Goal: Task Accomplishment & Management: Manage account settings

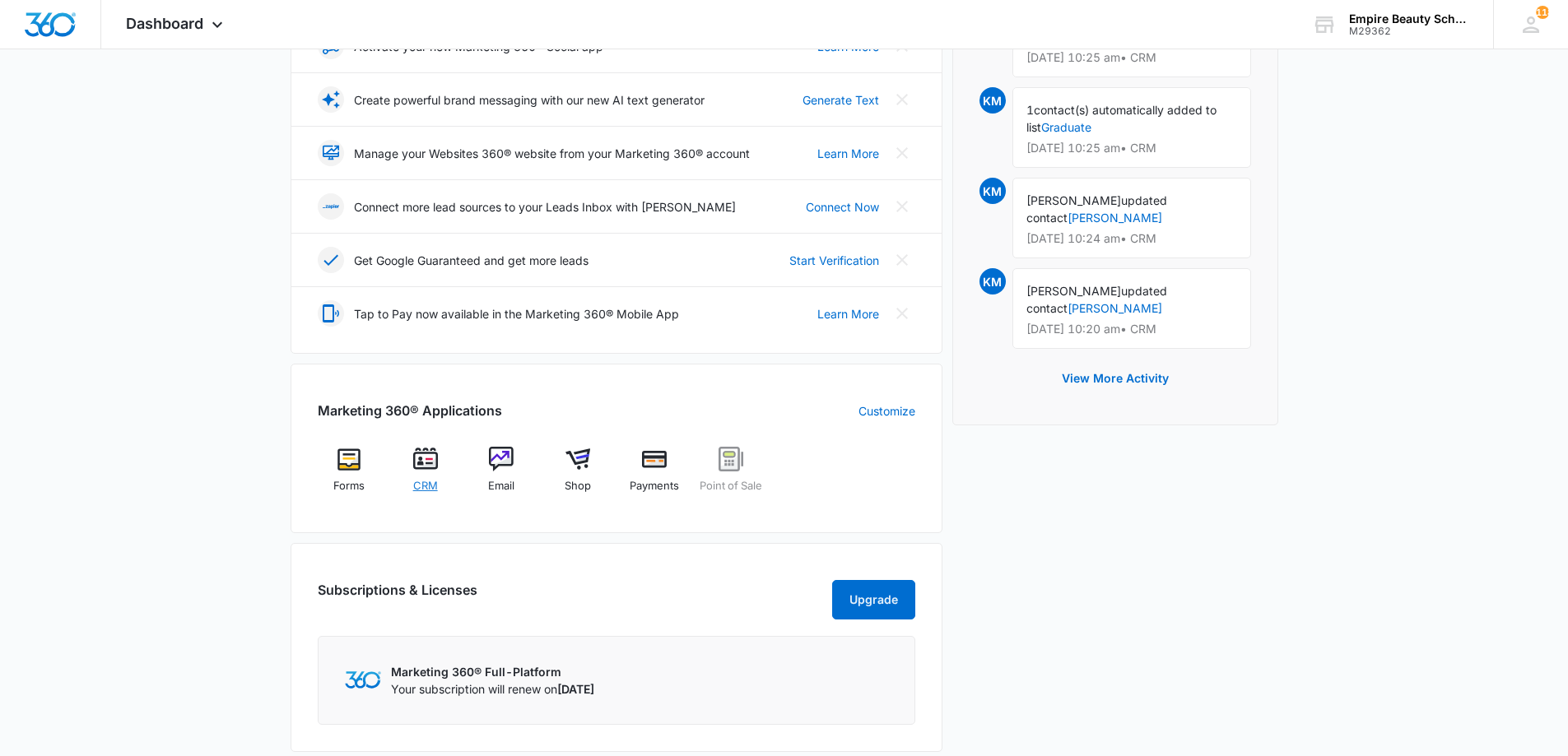
click at [424, 458] on img at bounding box center [426, 459] width 25 height 25
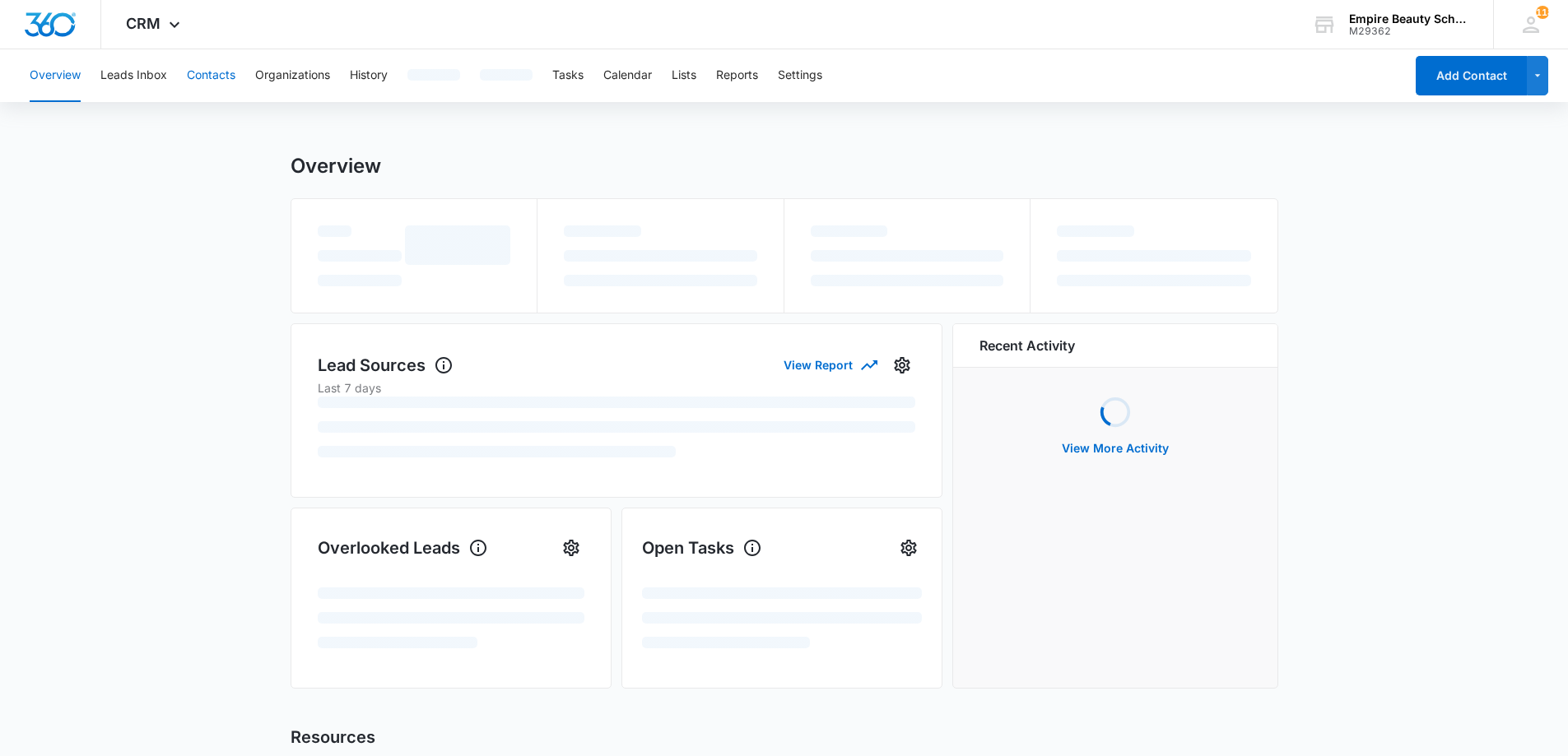
scroll to position [2, 0]
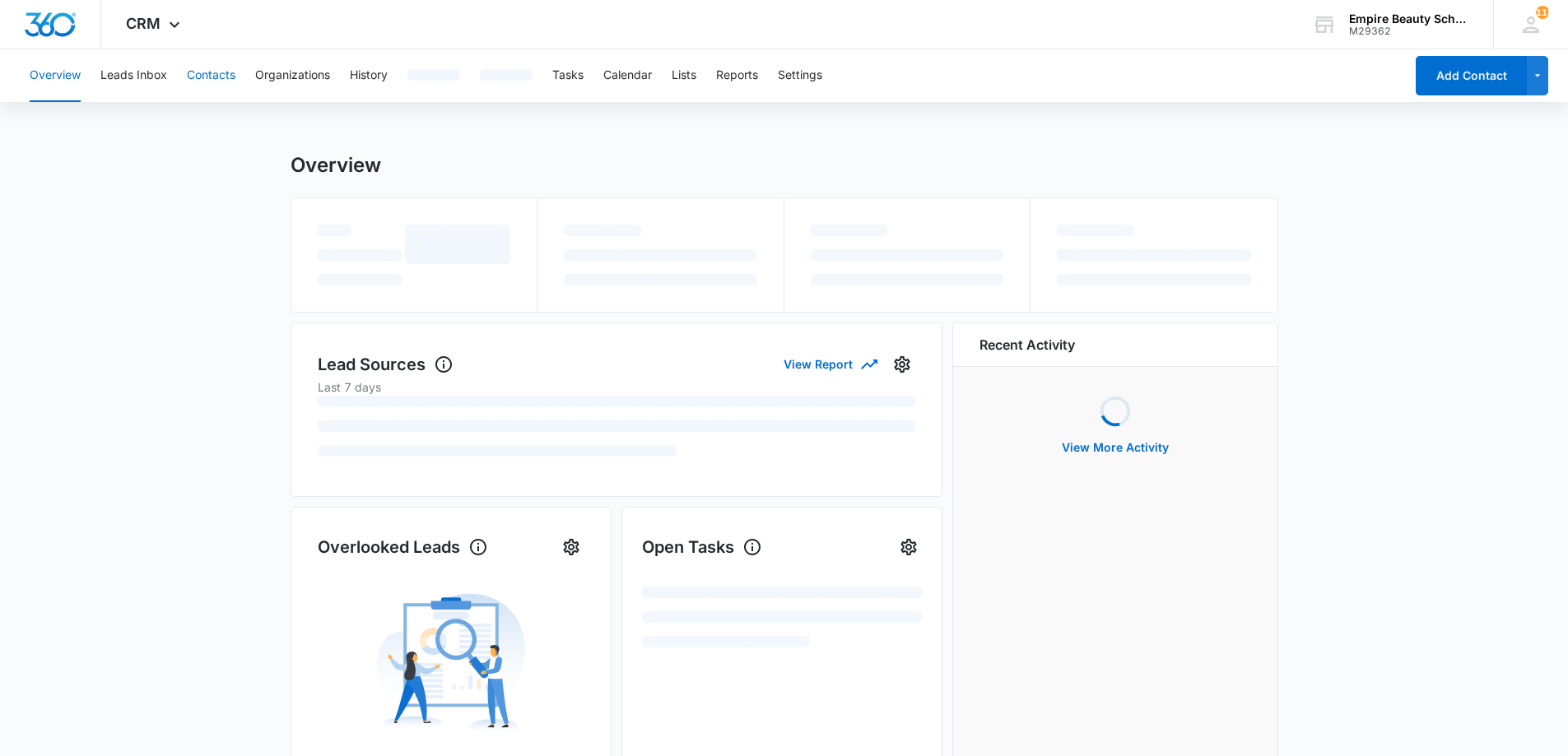
click at [194, 72] on button "Contacts" at bounding box center [211, 76] width 49 height 53
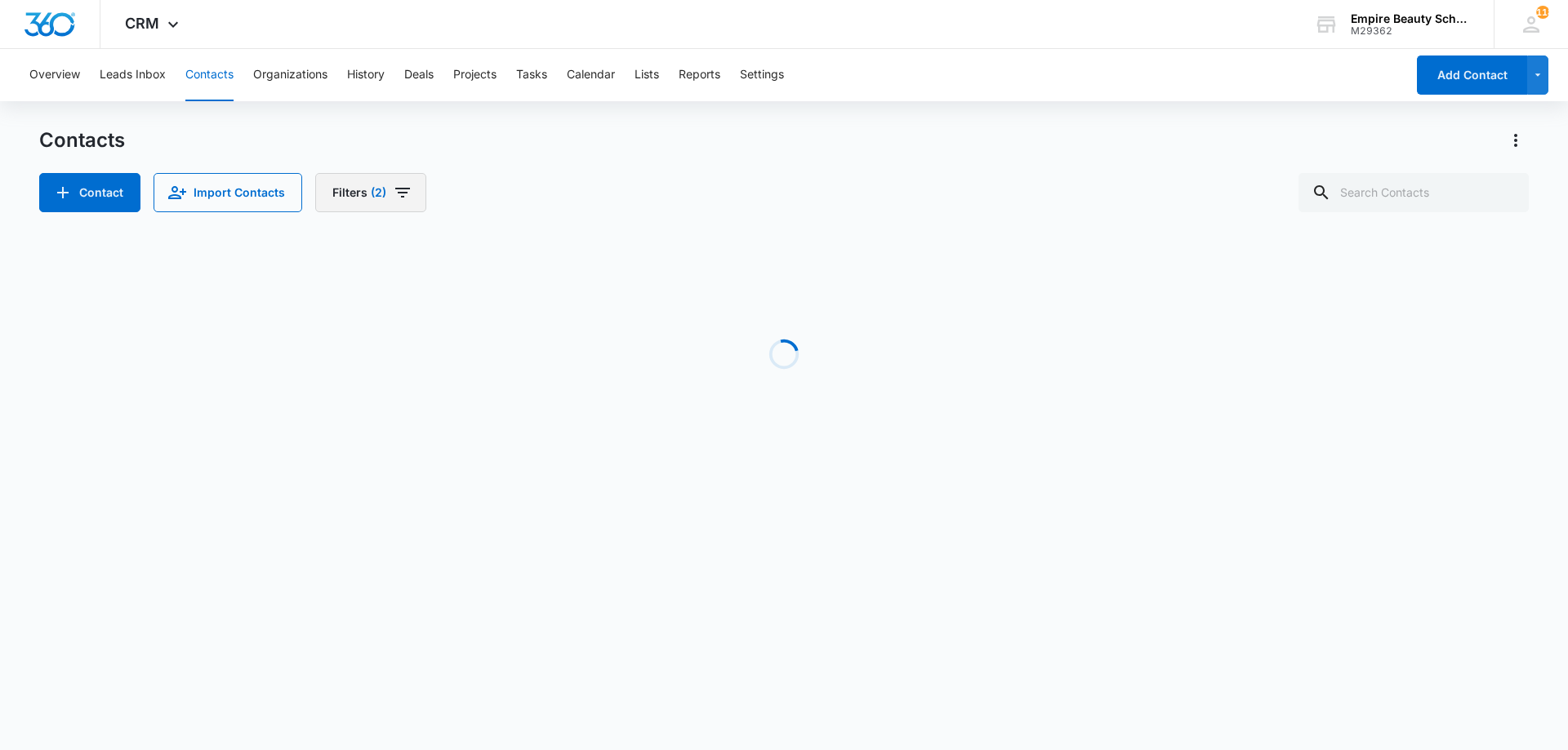
click at [415, 196] on button "Filters (2)" at bounding box center [370, 193] width 111 height 39
click at [398, 337] on icon "Clear" at bounding box center [397, 337] width 12 height 12
click at [621, 148] on div "Contacts" at bounding box center [783, 140] width 1489 height 26
click at [378, 187] on span "(1)" at bounding box center [376, 192] width 13 height 11
click at [433, 466] on div "1" at bounding box center [432, 464] width 35 height 20
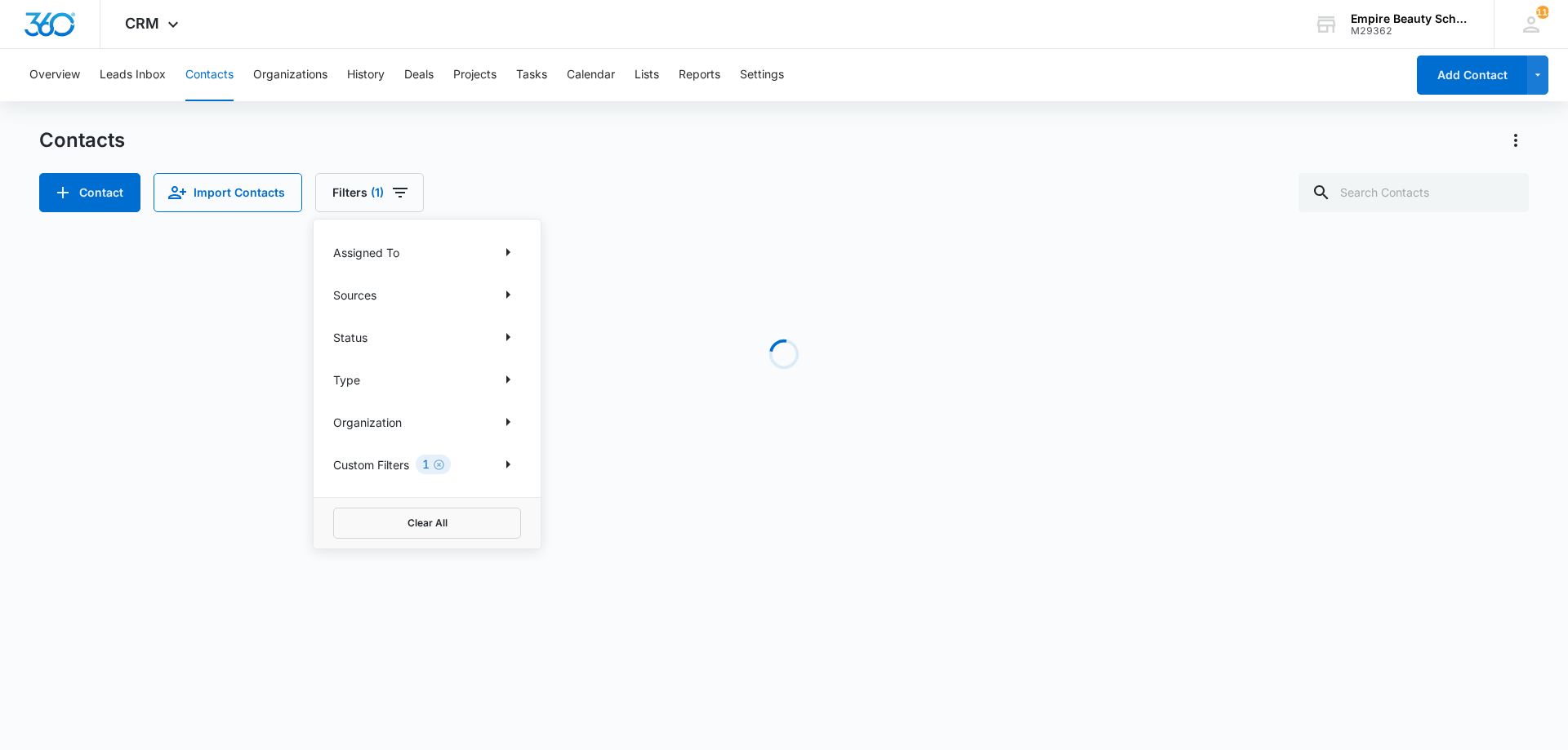
click at [437, 465] on icon "Clear" at bounding box center [439, 465] width 12 height 12
click at [496, 460] on div "Custom Filters" at bounding box center [426, 465] width 188 height 26
click at [499, 460] on icon "Show Custom Filters filters" at bounding box center [507, 464] width 20 height 20
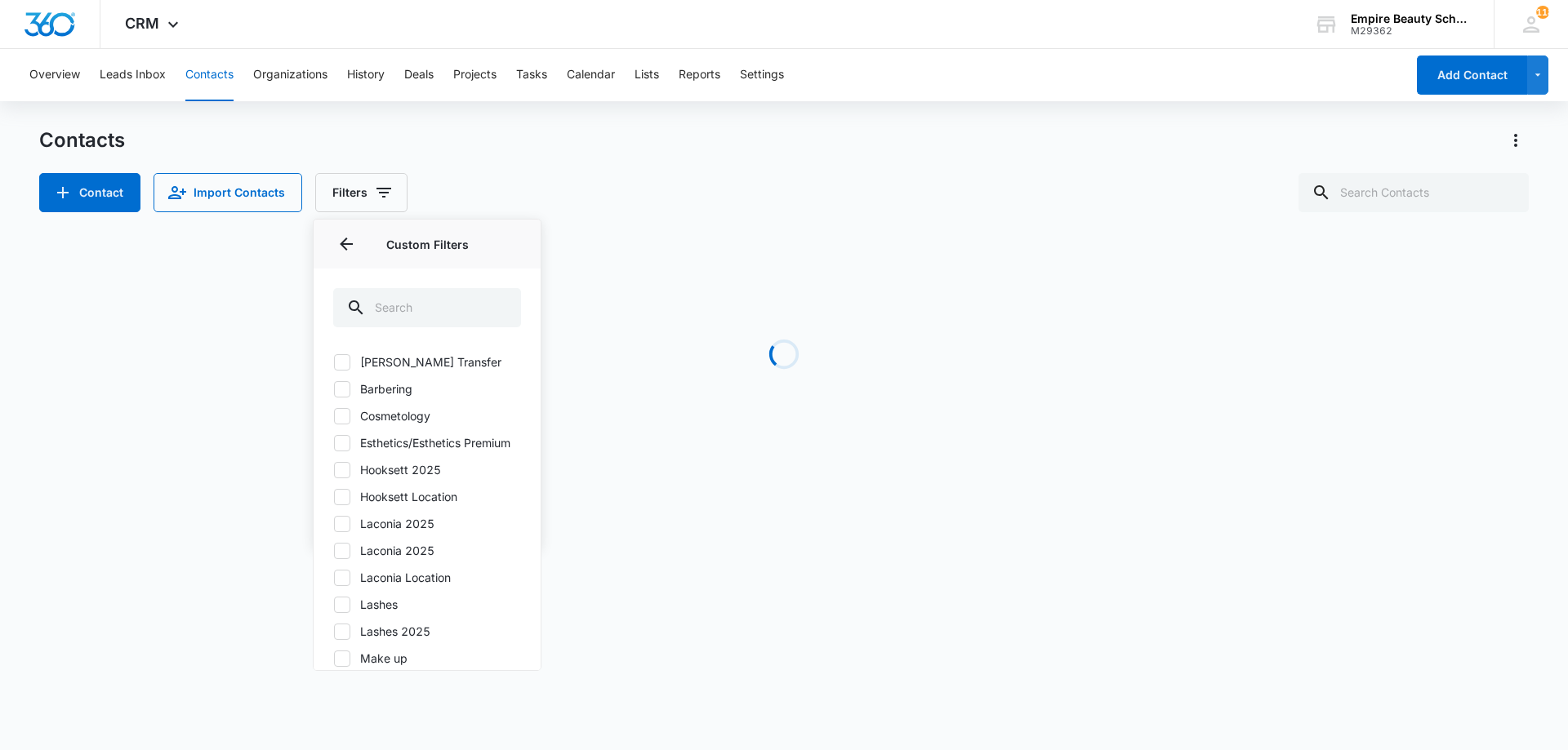
click at [341, 477] on icon at bounding box center [341, 470] width 14 height 14
click at [334, 471] on input "Hooksett 2025" at bounding box center [333, 470] width 1 height 1
checkbox input "true"
click at [522, 179] on div "Contact Import Contacts Filters (1) Assigned To Sources Status Type Organizatio…" at bounding box center [783, 193] width 1489 height 39
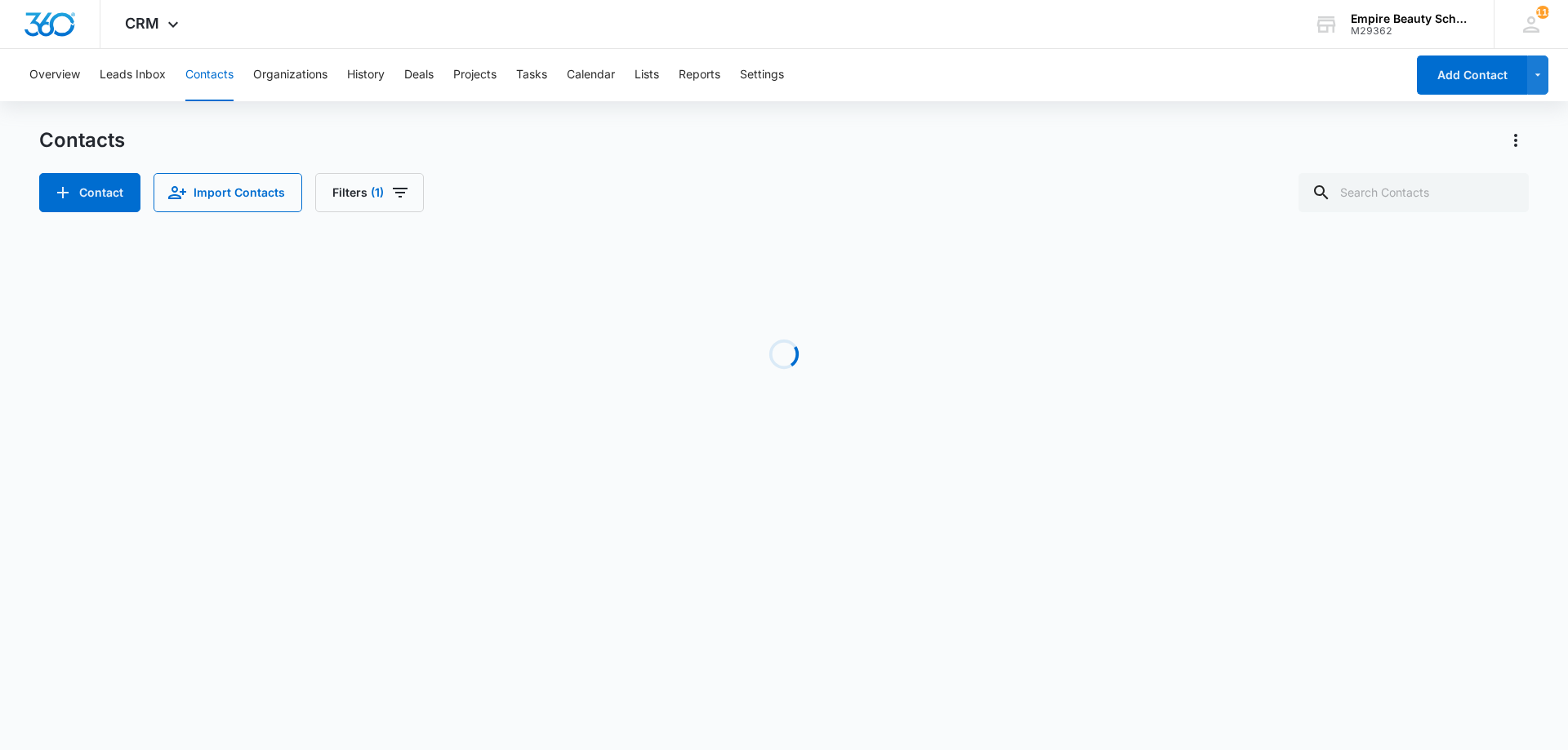
click at [1210, 184] on div "Contact Import Contacts Filters (1)" at bounding box center [783, 193] width 1489 height 39
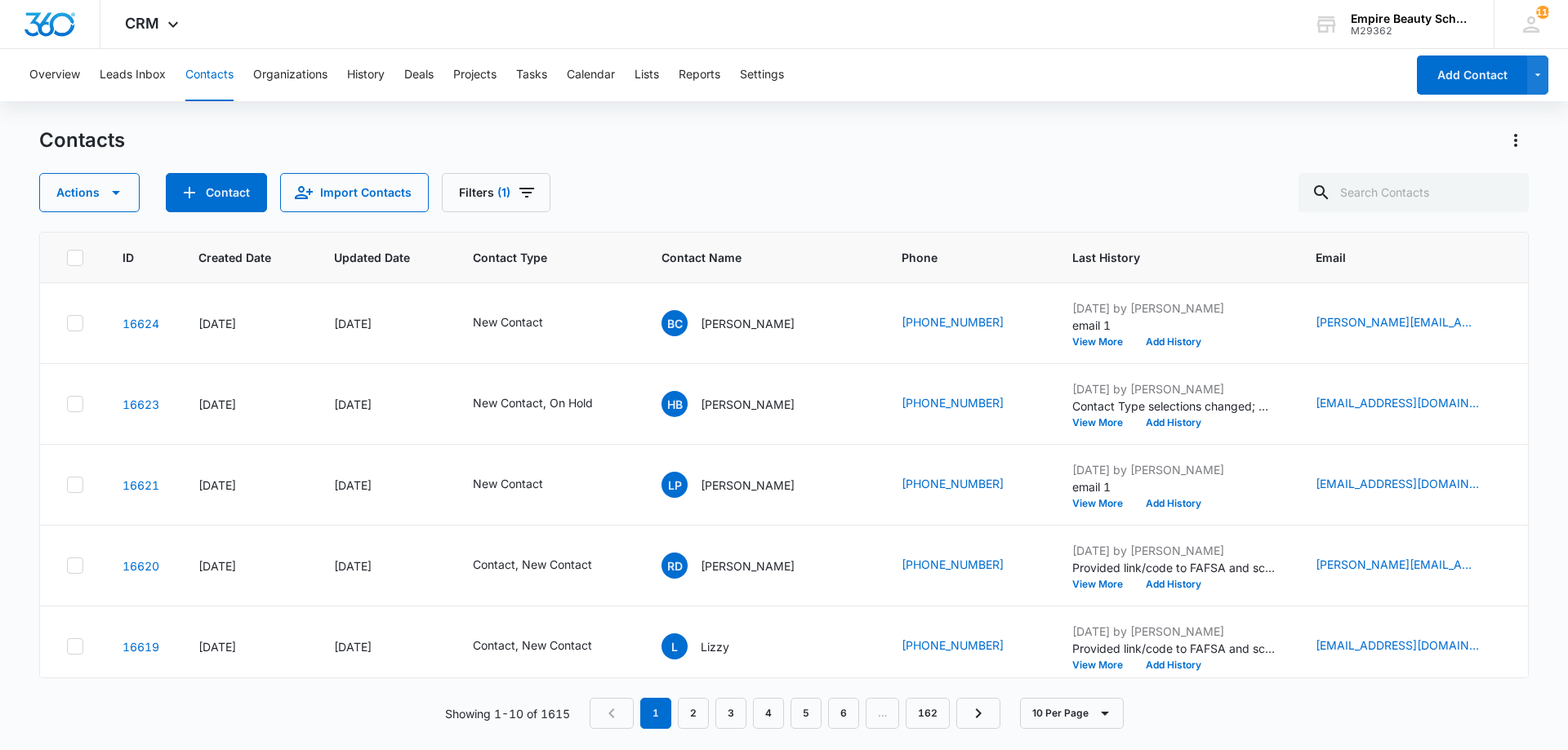
scroll to position [0, 67]
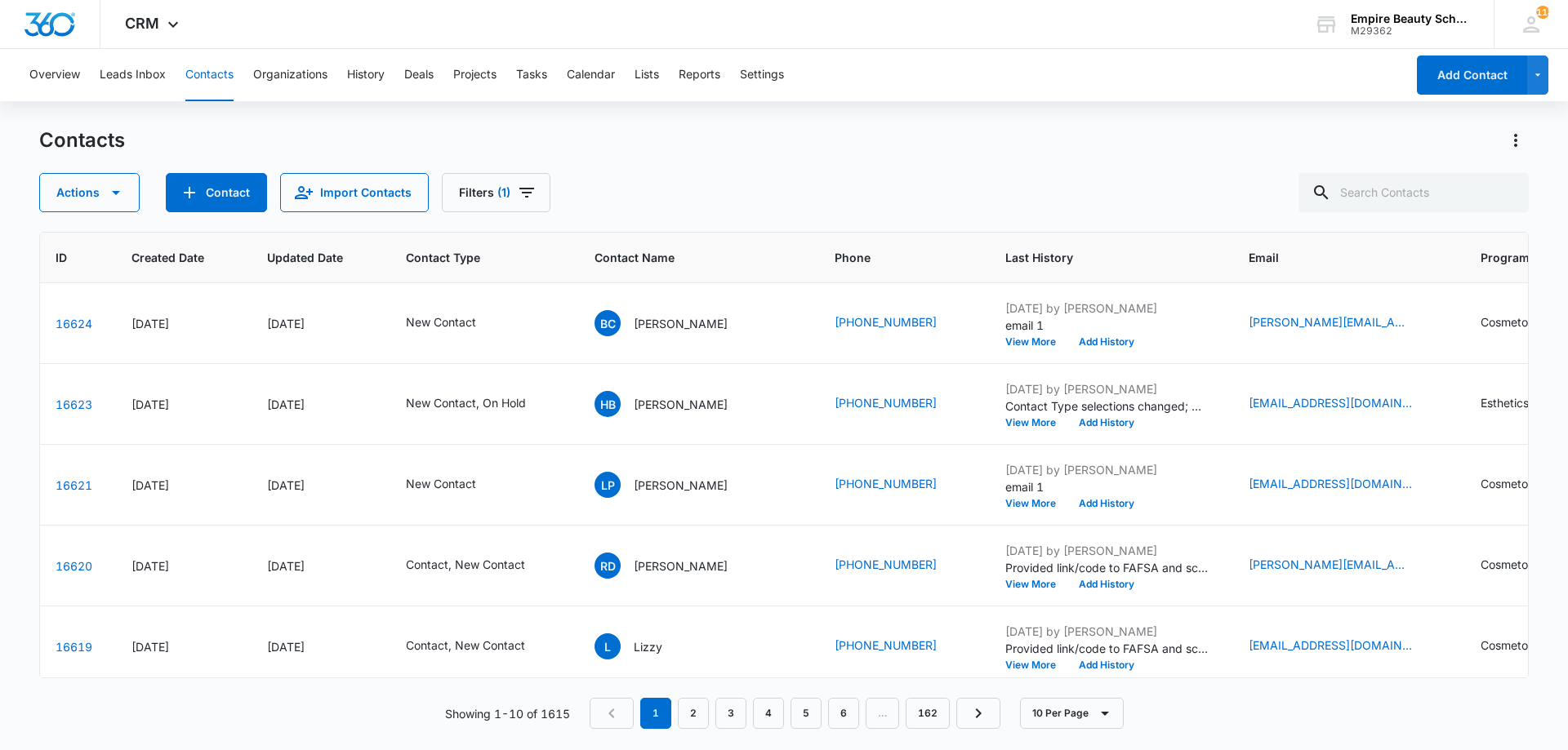
click at [746, 167] on div "Contacts Actions Contact Import Contacts Filters (1)" at bounding box center [783, 170] width 1489 height 85
click at [1444, 197] on input "text" at bounding box center [1413, 193] width 230 height 39
click at [1412, 187] on input "text" at bounding box center [1413, 193] width 230 height 39
type input "[PERSON_NAME]"
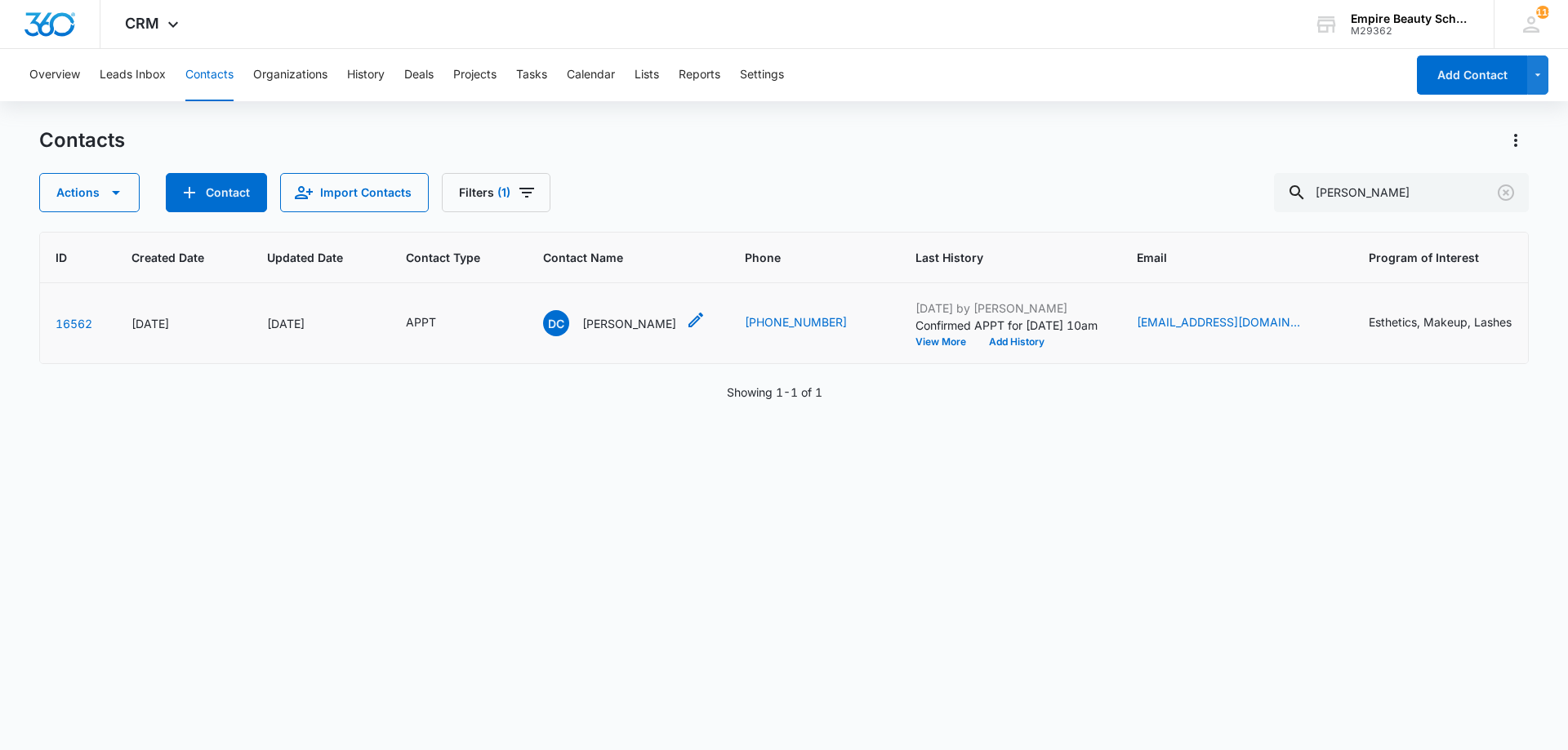
click at [688, 316] on icon "Contact Name - Deb Clark - Select to Edit Field" at bounding box center [695, 319] width 14 height 14
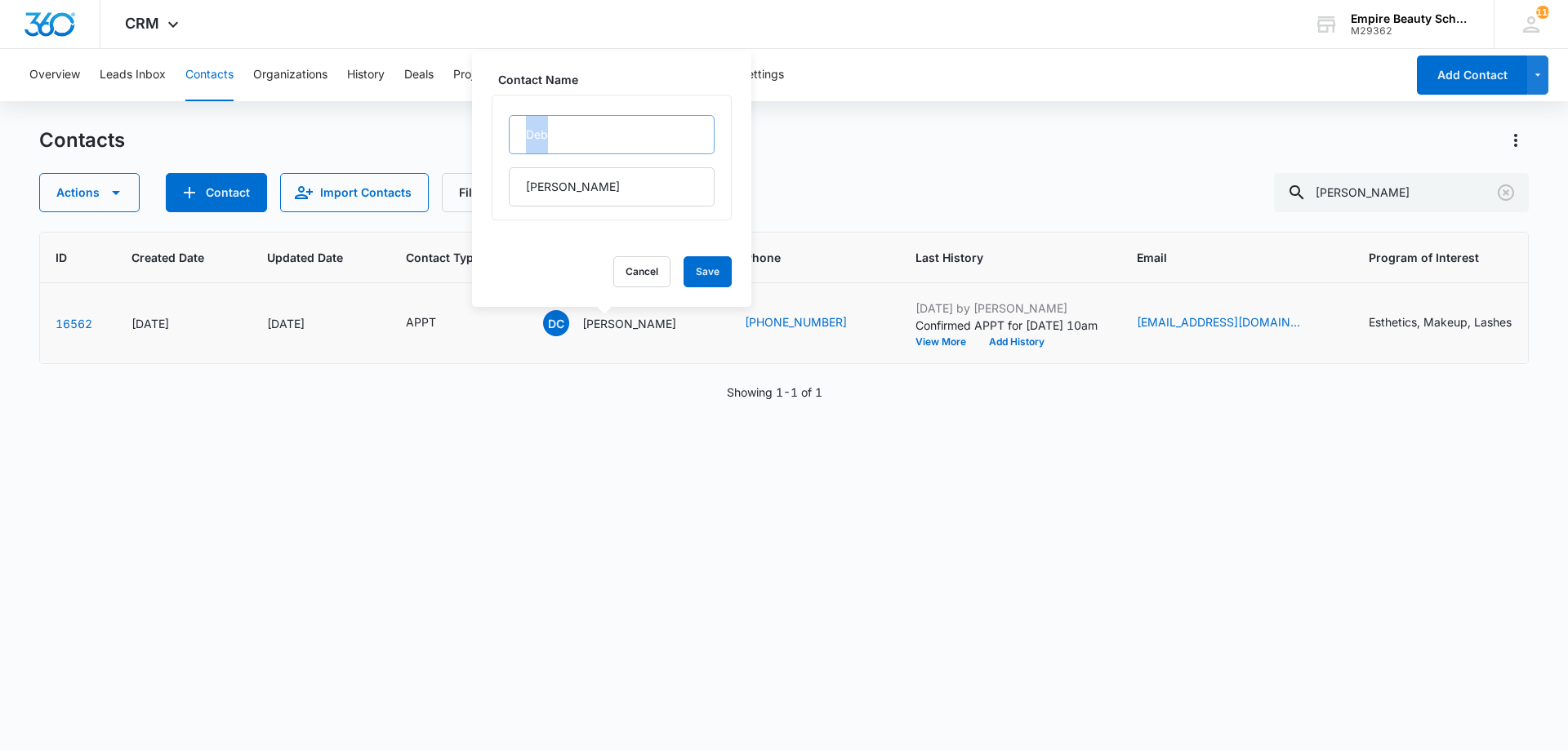
drag, startPoint x: 595, startPoint y: 153, endPoint x: 514, endPoint y: 135, distance: 83.0
click at [514, 135] on div "[PERSON_NAME]" at bounding box center [612, 161] width 206 height 92
click at [658, 135] on input "Deb" at bounding box center [612, 135] width 206 height 39
drag, startPoint x: 612, startPoint y: 135, endPoint x: 451, endPoint y: 119, distance: 161.8
click at [451, 119] on div "Overview Leads Inbox Contacts Organizations History Deals Projects Tasks Calend…" at bounding box center [784, 399] width 1568 height 700
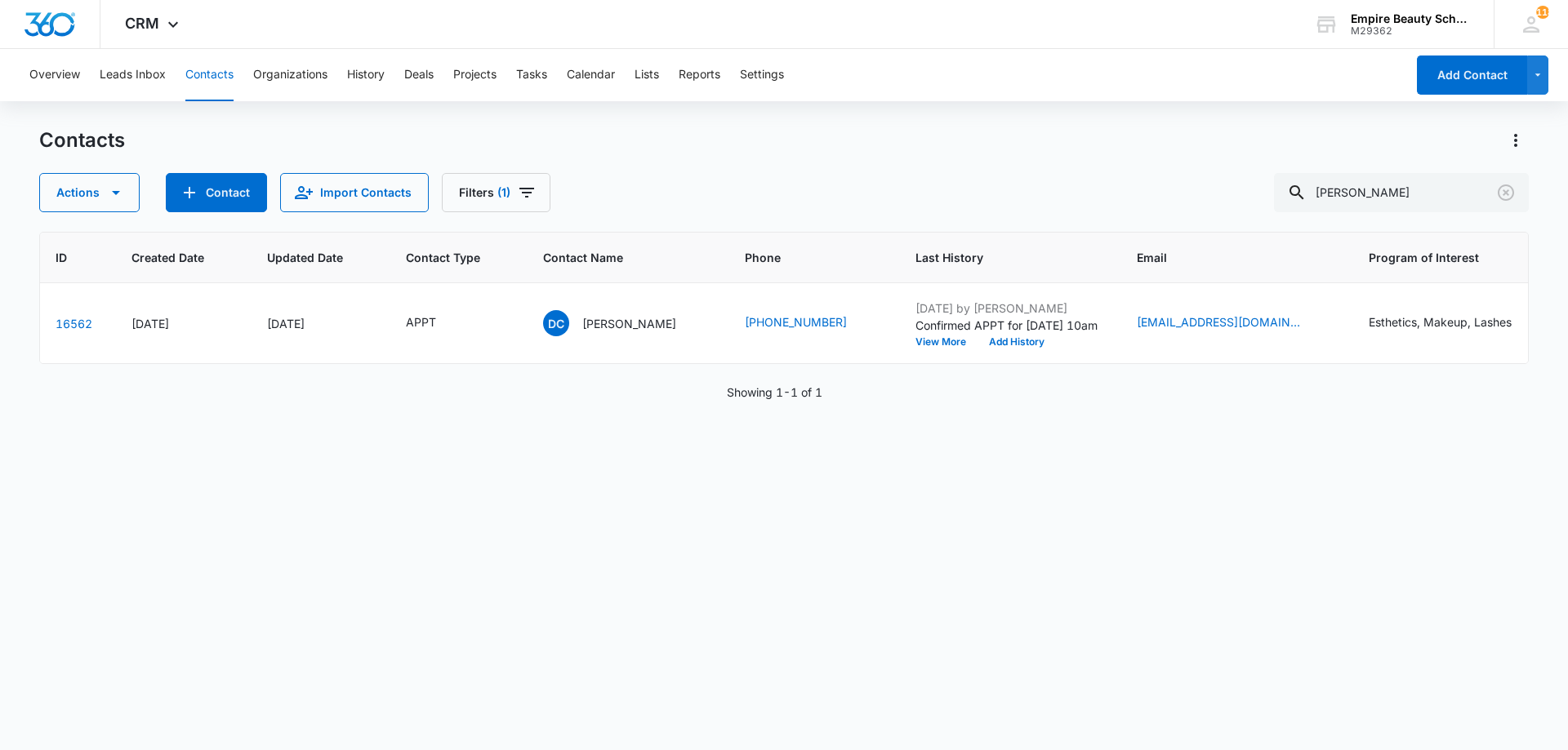
drag, startPoint x: 132, startPoint y: 436, endPoint x: 172, endPoint y: 419, distance: 43.5
click at [686, 321] on icon "Contact Name - Deb Clark - Select to Edit Field" at bounding box center [696, 319] width 20 height 20
drag, startPoint x: 574, startPoint y: 138, endPoint x: 511, endPoint y: 142, distance: 63.1
click at [511, 142] on input "Deb" at bounding box center [612, 135] width 206 height 39
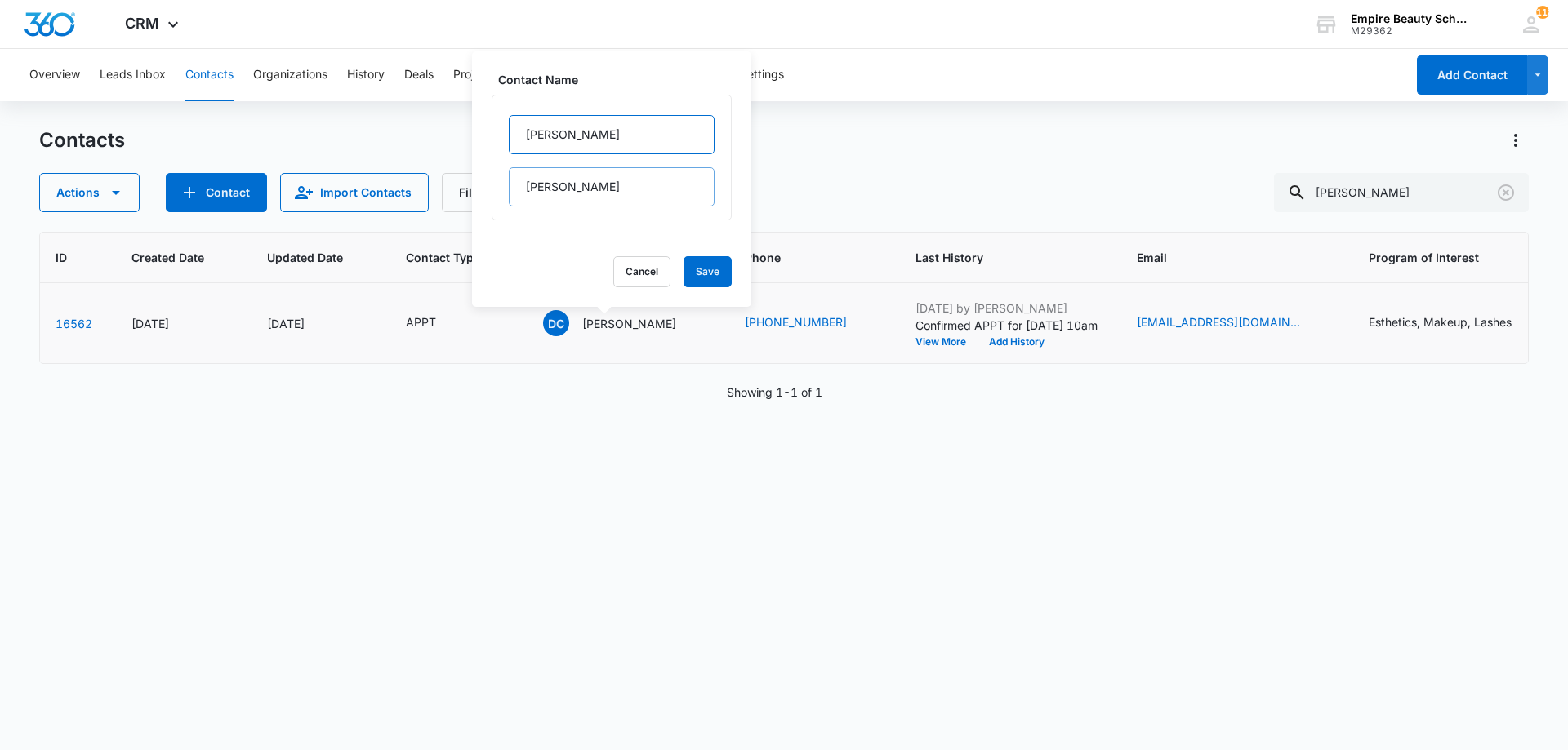
type input "[PERSON_NAME]"
click at [566, 175] on input "[PERSON_NAME]" at bounding box center [612, 187] width 206 height 39
drag, startPoint x: 578, startPoint y: 179, endPoint x: 494, endPoint y: 183, distance: 84.1
click at [494, 183] on div "[PERSON_NAME]" at bounding box center [612, 158] width 240 height 126
type input "[PERSON_NAME]"
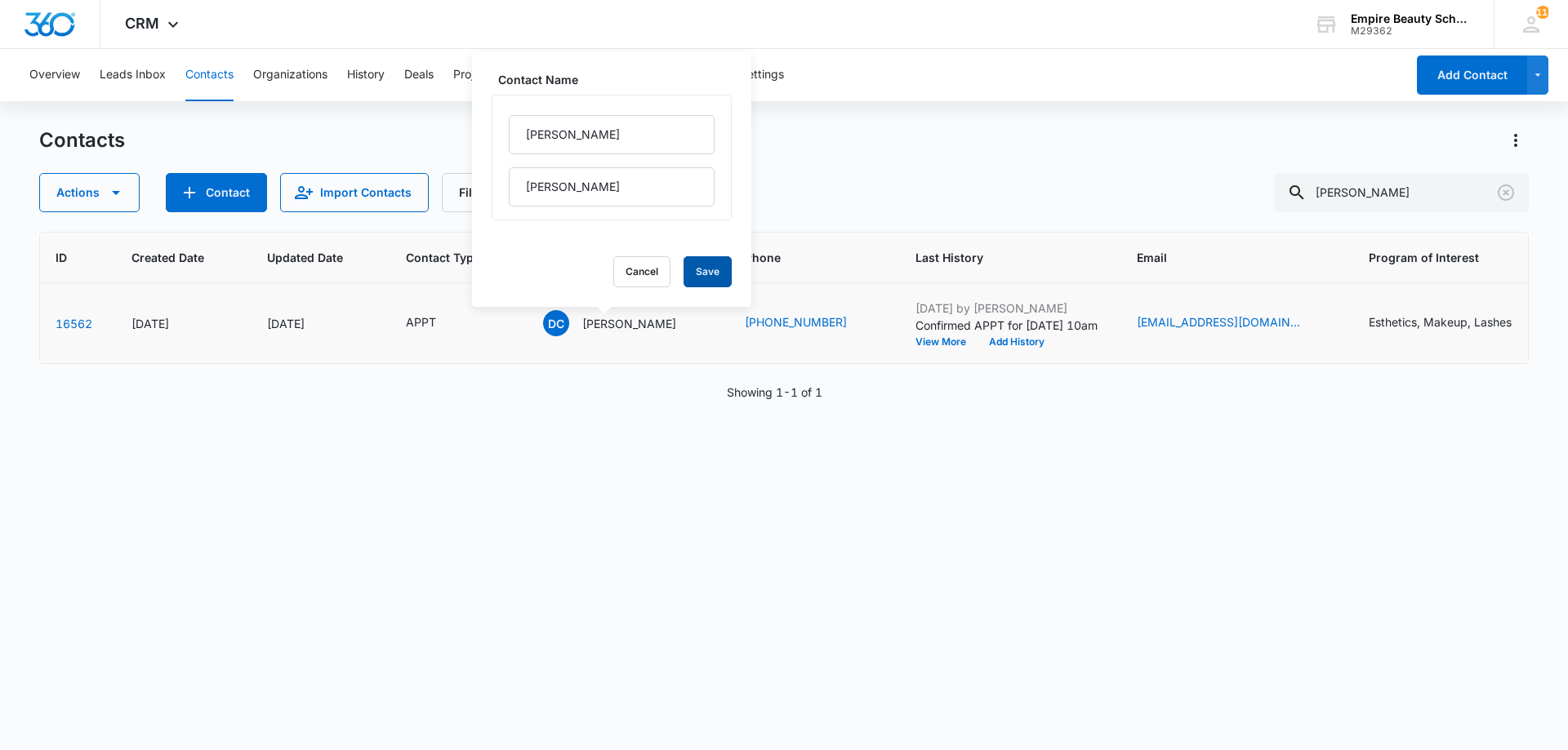
click at [685, 264] on button "Save" at bounding box center [708, 272] width 48 height 31
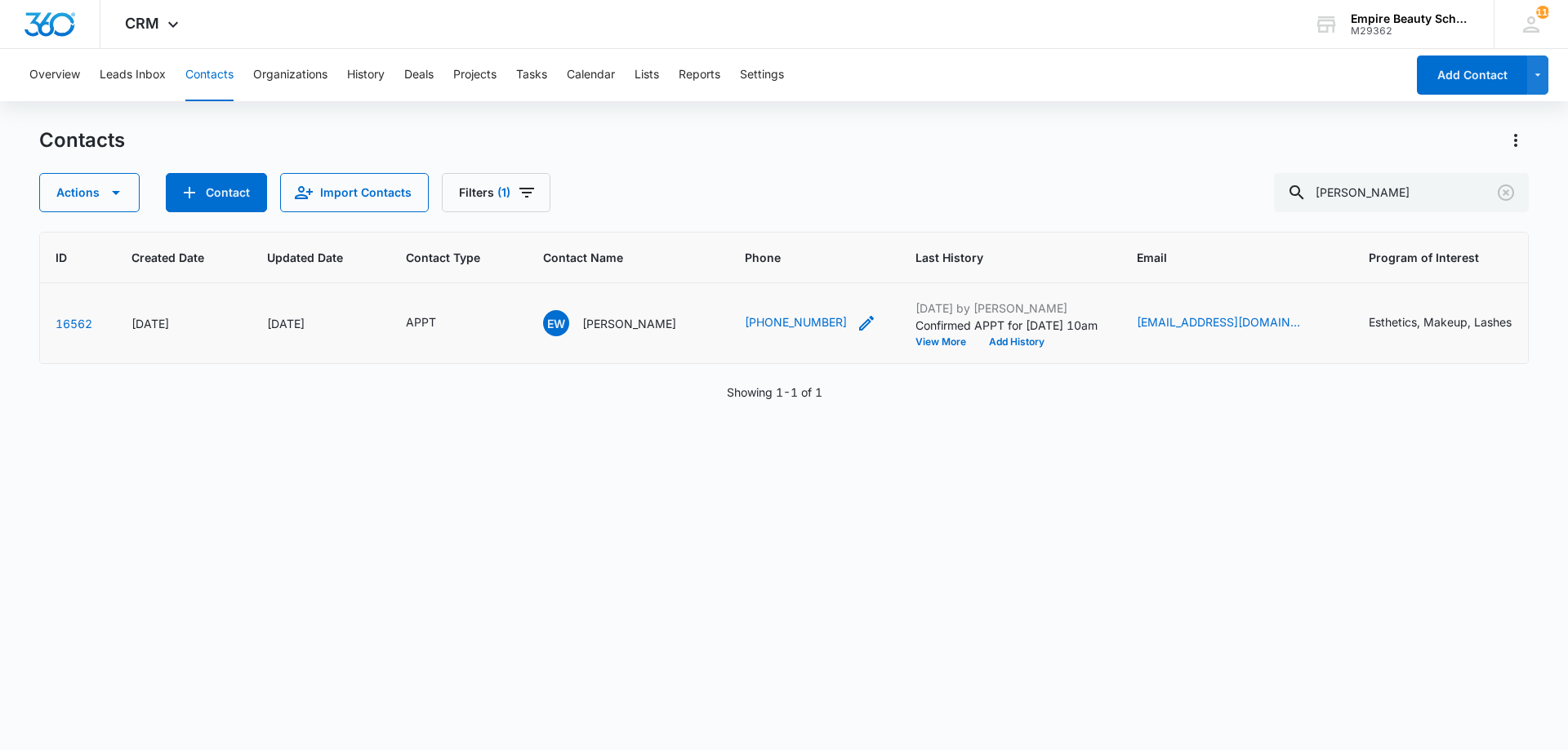
click at [859, 320] on icon "Phone - 2072066937 - Select to Edit Field" at bounding box center [866, 323] width 14 height 14
click at [771, 225] on input "Phone" at bounding box center [789, 219] width 206 height 39
type input "[PHONE_NUMBER]"
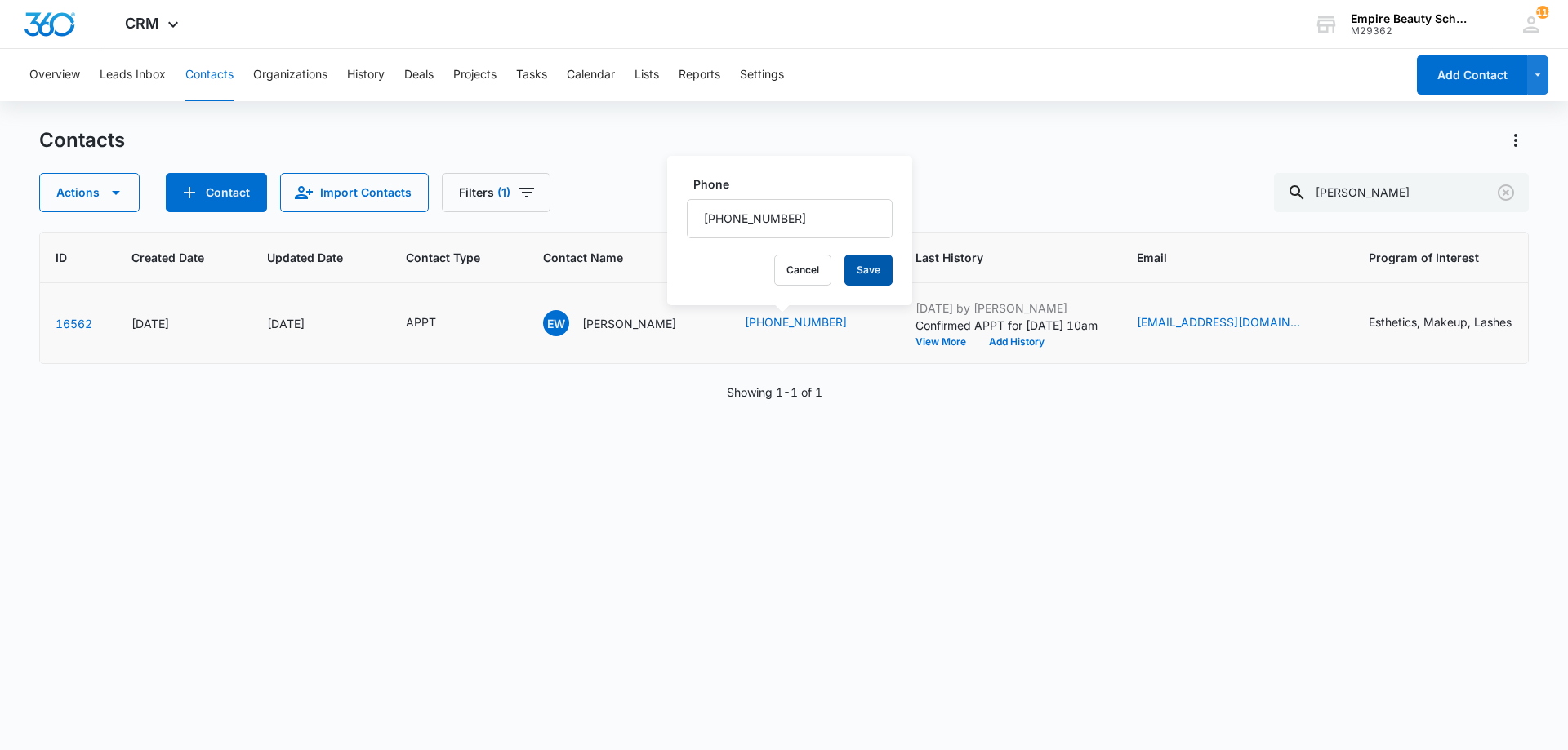
click at [860, 264] on button "Save" at bounding box center [868, 270] width 48 height 31
click at [1310, 319] on icon "Email - dclark0910@yahoo.com - Select to Edit Field" at bounding box center [1319, 323] width 20 height 20
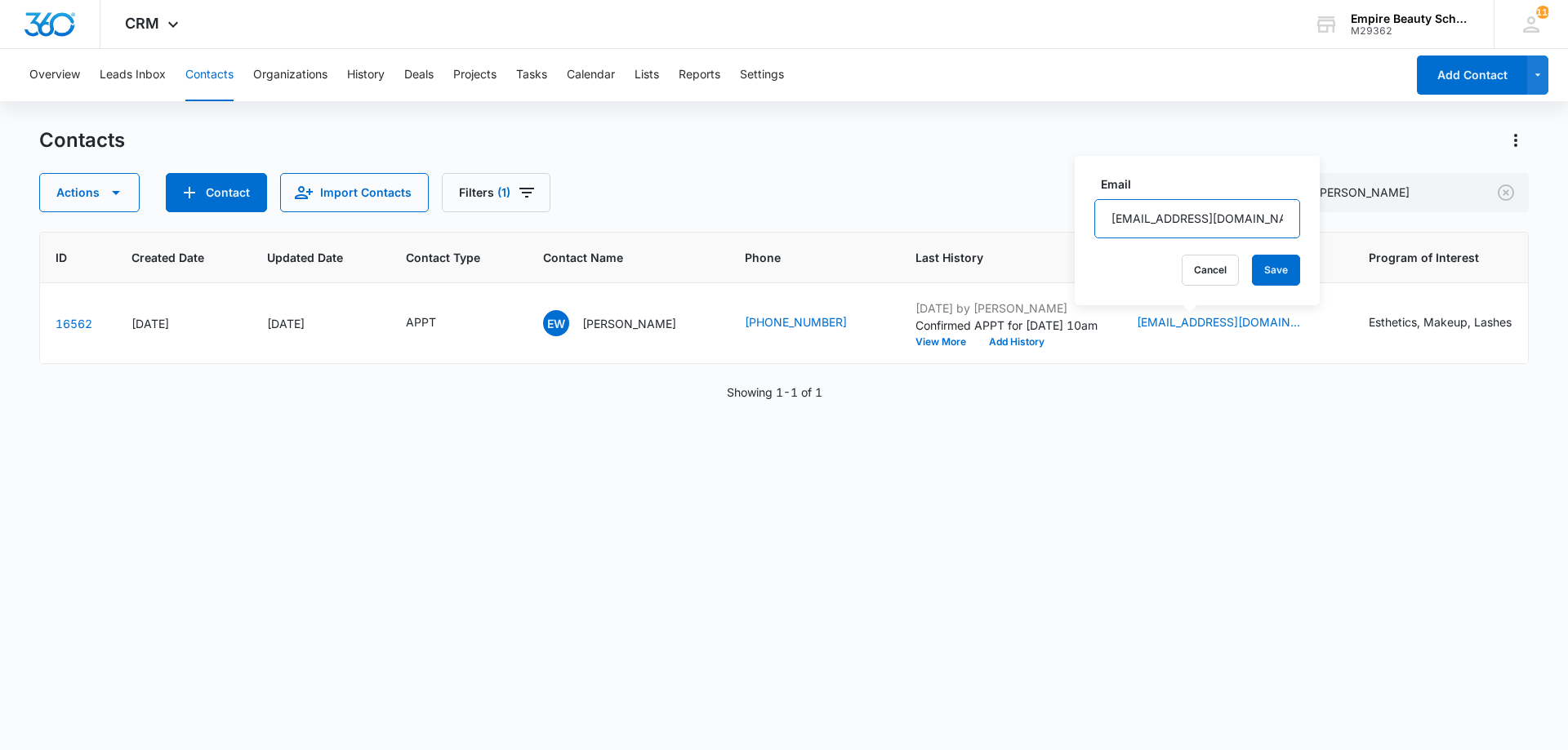
click at [1145, 213] on input "[EMAIL_ADDRESS][DOMAIN_NAME]" at bounding box center [1197, 219] width 206 height 39
type input "[EMAIL_ADDRESS][DOMAIN_NAME]"
click at [1256, 270] on button "Save" at bounding box center [1276, 270] width 48 height 31
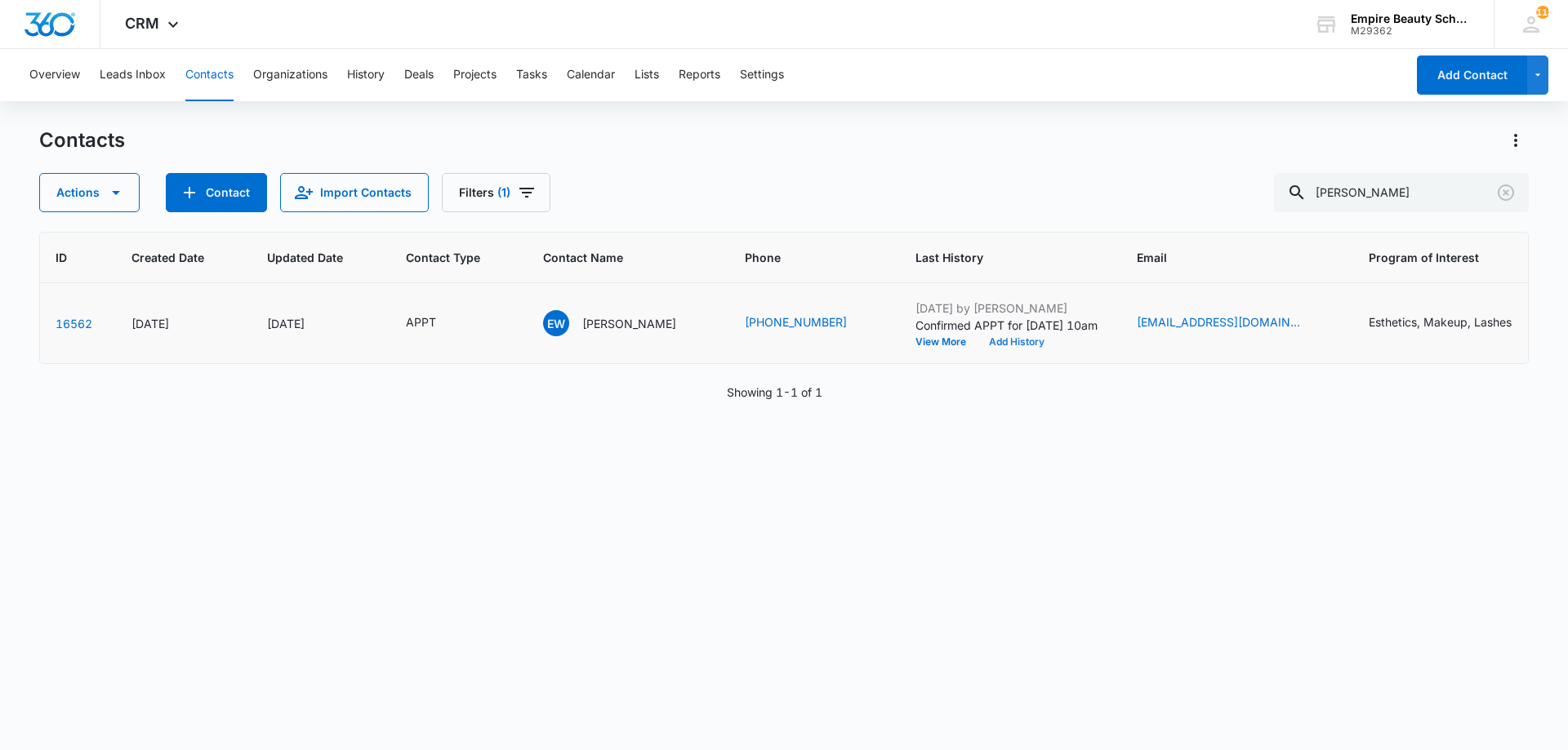
click at [1005, 341] on button "Add History" at bounding box center [1017, 342] width 78 height 10
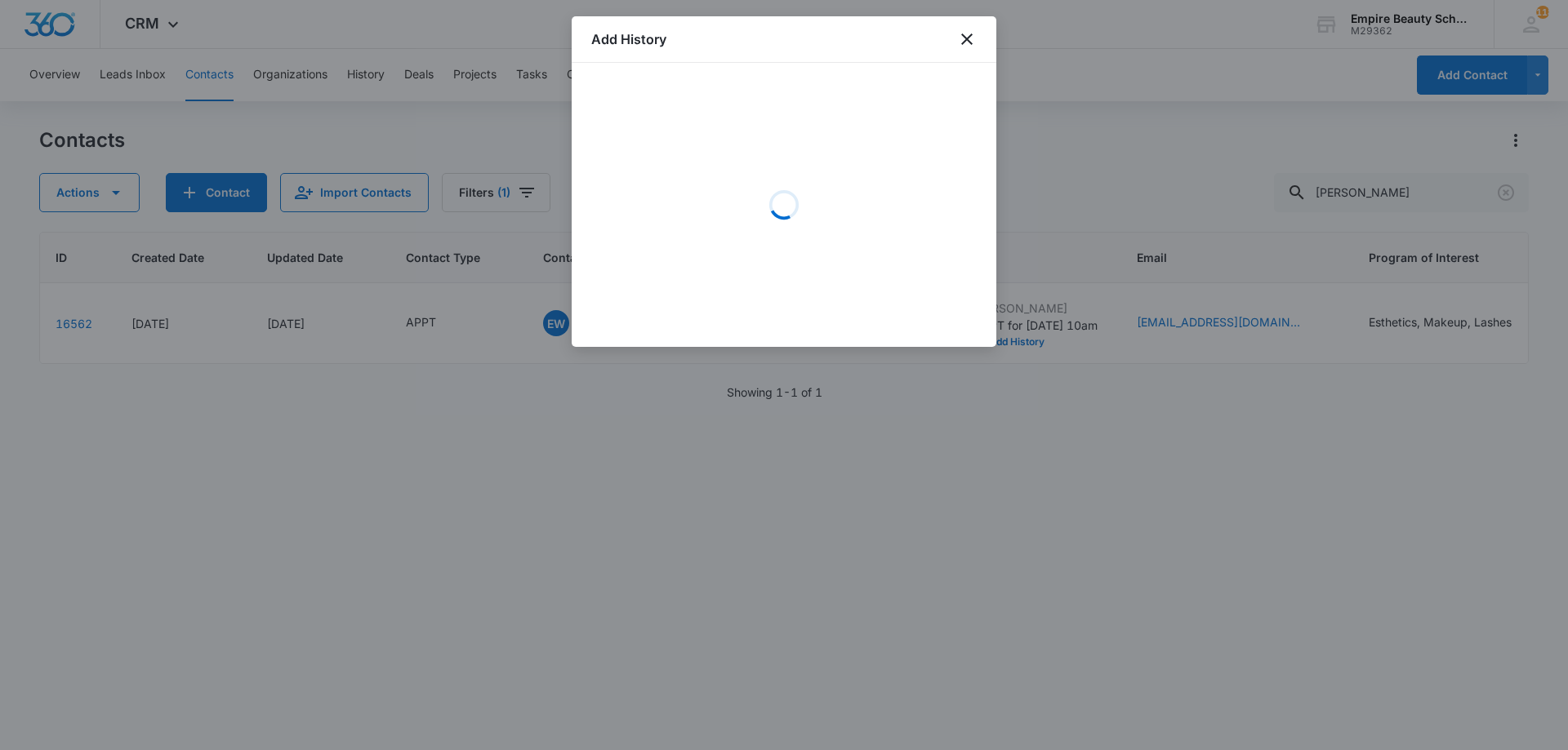
click at [744, 142] on div "Loading" at bounding box center [784, 205] width 386 height 245
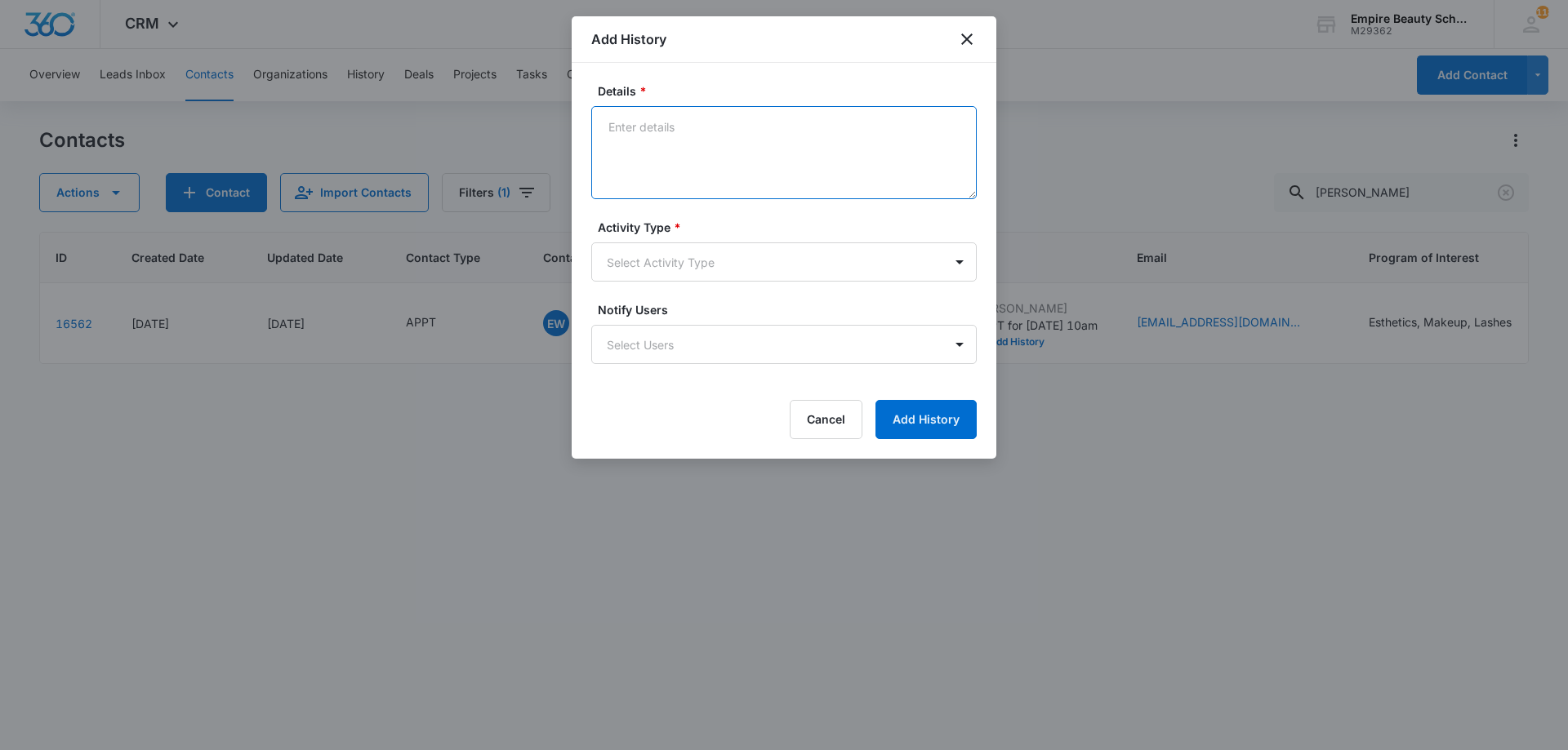
click at [660, 131] on textarea "Details *" at bounding box center [784, 153] width 386 height 93
click at [739, 129] on textarea "Toured" at bounding box center [784, 153] width 386 height 93
click at [695, 148] on textarea "Toured" at bounding box center [784, 153] width 386 height 93
click at [918, 121] on textarea "Toured with grandmother Deb - Interested in" at bounding box center [784, 153] width 386 height 93
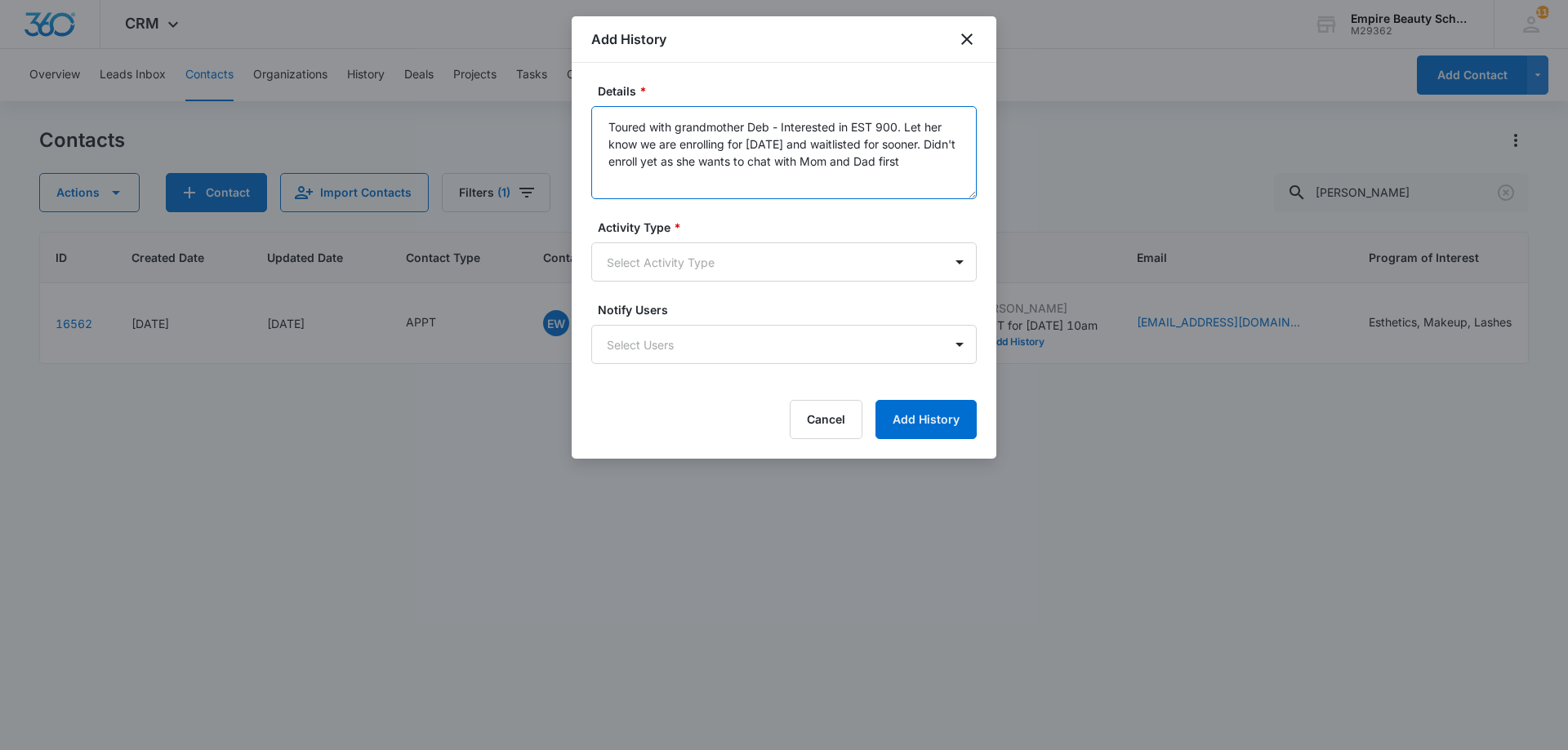
click at [676, 125] on textarea "Toured with grandmother Deb - Interested in EST 900. Let her know we are enroll…" at bounding box center [784, 153] width 386 height 93
click at [941, 153] on textarea "Toured with Grandmother Deb - Interested in EST 900. Let her know we are enroll…" at bounding box center [784, 153] width 386 height 93
type textarea "Toured with Grandmother Deb - Interested in EST 900. Let her know we are enroll…"
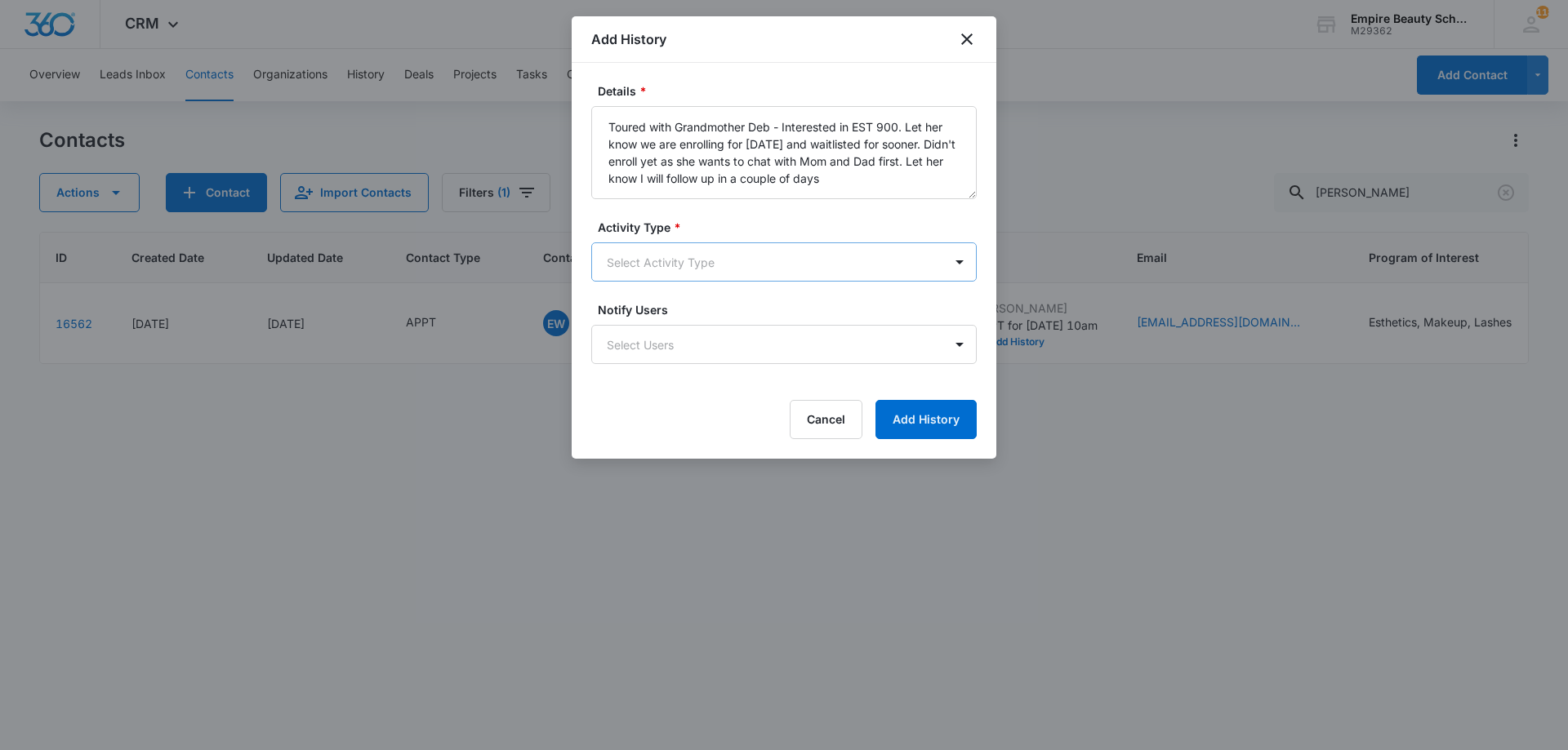
click at [824, 245] on body "CRM Apps Forms CRM Email Shop Payments POS Files Brand Settings Empire Beauty S…" at bounding box center [784, 375] width 1568 height 750
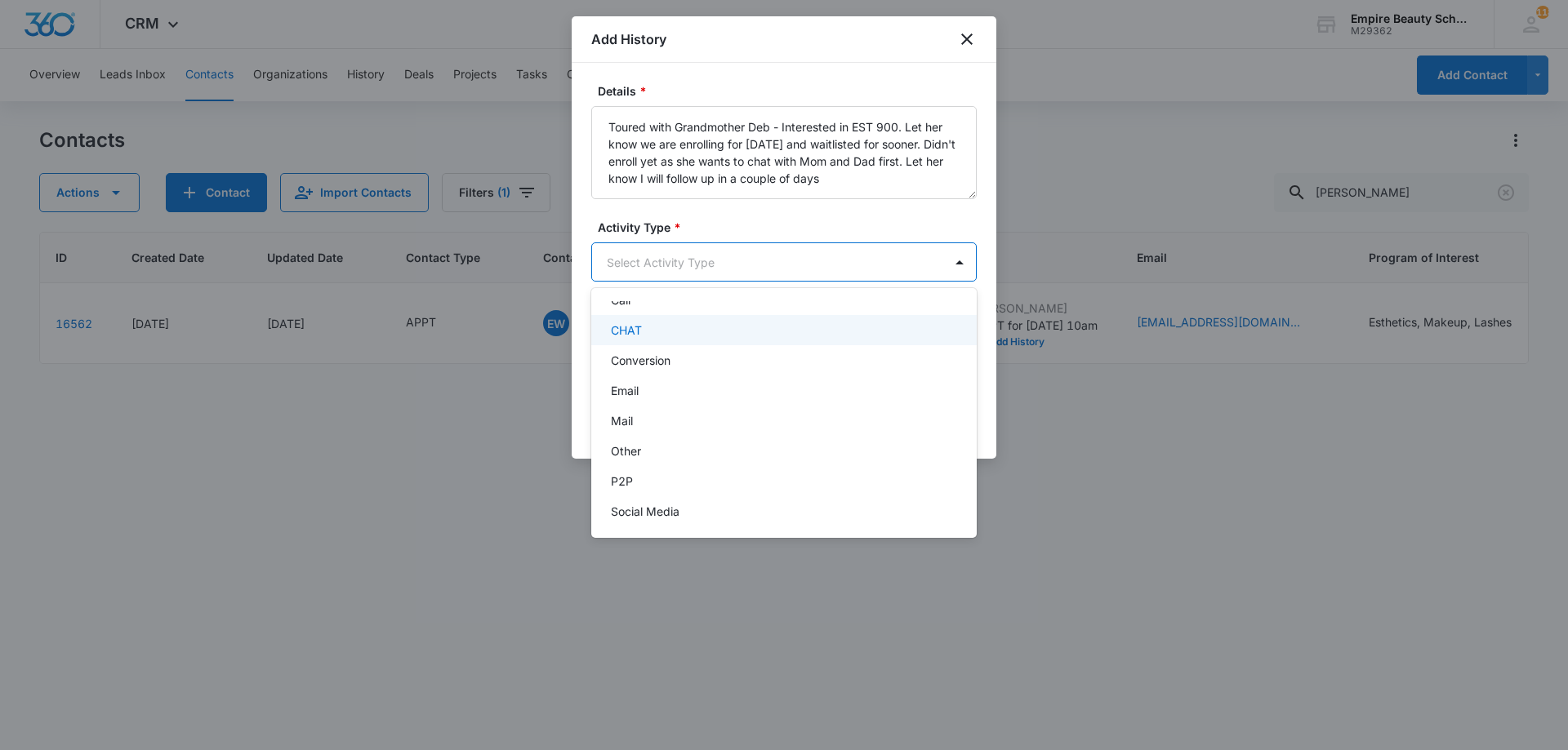
scroll to position [85, 0]
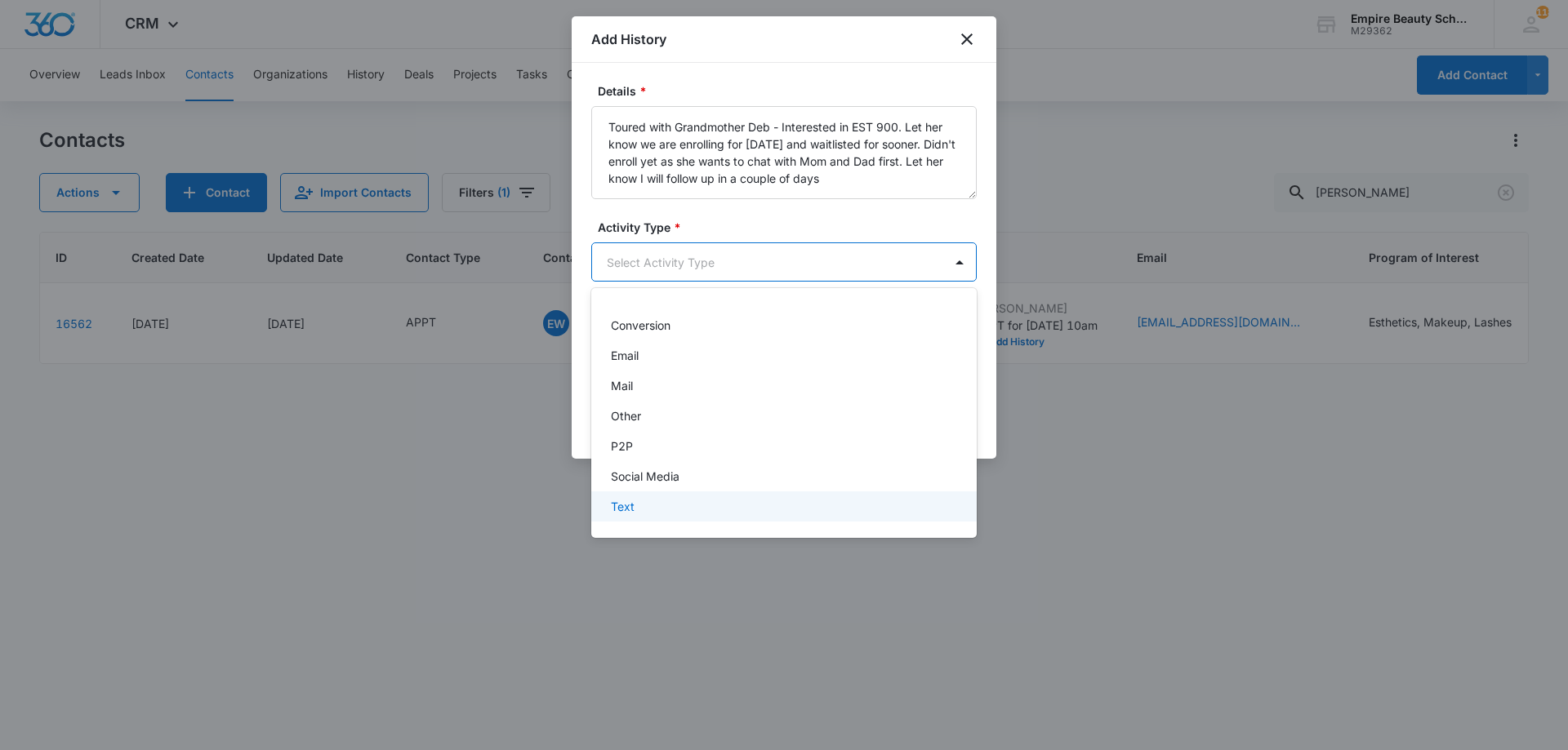
click at [765, 517] on div "Text" at bounding box center [784, 507] width 386 height 31
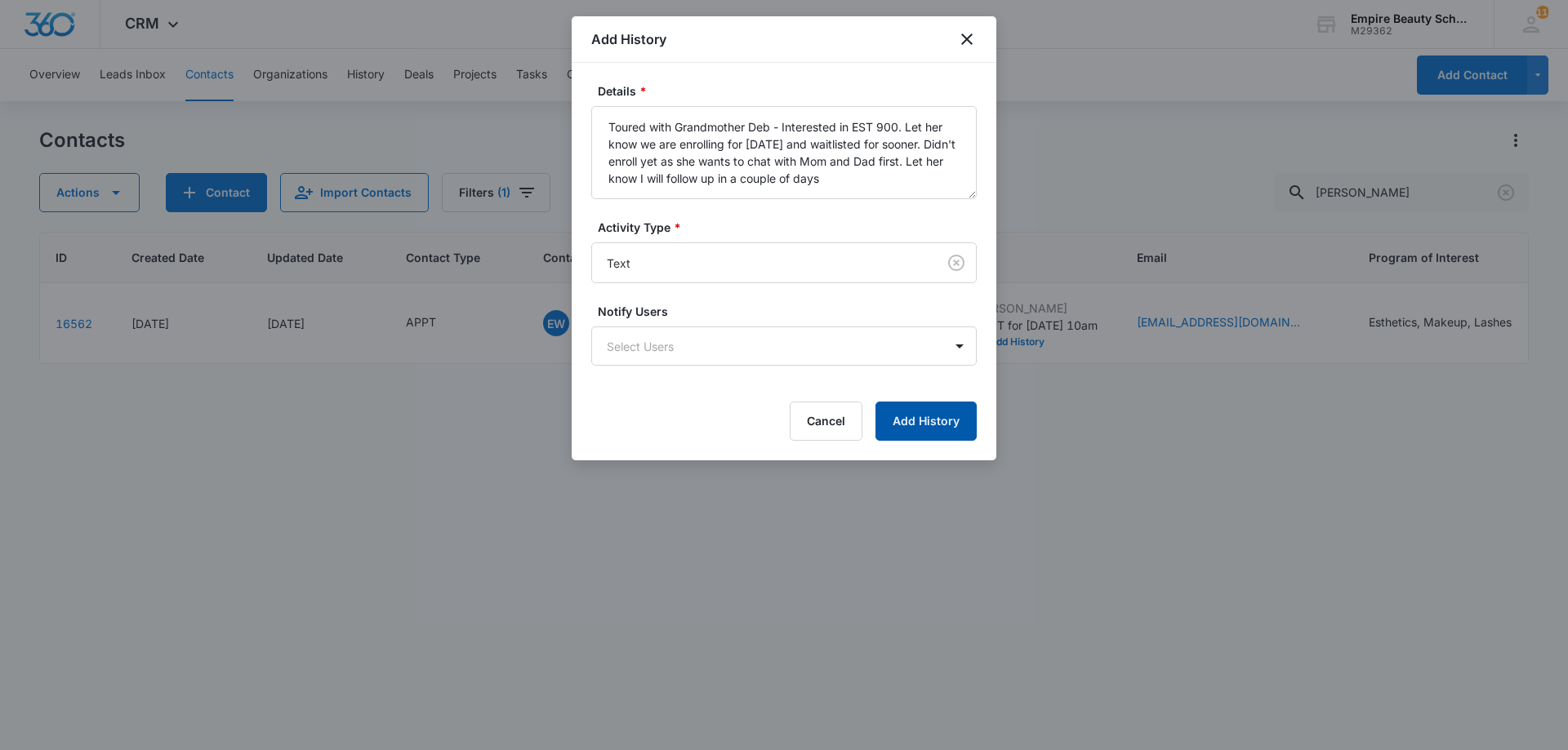
click at [915, 414] on button "Add History" at bounding box center [926, 421] width 101 height 39
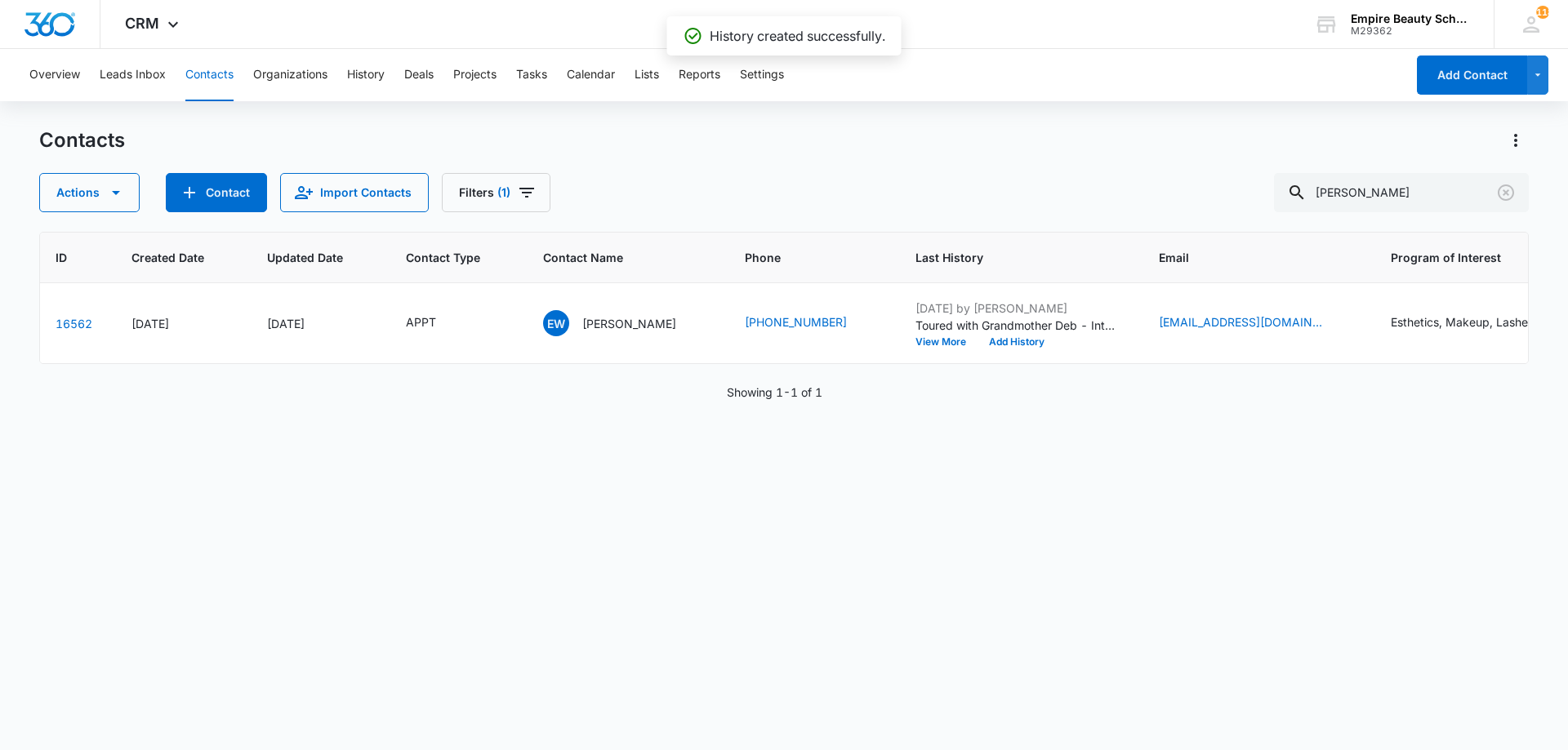
click at [425, 322] on div "APPT" at bounding box center [421, 322] width 31 height 17
click at [427, 219] on icon "Remove APPT" at bounding box center [425, 218] width 11 height 12
click at [428, 219] on div at bounding box center [425, 219] width 73 height 20
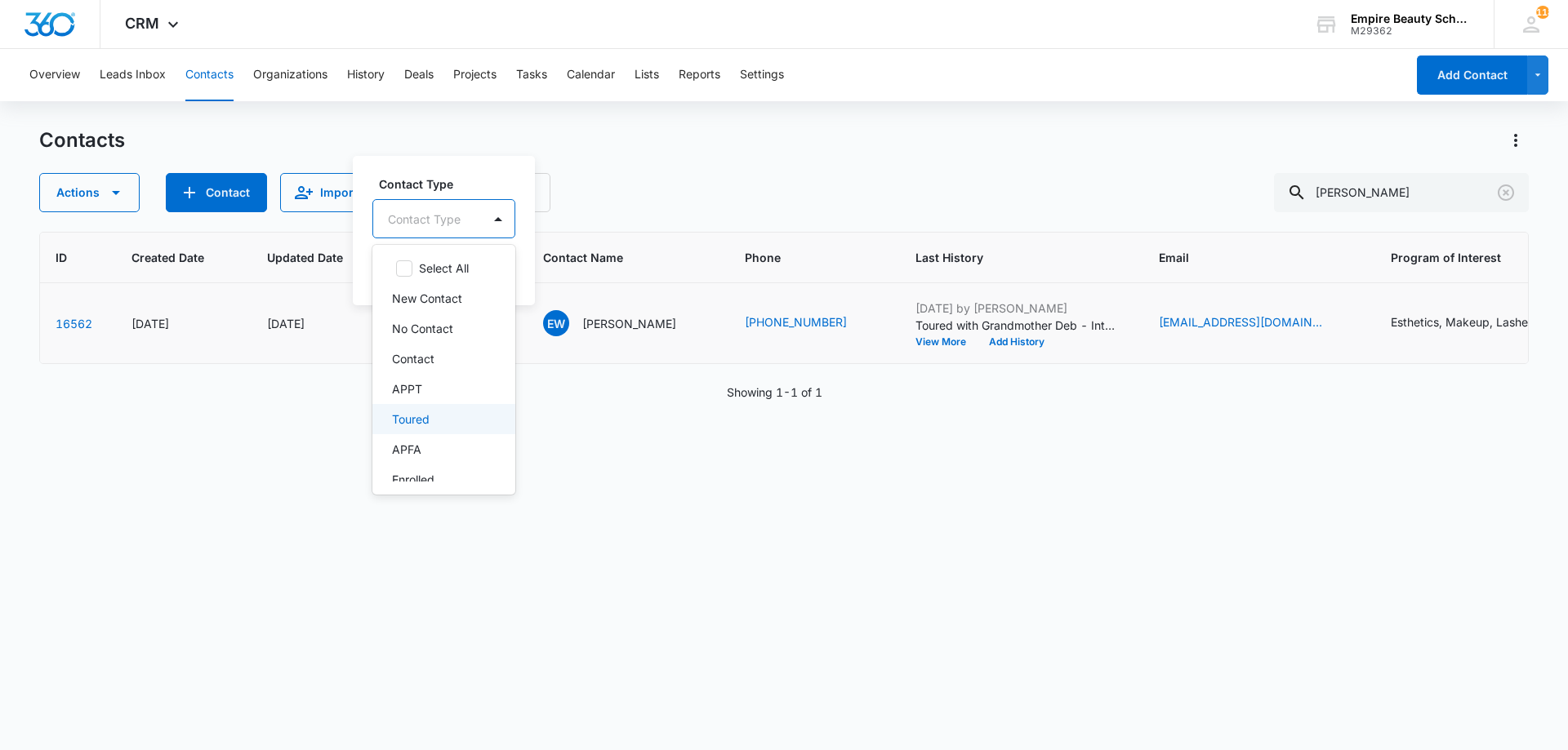
scroll to position [0, 0]
click at [402, 420] on p "Toured" at bounding box center [410, 427] width 37 height 17
click at [466, 212] on div "Toured" at bounding box center [425, 218] width 104 height 39
click at [485, 274] on button "Save" at bounding box center [487, 270] width 48 height 31
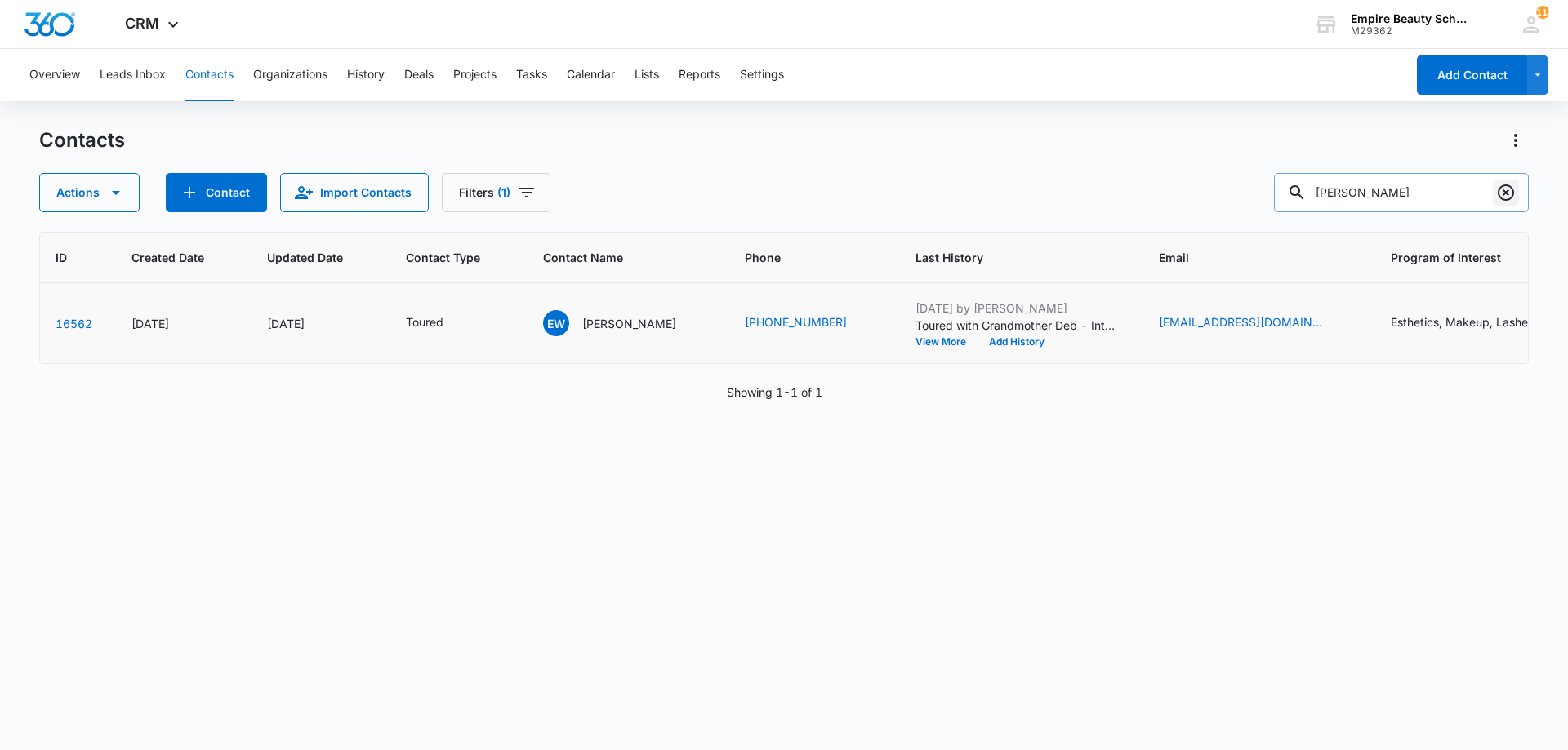
click at [1514, 192] on icon "Clear" at bounding box center [1505, 192] width 20 height 20
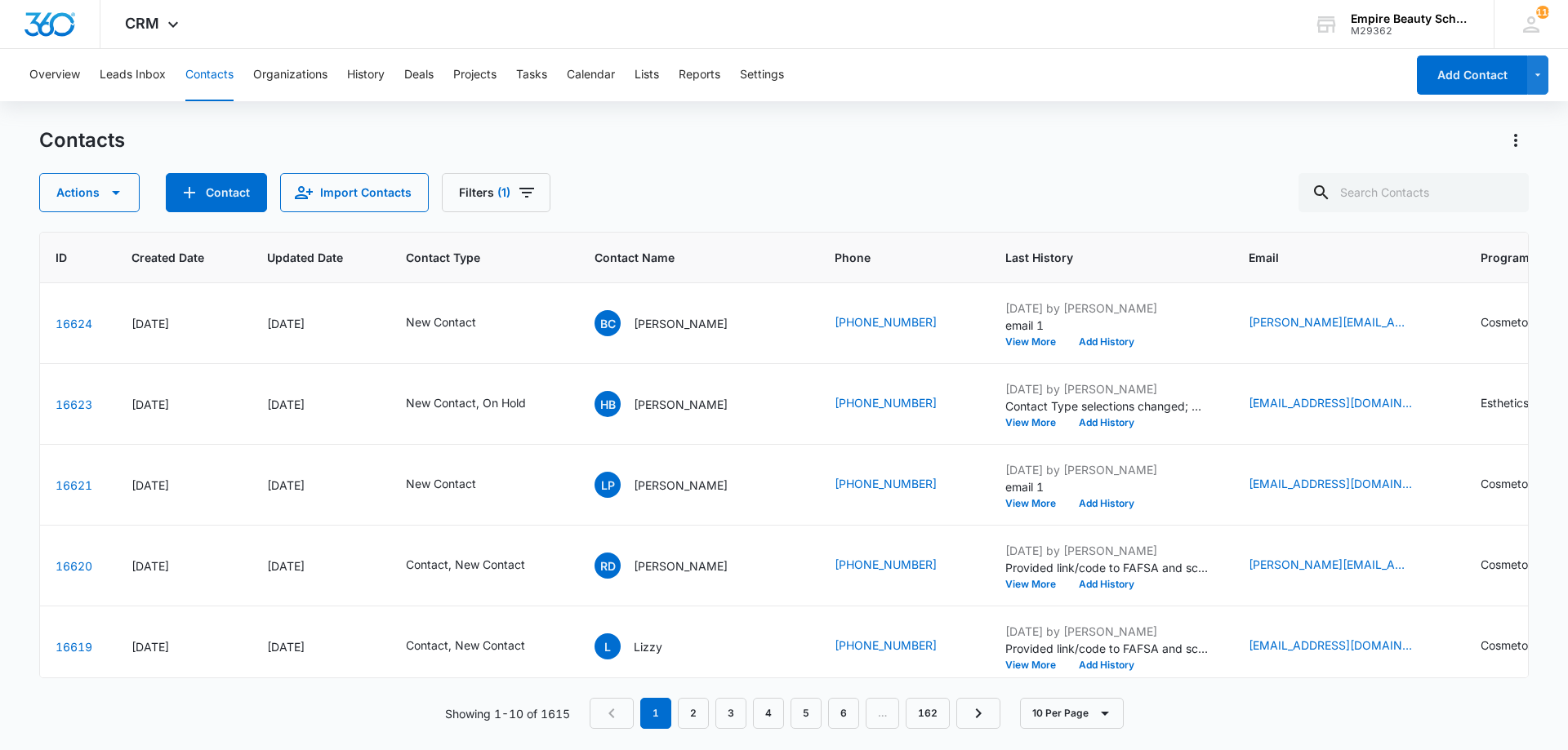
click at [1199, 189] on div "Actions Contact Import Contacts Filters (1)" at bounding box center [783, 193] width 1489 height 39
drag, startPoint x: 1069, startPoint y: 202, endPoint x: 844, endPoint y: 68, distance: 261.9
click at [1068, 202] on div "Actions Contact Import Contacts Filters (1)" at bounding box center [783, 193] width 1489 height 39
click at [653, 702] on em "1" at bounding box center [656, 713] width 31 height 31
click at [973, 183] on div "Actions Contact Import Contacts Filters (1)" at bounding box center [783, 193] width 1489 height 39
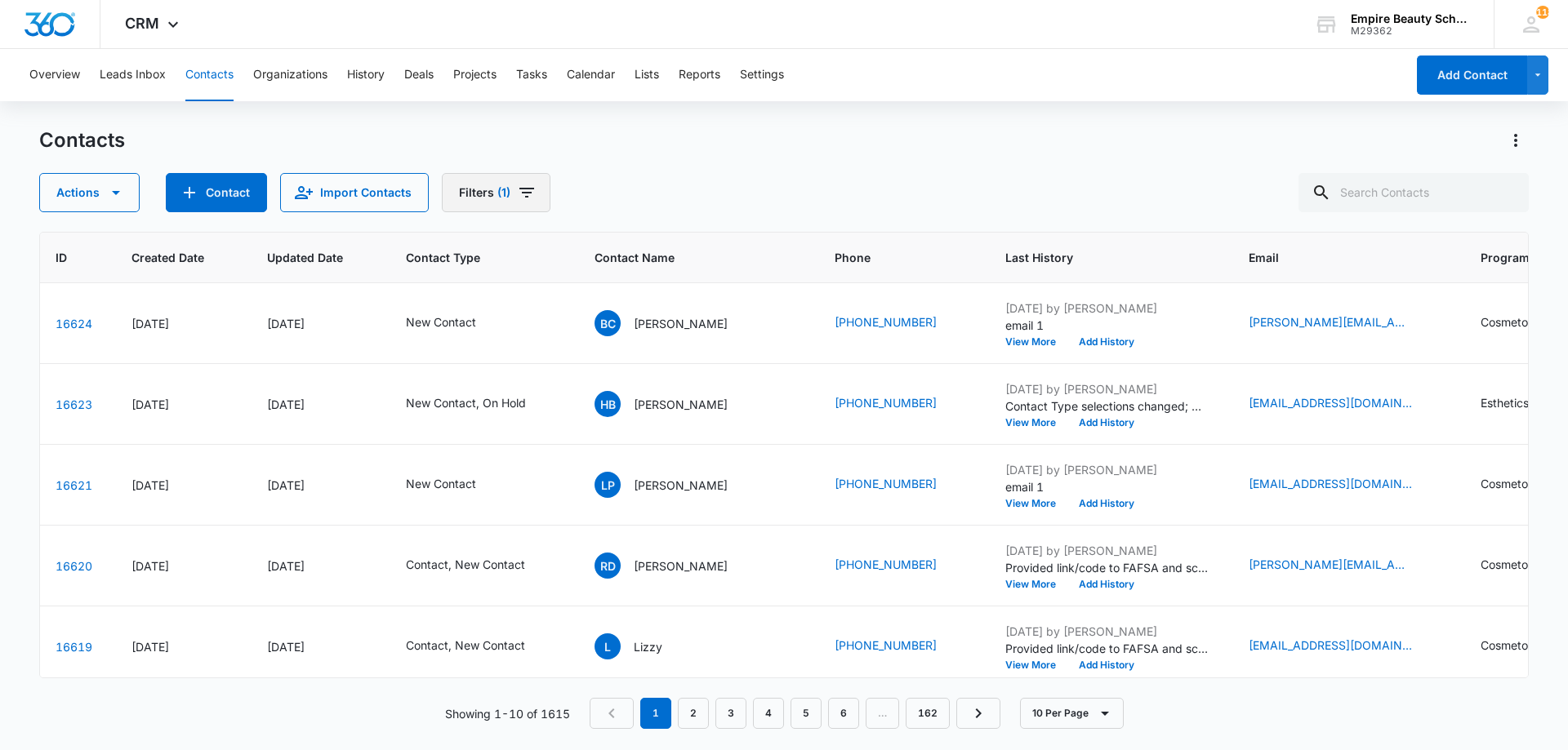
click at [524, 201] on icon "Filters" at bounding box center [527, 192] width 20 height 20
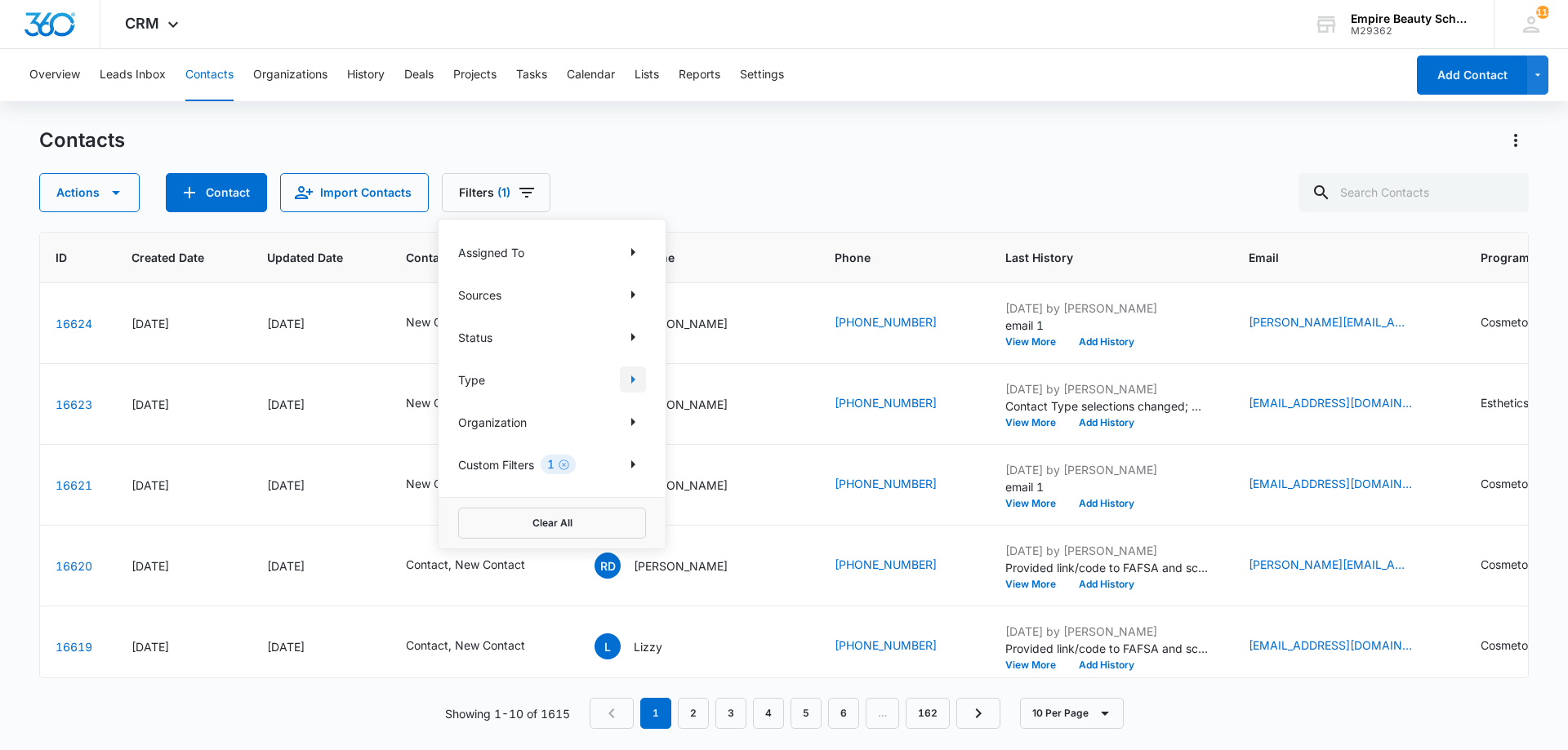
click at [638, 383] on icon "Show Type filters" at bounding box center [633, 379] width 20 height 20
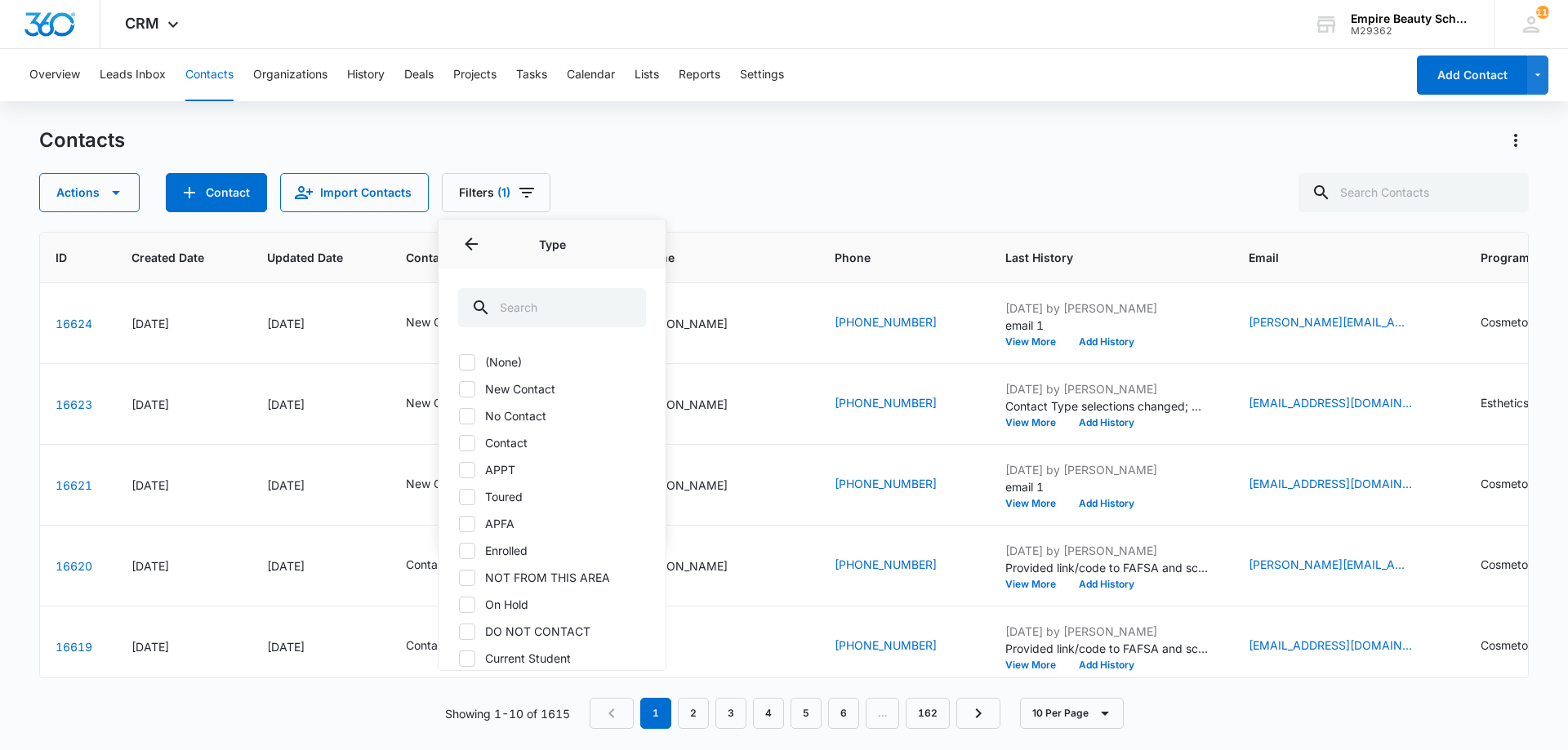
click at [519, 420] on label "No Contact" at bounding box center [551, 416] width 188 height 17
click at [459, 416] on input "No Contact" at bounding box center [458, 415] width 1 height 1
checkbox input "true"
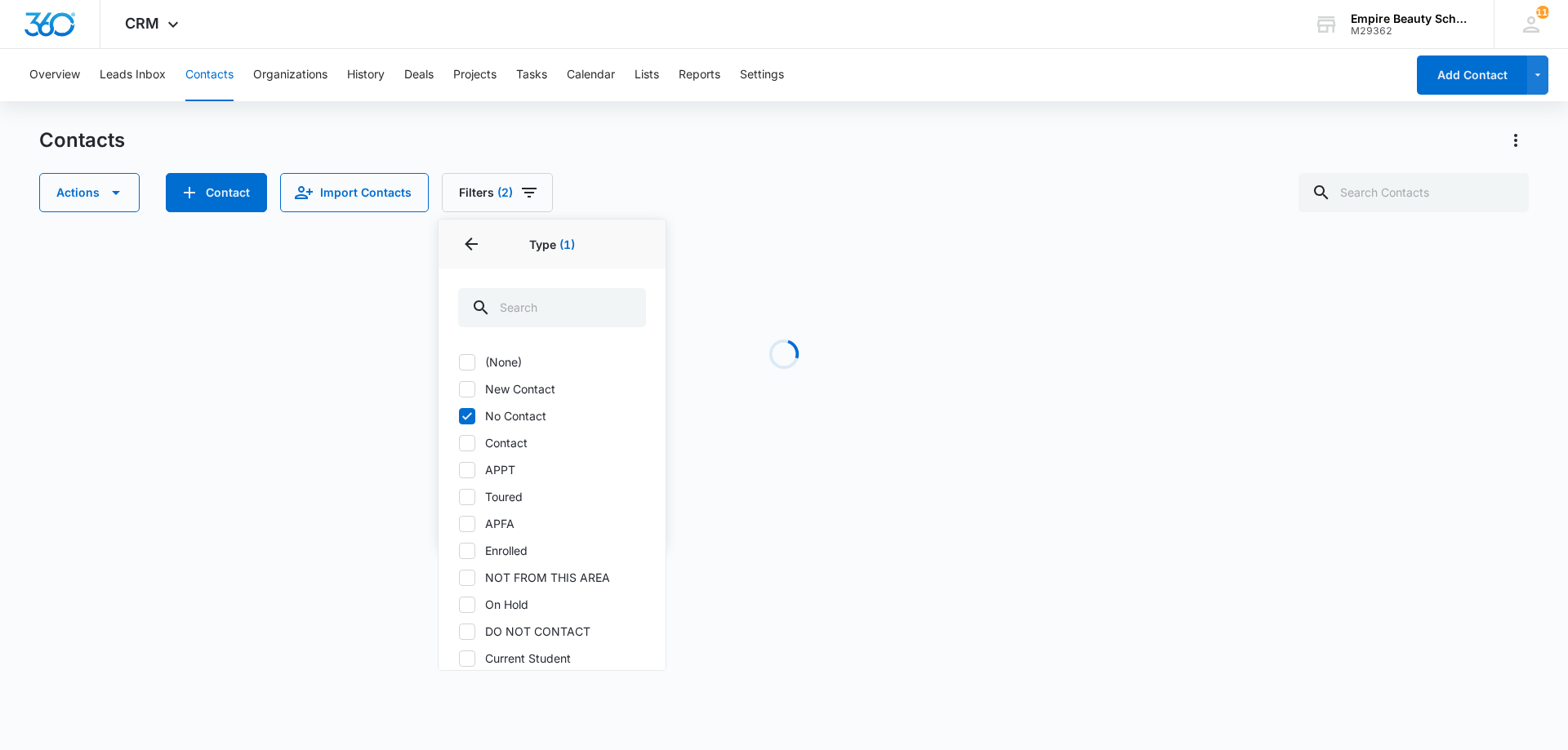
click at [809, 204] on div "Actions Contact Import Contacts Filters (2) Assigned To Sources Status Type 1 T…" at bounding box center [783, 193] width 1489 height 39
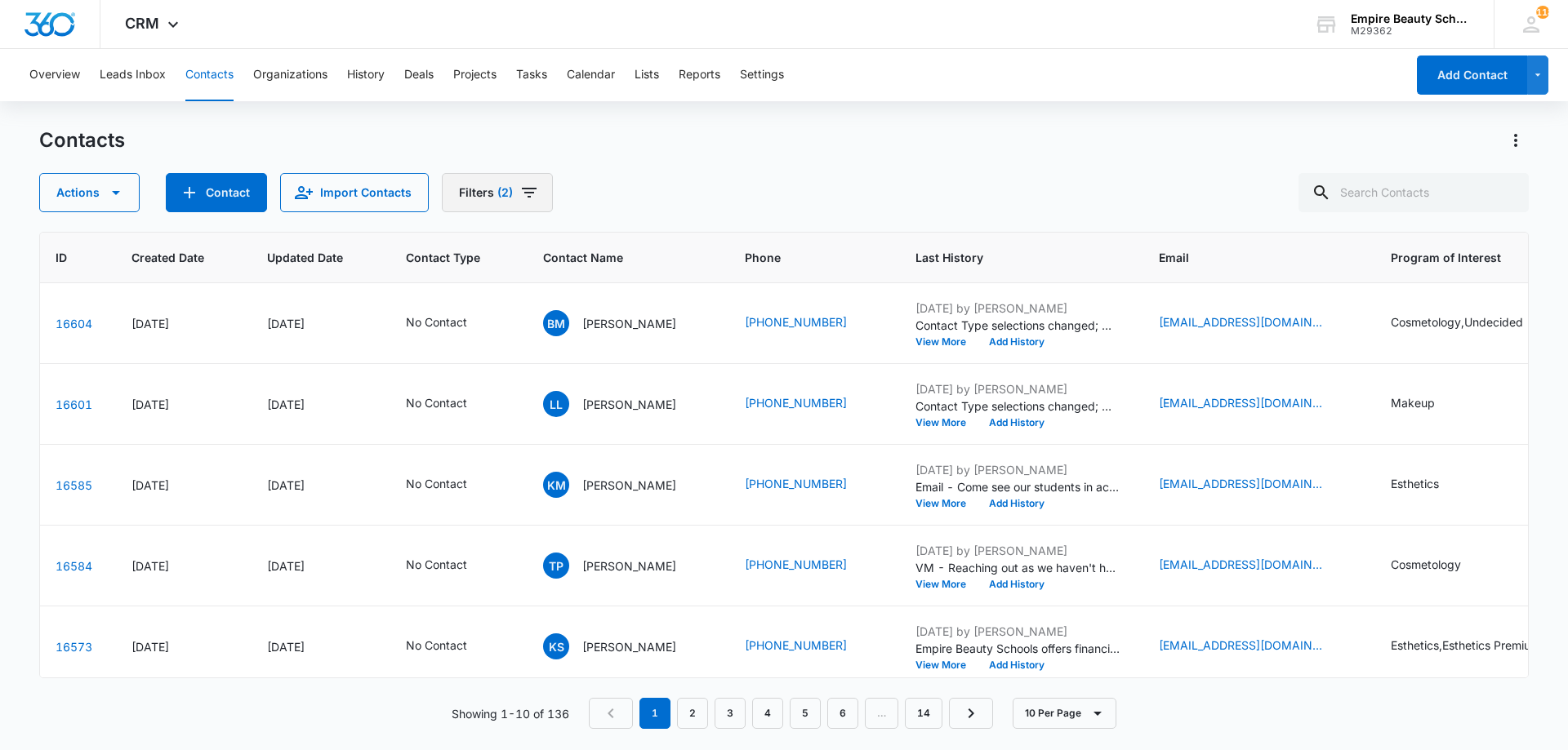
click at [521, 181] on button "Filters (2)" at bounding box center [497, 193] width 111 height 39
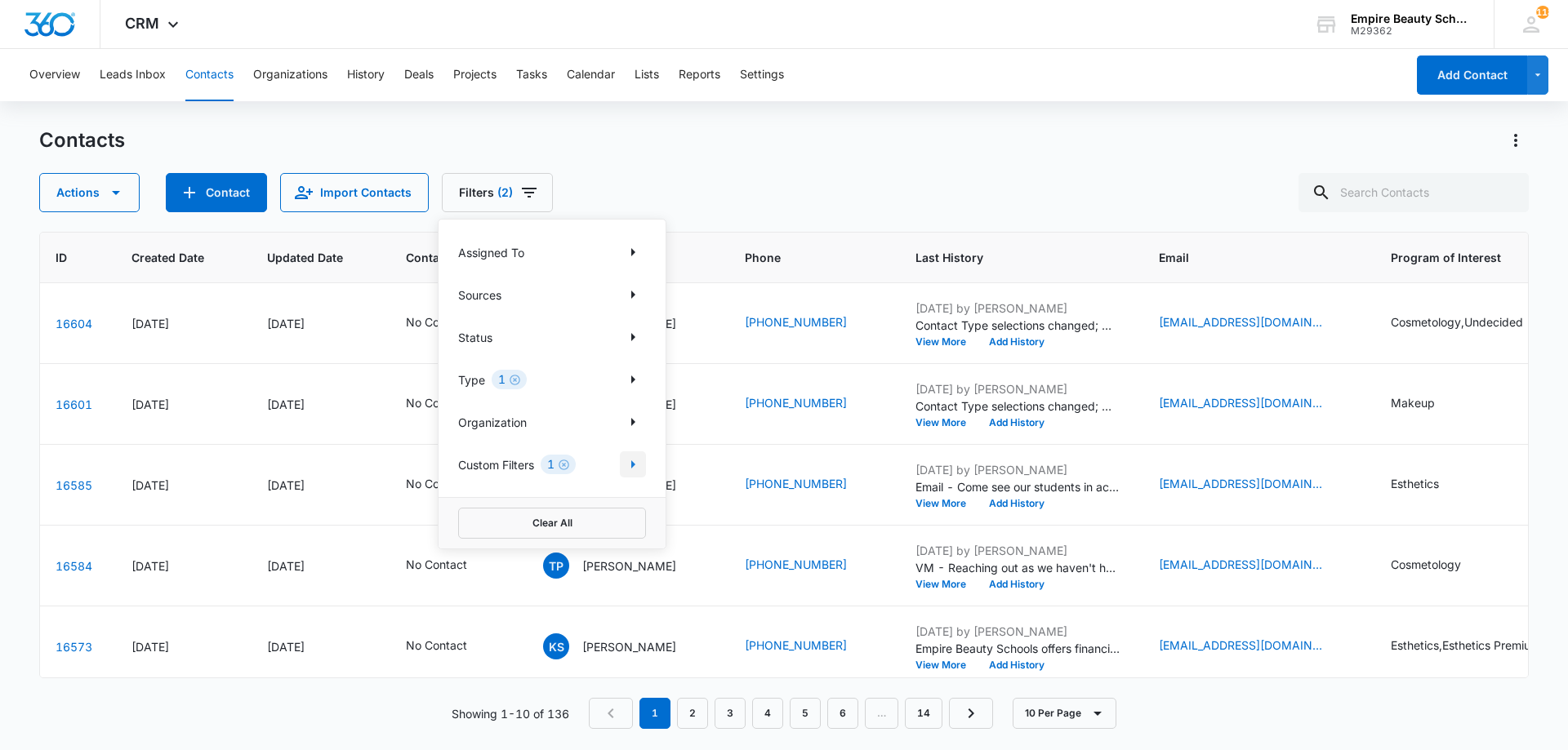
click at [623, 468] on button "Show Custom Filters filters" at bounding box center [633, 465] width 26 height 26
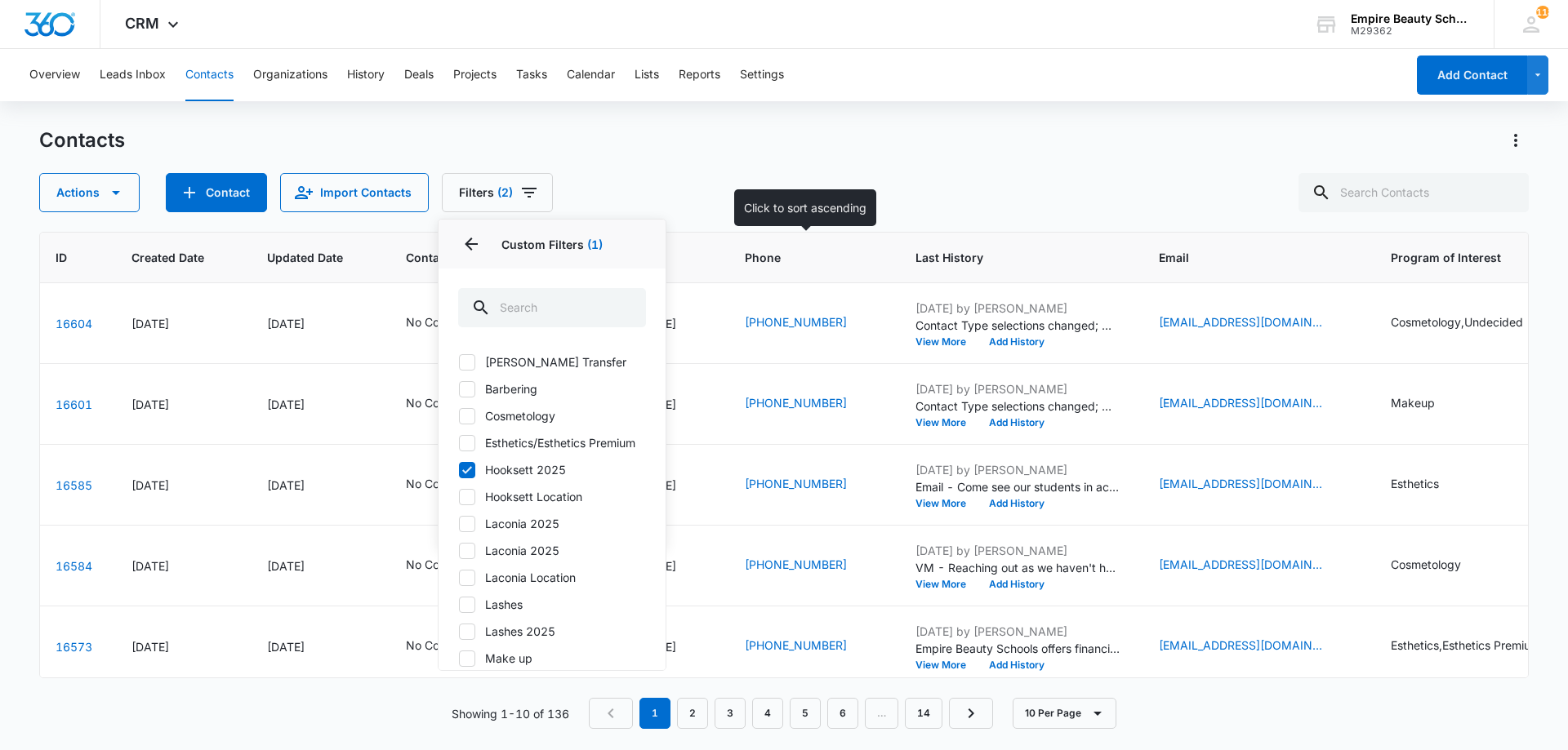
click at [819, 175] on div "Actions Contact Import Contacts Filters (2) Assigned To Sources Status Type 1 O…" at bounding box center [783, 193] width 1489 height 39
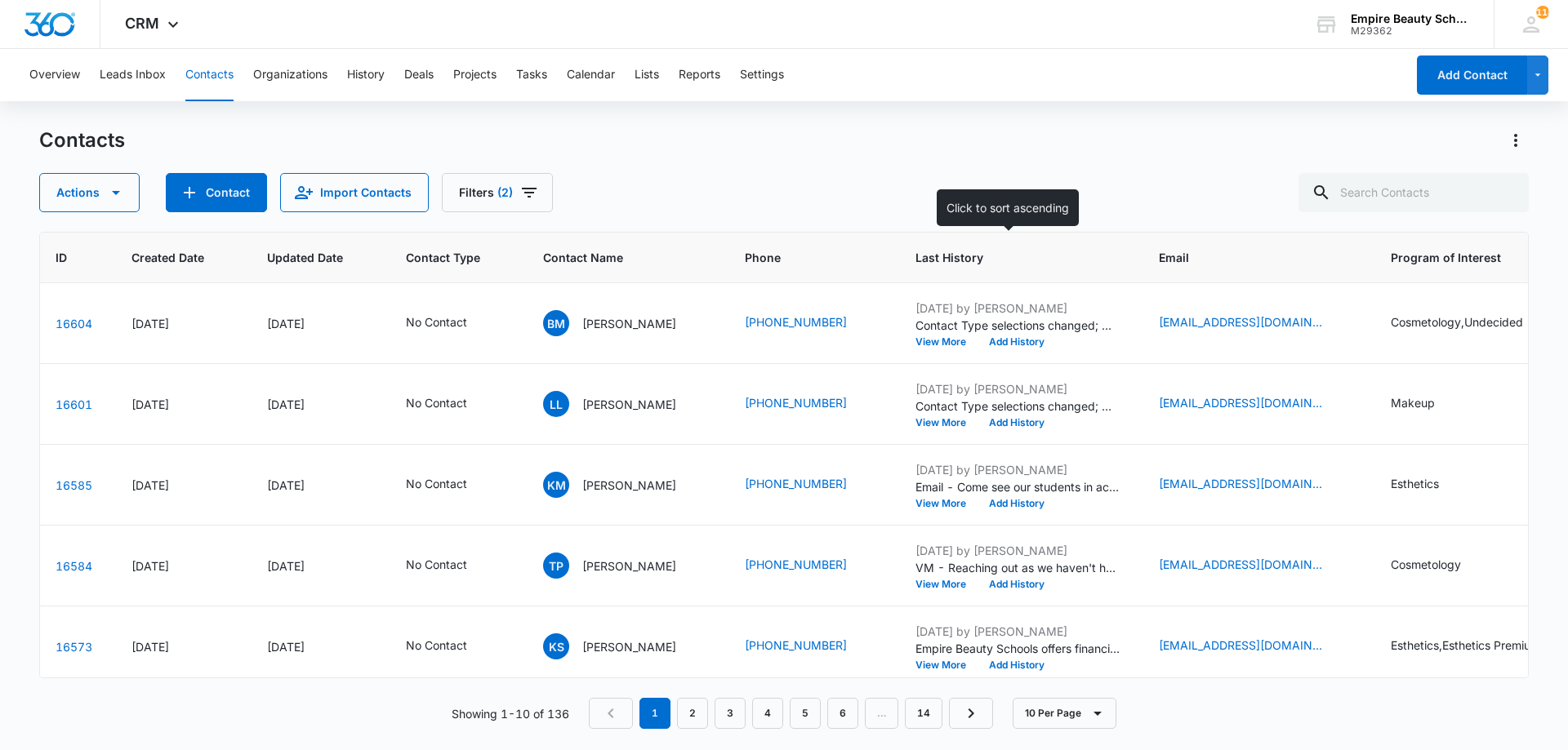
click at [979, 250] on span "Last History" at bounding box center [1006, 257] width 180 height 17
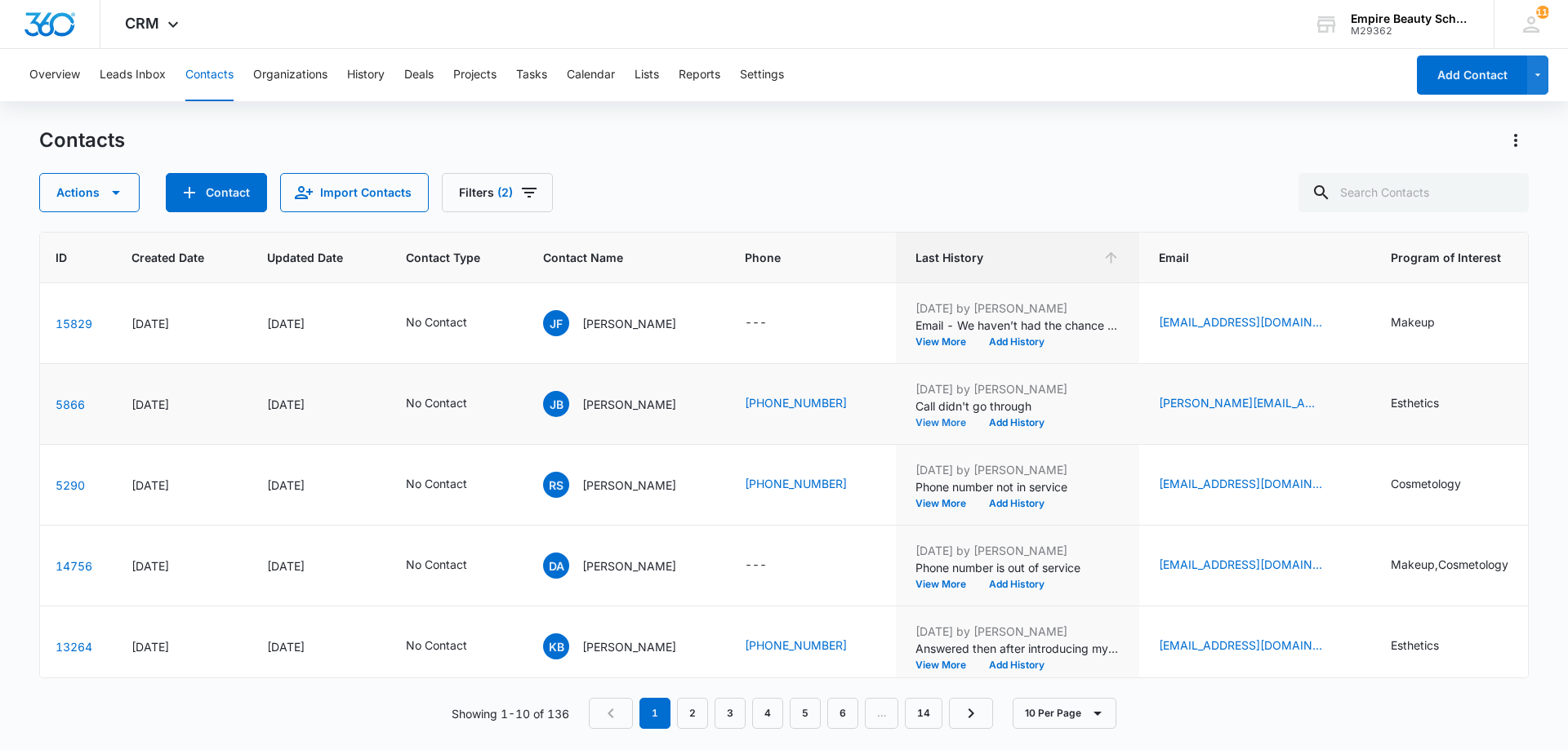
scroll to position [162, 67]
click at [972, 421] on button "View More" at bounding box center [946, 422] width 62 height 10
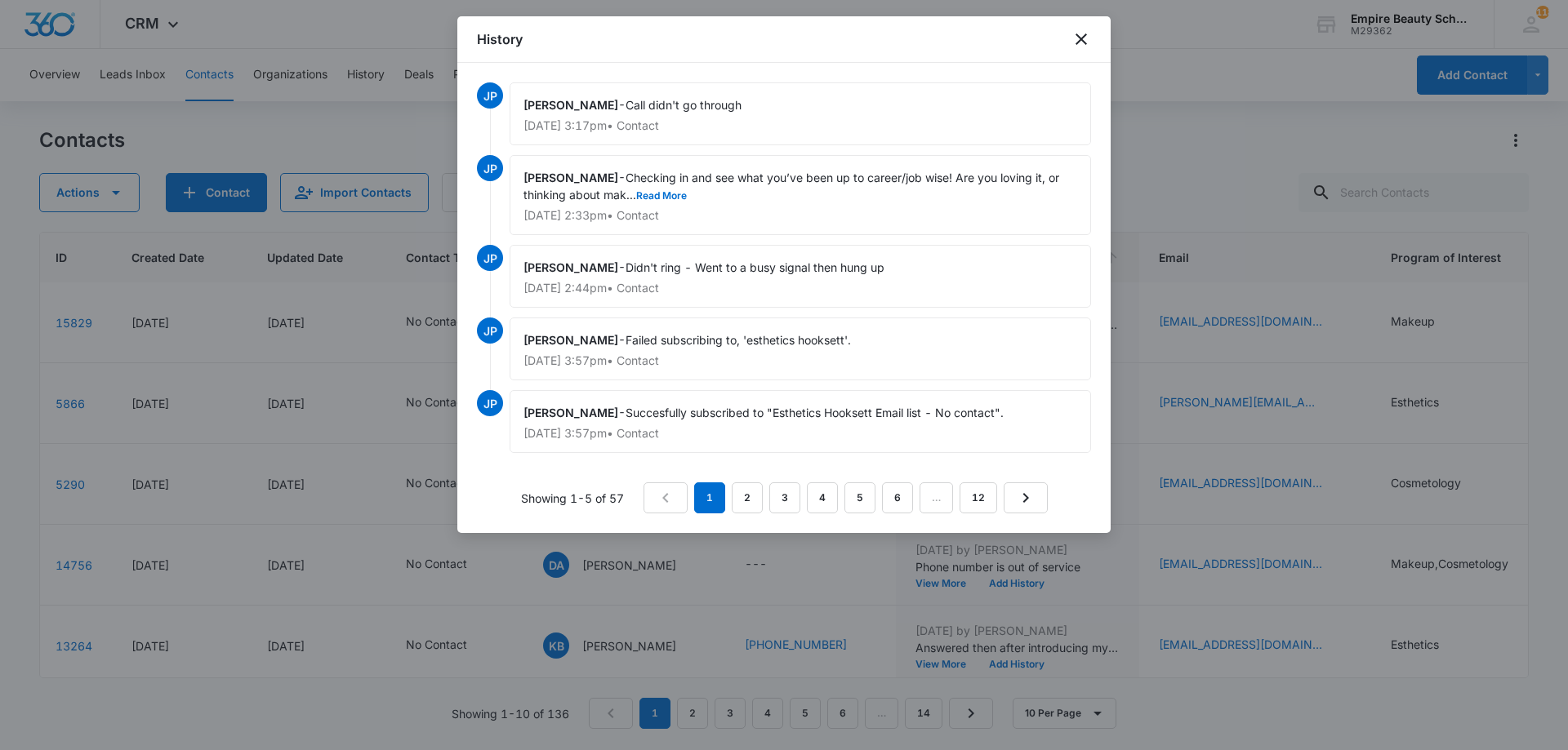
drag, startPoint x: 1091, startPoint y: 39, endPoint x: 1090, endPoint y: 53, distance: 14.0
click at [1090, 53] on div "History" at bounding box center [783, 39] width 653 height 47
click at [1090, 46] on icon "close" at bounding box center [1080, 39] width 20 height 20
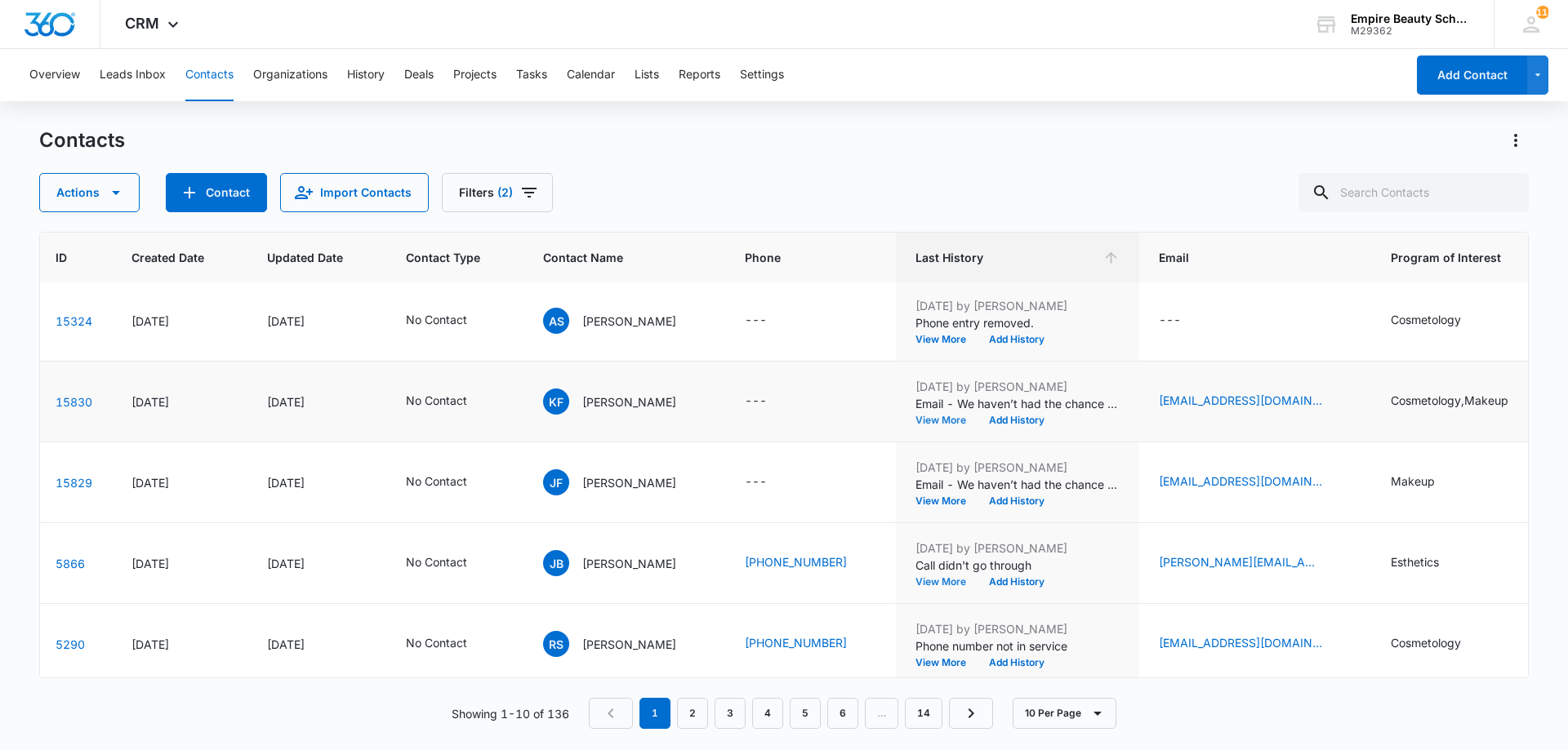
scroll to position [0, 67]
click at [522, 183] on icon "Filters" at bounding box center [528, 192] width 20 height 20
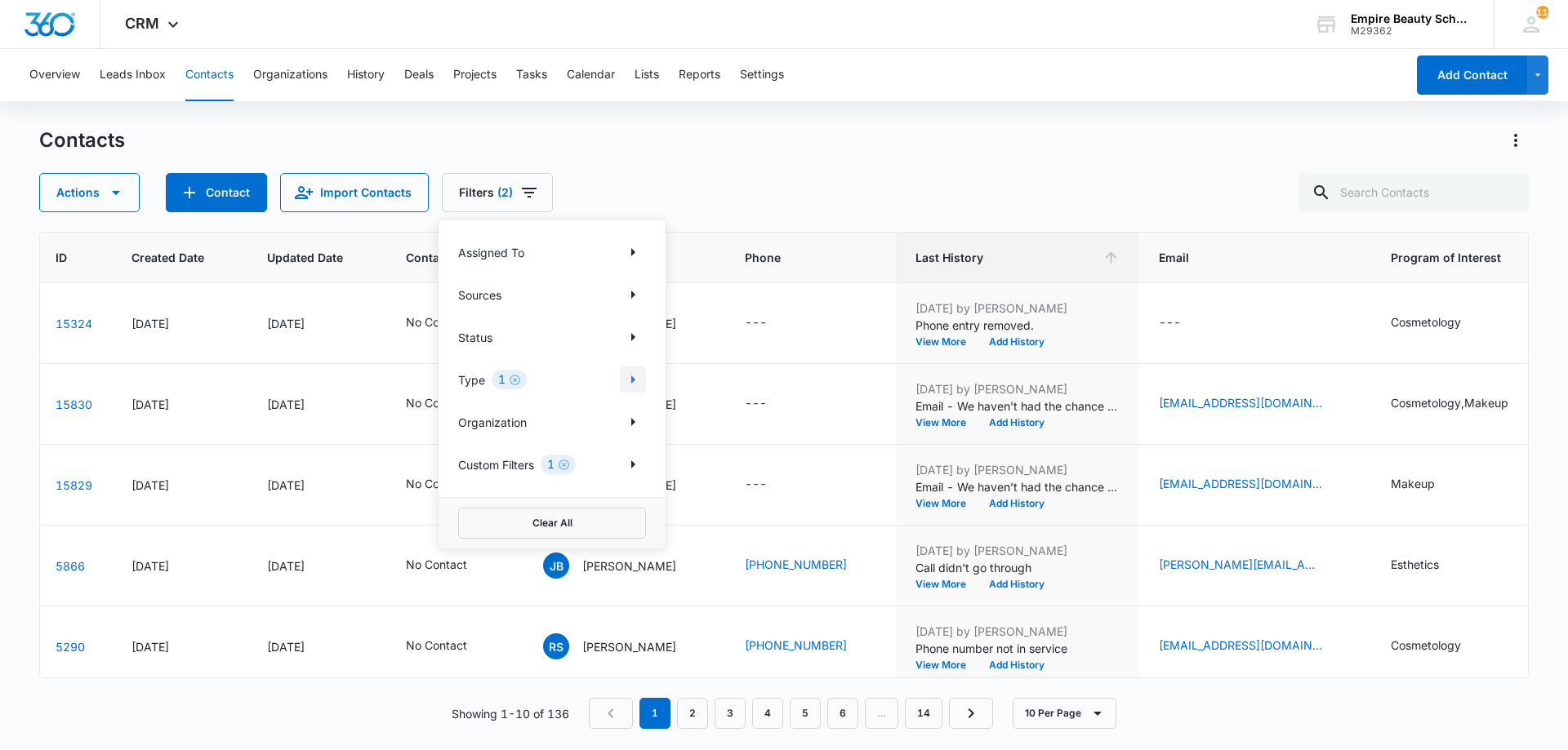
click at [637, 378] on icon "Show Type filters" at bounding box center [633, 379] width 20 height 20
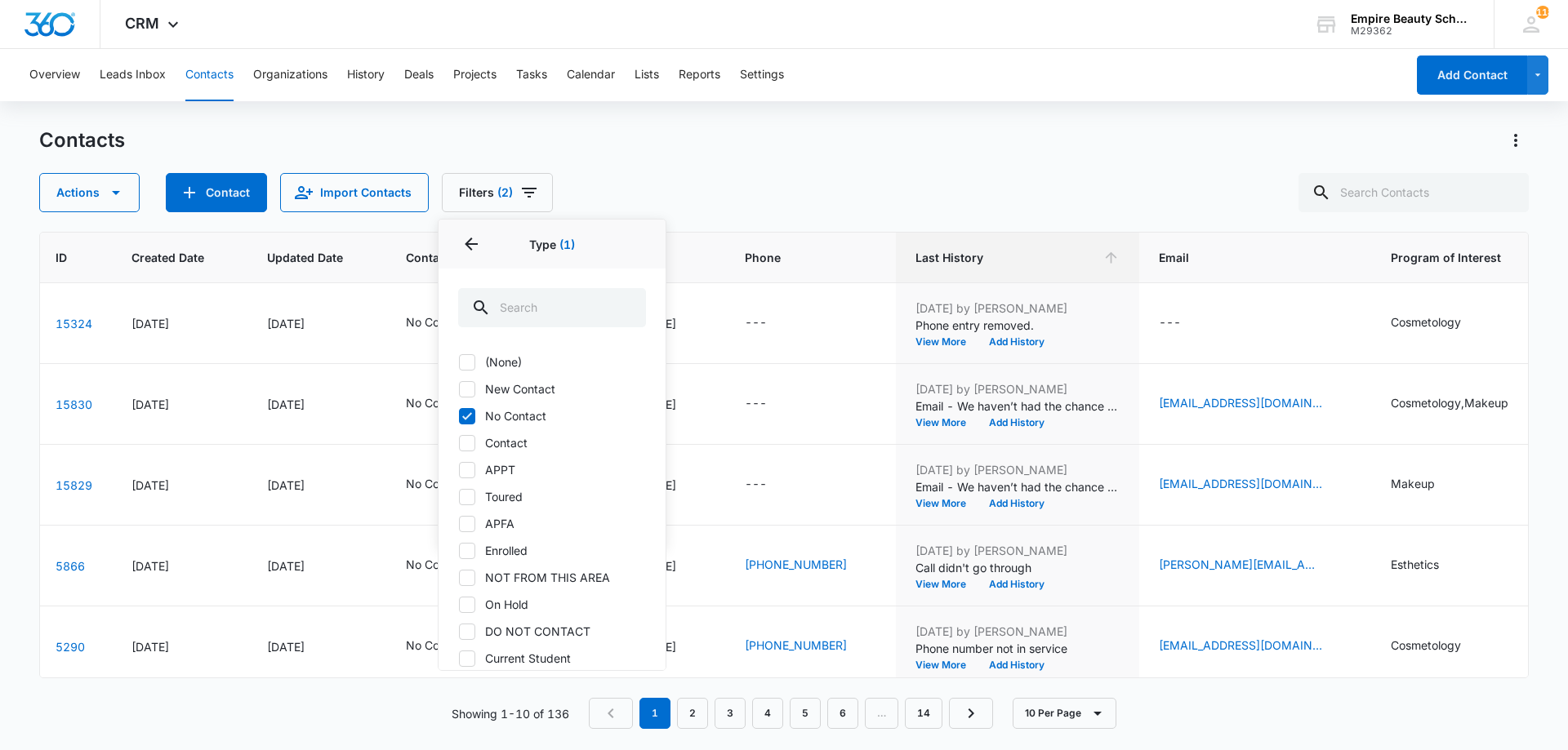
click at [658, 201] on div "Actions Contact Import Contacts Filters (2) Assigned To Sources Status Type 1 T…" at bounding box center [783, 193] width 1489 height 39
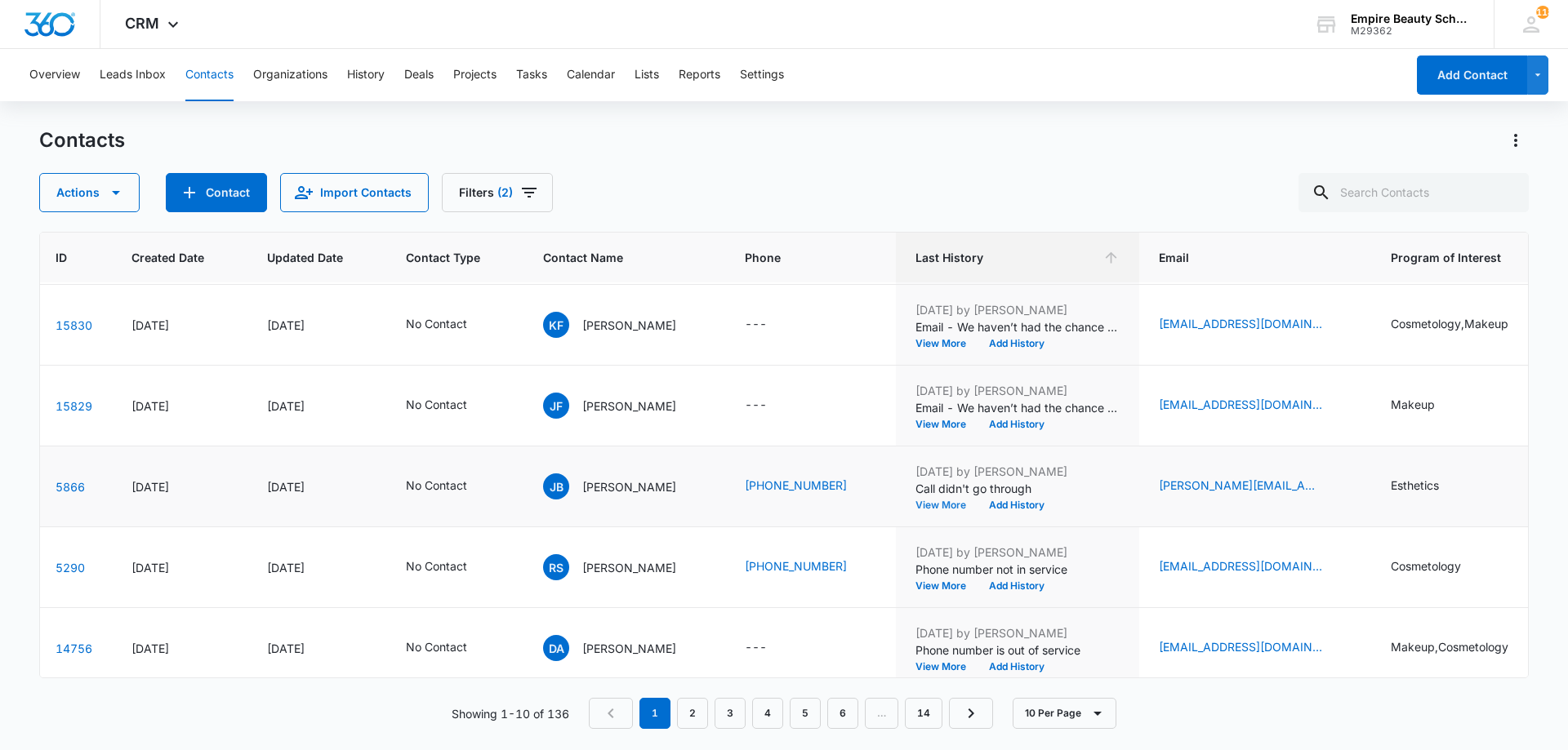
scroll to position [80, 67]
click at [976, 504] on button "View More" at bounding box center [946, 505] width 62 height 10
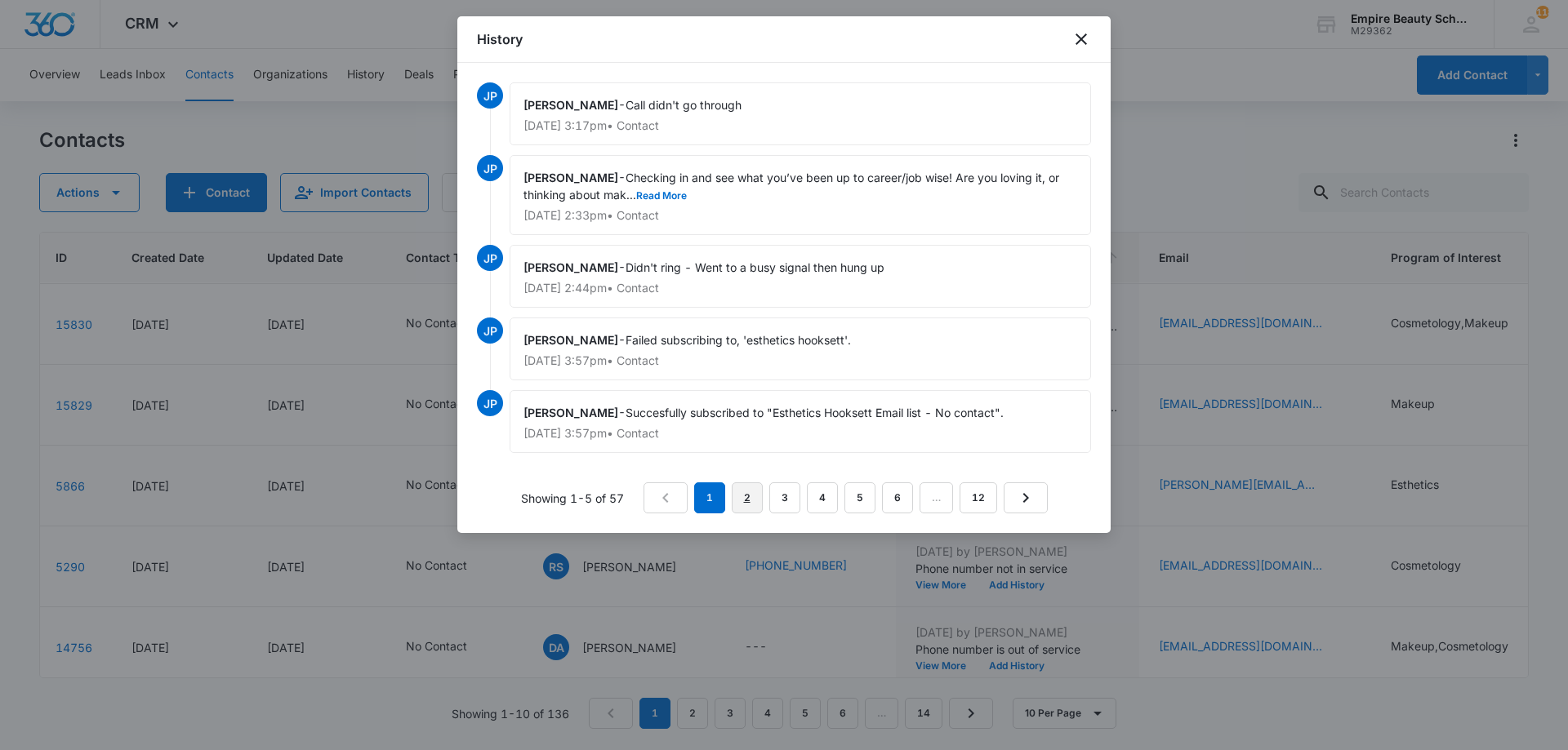
click at [759, 510] on link "2" at bounding box center [747, 498] width 31 height 31
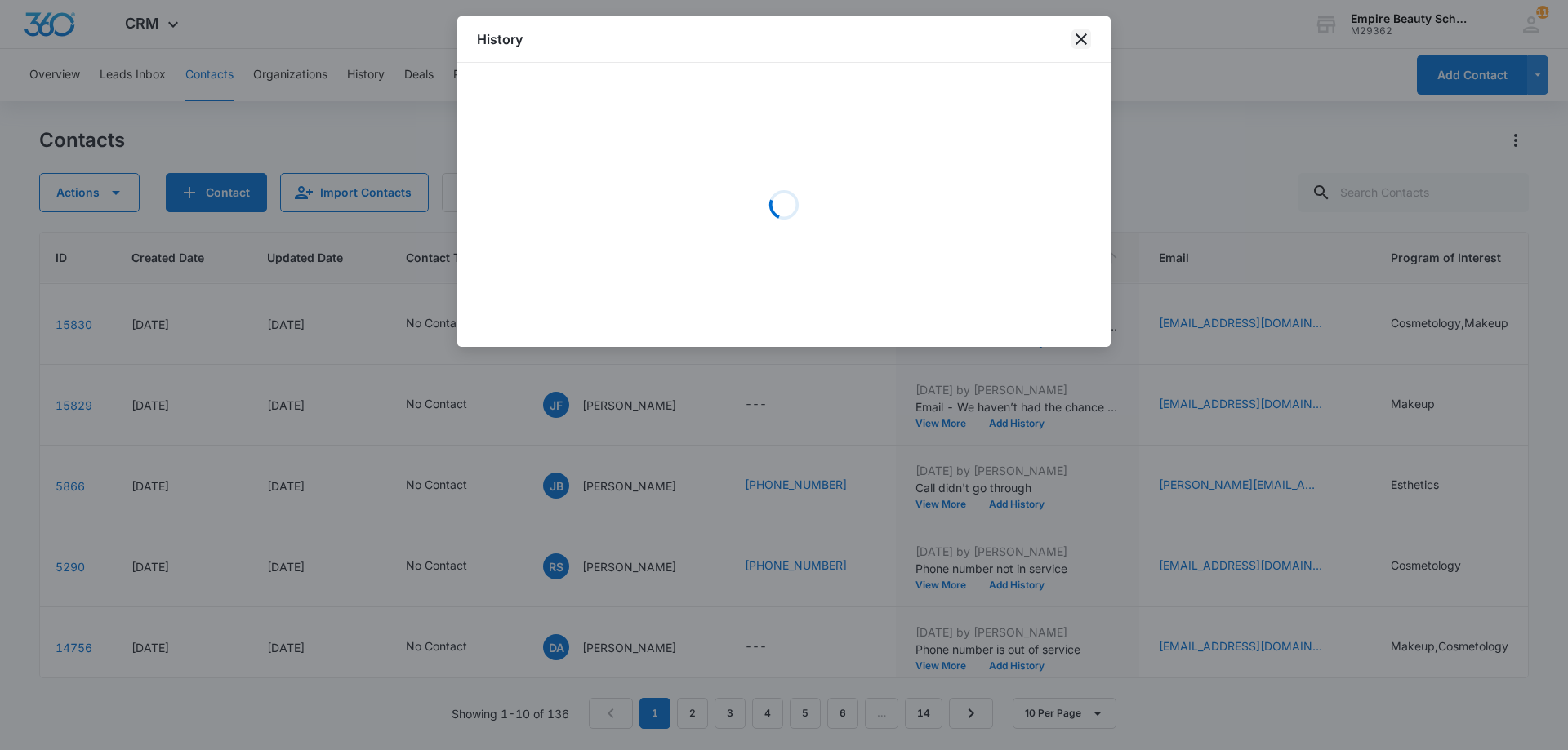
click at [1079, 42] on icon "close" at bounding box center [1080, 38] width 11 height 11
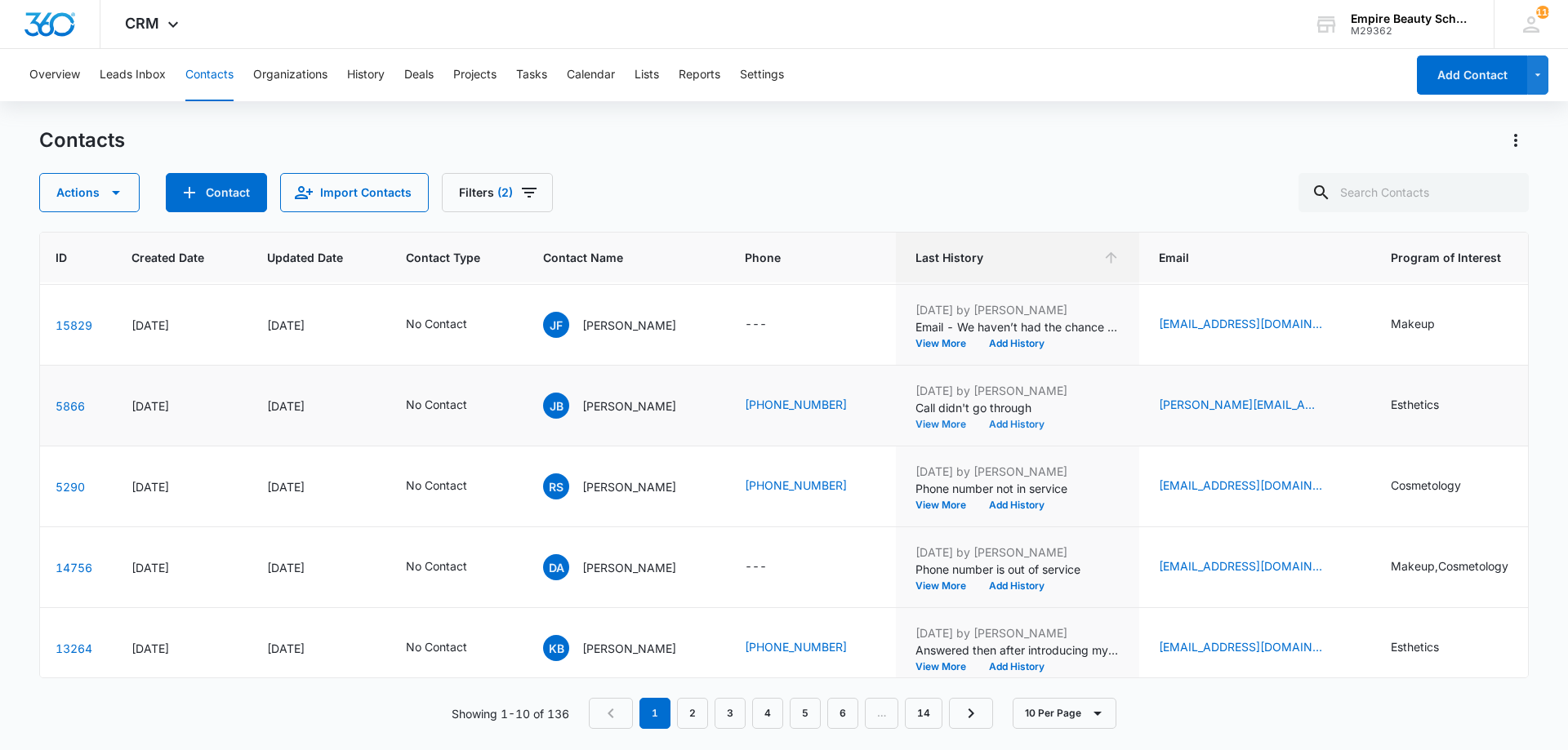
scroll to position [161, 67]
click at [1053, 423] on button "Add History" at bounding box center [1017, 423] width 78 height 10
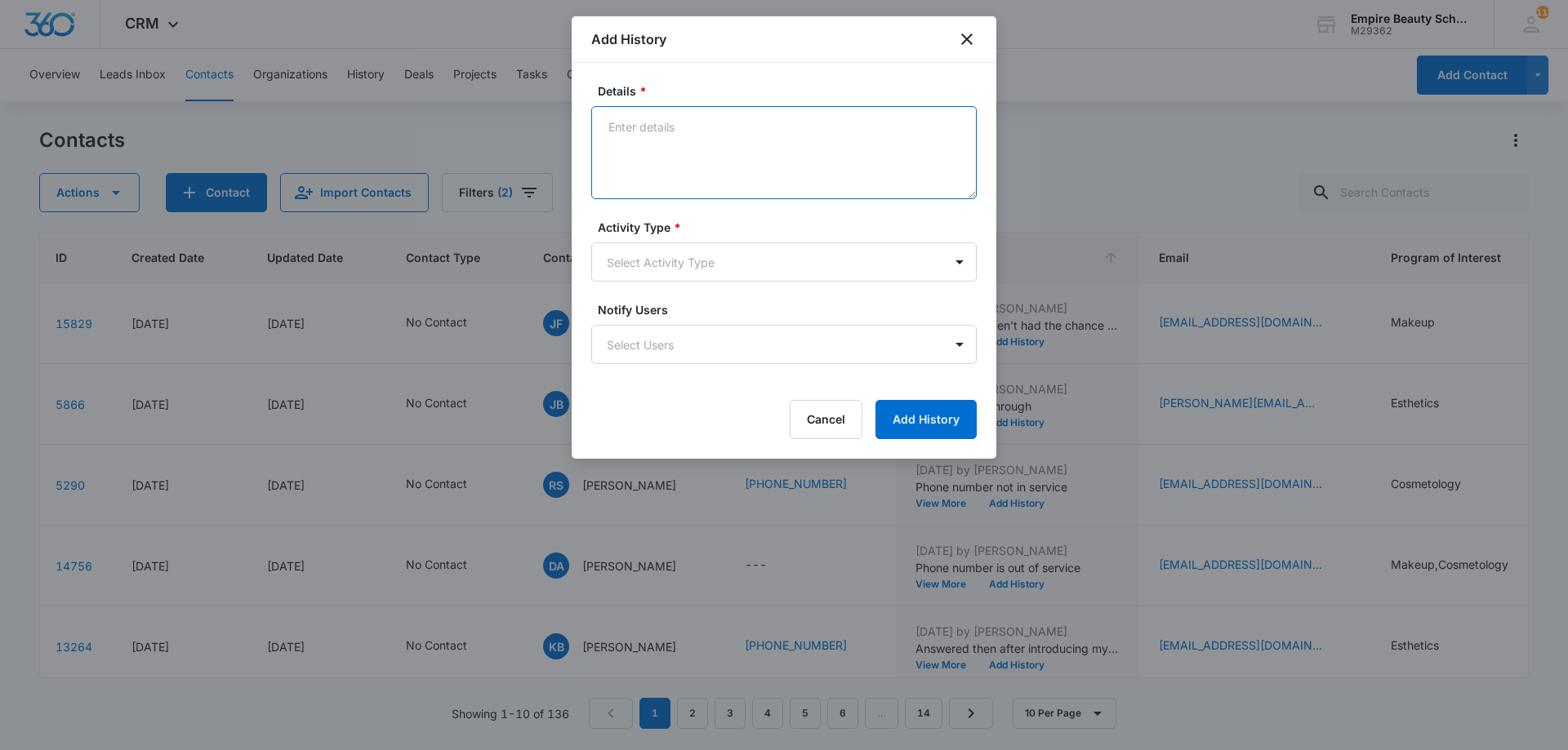
click at [729, 157] on textarea "Details *" at bounding box center [784, 153] width 386 height 93
type textarea "Call hung up instantly"
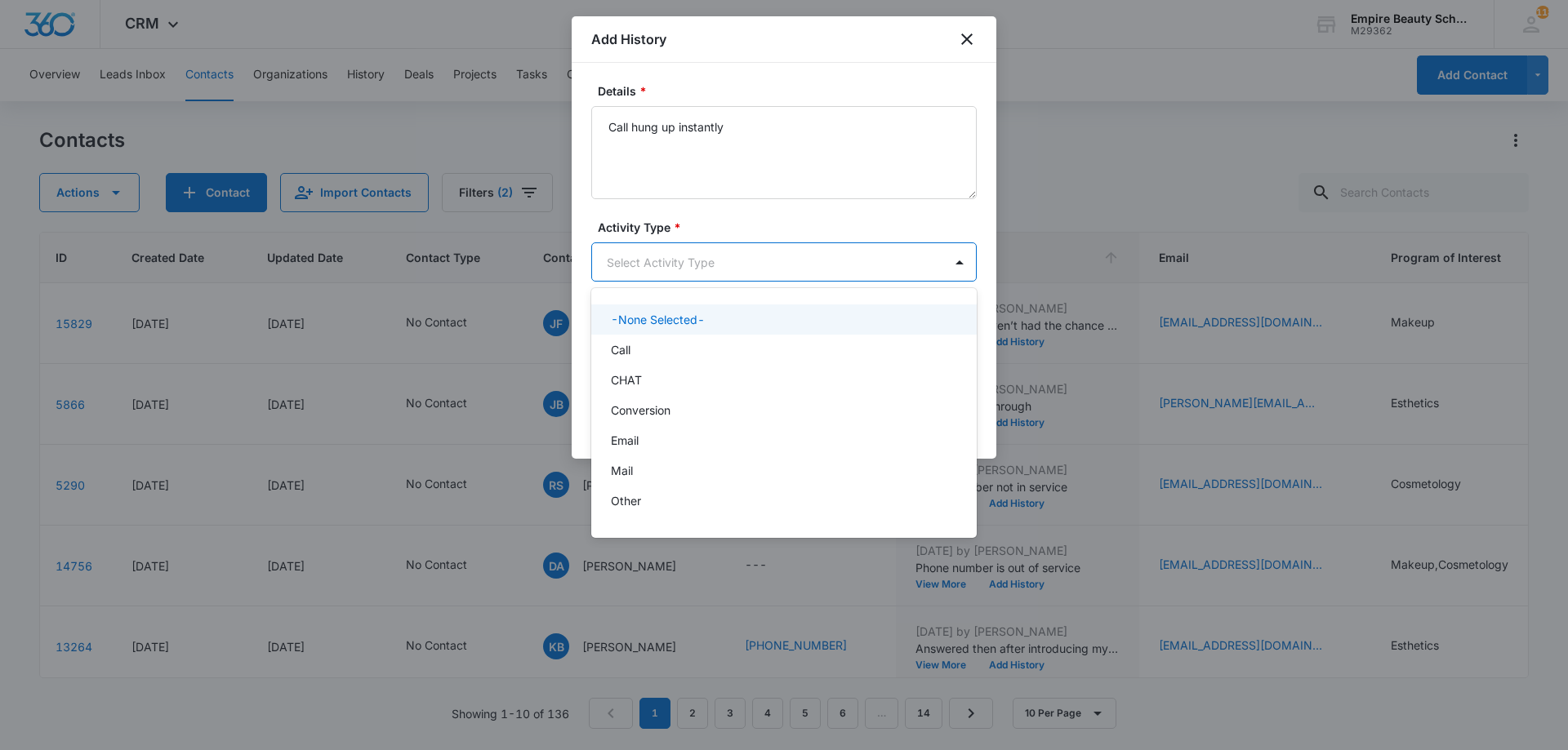
click at [713, 243] on body "CRM Apps Forms CRM Email Shop Payments POS Files Brand Settings Empire Beauty S…" at bounding box center [784, 375] width 1568 height 750
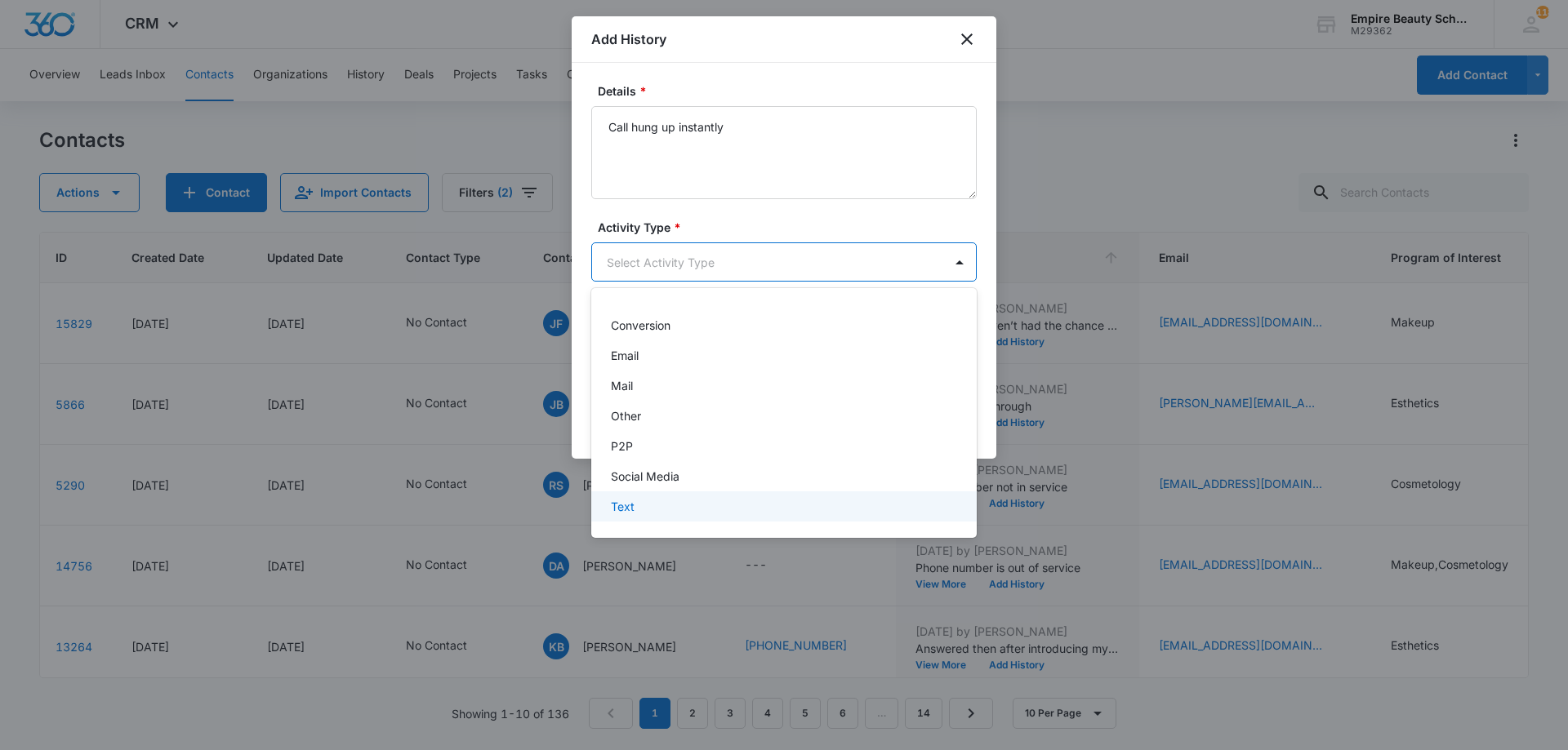
click at [648, 502] on div "Text" at bounding box center [782, 506] width 343 height 17
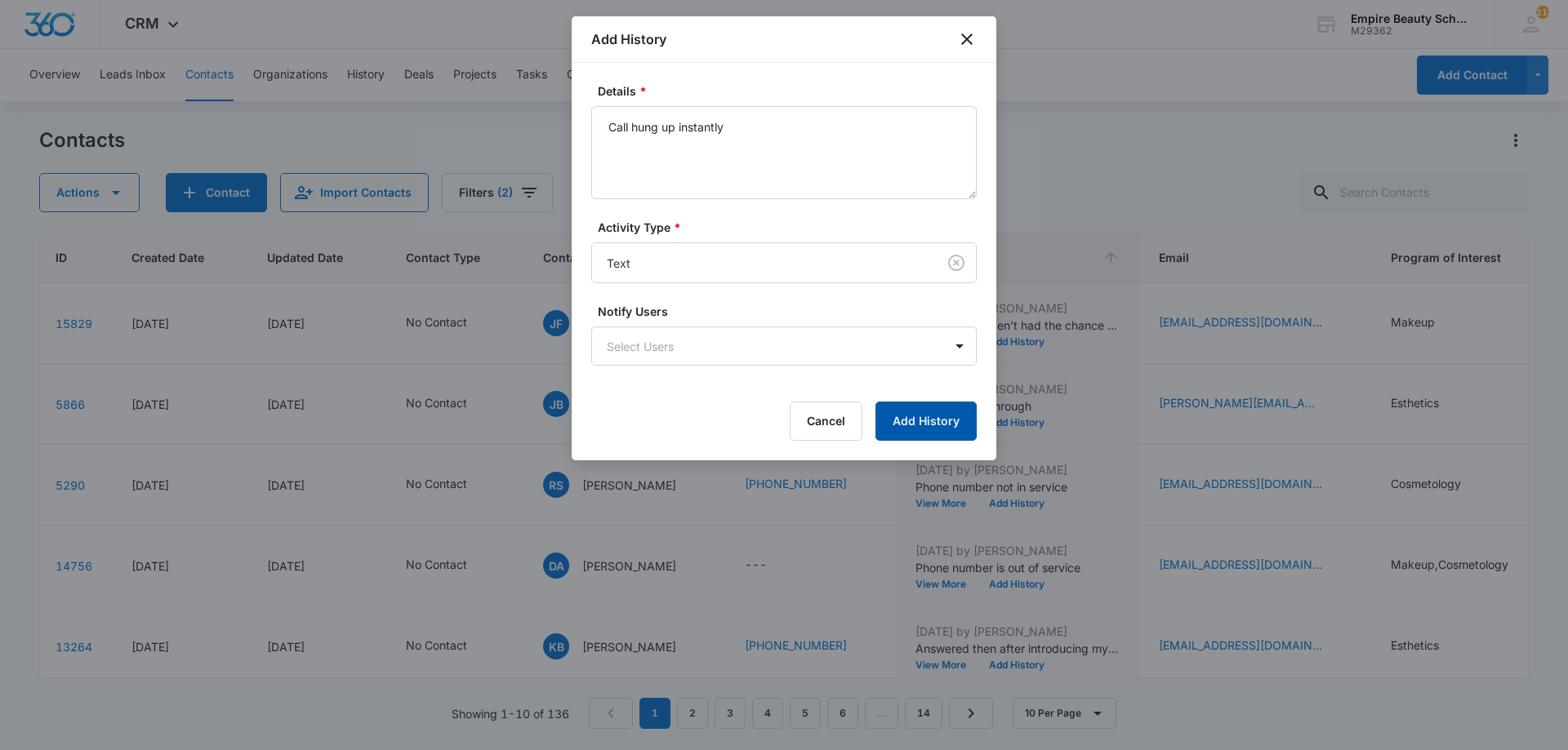
click at [915, 416] on button "Add History" at bounding box center [926, 421] width 101 height 39
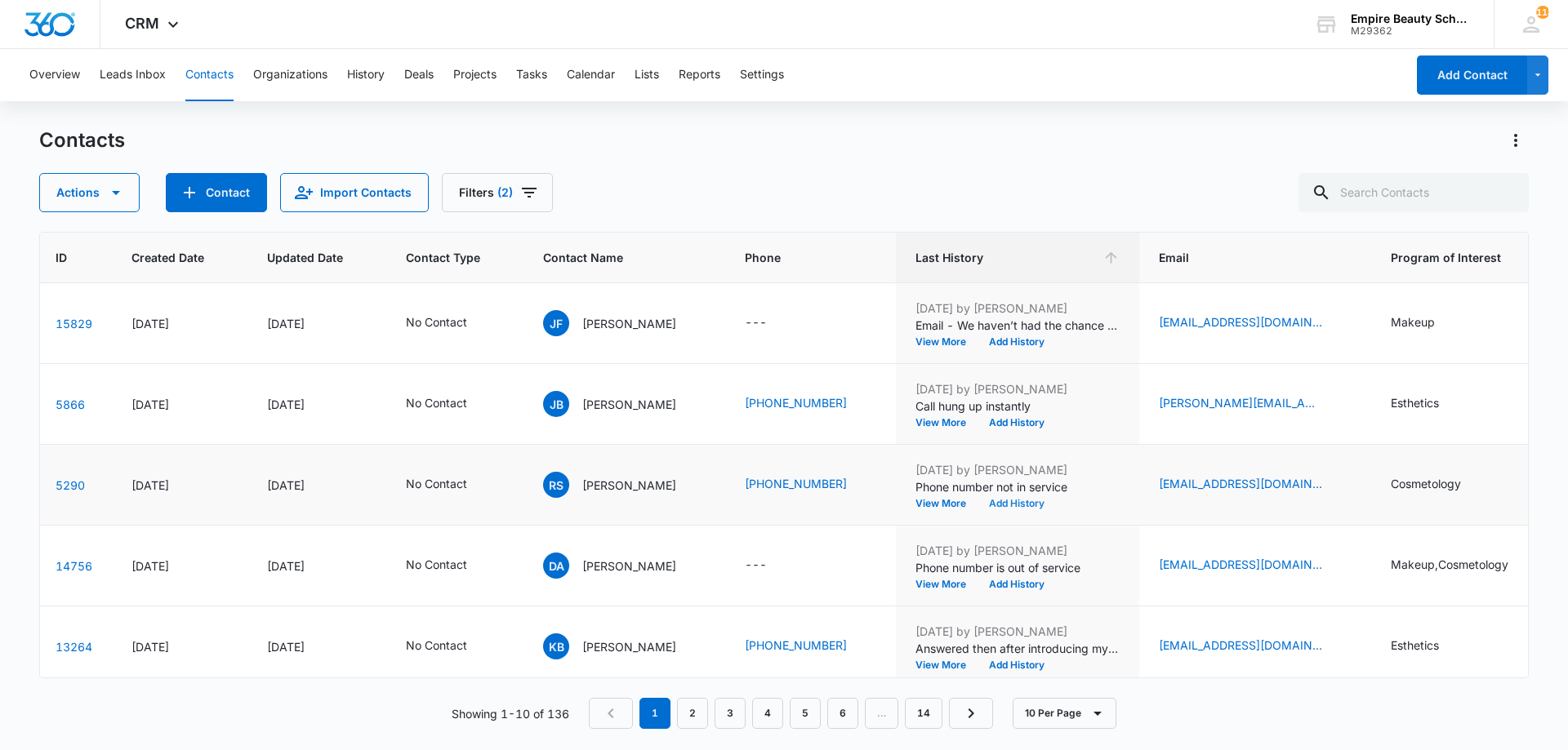
click at [1056, 504] on button "Add History" at bounding box center [1017, 504] width 78 height 10
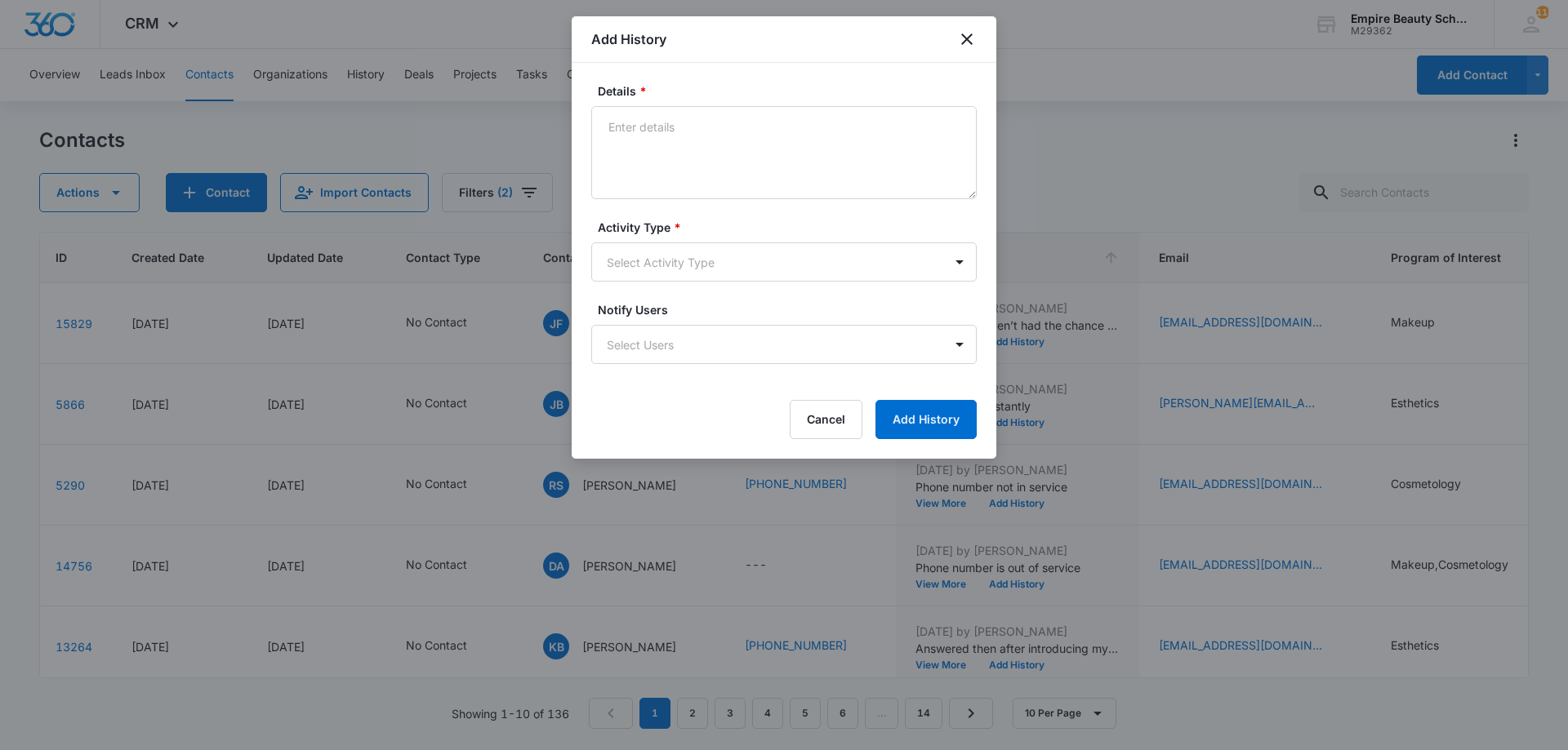
click at [707, 127] on textarea "Details *" at bounding box center [784, 153] width 386 height 93
type textarea "Subscriber not in service"
click at [712, 263] on body "CRM Apps Forms CRM Email Shop Payments POS Files Brand Settings Empire Beauty S…" at bounding box center [784, 375] width 1568 height 750
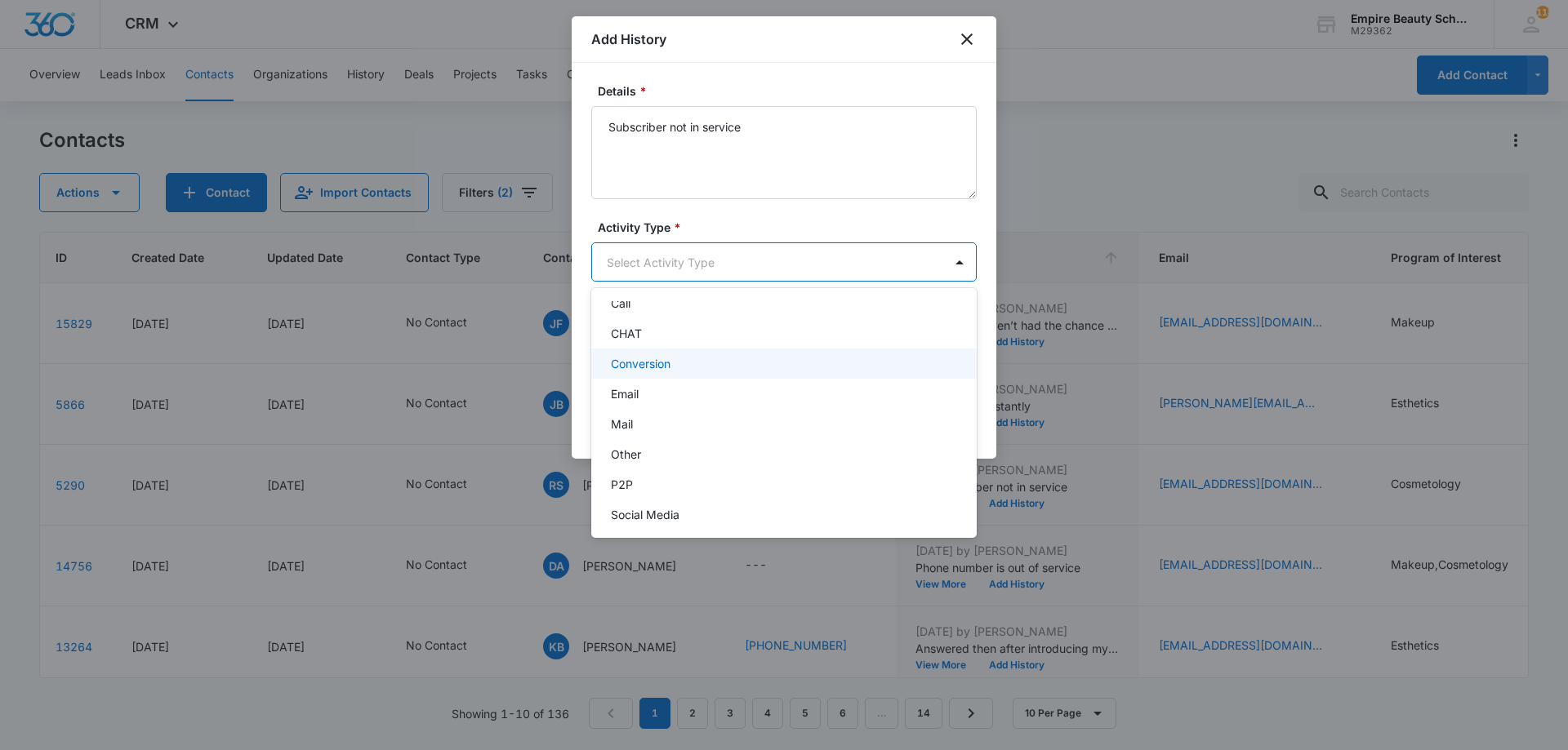
scroll to position [0, 0]
click at [646, 347] on div "Call" at bounding box center [782, 350] width 343 height 17
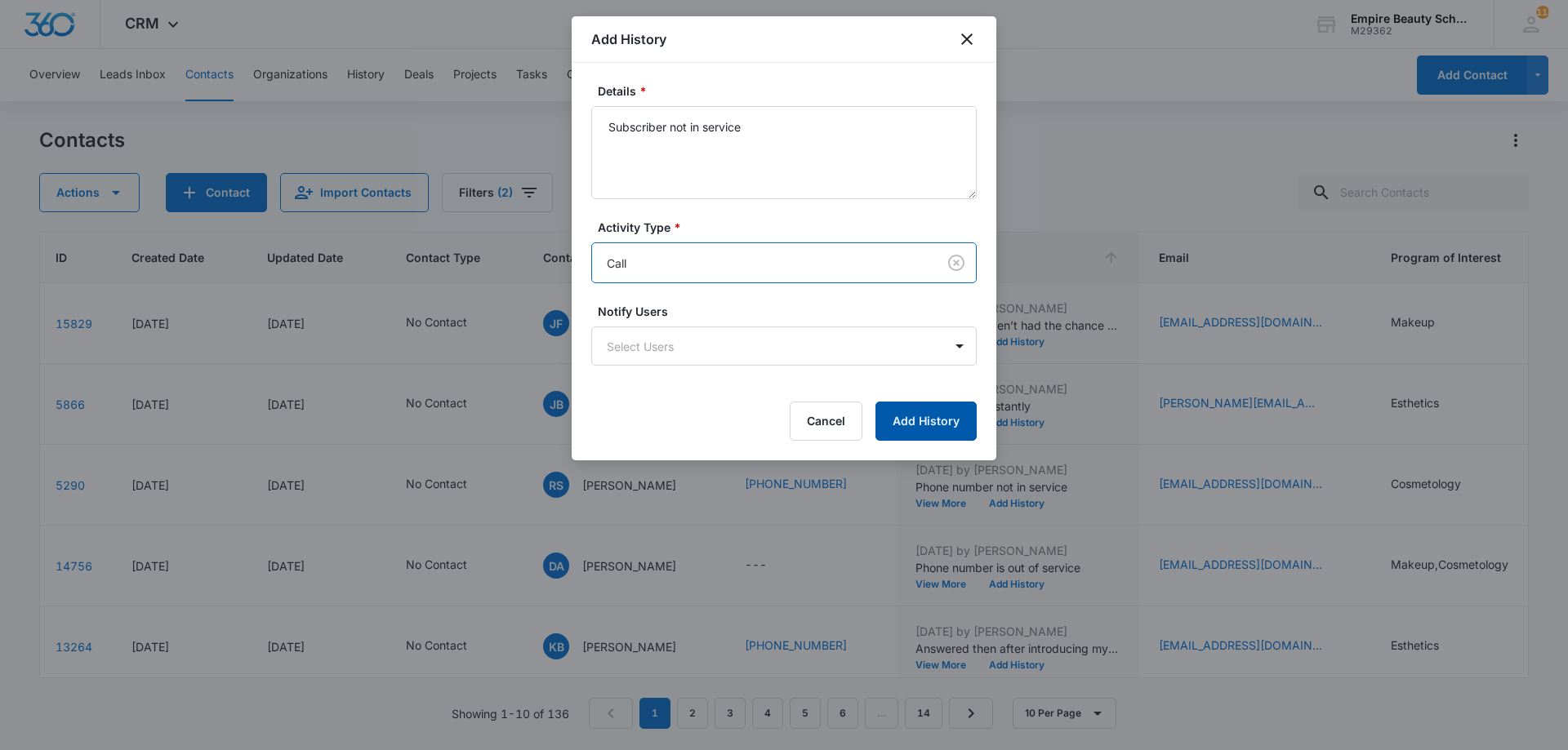
click at [896, 412] on button "Add History" at bounding box center [926, 421] width 101 height 39
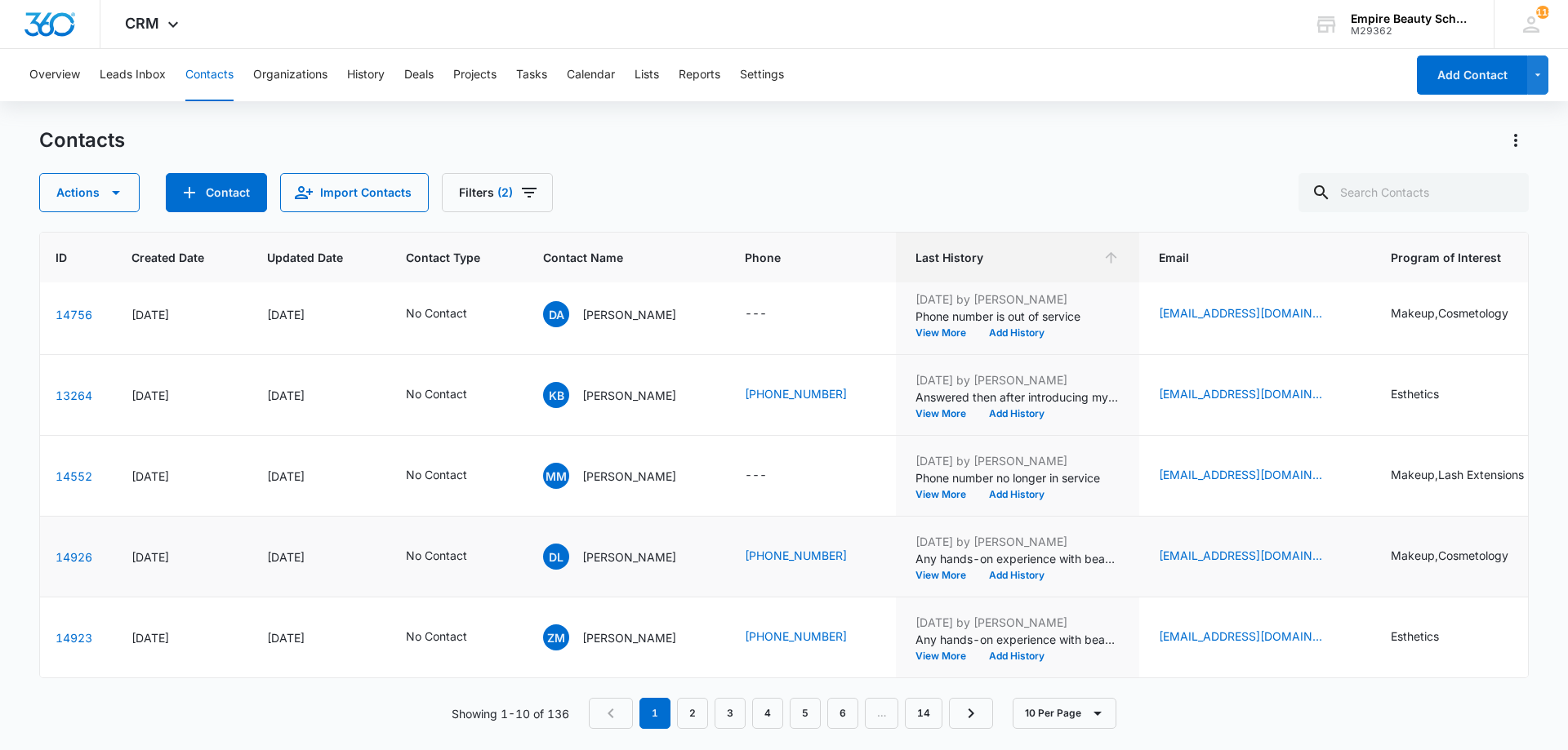
scroll to position [426, 67]
click at [961, 571] on button "View More" at bounding box center [946, 576] width 62 height 10
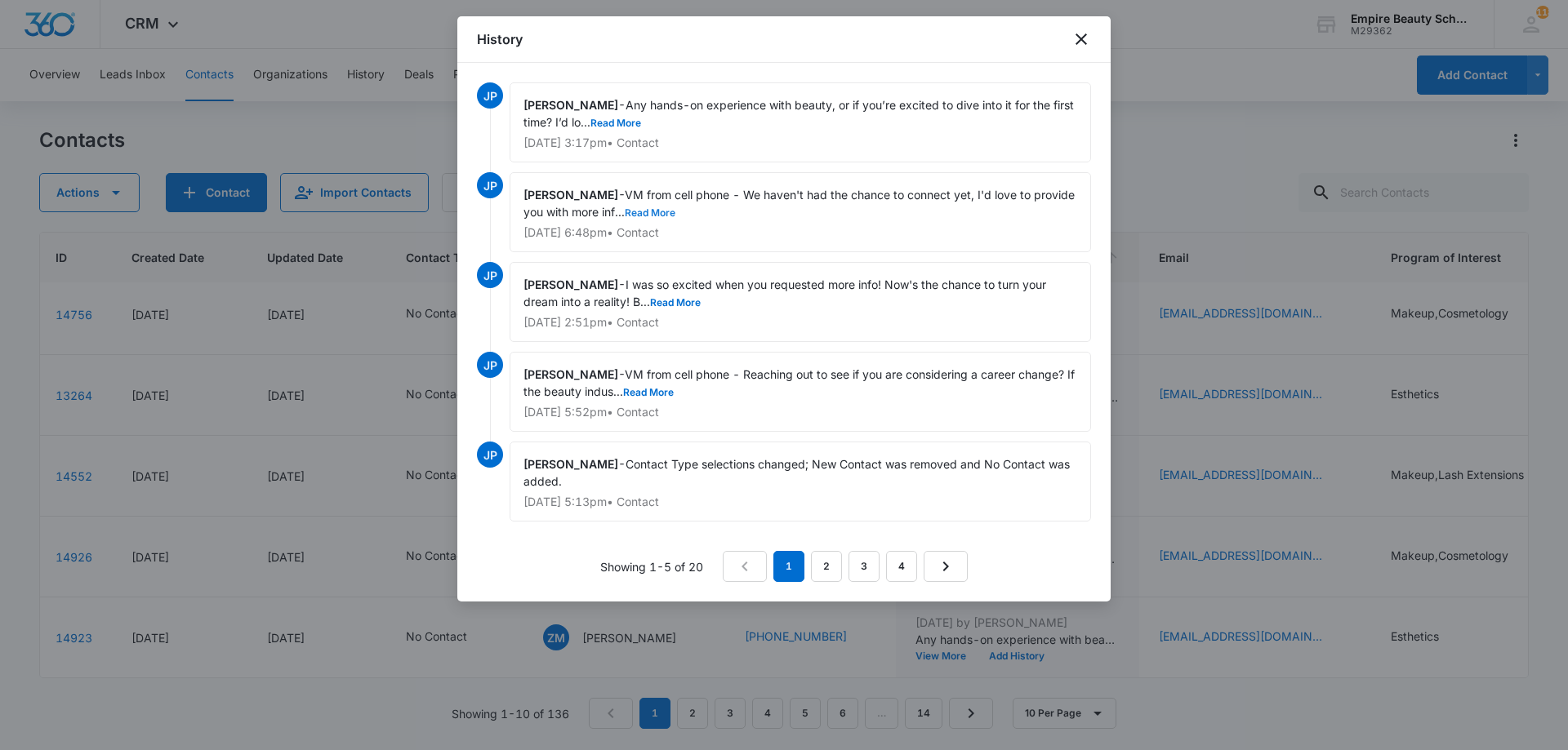
click at [675, 208] on button "Read More" at bounding box center [650, 213] width 51 height 10
click at [838, 577] on link "2" at bounding box center [826, 567] width 31 height 31
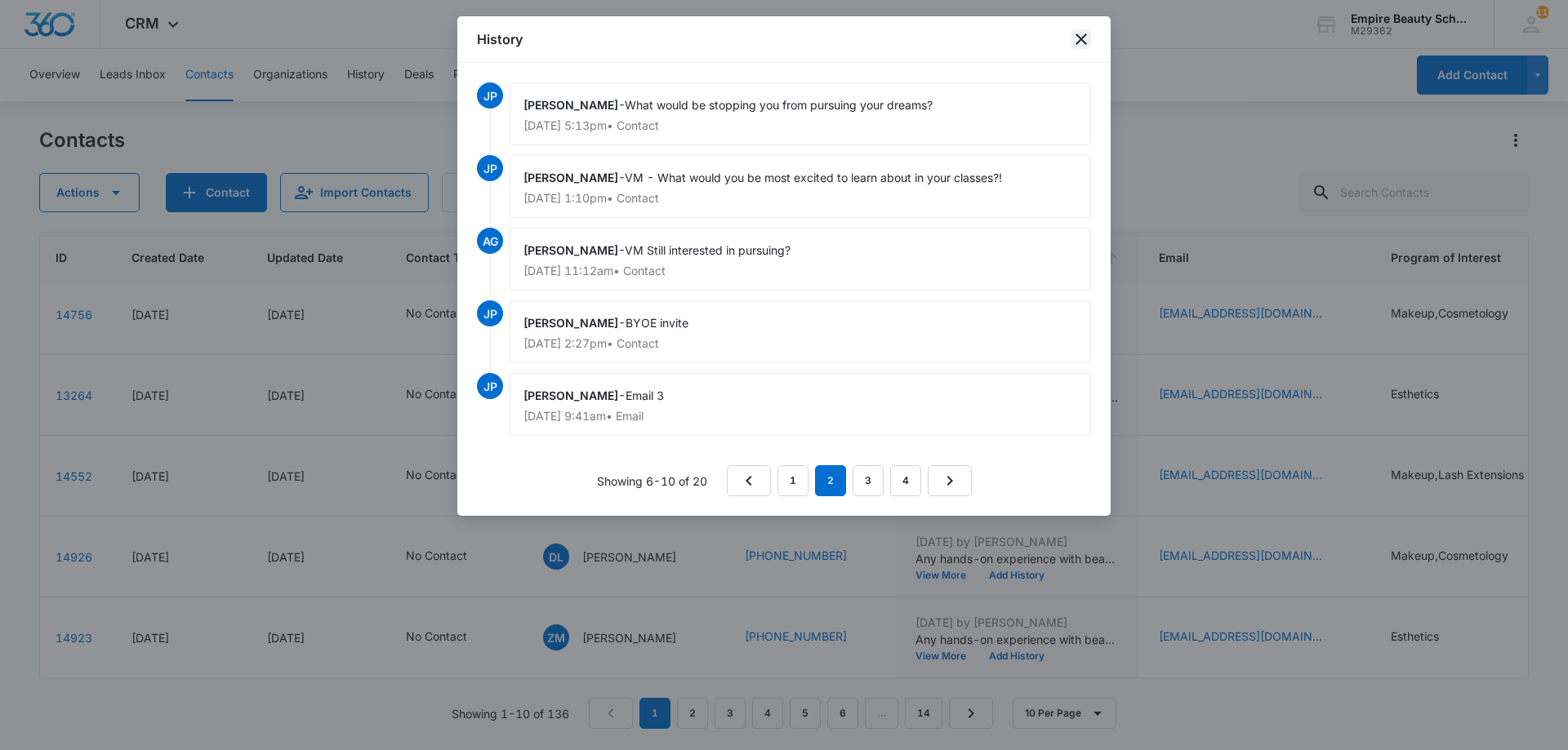
click at [1076, 31] on icon "close" at bounding box center [1080, 39] width 20 height 20
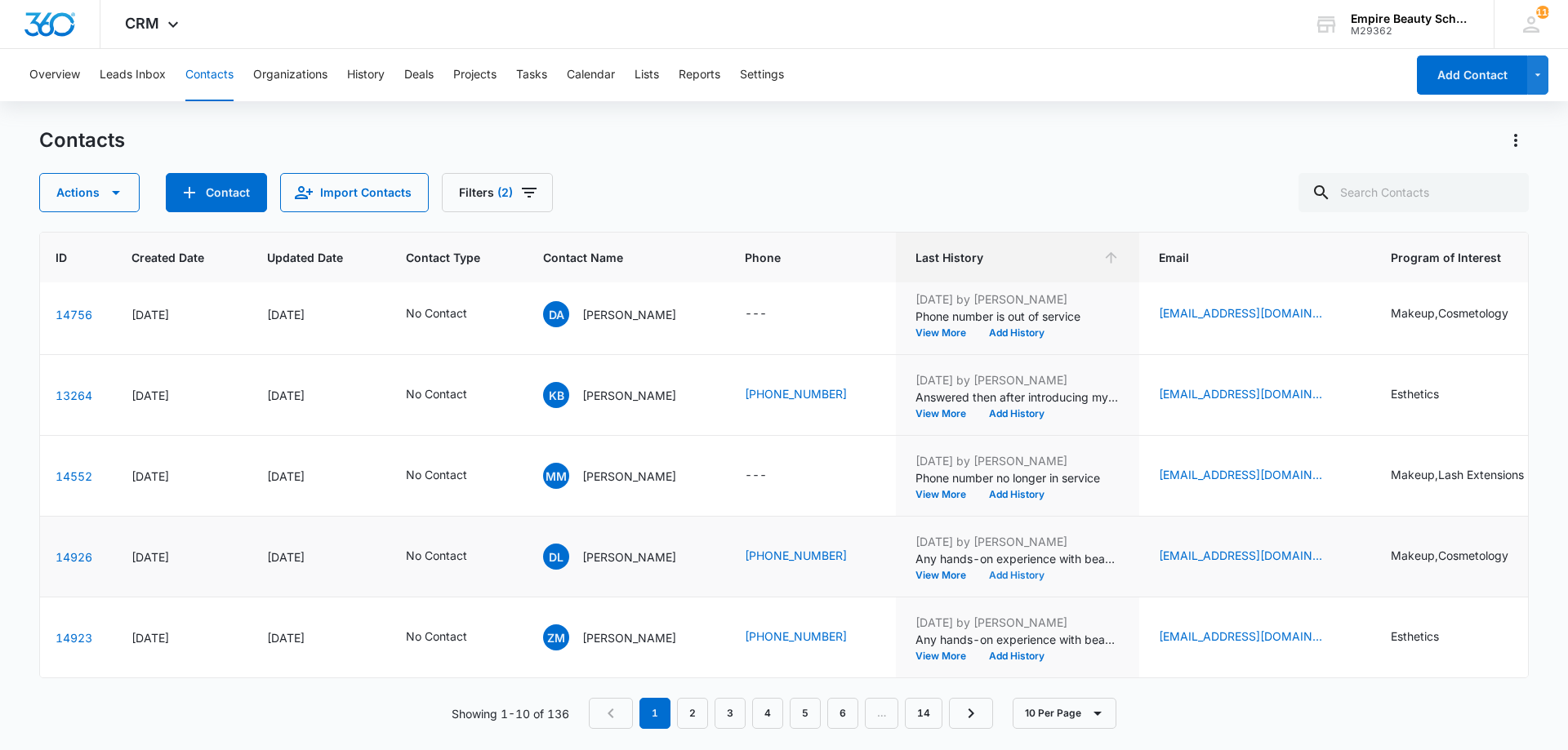
click at [1053, 571] on button "Add History" at bounding box center [1017, 576] width 78 height 10
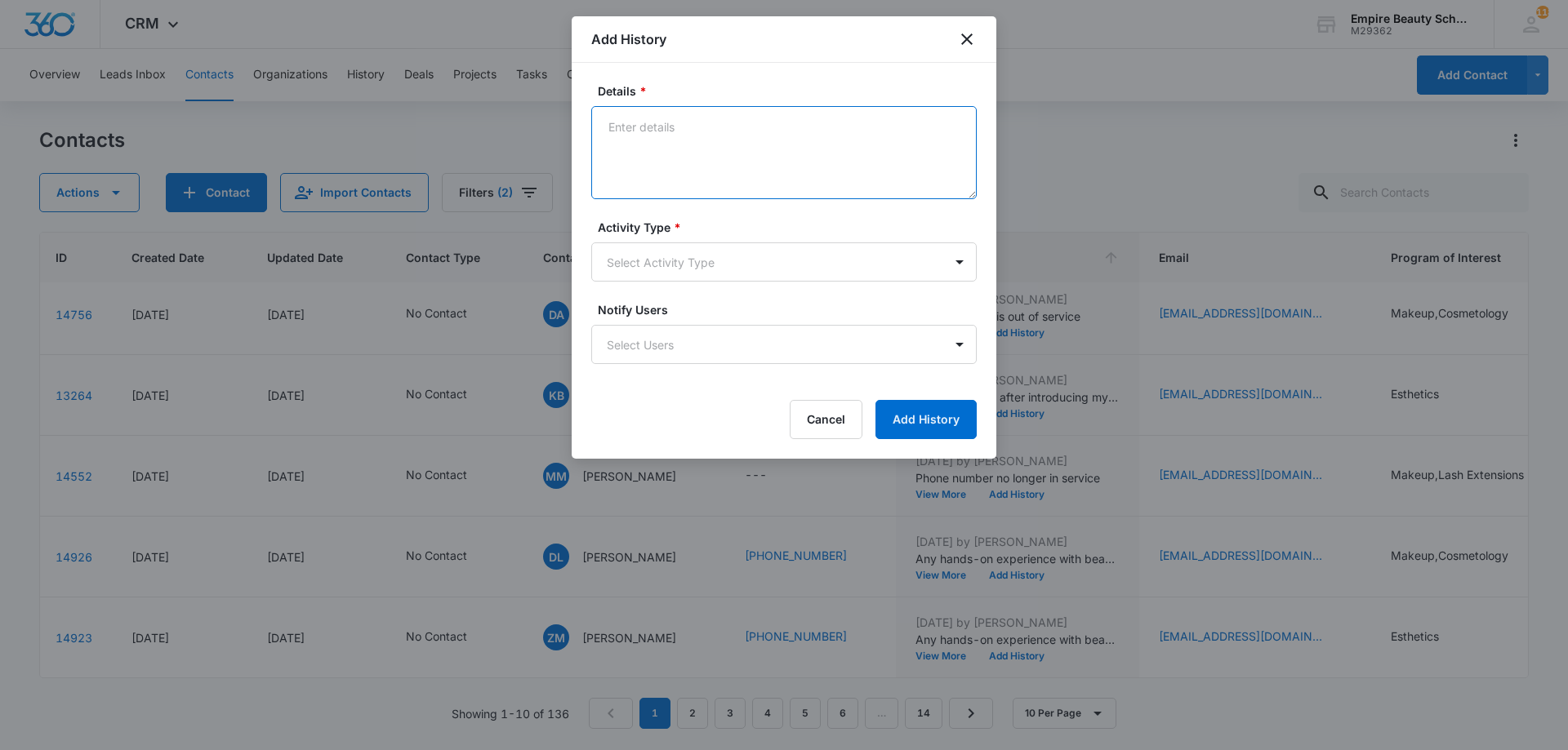
drag, startPoint x: 588, startPoint y: 177, endPoint x: 623, endPoint y: 145, distance: 47.4
paste textarea ""Hi [Name], this is [Your Name] from [GEOGRAPHIC_DATA]. I wanted to check if yo…"
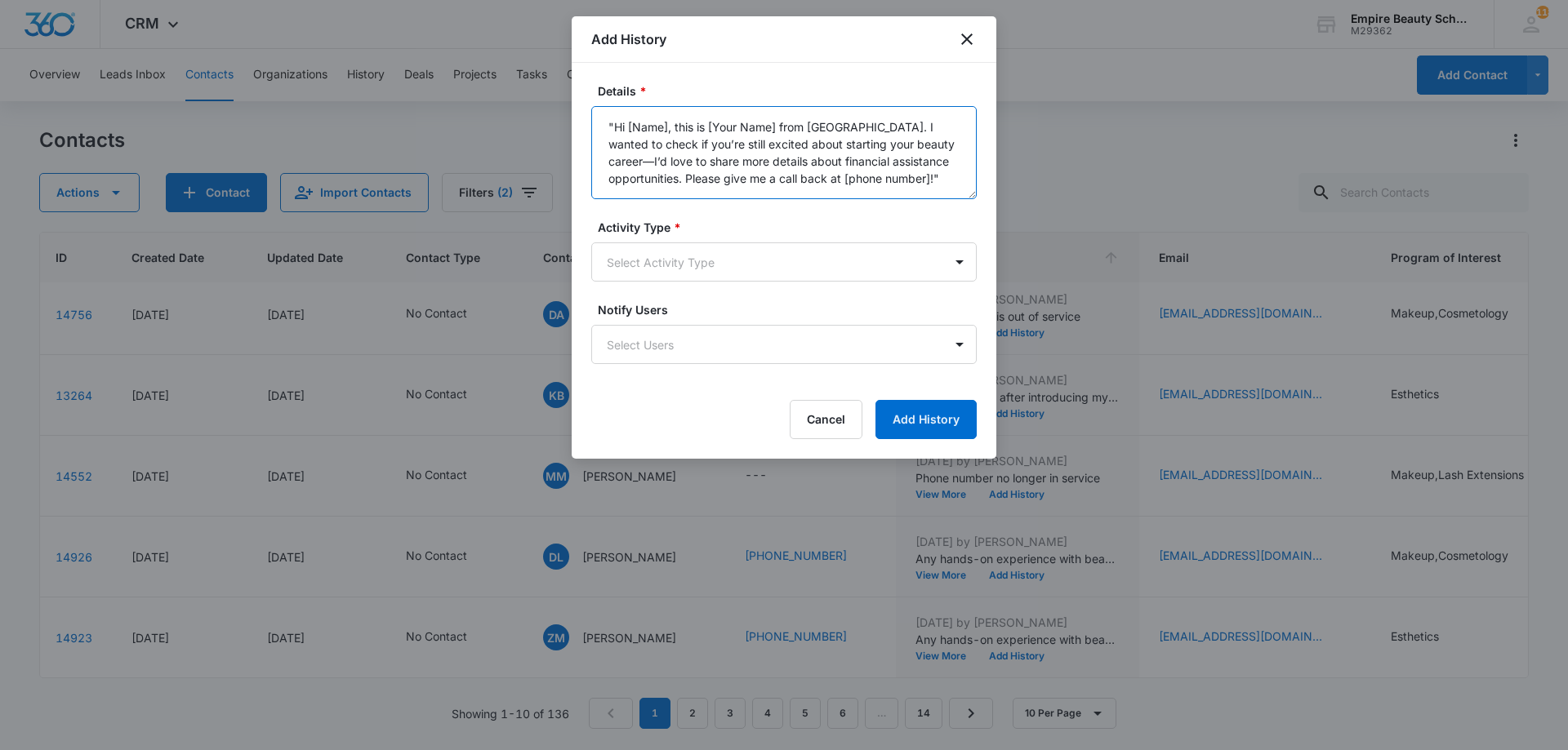
drag, startPoint x: 933, startPoint y: 125, endPoint x: 575, endPoint y: 127, distance: 358.0
click at [575, 127] on div "Details * "Hi [Name], this is [Your Name] from [GEOGRAPHIC_DATA]. I wanted to c…" at bounding box center [784, 261] width 425 height 396
drag, startPoint x: 686, startPoint y: 138, endPoint x: 788, endPoint y: 139, distance: 102.0
click at [788, 139] on textarea "VM from cell phone - I wanted to check if you’re still excited about starting y…" at bounding box center [784, 153] width 386 height 93
click at [723, 145] on textarea "VM from cell phone - I wanted to check if you’re still excited about starting y…" at bounding box center [784, 153] width 386 height 93
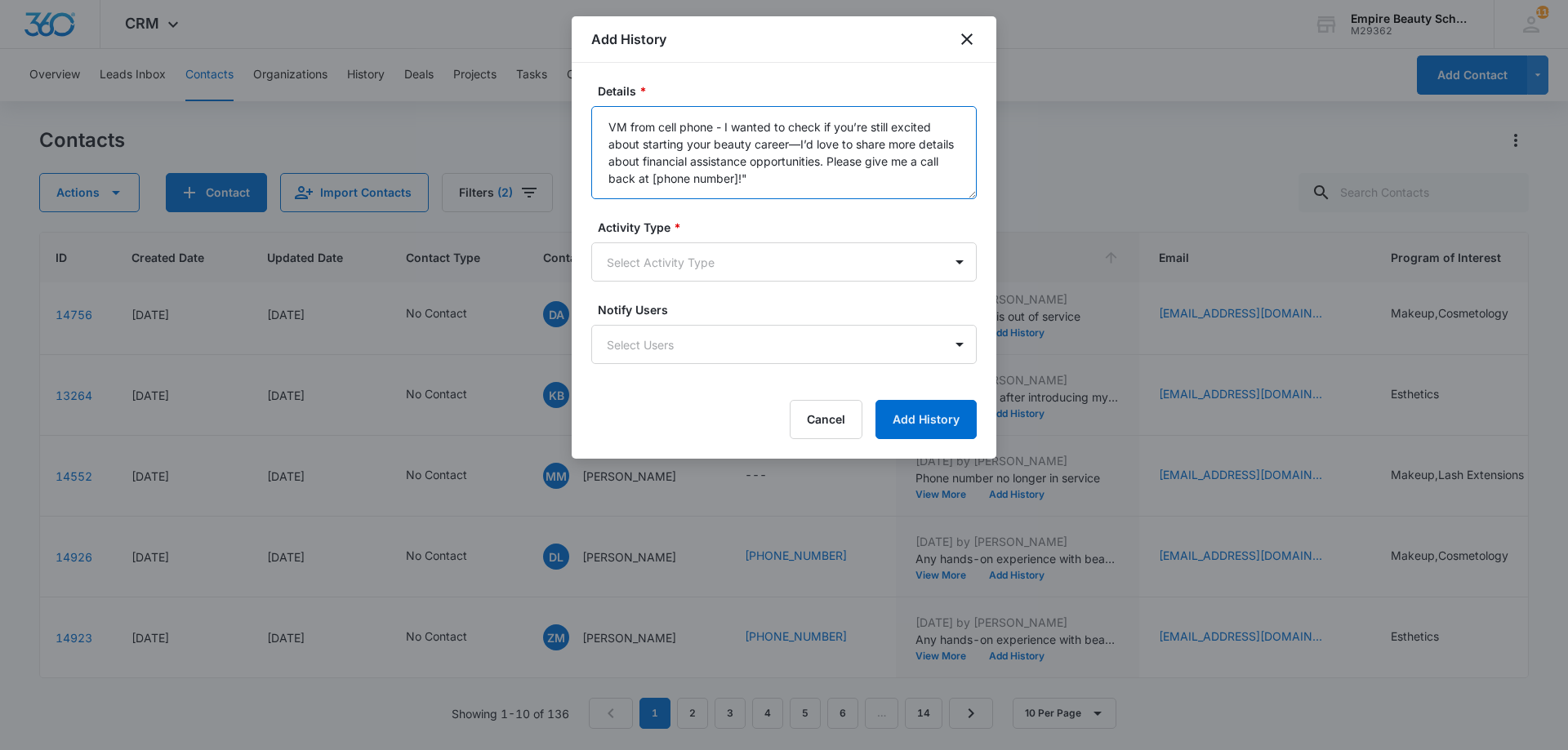
drag, startPoint x: 789, startPoint y: 141, endPoint x: 689, endPoint y: 148, distance: 100.2
click at [689, 148] on textarea "VM from cell phone - I wanted to check if you’re still excited about starting y…" at bounding box center [784, 153] width 386 height 93
click at [826, 148] on textarea "VM from cell phone - I wanted to check if you’re still excited about starting a…" at bounding box center [784, 153] width 386 height 93
drag, startPoint x: 864, startPoint y: 140, endPoint x: 849, endPoint y: 144, distance: 15.5
click at [849, 144] on textarea "VM from cell phone - I wanted to check if you’re still excited about starting a…" at bounding box center [784, 153] width 386 height 93
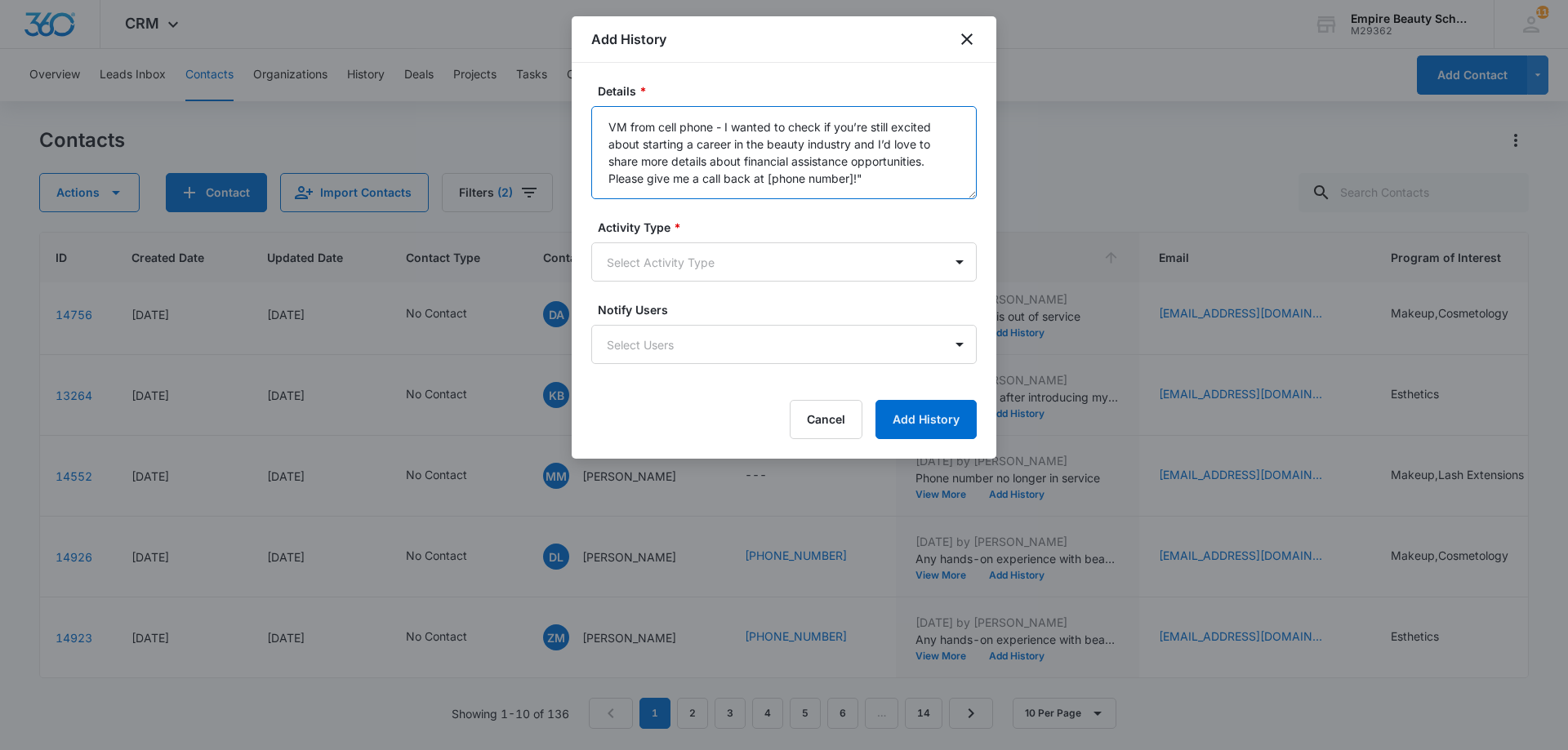
drag, startPoint x: 923, startPoint y: 159, endPoint x: 976, endPoint y: 208, distance: 72.2
click at [971, 206] on form "Details * VM from cell phone - I wanted to check if you’re still excited about …" at bounding box center [784, 261] width 386 height 357
drag, startPoint x: 955, startPoint y: 163, endPoint x: 563, endPoint y: 125, distance: 393.8
click at [563, 125] on body "CRM Apps Forms CRM Email Shop Payments POS Files Brand Settings Empire Beauty S…" at bounding box center [784, 375] width 1568 height 750
click at [781, 147] on textarea "VM from cell phone - I wanted to check if you’re still excited about starting a…" at bounding box center [784, 153] width 386 height 93
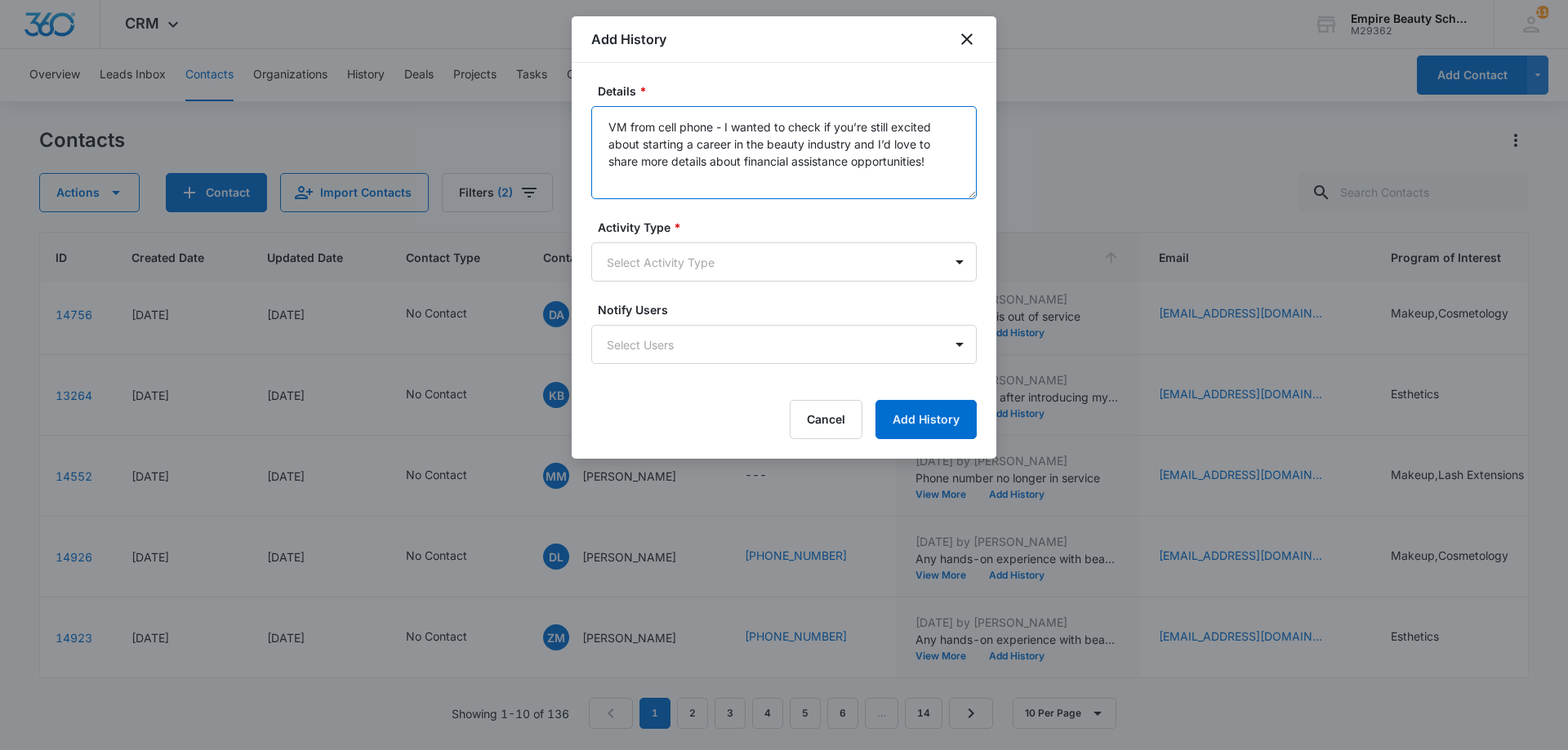
drag, startPoint x: 791, startPoint y: 121, endPoint x: 768, endPoint y: 129, distance: 24.4
click at [768, 129] on textarea "VM from cell phone - I wanted to check if you’re still excited about starting a…" at bounding box center [784, 153] width 386 height 93
click at [792, 138] on textarea "VM from cell phone - I wanted to check if you’re still excited about starting a…" at bounding box center [784, 153] width 386 height 93
drag, startPoint x: 794, startPoint y: 127, endPoint x: 781, endPoint y: 158, distance: 33.6
click at [729, 132] on textarea "VM from cell phone - I wanted to check if you’re still excited about starting a…" at bounding box center [784, 153] width 386 height 93
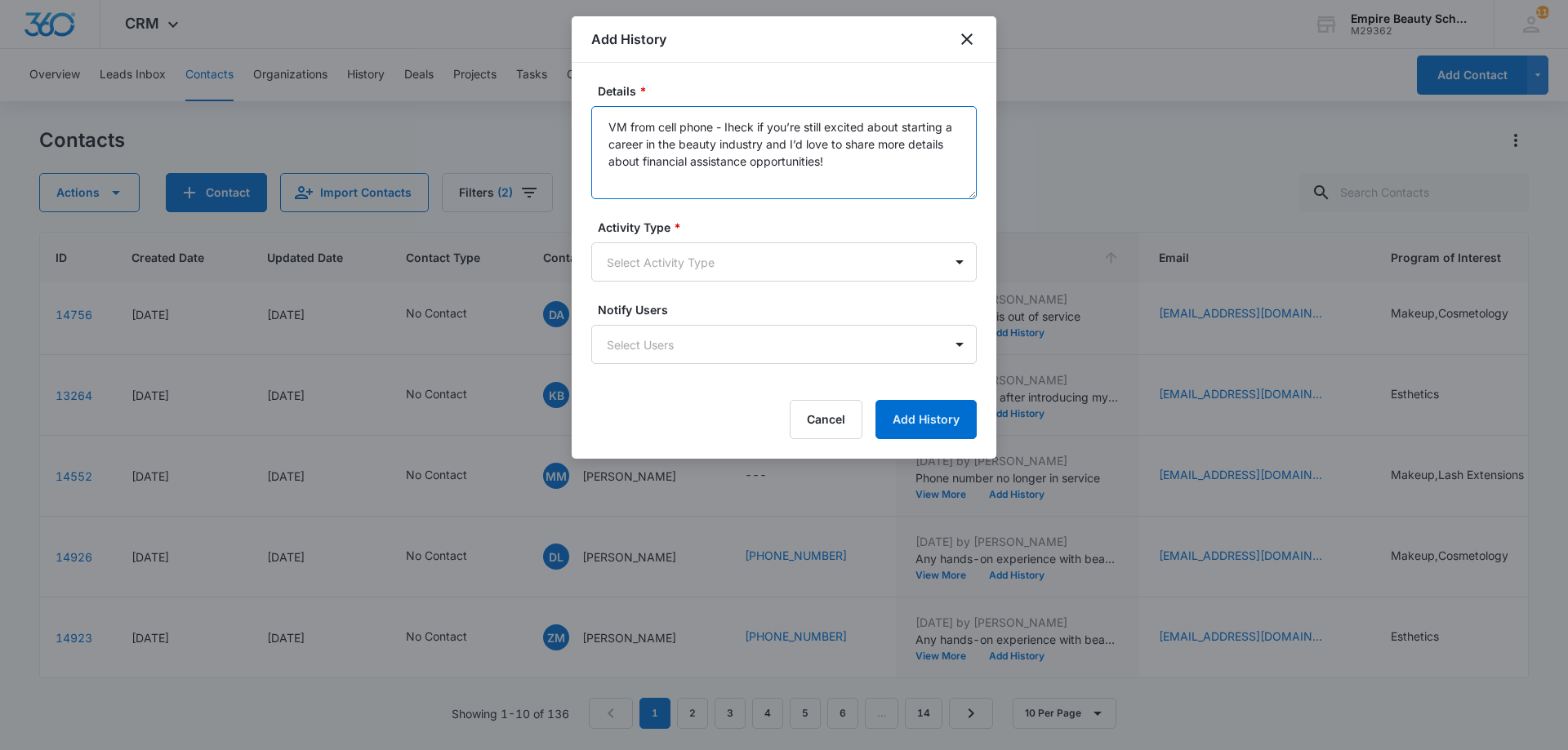
drag, startPoint x: 755, startPoint y: 129, endPoint x: 725, endPoint y: 131, distance: 30.1
click at [725, 131] on textarea "VM from cell phone - Iheck if you’re still excited about starting a career in t…" at bounding box center [784, 153] width 386 height 93
drag, startPoint x: 949, startPoint y: 172, endPoint x: 572, endPoint y: 121, distance: 380.4
click at [572, 121] on div "Details * VM from cell phone - Checking in to see if you’re still excited about…" at bounding box center [784, 261] width 425 height 396
type textarea "VM from cell phone - Checking in to see if you’re still excited about starting …"
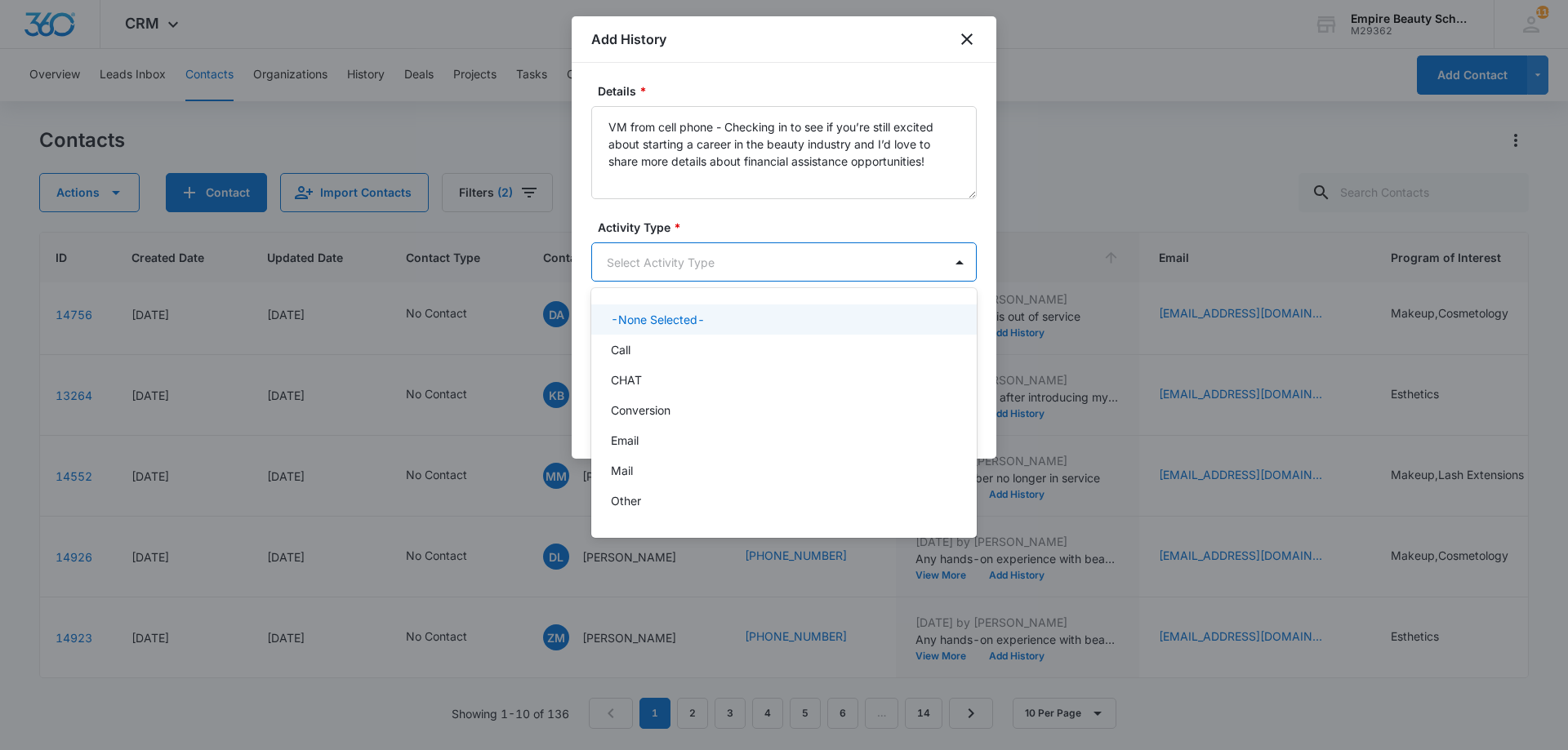
click at [708, 252] on body "CRM Apps Forms CRM Email Shop Payments POS Files Brand Settings Empire Beauty S…" at bounding box center [784, 375] width 1568 height 750
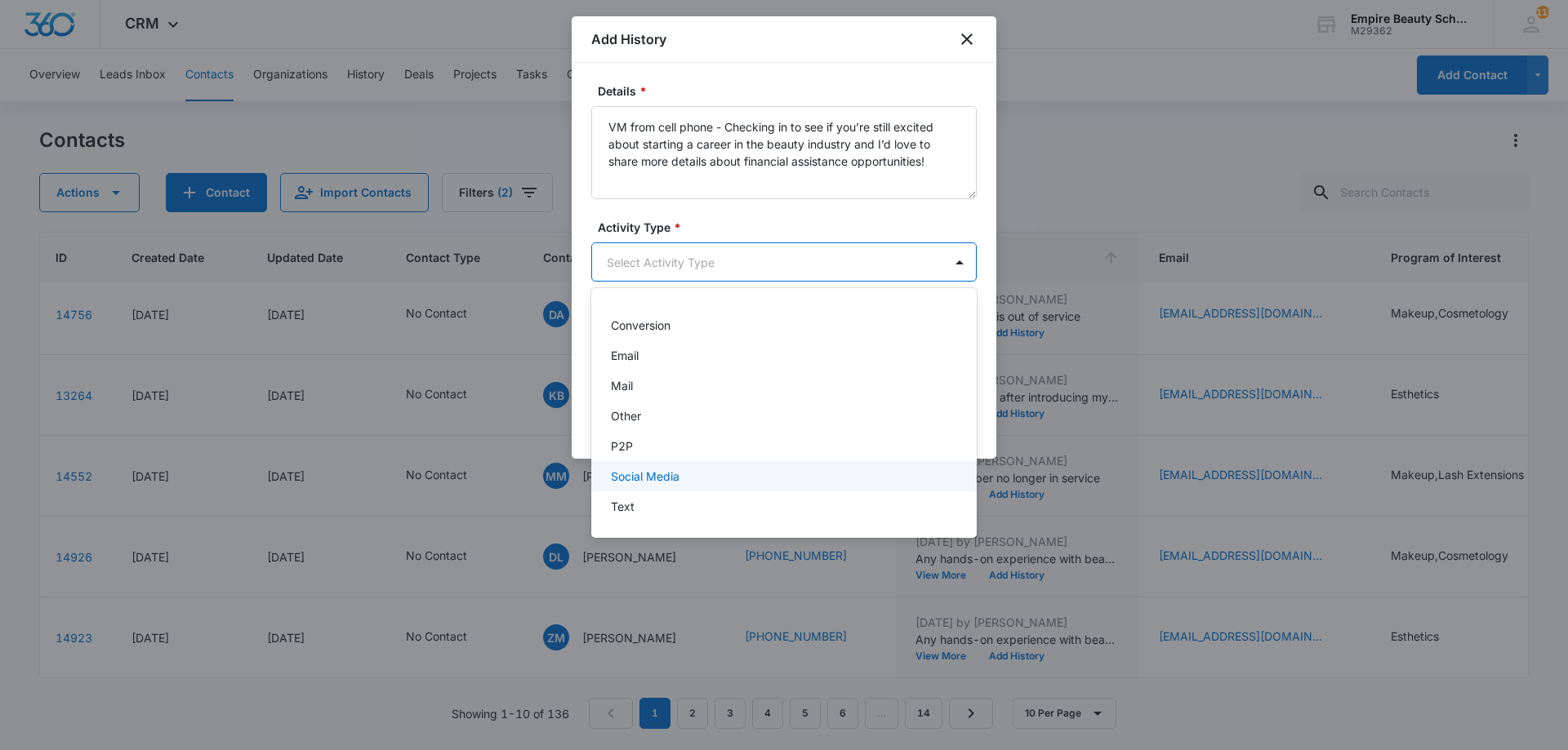
scroll to position [0, 0]
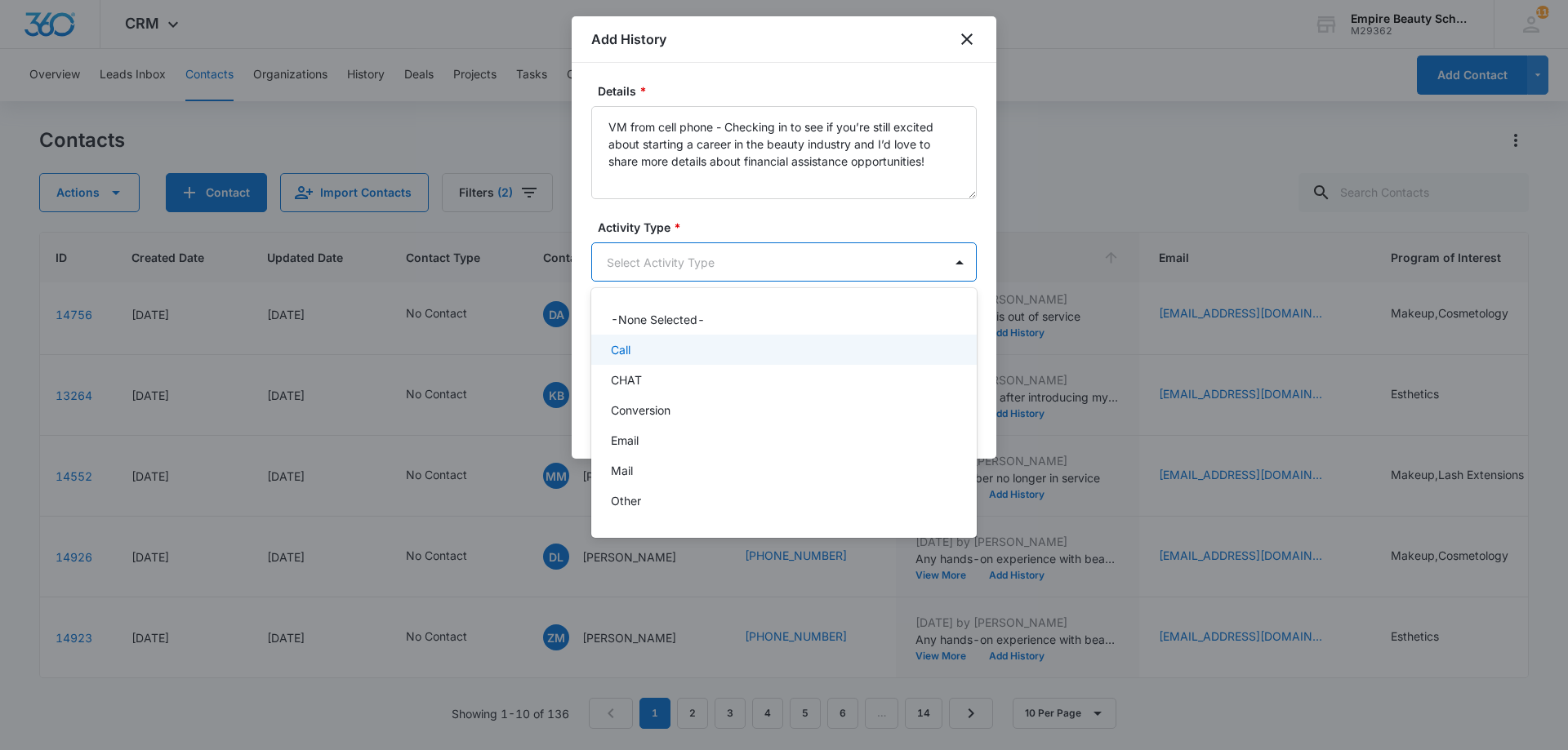
click at [627, 353] on p "Call" at bounding box center [620, 350] width 20 height 17
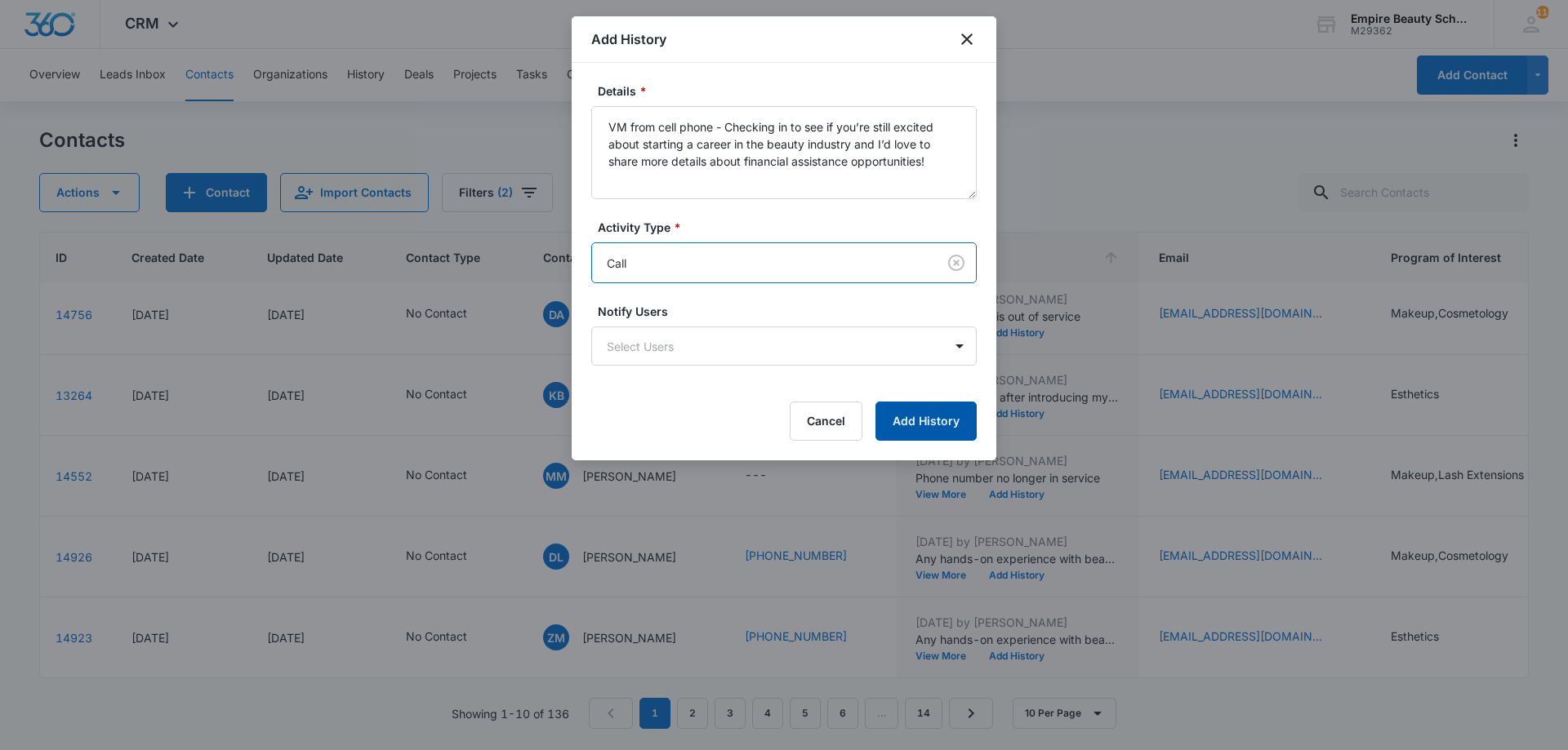
click at [907, 414] on button "Add History" at bounding box center [926, 421] width 101 height 39
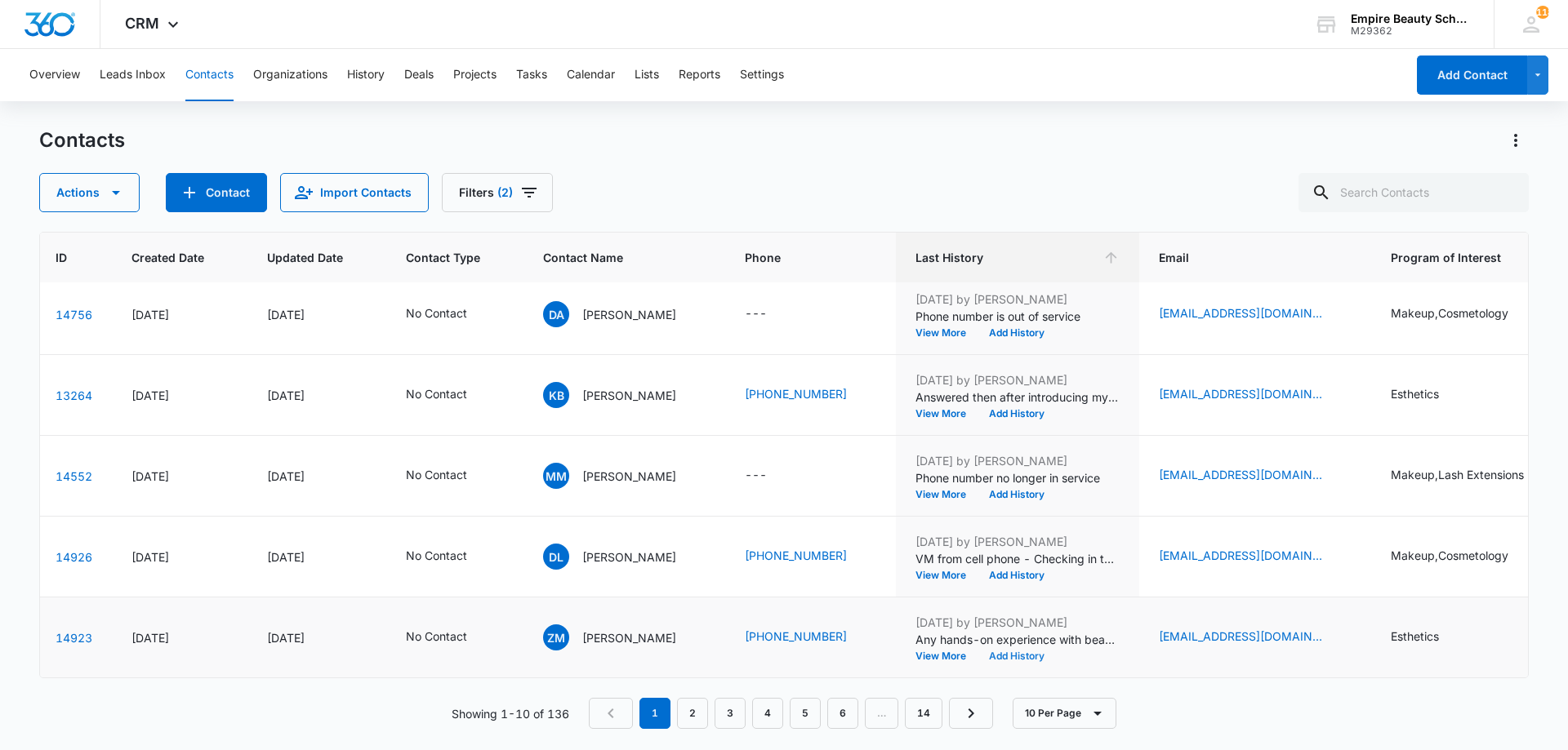
click at [1056, 651] on button "Add History" at bounding box center [1017, 657] width 78 height 10
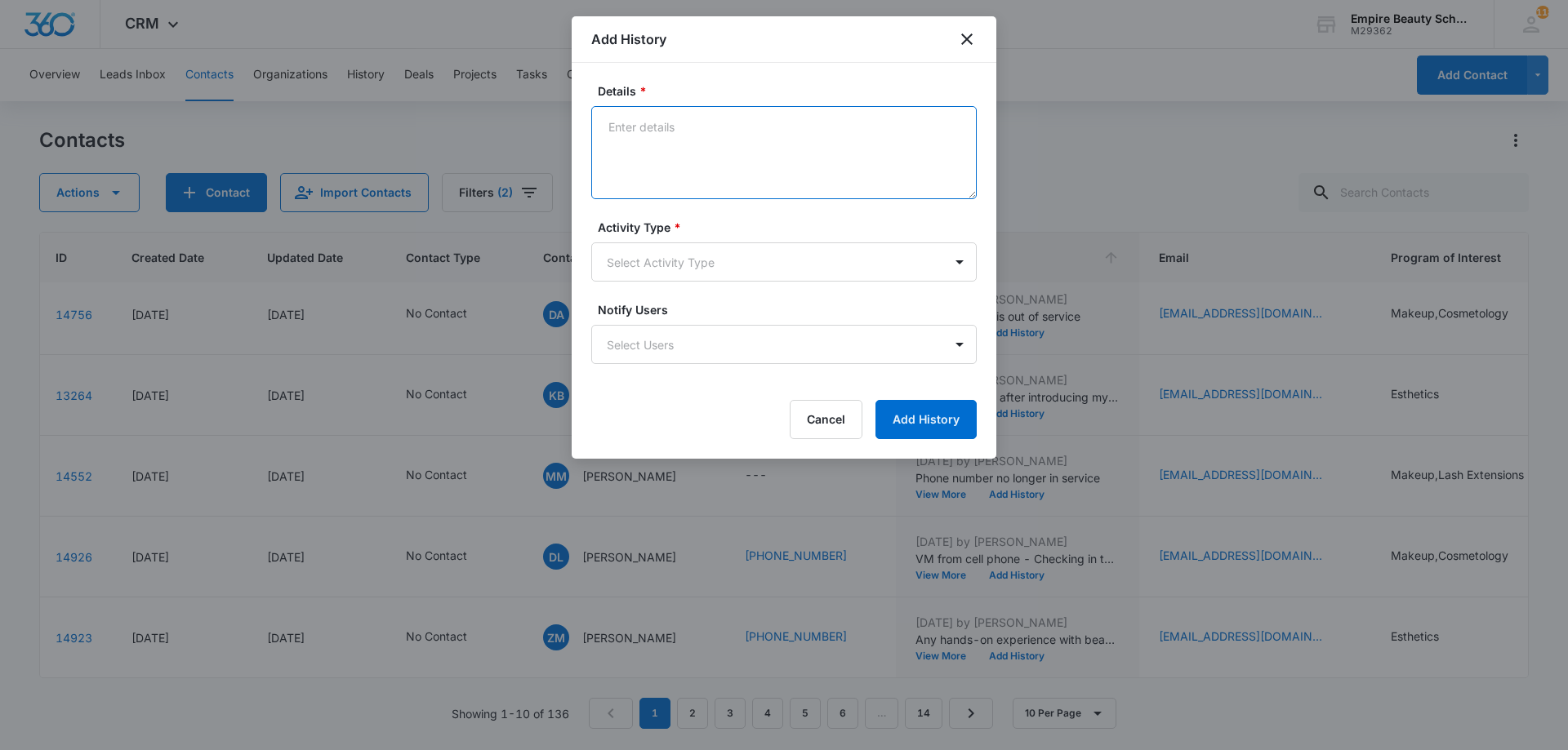
paste textarea "VM from cell phone - Checking in to see if you’re still excited about starting …"
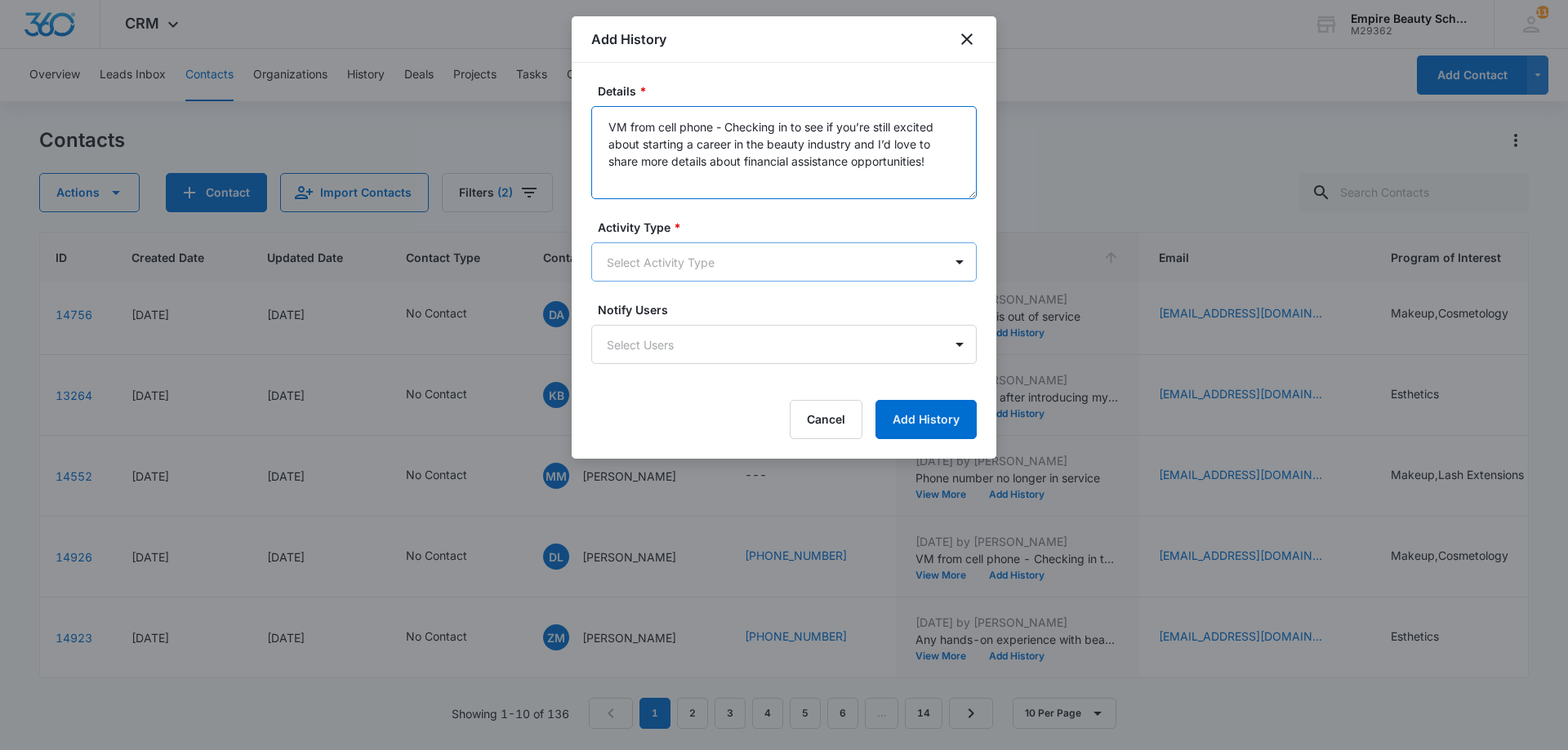
type textarea "VM from cell phone - Checking in to see if you’re still excited about starting …"
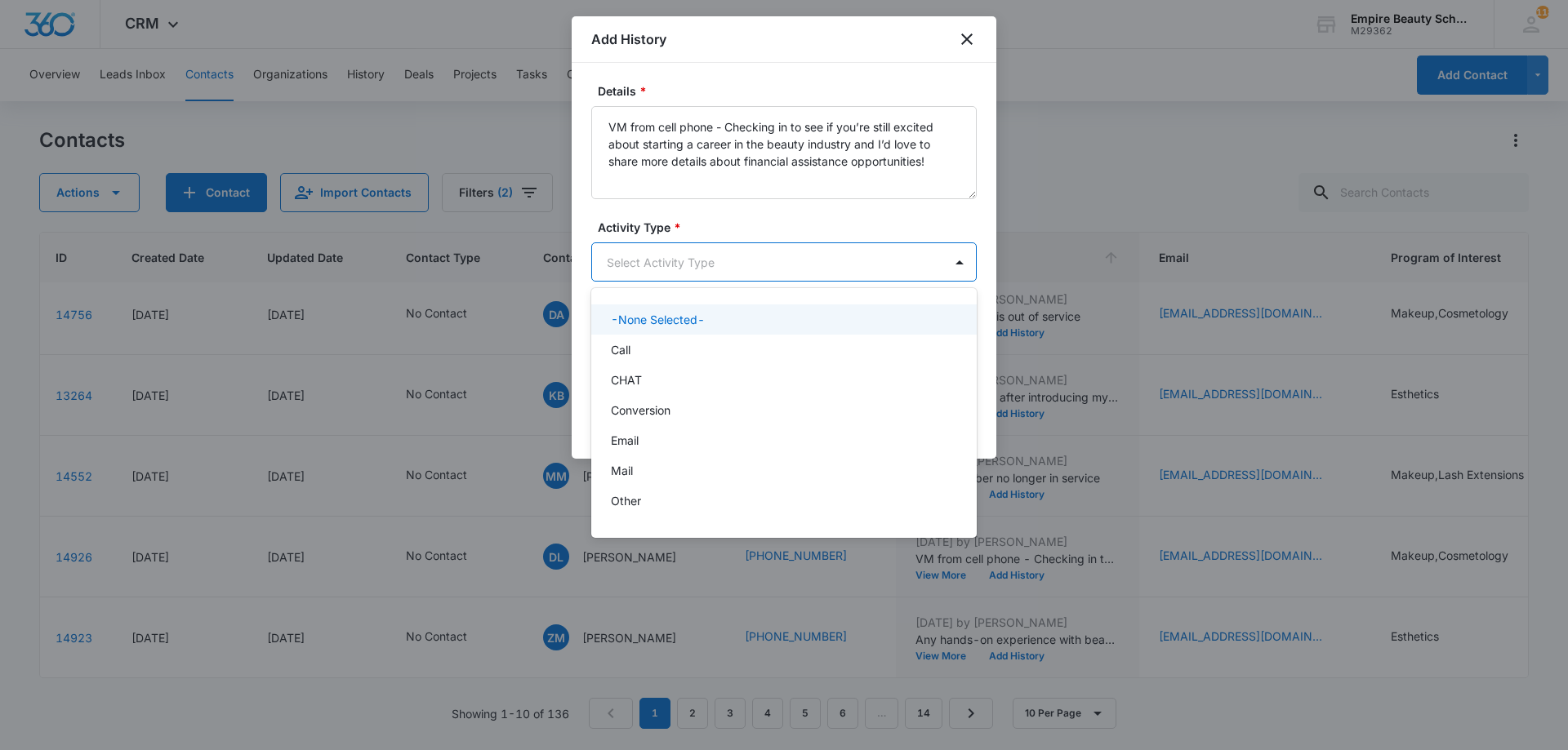
click at [725, 279] on body "CRM Apps Forms CRM Email Shop Payments POS Files Brand Settings Empire Beauty S…" at bounding box center [784, 375] width 1568 height 750
click at [646, 350] on div "Call" at bounding box center [782, 350] width 343 height 17
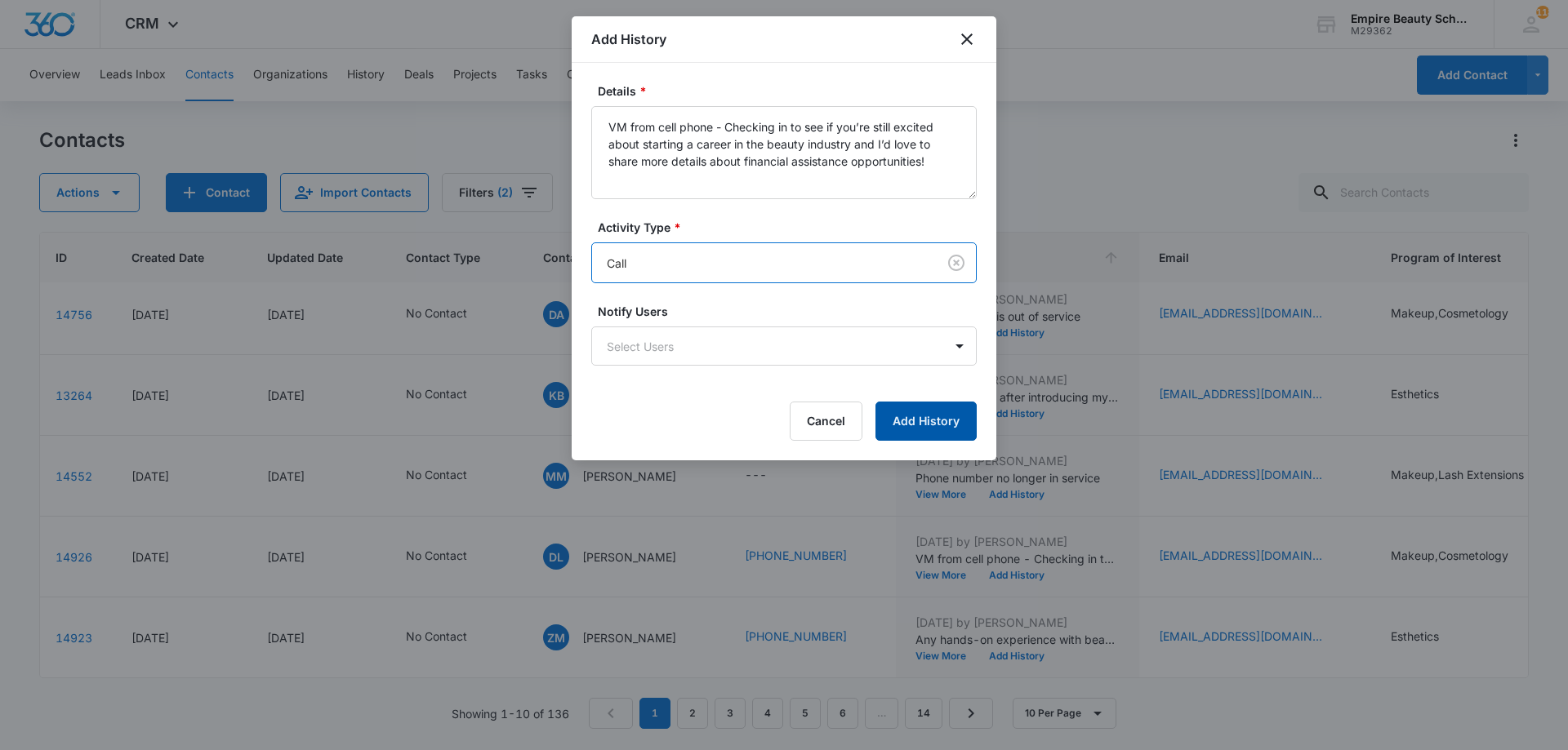
click at [954, 419] on button "Add History" at bounding box center [926, 421] width 101 height 39
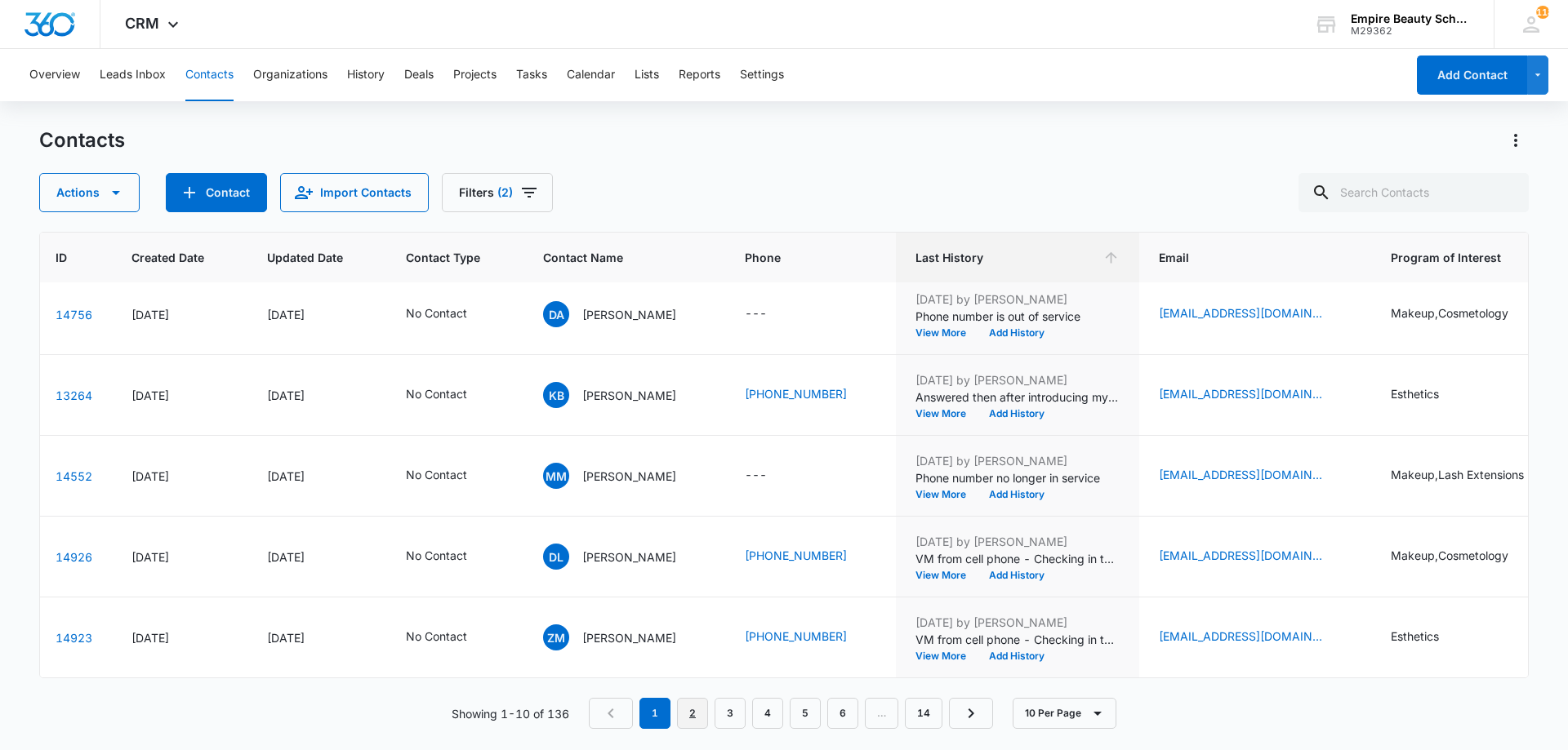
click at [688, 715] on link "2" at bounding box center [692, 713] width 31 height 31
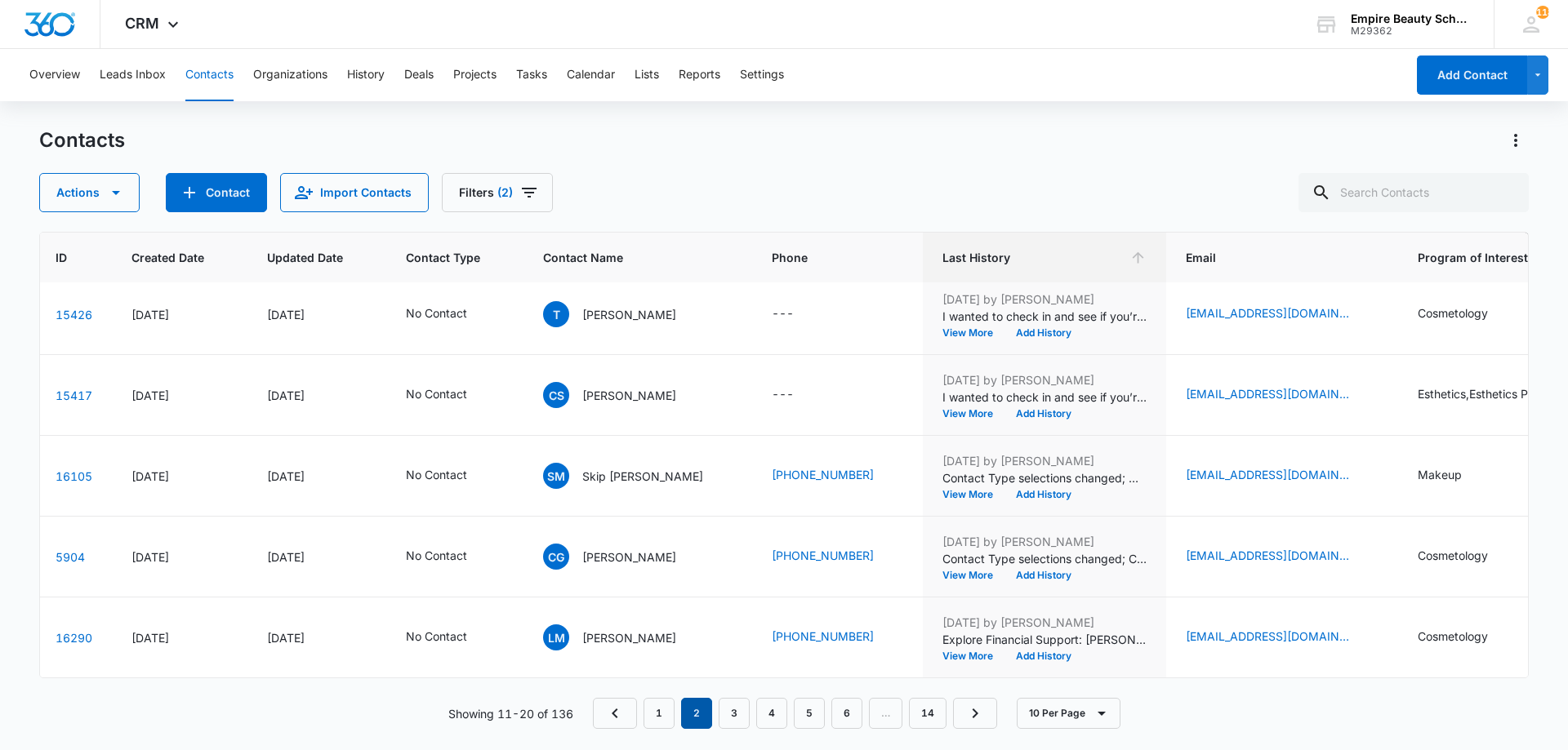
scroll to position [0, 67]
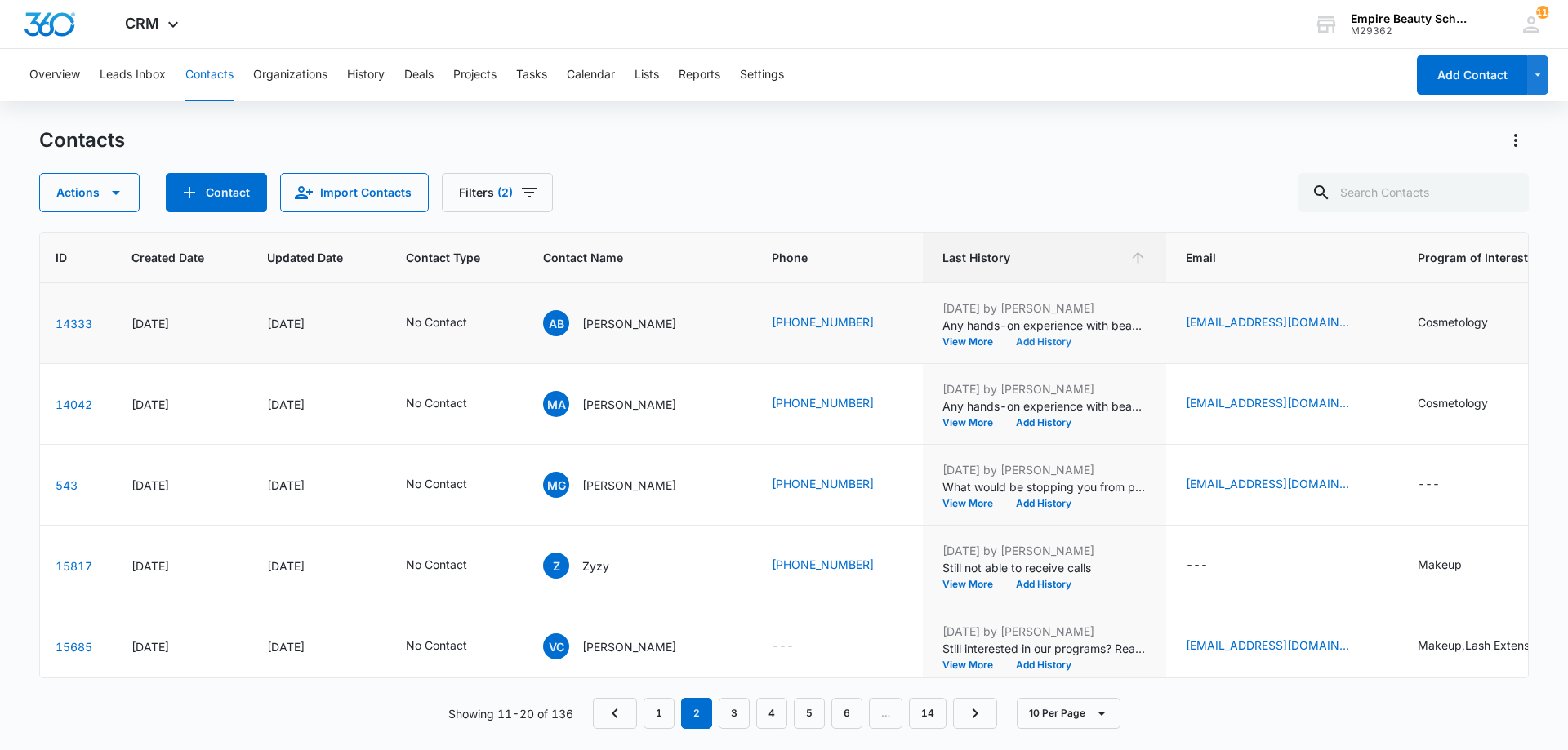
click at [1024, 340] on button "Add History" at bounding box center [1043, 342] width 78 height 10
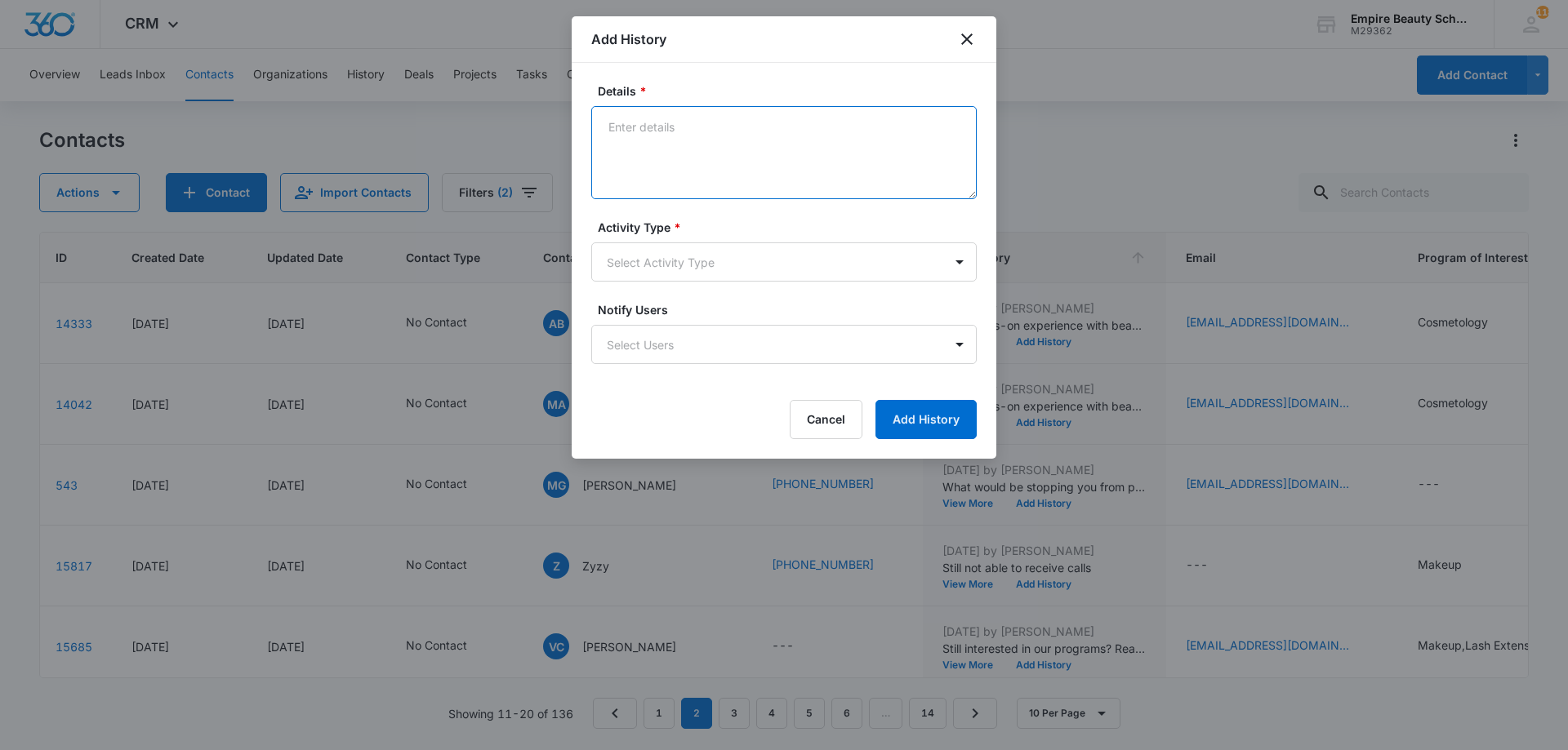
drag, startPoint x: 708, startPoint y: 175, endPoint x: 716, endPoint y: 163, distance: 14.4
click at [725, 161] on textarea "Details *" at bounding box center [784, 153] width 386 height 93
type textarea "Went to a busy signal and hung up"
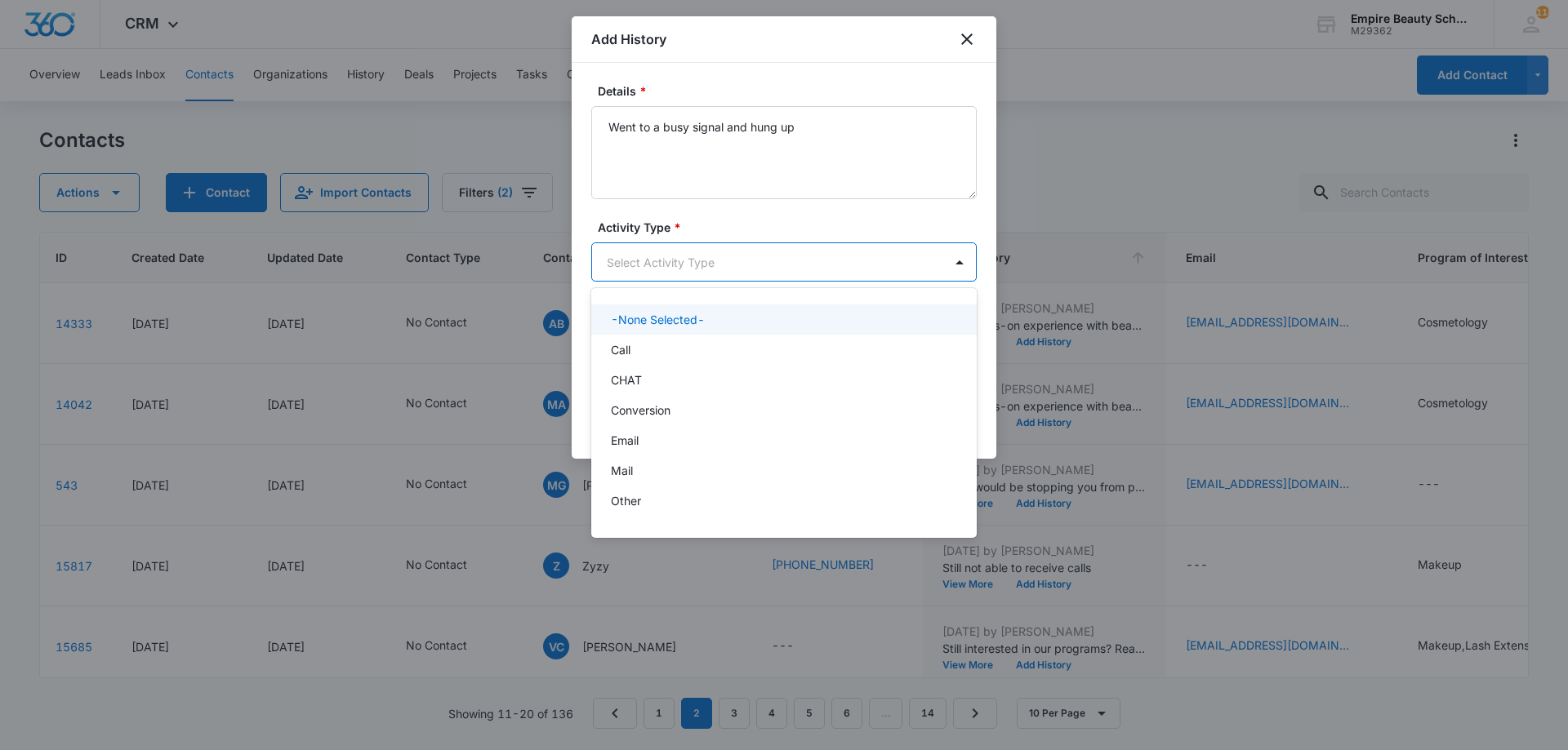
click at [657, 270] on body "CRM Apps Forms CRM Email Shop Payments POS Files Brand Settings Empire Beauty S…" at bounding box center [784, 375] width 1568 height 750
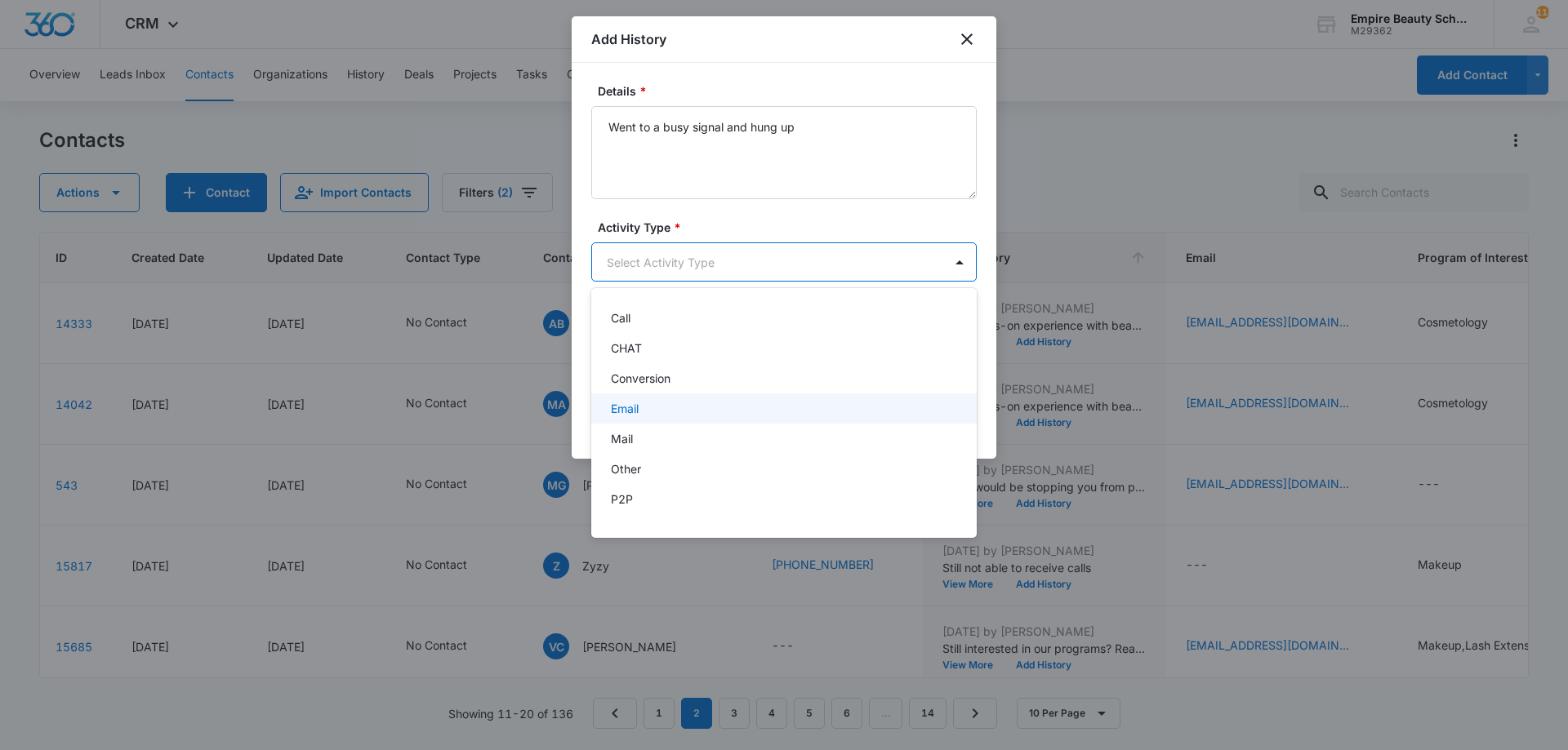
scroll to position [85, 0]
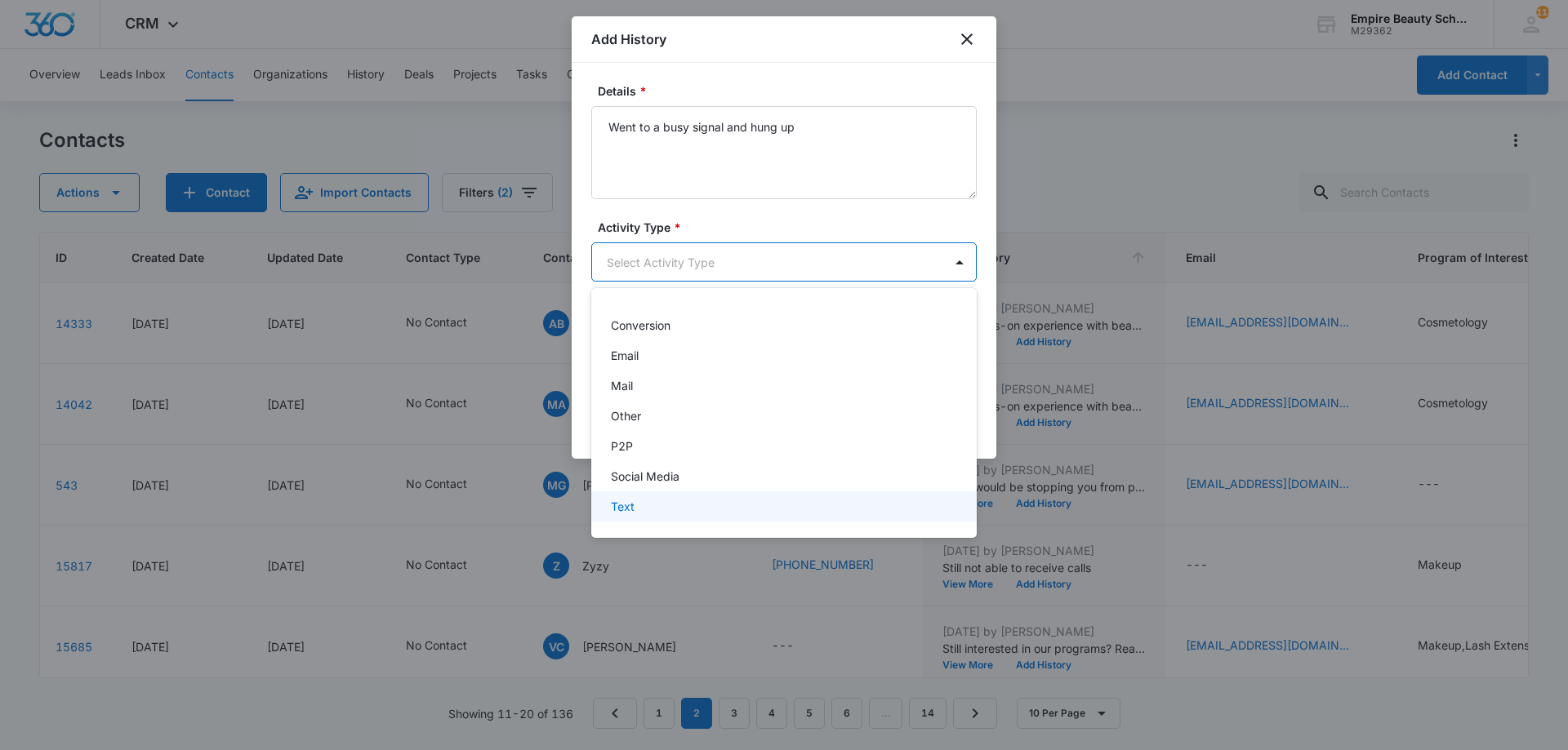
click at [663, 504] on div "Text" at bounding box center [782, 506] width 343 height 17
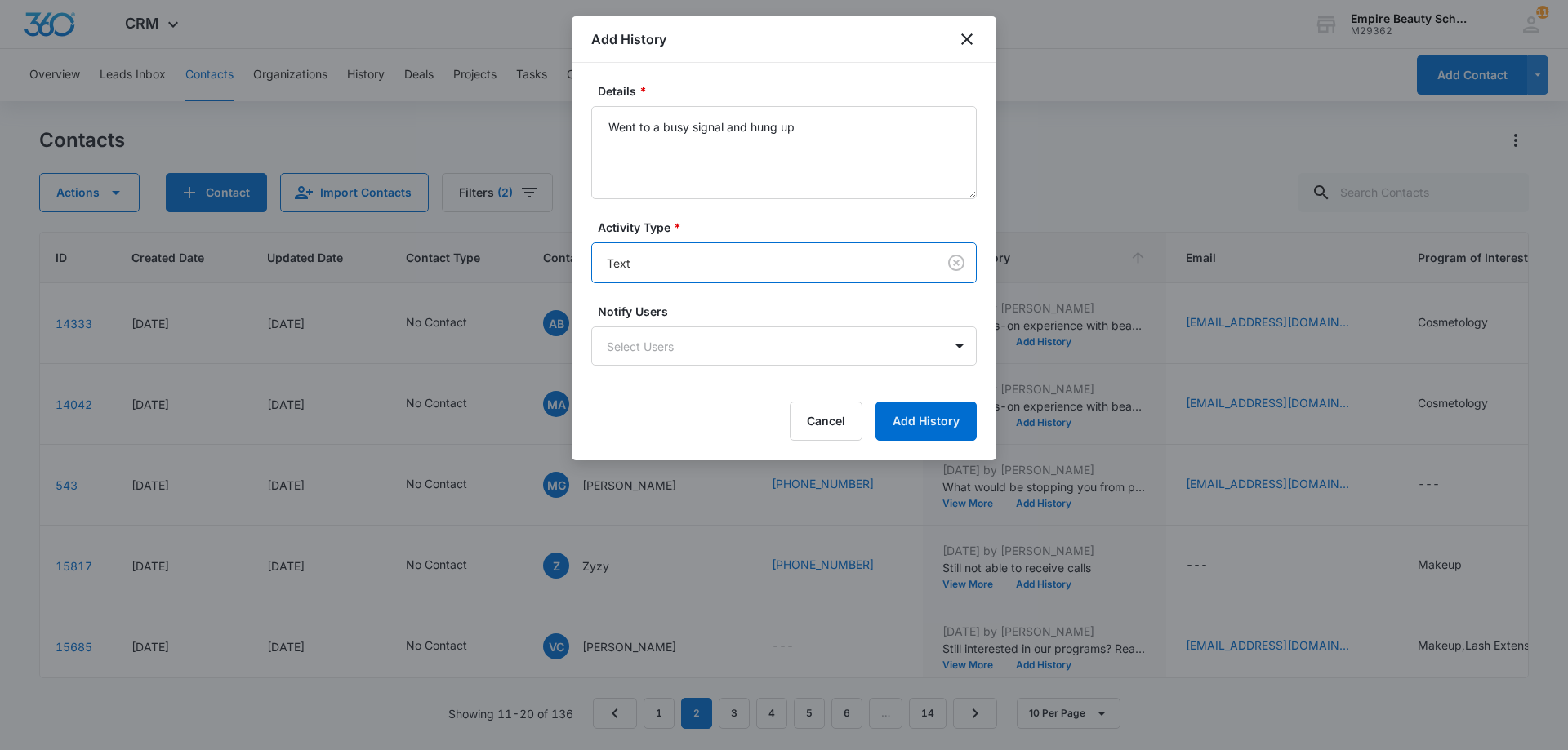
click at [714, 268] on body "CRM Apps Forms CRM Email Shop Payments POS Files Brand Settings Empire Beauty S…" at bounding box center [784, 375] width 1568 height 750
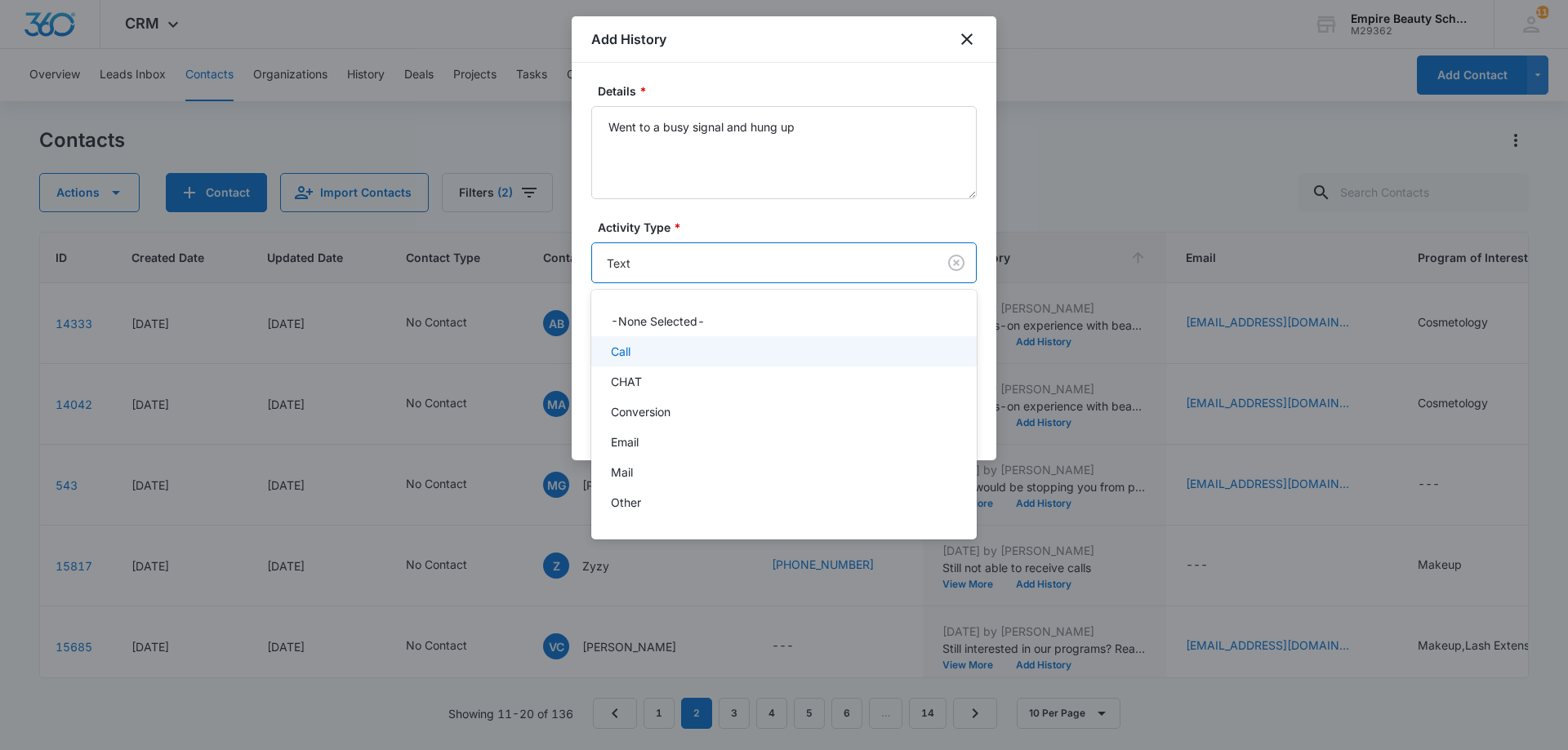
click at [677, 344] on div "Call" at bounding box center [782, 352] width 343 height 17
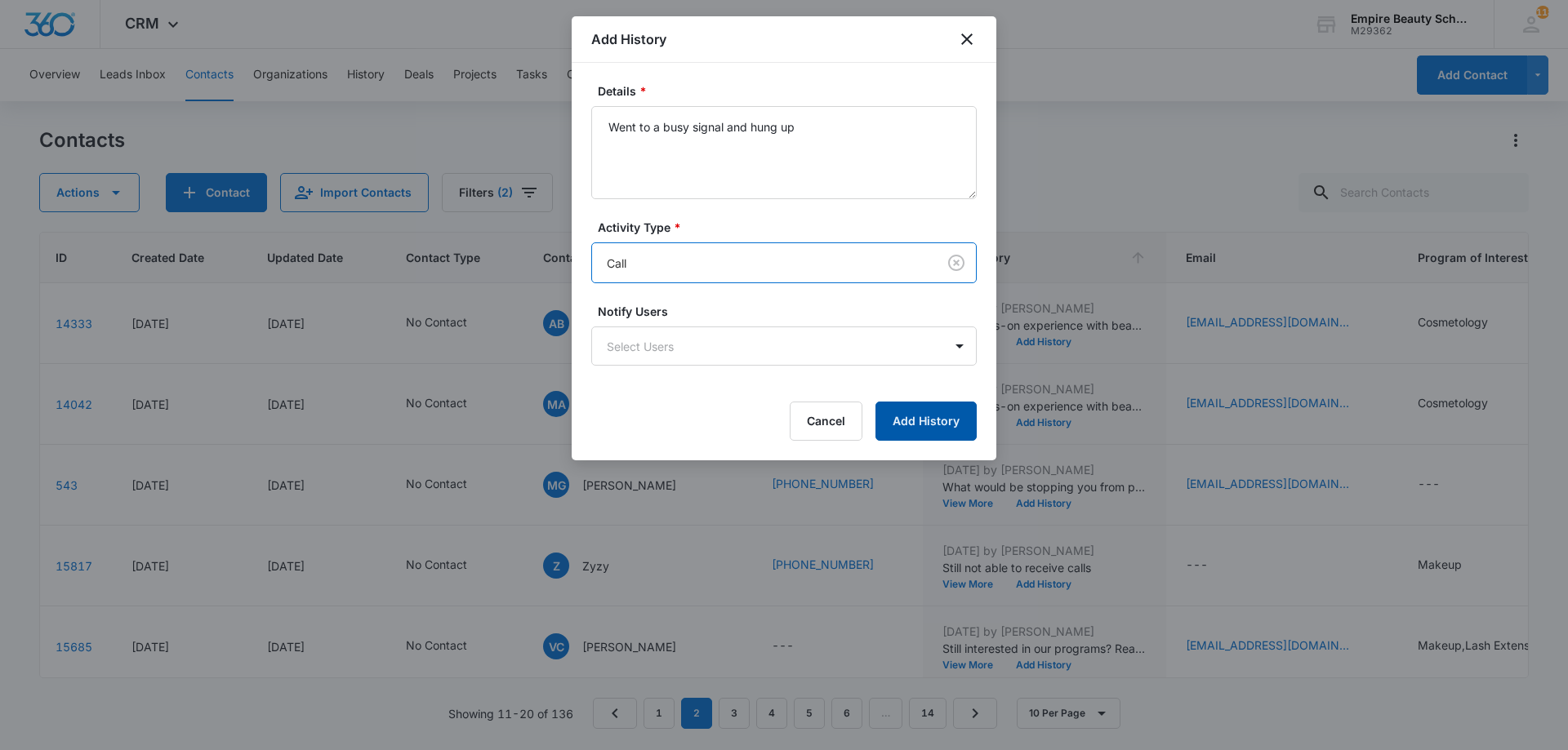
click at [883, 407] on button "Add History" at bounding box center [926, 421] width 101 height 39
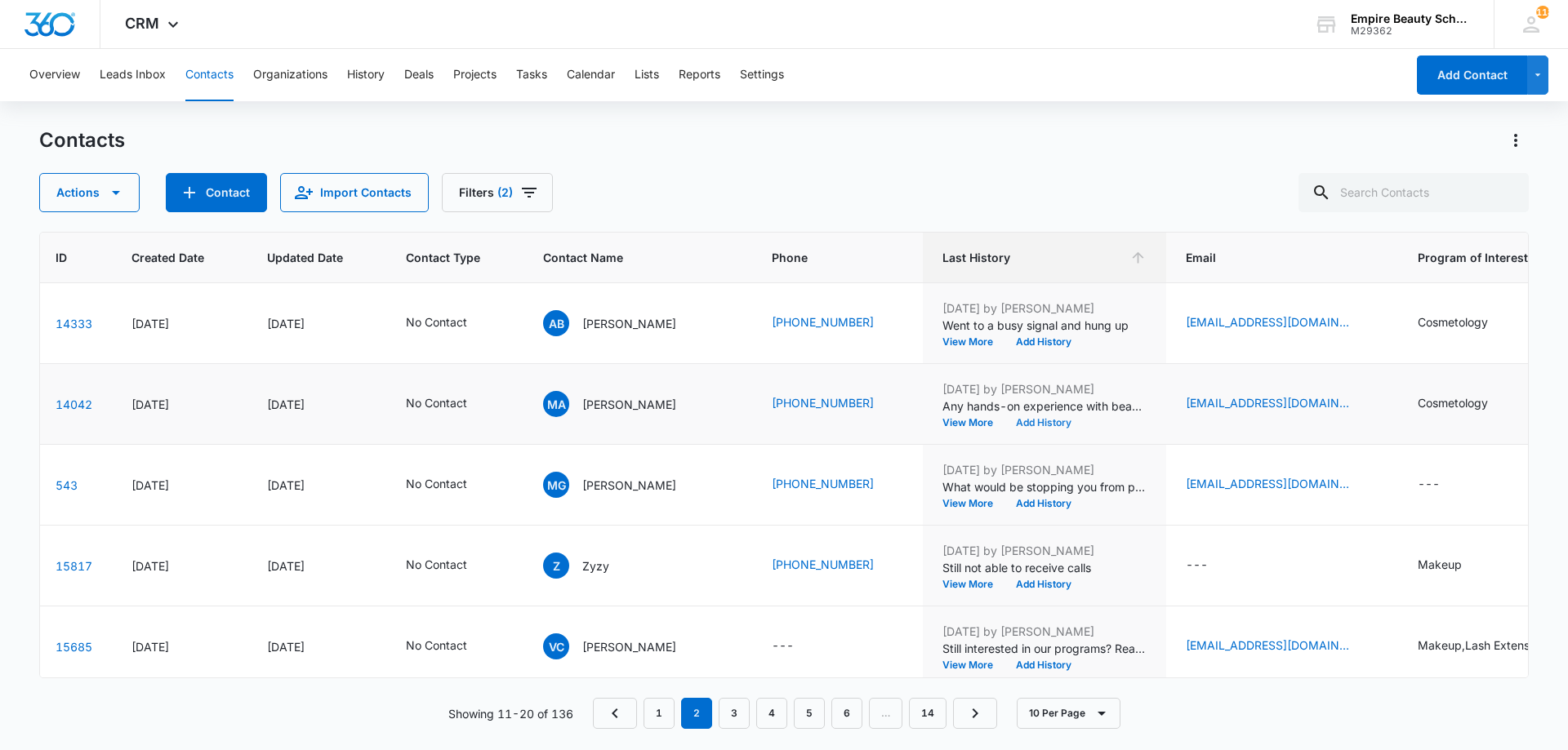
click at [1024, 423] on button "Add History" at bounding box center [1043, 423] width 78 height 10
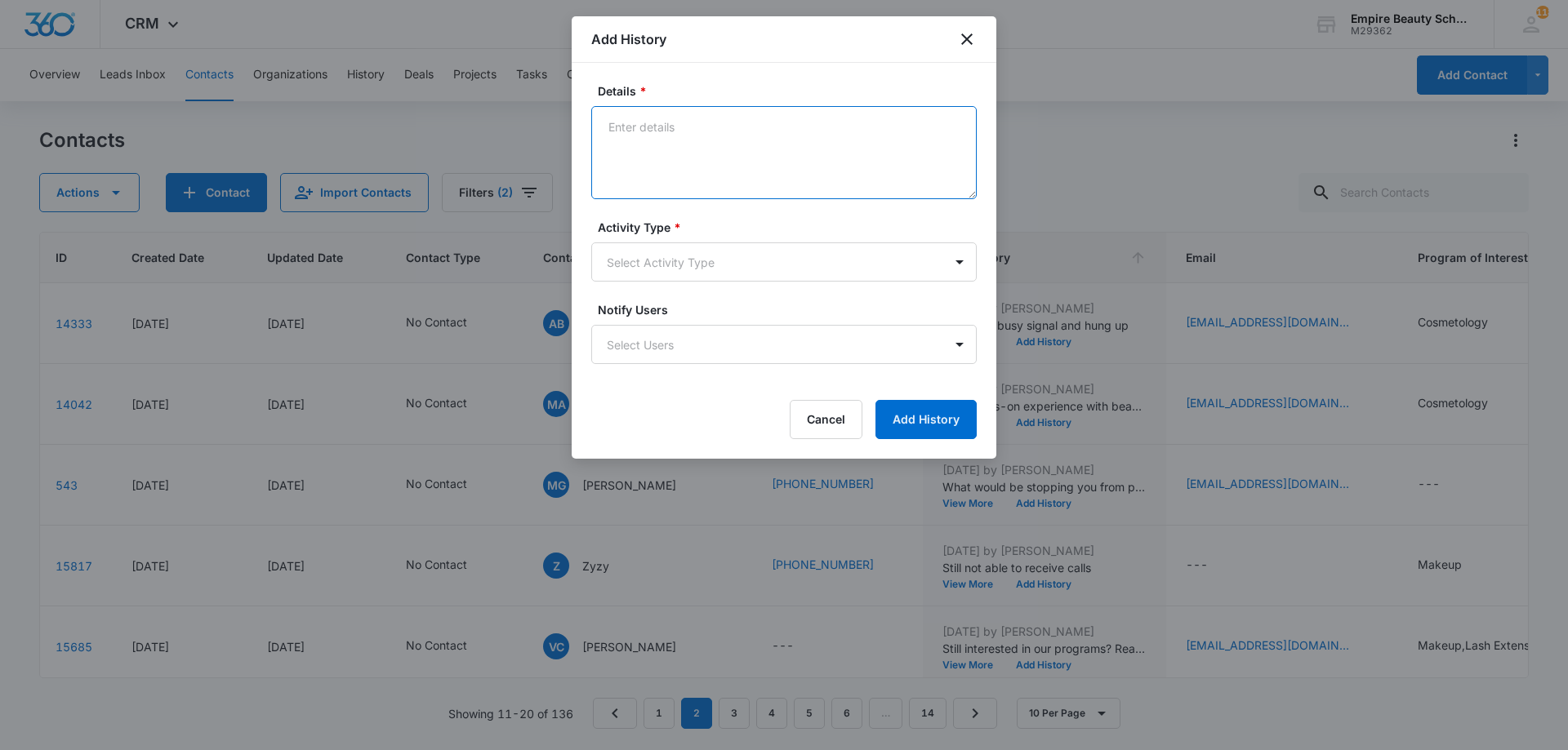
paste textarea "VM from cell phone - Checking in to see if you’re still excited about starting …"
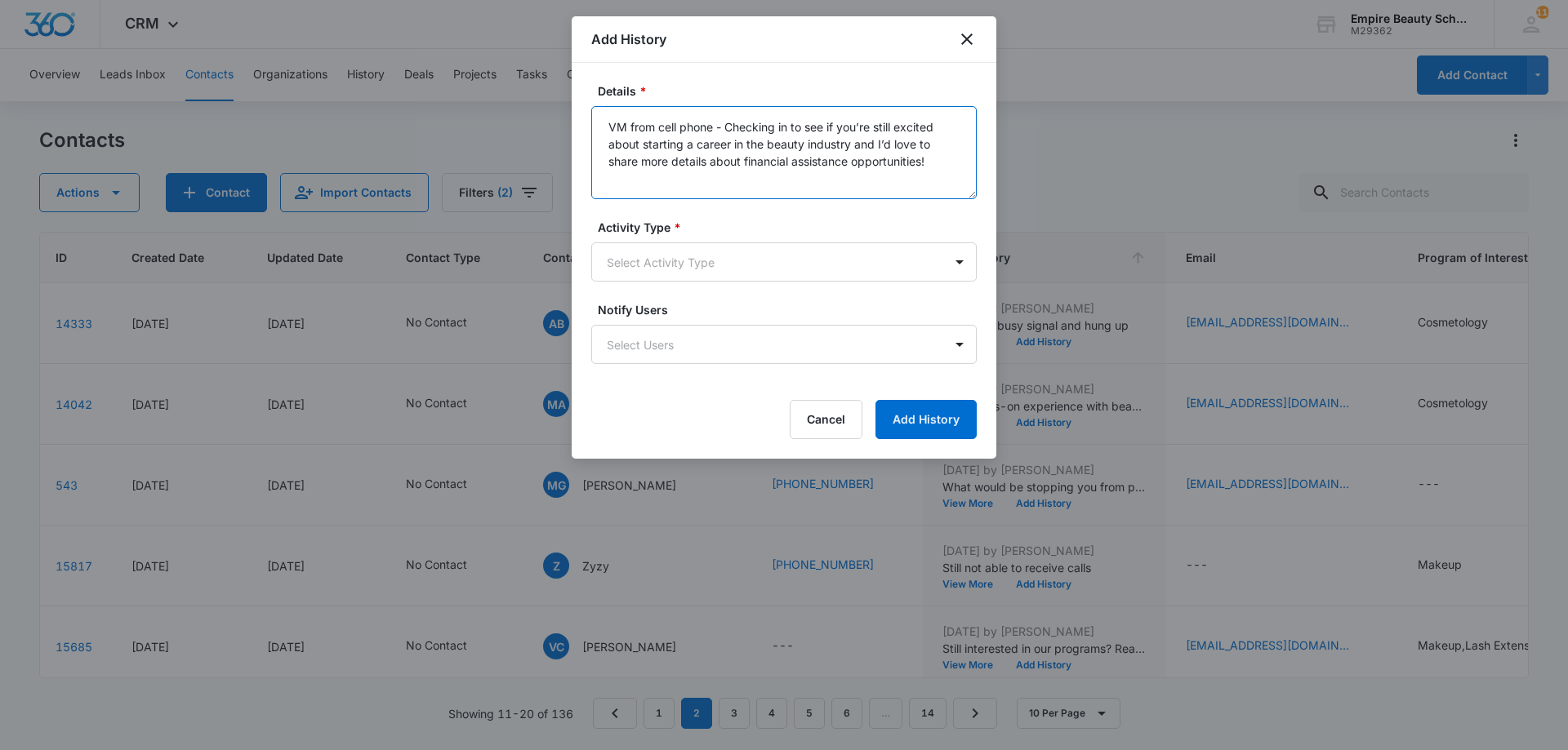
drag, startPoint x: 615, startPoint y: 136, endPoint x: 466, endPoint y: 92, distance: 155.4
click at [474, 100] on body "CRM Apps Forms CRM Email Shop Payments POS Files Brand Settings Empire Beauty S…" at bounding box center [784, 375] width 1568 height 750
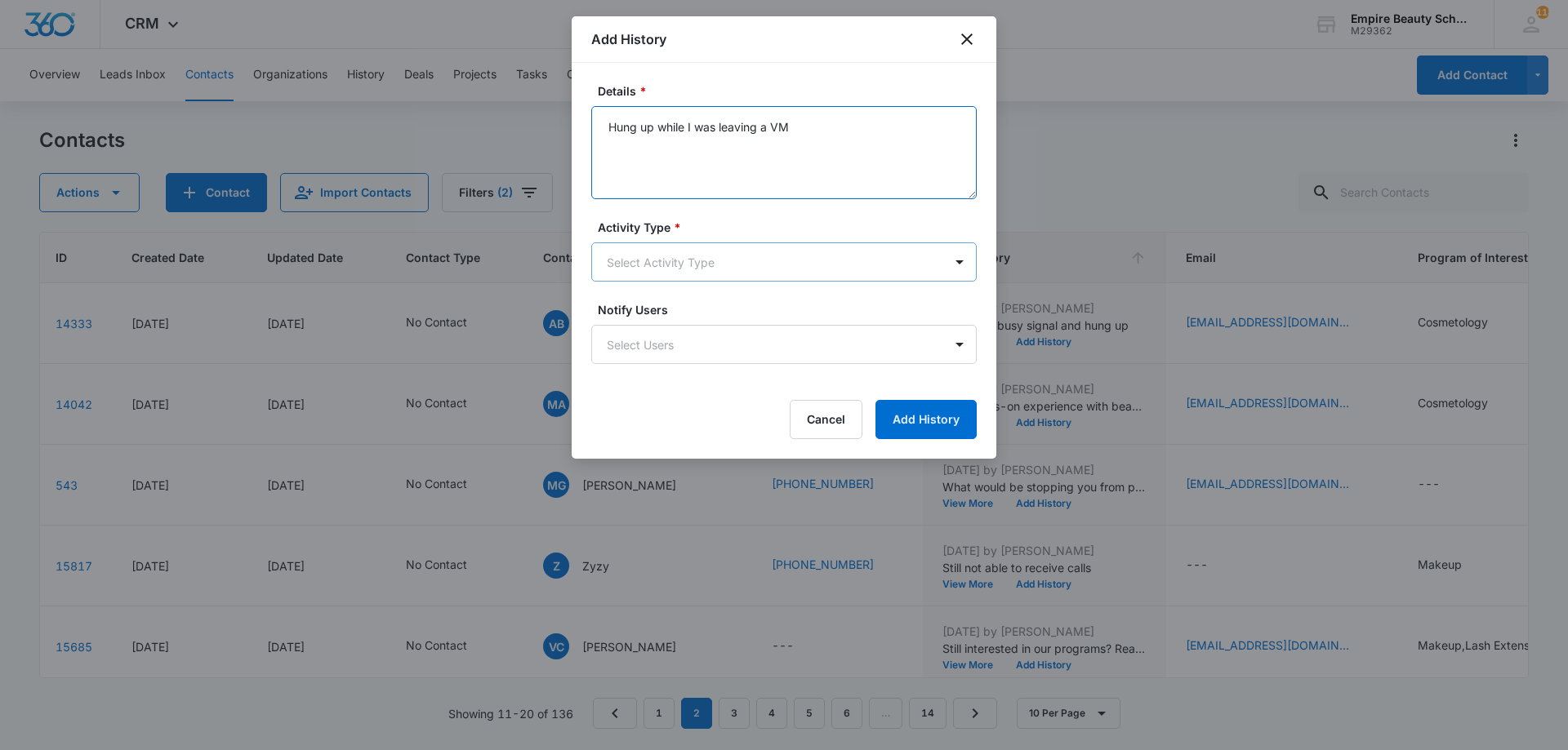
type textarea "Hung up while I was leaving a VM"
click at [647, 239] on div "Activity Type * Select Activity Type" at bounding box center [784, 251] width 386 height 63
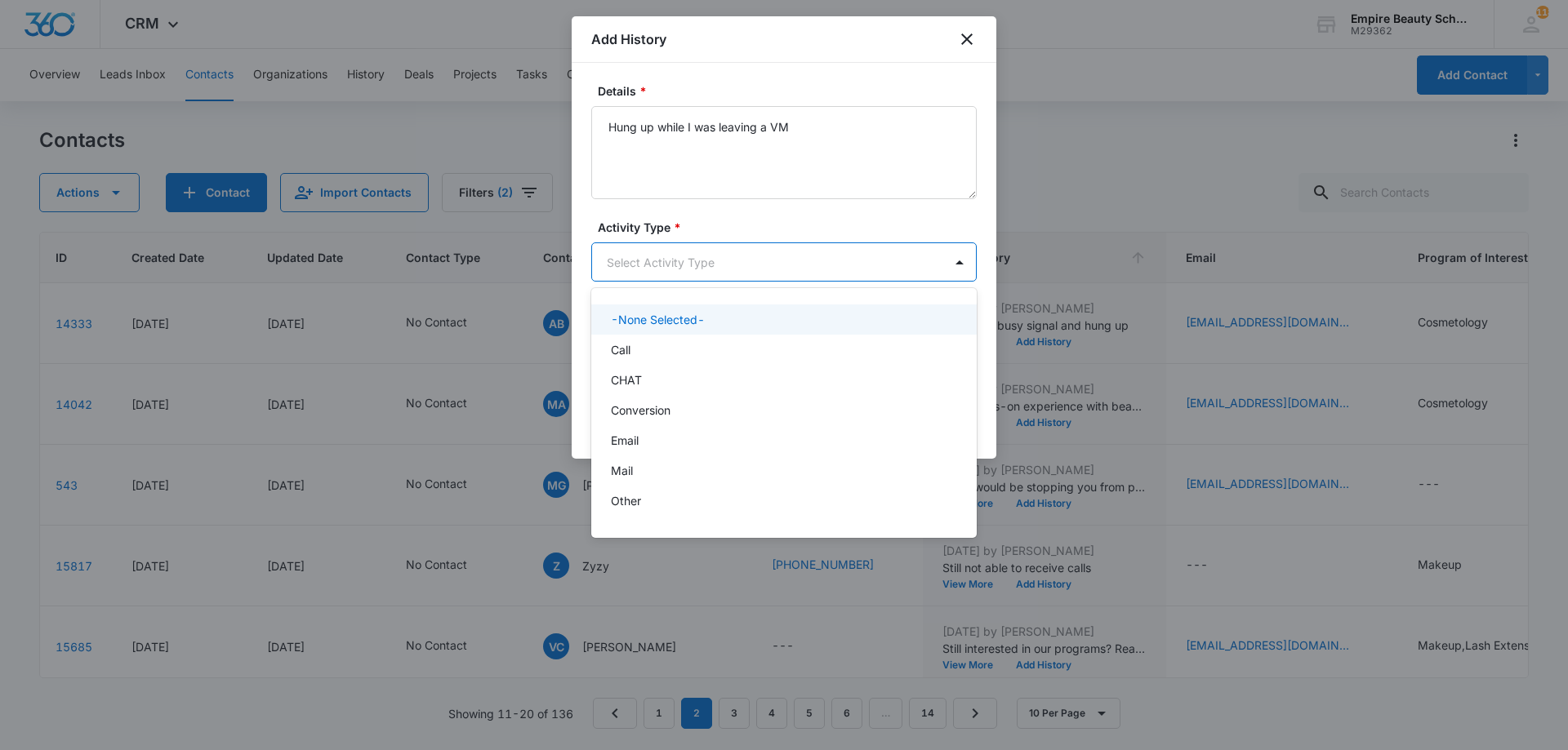
click at [642, 258] on body "CRM Apps Forms CRM Email Shop Payments POS Files Brand Settings Empire Beauty S…" at bounding box center [784, 375] width 1568 height 750
click at [646, 344] on div "Call" at bounding box center [782, 350] width 343 height 17
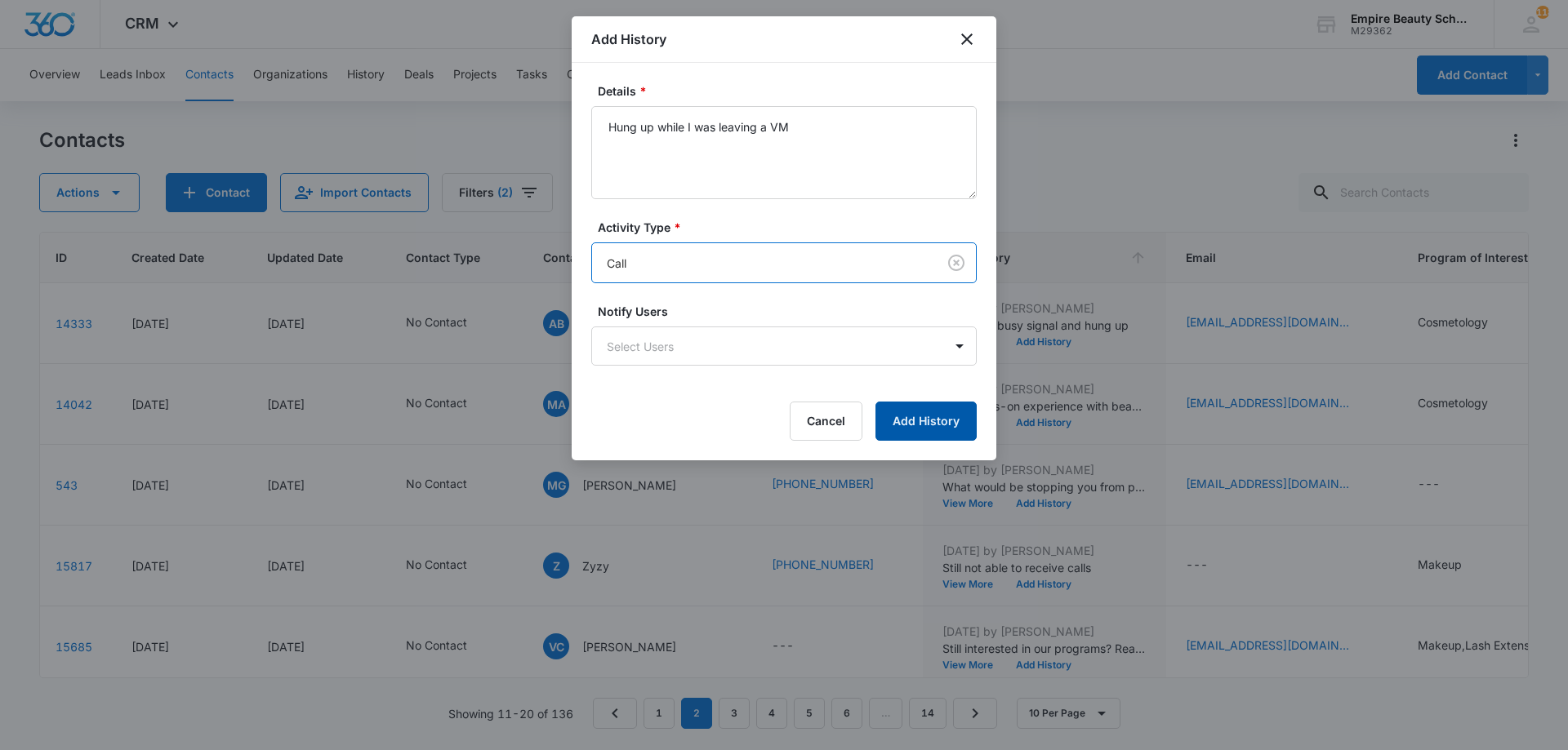
click at [928, 425] on button "Add History" at bounding box center [926, 421] width 101 height 39
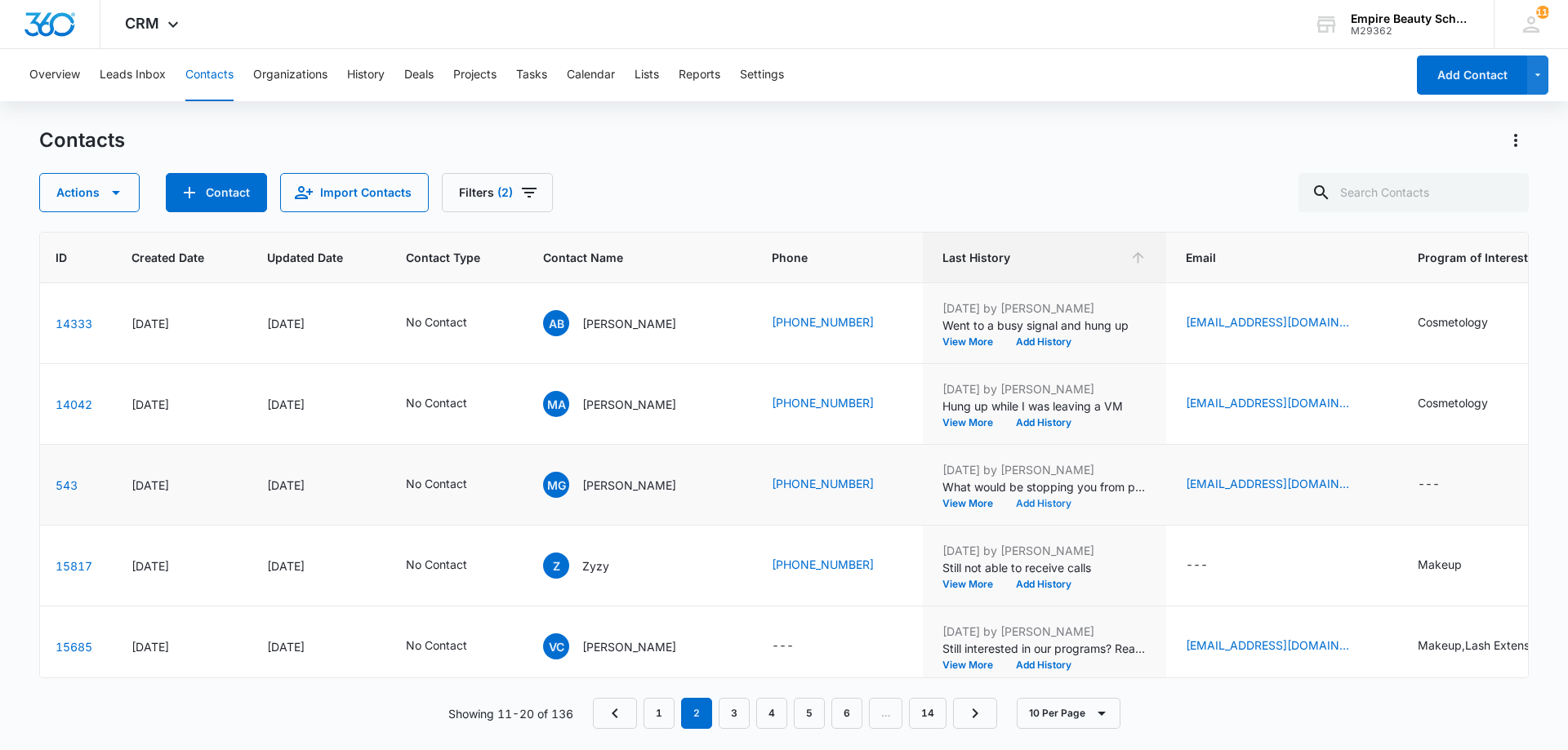
click at [1036, 501] on button "Add History" at bounding box center [1043, 504] width 78 height 10
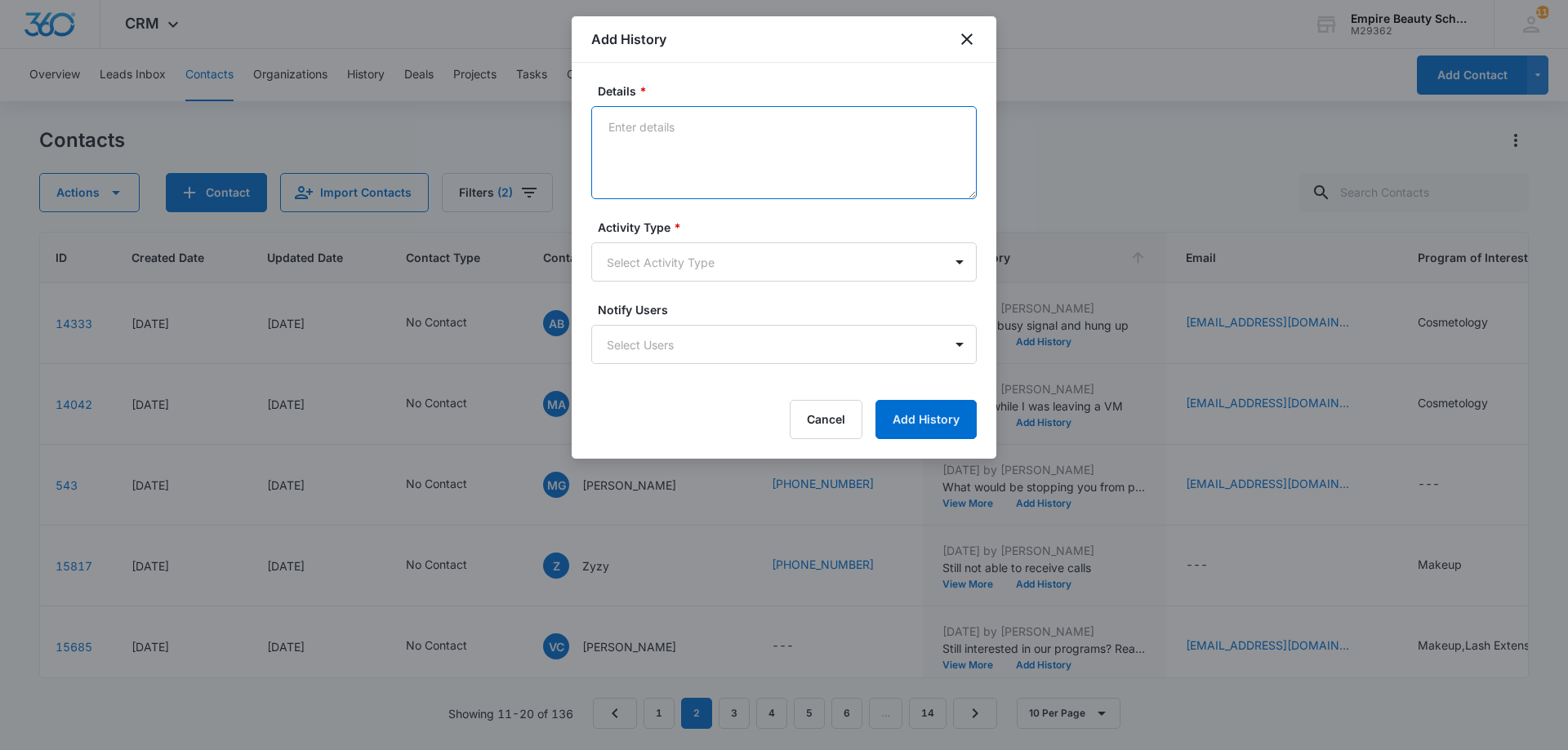
paste textarea "VM from cell phone - Checking in to see if you’re still excited about starting …"
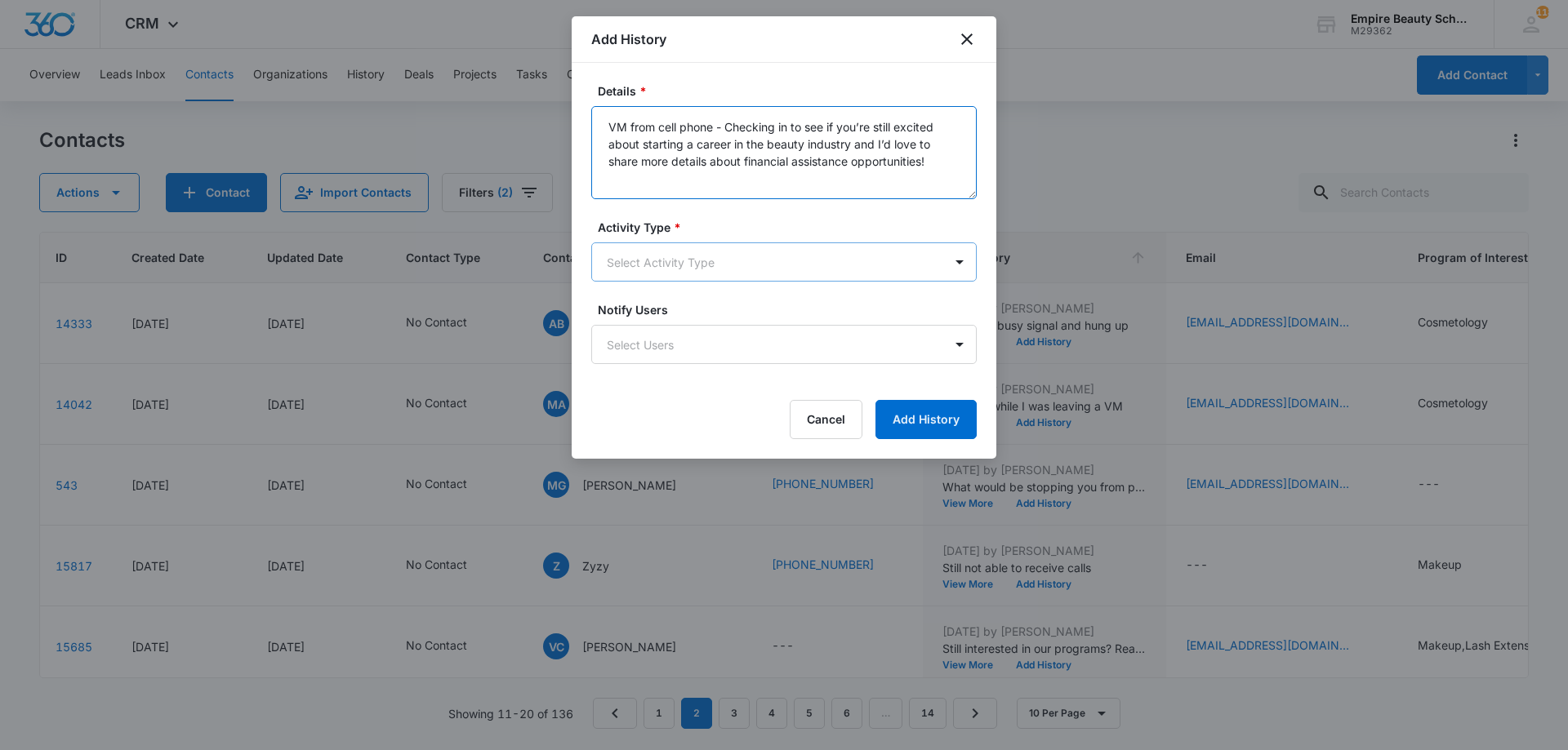
type textarea "VM from cell phone - Checking in to see if you’re still excited about starting …"
click at [688, 252] on body "CRM Apps Forms CRM Email Shop Payments POS Files Brand Settings Empire Beauty S…" at bounding box center [784, 375] width 1568 height 750
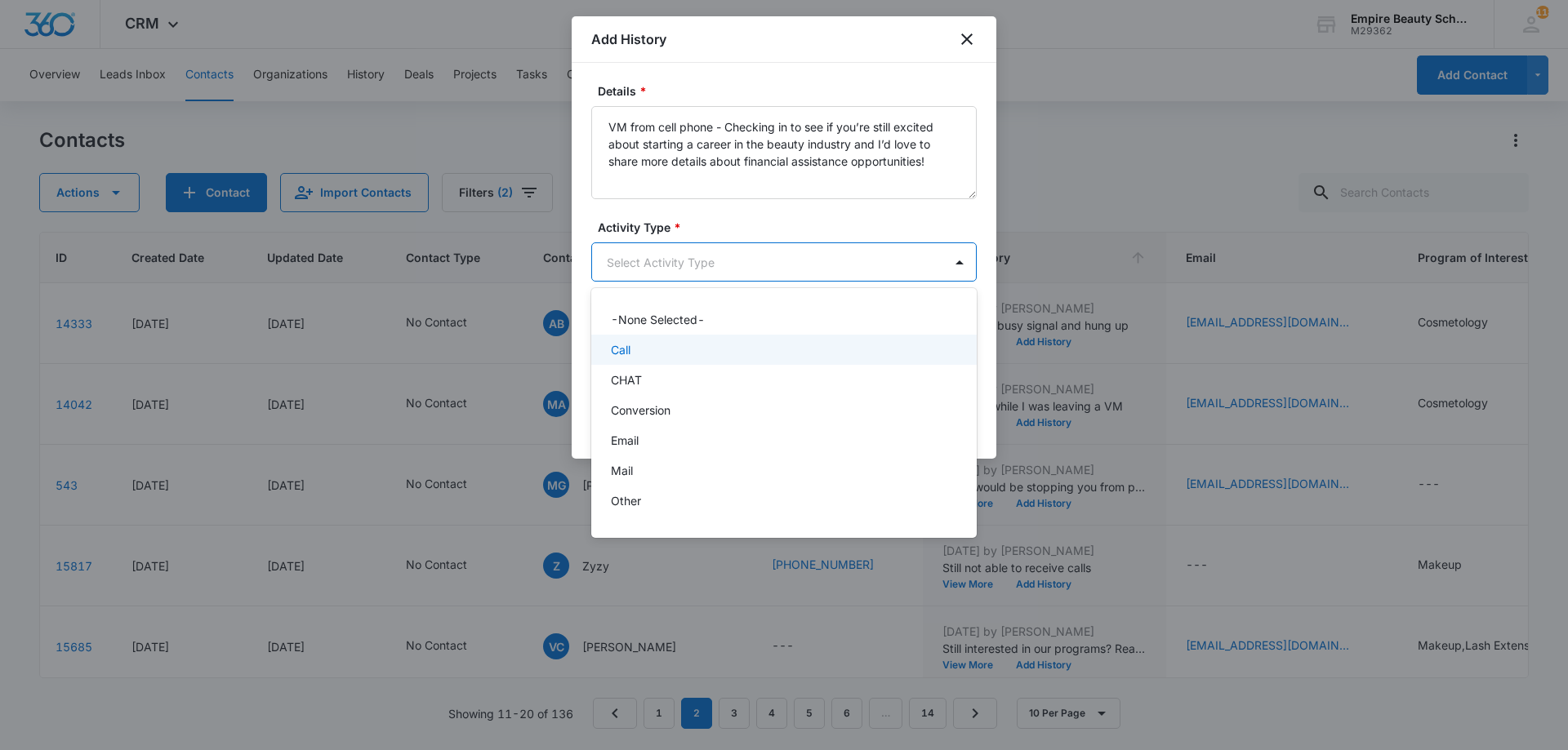
click at [641, 353] on div "Call" at bounding box center [782, 350] width 343 height 17
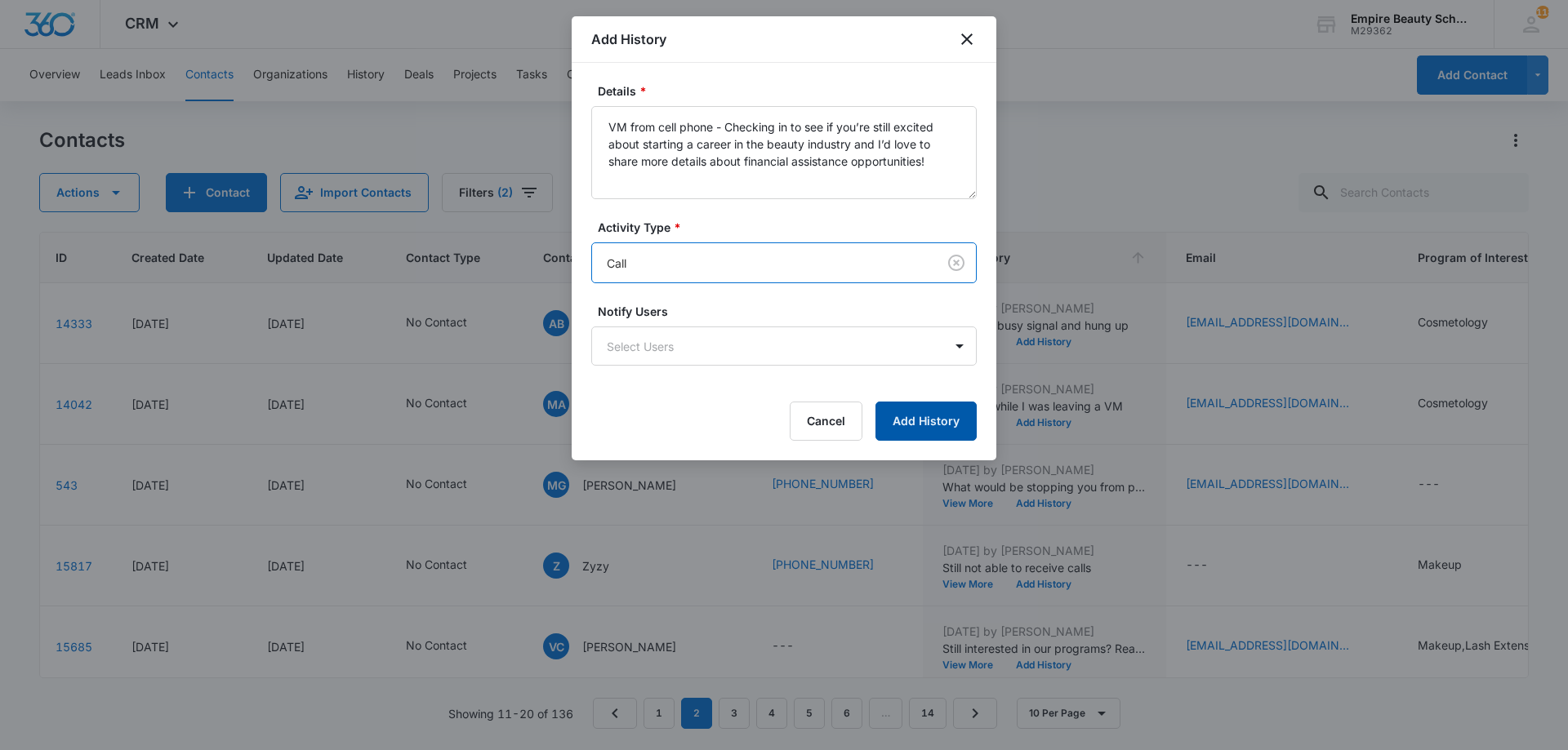
click at [934, 405] on button "Add History" at bounding box center [926, 421] width 101 height 39
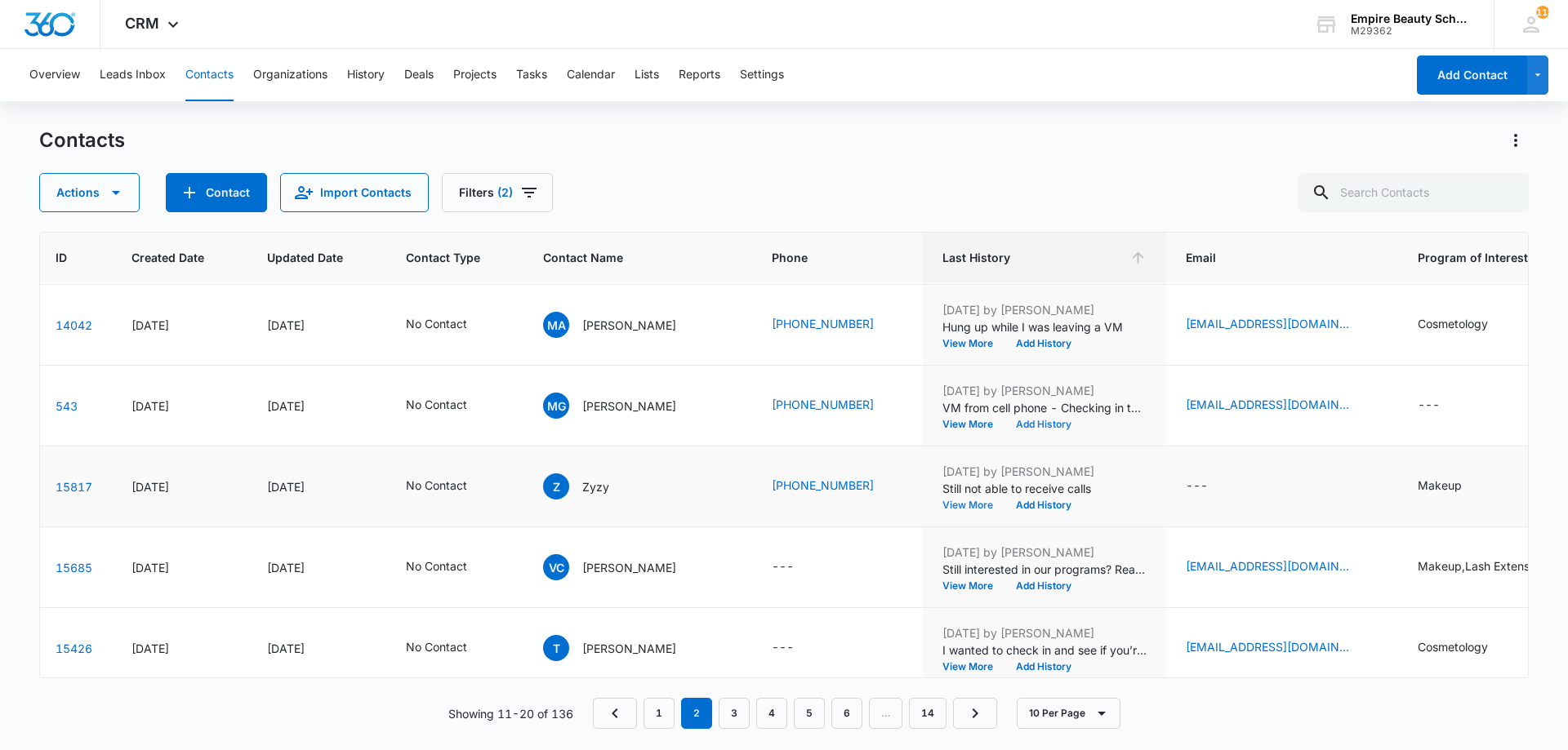
scroll to position [81, 67]
click at [1007, 504] on button "Add History" at bounding box center [1043, 504] width 78 height 10
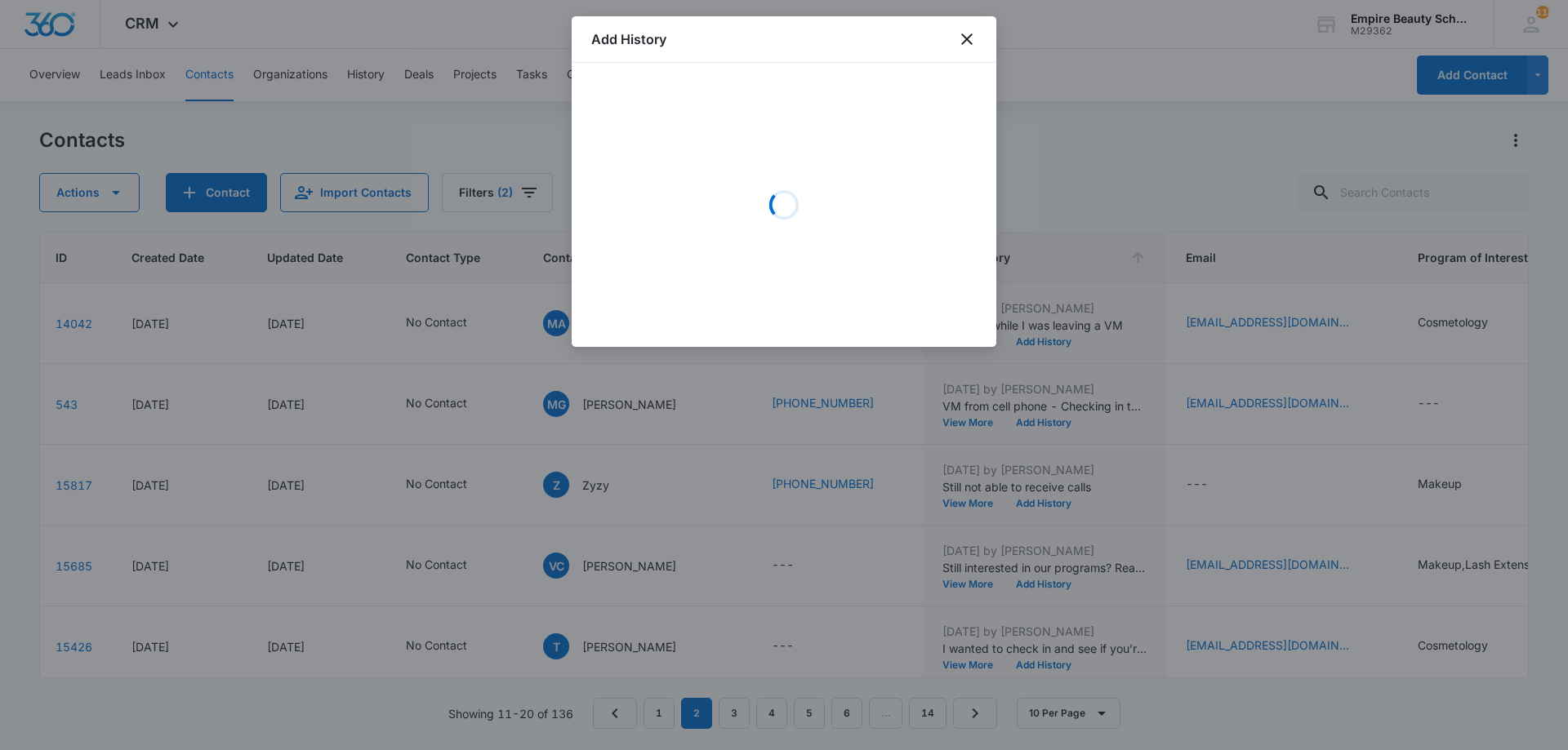
click at [772, 192] on icon "Loading" at bounding box center [784, 205] width 32 height 32
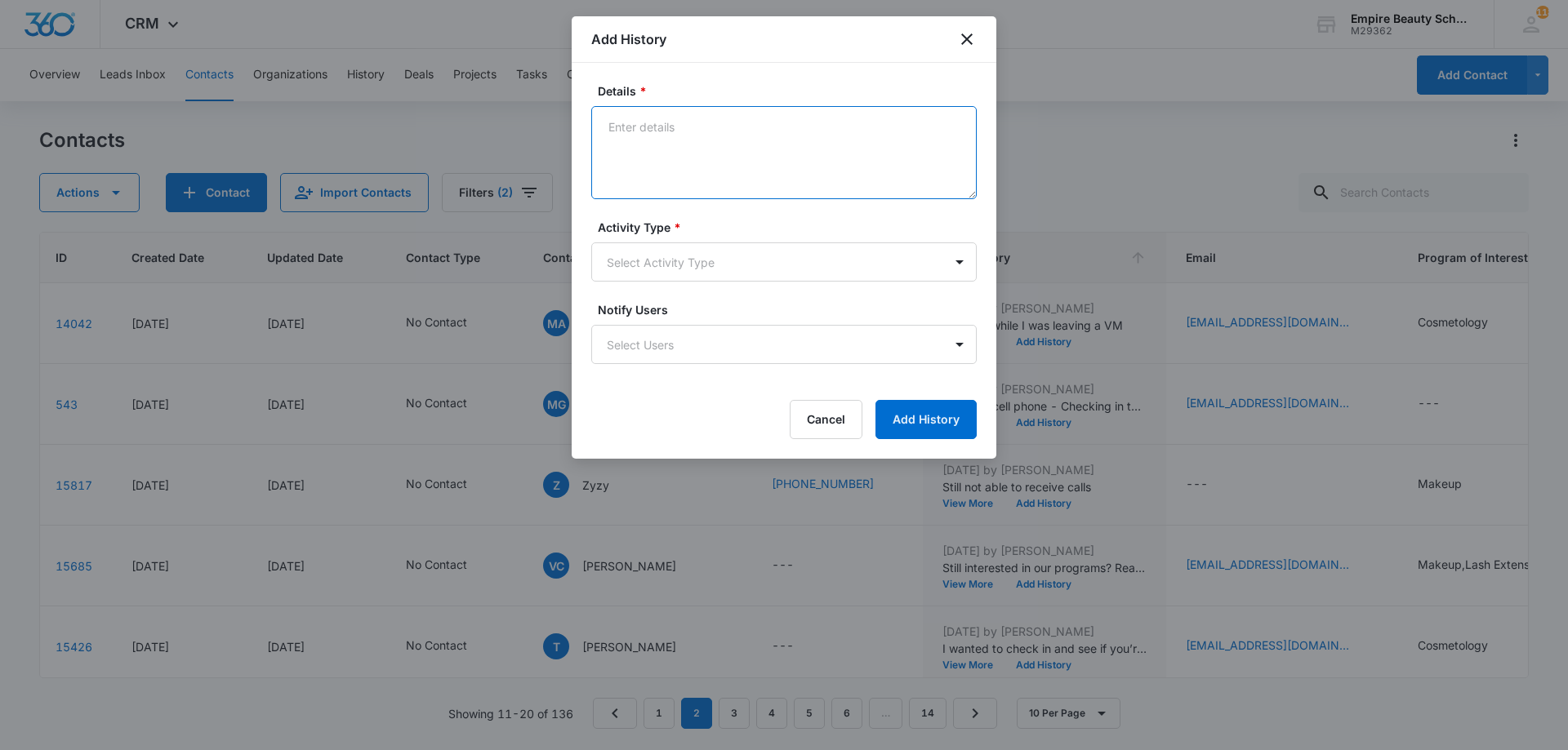
drag, startPoint x: 687, startPoint y: 136, endPoint x: 680, endPoint y: 113, distance: 24.0
click at [687, 129] on textarea "Details *" at bounding box center [784, 153] width 386 height 93
type textarea "Not able to receive calls"
drag, startPoint x: 692, startPoint y: 231, endPoint x: 689, endPoint y: 252, distance: 21.2
click at [691, 235] on label "Activity Type *" at bounding box center [791, 228] width 386 height 17
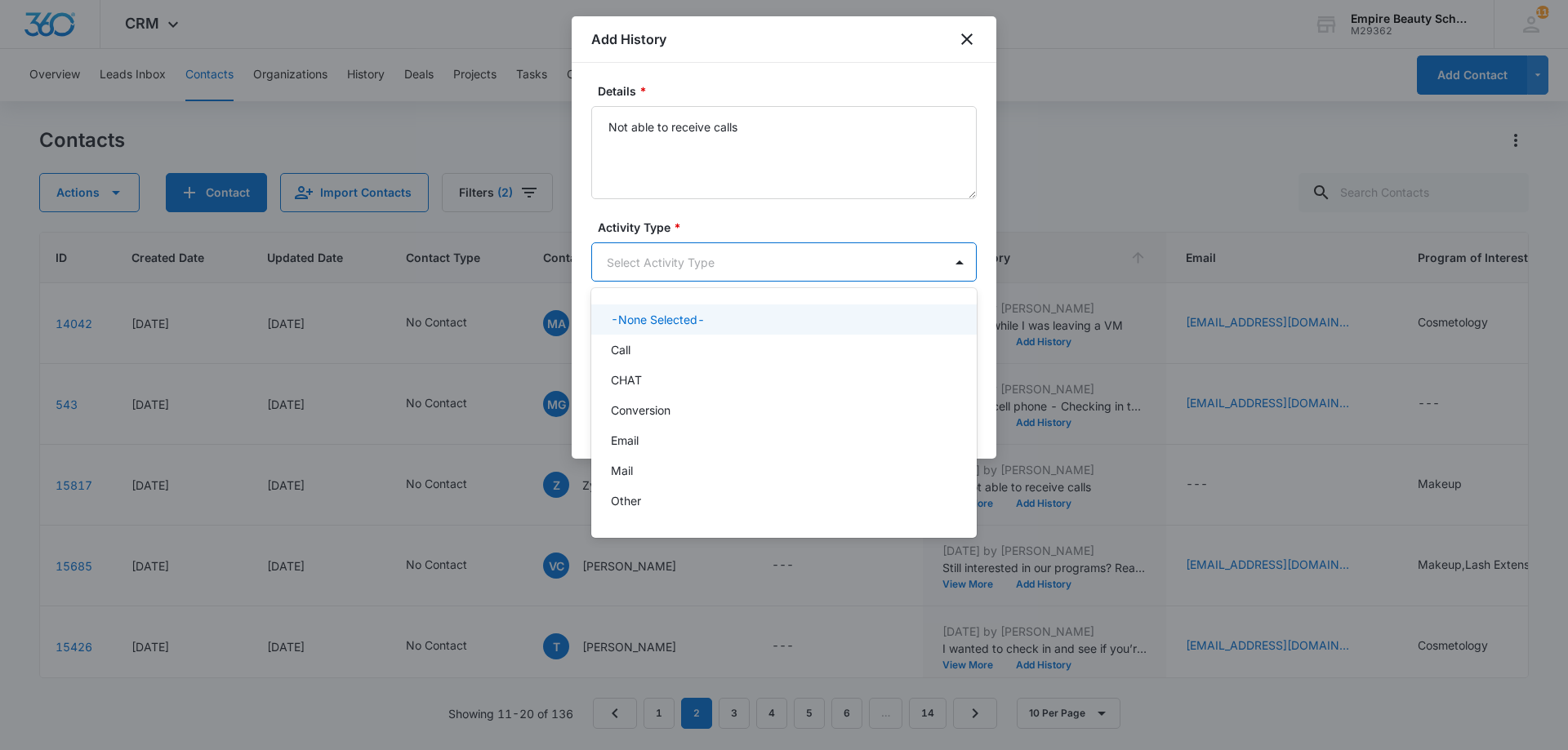
click at [689, 256] on body "CRM Apps Forms CRM Email Shop Payments POS Files Brand Settings Empire Beauty S…" at bounding box center [784, 375] width 1568 height 750
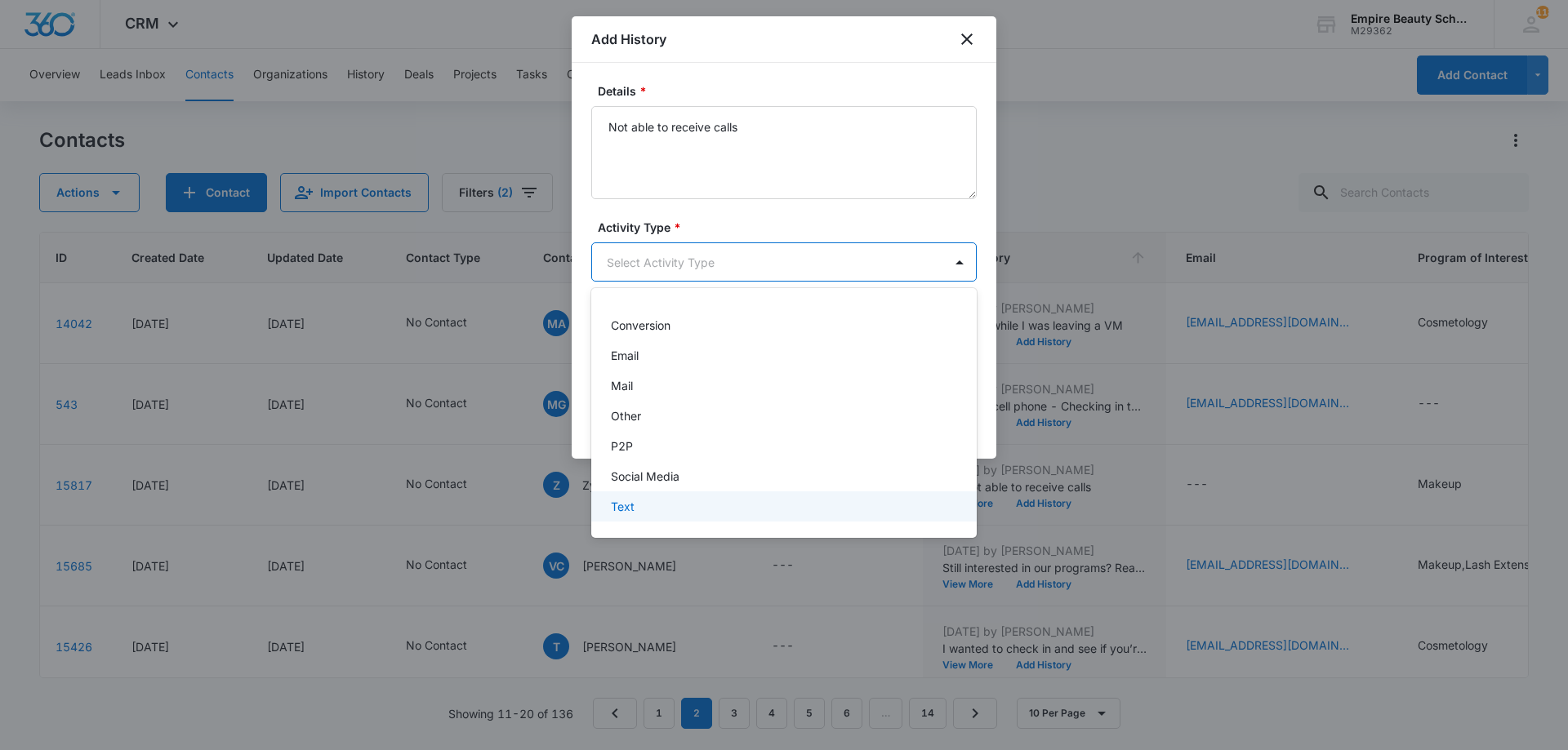
click at [622, 509] on p "Text" at bounding box center [623, 506] width 24 height 17
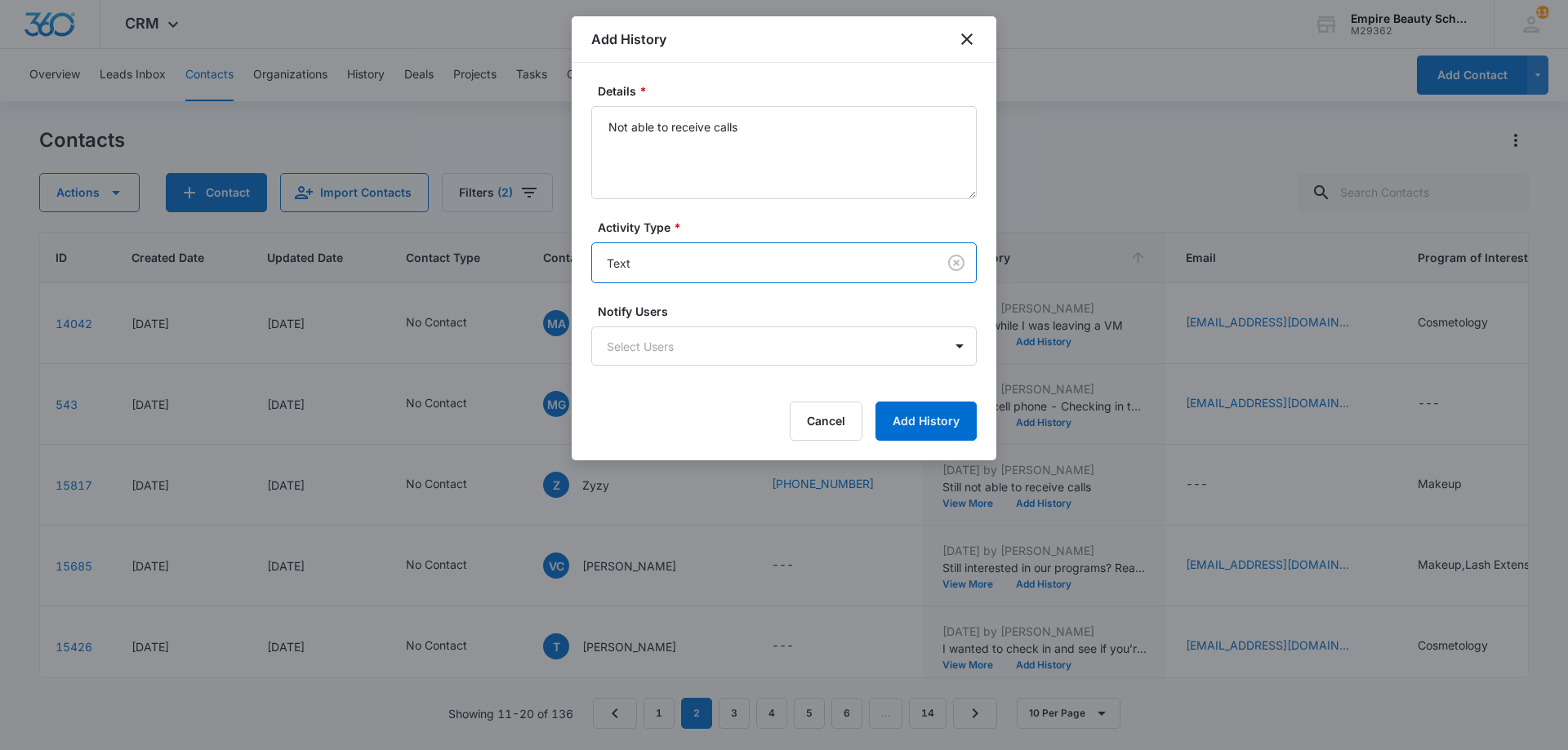
click at [750, 272] on body "CRM Apps Forms CRM Email Shop Payments POS Files Brand Settings Empire Beauty S…" at bounding box center [784, 375] width 1568 height 750
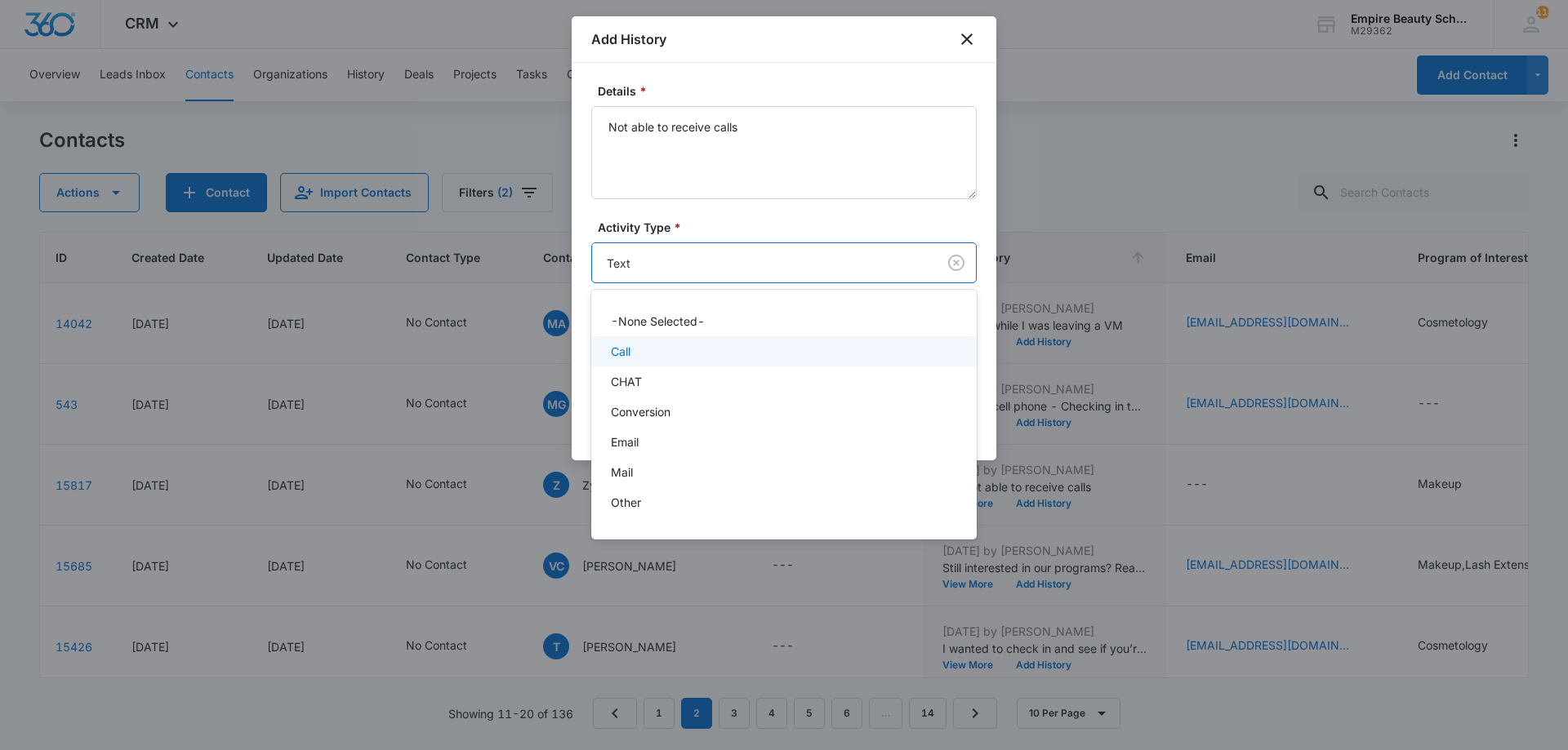
click at [656, 347] on div "Call" at bounding box center [782, 352] width 343 height 17
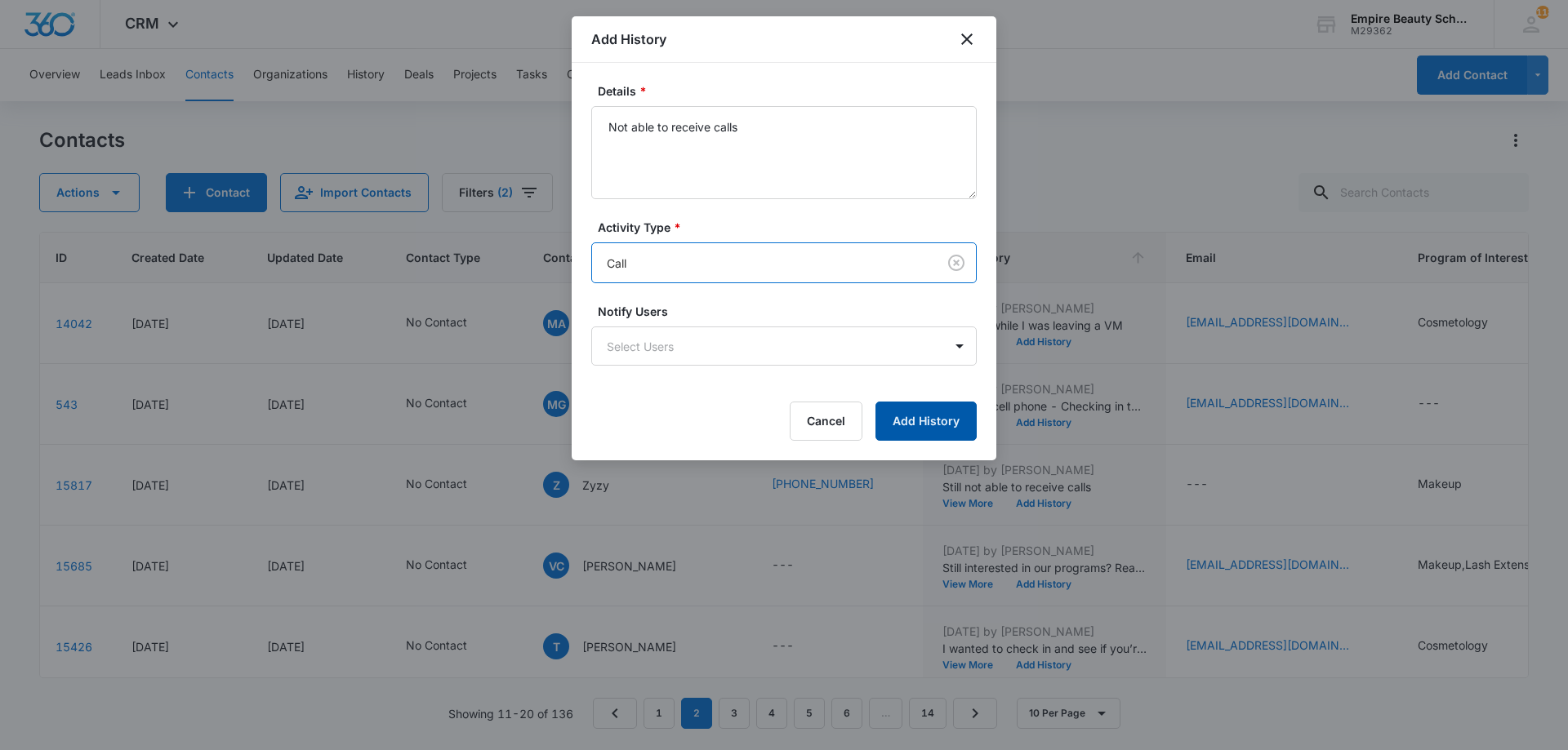
click at [900, 426] on button "Add History" at bounding box center [926, 421] width 101 height 39
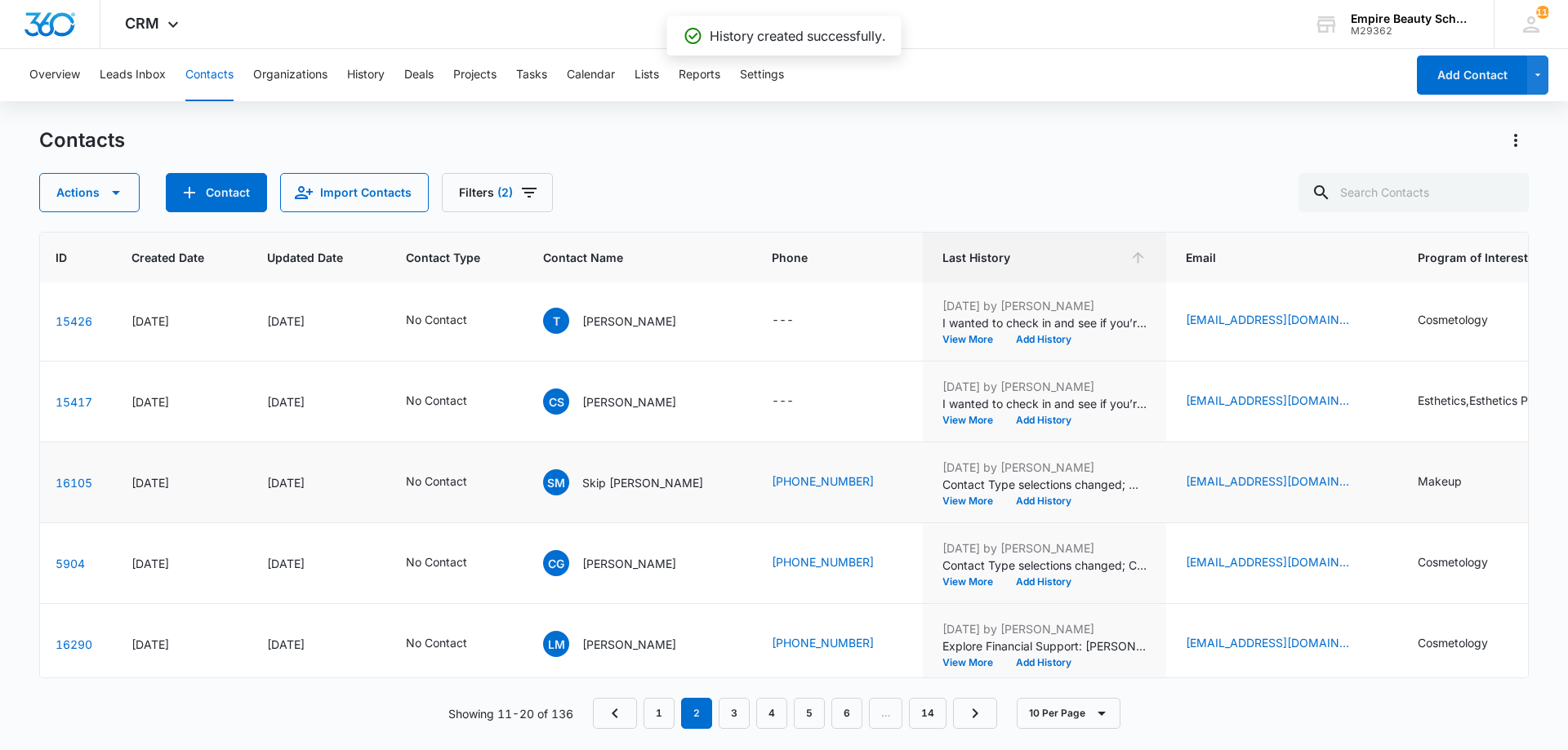
scroll to position [408, 67]
click at [942, 498] on button "View More" at bounding box center [973, 501] width 62 height 10
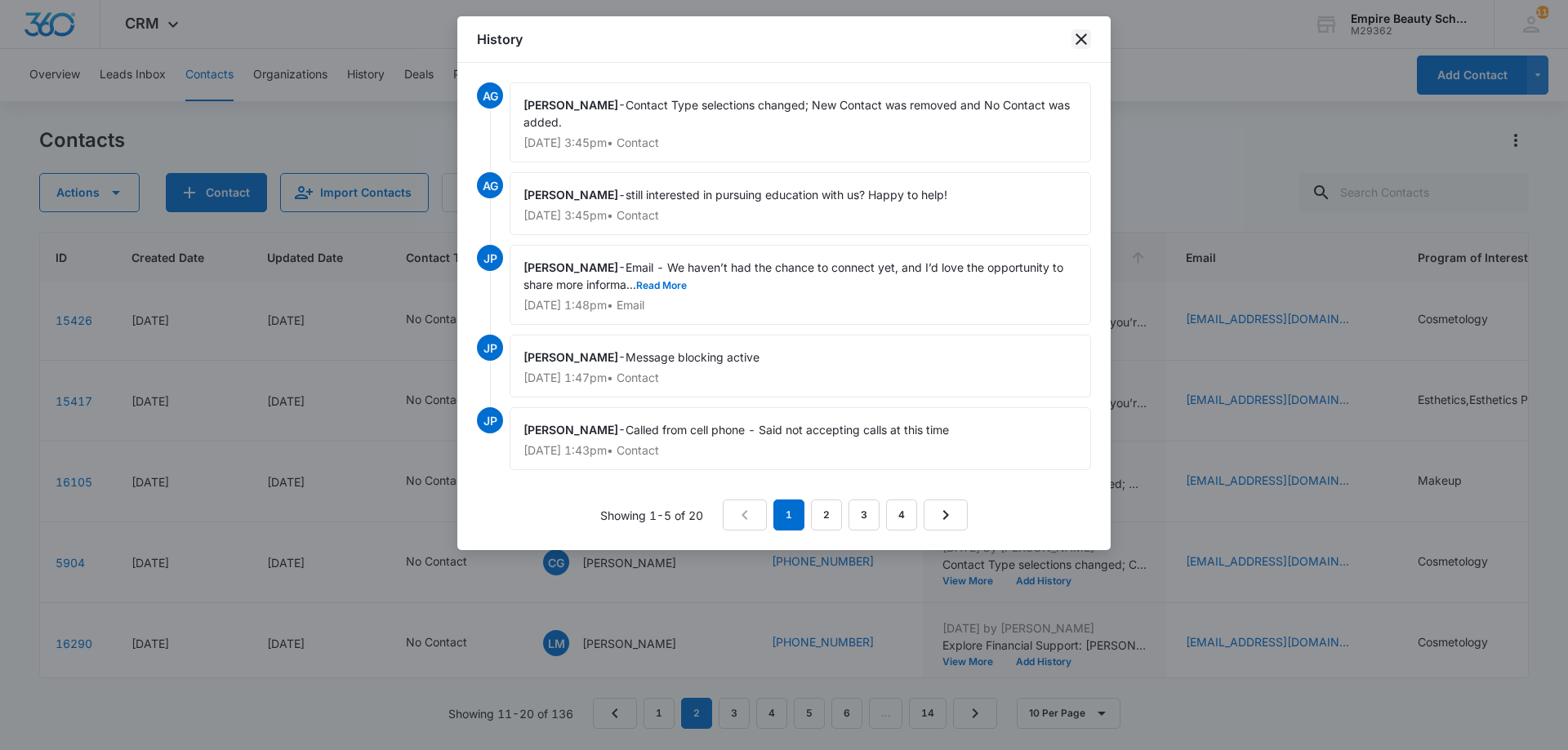
click at [1074, 38] on icon "close" at bounding box center [1080, 39] width 20 height 20
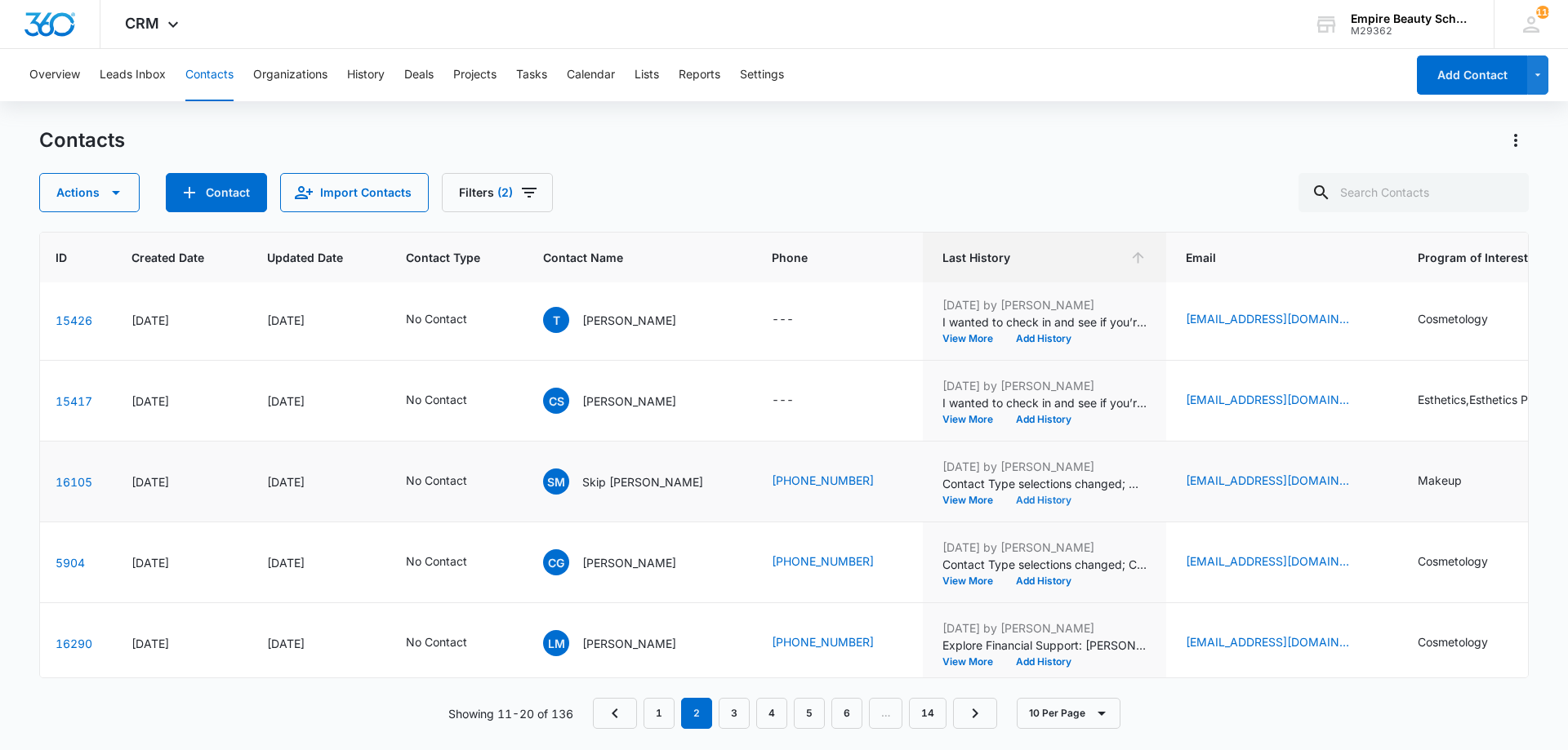
click at [1027, 498] on button "Add History" at bounding box center [1043, 501] width 78 height 10
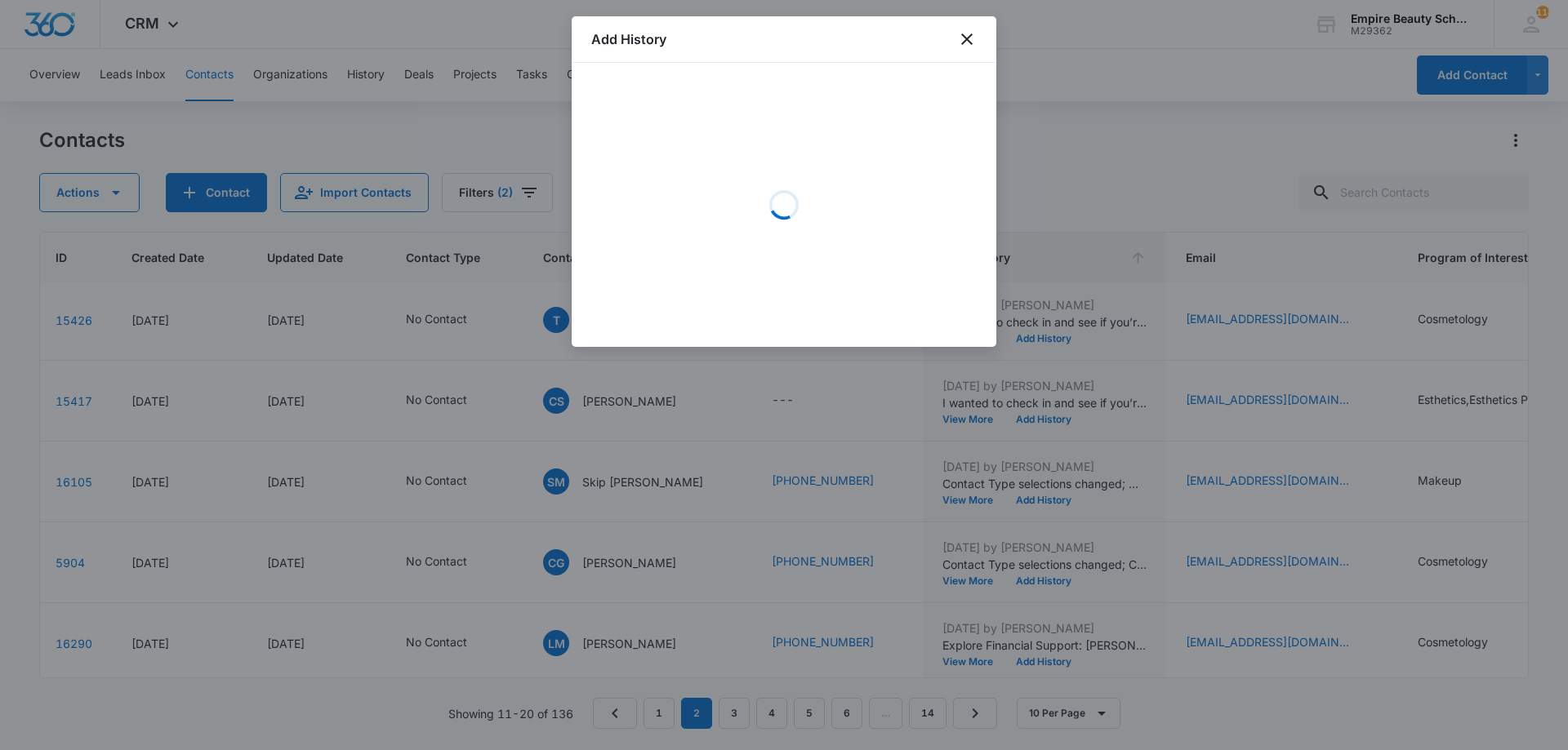
click at [710, 165] on div "Loading" at bounding box center [784, 205] width 386 height 245
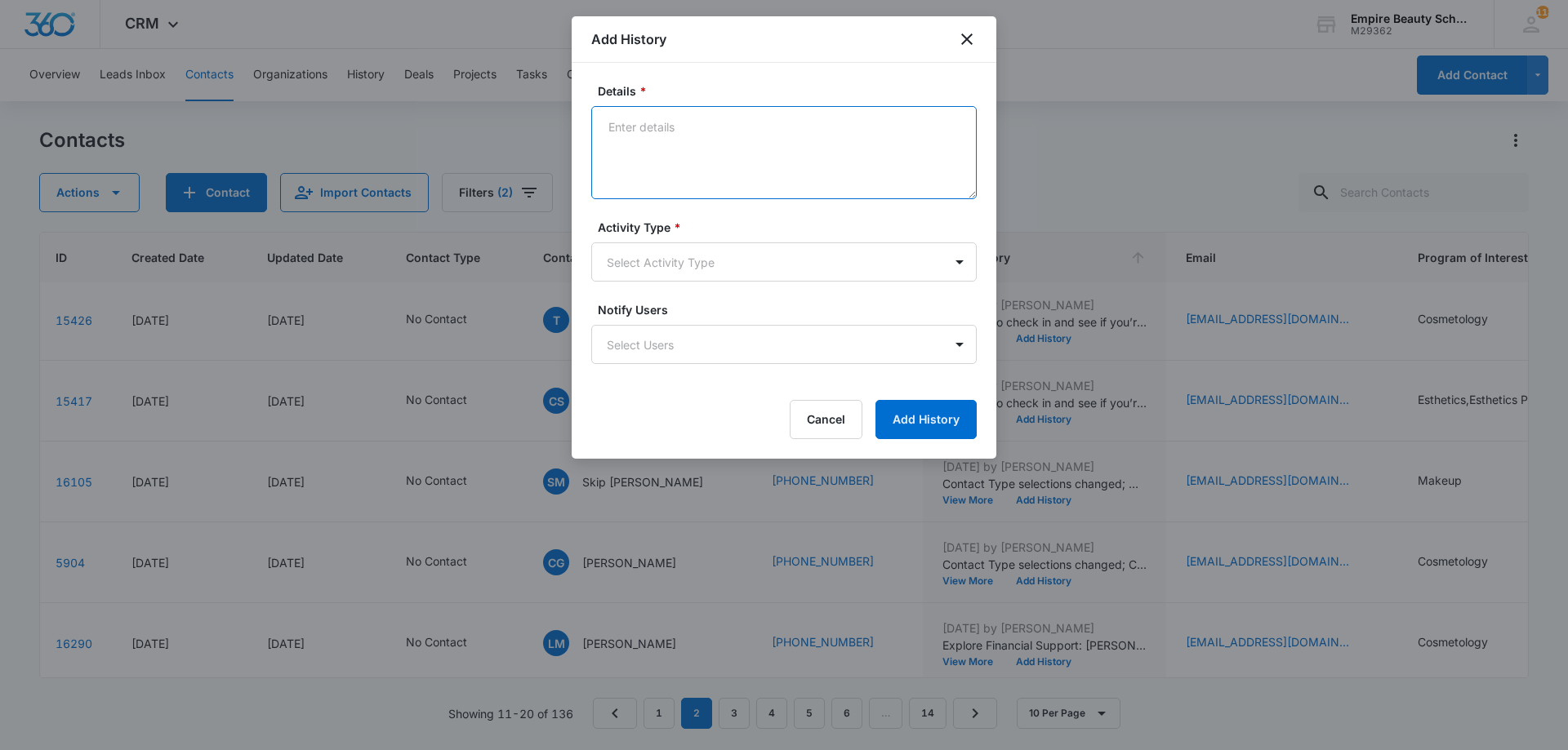
click at [745, 161] on textarea "Details *" at bounding box center [784, 153] width 386 height 93
type textarea "Subscriber not in service"
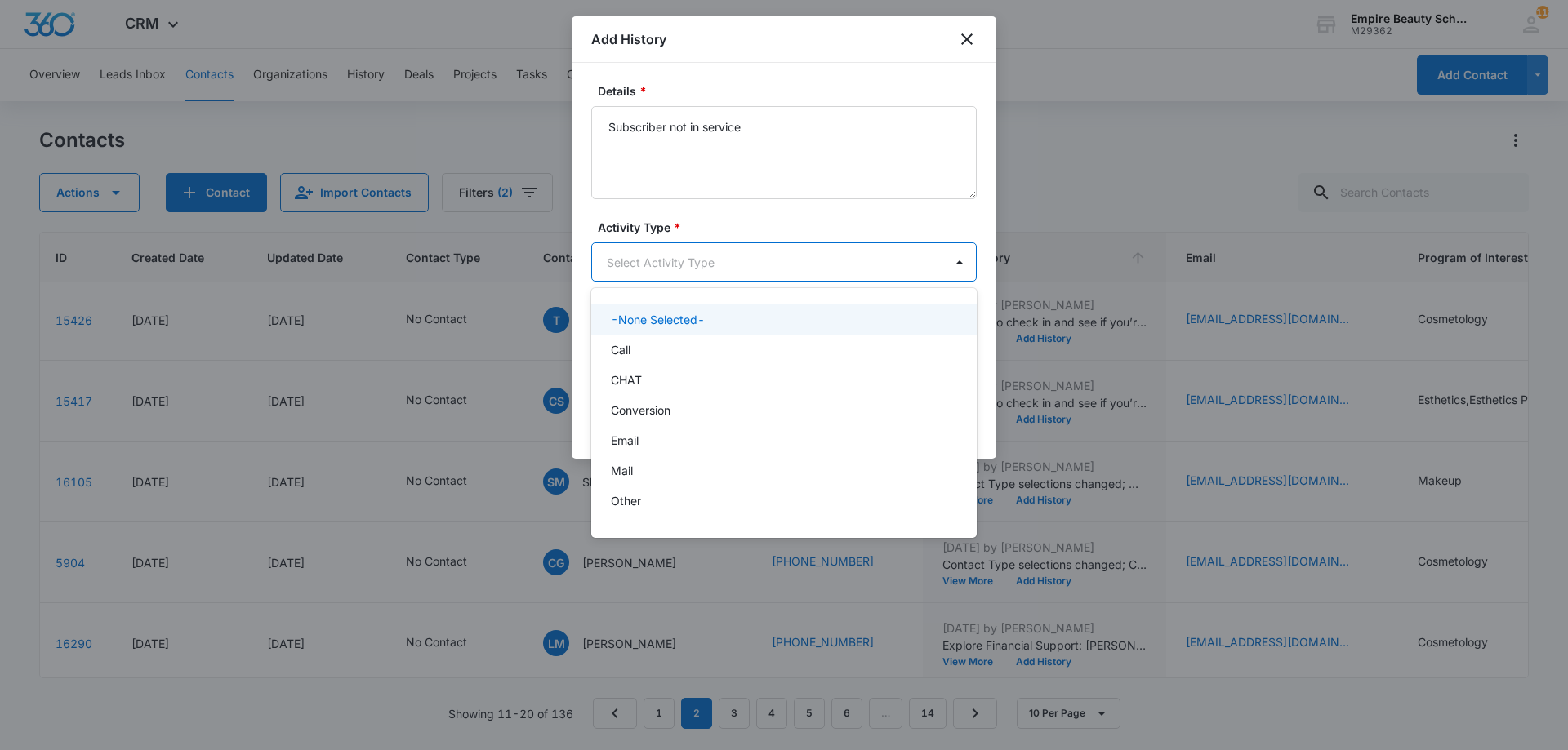
click at [651, 259] on body "CRM Apps Forms CRM Email Shop Payments POS Files Brand Settings Empire Beauty S…" at bounding box center [784, 375] width 1568 height 750
click at [655, 350] on div "Call" at bounding box center [782, 350] width 343 height 17
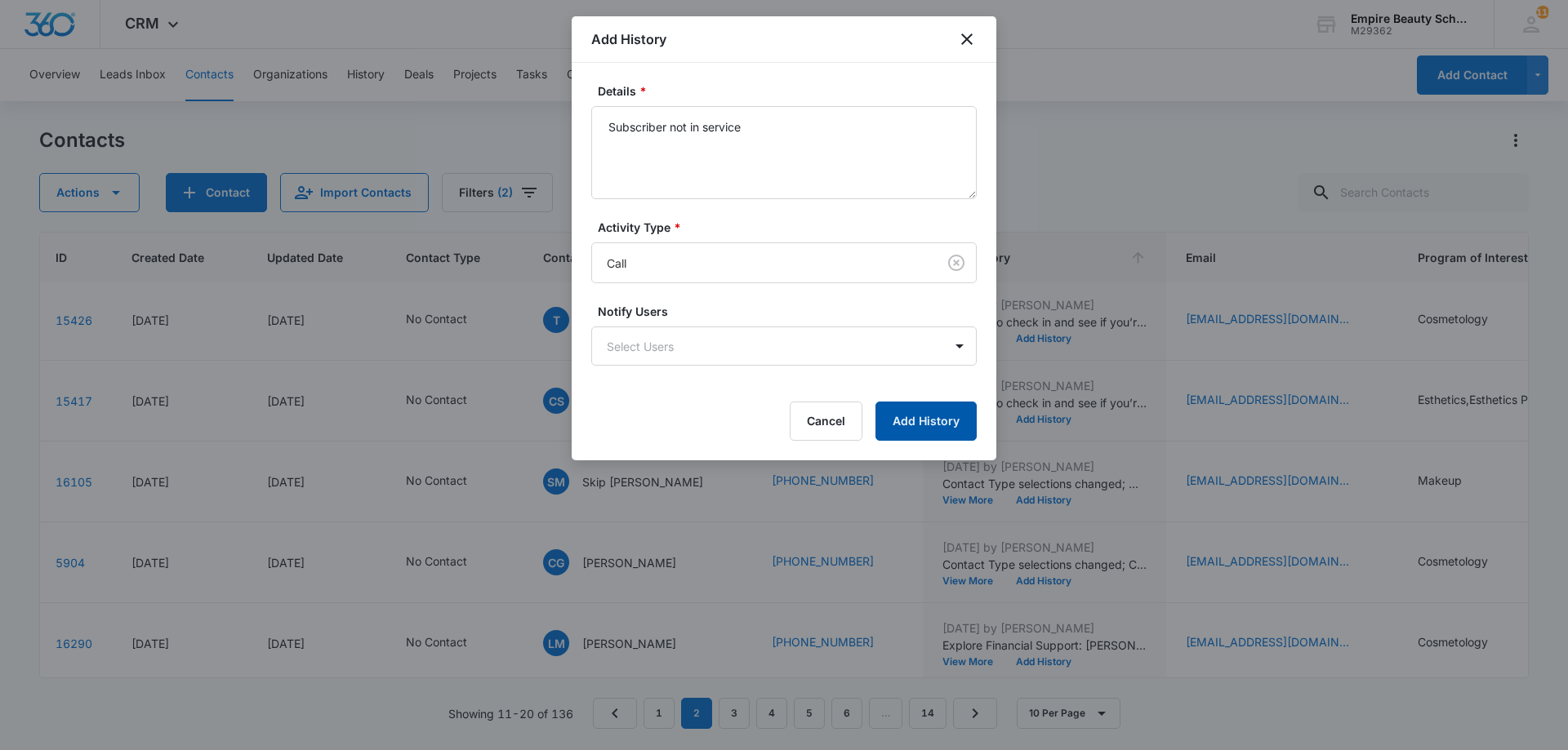
click at [920, 423] on button "Add History" at bounding box center [926, 421] width 101 height 39
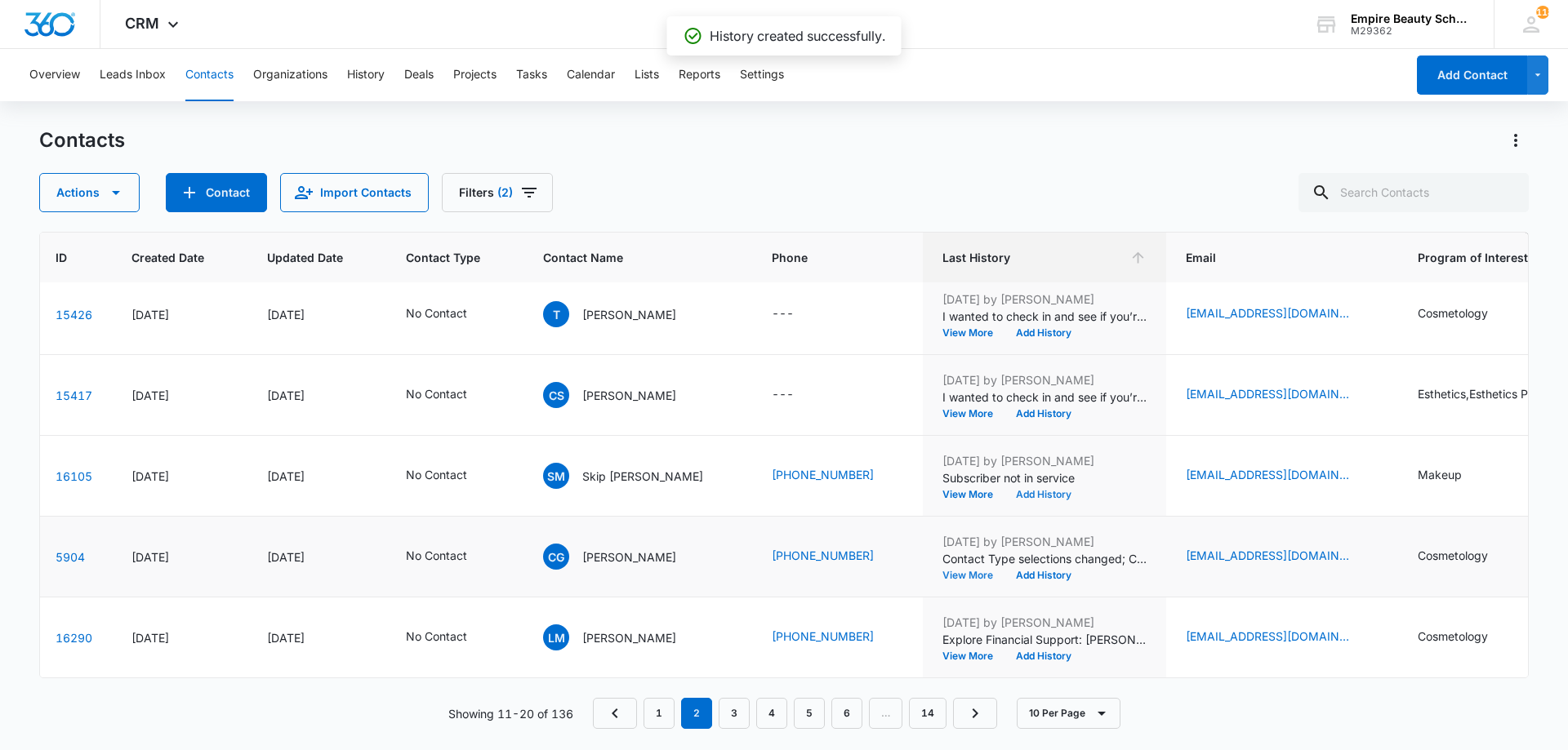
scroll to position [426, 67]
click at [952, 571] on button "View More" at bounding box center [973, 576] width 62 height 10
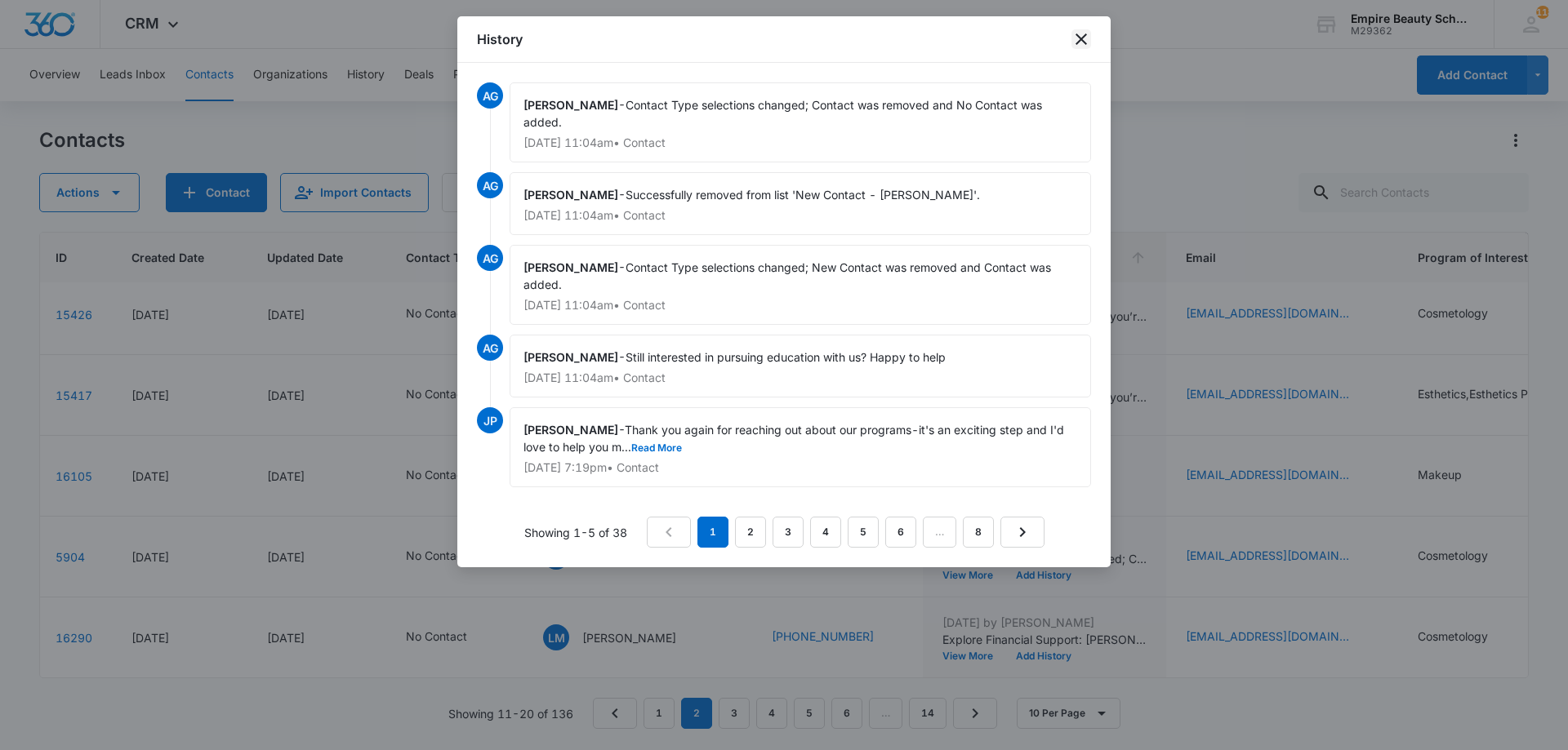
click at [1078, 31] on icon "close" at bounding box center [1080, 39] width 20 height 20
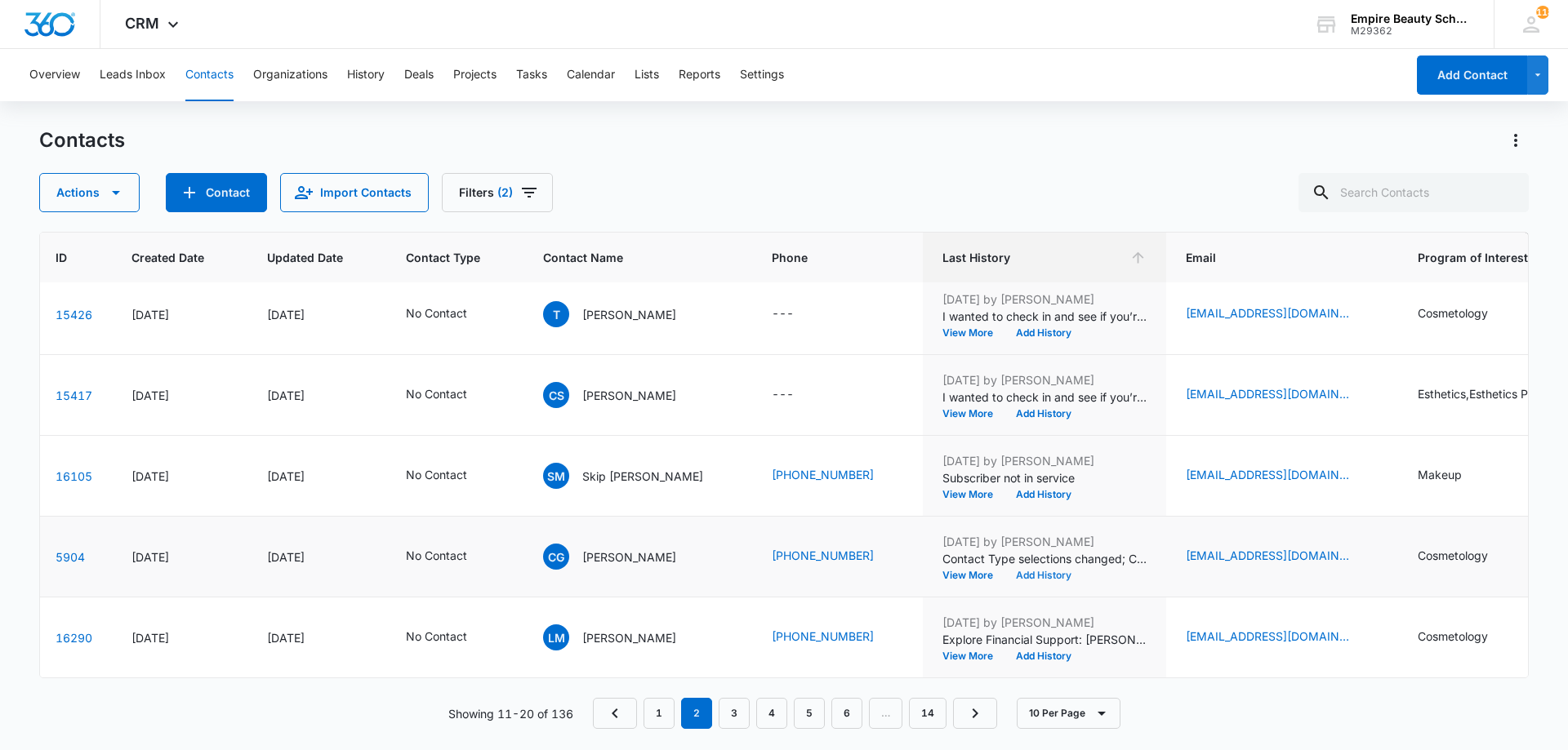
click at [1028, 571] on button "Add History" at bounding box center [1043, 576] width 78 height 10
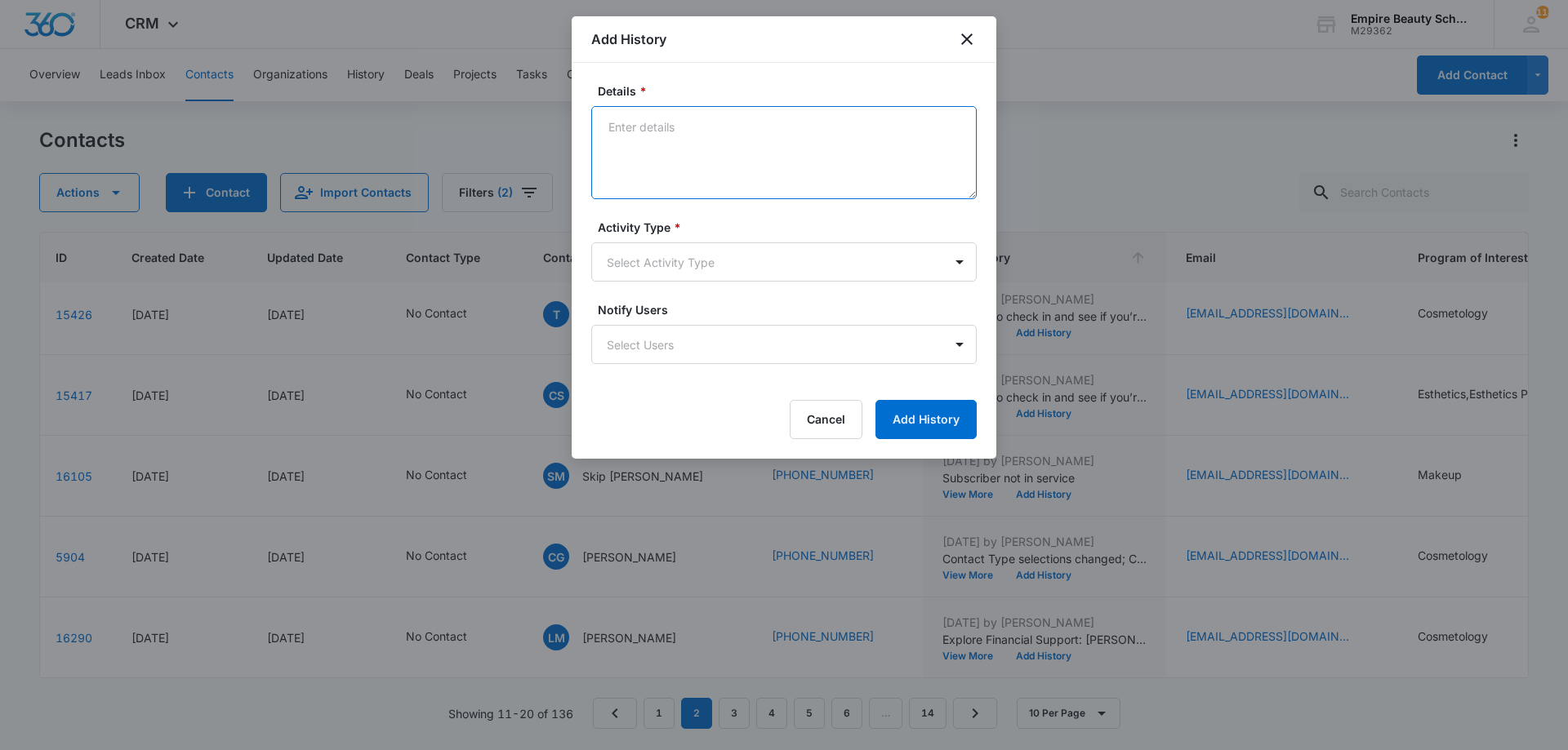
paste textarea "VM from cell phone - Checking in to see if you’re still excited about starting …"
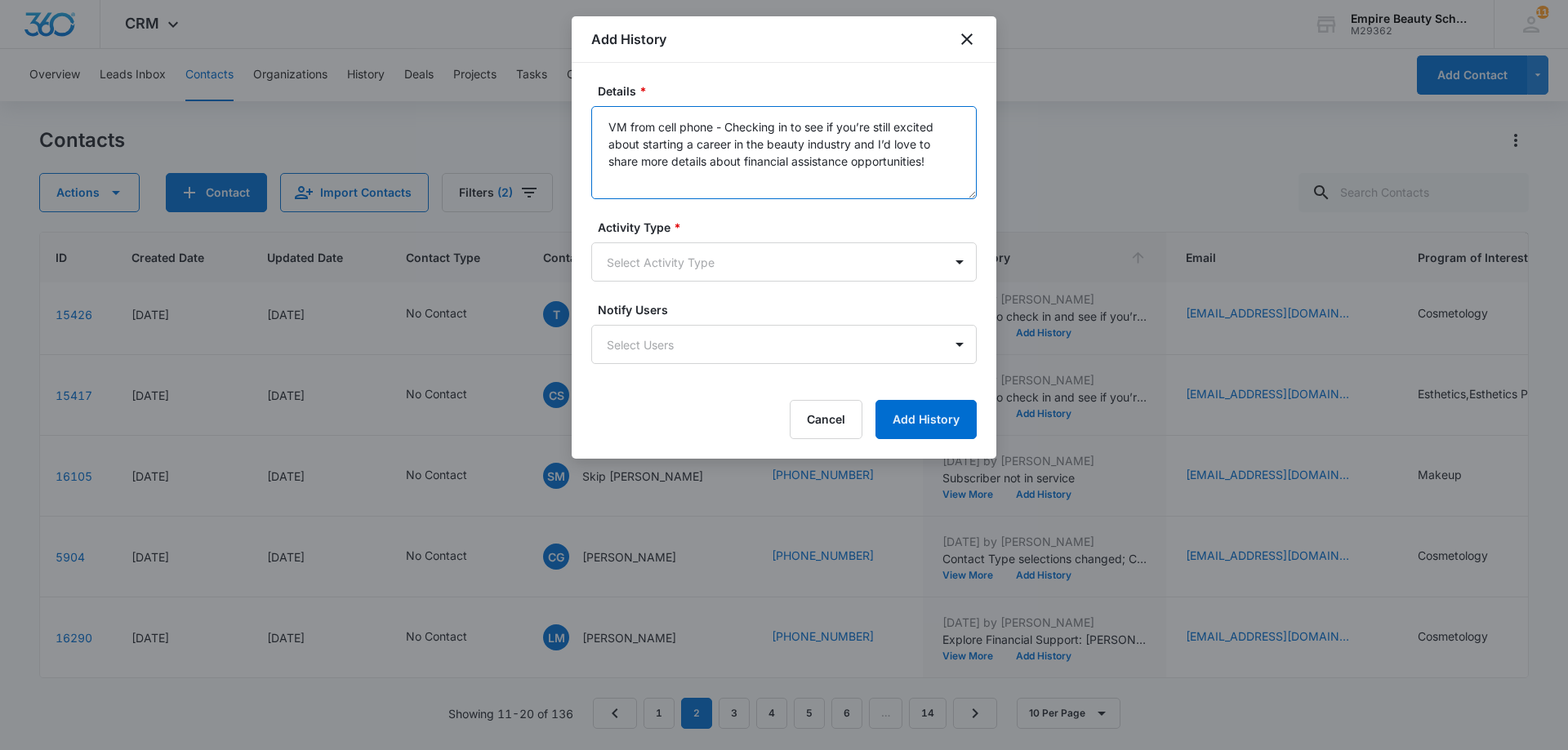
drag, startPoint x: 945, startPoint y: 161, endPoint x: 578, endPoint y: 91, distance: 373.6
click at [578, 91] on div "Details * VM from cell phone - Checking in to see if you’re still excited about…" at bounding box center [784, 261] width 425 height 396
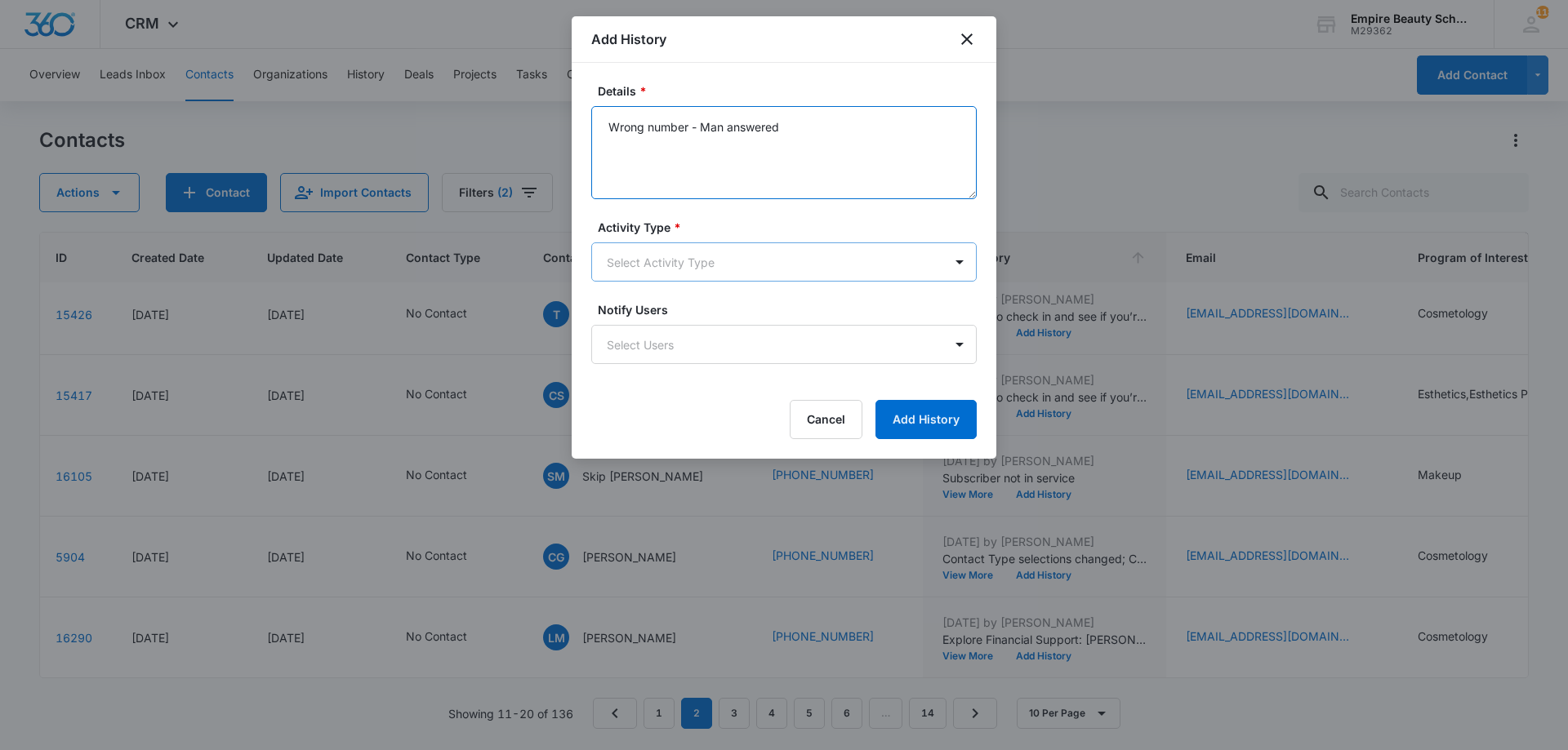
type textarea "Wrong number - Man answered"
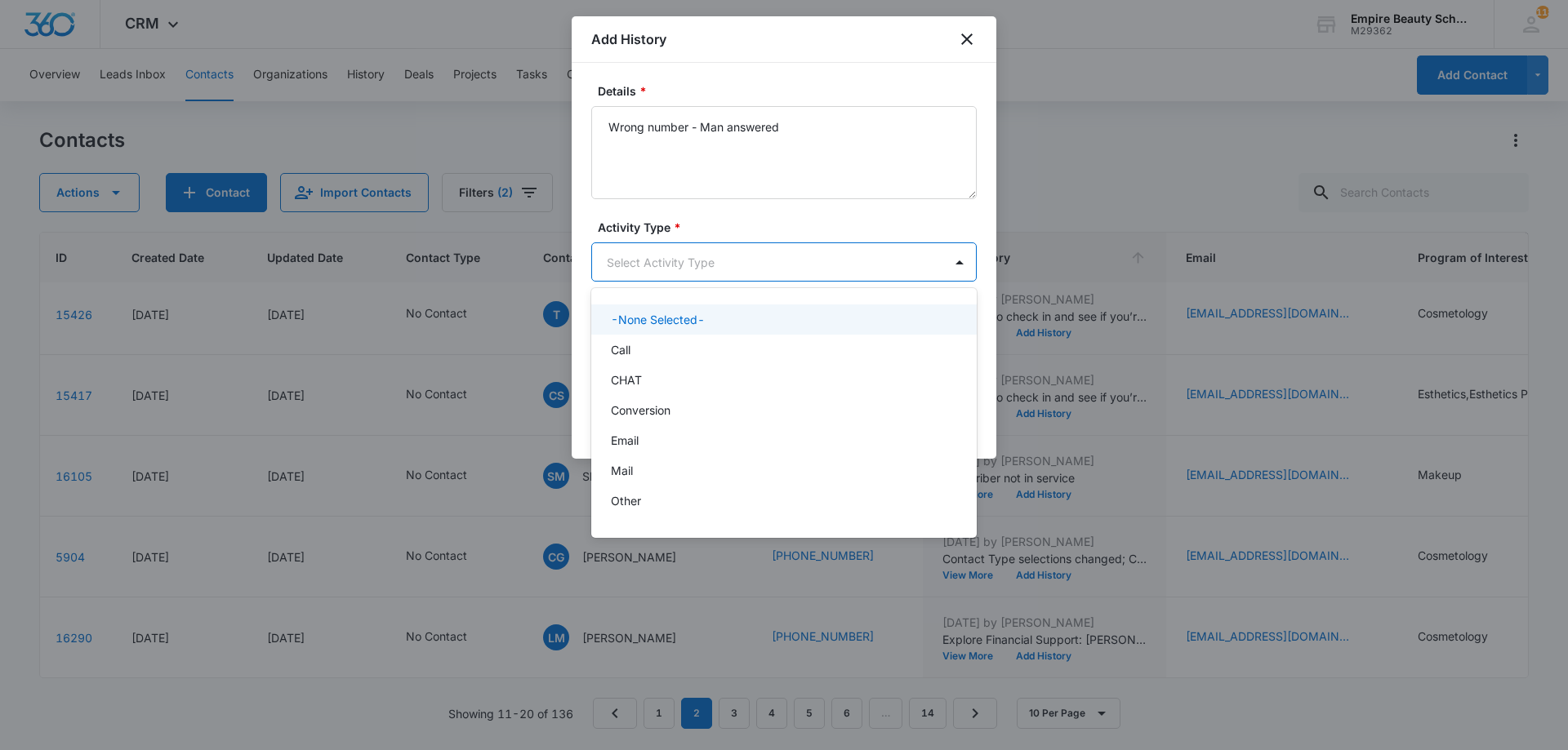
click at [707, 251] on body "CRM Apps Forms CRM Email Shop Payments POS Files Brand Settings Empire Beauty S…" at bounding box center [784, 375] width 1568 height 750
click at [638, 352] on div "Call" at bounding box center [782, 350] width 343 height 17
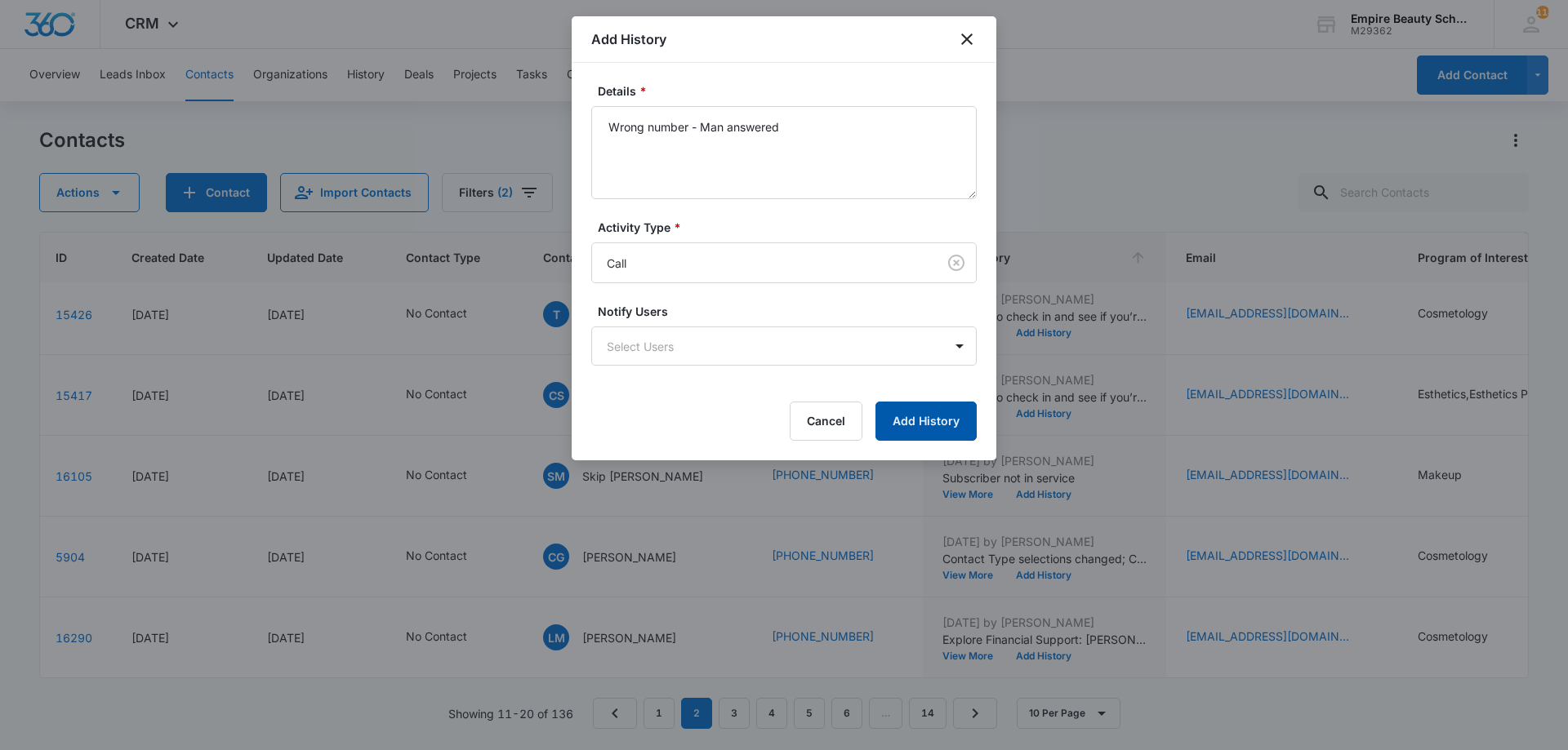
click at [947, 429] on button "Add History" at bounding box center [926, 421] width 101 height 39
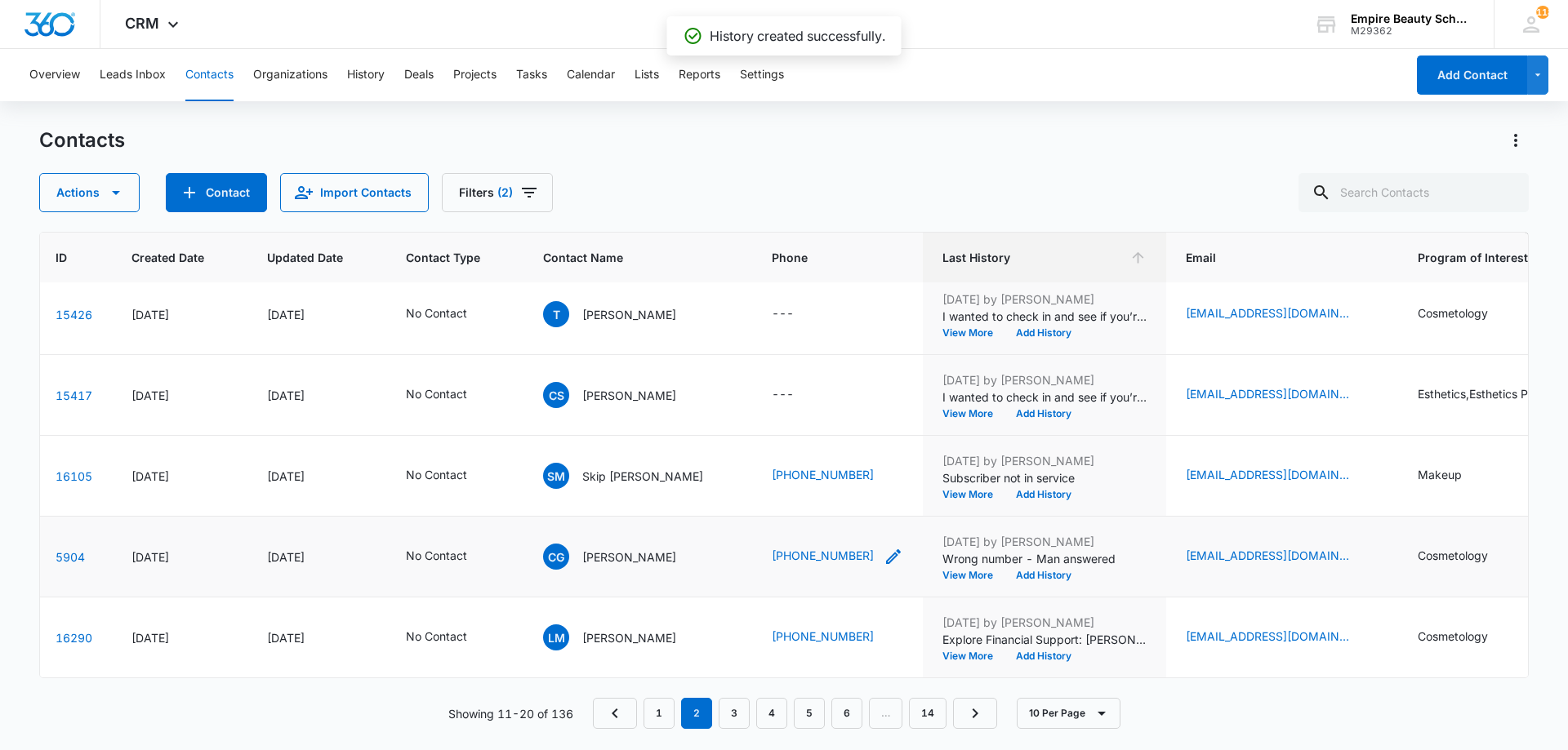
click at [883, 547] on icon "Phone - 12603635819 - Select to Edit Field" at bounding box center [893, 556] width 20 height 20
drag, startPoint x: 851, startPoint y: 445, endPoint x: 709, endPoint y: 436, distance: 142.3
click at [709, 436] on div "Phone Cancel Save" at bounding box center [820, 452] width 245 height 149
click at [894, 479] on button "Save" at bounding box center [899, 491] width 48 height 31
click at [942, 651] on button "View More" at bounding box center [973, 657] width 62 height 10
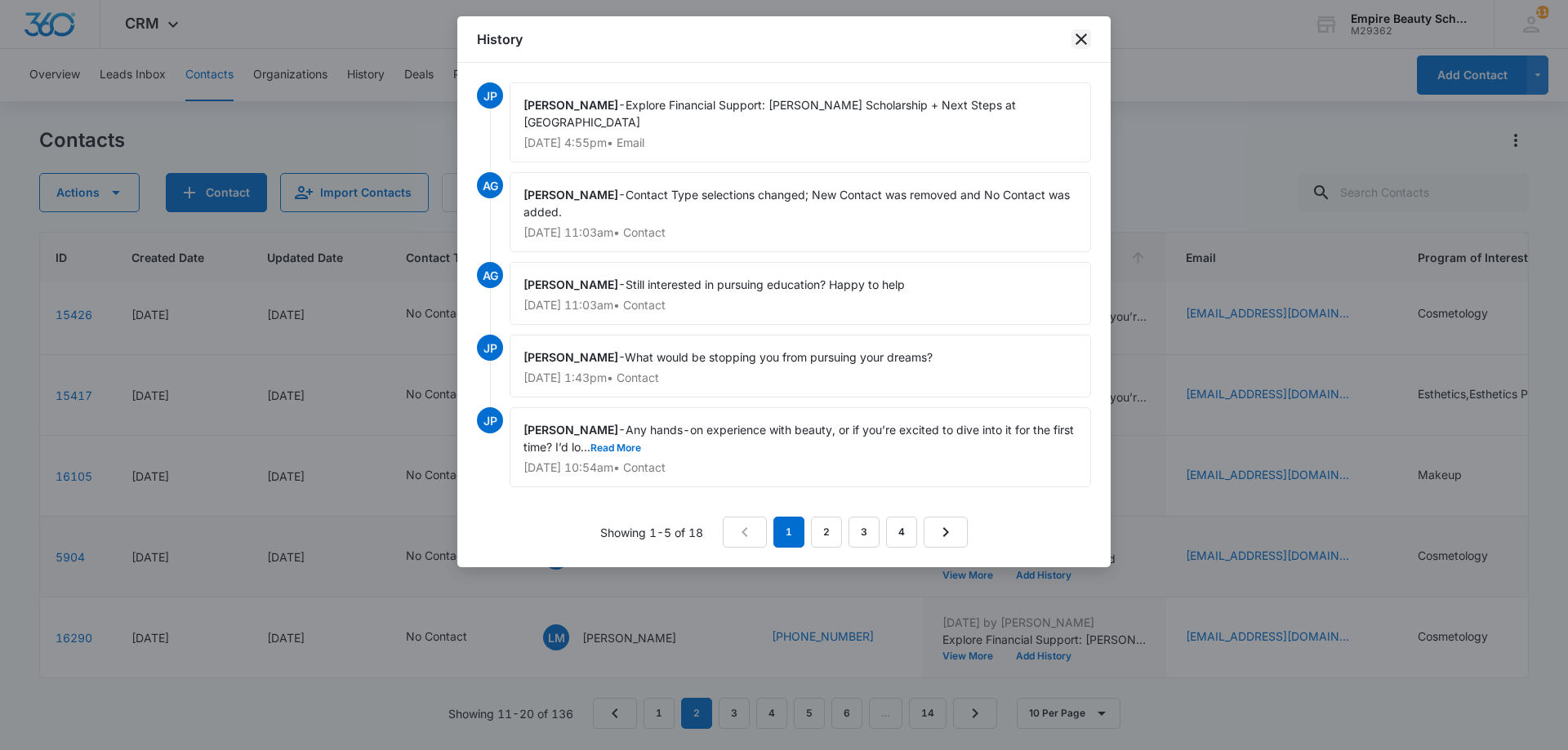
click at [1072, 44] on icon "close" at bounding box center [1080, 39] width 20 height 20
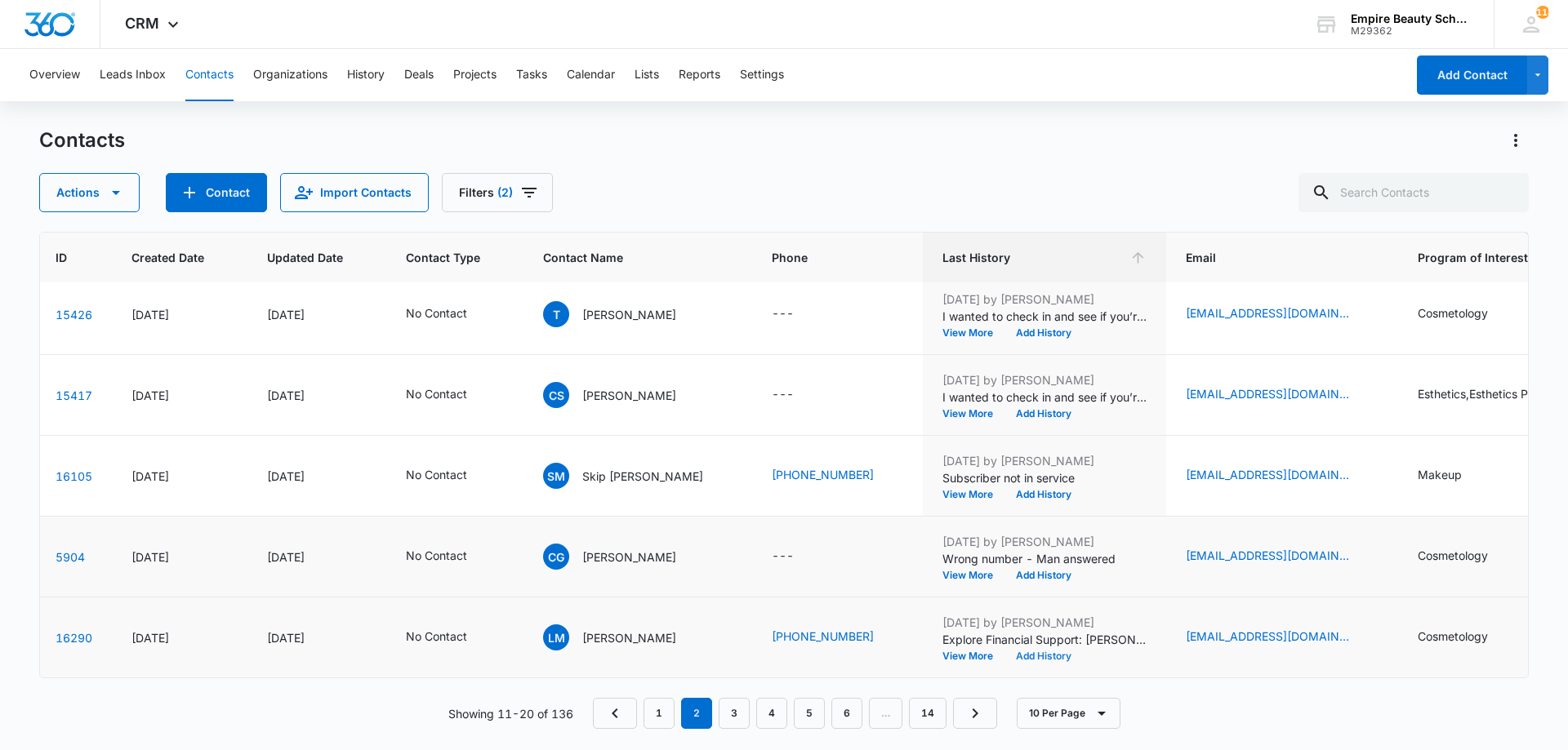
click at [1010, 651] on button "Add History" at bounding box center [1043, 657] width 78 height 10
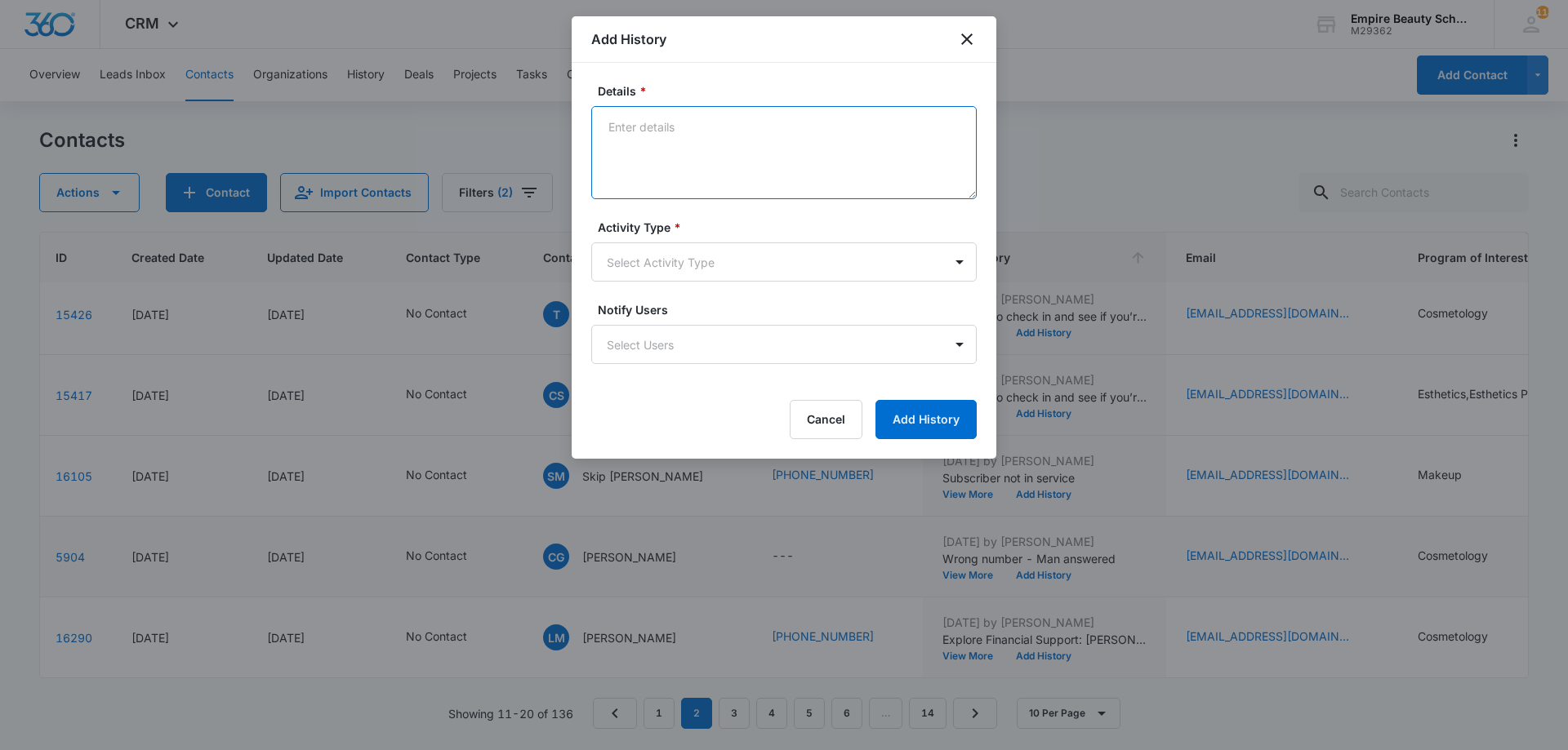
paste textarea "VM from cell phone - Checking in to see if you’re still excited about starting …"
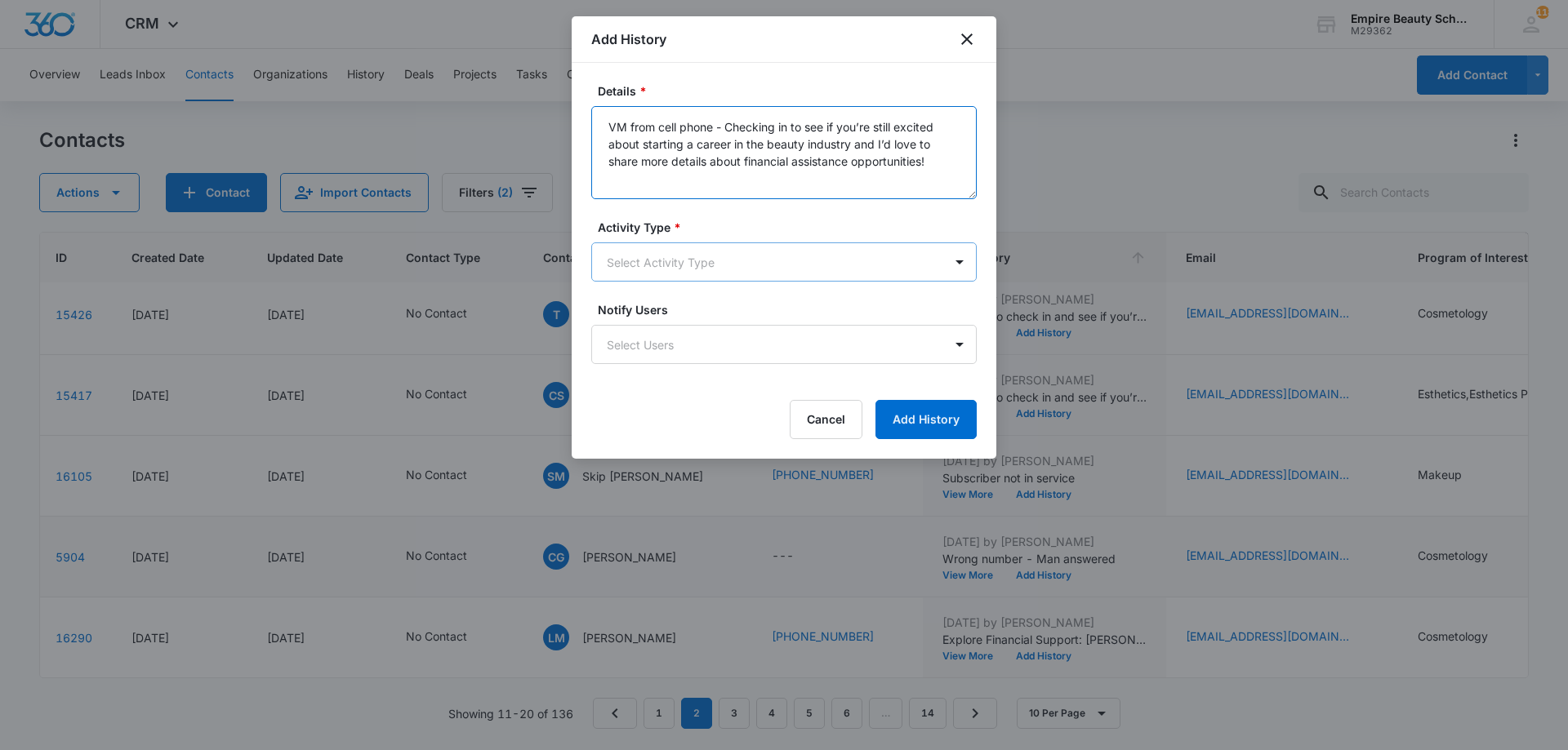
type textarea "VM from cell phone - Checking in to see if you’re still excited about starting …"
click at [694, 251] on body "CRM Apps Forms CRM Email Shop Payments POS Files Brand Settings Empire Beauty S…" at bounding box center [784, 375] width 1568 height 750
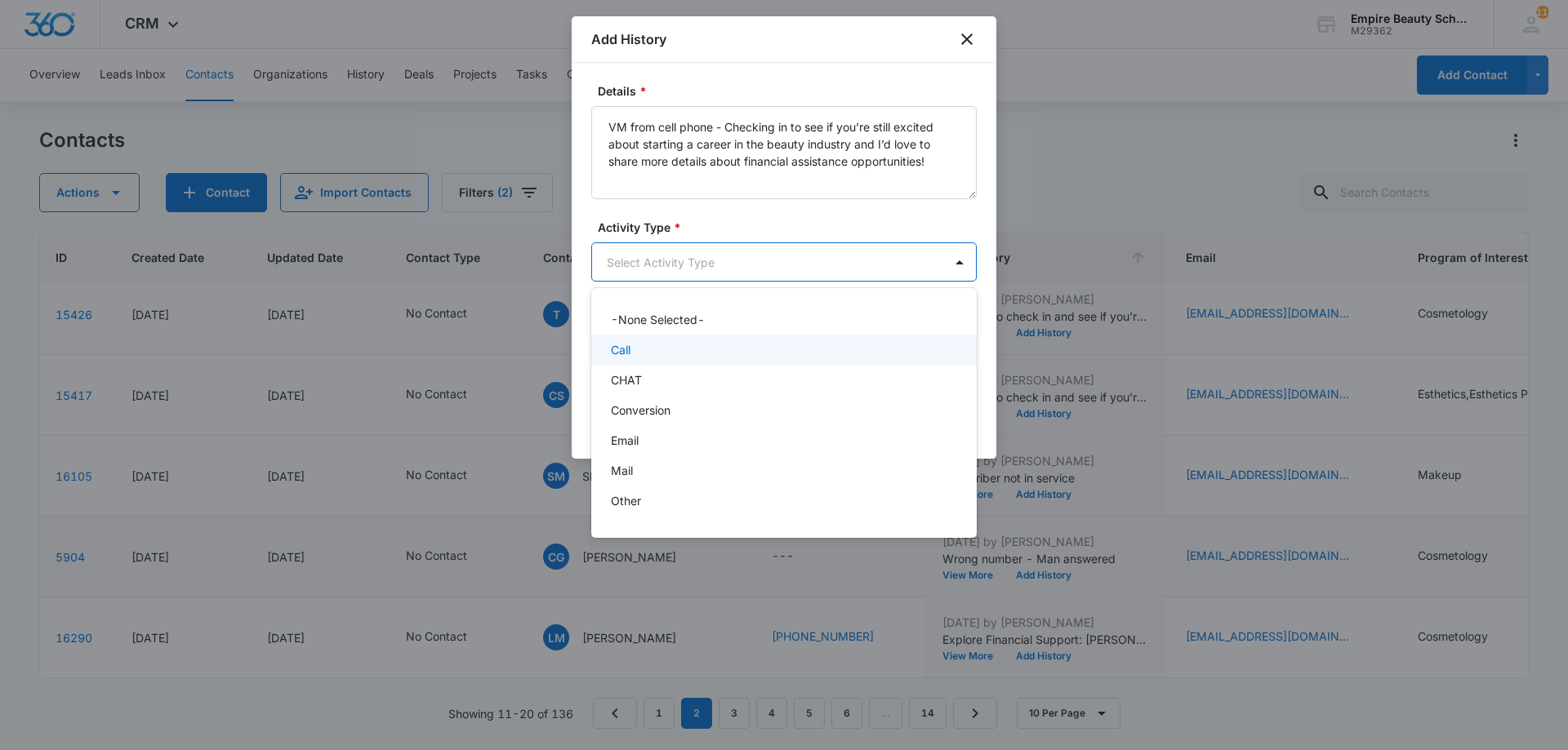
click at [637, 360] on div "Call" at bounding box center [784, 350] width 386 height 31
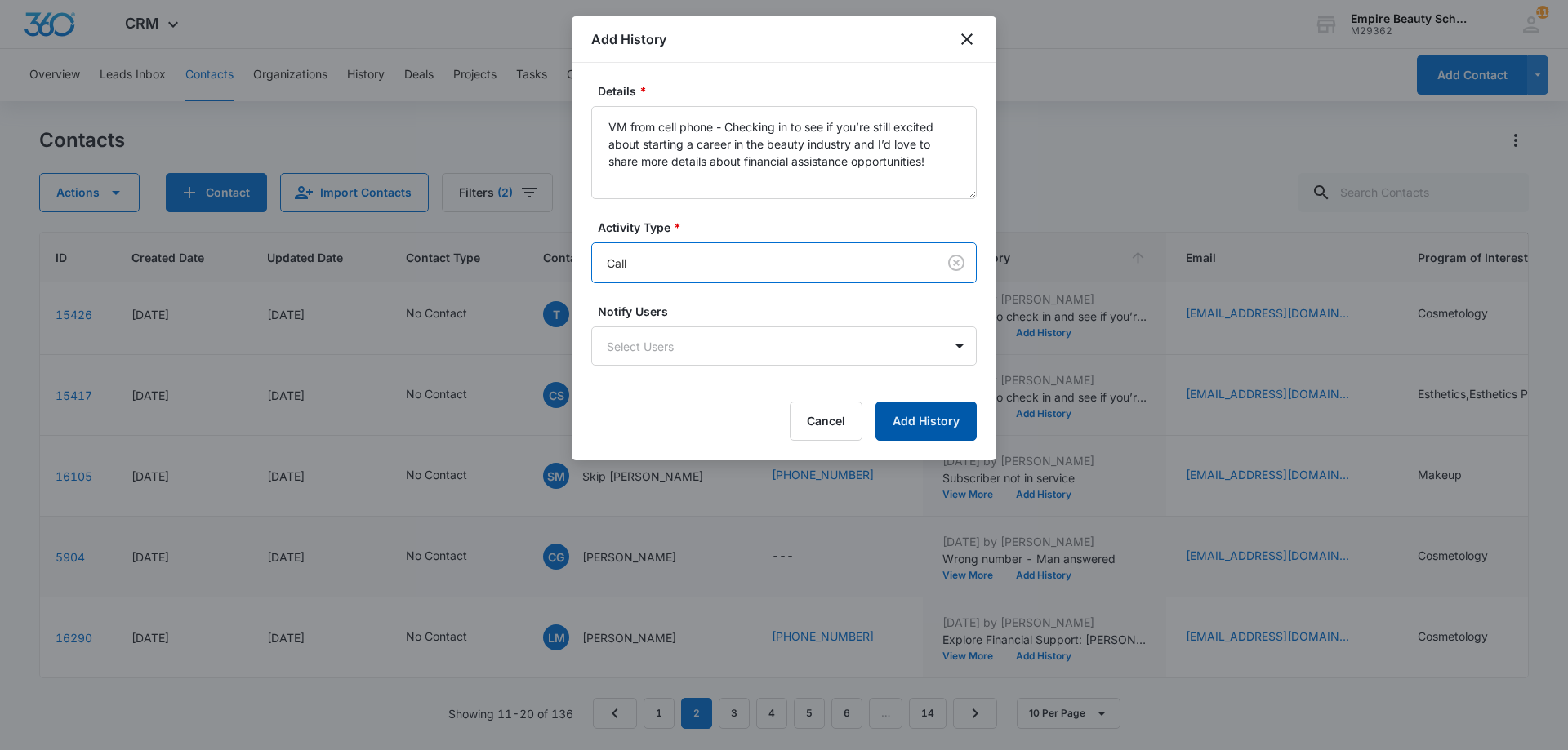
click at [954, 424] on button "Add History" at bounding box center [926, 421] width 101 height 39
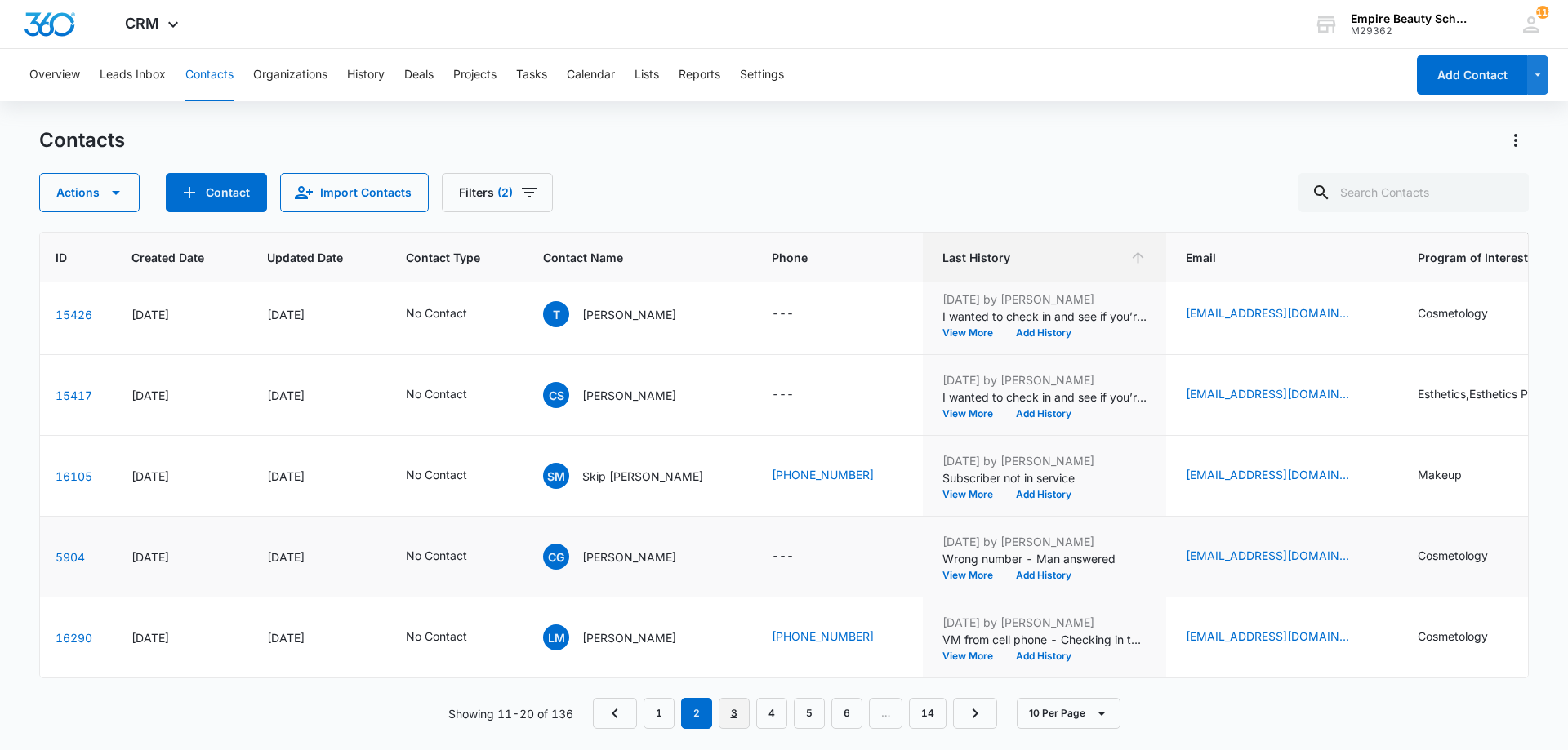
click at [748, 717] on link "3" at bounding box center [734, 713] width 31 height 31
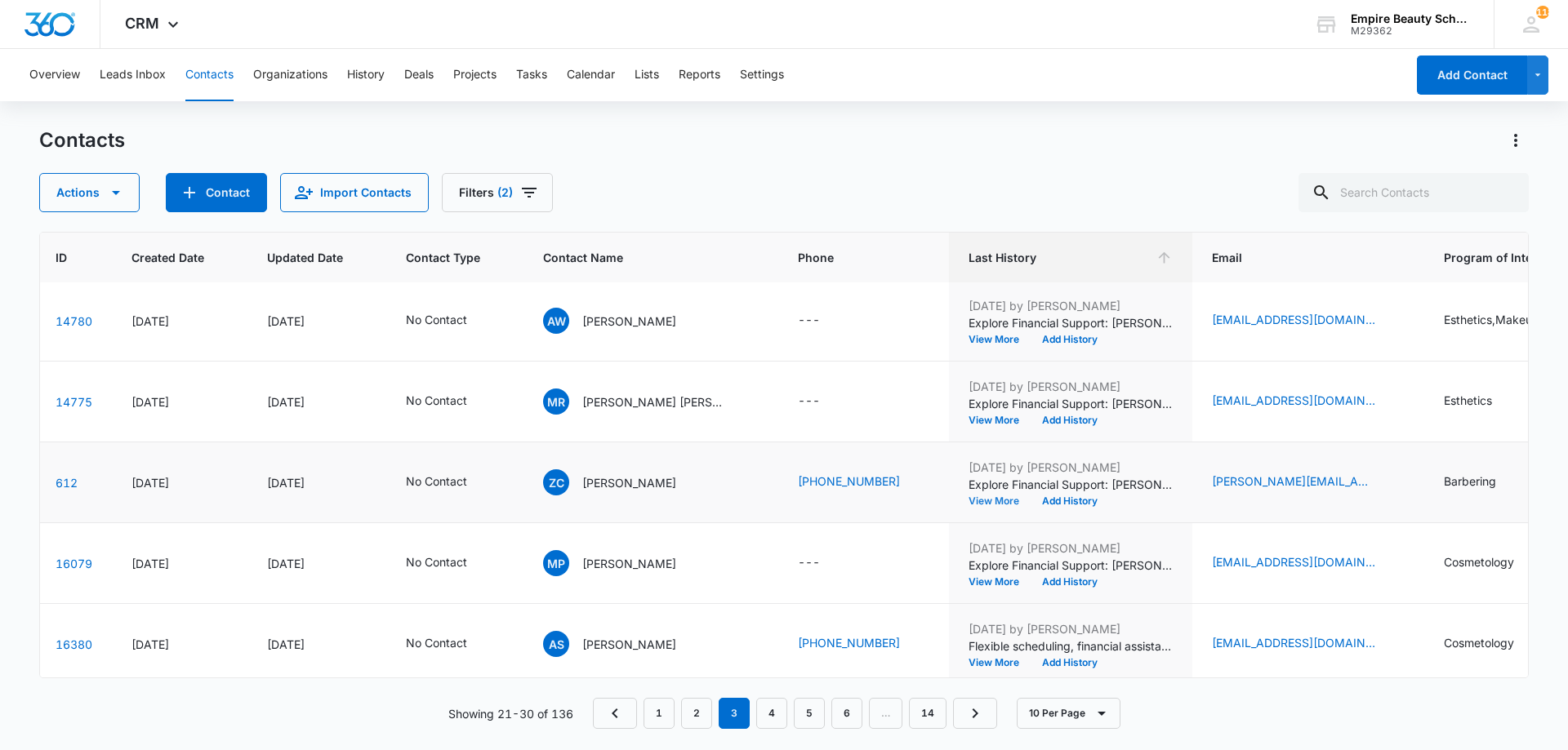
scroll to position [327, 67]
click at [982, 496] on button "View More" at bounding box center [999, 501] width 62 height 10
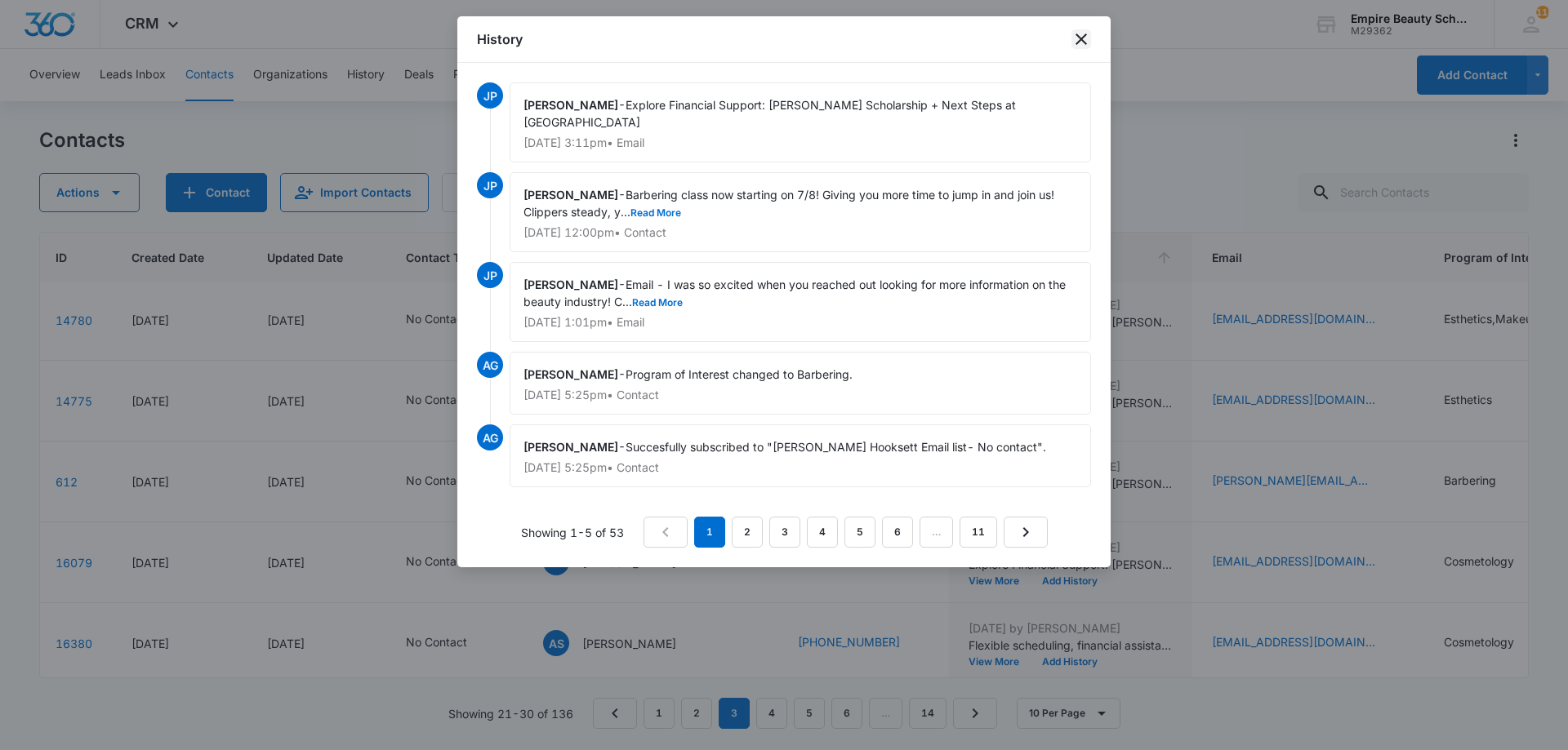
click at [1086, 38] on icon "close" at bounding box center [1080, 39] width 20 height 20
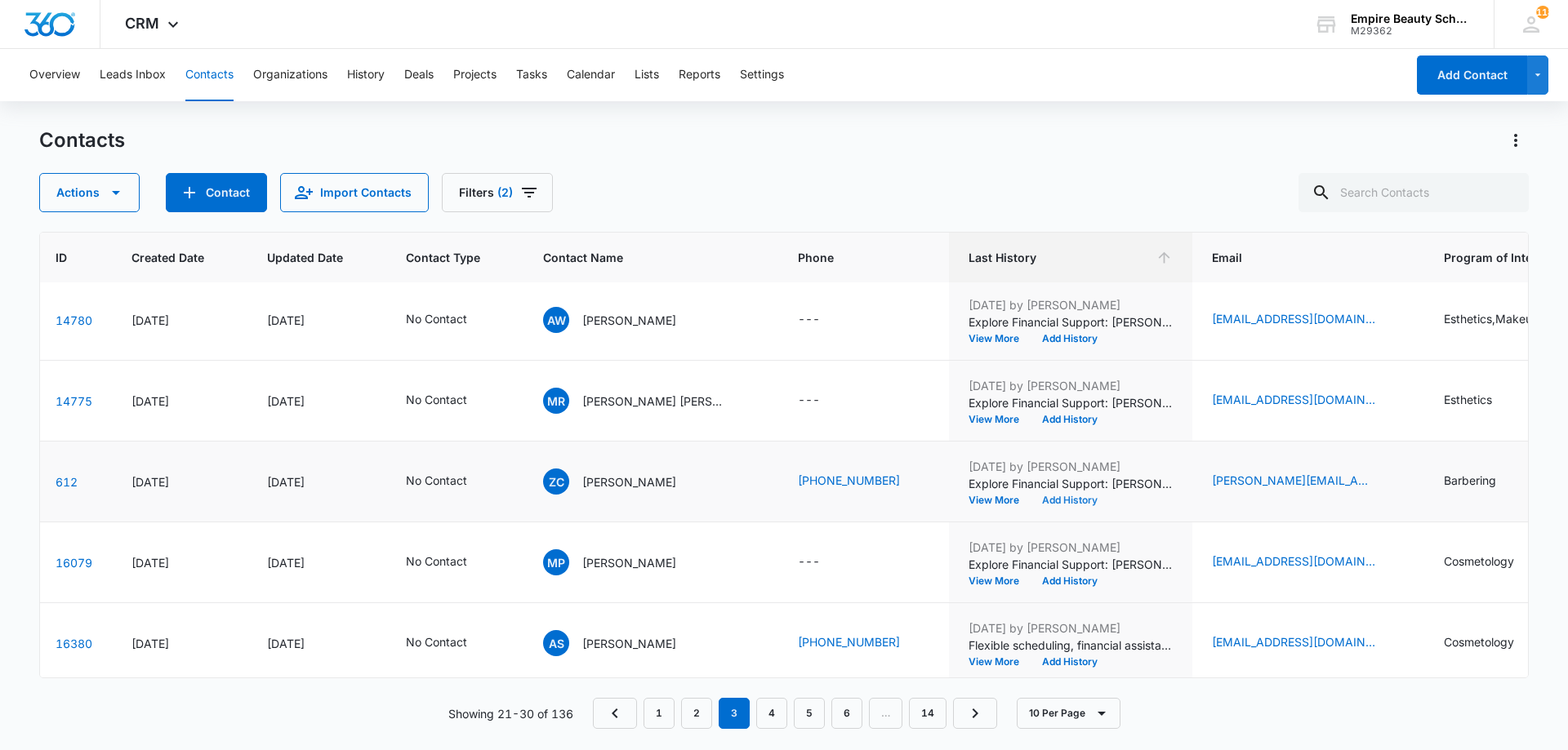
click at [1065, 496] on button "Add History" at bounding box center [1069, 501] width 78 height 10
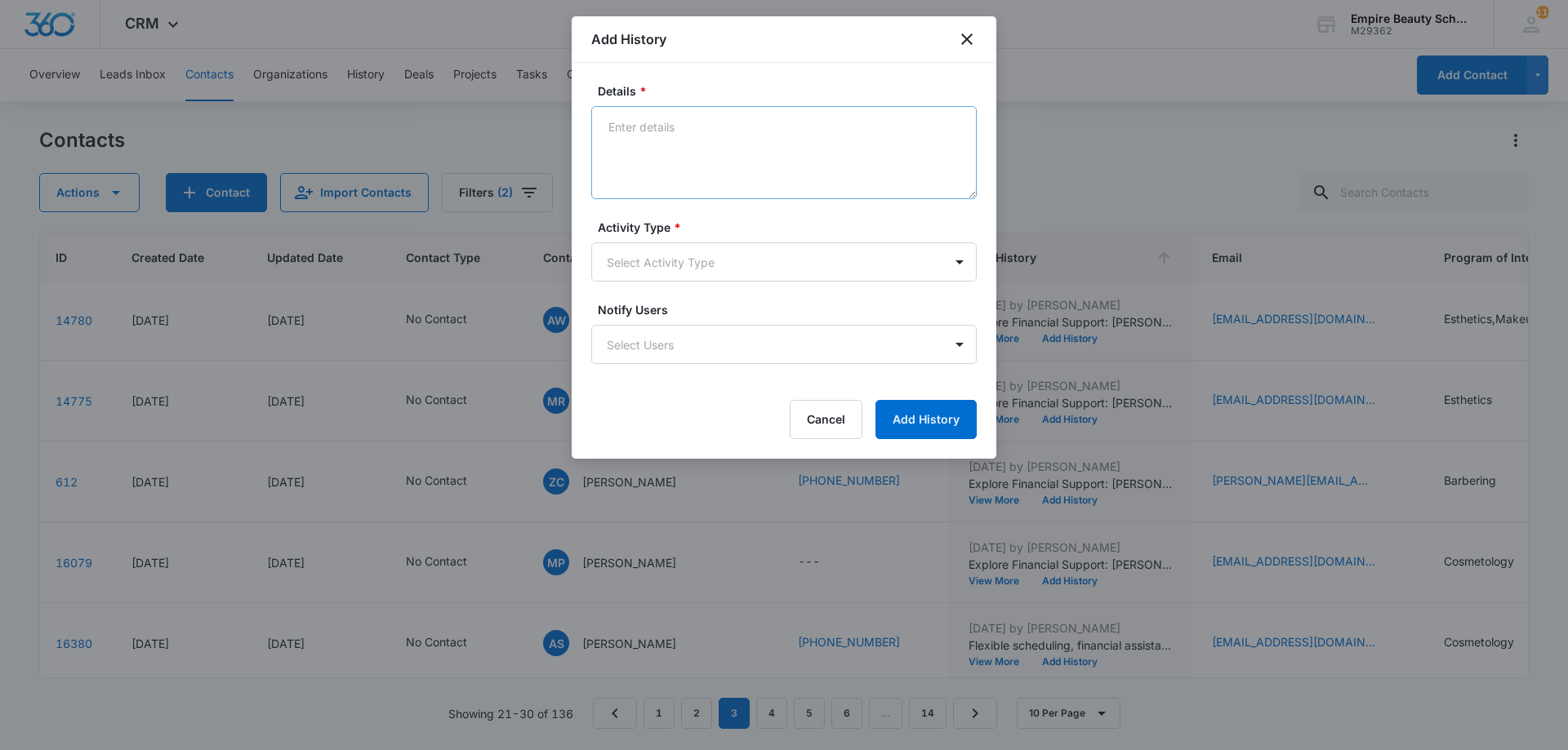
drag, startPoint x: 679, startPoint y: 78, endPoint x: 680, endPoint y: 138, distance: 60.0
click at [682, 98] on div "Details * Activity Type * Select Activity Type Notify Users Select Users Cancel…" at bounding box center [784, 261] width 425 height 396
drag, startPoint x: 680, startPoint y: 138, endPoint x: 671, endPoint y: 144, distance: 10.8
click at [672, 144] on textarea "Details *" at bounding box center [784, 153] width 386 height 93
type textarea "Number has been changed/disconnected/not in service"
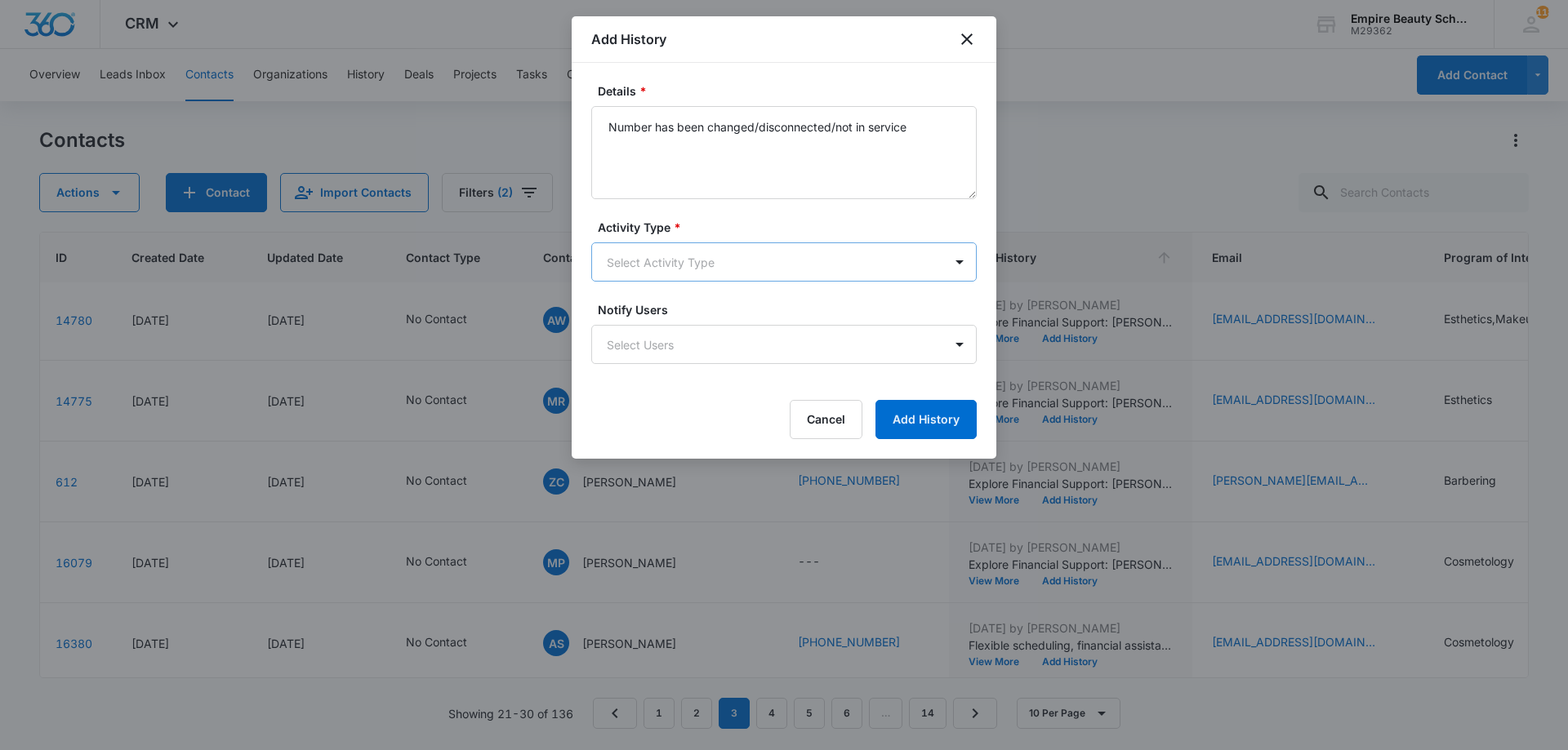
click at [675, 238] on div "Activity Type * Select Activity Type" at bounding box center [784, 251] width 386 height 63
click at [635, 279] on body "CRM Apps Forms CRM Email Shop Payments POS Files Brand Settings Empire Beauty S…" at bounding box center [784, 375] width 1568 height 750
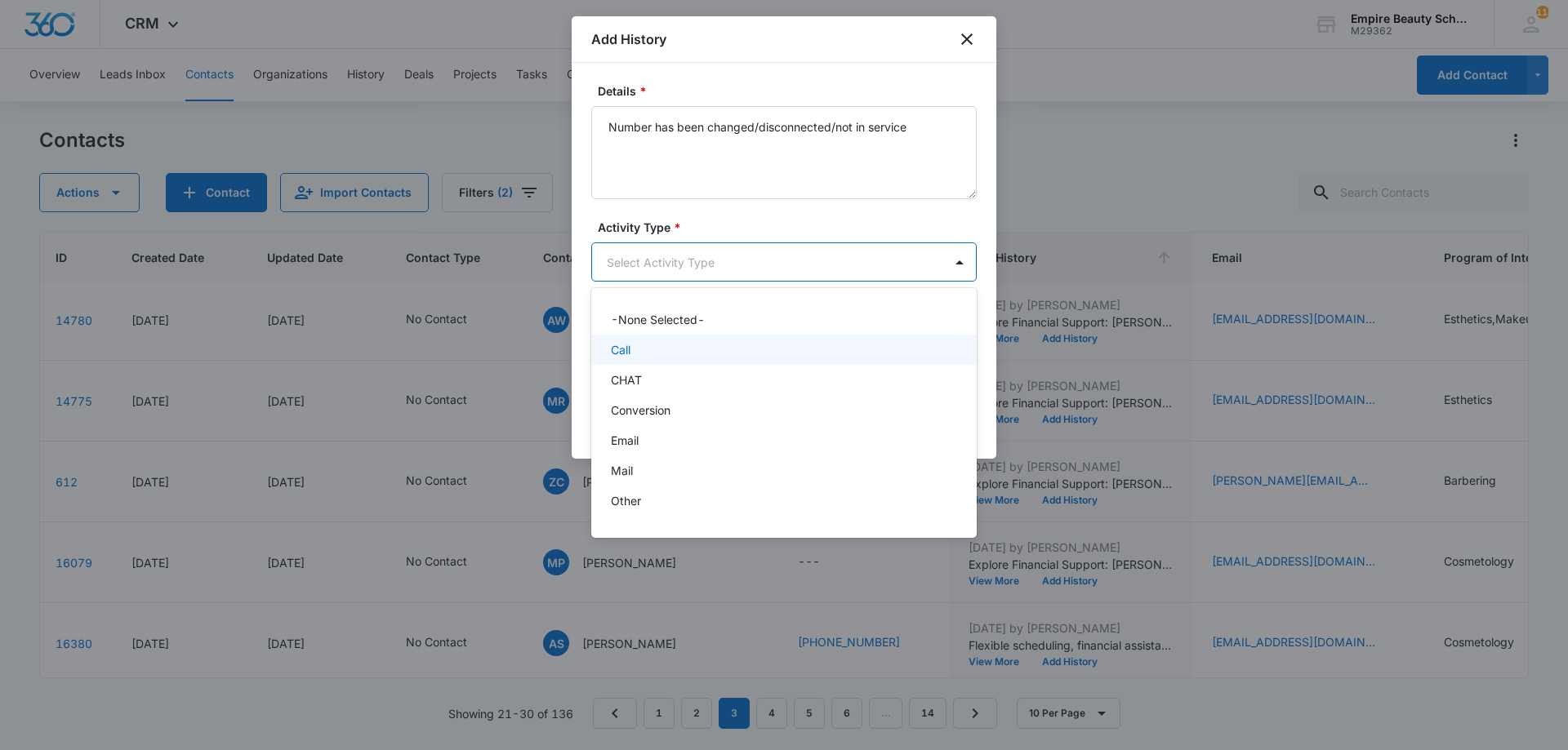
click at [636, 344] on div "Call" at bounding box center [782, 350] width 343 height 17
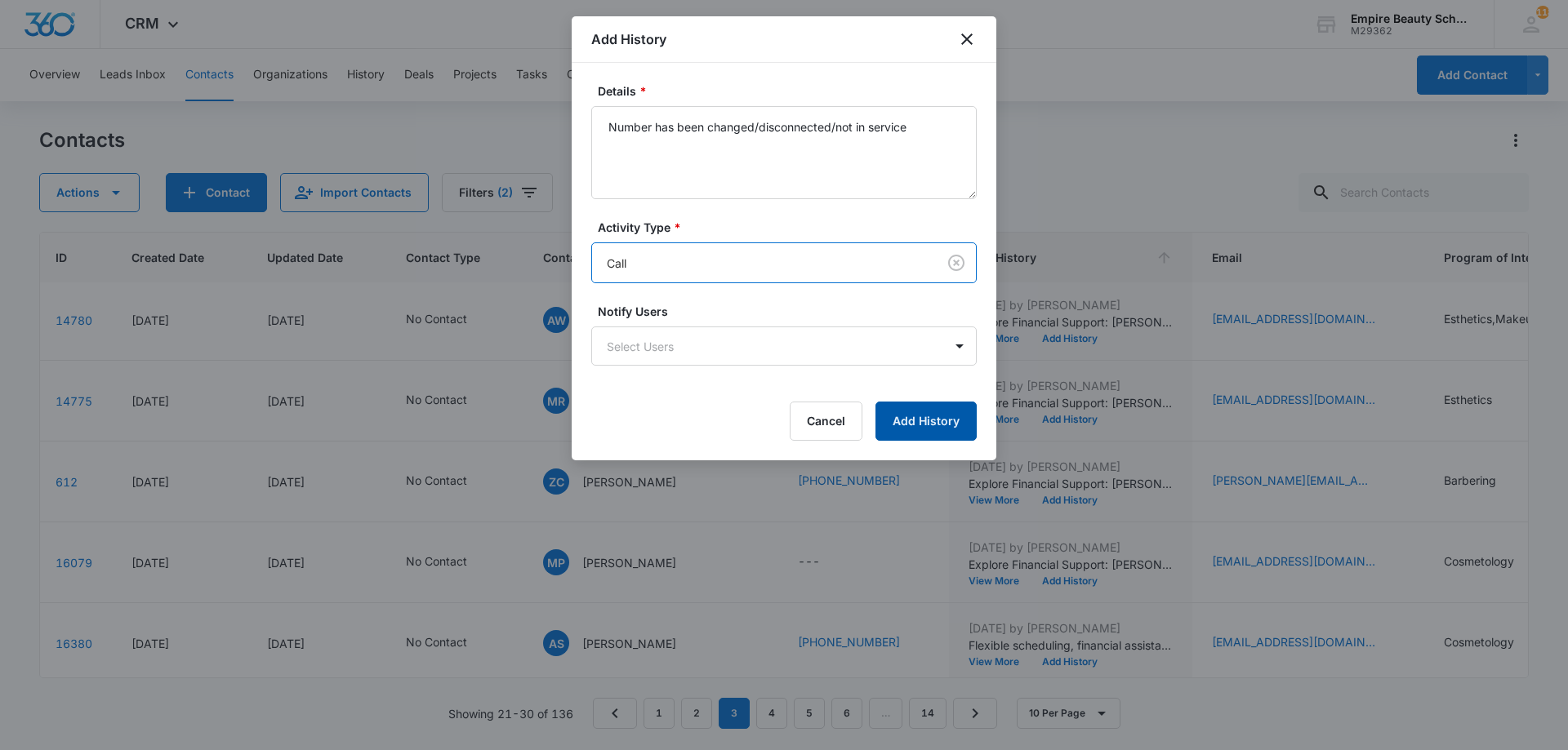
click at [951, 420] on button "Add History" at bounding box center [926, 421] width 101 height 39
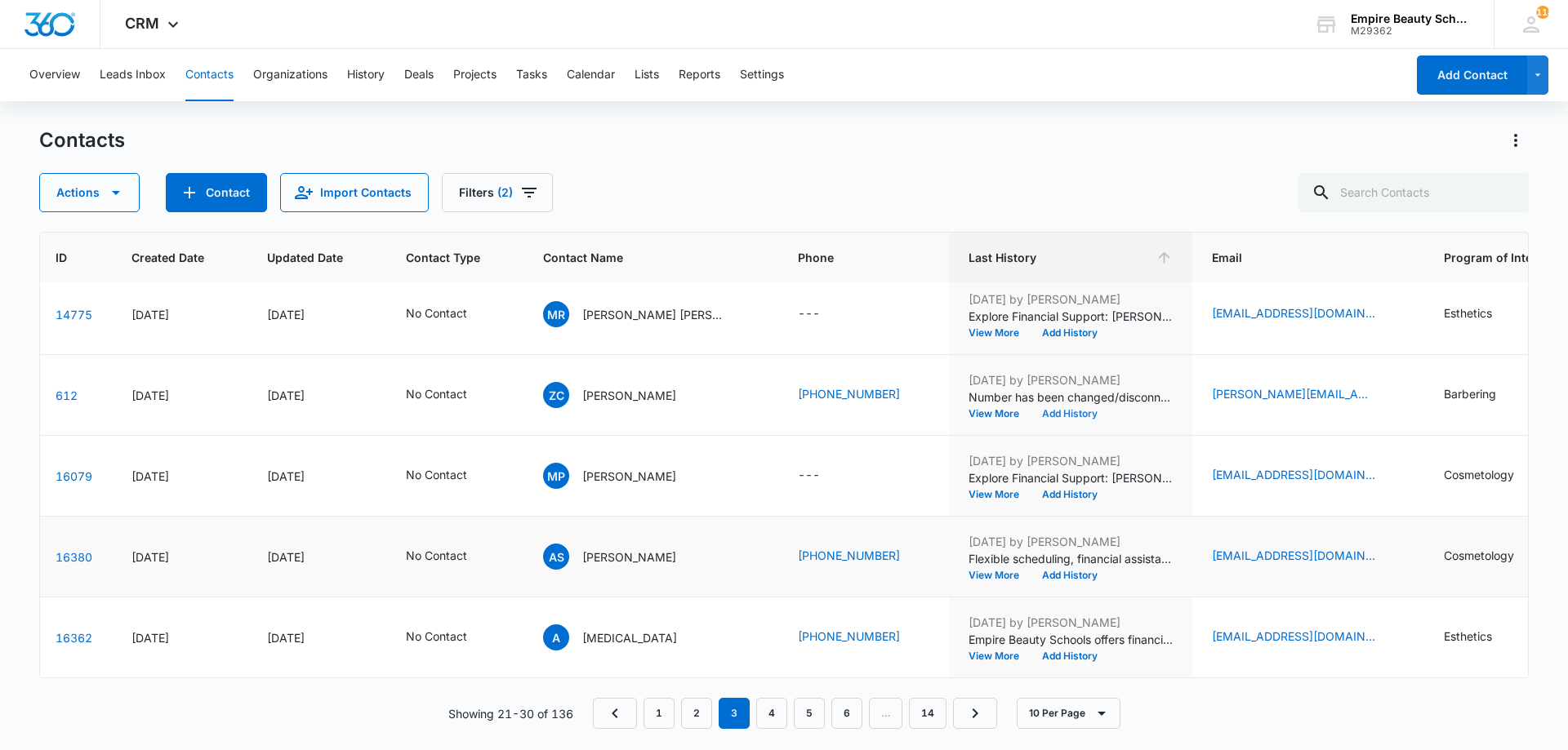
scroll to position [426, 67]
click at [995, 571] on button "View More" at bounding box center [999, 576] width 62 height 10
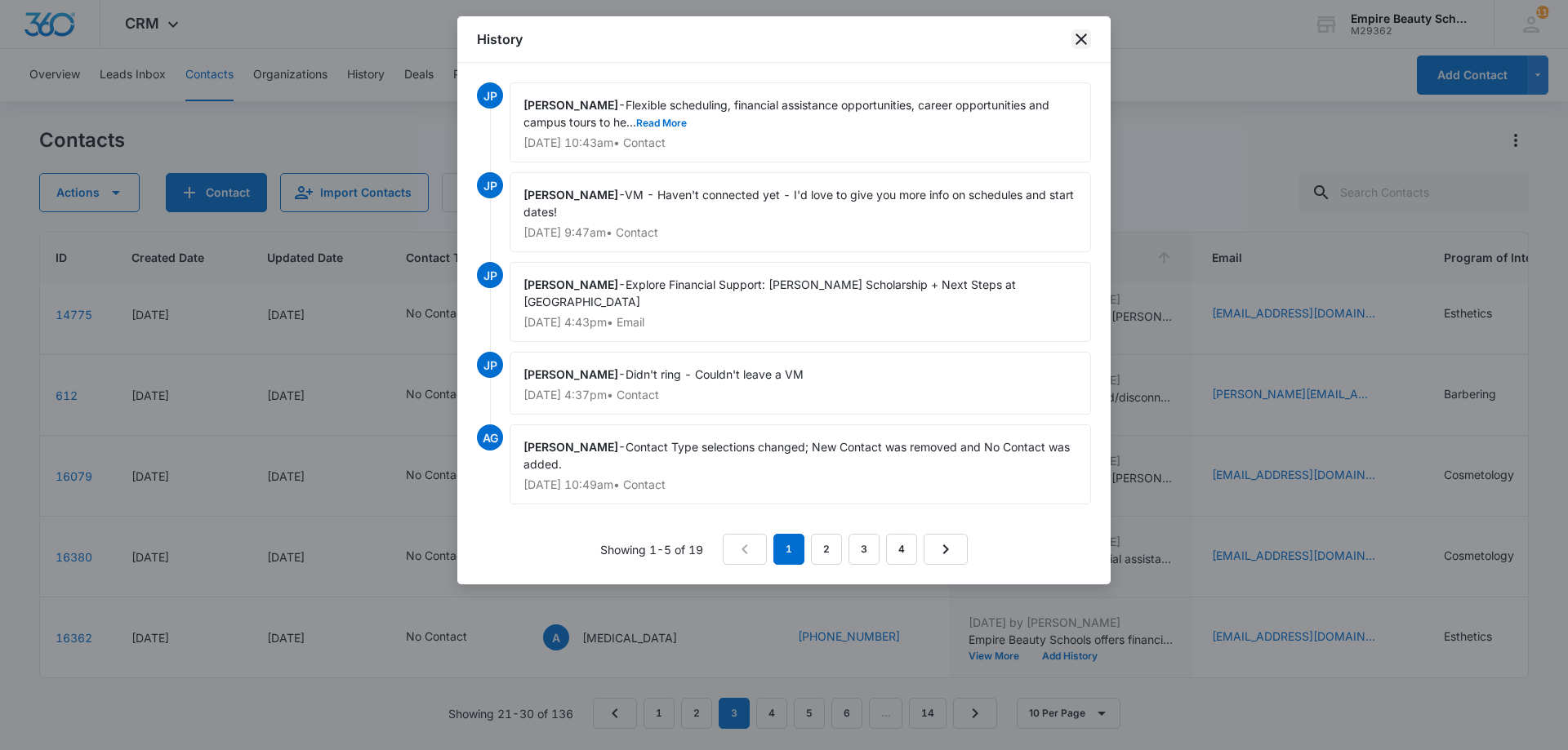
click at [1082, 34] on icon "close" at bounding box center [1080, 39] width 20 height 20
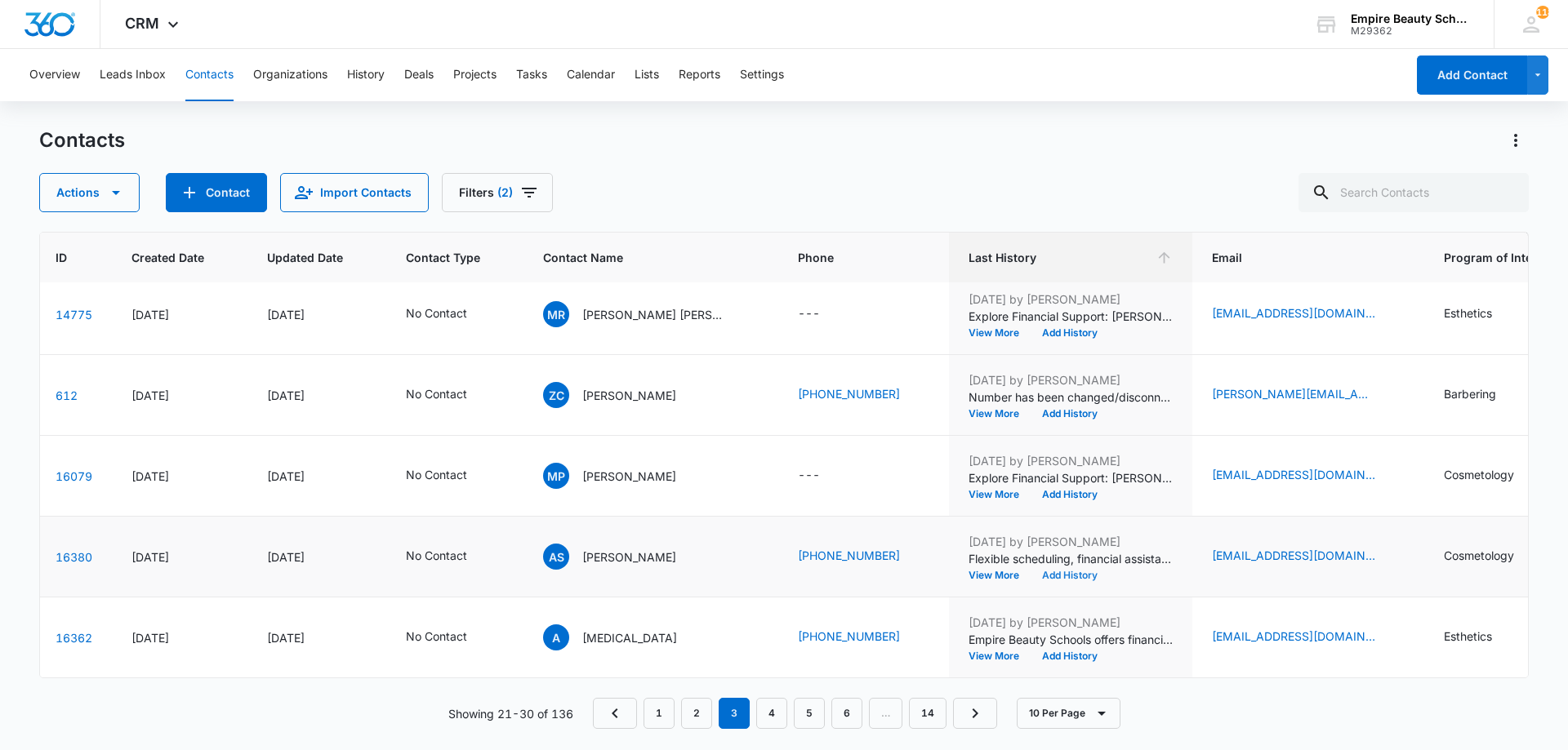
click at [1080, 571] on button "Add History" at bounding box center [1069, 576] width 78 height 10
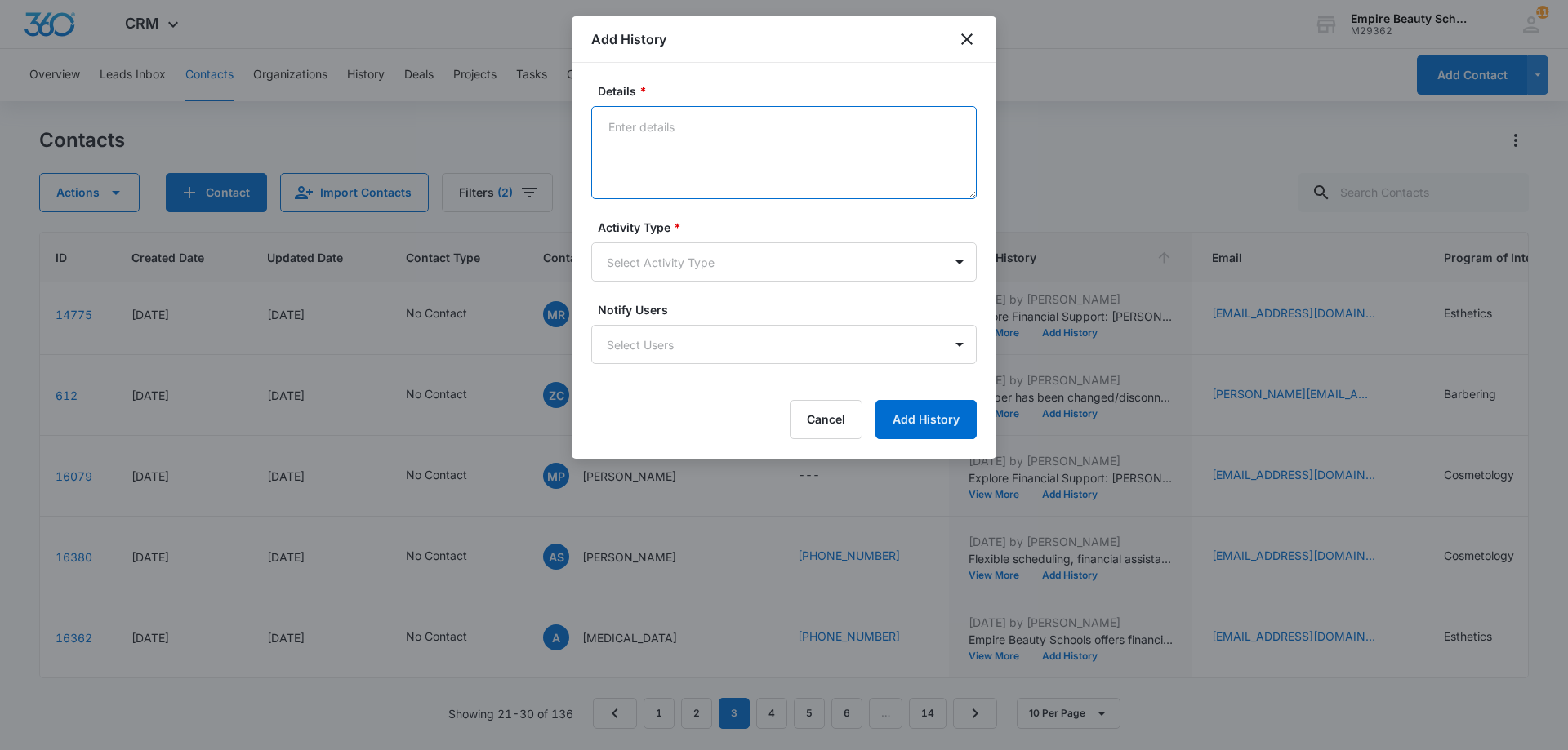
drag, startPoint x: 690, startPoint y: 87, endPoint x: 622, endPoint y: 152, distance: 94.1
paste textarea "VM from cell phone - Checking in to see if you’re still excited about starting …"
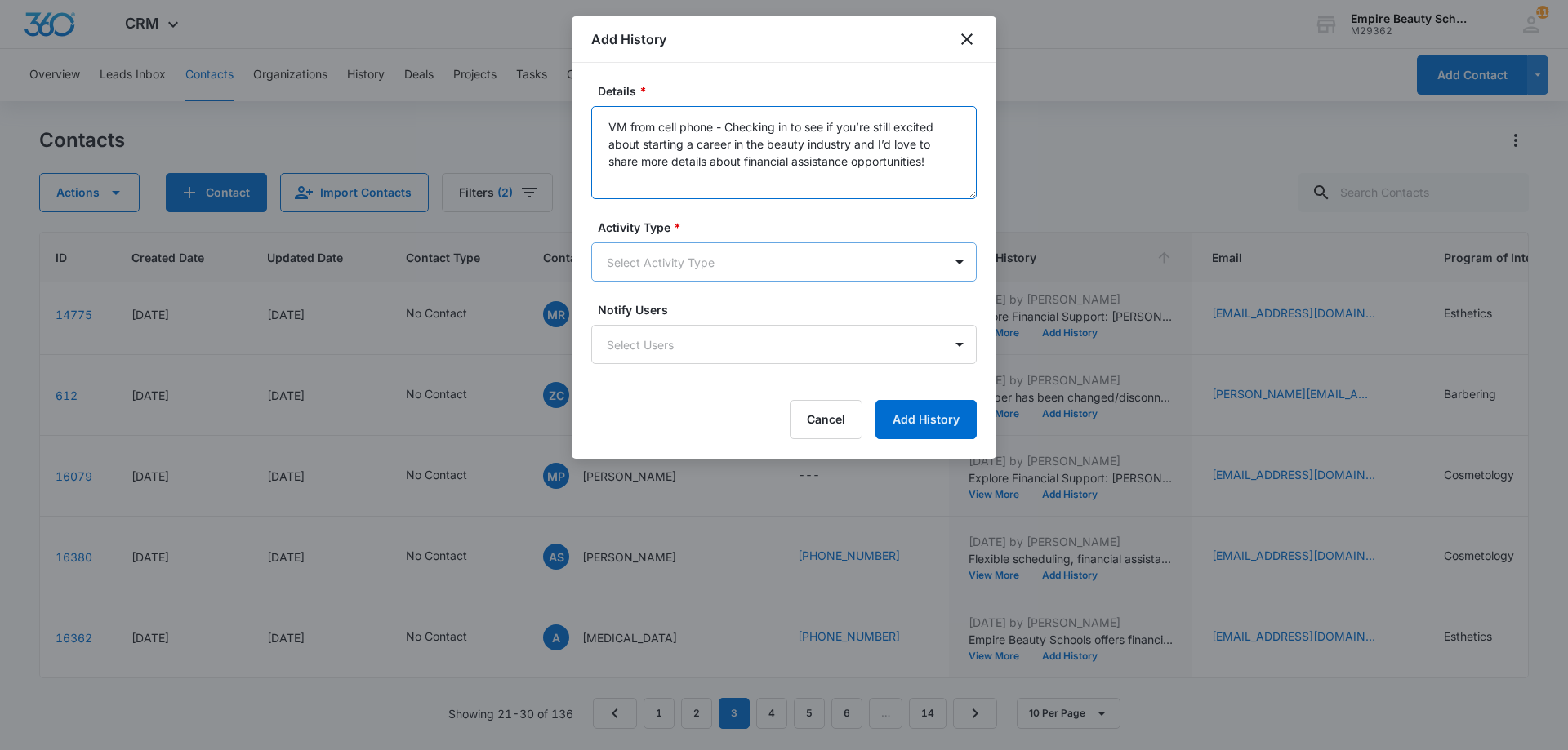
type textarea "VM from cell phone - Checking in to see if you’re still excited about starting …"
click at [777, 262] on body "CRM Apps Forms CRM Email Shop Payments POS Files Brand Settings Empire Beauty S…" at bounding box center [784, 375] width 1568 height 750
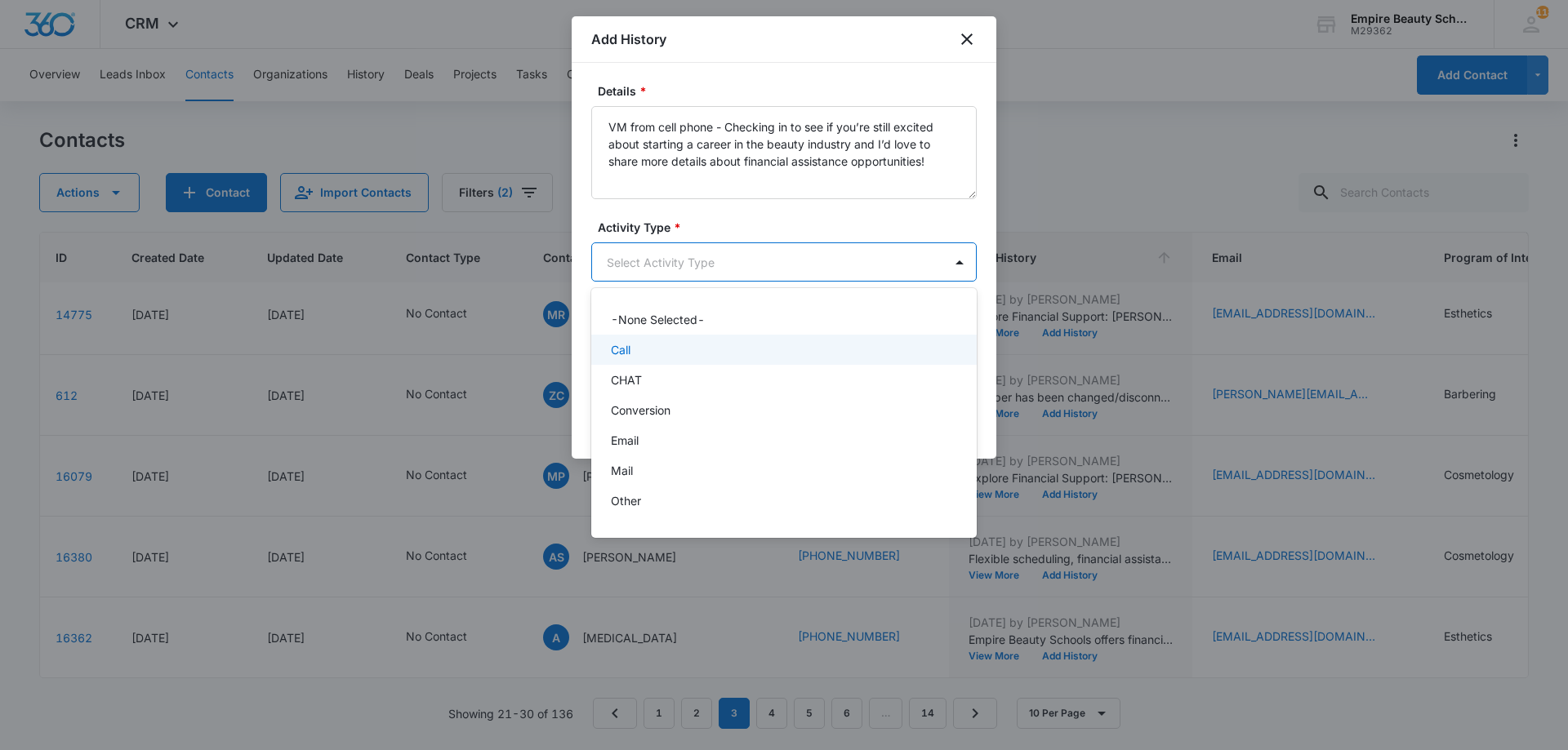
click at [654, 346] on div "Call" at bounding box center [782, 350] width 343 height 17
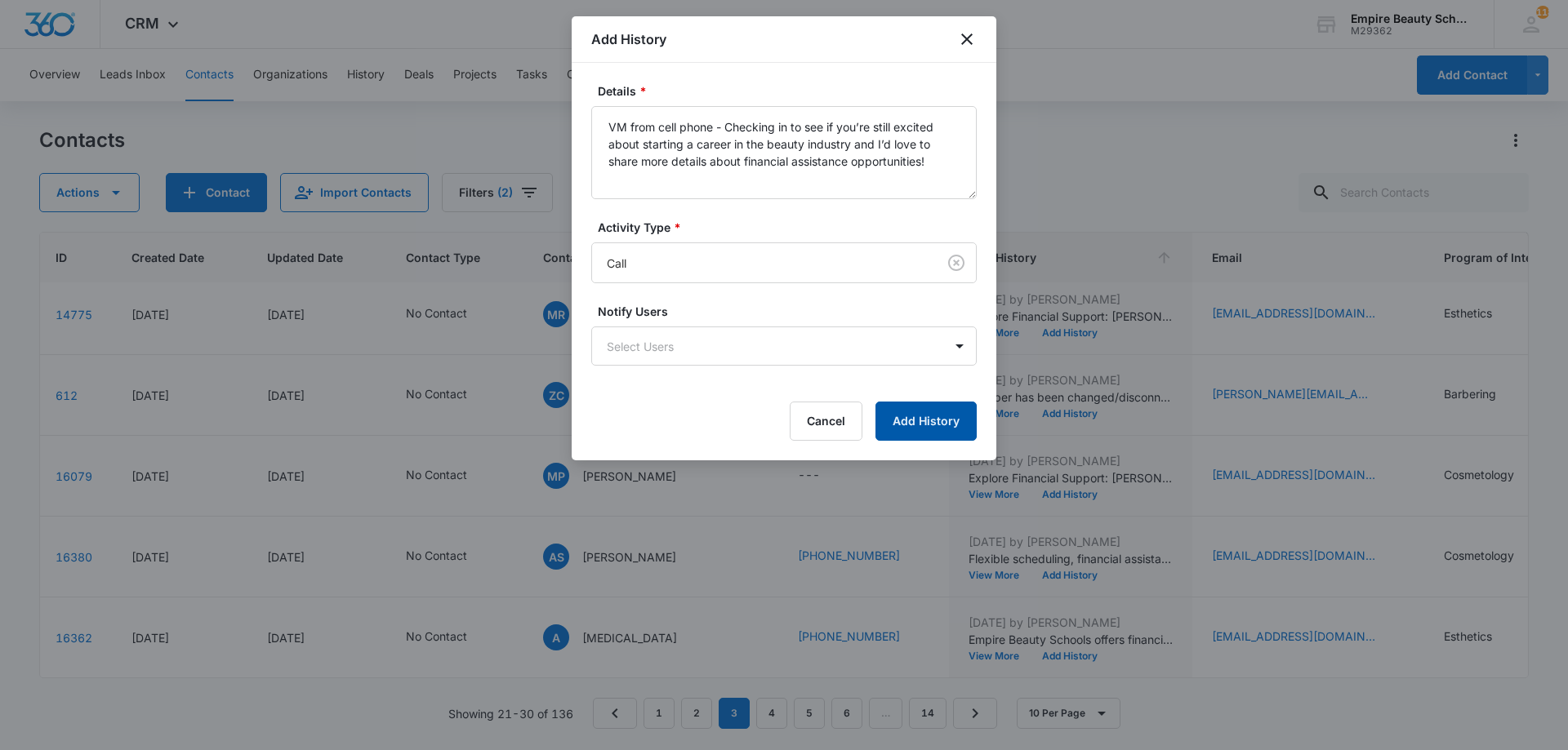
click at [945, 426] on button "Add History" at bounding box center [926, 421] width 101 height 39
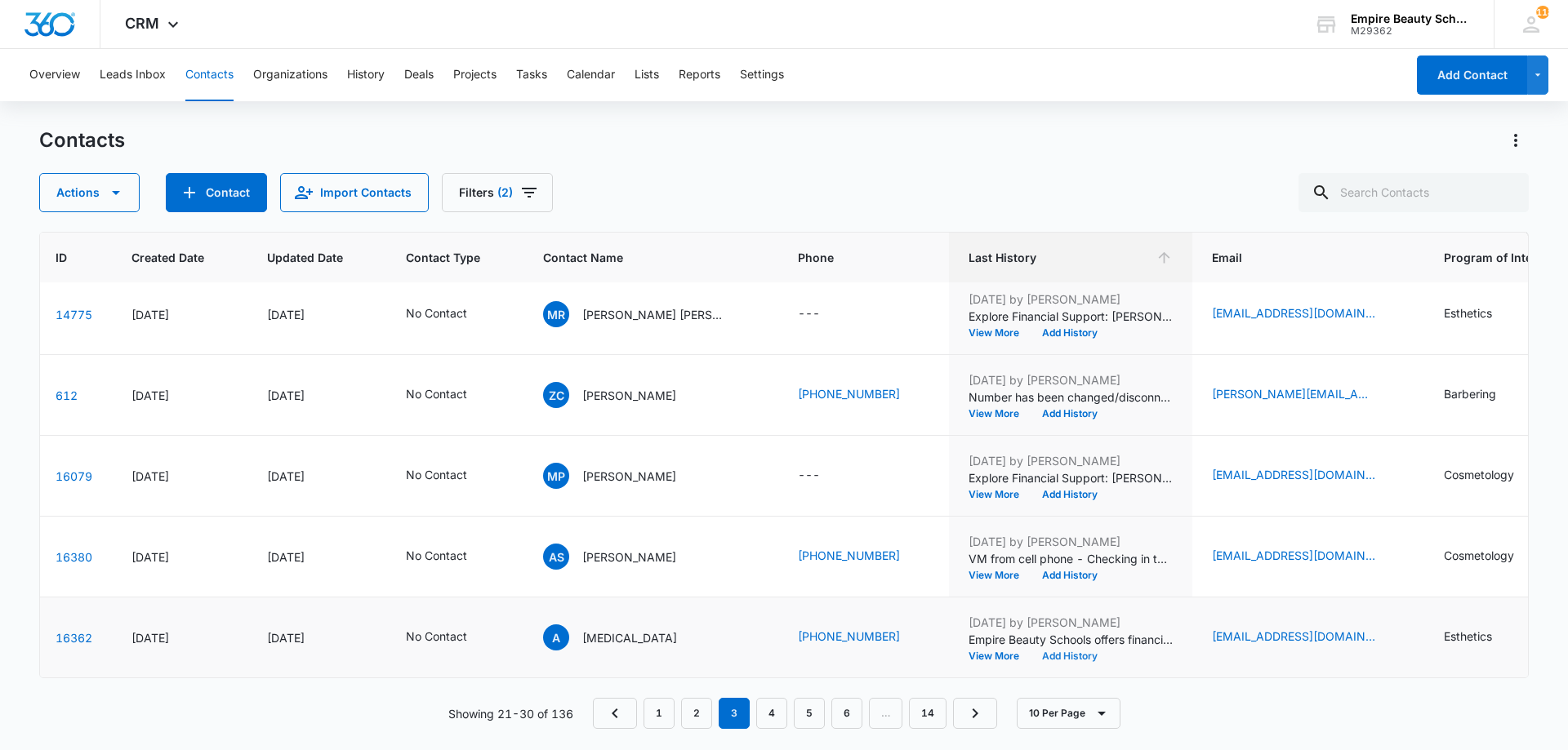
click at [1052, 651] on button "Add History" at bounding box center [1069, 657] width 78 height 10
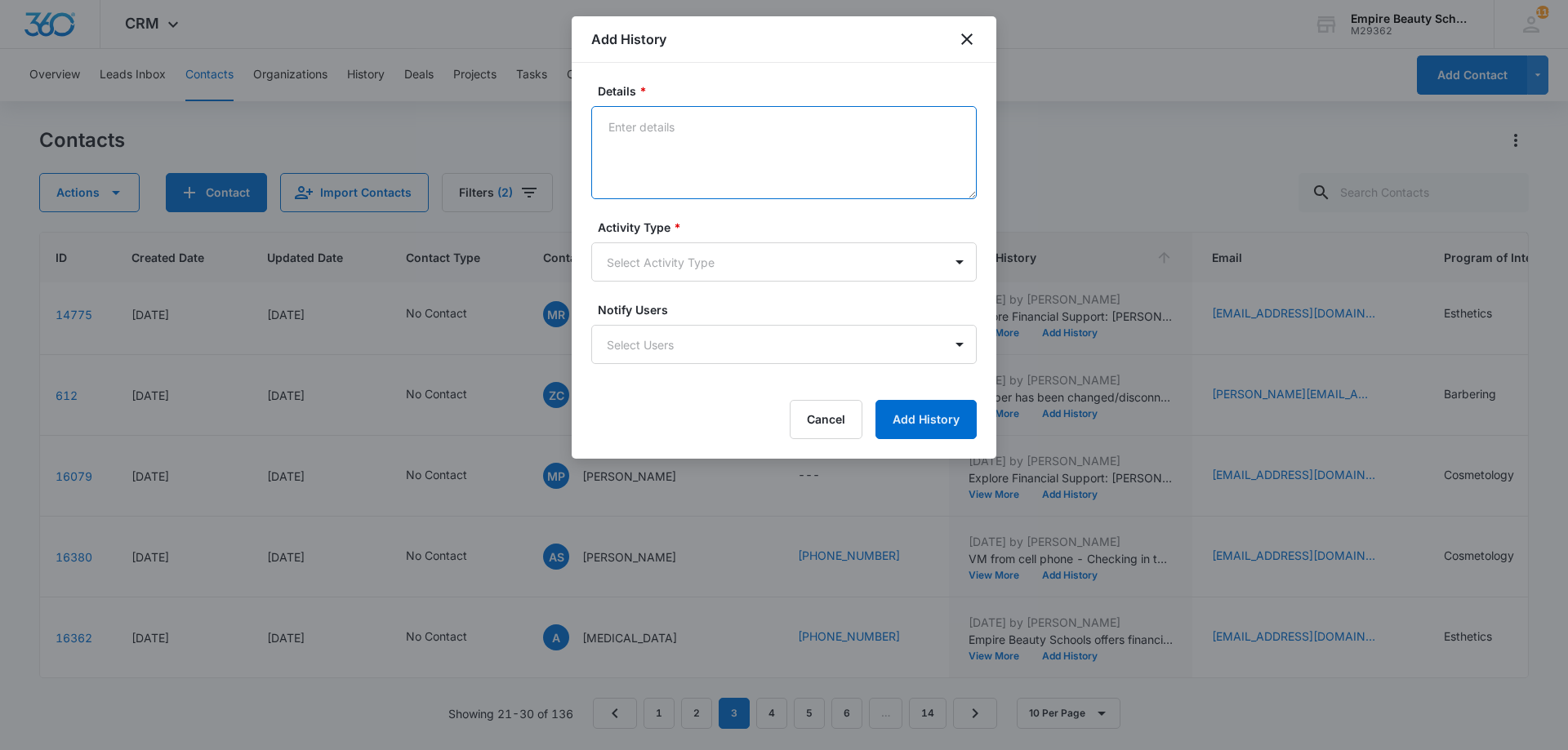
paste textarea "VM from cell phone - Checking in to see if you’re still excited about starting …"
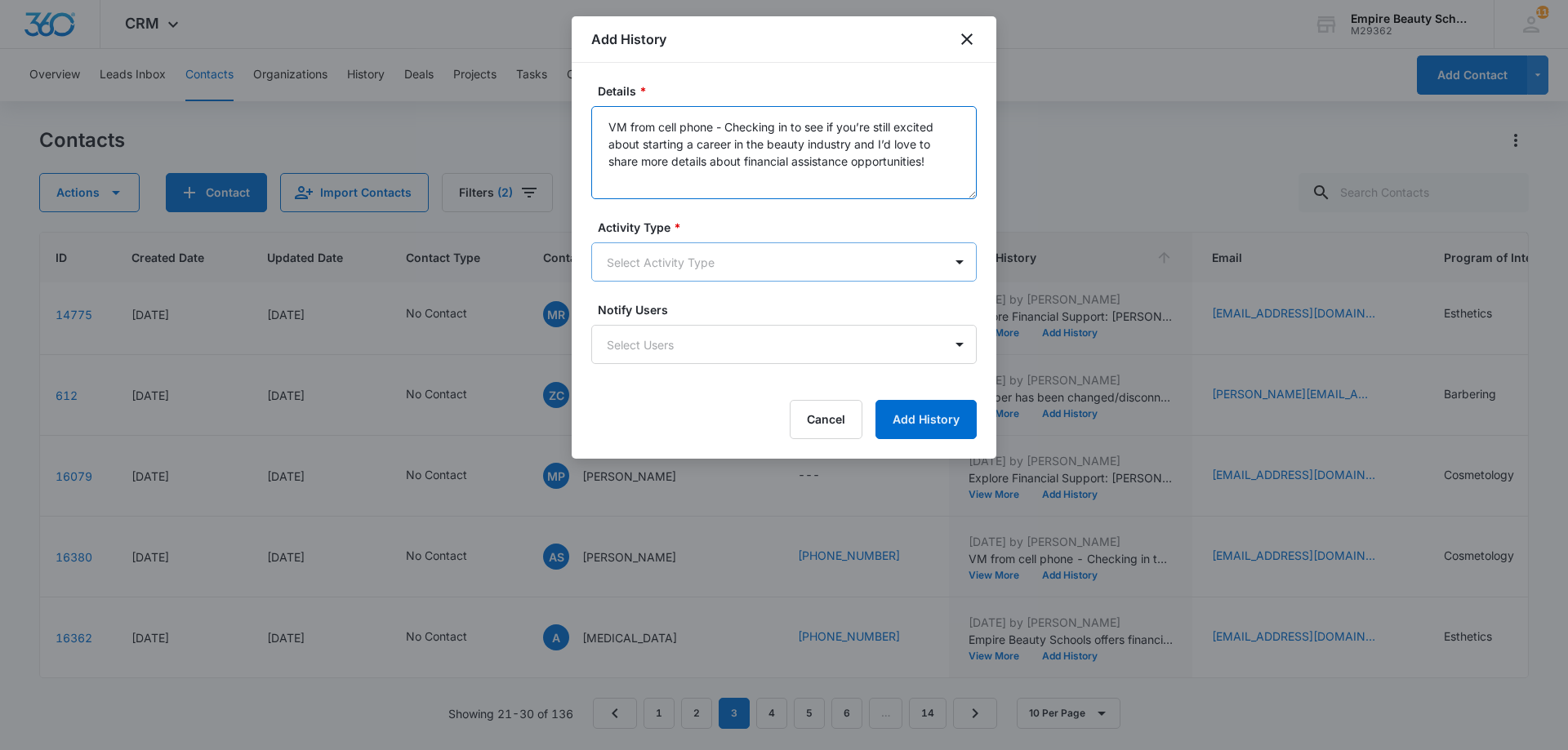
type textarea "VM from cell phone - Checking in to see if you’re still excited about starting …"
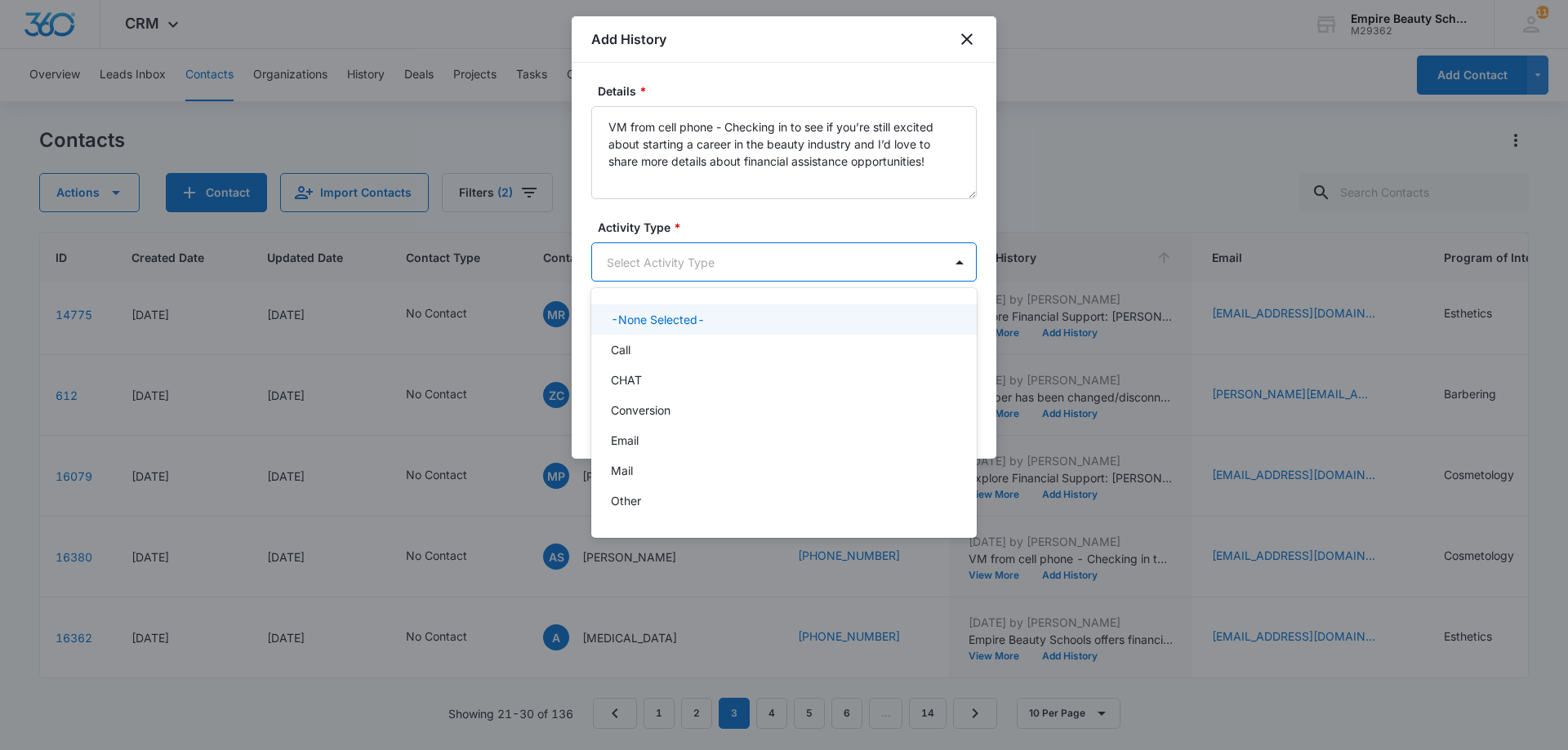
click at [771, 251] on body "CRM Apps Forms CRM Email Shop Payments POS Files Brand Settings Empire Beauty S…" at bounding box center [784, 375] width 1568 height 750
click at [670, 350] on div "Call" at bounding box center [782, 350] width 343 height 17
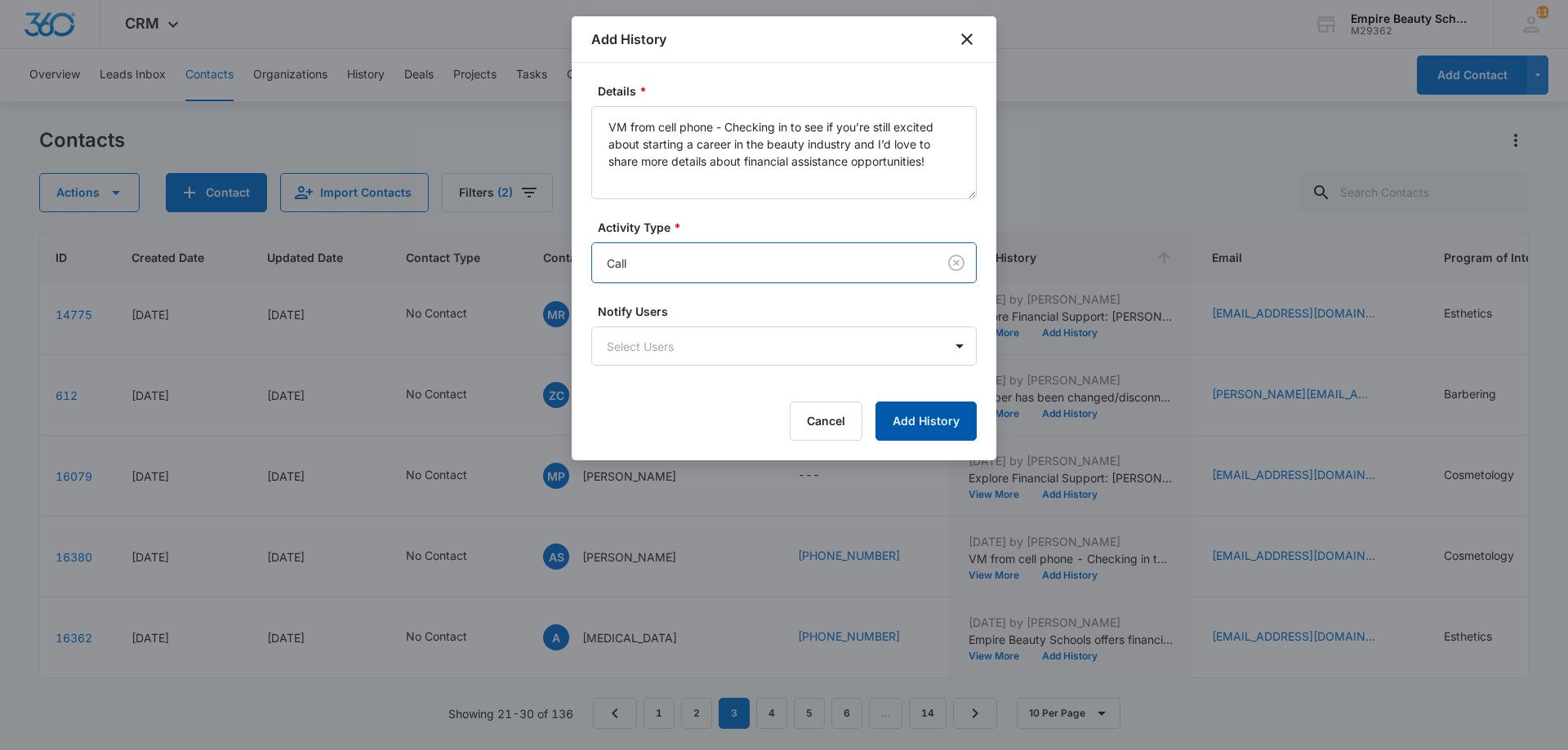
click at [918, 418] on button "Add History" at bounding box center [926, 421] width 101 height 39
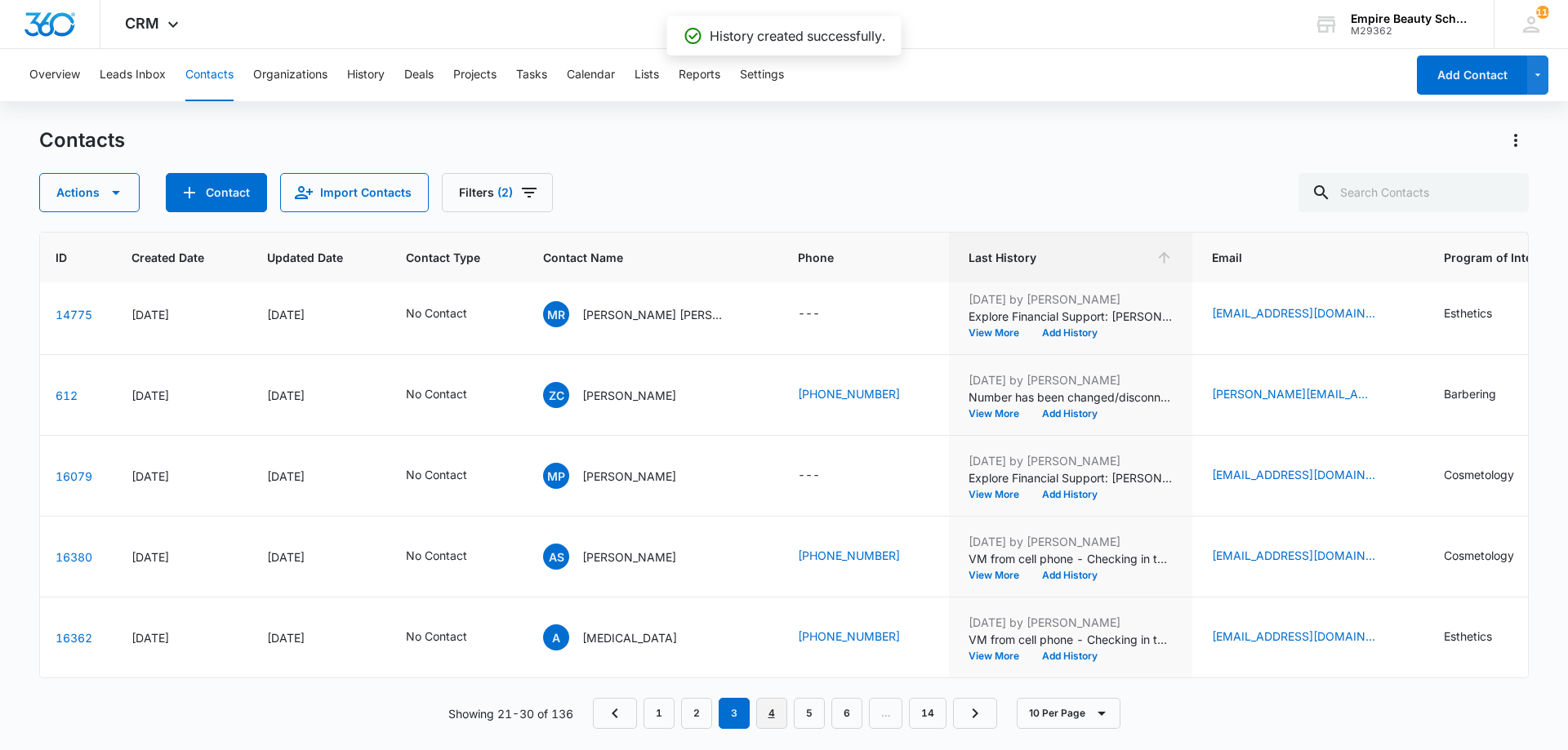
click at [778, 707] on link "4" at bounding box center [771, 713] width 31 height 31
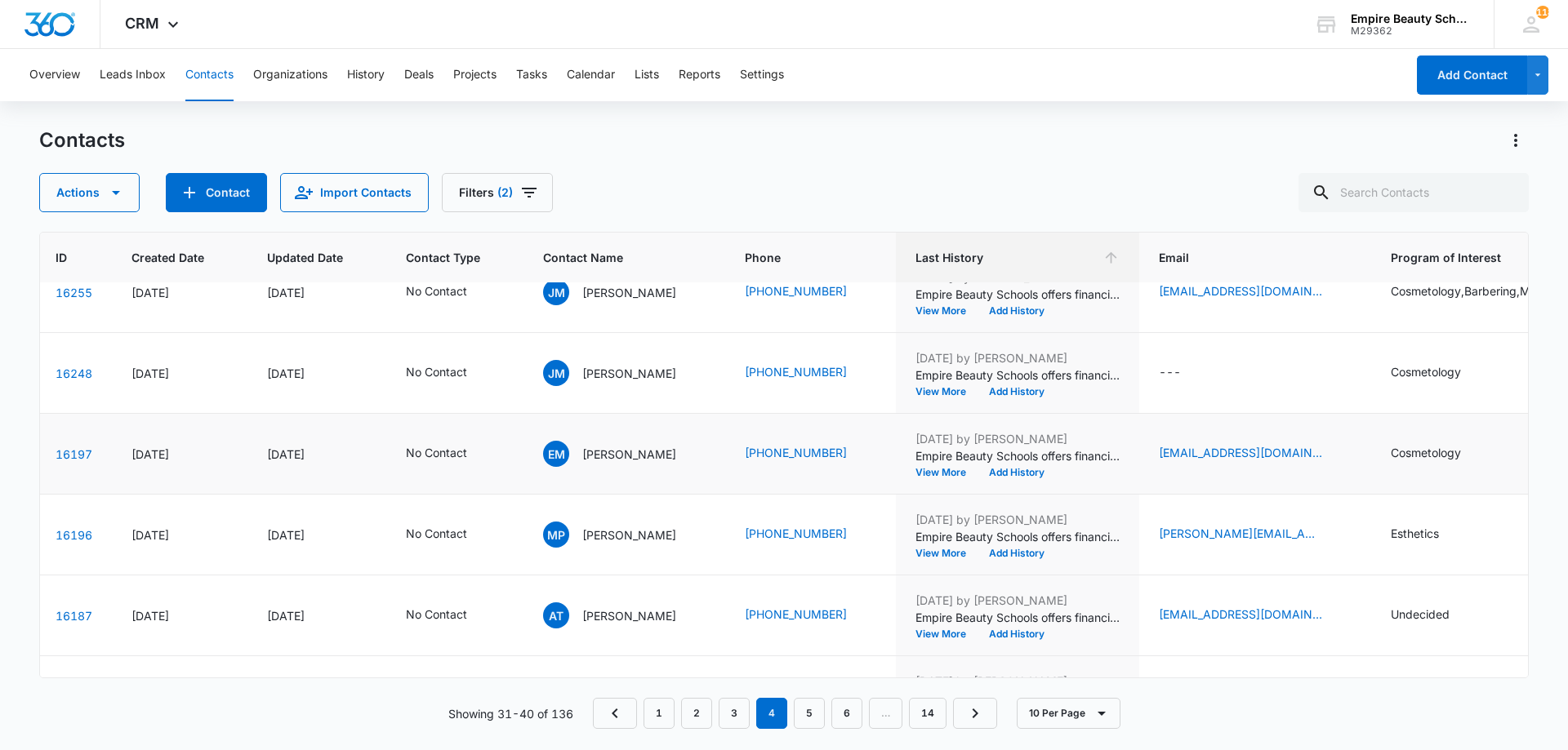
scroll to position [0, 67]
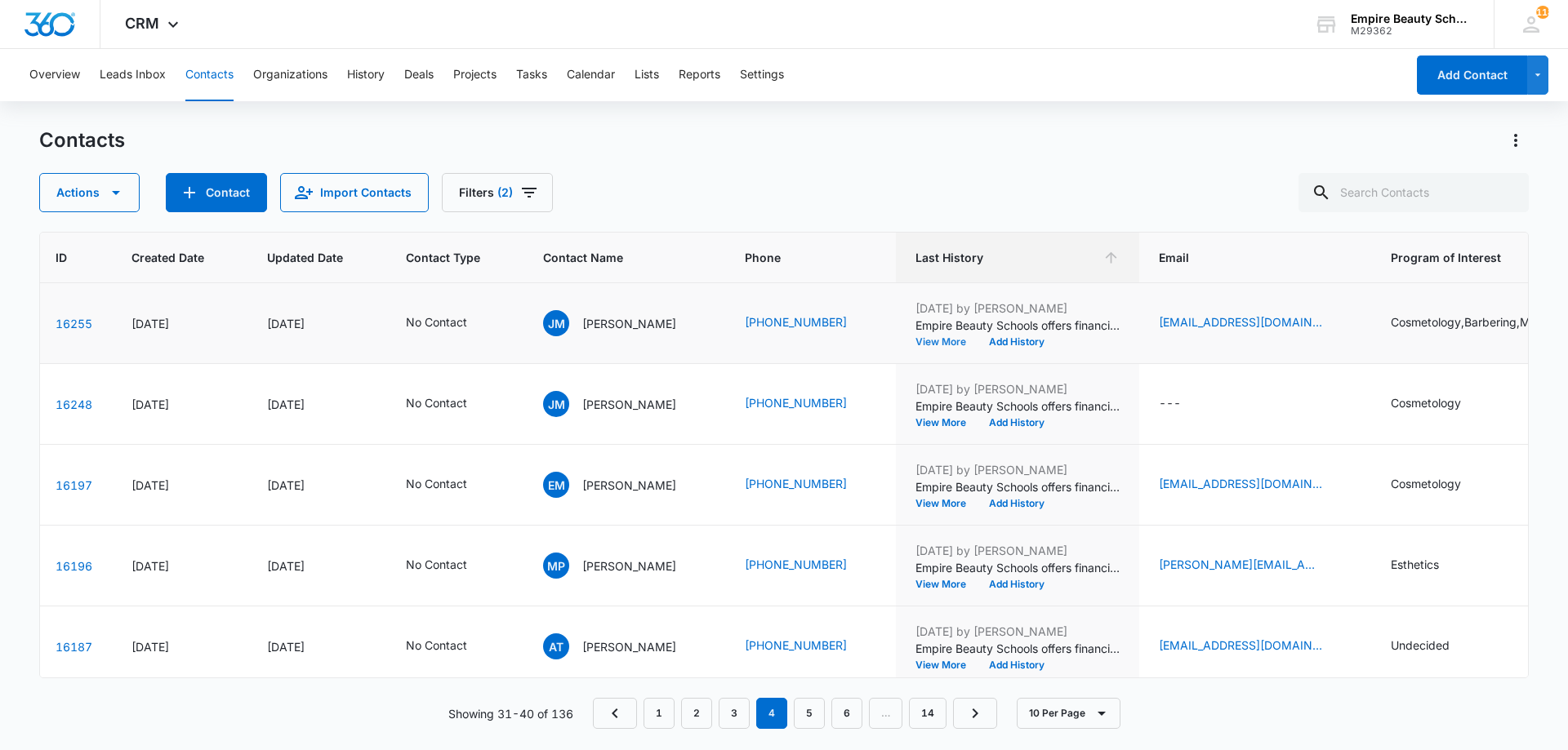
click at [956, 344] on button "View More" at bounding box center [946, 342] width 62 height 10
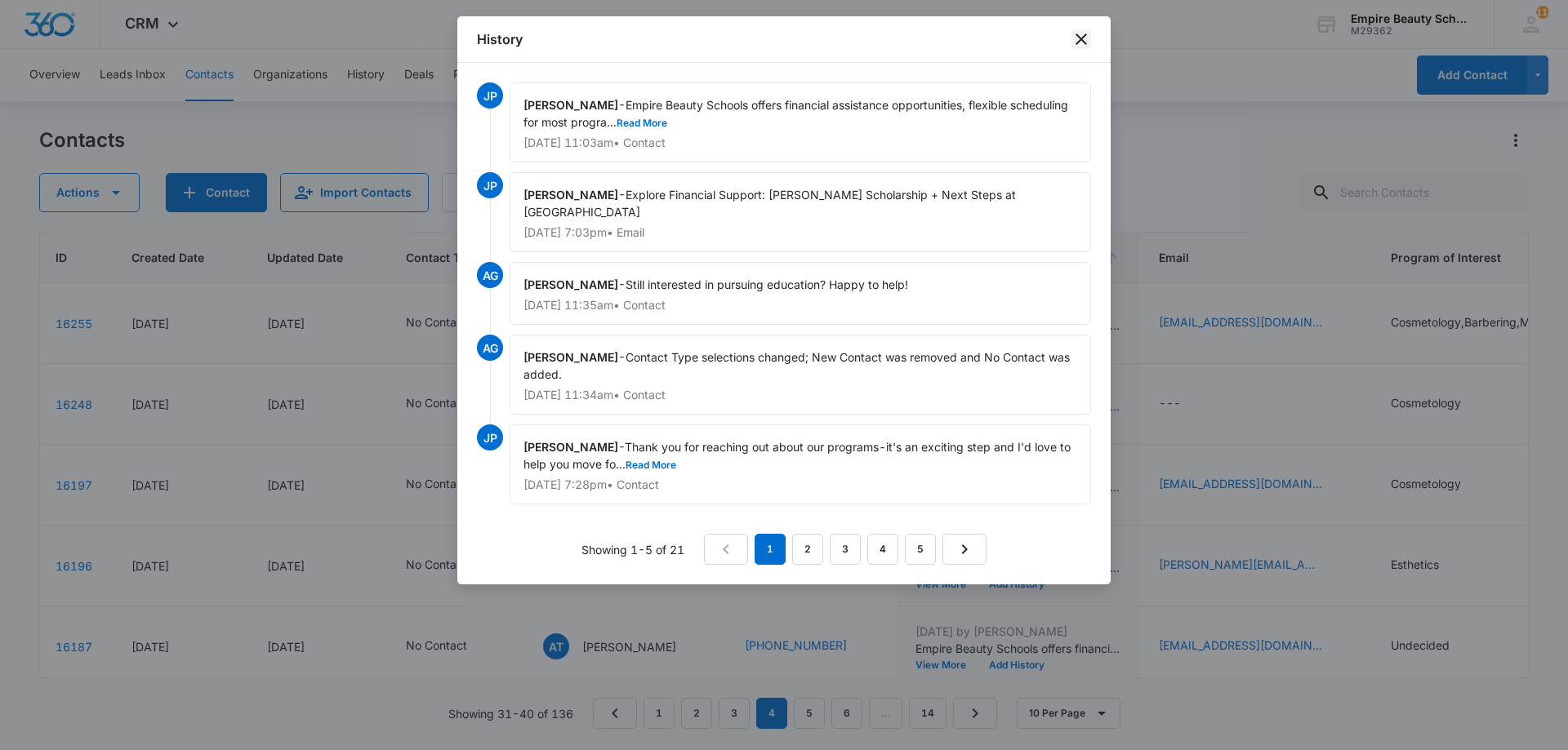
click at [1074, 42] on icon "close" at bounding box center [1080, 39] width 20 height 20
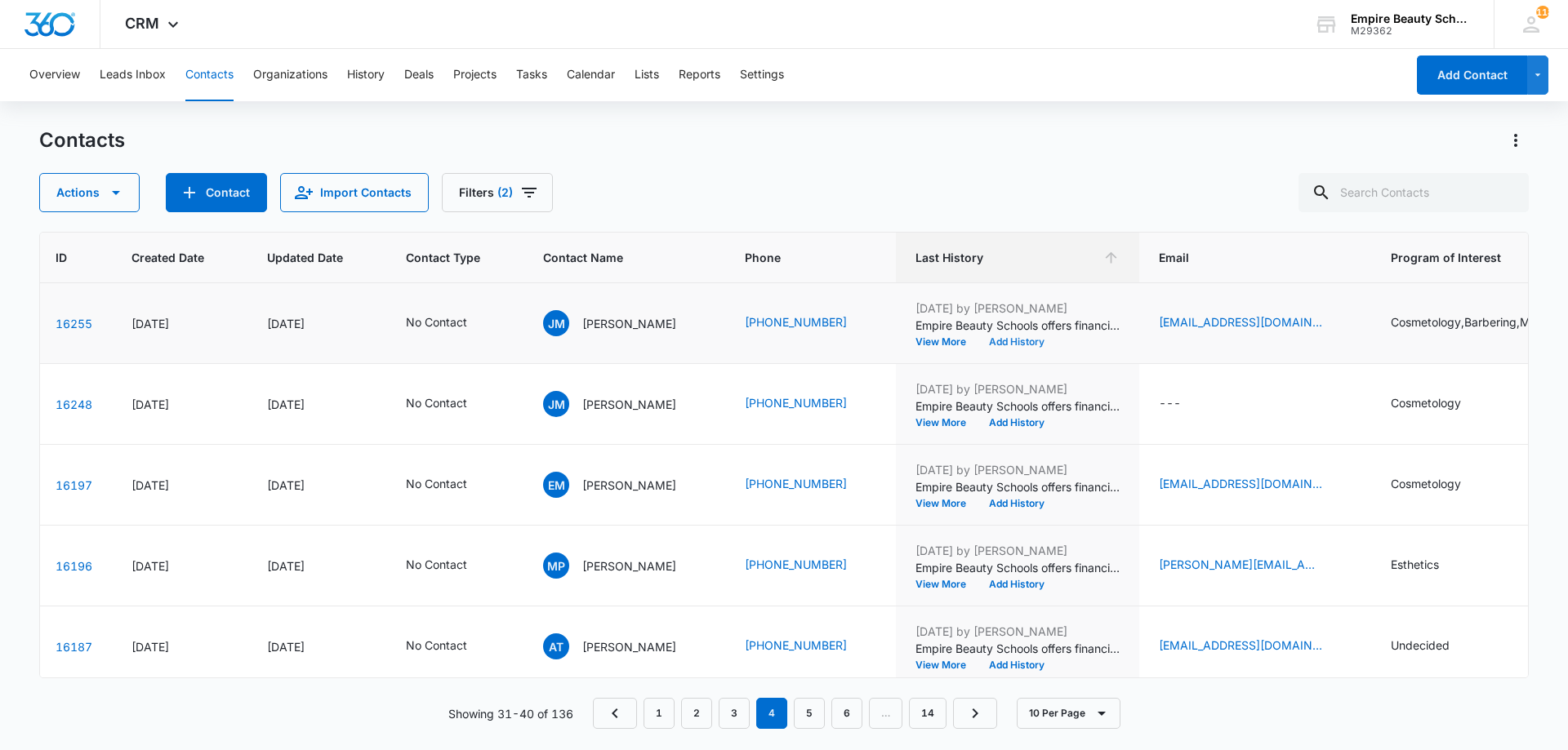
click at [1012, 337] on button "Add History" at bounding box center [1017, 342] width 78 height 10
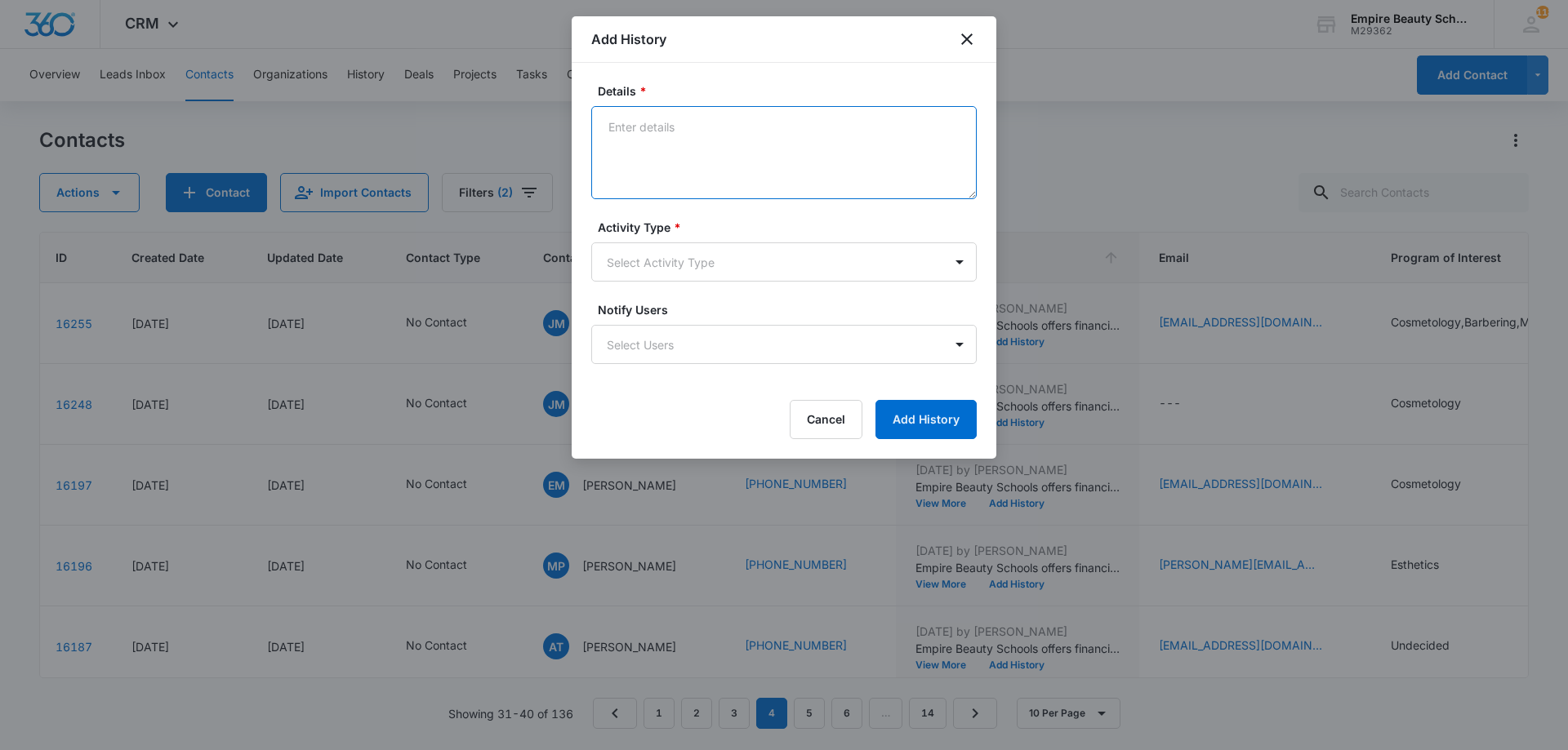
paste textarea "VM from cell phone - Checking in to see if you’re still excited about starting …"
type textarea "VM from cell phone - Checking in to see if you’re still excited about starting …"
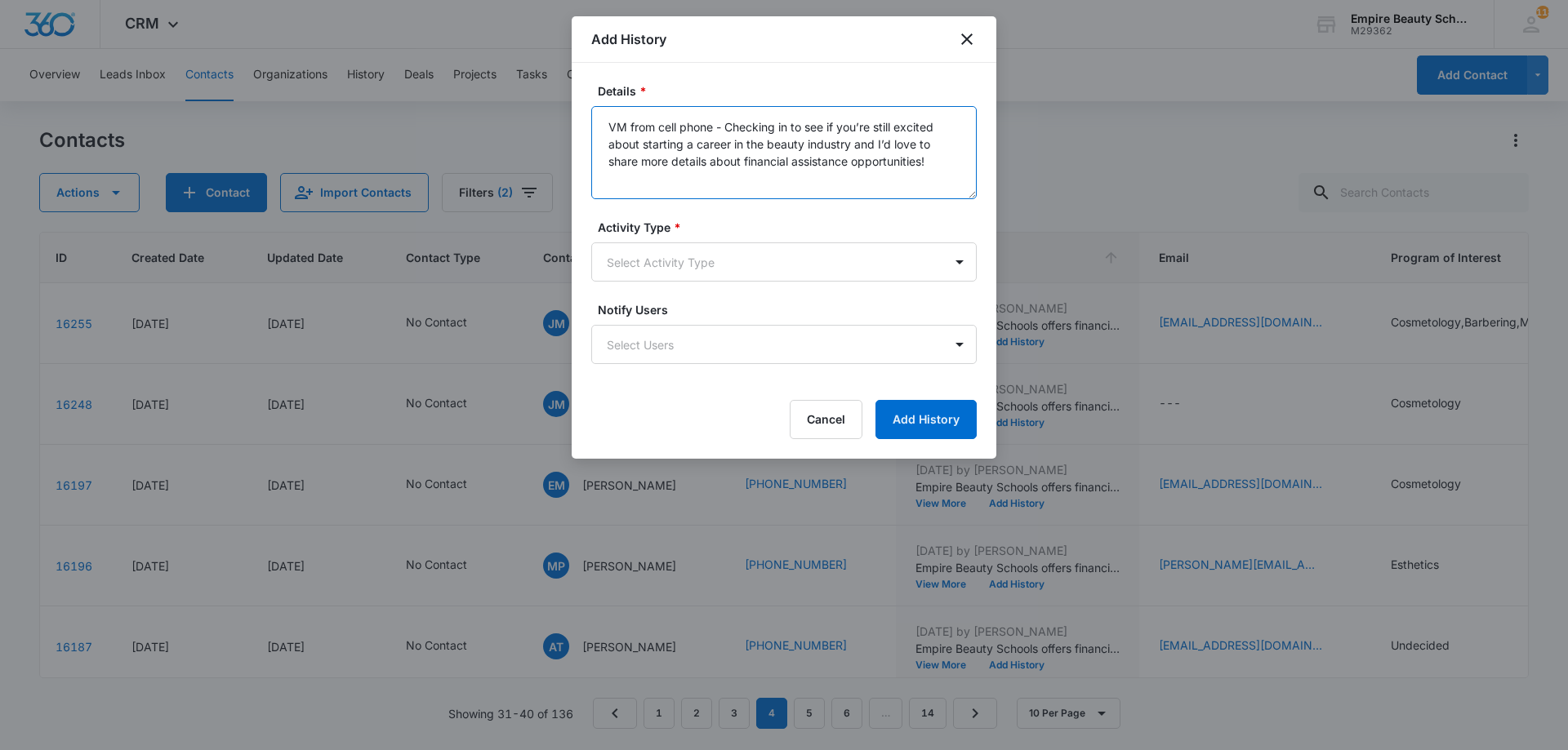
click at [911, 139] on textarea "VM from cell phone - Checking in to see if you’re still excited about starting …" at bounding box center [784, 153] width 386 height 93
drag, startPoint x: 921, startPoint y: 158, endPoint x: 524, endPoint y: 50, distance: 411.4
click at [560, 96] on body "CRM Apps Forms CRM Email Shop Payments POS Files Brand Settings Empire Beauty S…" at bounding box center [784, 375] width 1568 height 750
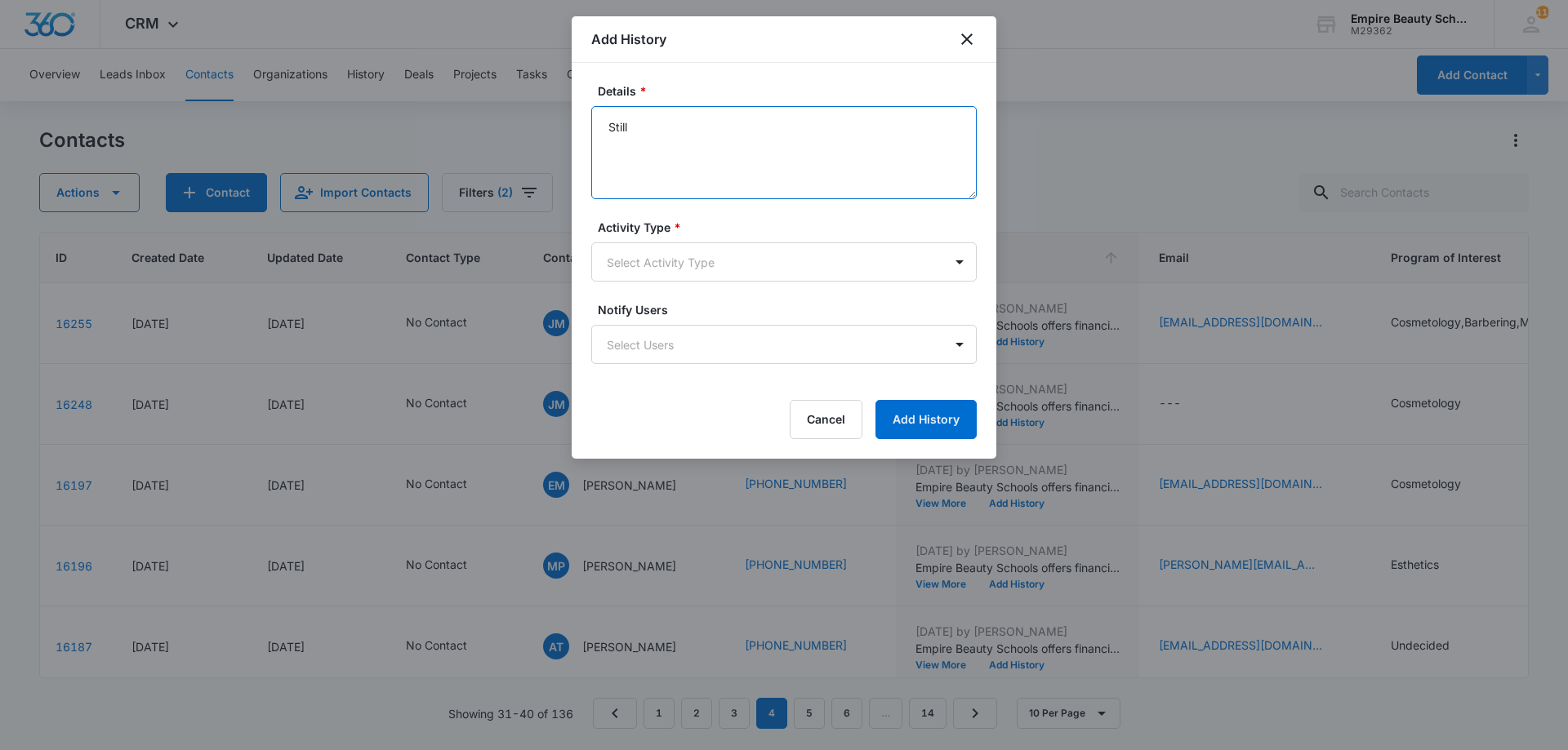
click at [725, 135] on textarea "Still" at bounding box center [784, 153] width 386 height 93
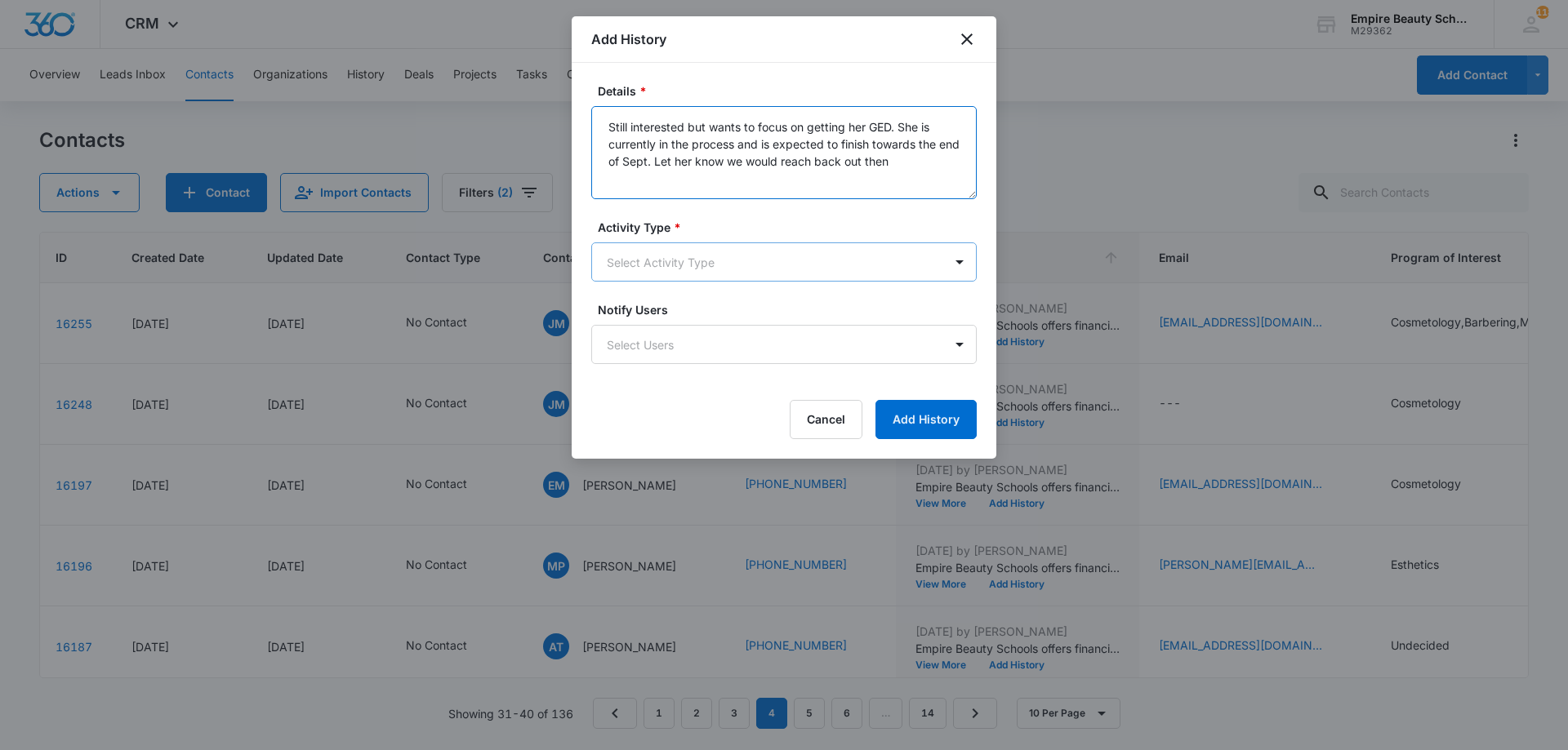
type textarea "Still interested but wants to focus on getting her GED. She is currently in the…"
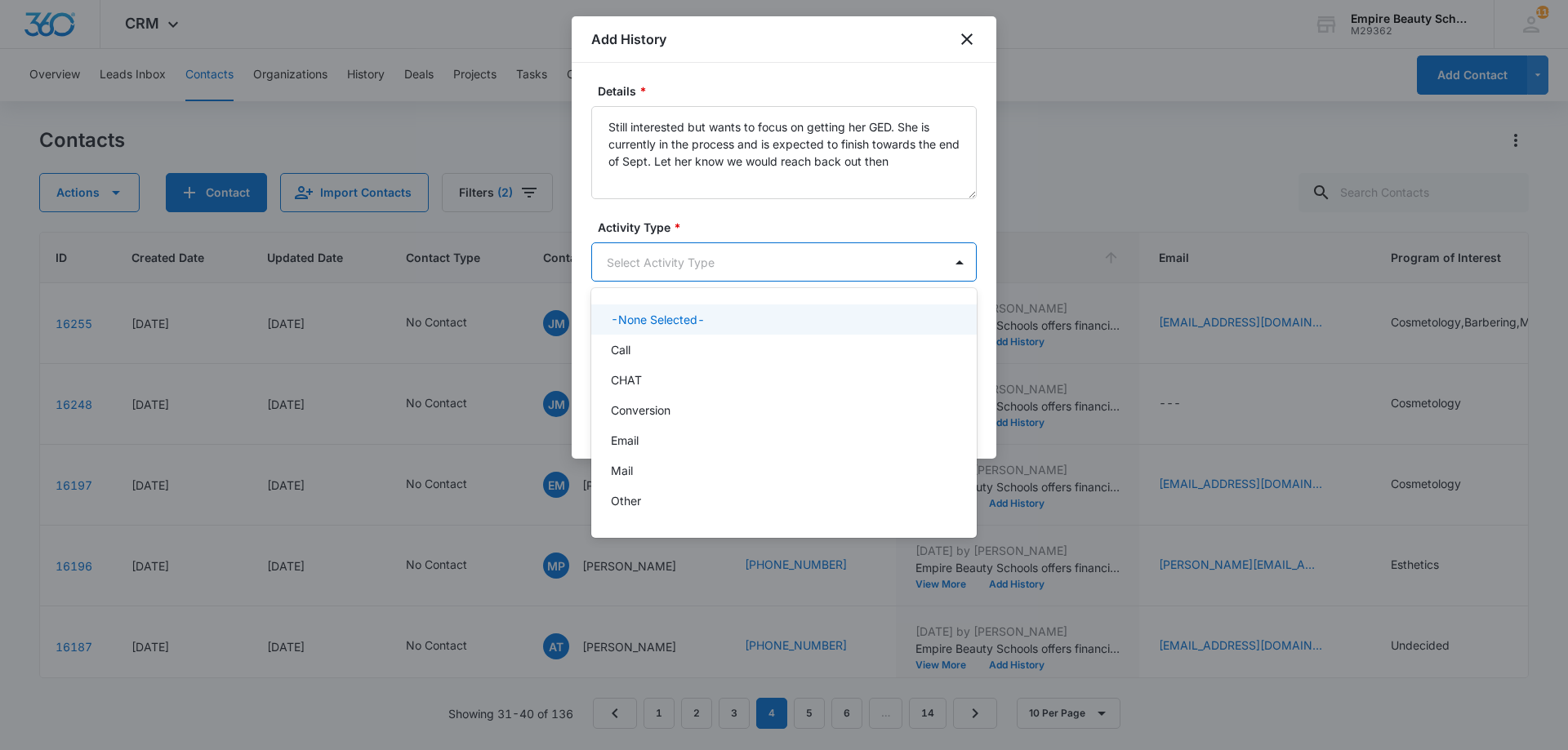
click at [645, 260] on body "CRM Apps Forms CRM Email Shop Payments POS Files Brand Settings Empire Beauty S…" at bounding box center [784, 375] width 1568 height 750
click at [628, 354] on p "Call" at bounding box center [620, 350] width 20 height 17
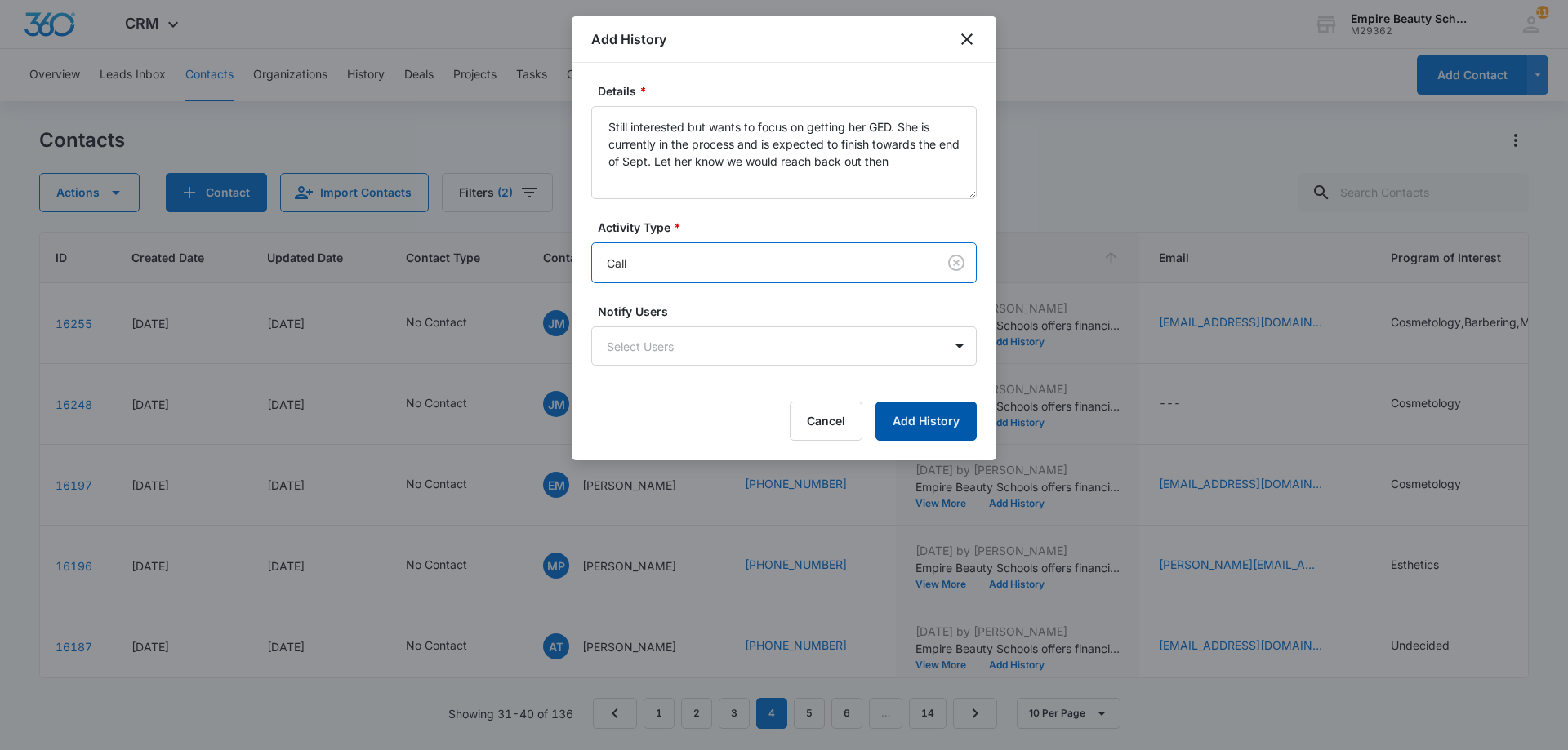
click at [906, 422] on button "Add History" at bounding box center [926, 421] width 101 height 39
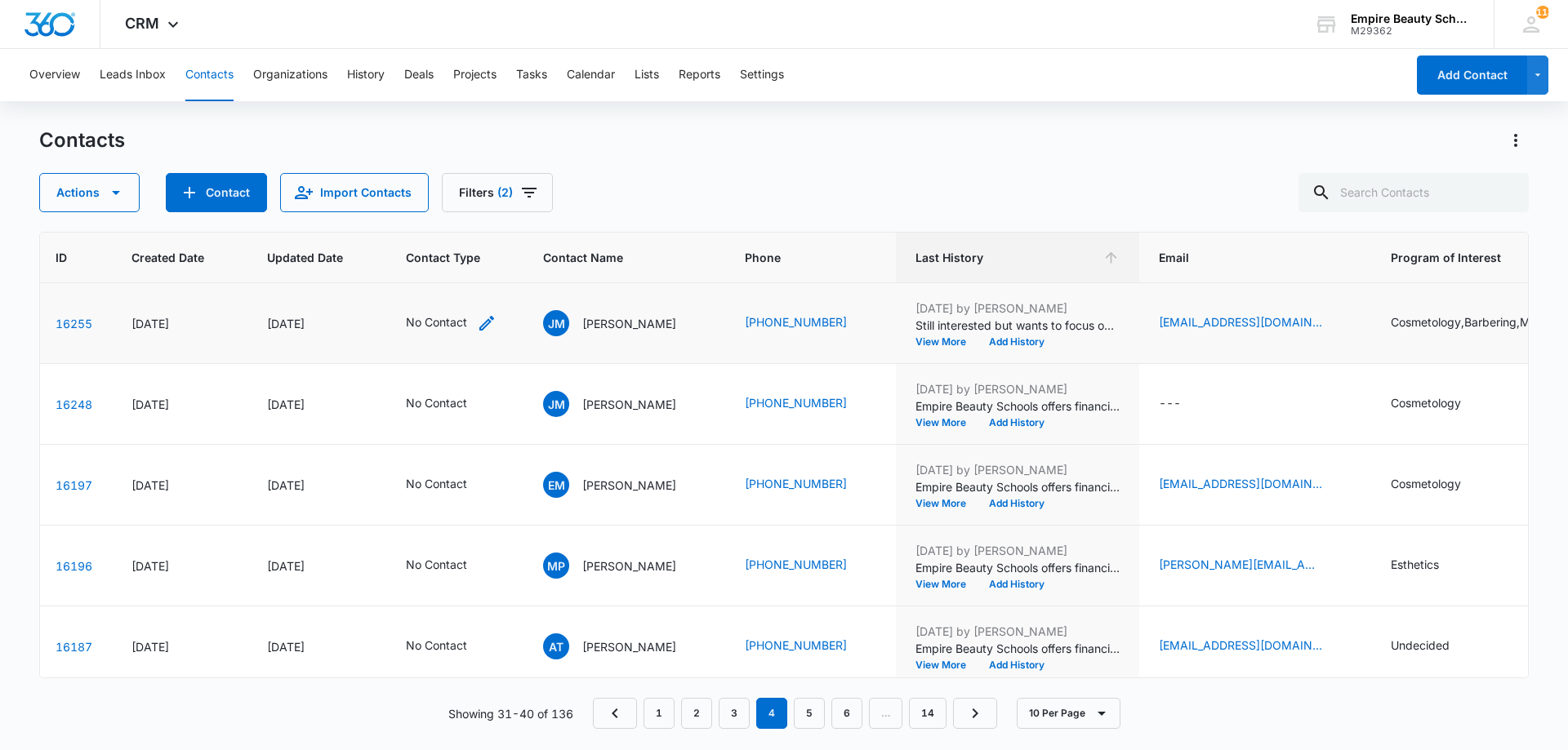
click at [475, 319] on div "No Contact" at bounding box center [451, 323] width 91 height 20
click at [457, 212] on icon "Remove No Contact" at bounding box center [459, 218] width 11 height 12
click at [456, 216] on div at bounding box center [423, 219] width 73 height 20
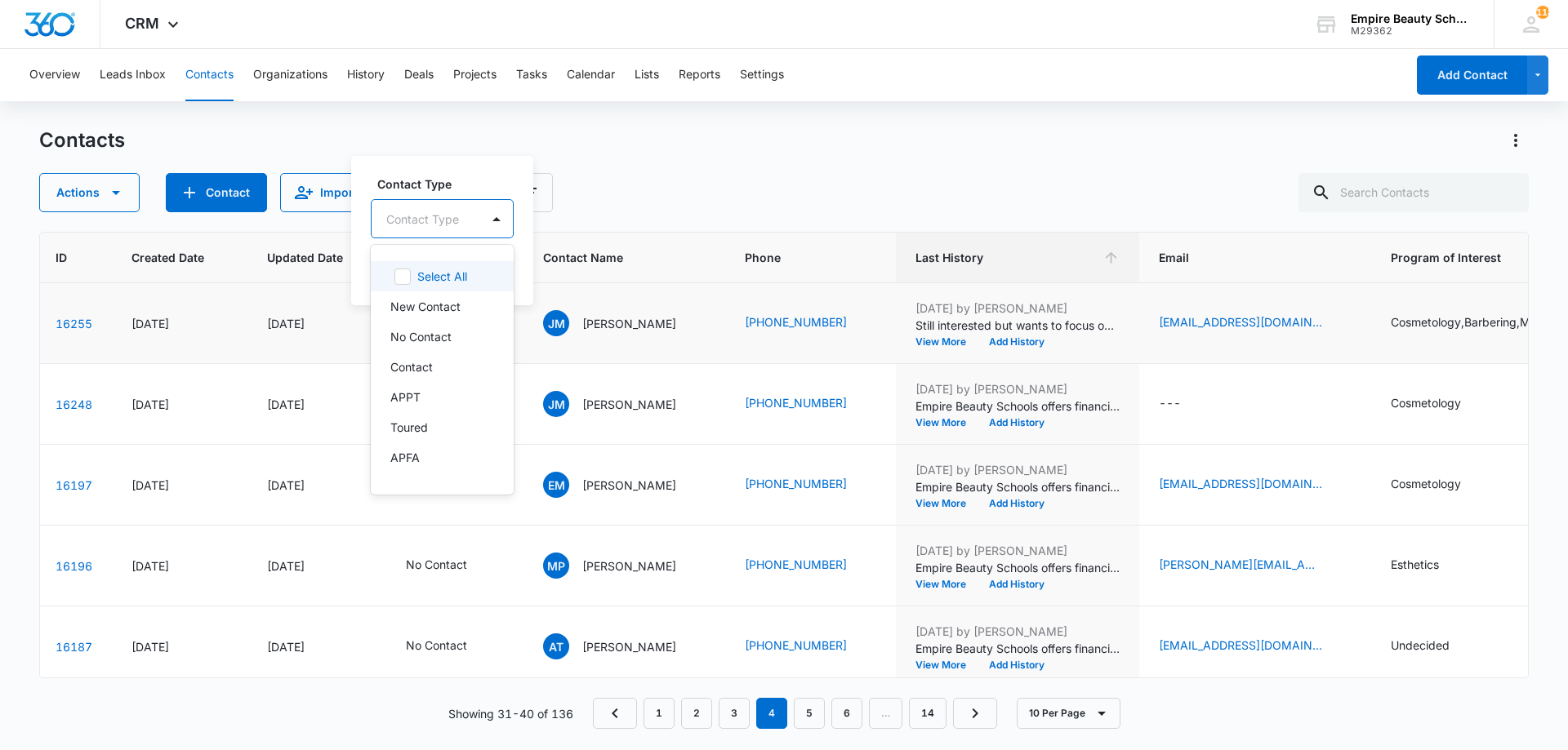
click at [451, 223] on div at bounding box center [423, 219] width 73 height 20
click at [449, 226] on div at bounding box center [423, 219] width 73 height 20
click at [423, 408] on p "On Hold" at bounding box center [412, 403] width 43 height 17
click at [431, 206] on div "On Hold" at bounding box center [426, 218] width 110 height 39
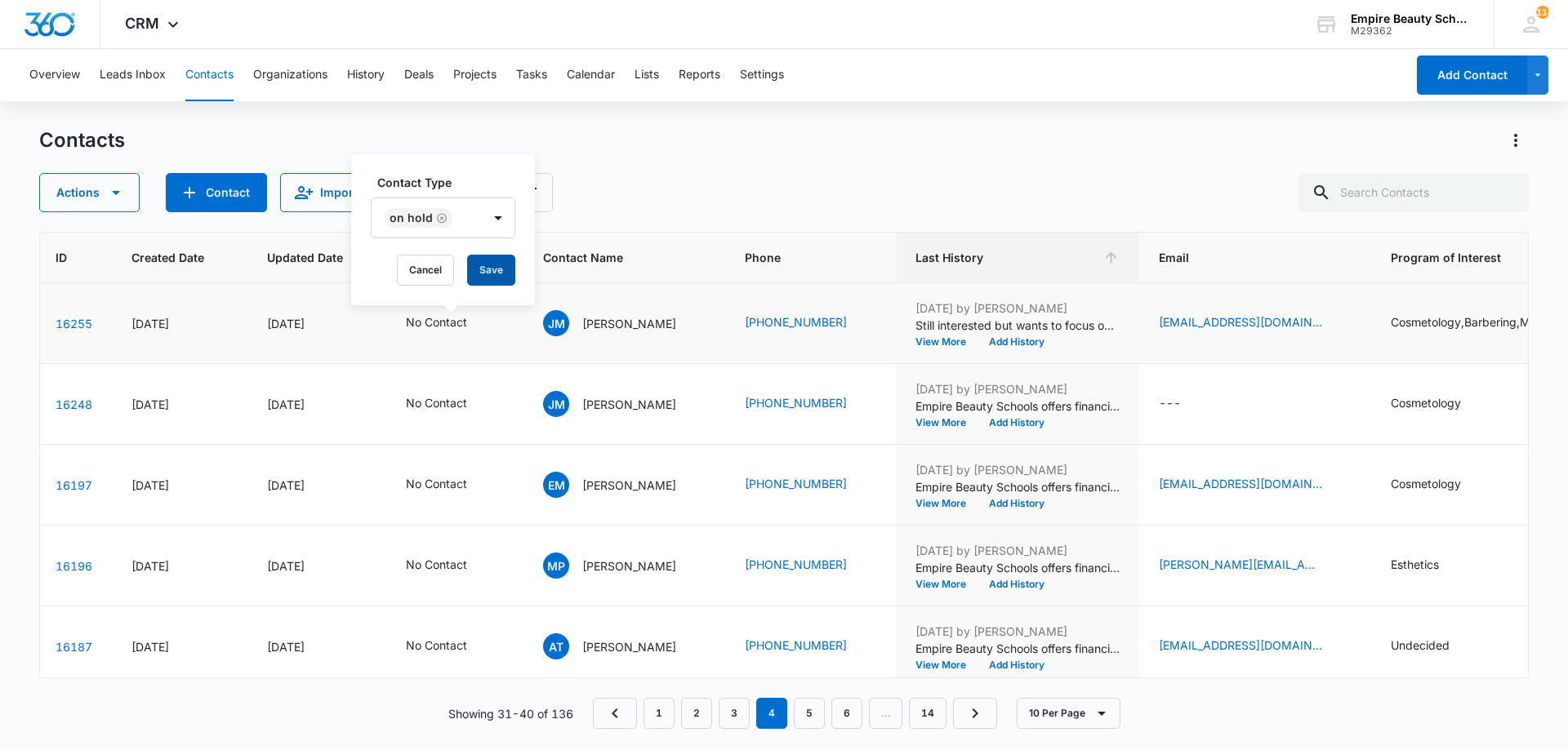
click at [491, 275] on button "Save" at bounding box center [491, 270] width 48 height 31
click at [933, 432] on td "[DATE] by [PERSON_NAME] Empire Beauty Schools offers financial assistance oppor…" at bounding box center [1018, 404] width 243 height 81
click at [929, 423] on button "View More" at bounding box center [946, 423] width 62 height 10
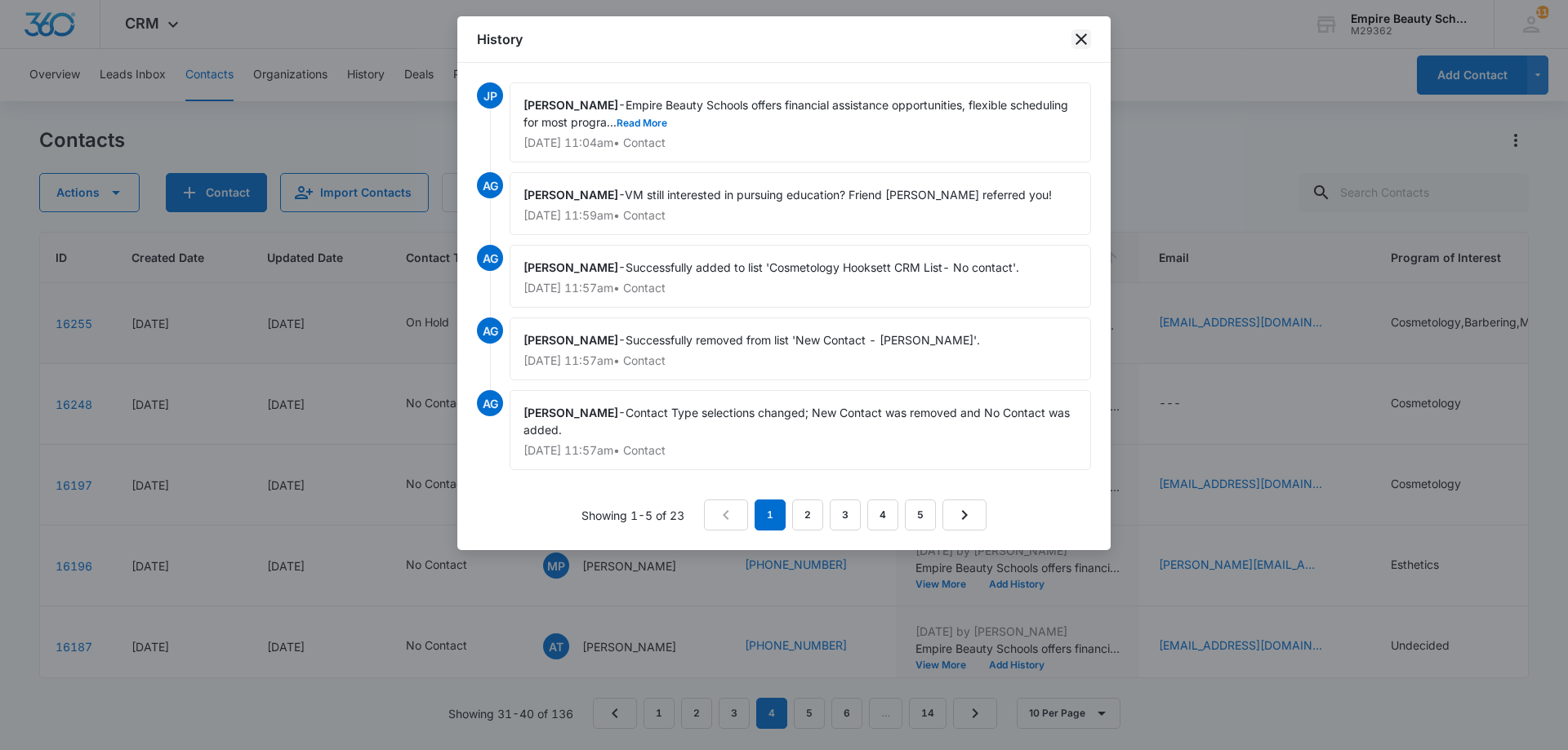
click at [1081, 36] on icon "close" at bounding box center [1080, 39] width 20 height 20
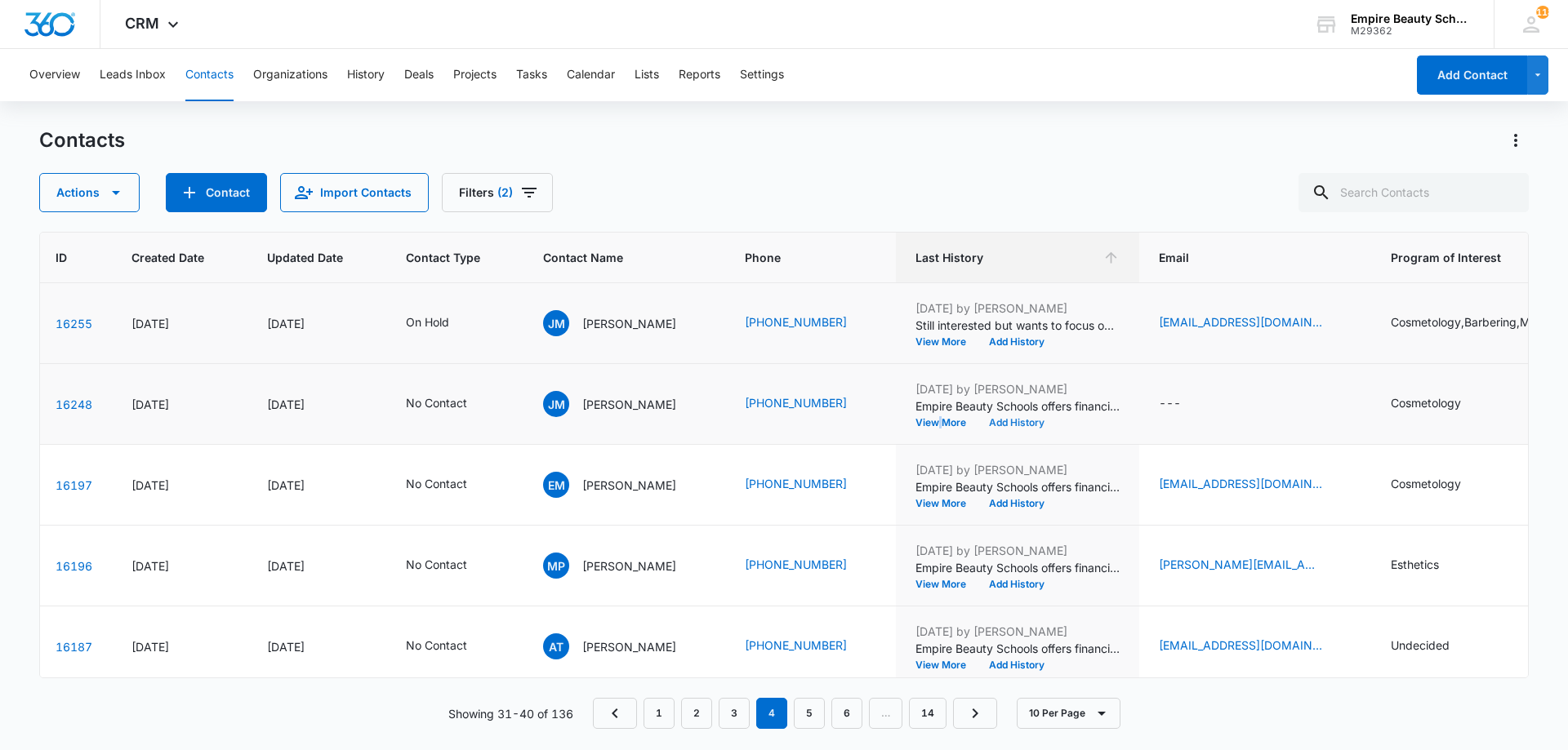
click at [1024, 423] on button "Add History" at bounding box center [1017, 423] width 78 height 10
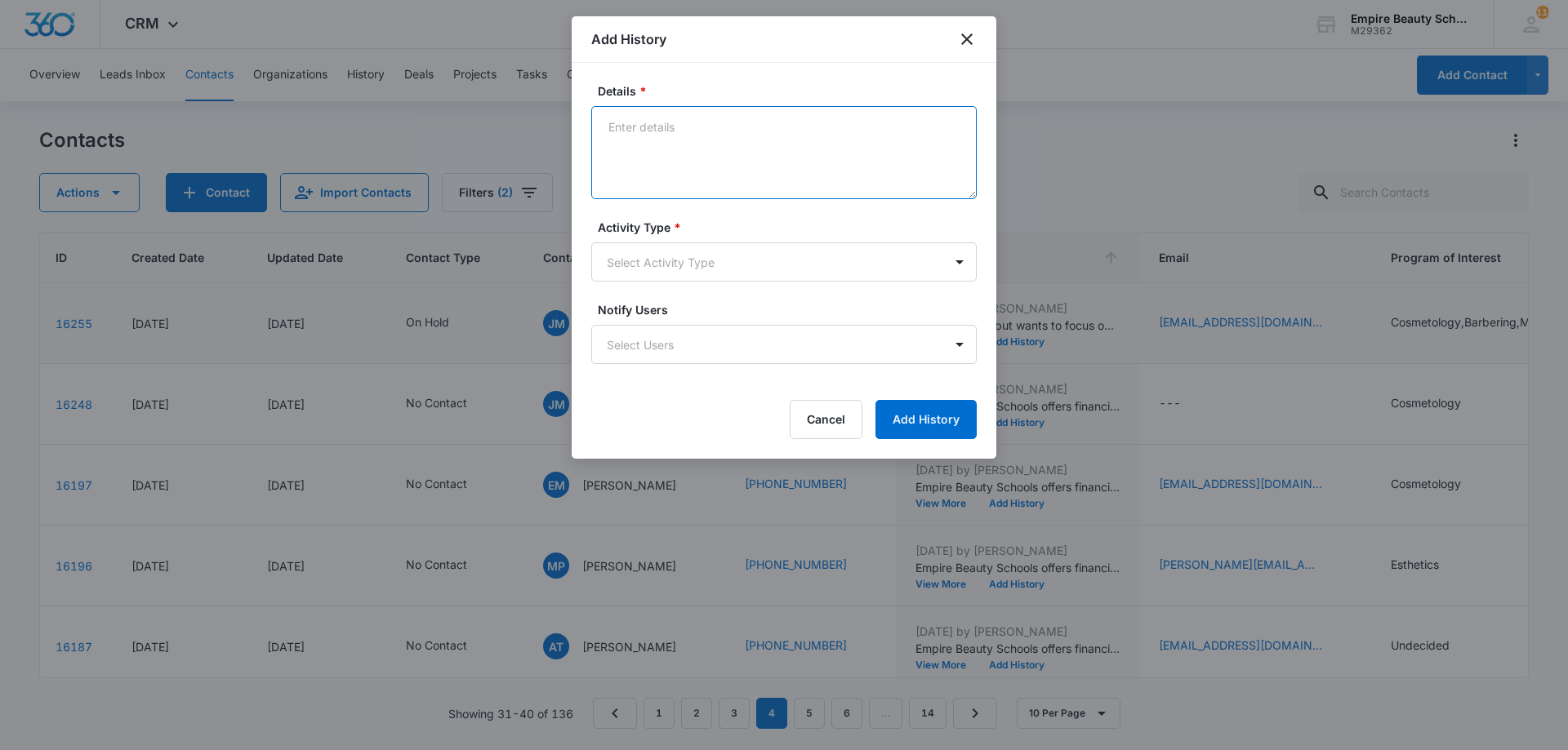
paste textarea "VM from cell phone - Checking in to see if you’re still excited about starting …"
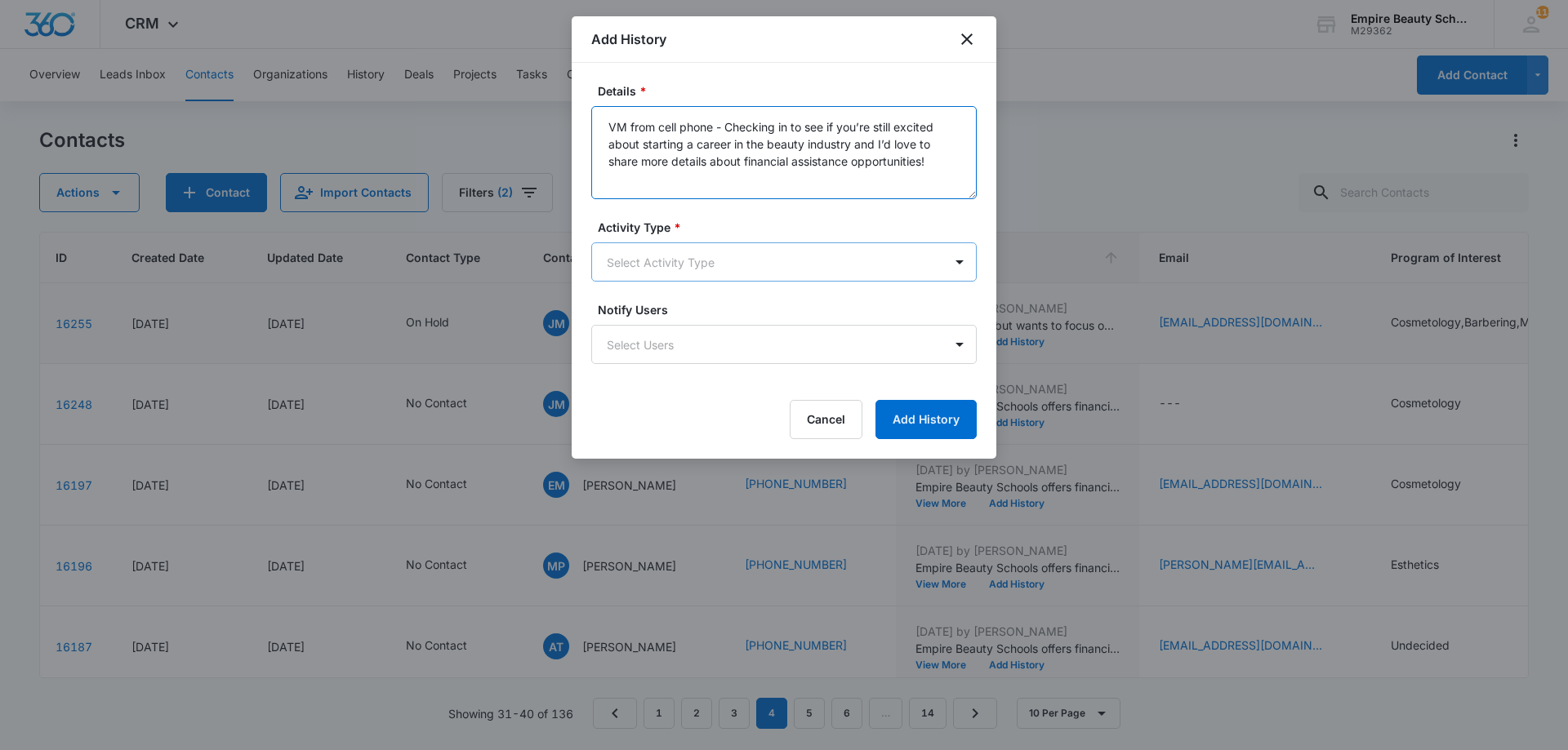
type textarea "VM from cell phone - Checking in to see if you’re still excited about starting …"
click at [827, 276] on body "CRM Apps Forms CRM Email Shop Payments POS Files Brand Settings Empire Beauty S…" at bounding box center [784, 375] width 1568 height 750
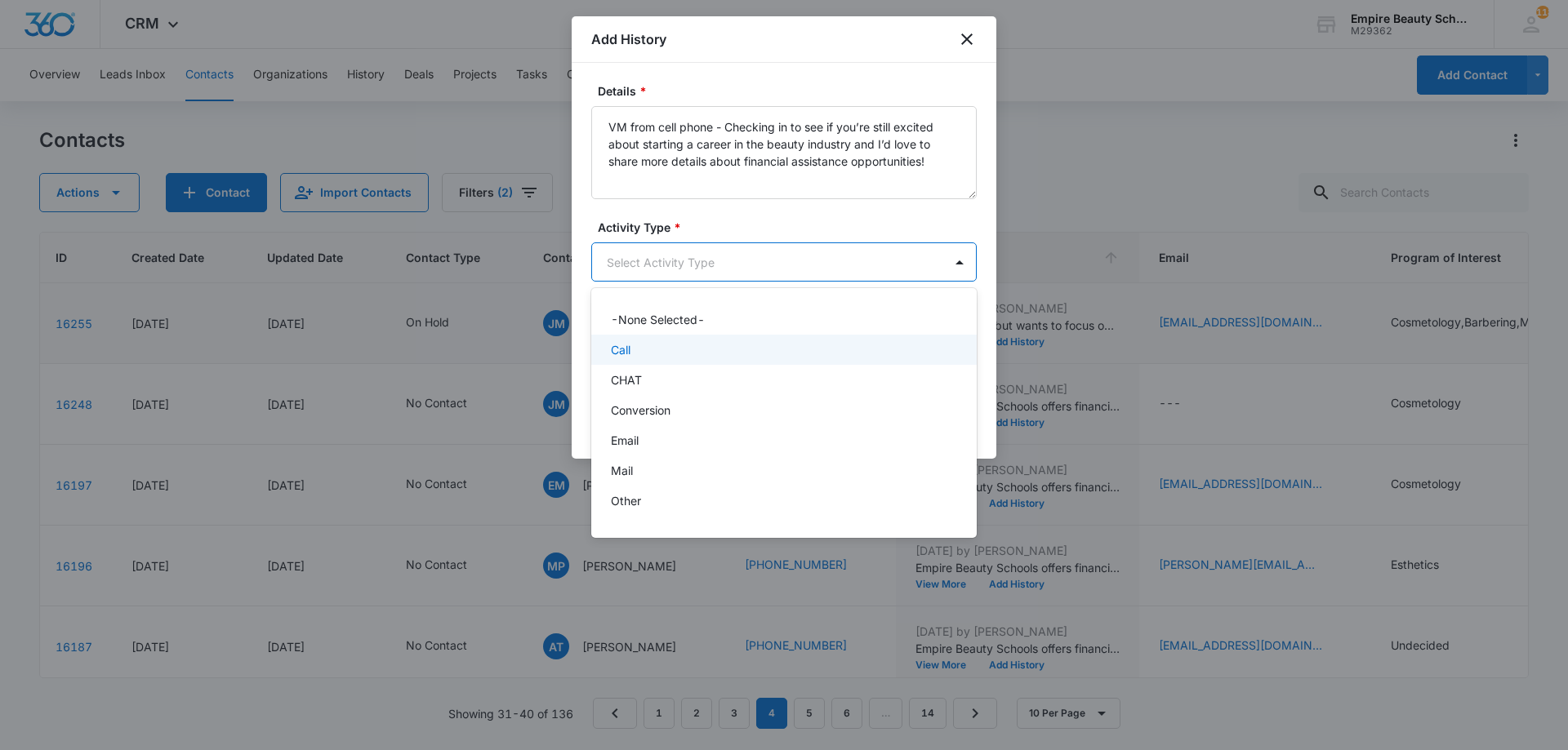
click at [713, 355] on div "Call" at bounding box center [782, 350] width 343 height 17
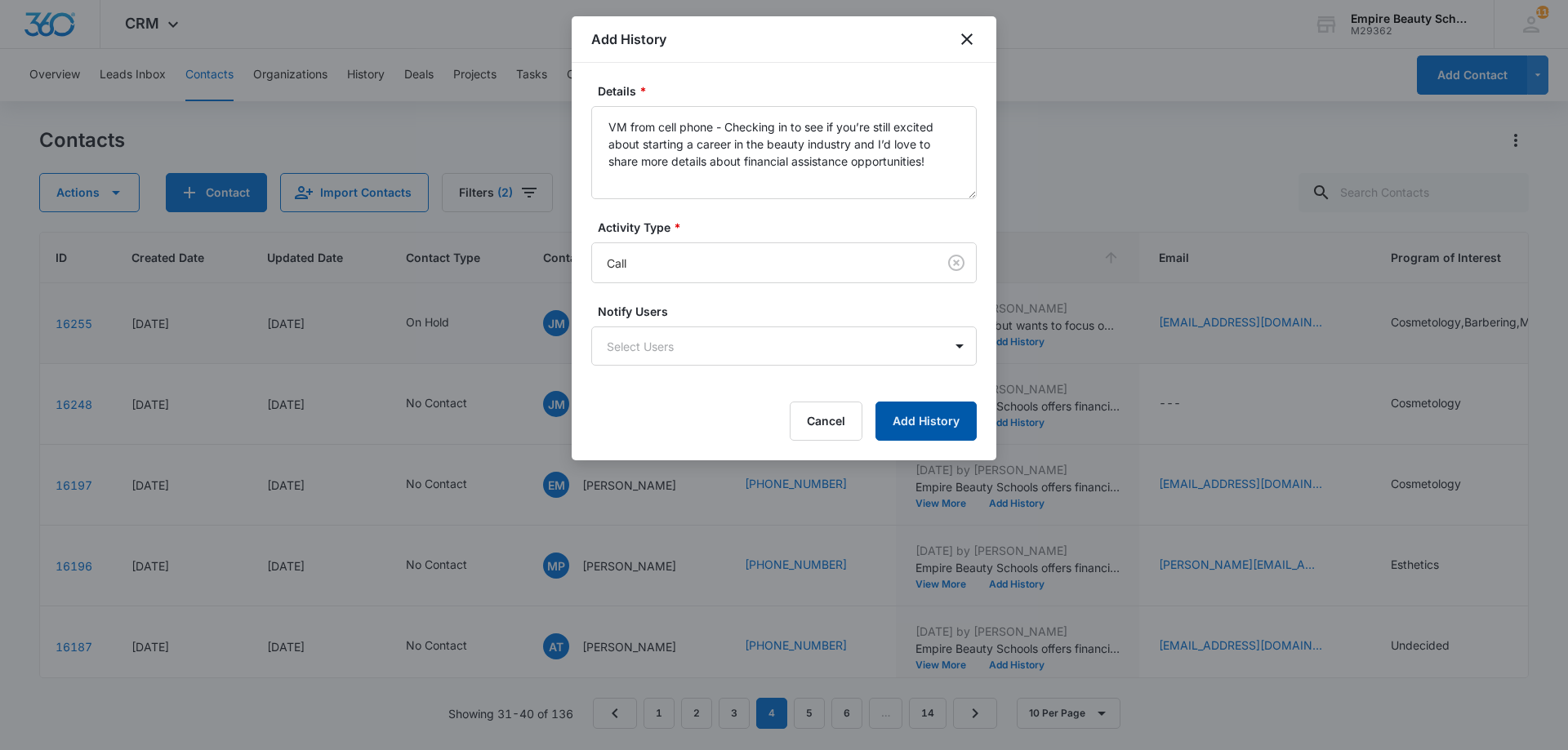
click at [924, 427] on button "Add History" at bounding box center [926, 421] width 101 height 39
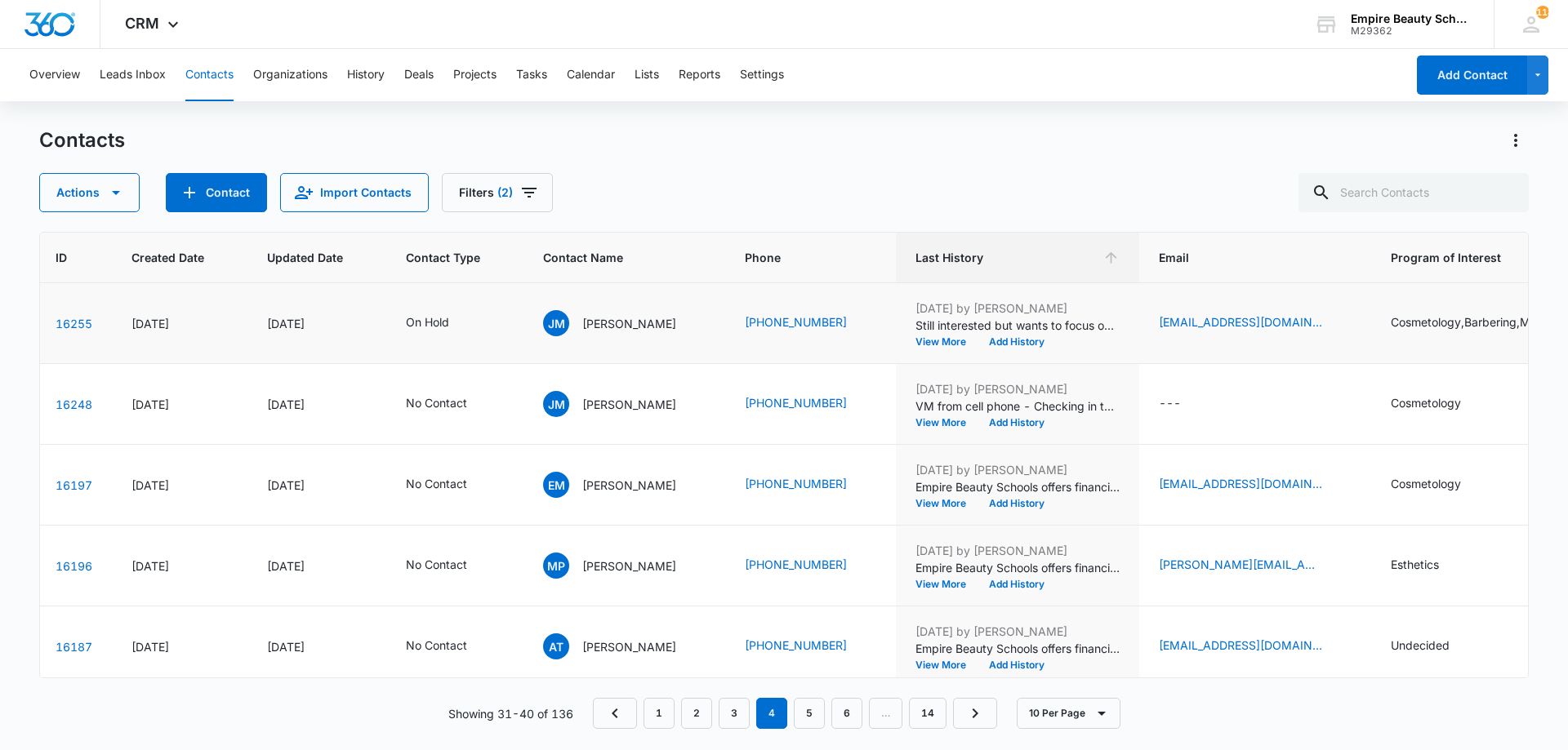
drag, startPoint x: 327, startPoint y: 78, endPoint x: 833, endPoint y: 147, distance: 510.7
click at [814, 125] on div "Overview Leads Inbox Contacts Organizations History Deals Projects Tasks Calend…" at bounding box center [784, 399] width 1568 height 700
click at [539, 195] on button "Filters (2)" at bounding box center [497, 193] width 111 height 39
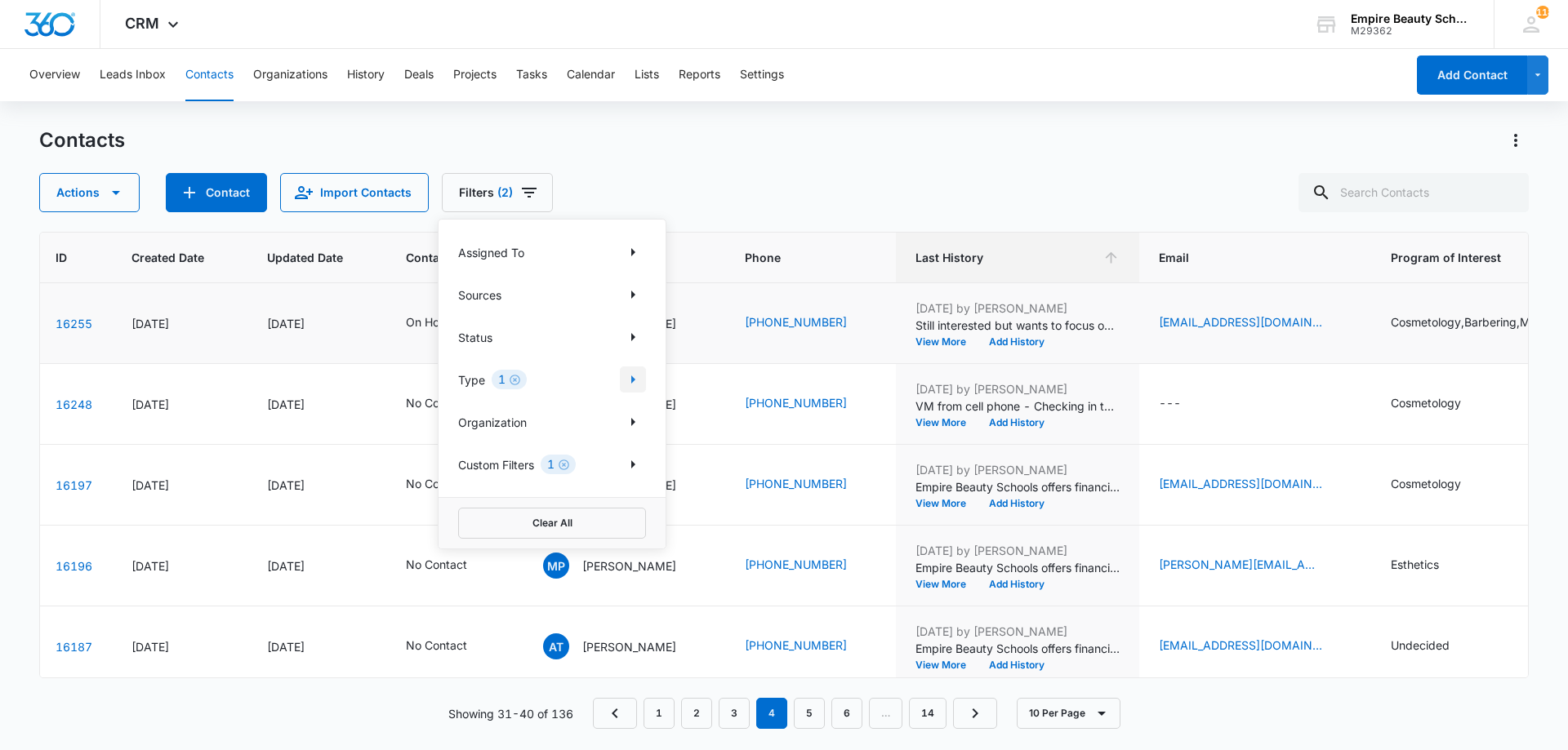
click at [629, 383] on icon "Show Type filters" at bounding box center [633, 379] width 20 height 20
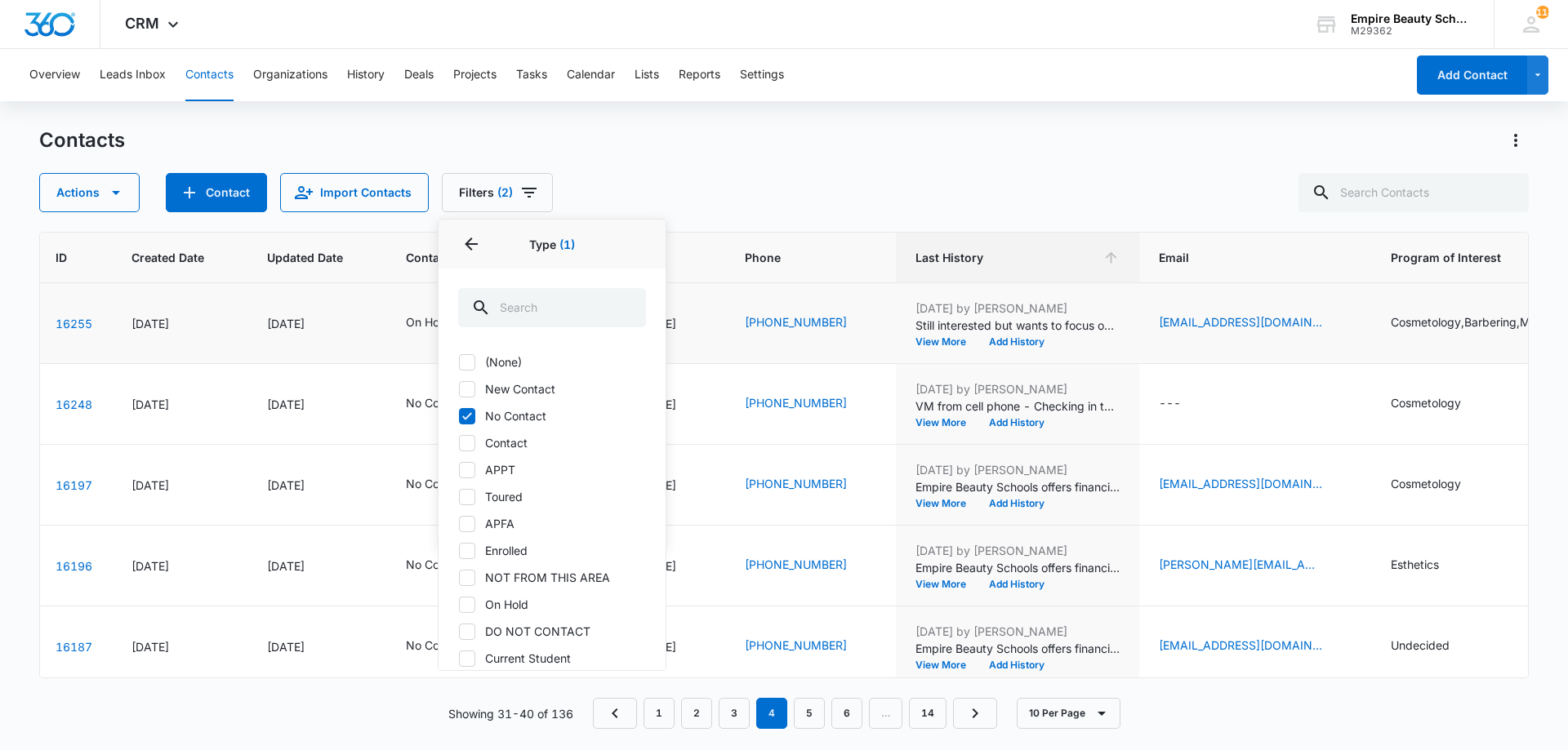
click at [484, 420] on label "No Contact" at bounding box center [551, 416] width 188 height 17
click at [459, 416] on input "No Contact" at bounding box center [458, 415] width 1 height 1
checkbox input "false"
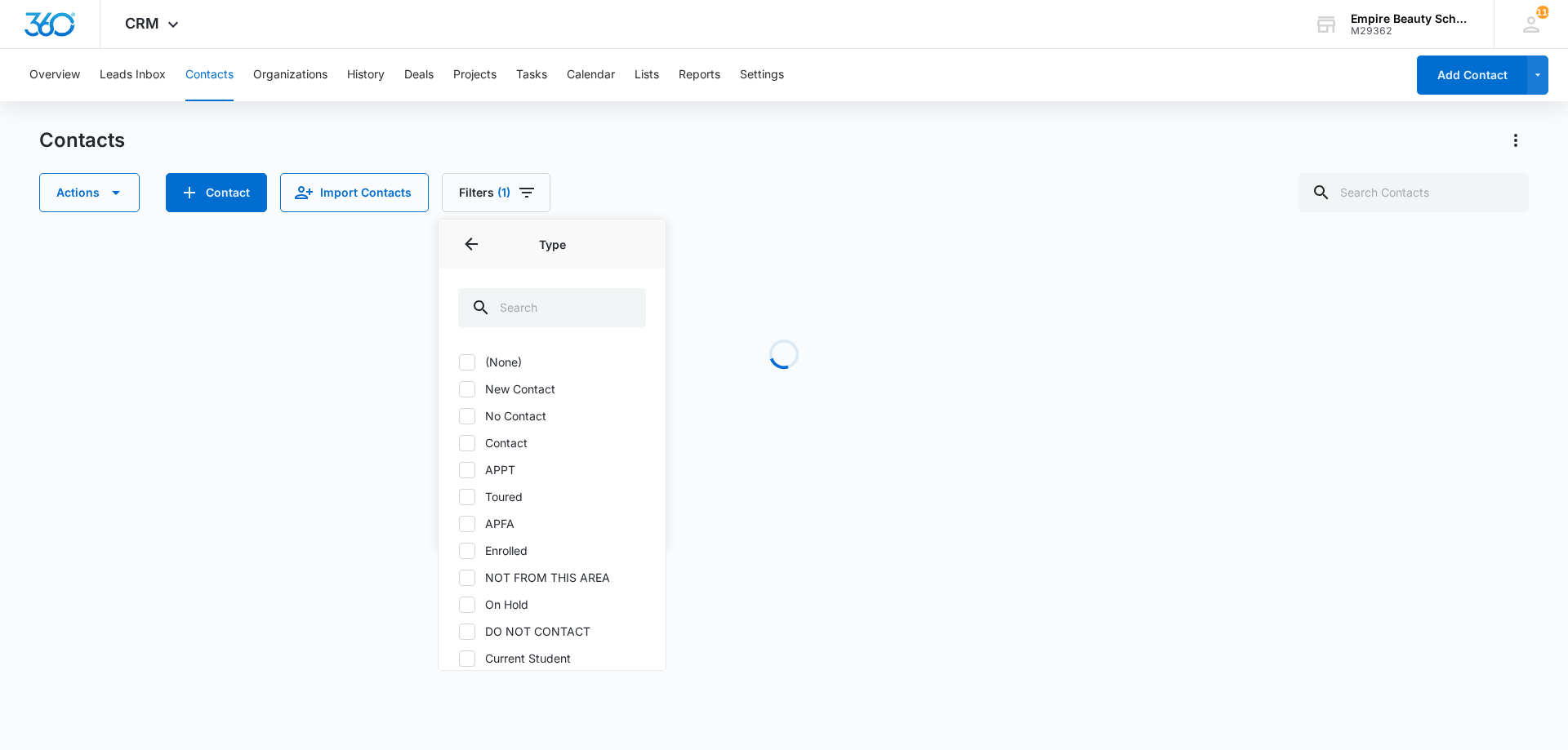
click at [471, 445] on icon at bounding box center [466, 443] width 14 height 14
click at [459, 443] on input "Contact" at bounding box center [458, 443] width 1 height 1
checkbox input "true"
click at [714, 216] on div "Contacts Actions Contact Import Contacts Filters (2) Assigned To Sources Status…" at bounding box center [783, 312] width 1489 height 369
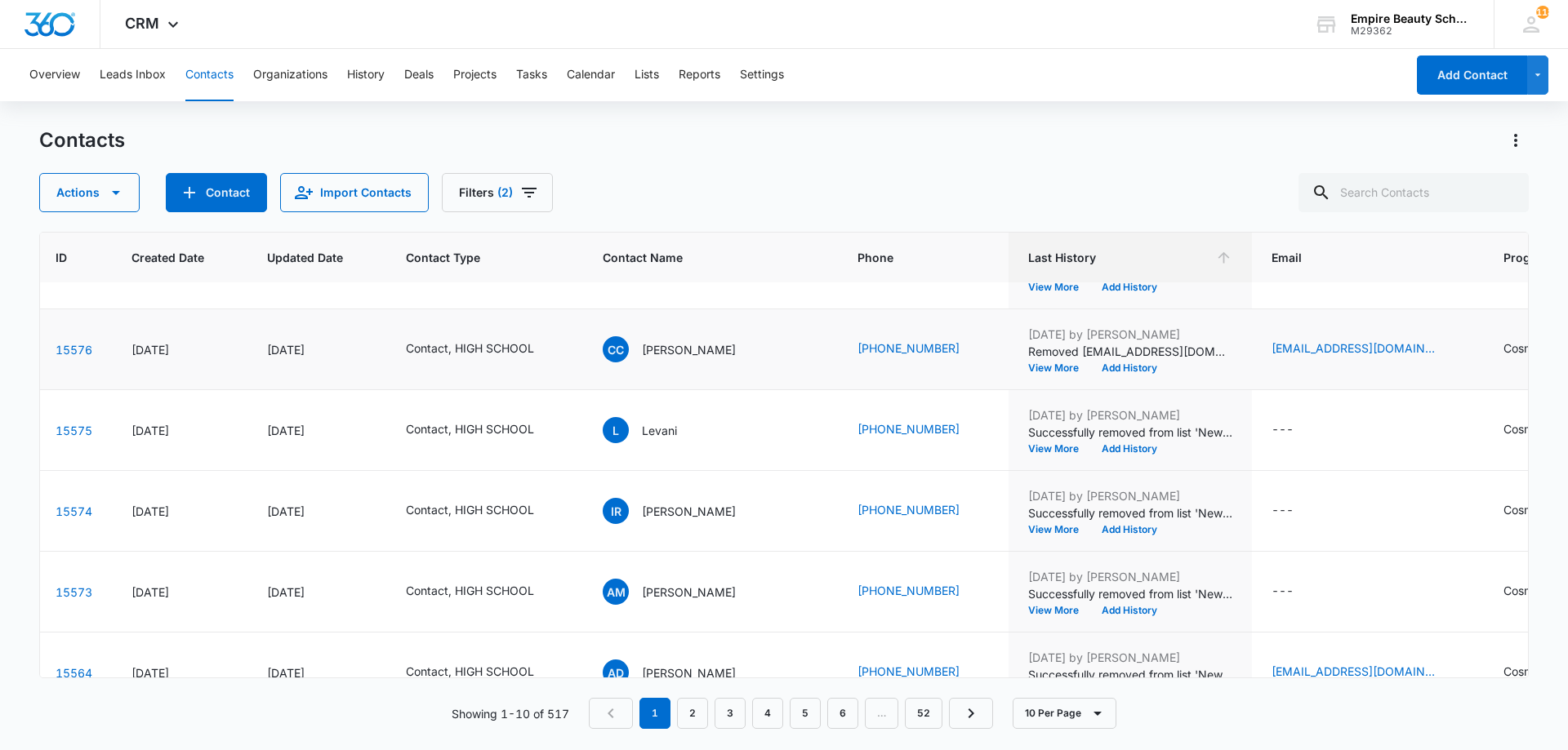
scroll to position [0, 67]
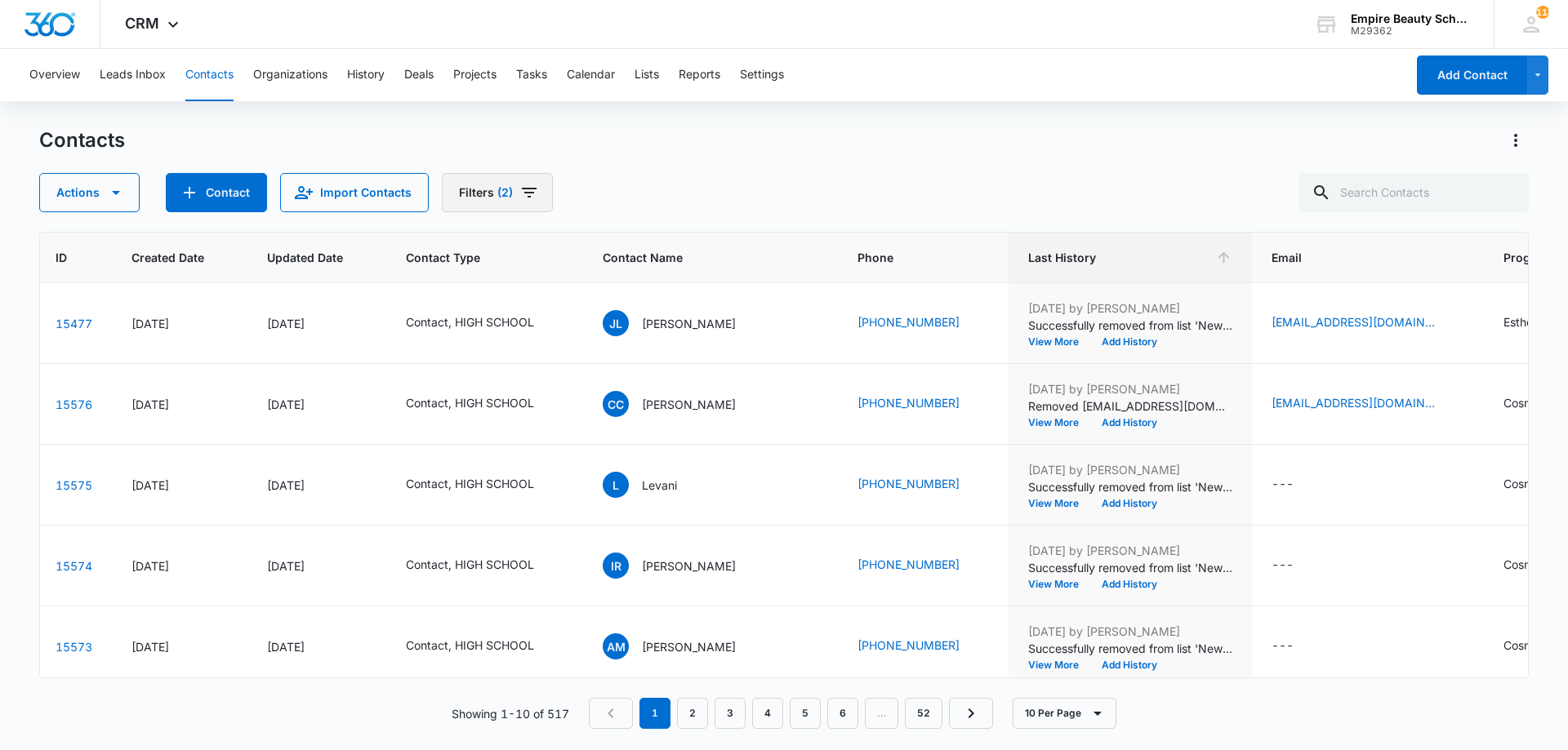
click at [510, 201] on button "Filters (2)" at bounding box center [497, 193] width 111 height 39
click at [898, 166] on div "Contacts Actions Contact Import Contacts Filters (2)" at bounding box center [783, 170] width 1489 height 85
click at [849, 710] on link "6" at bounding box center [843, 713] width 31 height 31
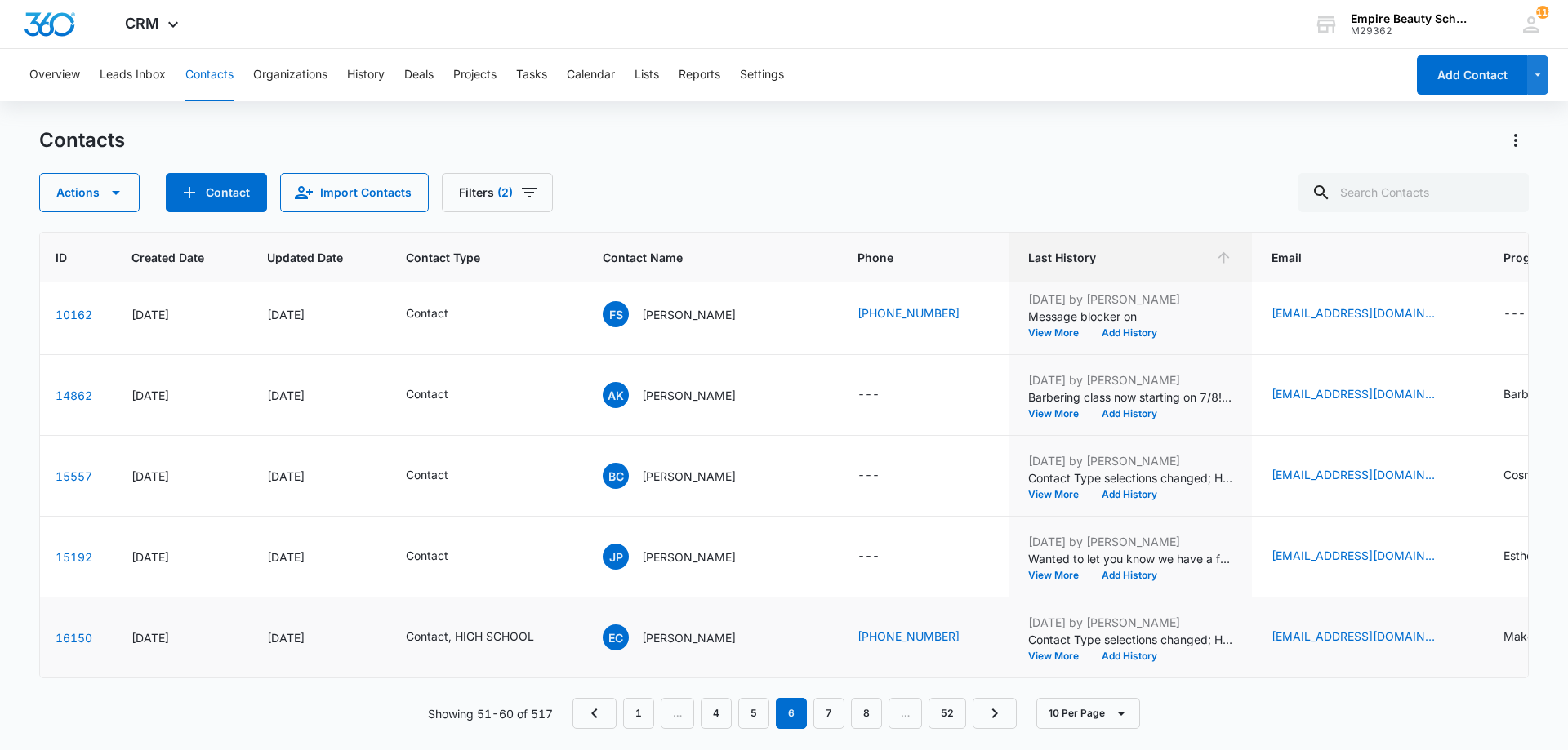
scroll to position [426, 67]
click at [499, 209] on button "Filters (2)" at bounding box center [497, 193] width 111 height 39
click at [688, 172] on div "Contacts Actions Contact Import Contacts Filters (2)" at bounding box center [783, 170] width 1489 height 85
click at [1060, 571] on button "View More" at bounding box center [1058, 576] width 62 height 10
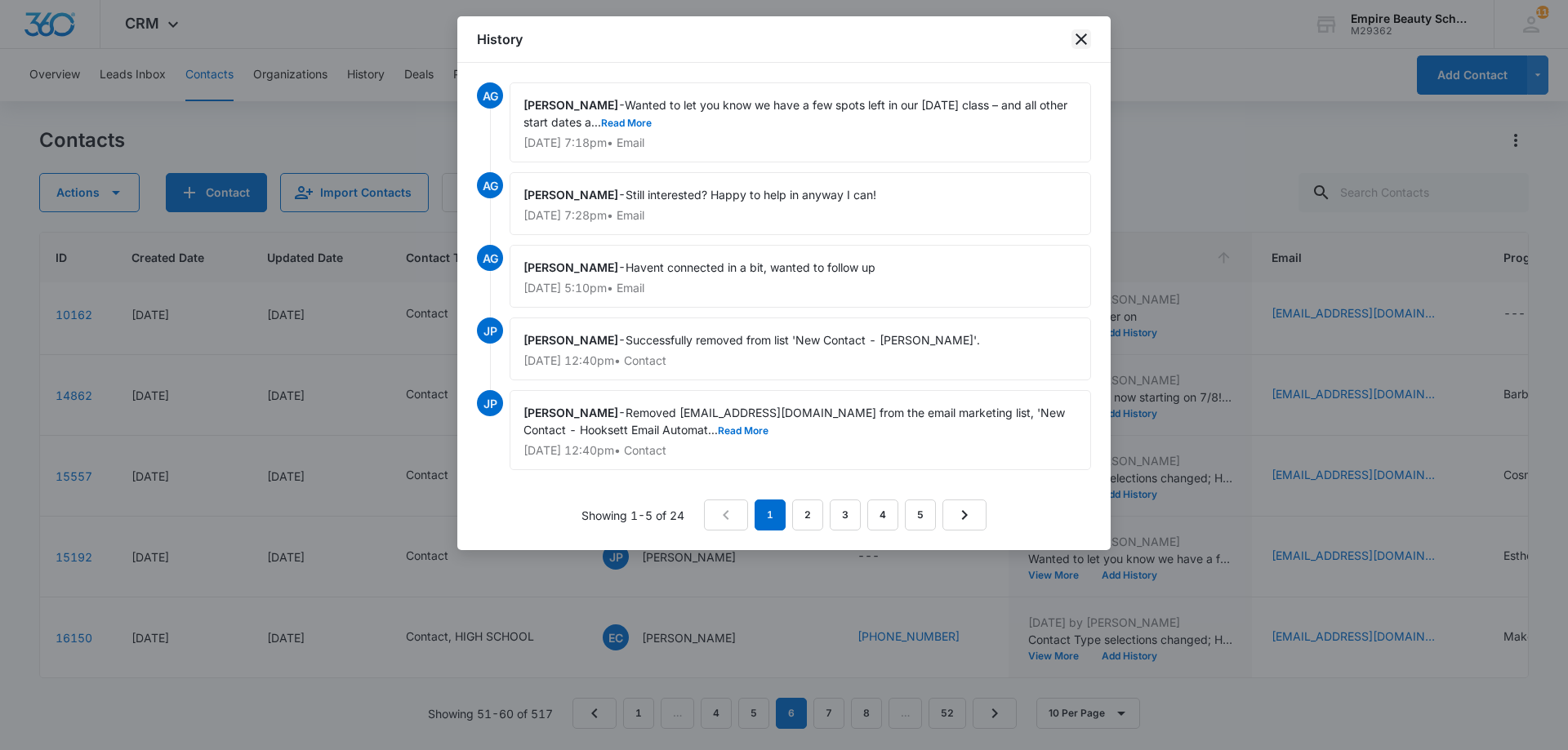
click at [1080, 41] on icon "close" at bounding box center [1080, 38] width 11 height 11
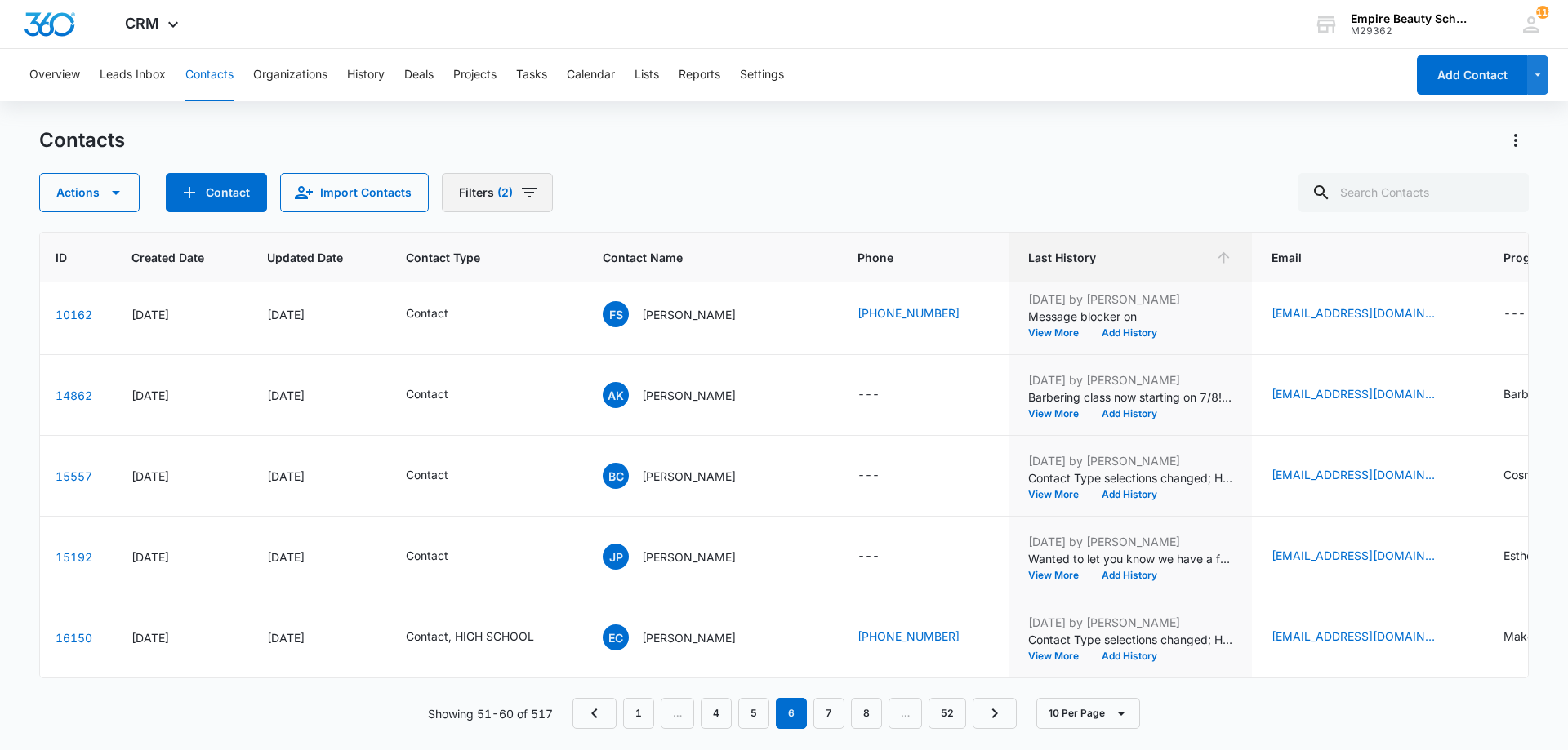
click at [543, 207] on button "Filters (2)" at bounding box center [497, 193] width 111 height 39
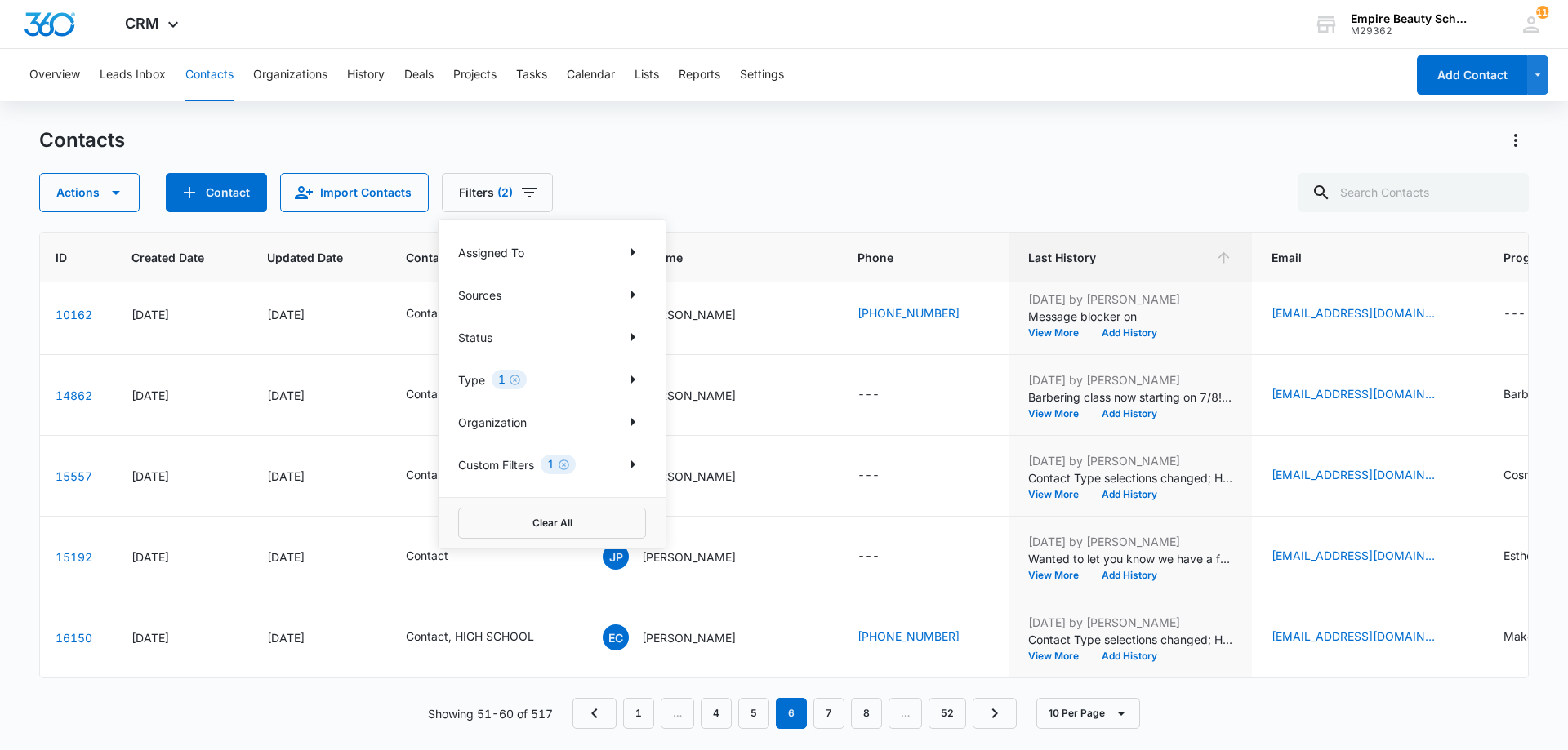
drag, startPoint x: 517, startPoint y: 382, endPoint x: 605, endPoint y: 391, distance: 88.5
click at [516, 382] on icon "Clear" at bounding box center [515, 380] width 12 height 12
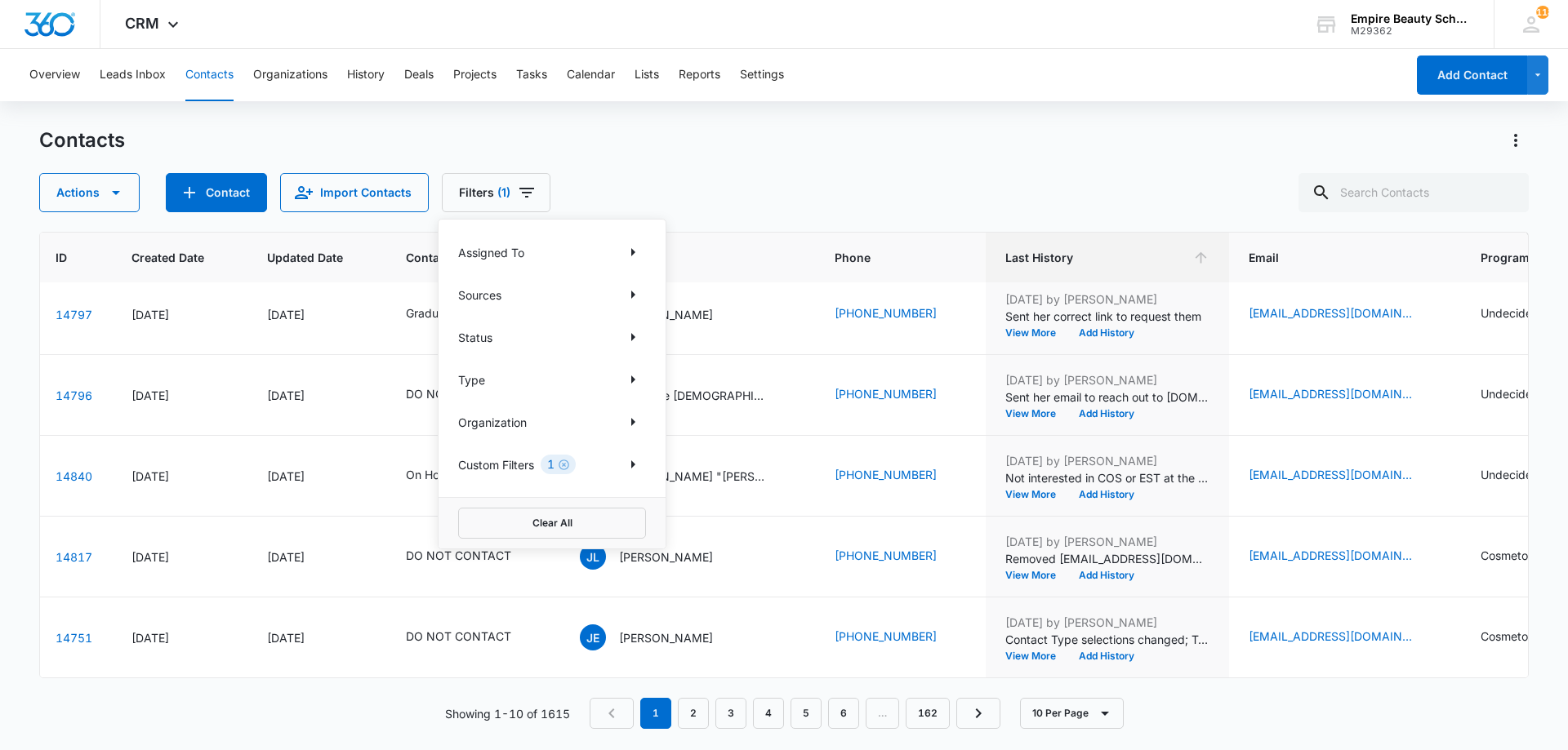
scroll to position [0, 67]
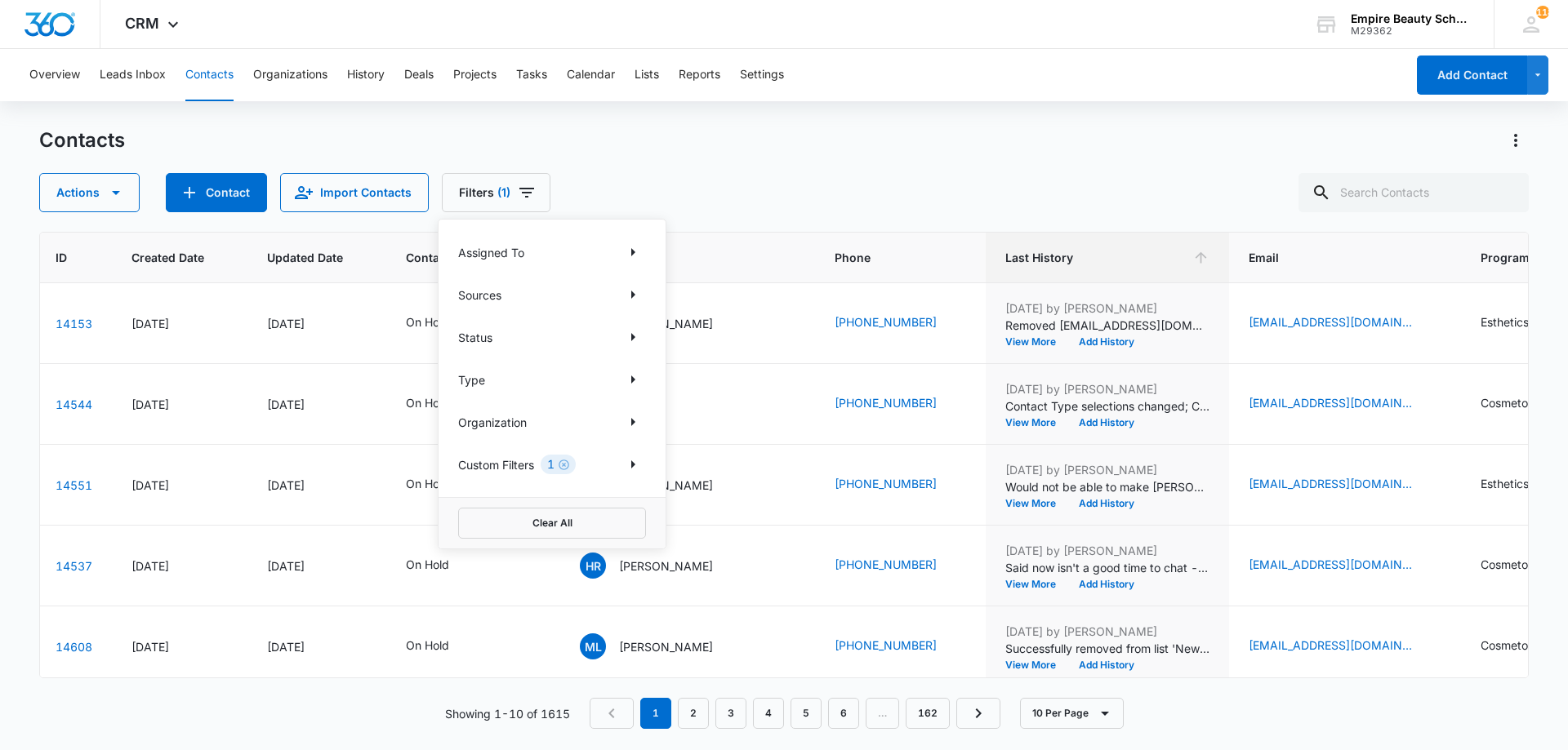
click at [619, 381] on div "Type" at bounding box center [551, 380] width 188 height 26
click at [630, 379] on icon "Show Type filters" at bounding box center [633, 379] width 20 height 20
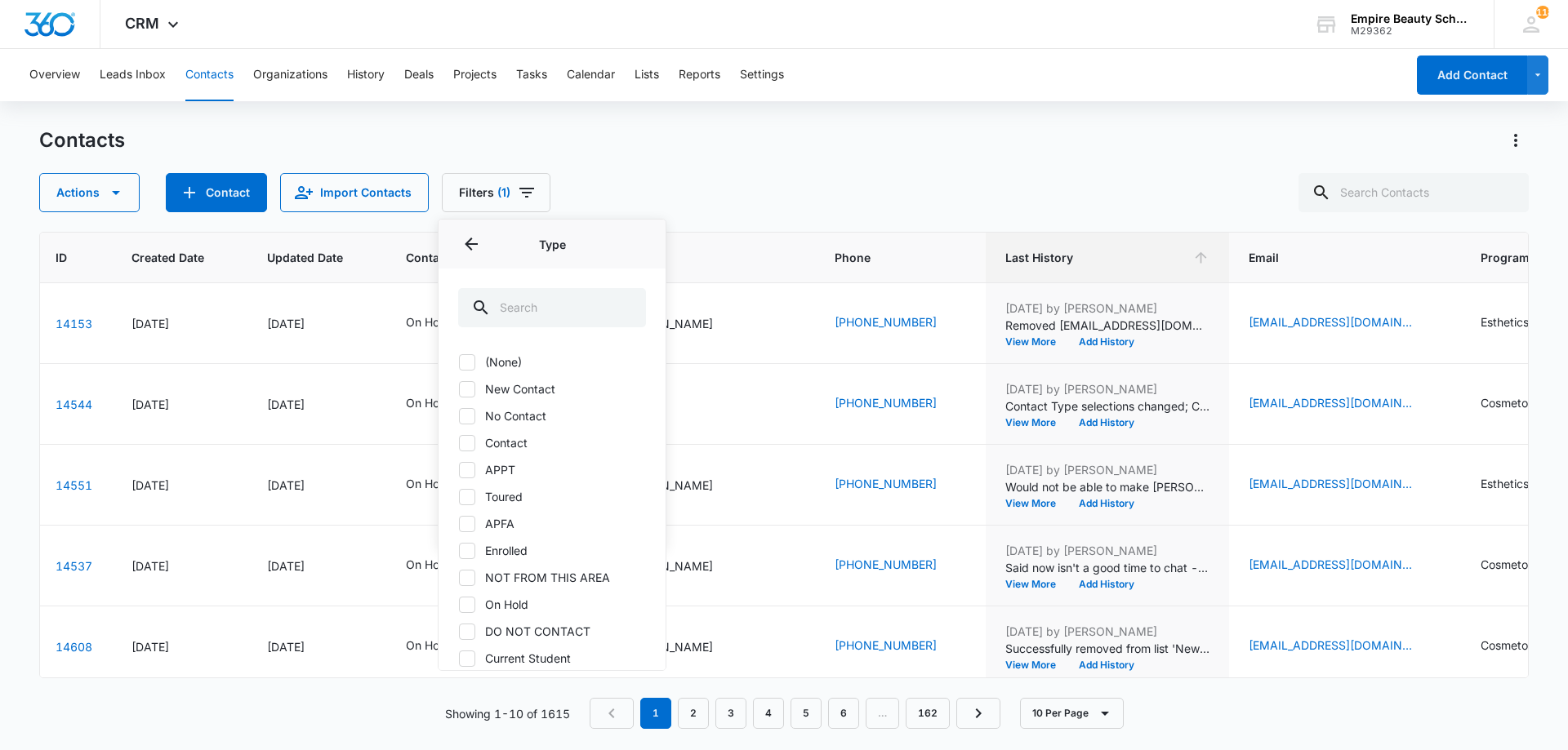
click at [516, 491] on label "Toured" at bounding box center [551, 497] width 188 height 17
click at [459, 496] on input "Toured" at bounding box center [458, 496] width 1 height 1
checkbox input "true"
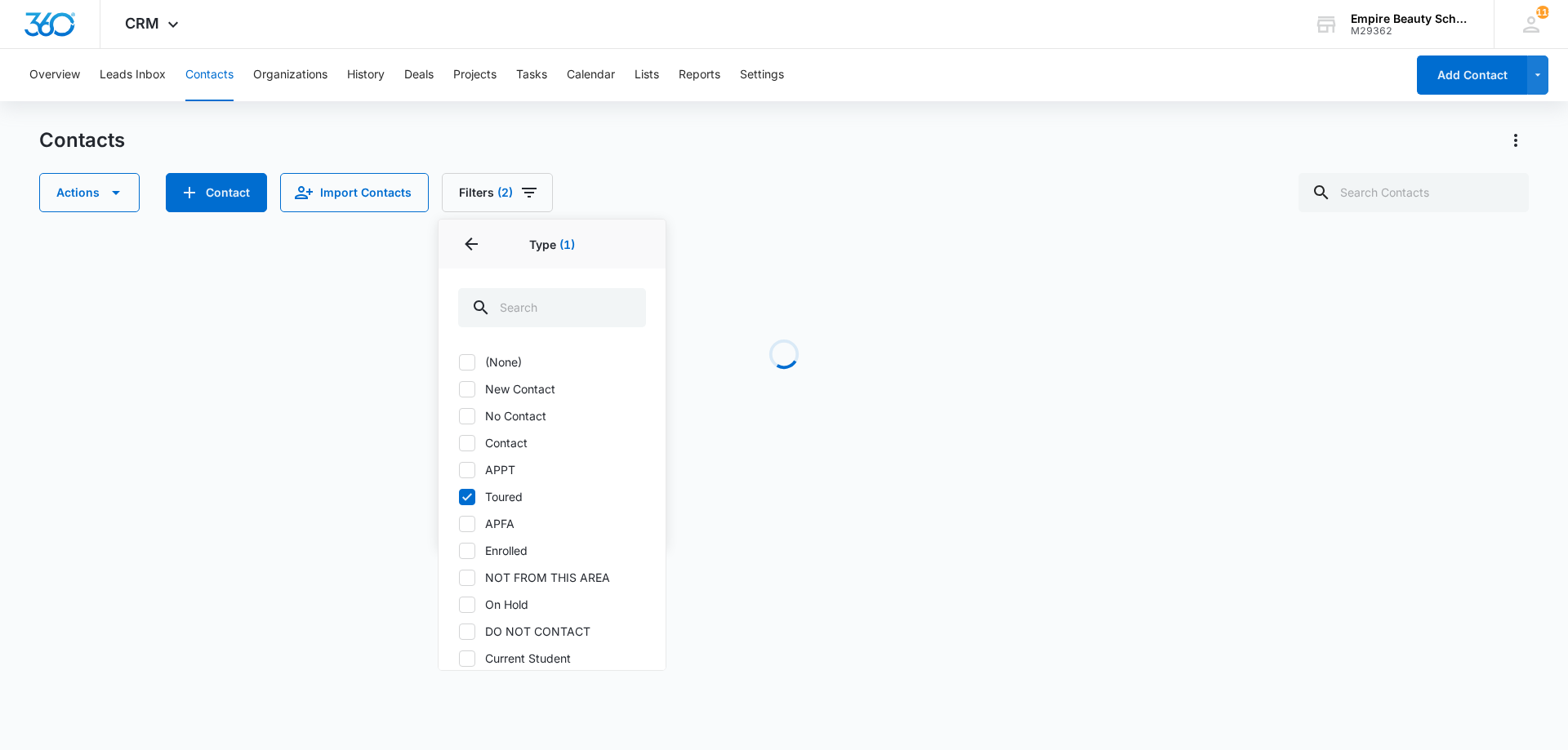
click at [786, 215] on div "Contacts Actions Contact Import Contacts Filters (2) Assigned To Sources Status…" at bounding box center [783, 312] width 1489 height 369
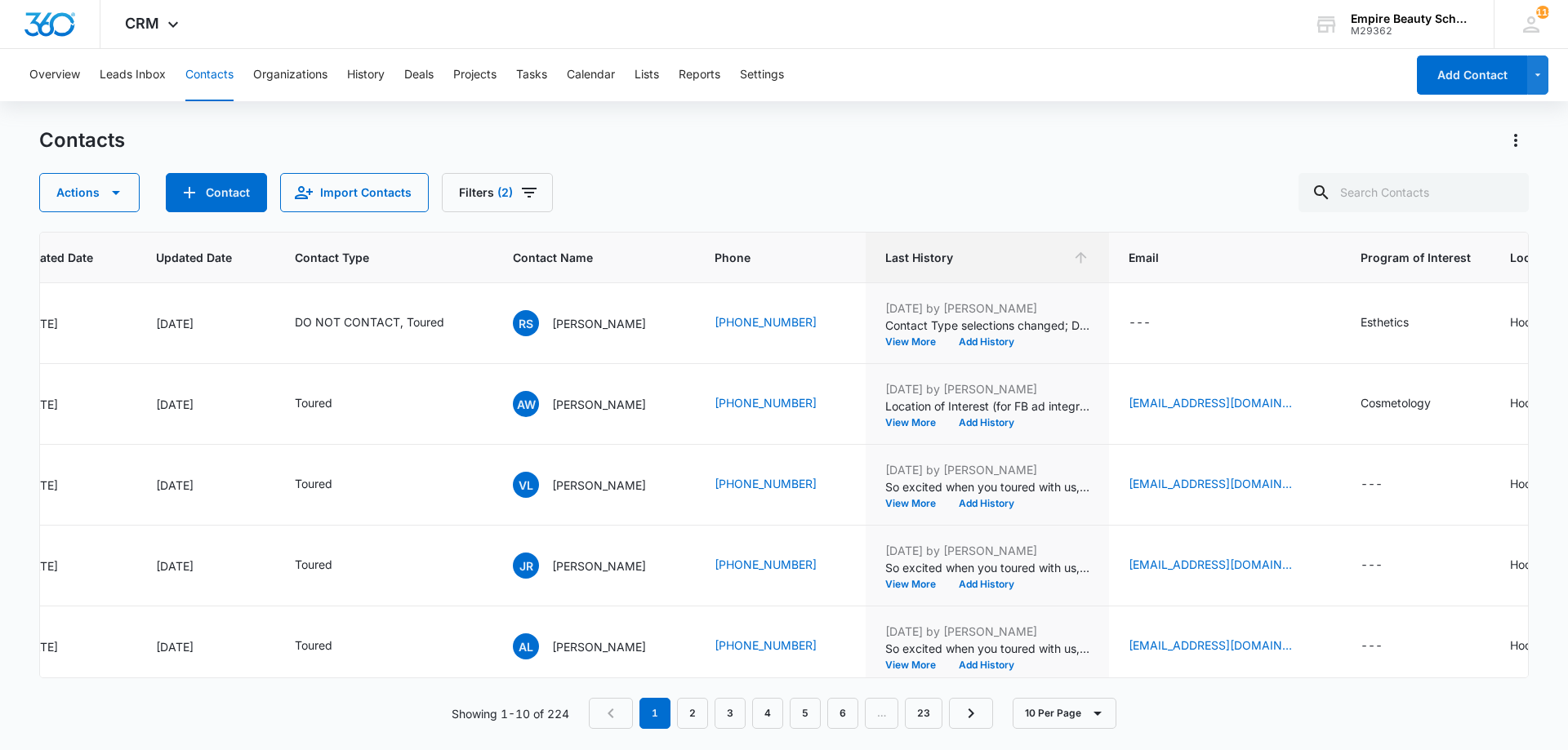
scroll to position [0, 221]
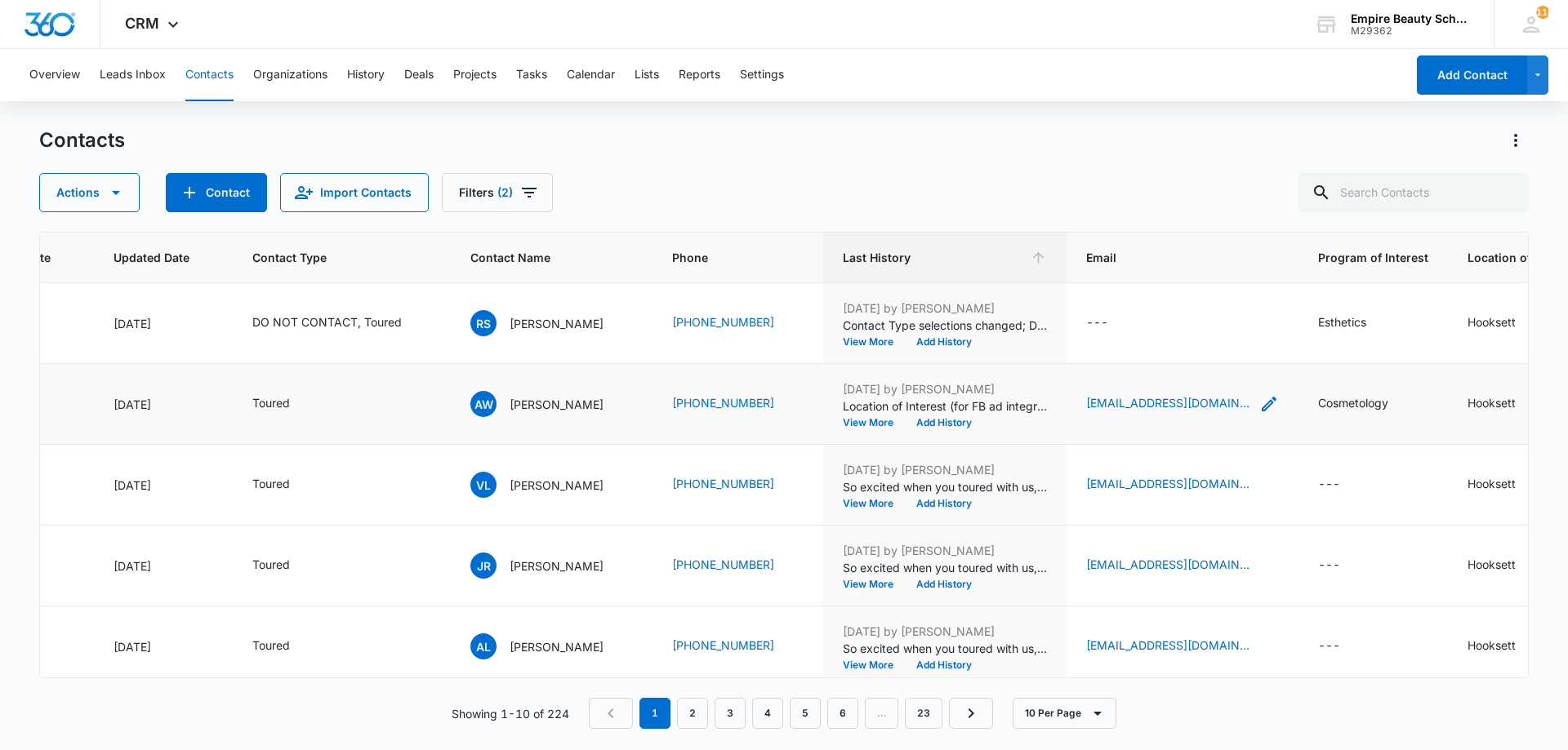
click at [1261, 402] on icon "Email - Keithbw22@yahoo.com - Select to Edit Field" at bounding box center [1268, 403] width 14 height 14
click at [1143, 296] on input "[EMAIL_ADDRESS][DOMAIN_NAME]" at bounding box center [1164, 300] width 206 height 39
click at [1142, 296] on input "[EMAIL_ADDRESS][DOMAIN_NAME]" at bounding box center [1164, 300] width 206 height 39
click at [1148, 361] on button "Cancel" at bounding box center [1176, 351] width 57 height 31
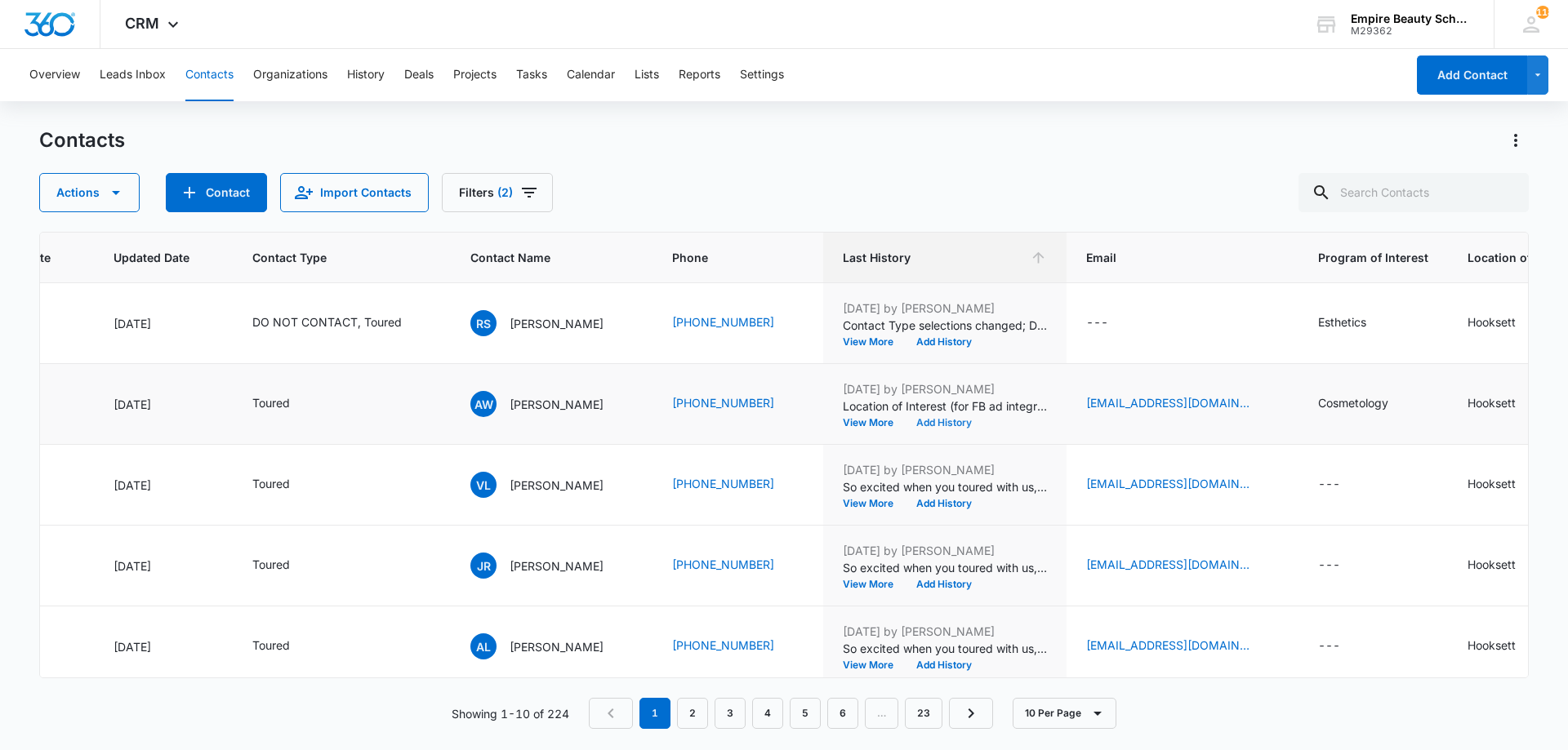
click at [949, 422] on button "Add History" at bounding box center [944, 423] width 78 height 10
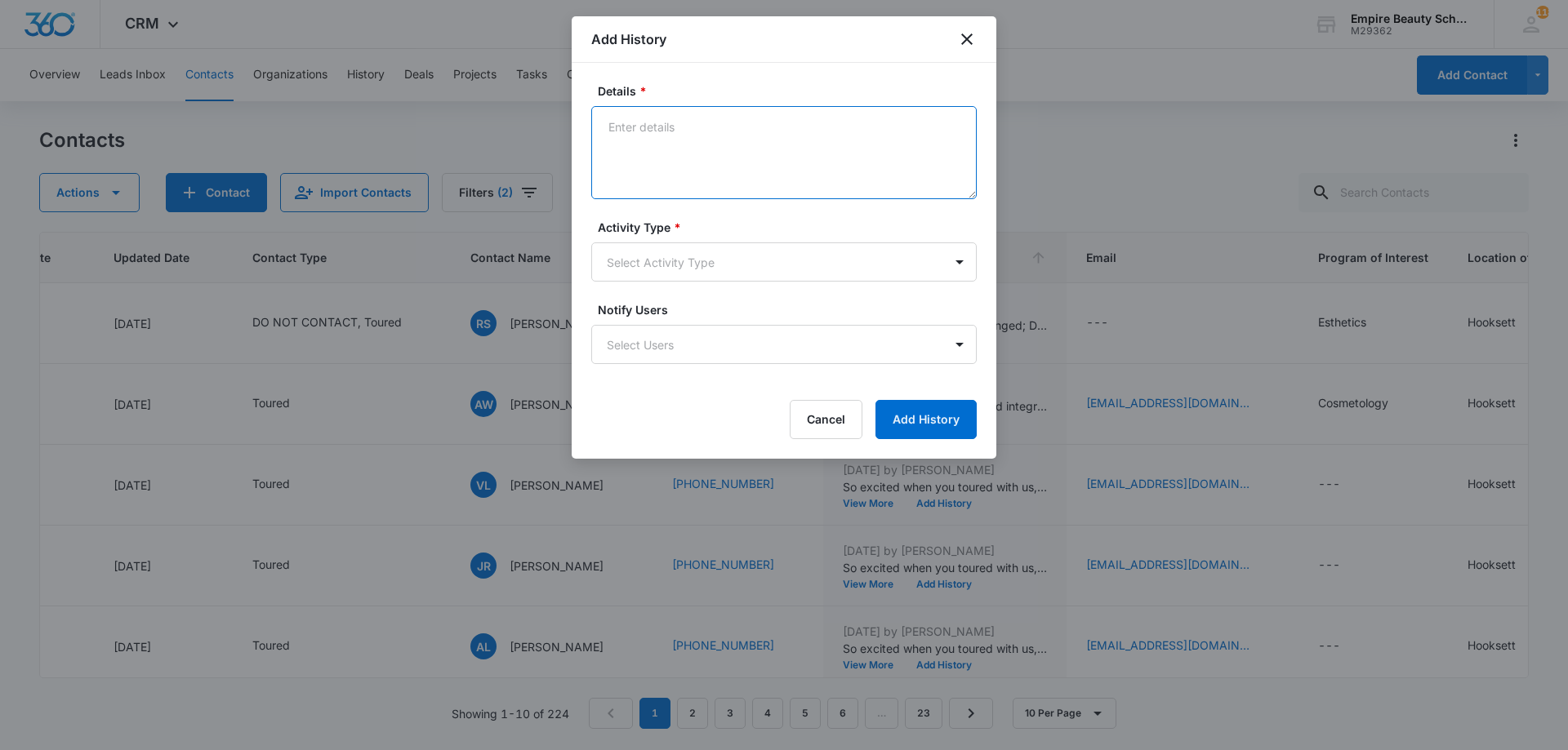
paste textarea "Explore Financial Support: [PERSON_NAME] Scholarship + Next Steps at [GEOGRAPHI…"
type textarea "Explore Financial Support: [PERSON_NAME] Scholarship + Next Steps at [GEOGRAPHI…"
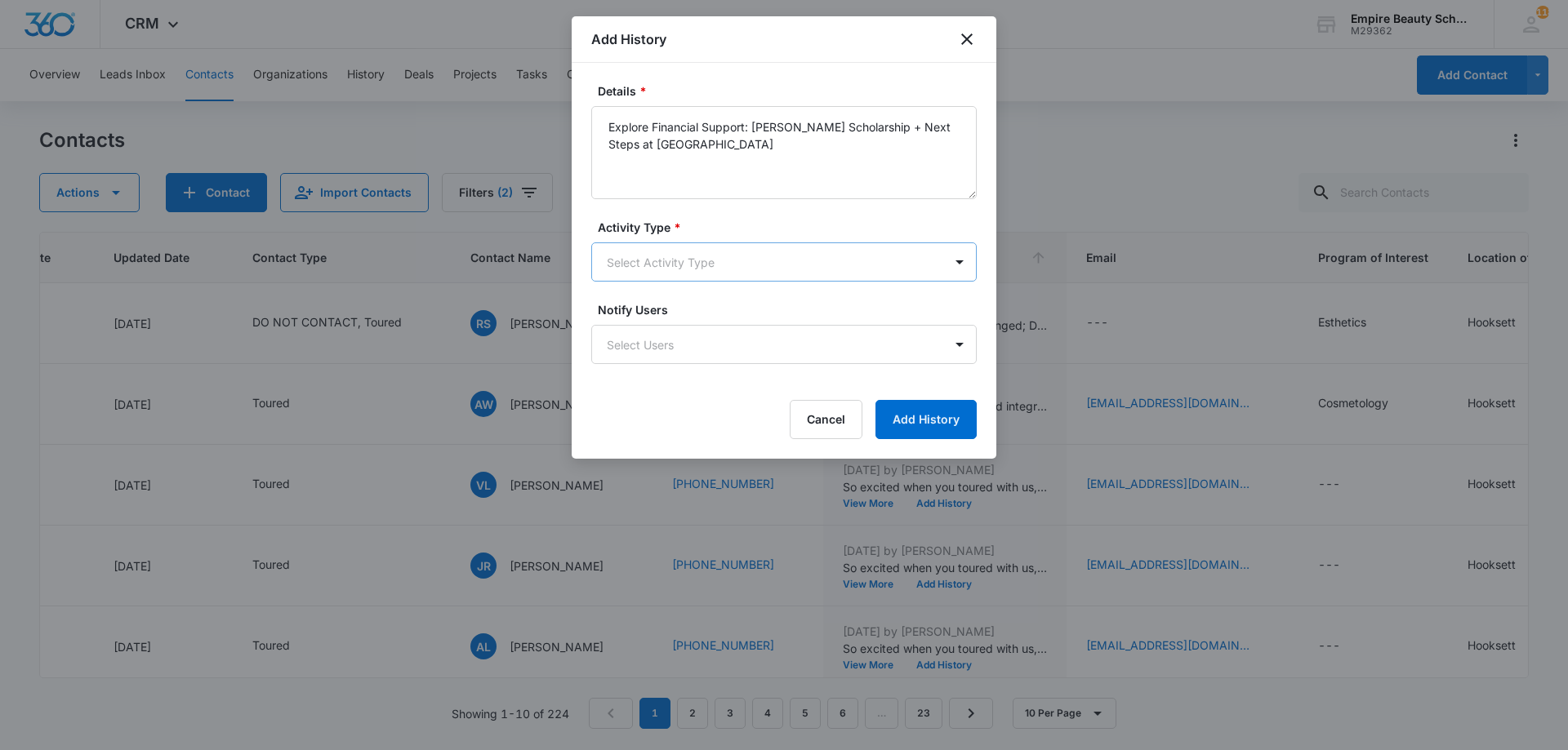
click at [682, 273] on body "CRM Apps Forms CRM Email Shop Payments POS Files Brand Settings Empire Beauty S…" at bounding box center [784, 375] width 1568 height 750
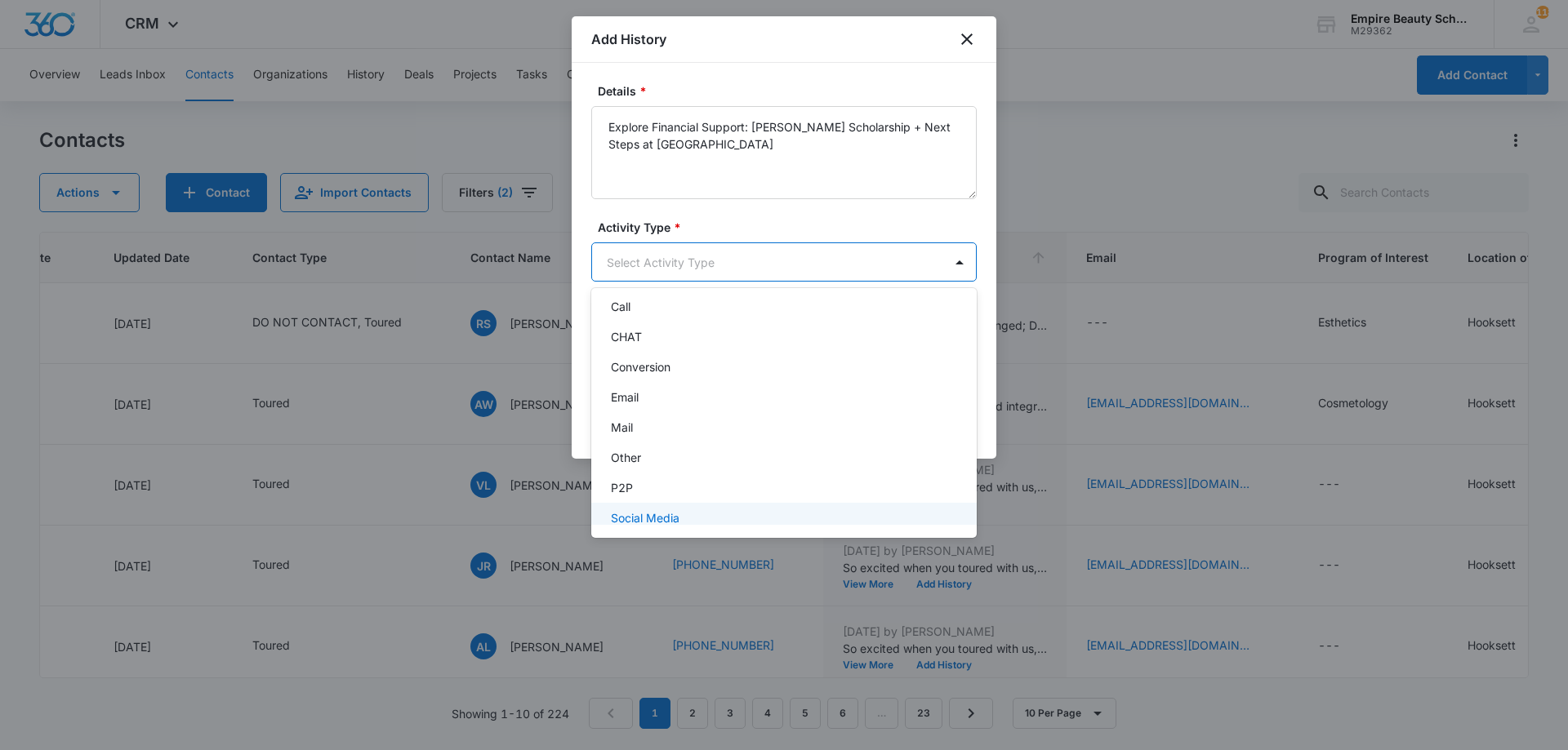
scroll to position [85, 0]
click at [644, 510] on div "Text" at bounding box center [782, 506] width 343 height 17
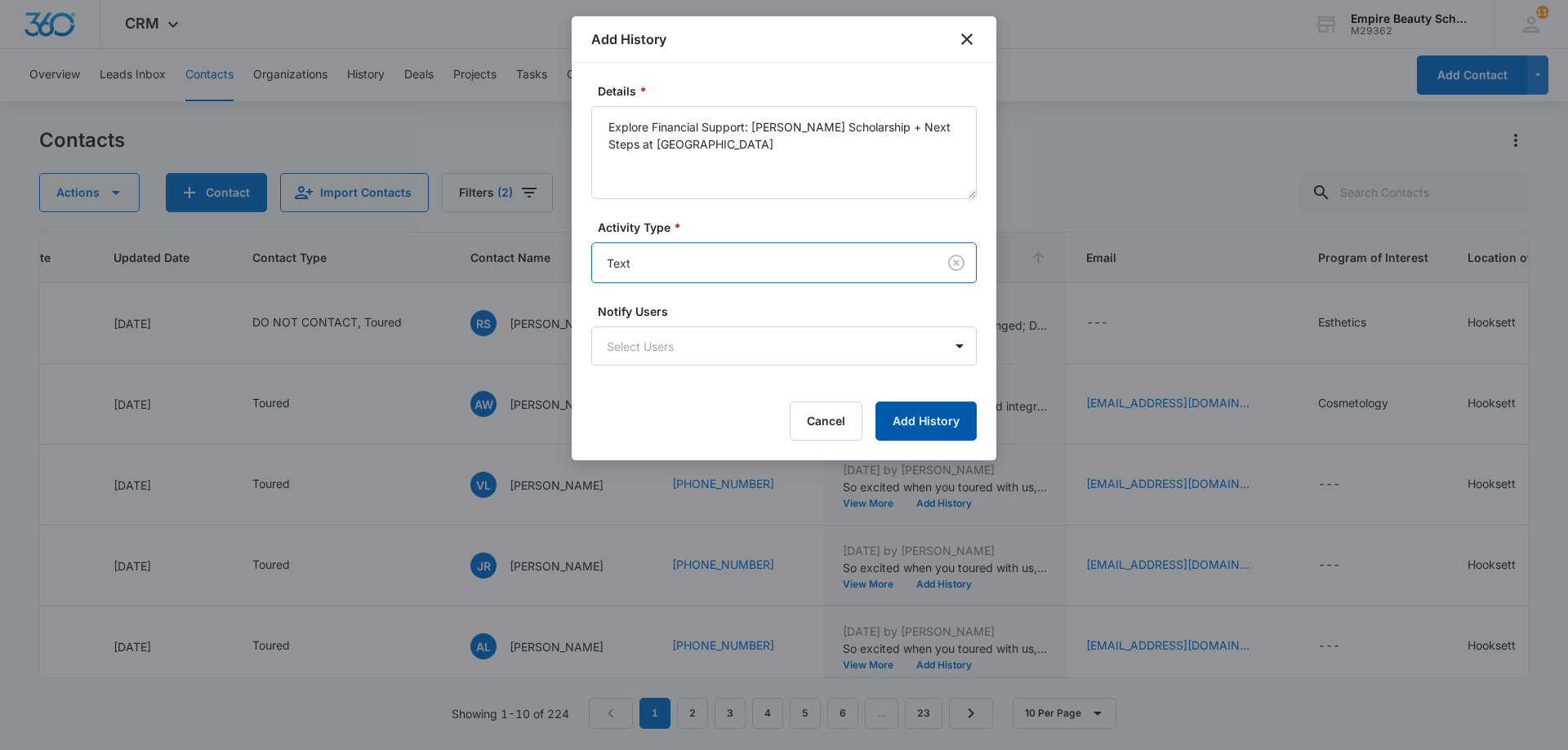
click at [899, 422] on button "Add History" at bounding box center [926, 421] width 101 height 39
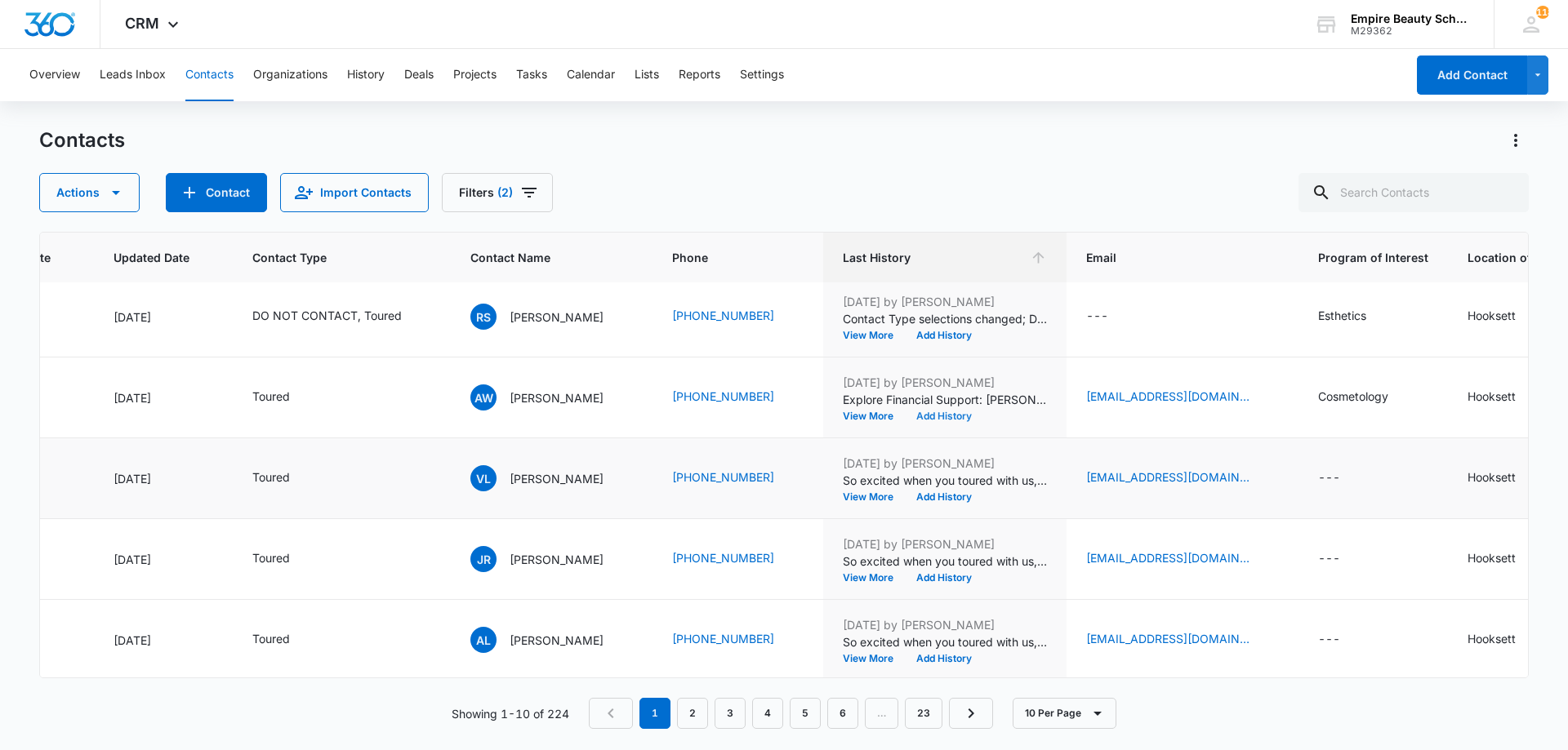
scroll to position [0, 221]
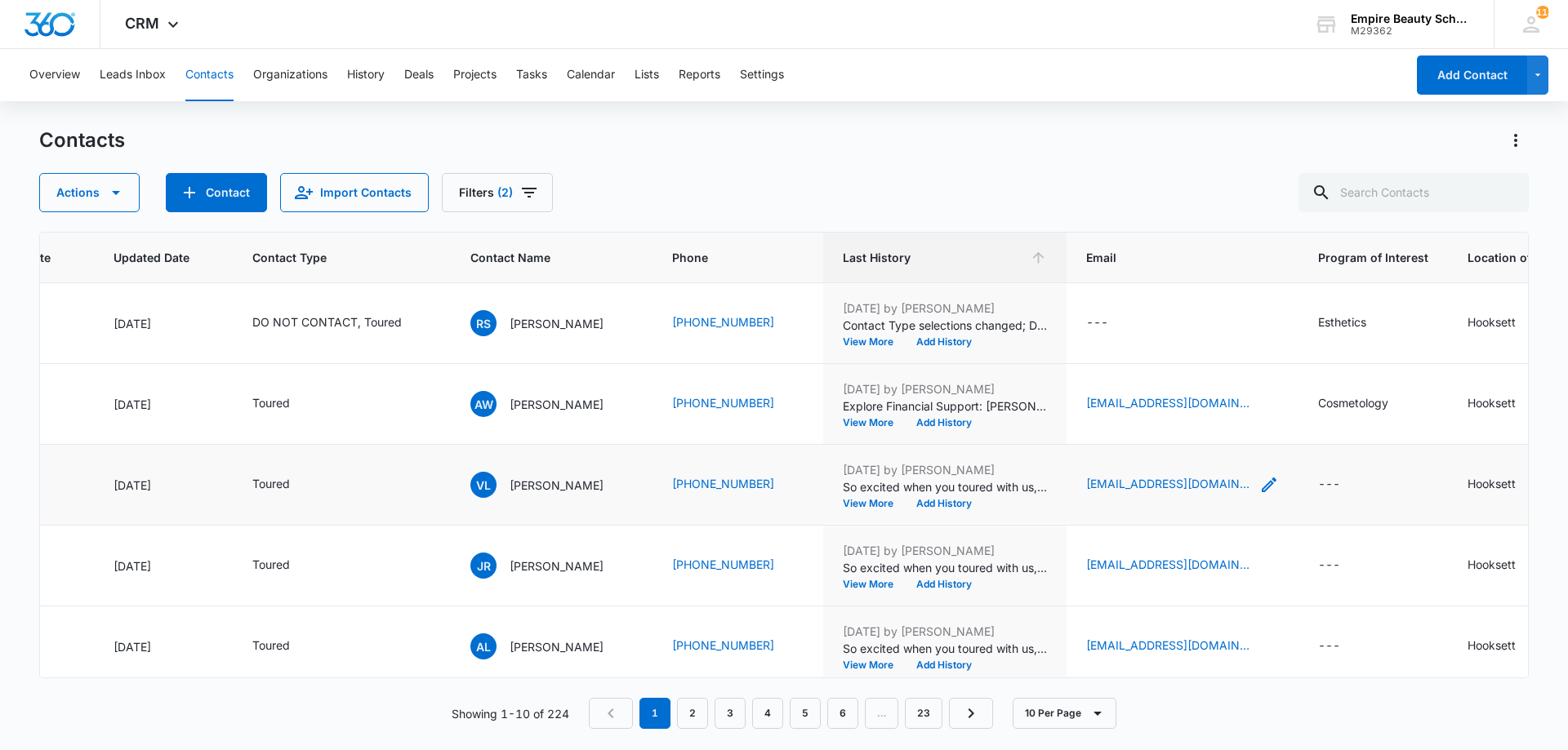
click at [1259, 486] on icon "Email - vlover044@gmail.com - Select to Edit Field" at bounding box center [1268, 484] width 20 height 20
click at [1170, 380] on input "[EMAIL_ADDRESS][DOMAIN_NAME]" at bounding box center [1160, 381] width 206 height 39
click at [1168, 380] on input "[EMAIL_ADDRESS][DOMAIN_NAME]" at bounding box center [1160, 381] width 206 height 39
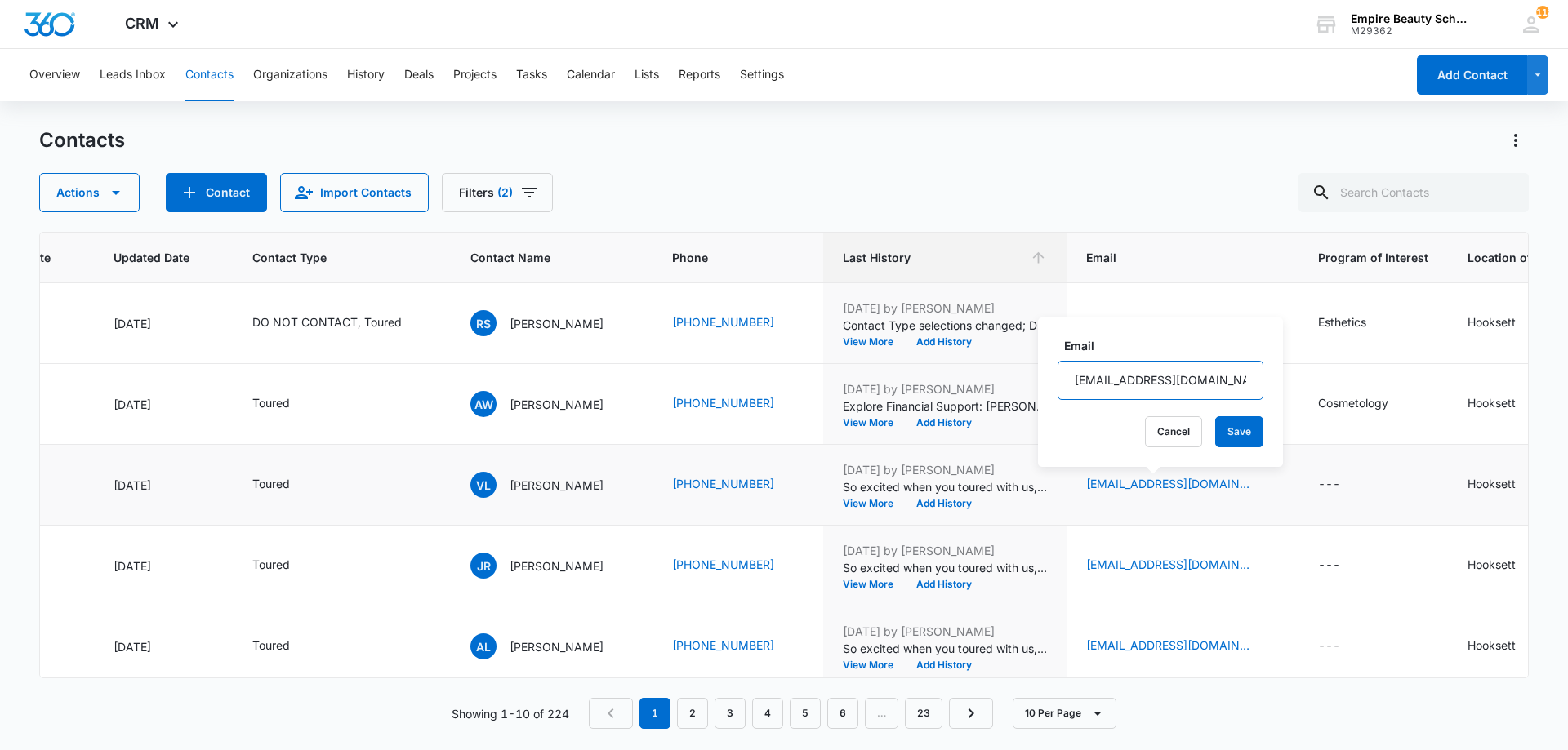
click at [1168, 380] on input "[EMAIL_ADDRESS][DOMAIN_NAME]" at bounding box center [1160, 381] width 206 height 39
click at [1148, 428] on button "Cancel" at bounding box center [1173, 431] width 57 height 31
click at [933, 505] on button "Add History" at bounding box center [944, 504] width 78 height 10
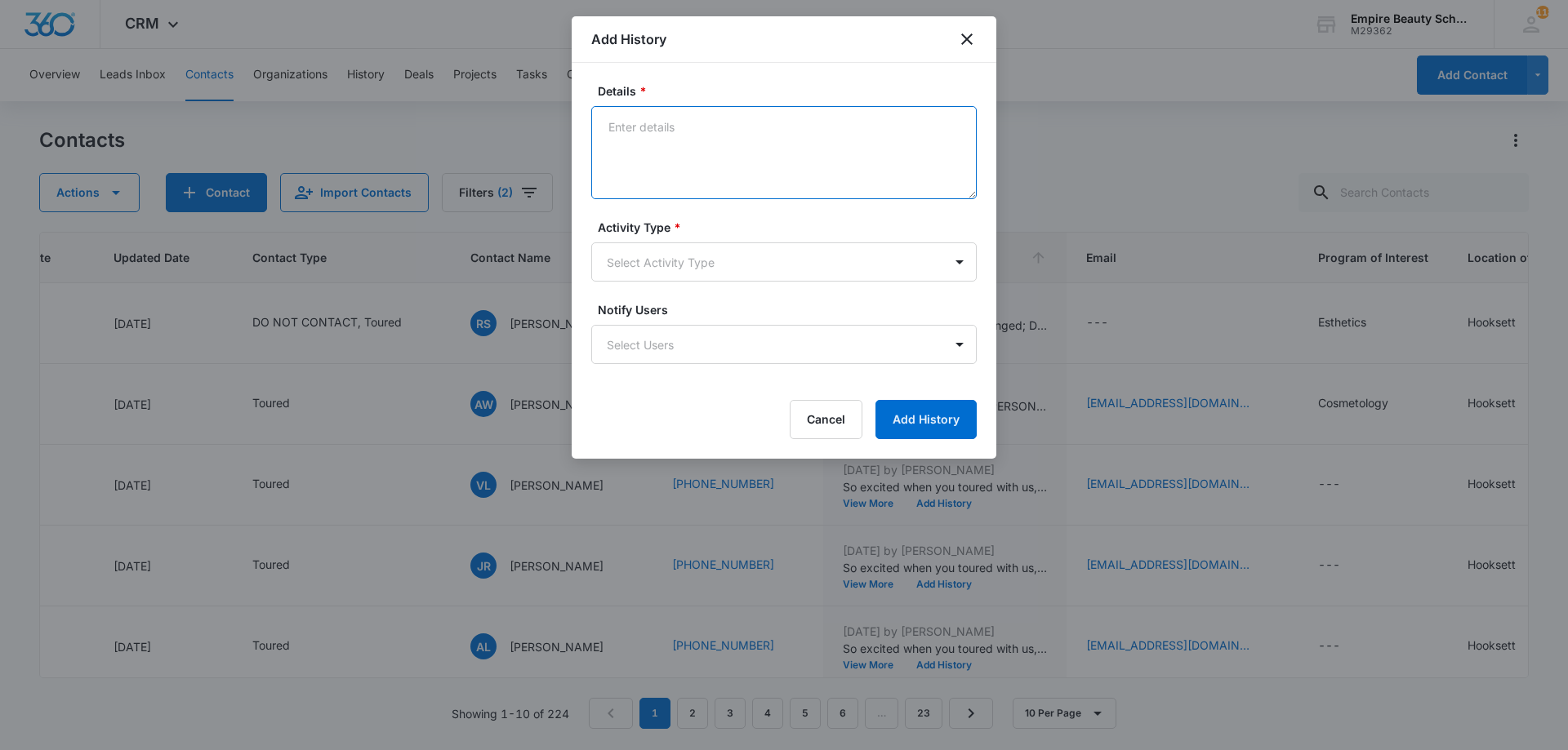
paste textarea "Explore Financial Support: [PERSON_NAME] Scholarship + Next Steps at [GEOGRAPHI…"
type textarea "Explore Financial Support: [PERSON_NAME] Scholarship + Next Steps at [GEOGRAPHI…"
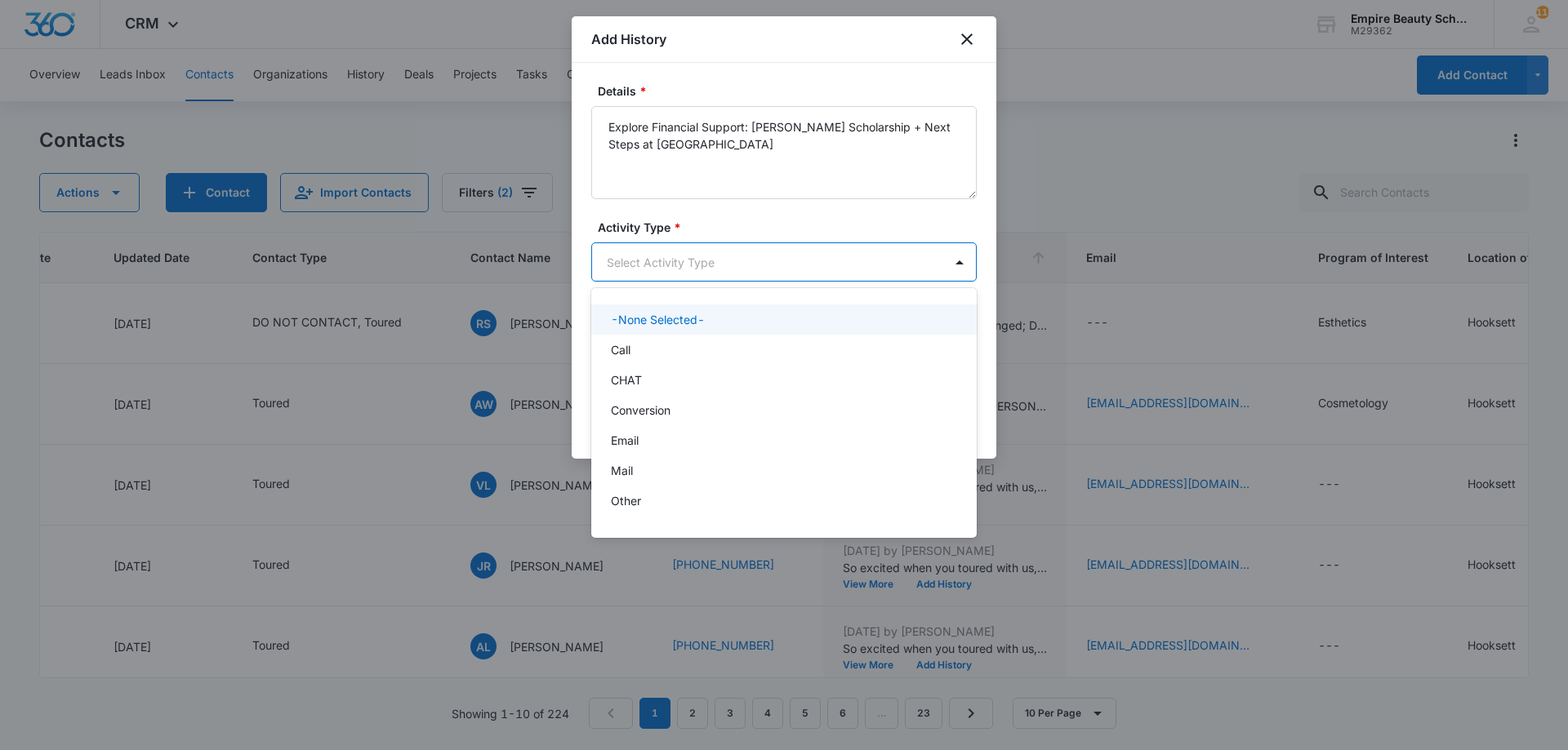
click at [734, 269] on body "CRM Apps Forms CRM Email Shop Payments POS Files Brand Settings Empire Beauty S…" at bounding box center [784, 375] width 1568 height 750
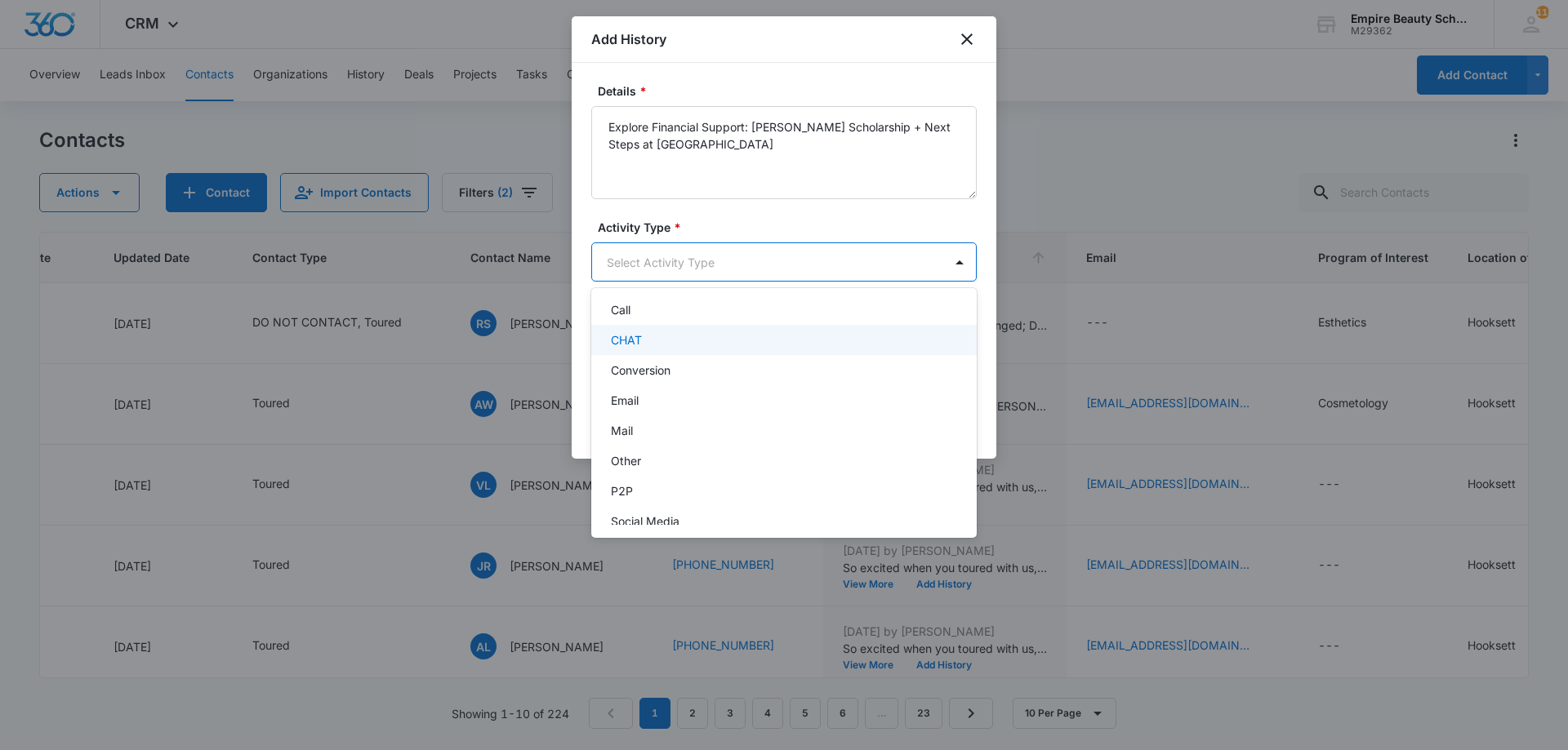
scroll to position [85, 0]
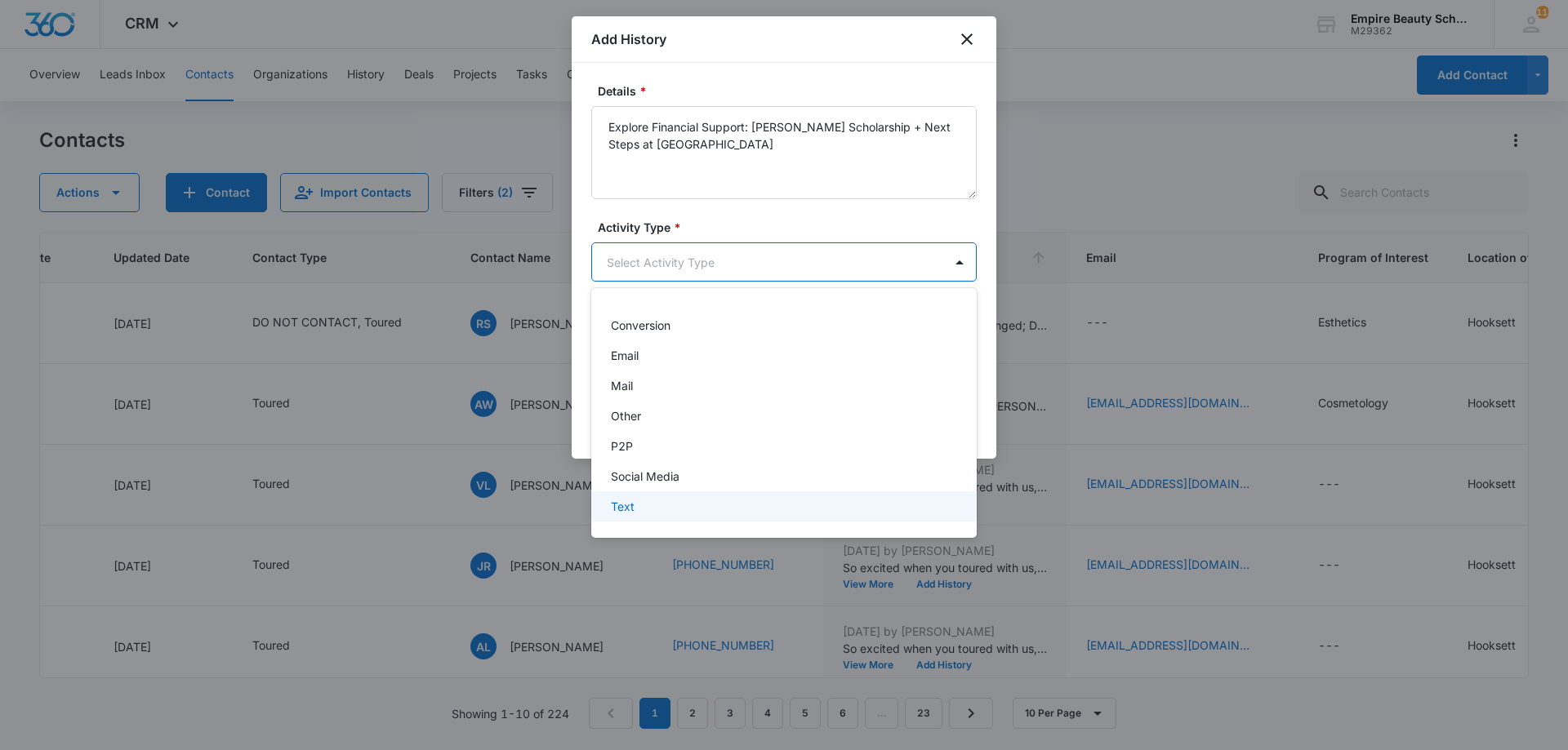
drag, startPoint x: 683, startPoint y: 504, endPoint x: 738, endPoint y: 470, distance: 64.7
click at [683, 505] on div "Text" at bounding box center [782, 506] width 343 height 17
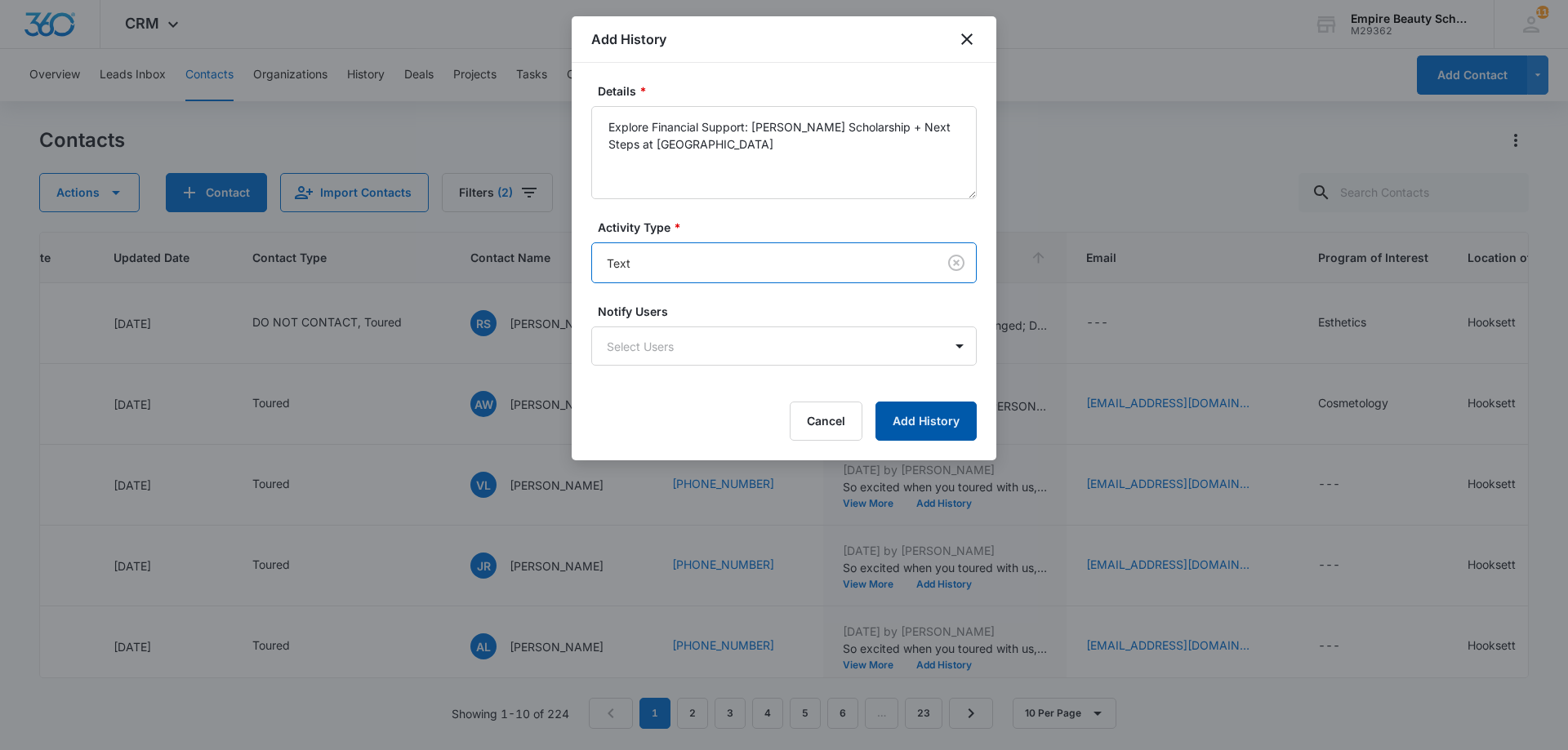
click at [904, 432] on button "Add History" at bounding box center [926, 421] width 101 height 39
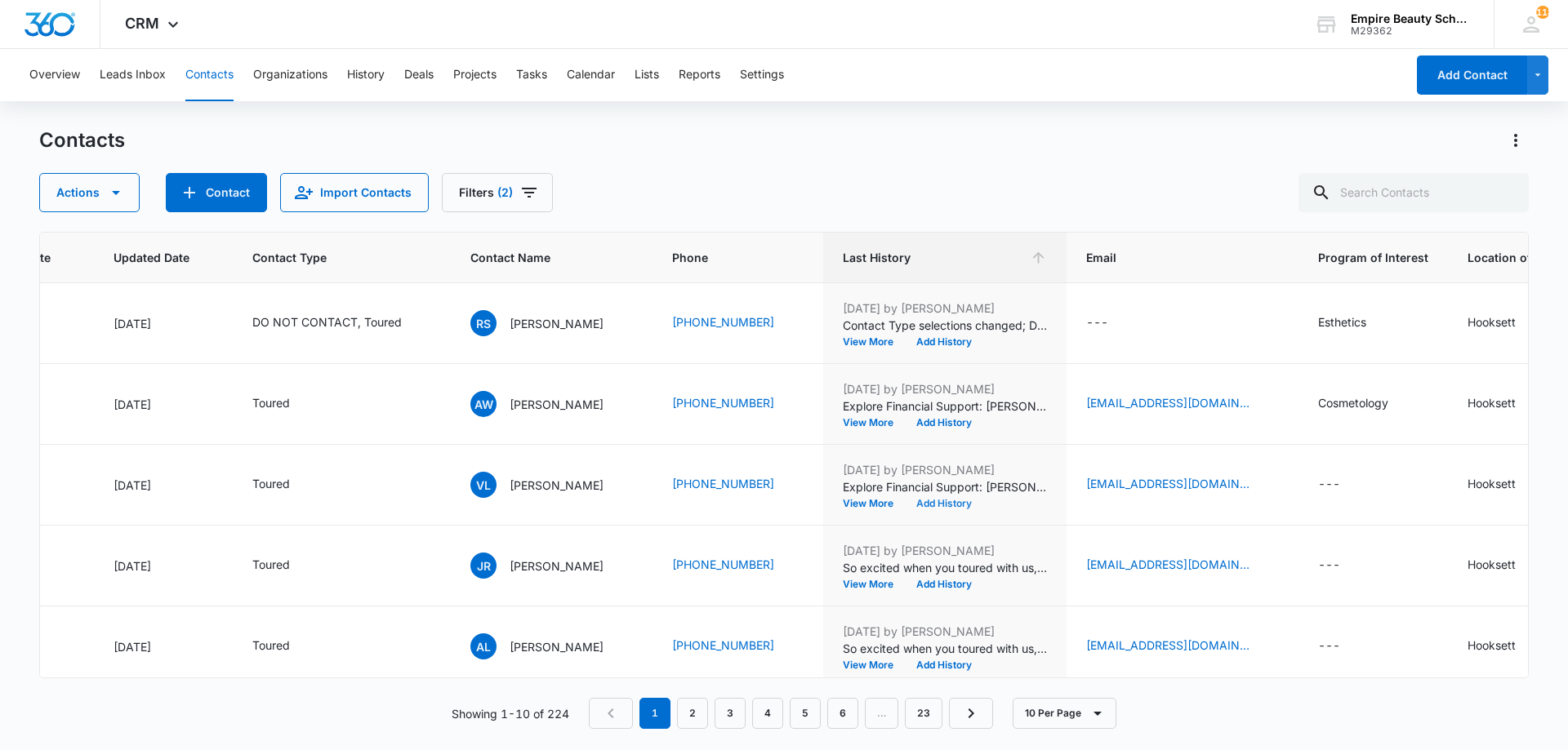
click at [905, 499] on button "Add History" at bounding box center [944, 504] width 78 height 10
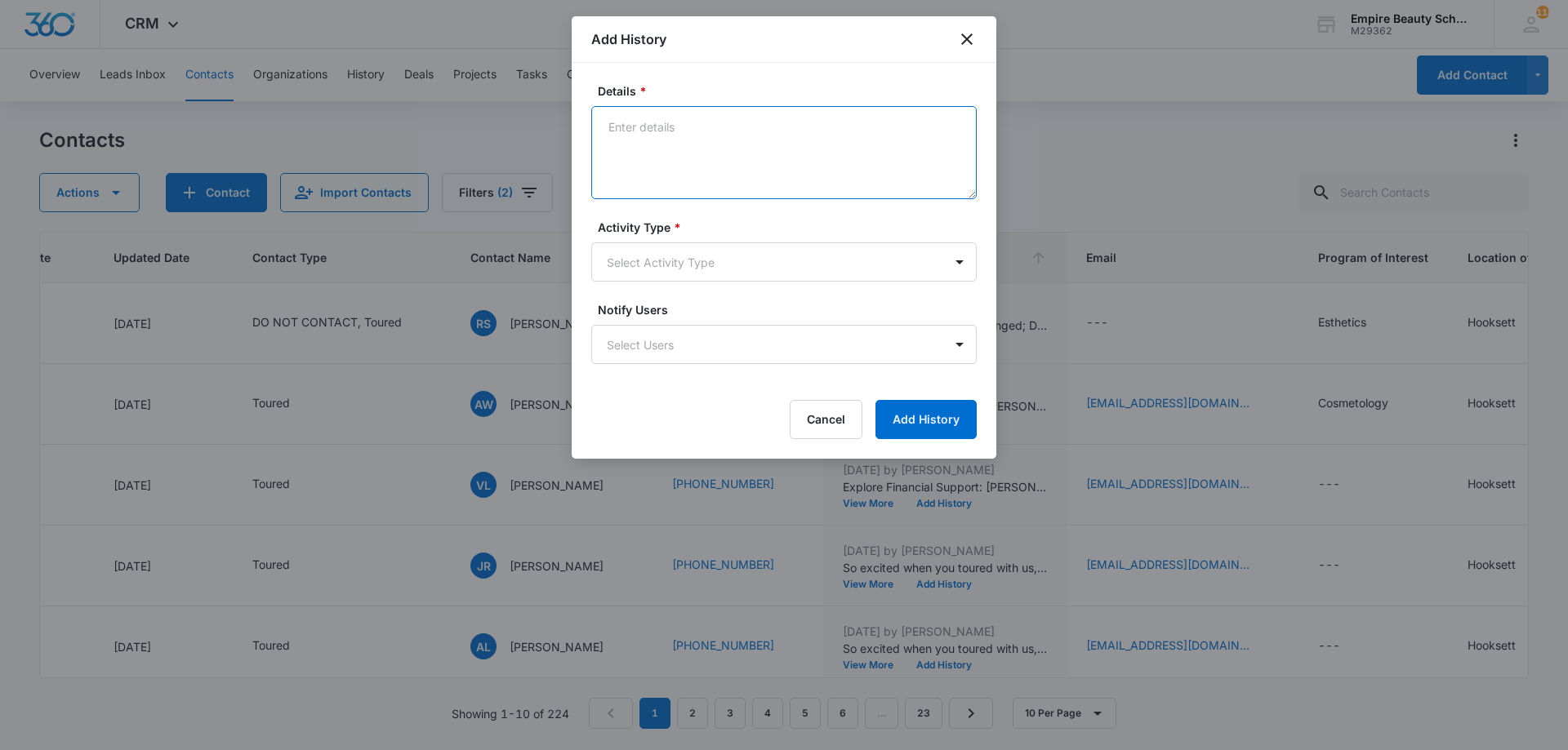
paste textarea "Explore Financial Support: [PERSON_NAME] Scholarship + Next Steps at [GEOGRAPHI…"
type textarea "Explore Financial Support: [PERSON_NAME] Scholarship + Next Steps at [GEOGRAPHI…"
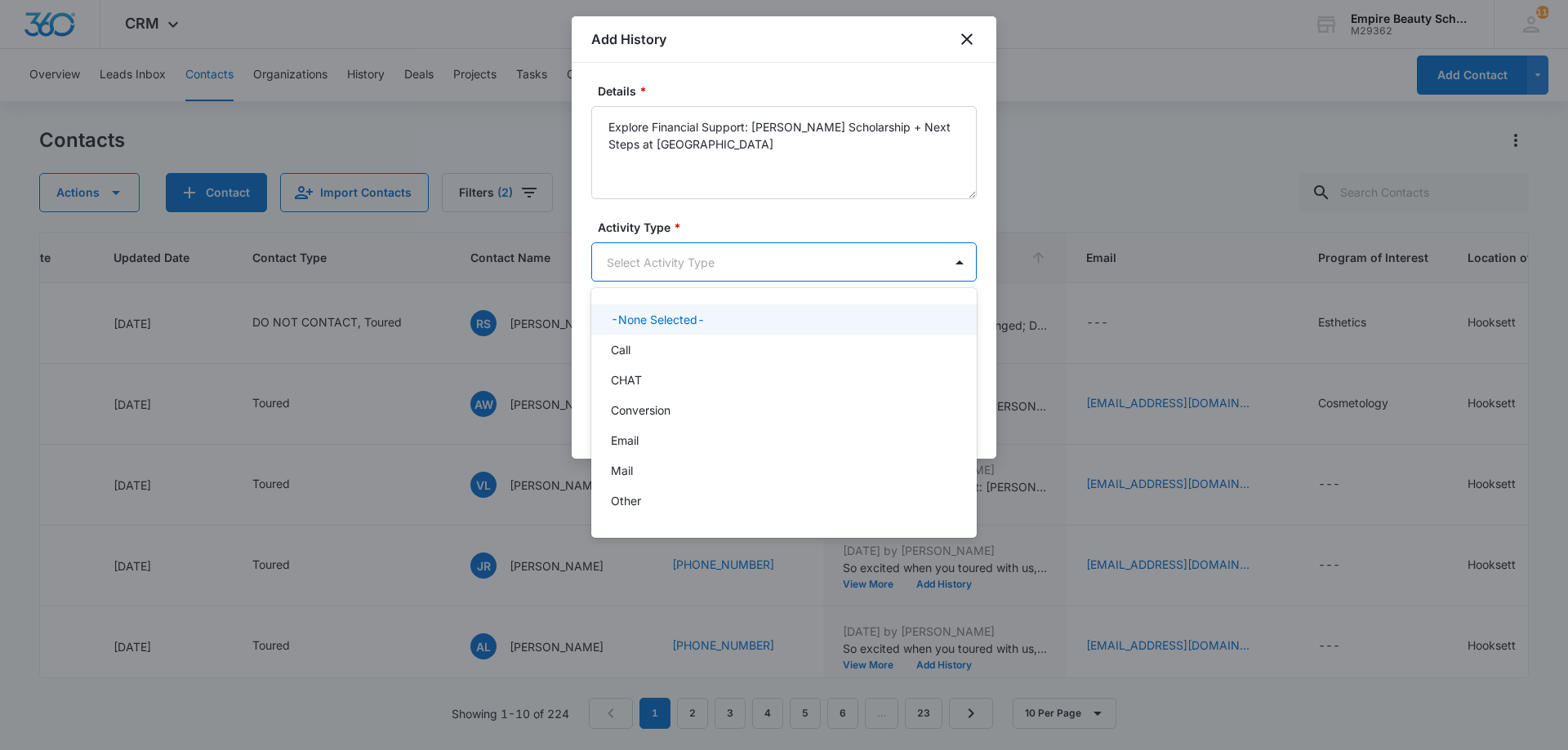
click at [761, 275] on body "CRM Apps Forms CRM Email Shop Payments POS Files Brand Settings Empire Beauty S…" at bounding box center [784, 375] width 1568 height 750
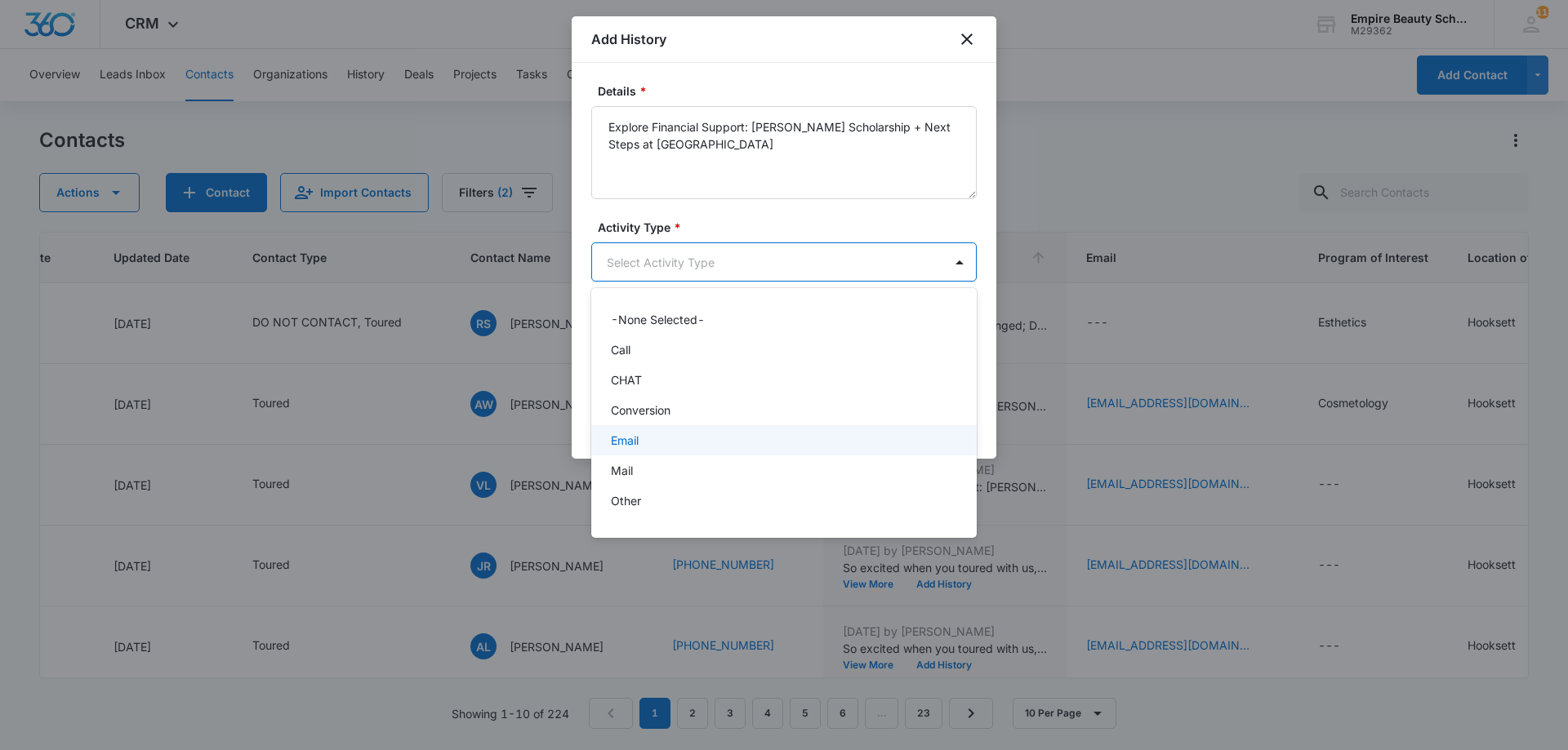
click at [677, 441] on div "Email" at bounding box center [782, 441] width 343 height 17
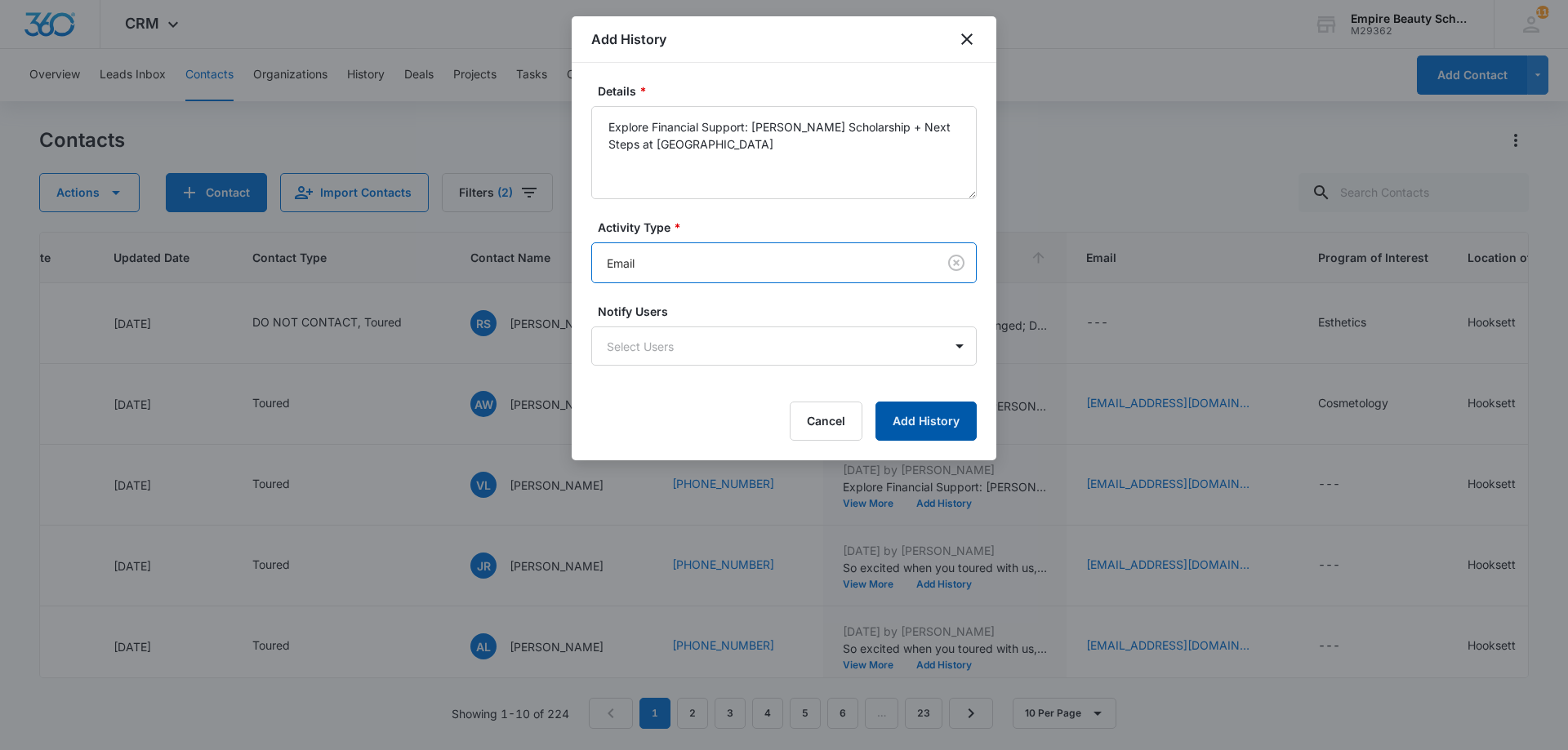
click at [928, 424] on button "Add History" at bounding box center [926, 421] width 101 height 39
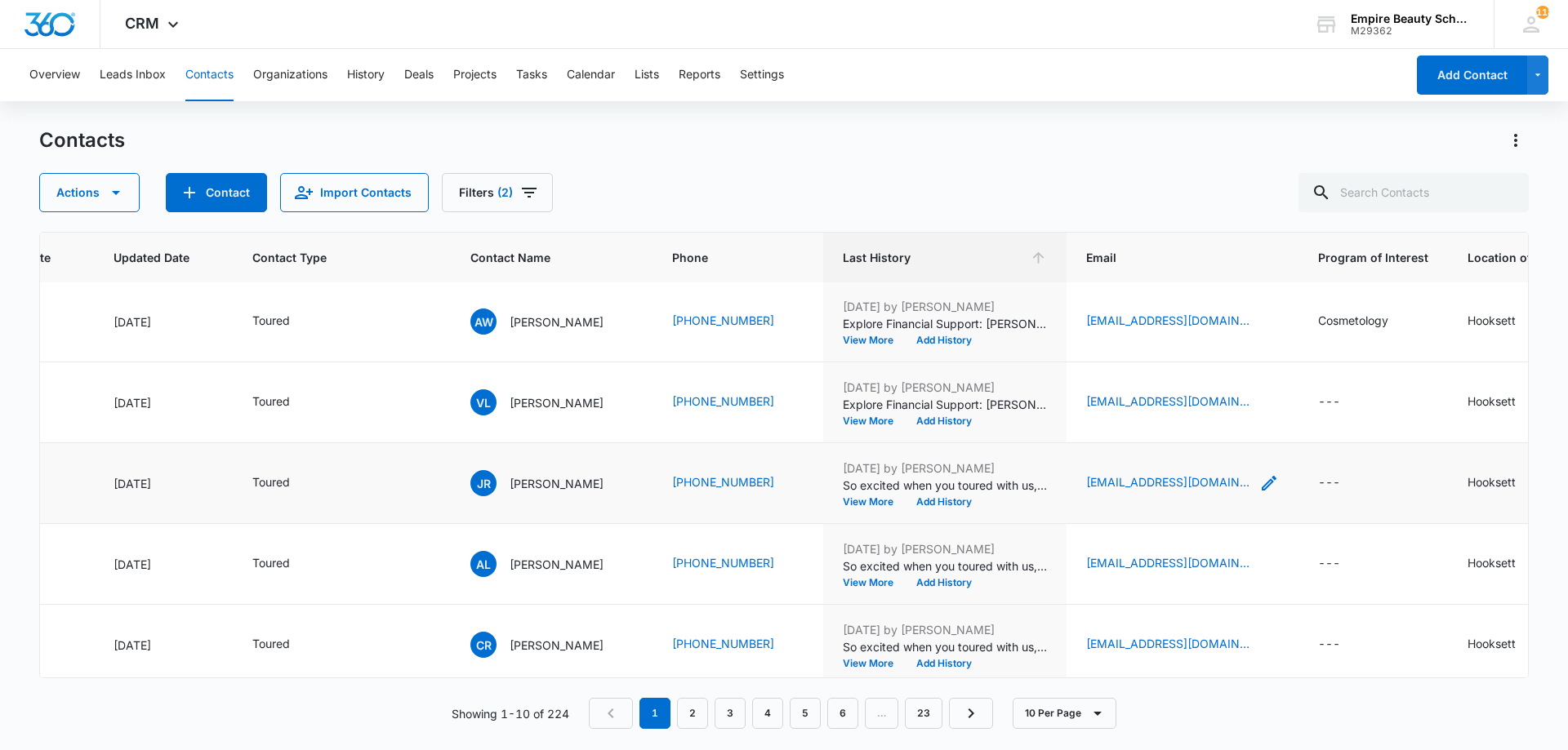
scroll to position [82, 221]
click at [1259, 482] on icon "Email - pierrefrenchie10@icloud.com - Select to Edit Field" at bounding box center [1268, 484] width 20 height 20
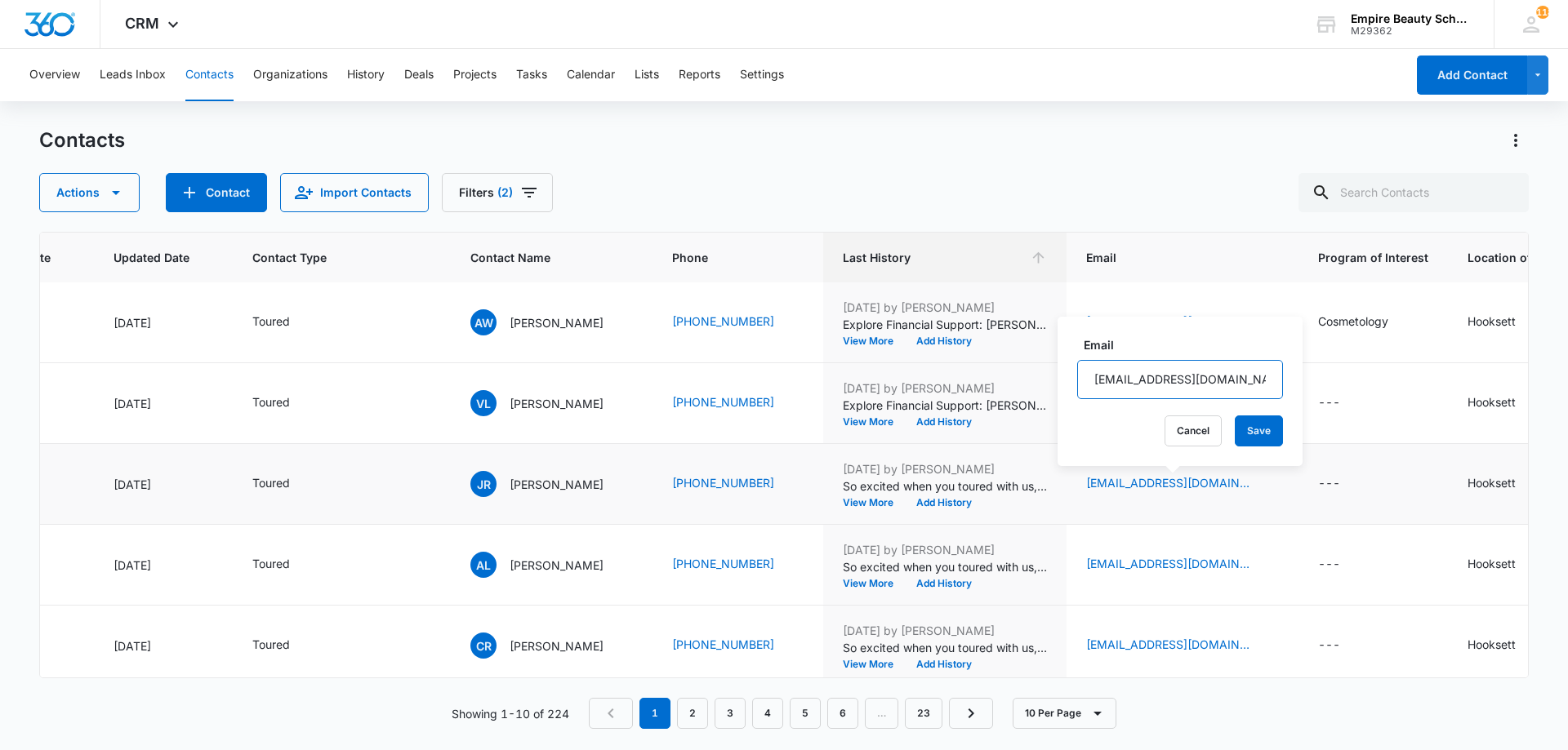
click at [1127, 386] on input "[EMAIL_ADDRESS][DOMAIN_NAME]" at bounding box center [1180, 380] width 206 height 39
click at [1165, 418] on button "Cancel" at bounding box center [1193, 431] width 57 height 31
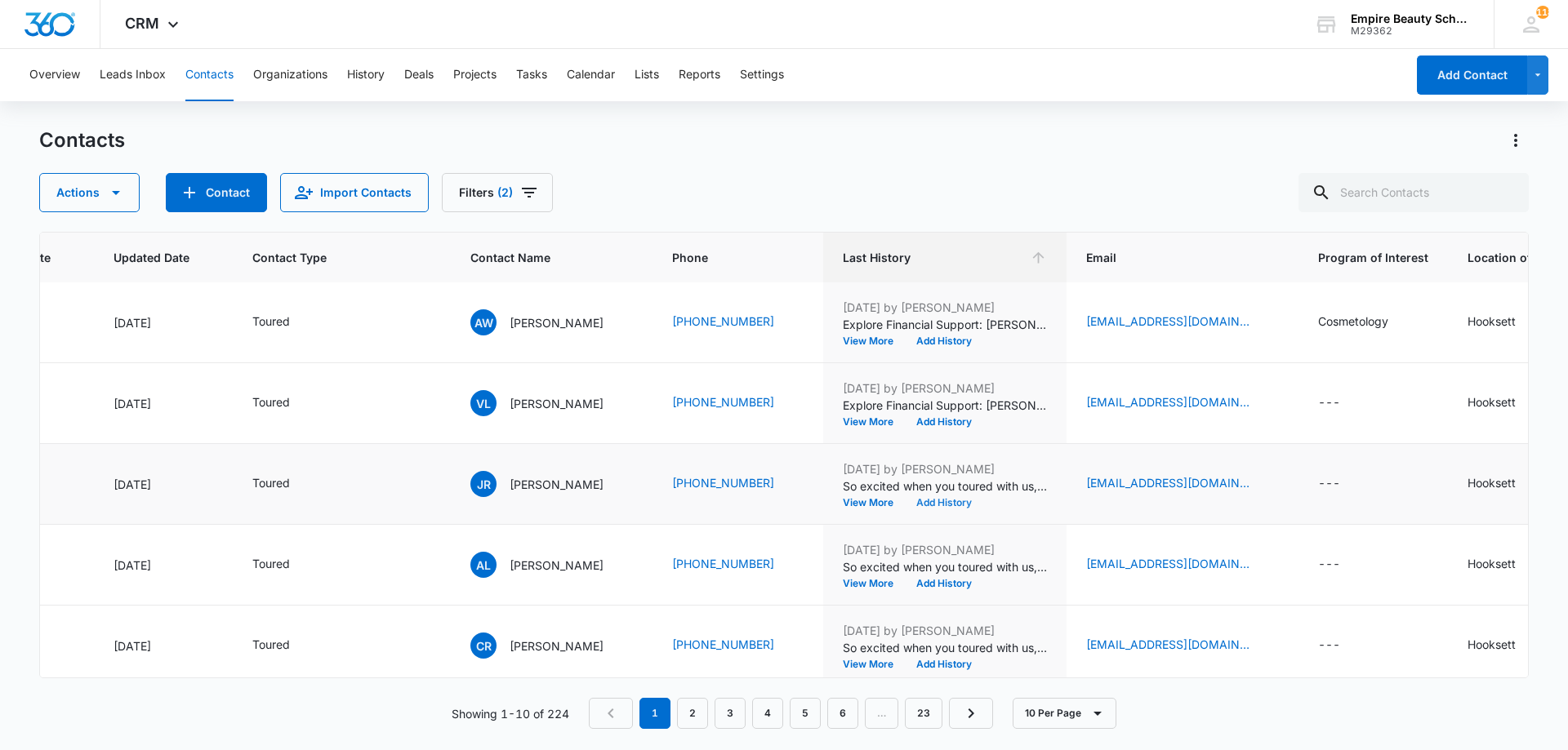
click at [950, 500] on button "Add History" at bounding box center [944, 503] width 78 height 10
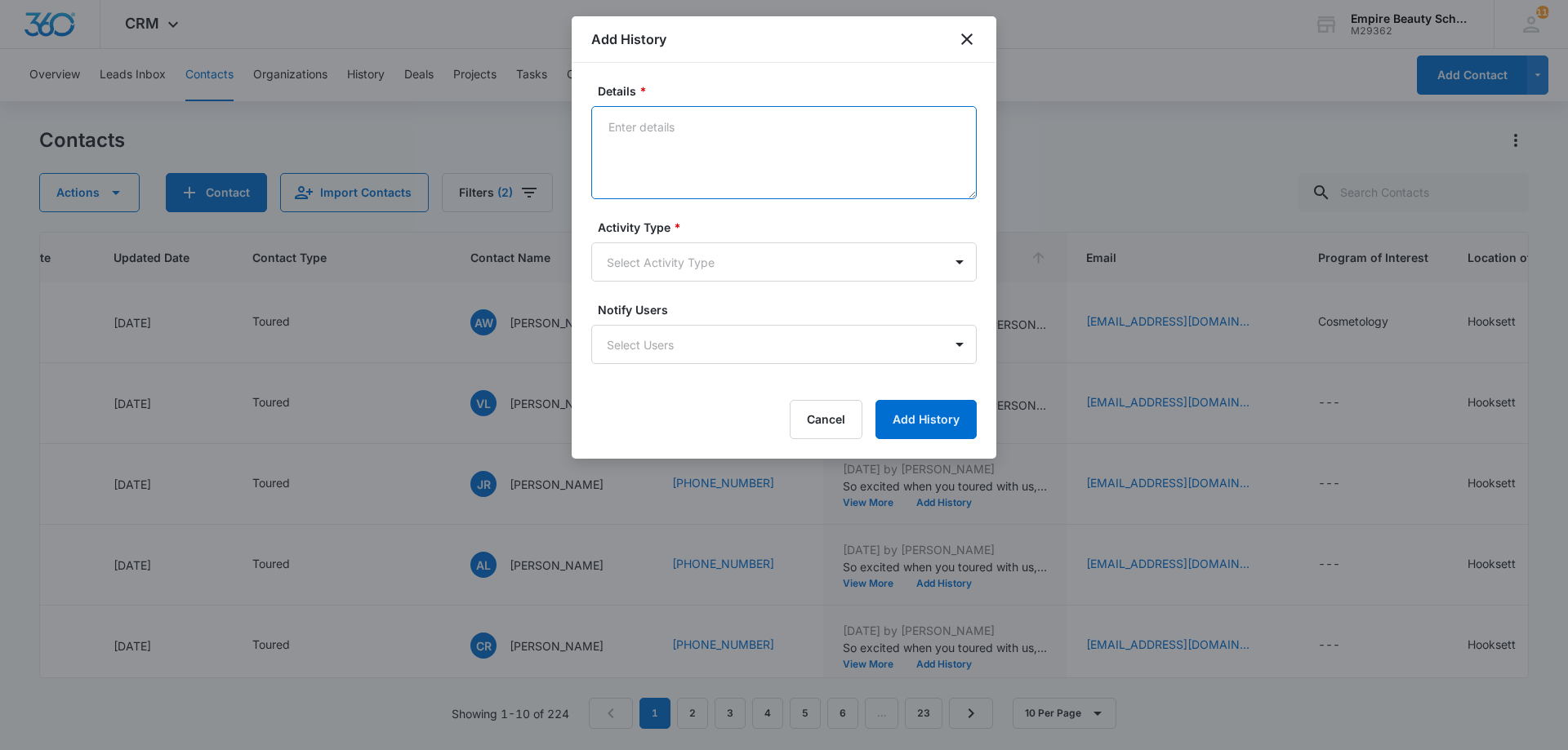
paste textarea "Explore Financial Support: [PERSON_NAME] Scholarship + Next Steps at [GEOGRAPHI…"
type textarea "Explore Financial Support: [PERSON_NAME] Scholarship + Next Steps at [GEOGRAPHI…"
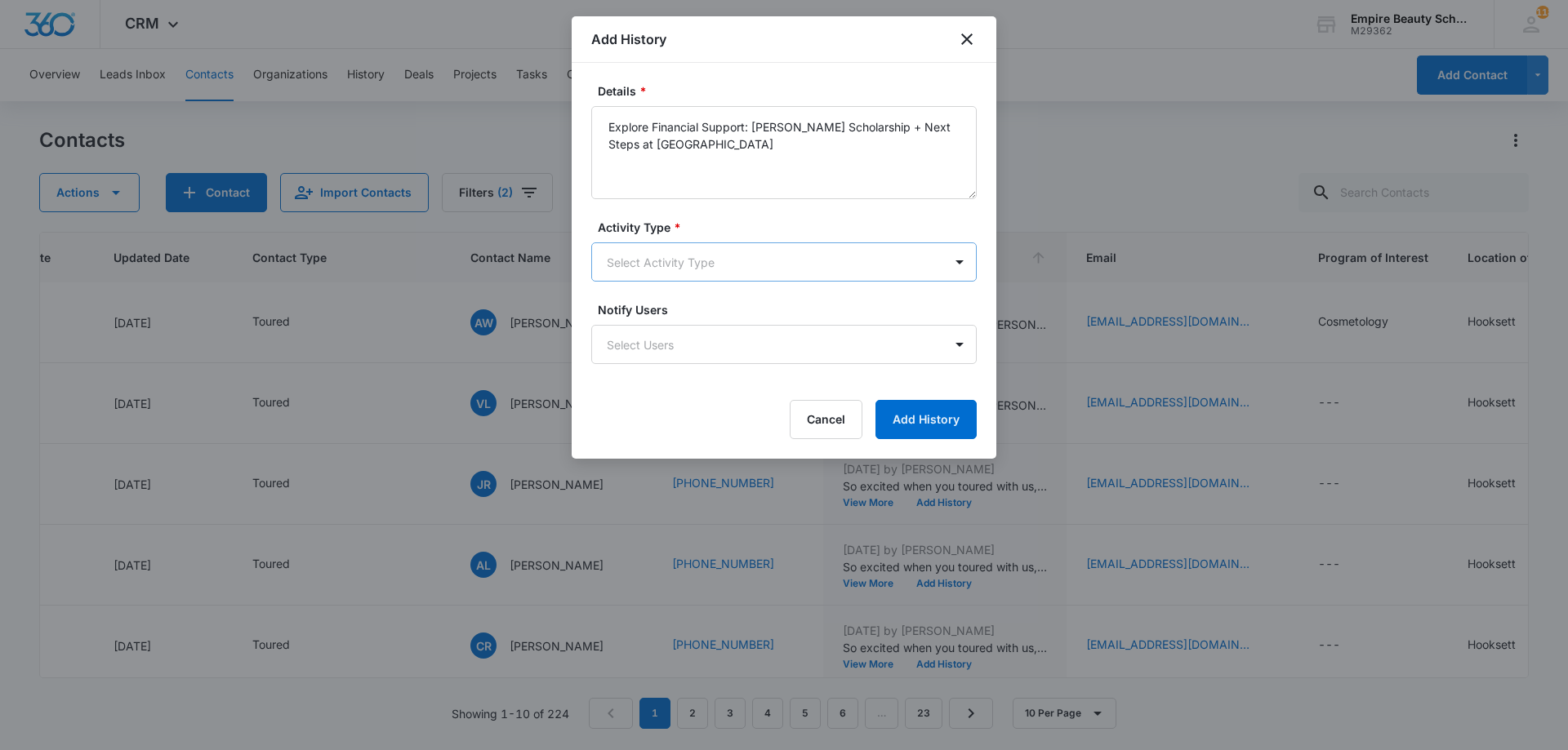
click at [732, 251] on body "CRM Apps Forms CRM Email Shop Payments POS Files Brand Settings Empire Beauty S…" at bounding box center [784, 375] width 1568 height 750
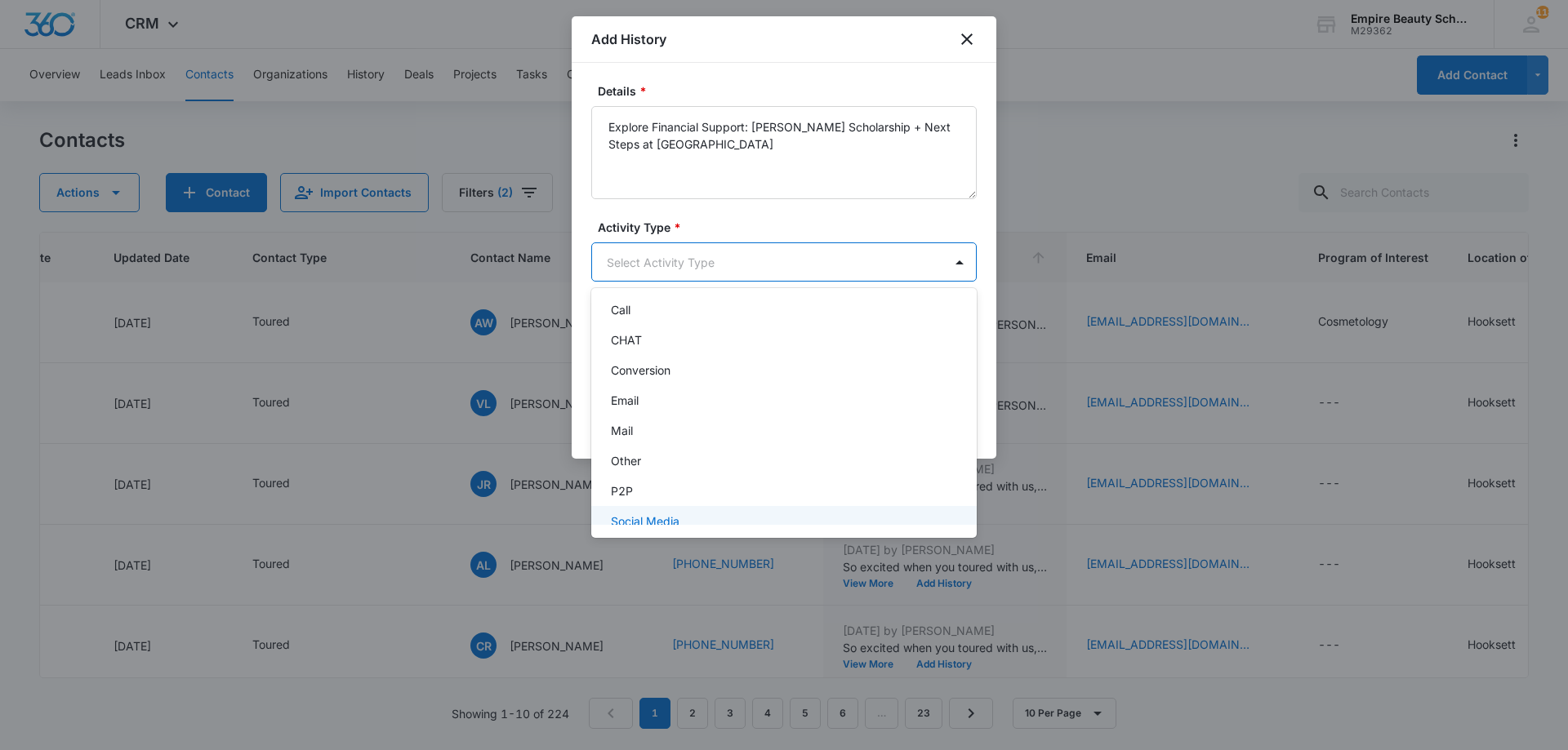
scroll to position [85, 0]
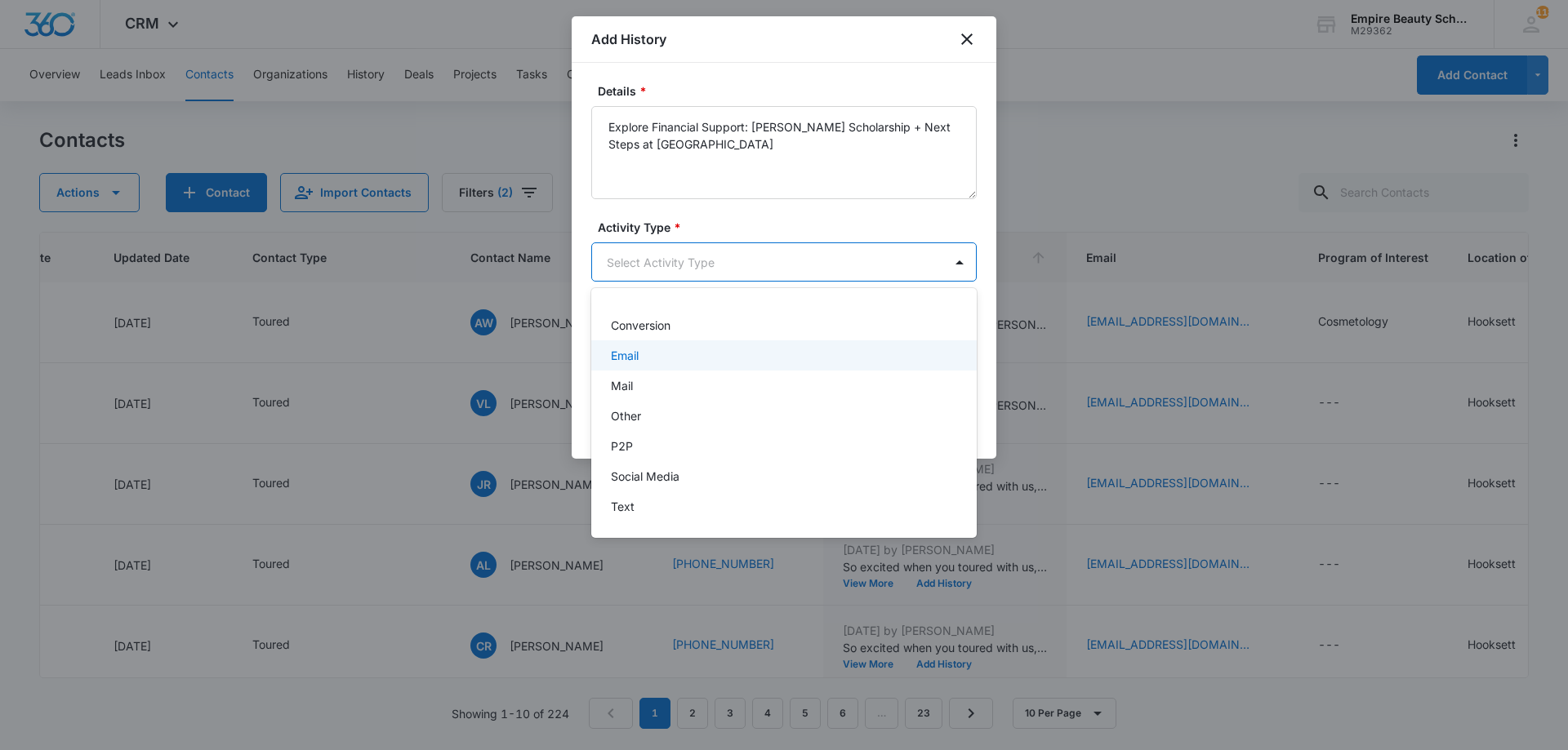
click at [649, 360] on div "Email" at bounding box center [782, 356] width 343 height 17
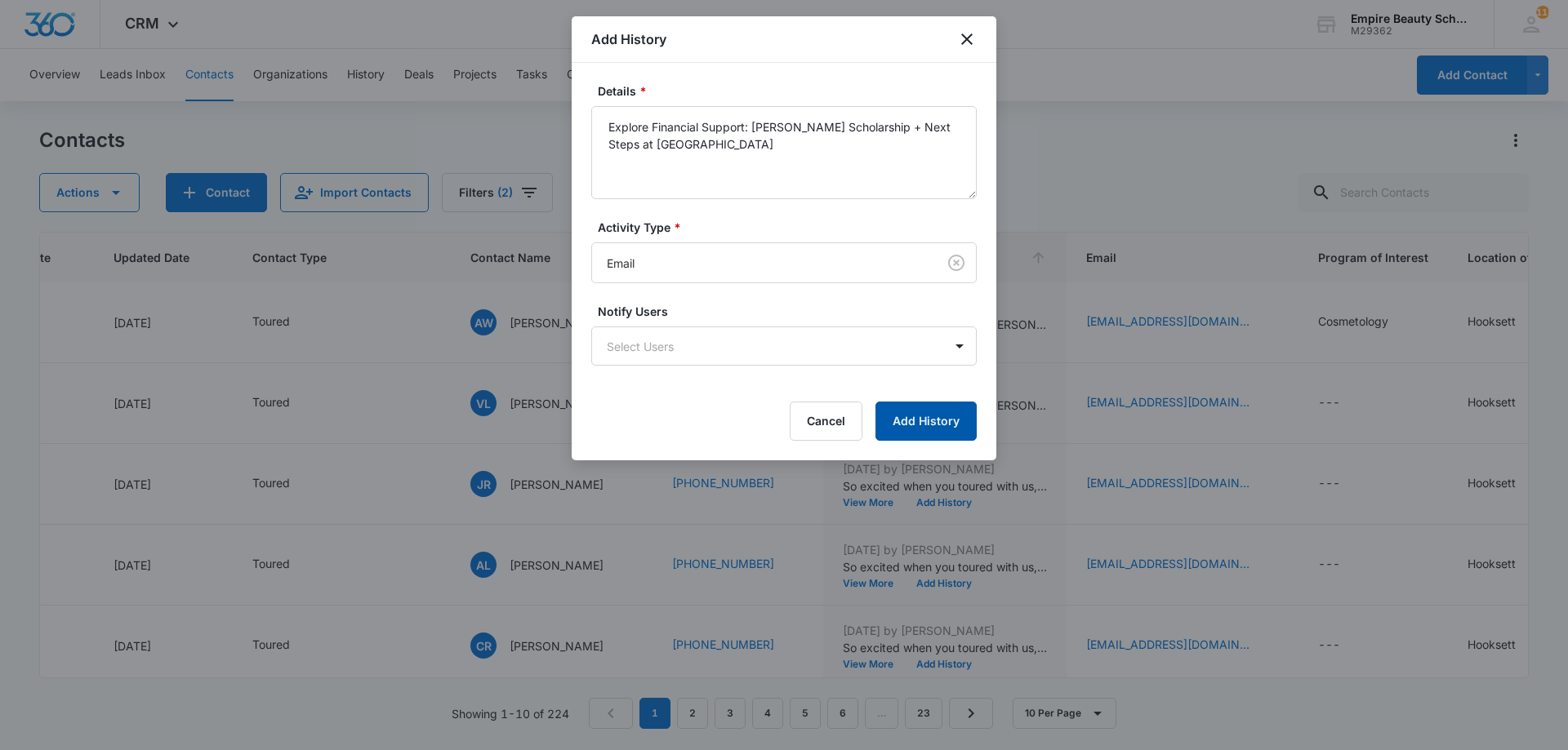
drag, startPoint x: 932, startPoint y: 415, endPoint x: 925, endPoint y: 437, distance: 23.1
click at [932, 416] on button "Add History" at bounding box center [926, 421] width 101 height 39
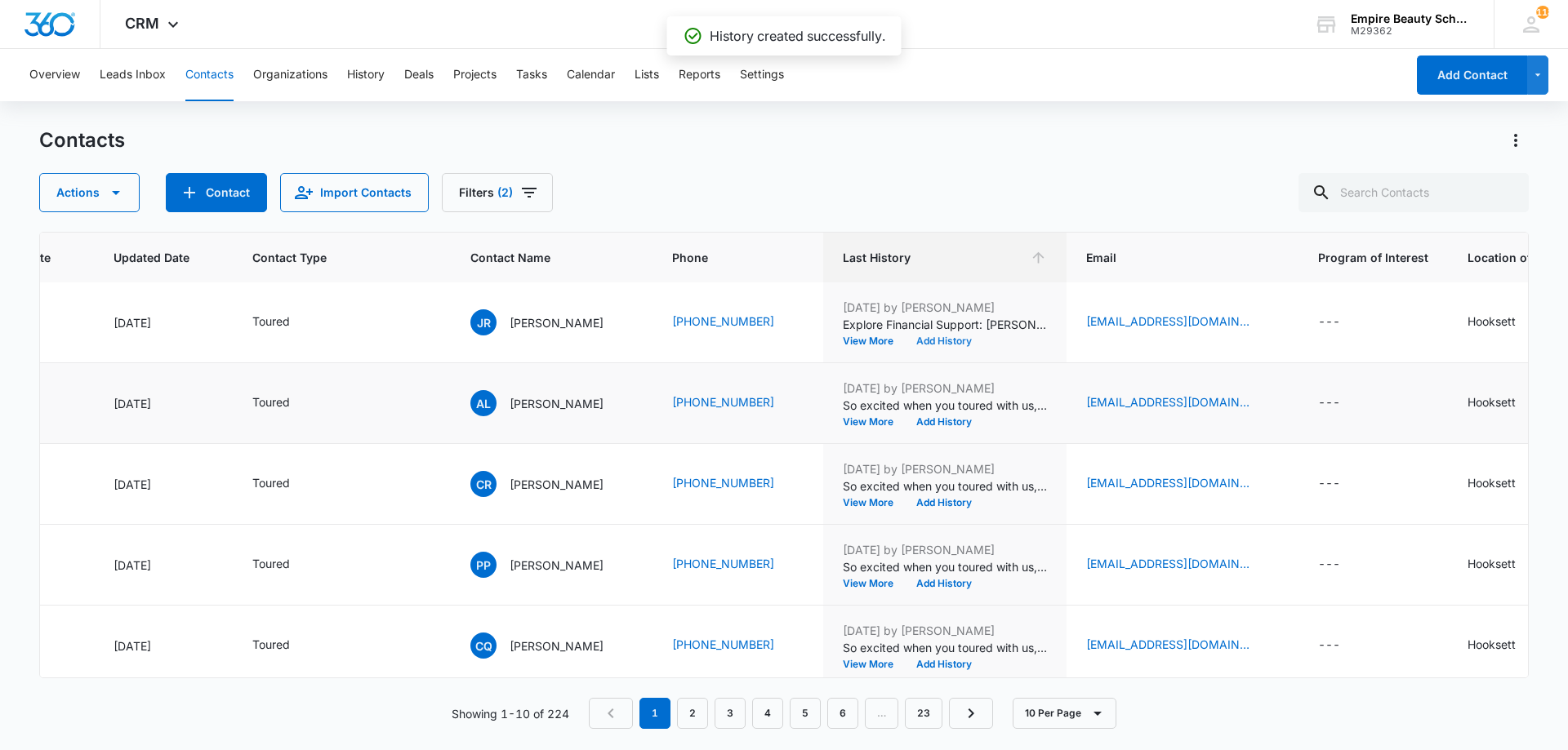
scroll to position [244, 221]
click at [1261, 401] on icon "Email - ashlynlally111@gmail.com - Select to Edit Field" at bounding box center [1268, 402] width 14 height 14
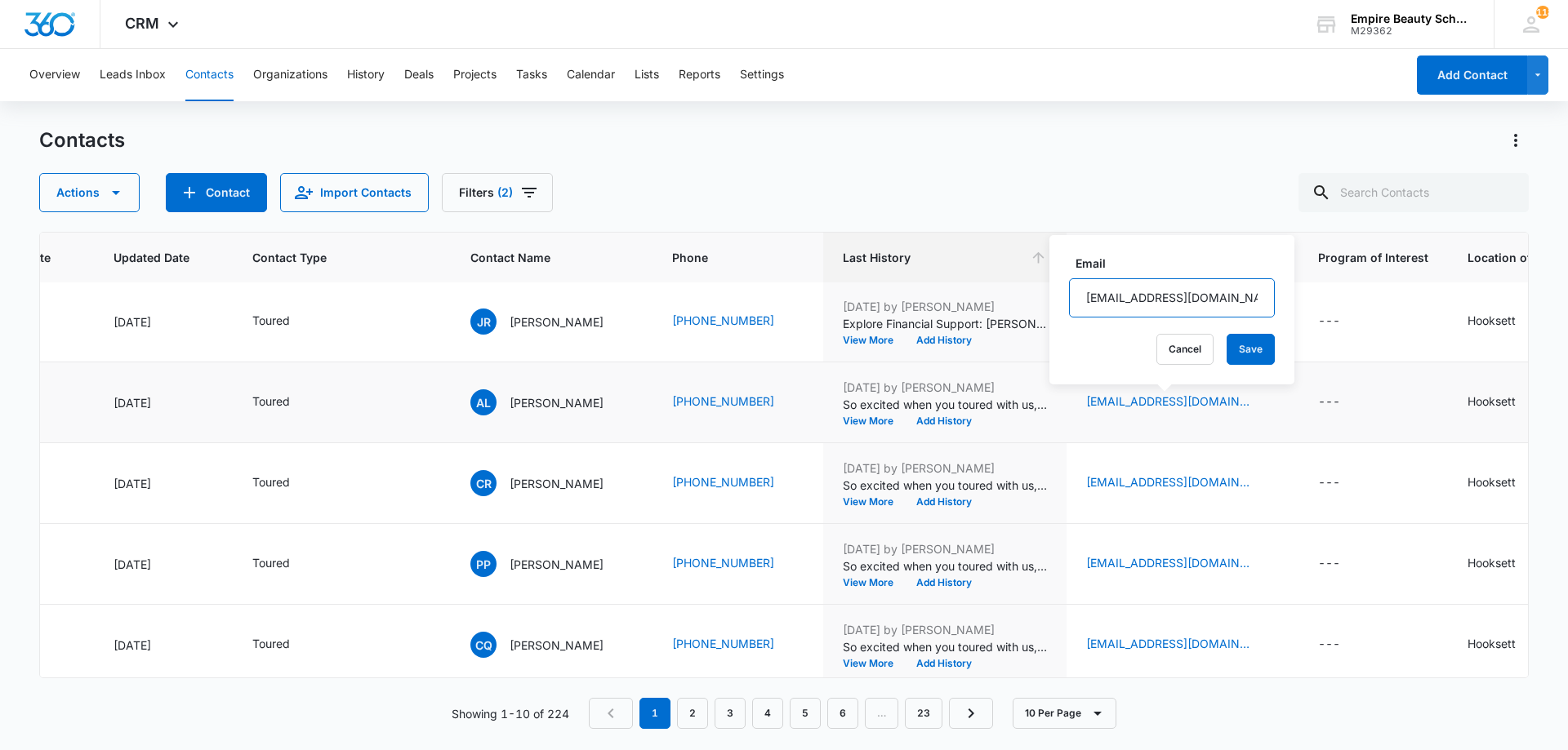
click at [1141, 298] on input "[EMAIL_ADDRESS][DOMAIN_NAME]" at bounding box center [1171, 298] width 206 height 39
click at [1156, 348] on button "Cancel" at bounding box center [1184, 349] width 57 height 31
click at [953, 336] on button "Add History" at bounding box center [944, 341] width 78 height 10
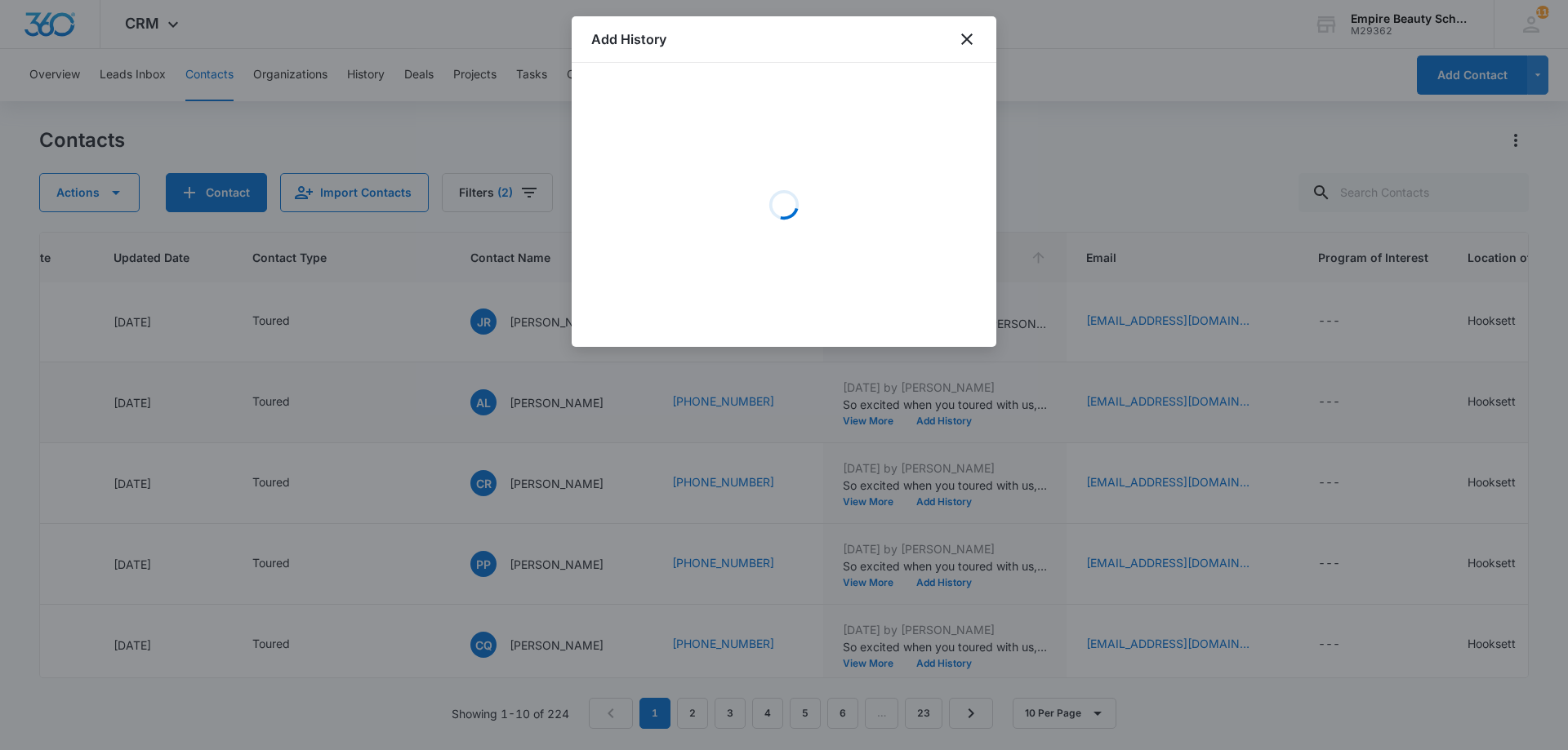
click at [718, 154] on div "Loading" at bounding box center [784, 205] width 386 height 245
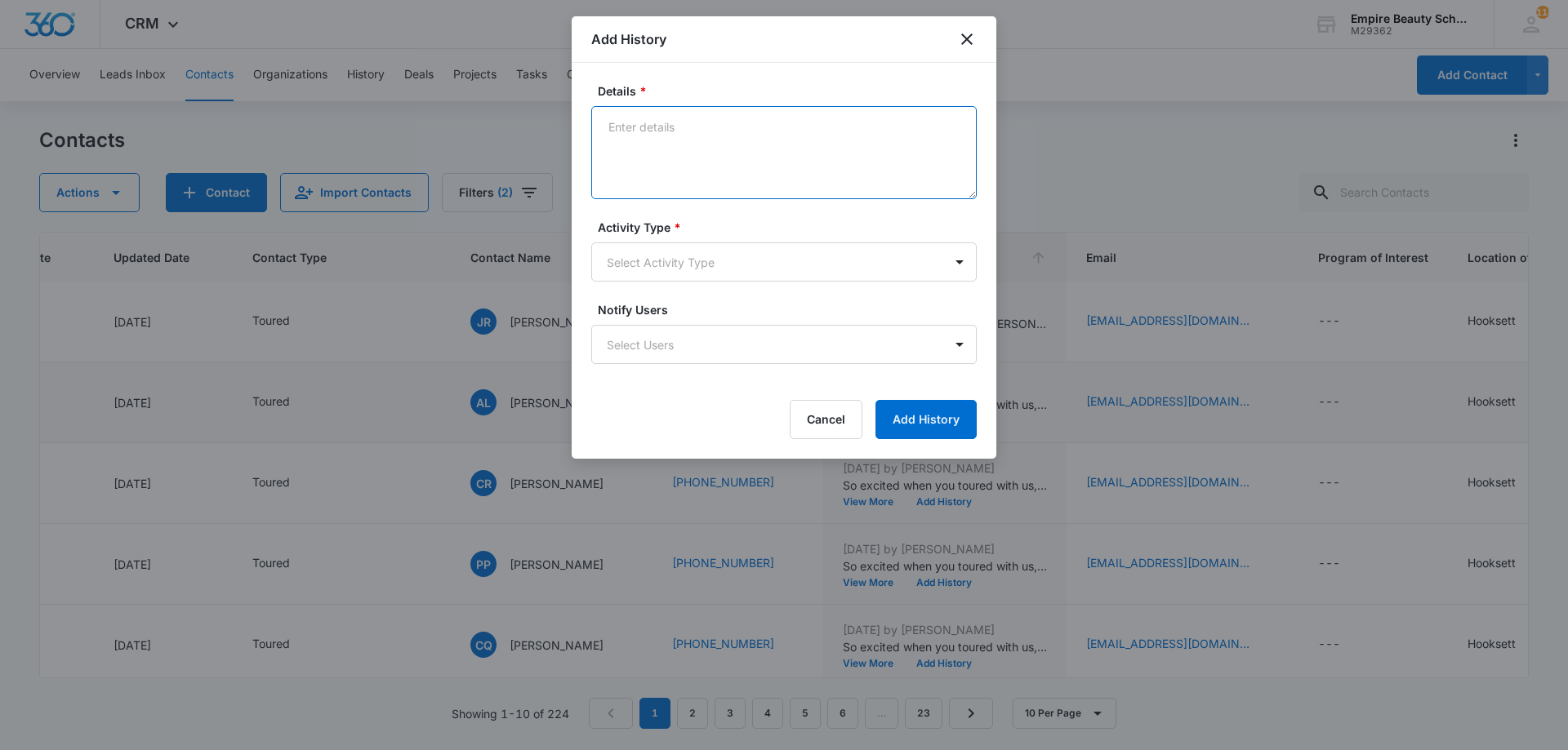
click at [718, 154] on textarea "Details *" at bounding box center [784, 153] width 386 height 93
type textarea "Email bounced back"
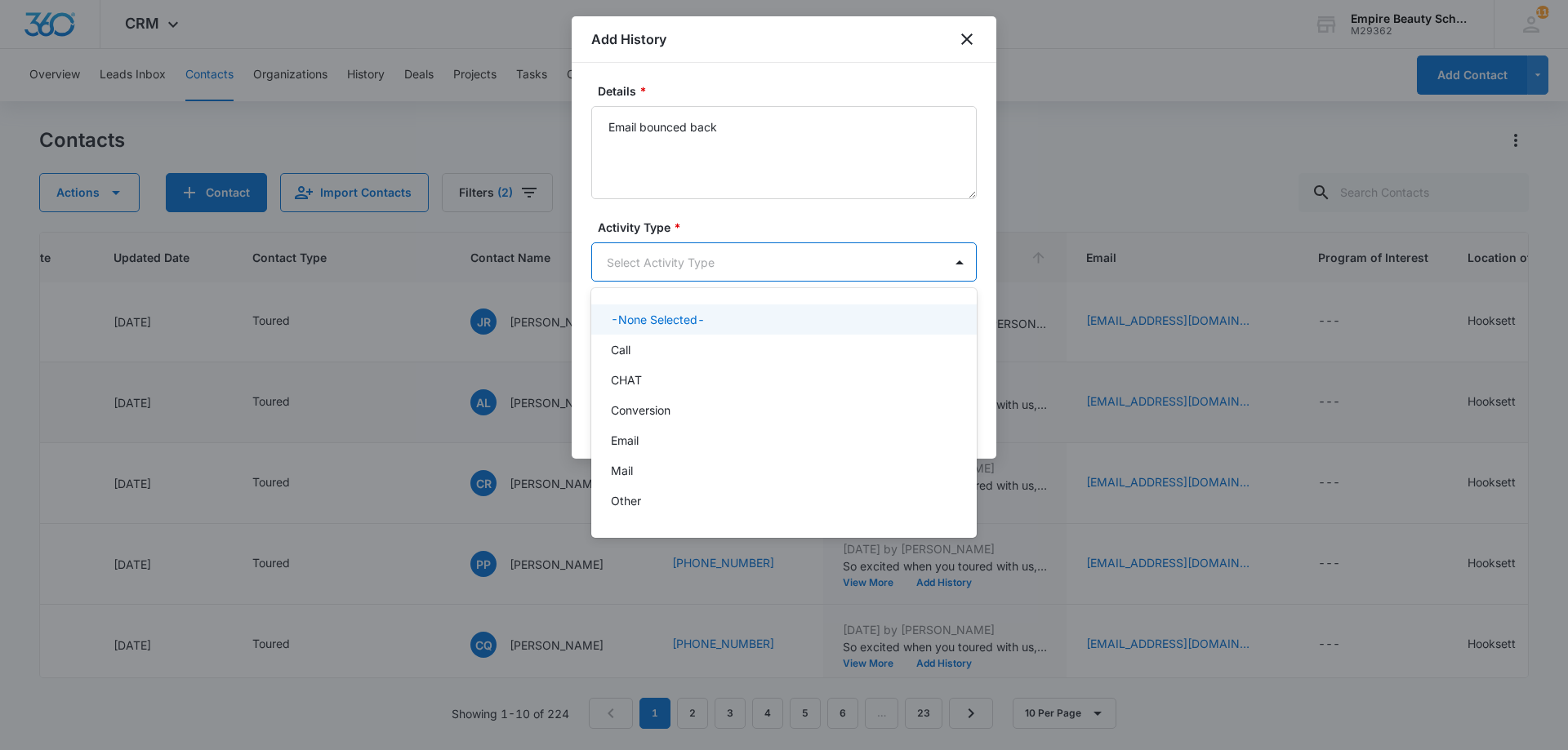
click at [693, 246] on body "CRM Apps Forms CRM Email Shop Payments POS Files Brand Settings Empire Beauty S…" at bounding box center [784, 375] width 1568 height 750
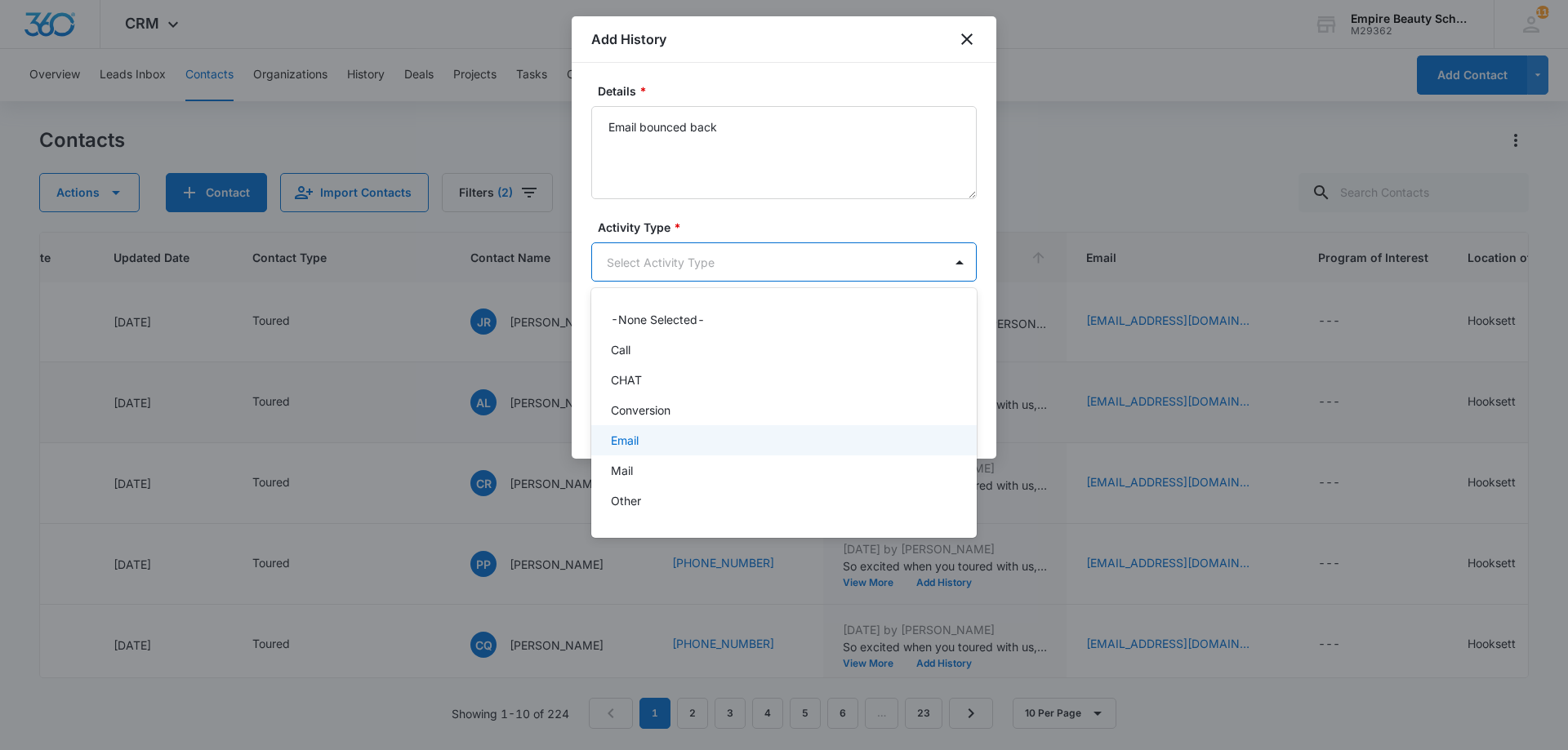
click at [638, 448] on p "Email" at bounding box center [624, 441] width 28 height 17
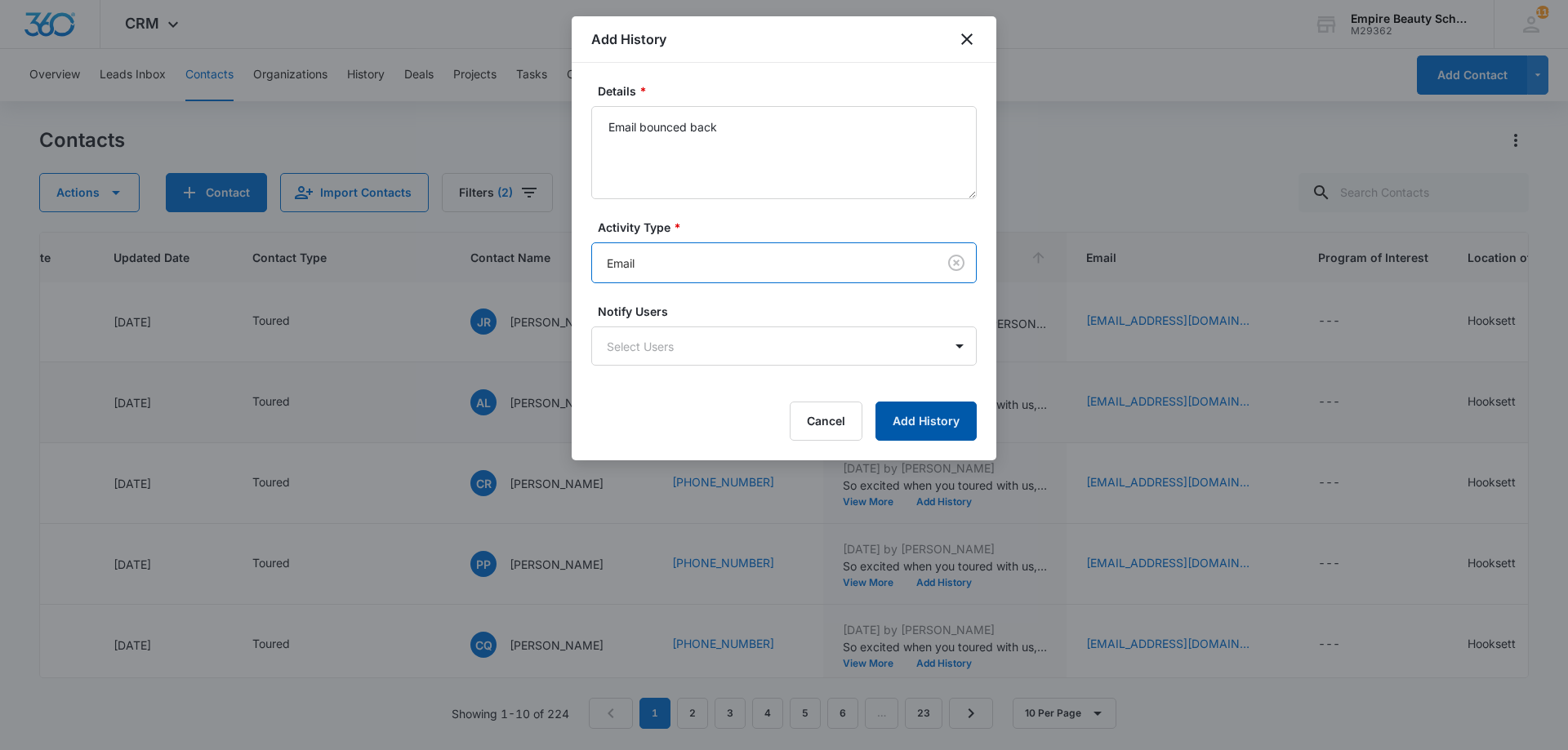
click at [928, 407] on button "Add History" at bounding box center [926, 421] width 101 height 39
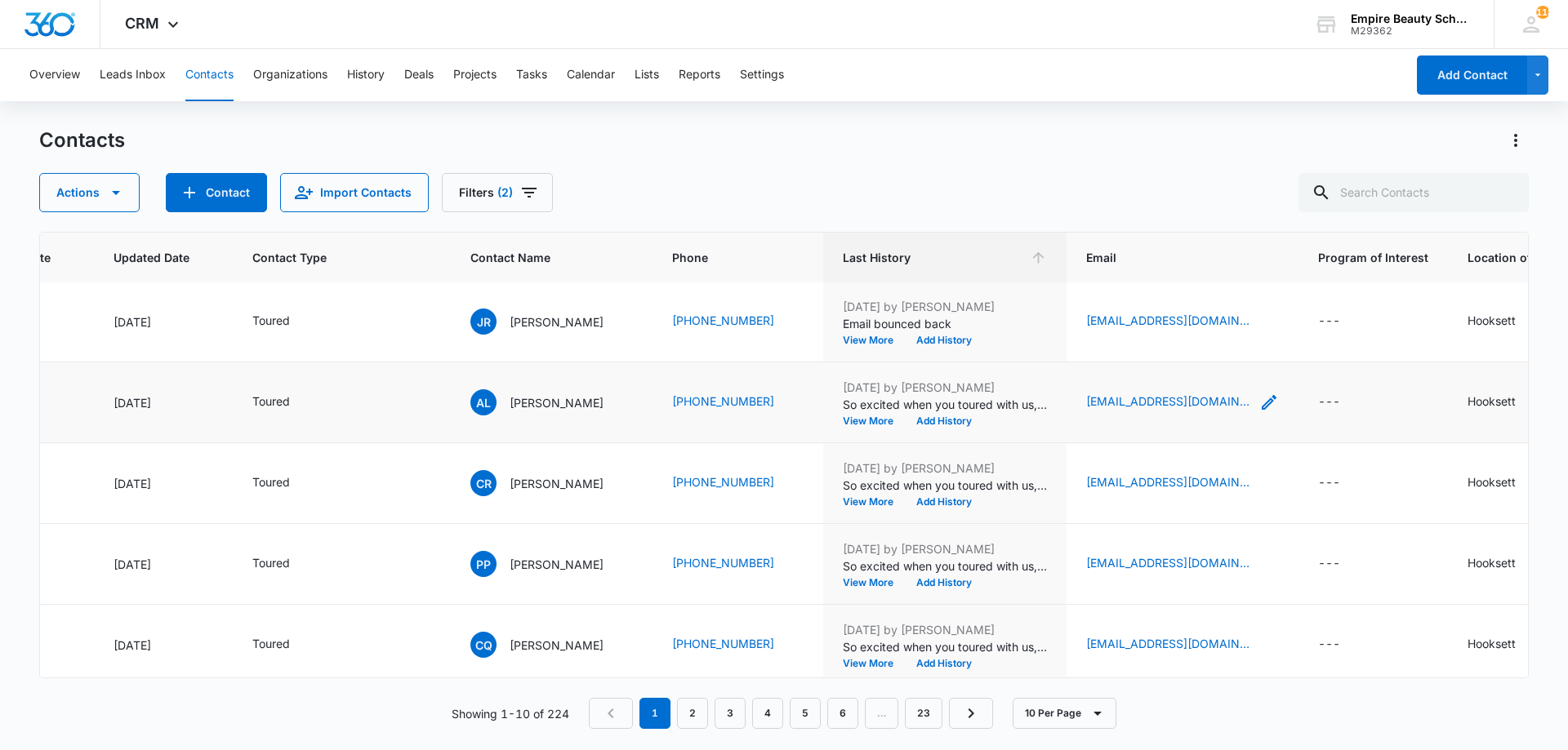
click at [1259, 404] on icon "Email - ashlynlally111@gmail.com - Select to Edit Field" at bounding box center [1268, 402] width 20 height 20
click at [1151, 293] on input "[EMAIL_ADDRESS][DOMAIN_NAME]" at bounding box center [1171, 298] width 206 height 39
click at [1150, 293] on input "[EMAIL_ADDRESS][DOMAIN_NAME]" at bounding box center [1171, 298] width 206 height 39
click at [936, 425] on button "Add History" at bounding box center [944, 421] width 78 height 10
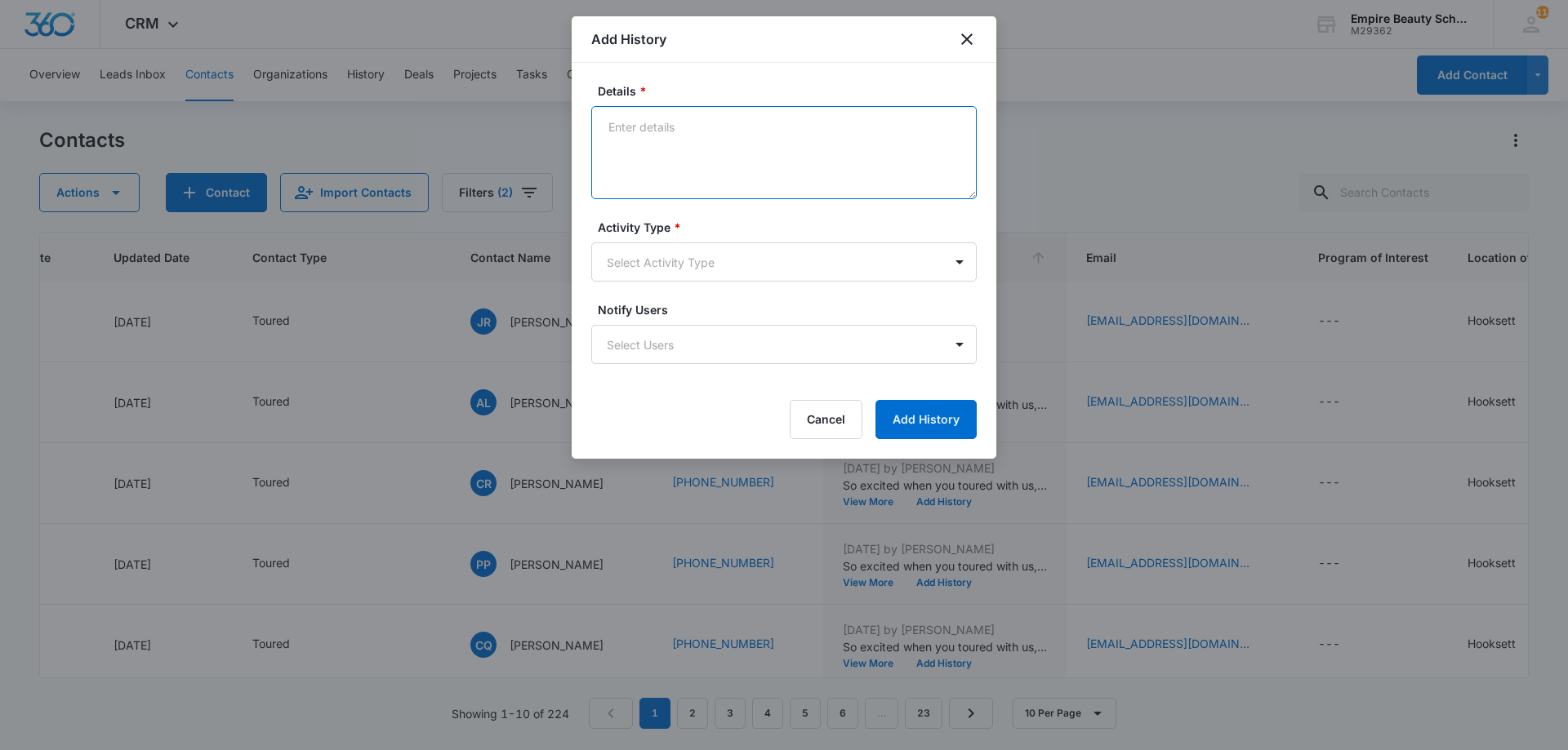
paste textarea "Explore Financial Support: [PERSON_NAME] Scholarship + Next Steps at [GEOGRAPHI…"
type textarea "Explore Financial Support: [PERSON_NAME] Scholarship + Next Steps at [GEOGRAPHI…"
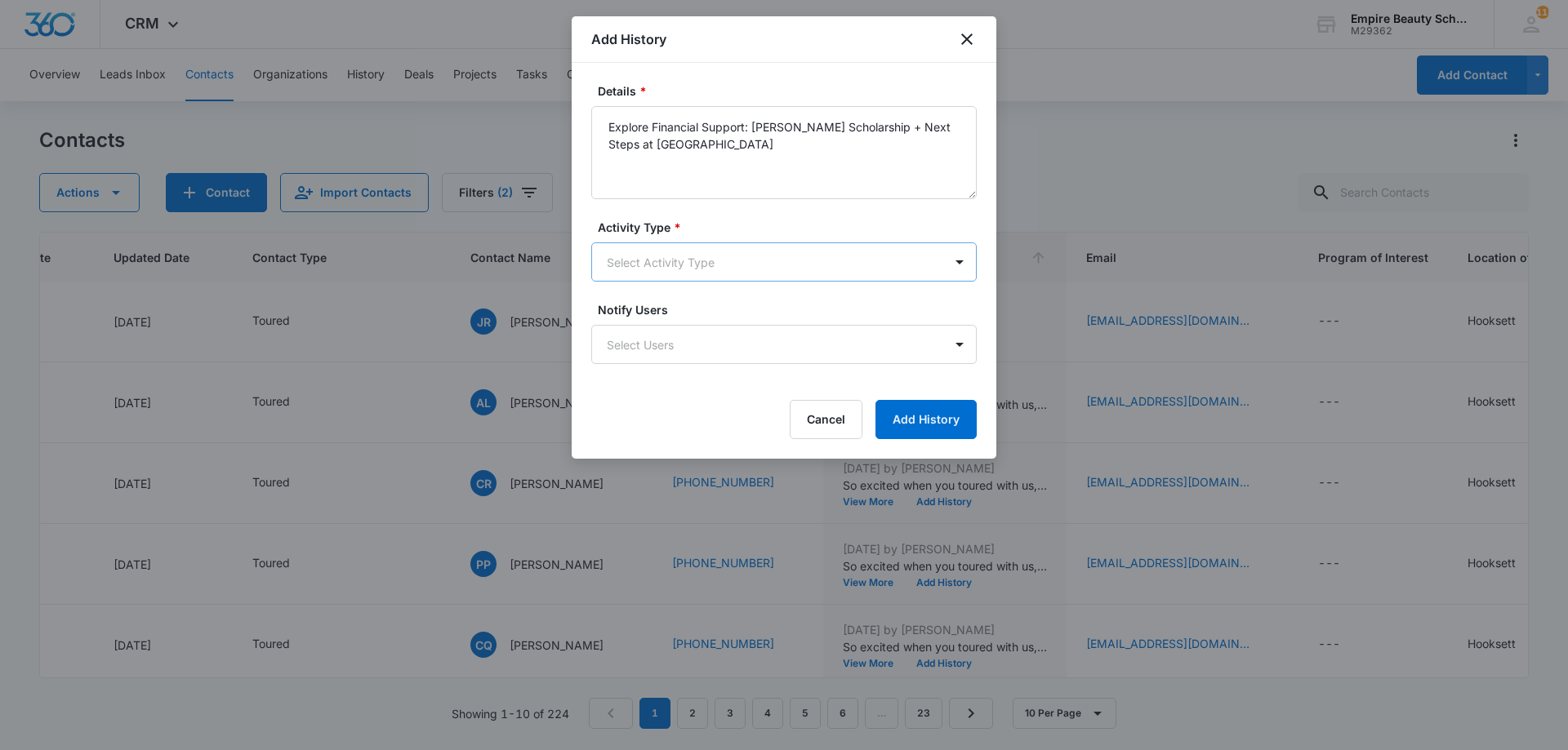
click at [688, 264] on body "CRM Apps Forms CRM Email Shop Payments POS Files Brand Settings Empire Beauty S…" at bounding box center [784, 375] width 1568 height 750
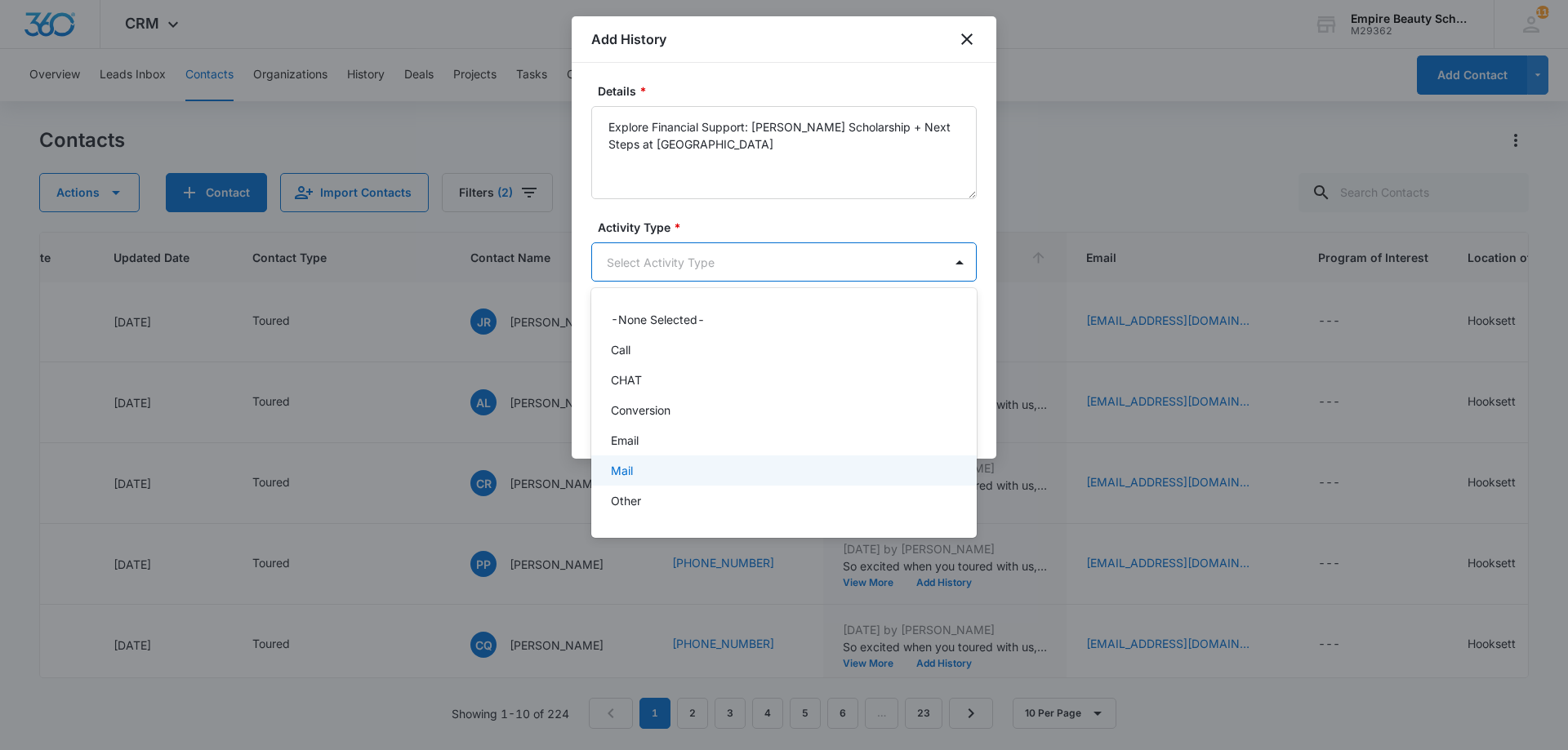
scroll to position [85, 0]
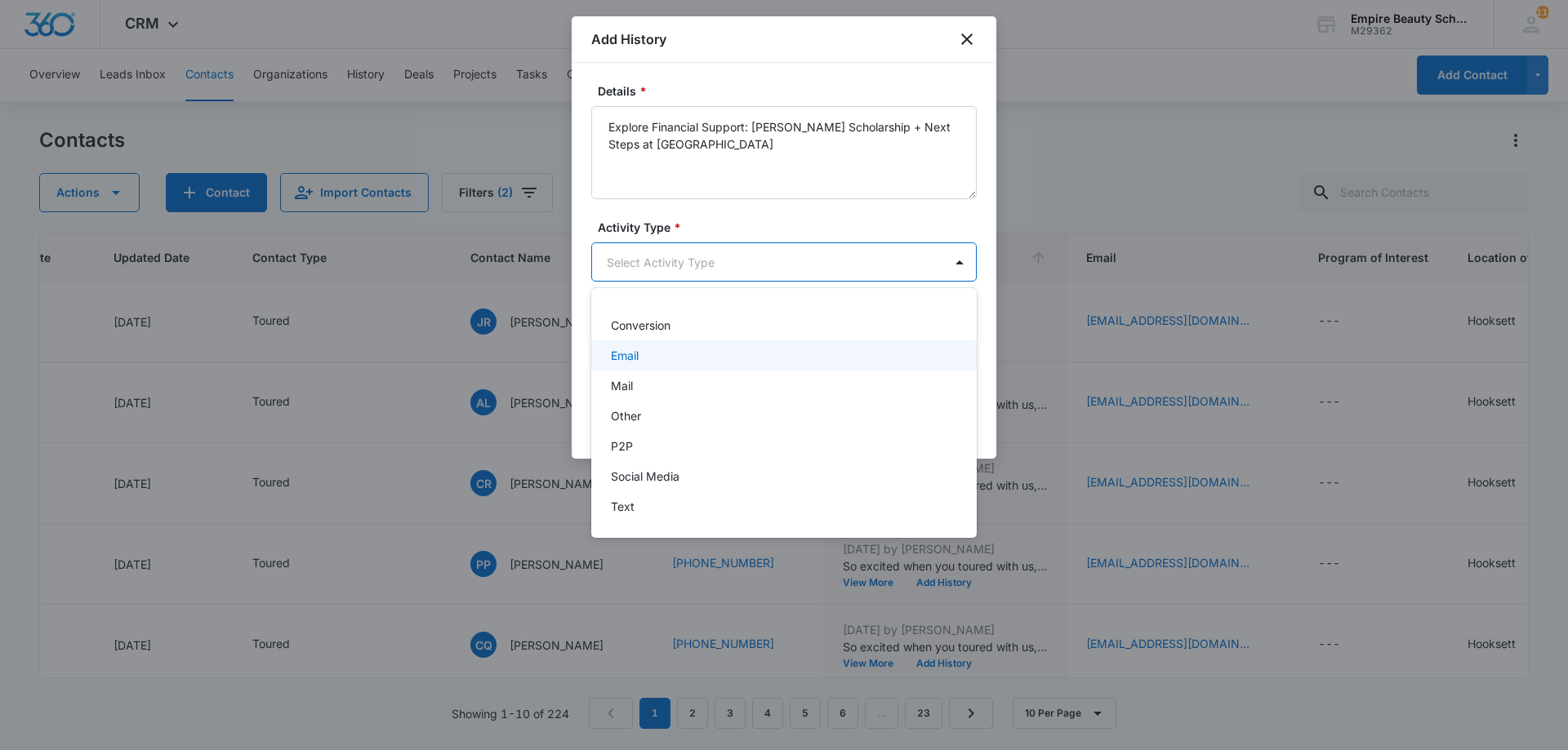
click at [663, 353] on div "Email" at bounding box center [782, 356] width 343 height 17
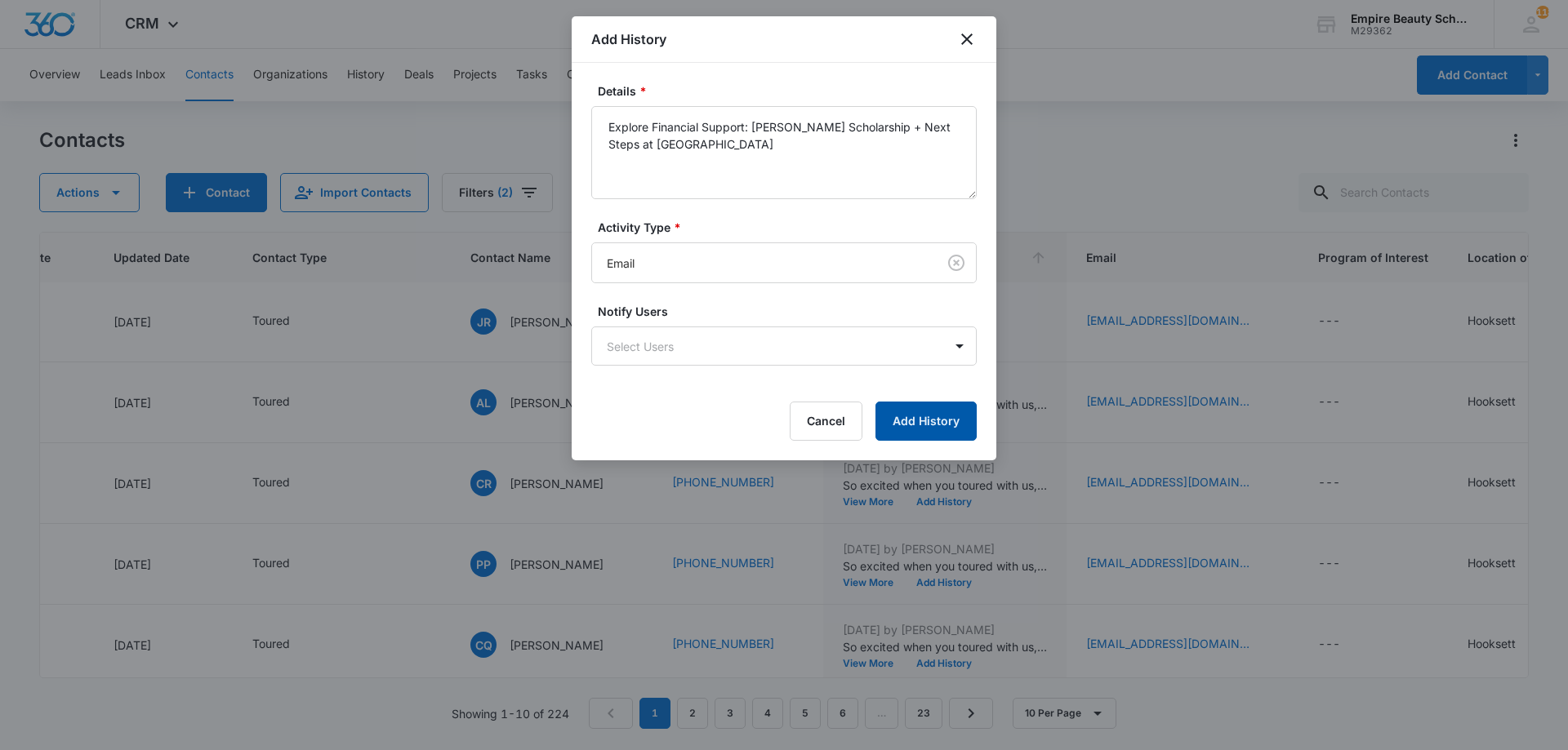
click at [911, 425] on button "Add History" at bounding box center [926, 421] width 101 height 39
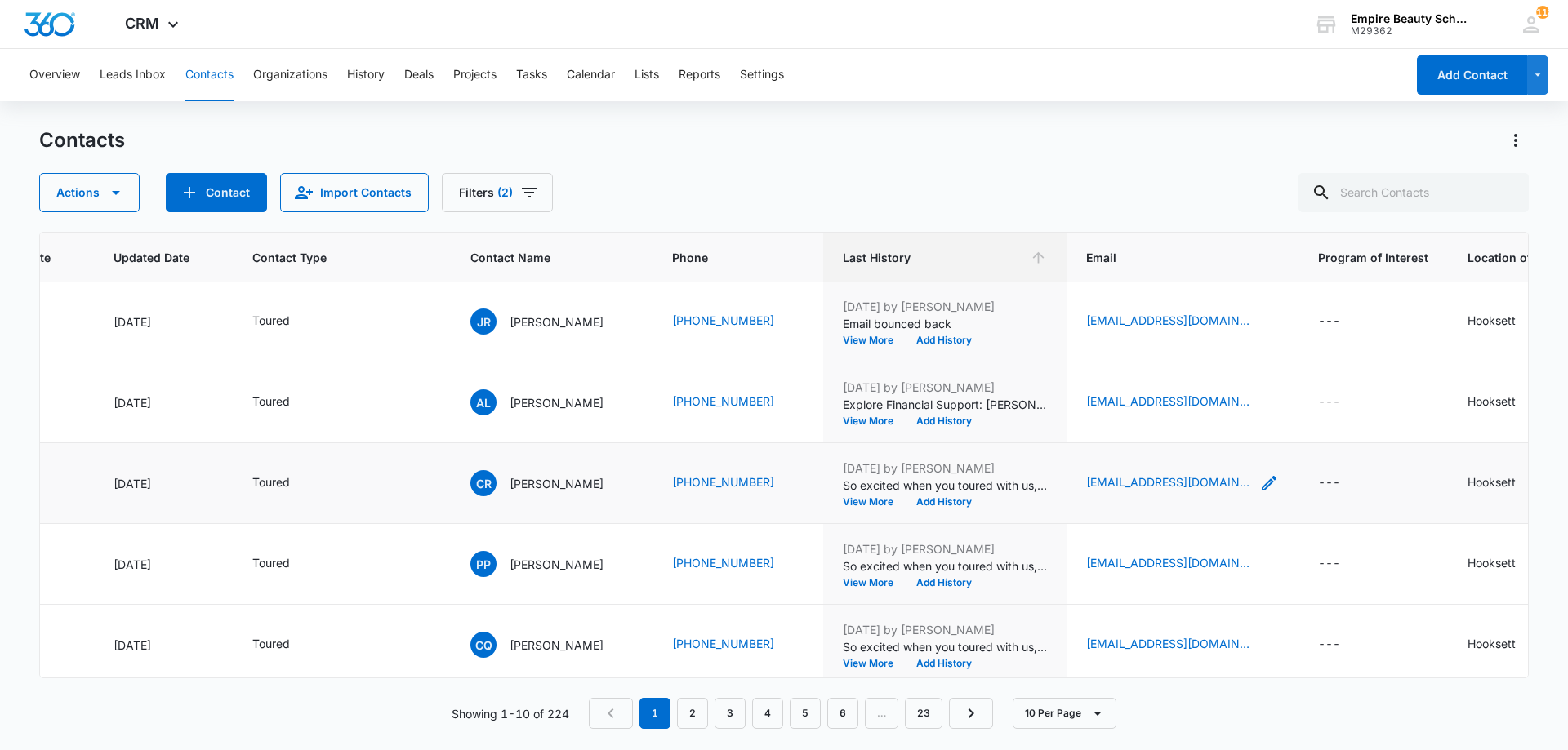
click at [1259, 485] on icon "Email - pangs-posts-0k@icloud.com - Select to Edit Field" at bounding box center [1268, 483] width 20 height 20
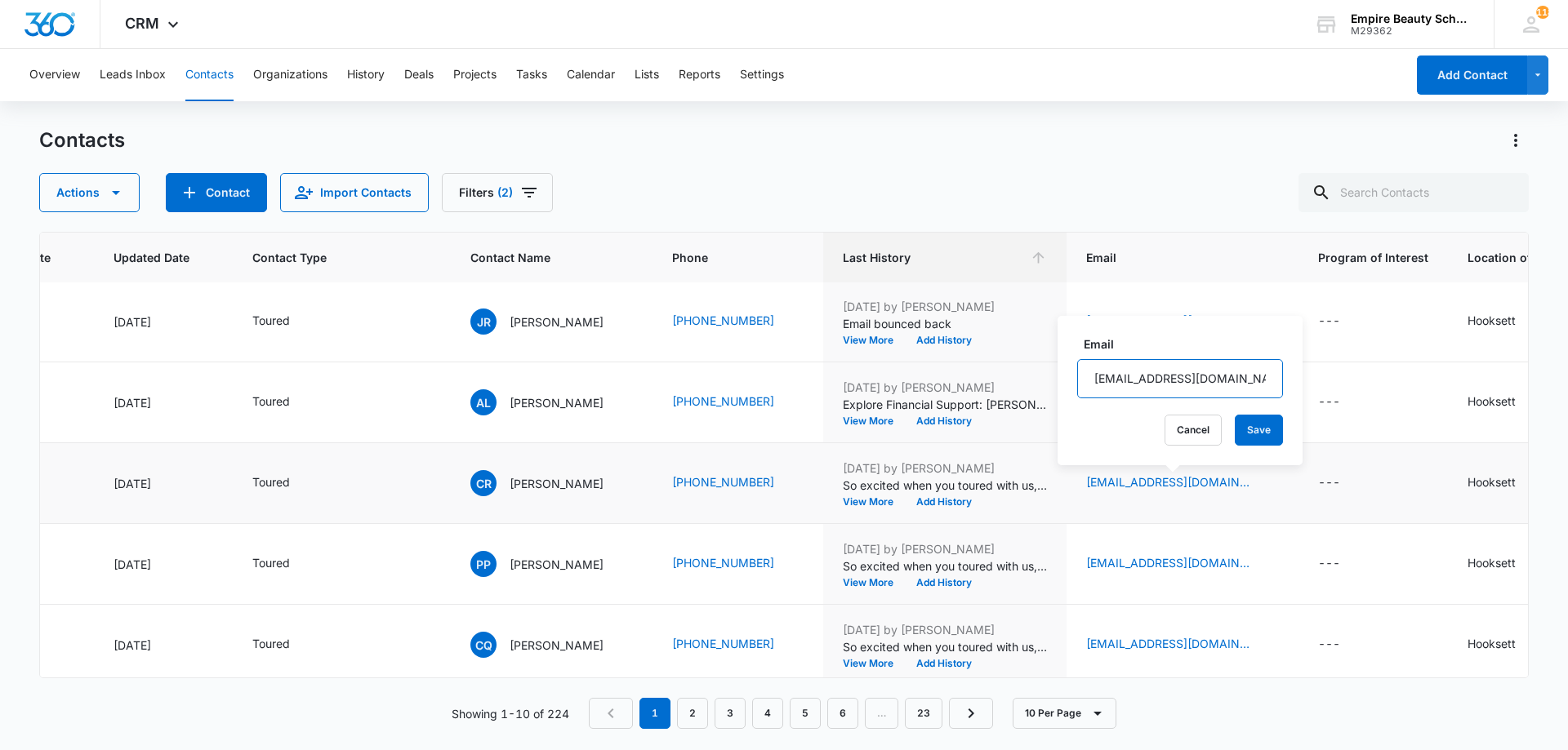
click at [1164, 385] on input "[EMAIL_ADDRESS][DOMAIN_NAME]" at bounding box center [1180, 379] width 206 height 39
click at [1172, 432] on button "Cancel" at bounding box center [1193, 430] width 57 height 31
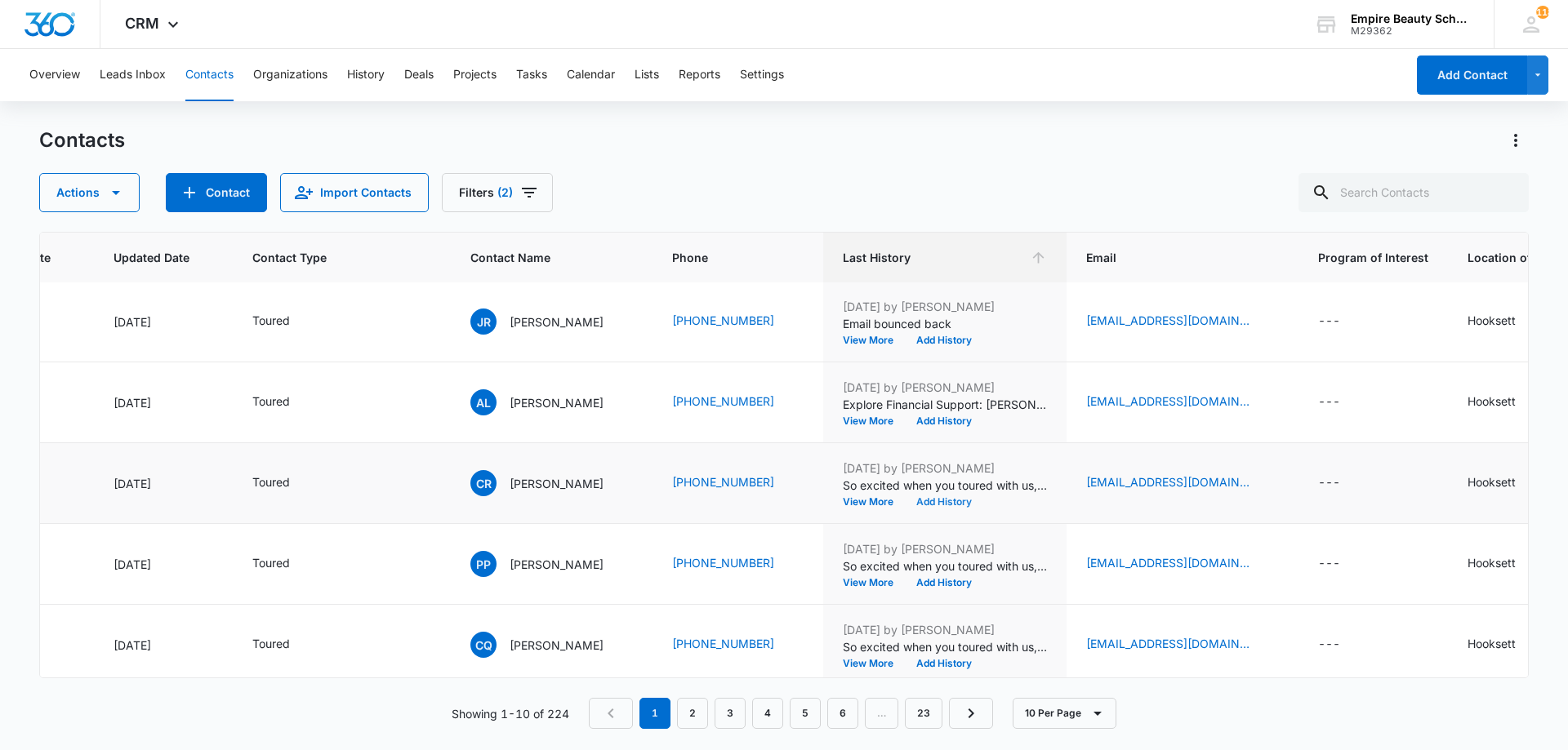
click at [938, 499] on button "Add History" at bounding box center [944, 502] width 78 height 10
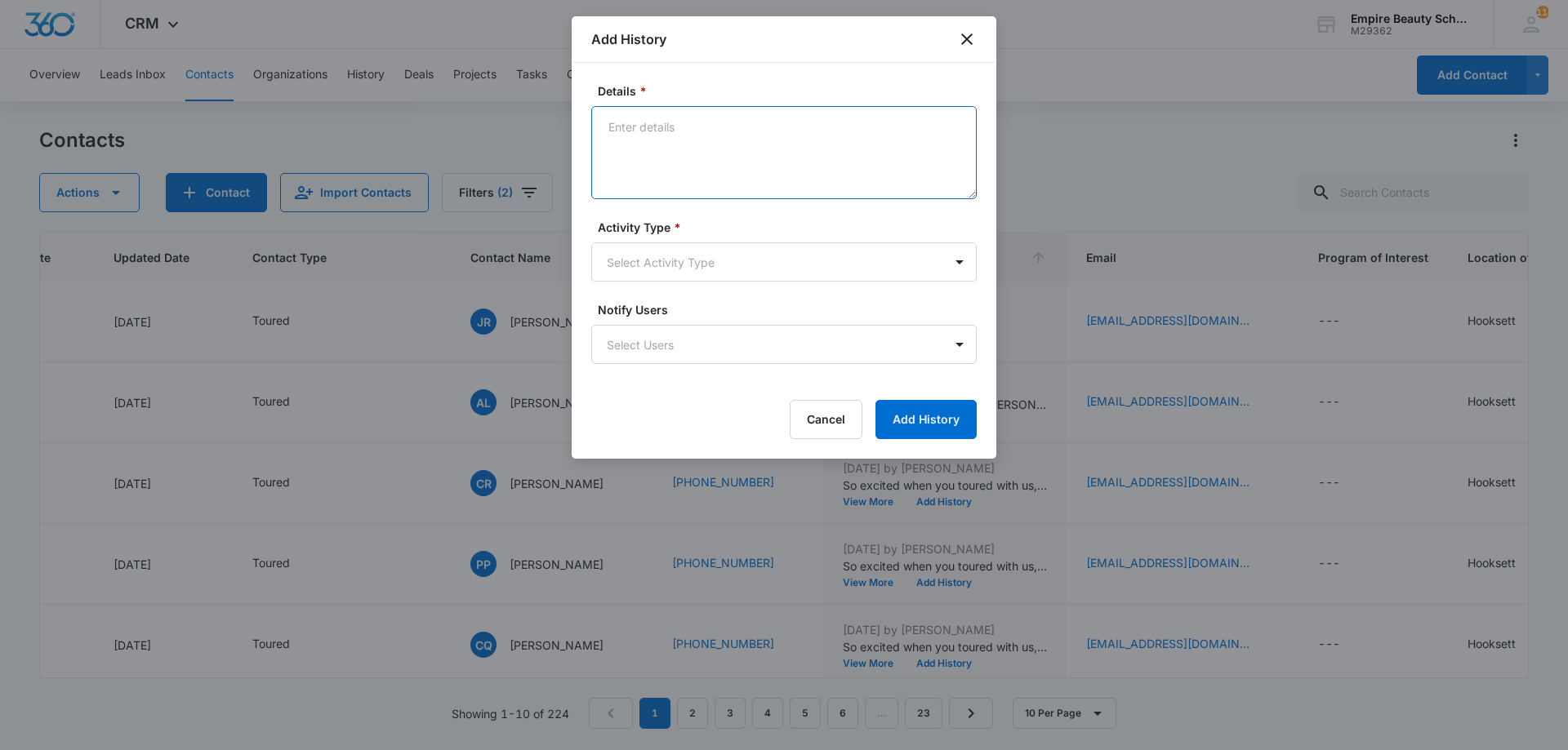
paste textarea "Explore Financial Support: [PERSON_NAME] Scholarship + Next Steps at [GEOGRAPHI…"
type textarea "Explore Financial Support: [PERSON_NAME] Scholarship + Next Steps at [GEOGRAPHI…"
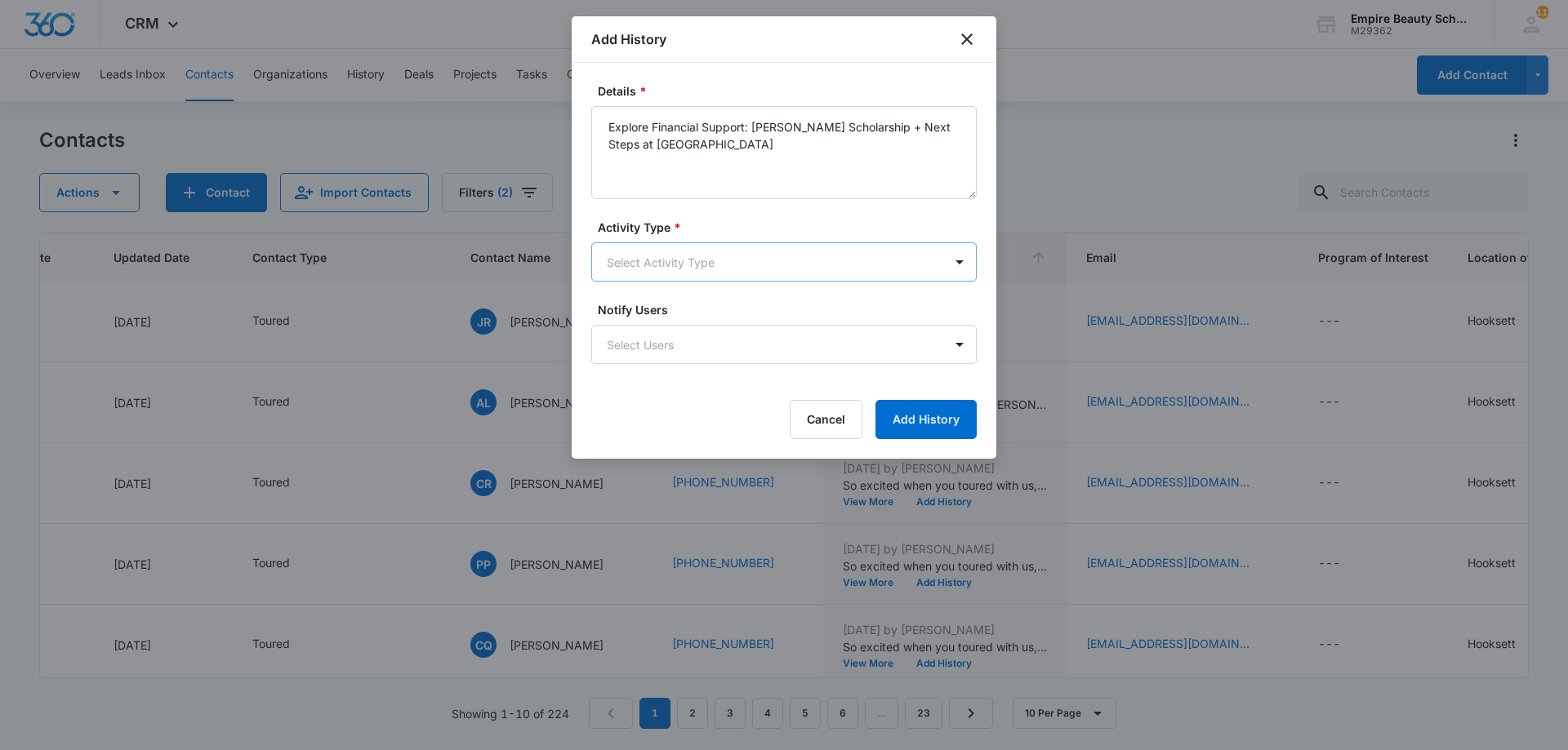
click at [723, 243] on body "CRM Apps Forms CRM Email Shop Payments POS Files Brand Settings Empire Beauty S…" at bounding box center [784, 375] width 1568 height 750
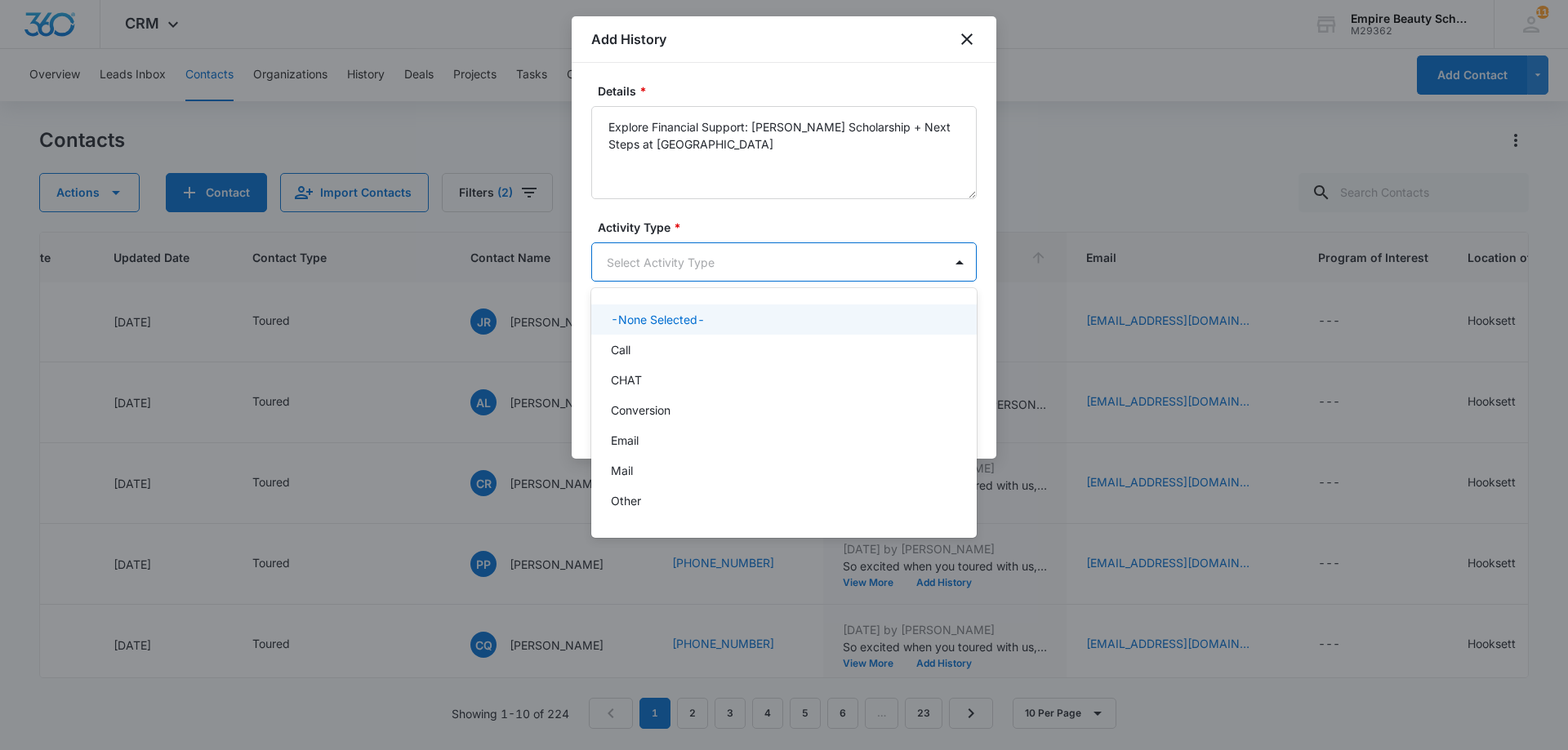
click at [708, 271] on div at bounding box center [784, 375] width 1568 height 750
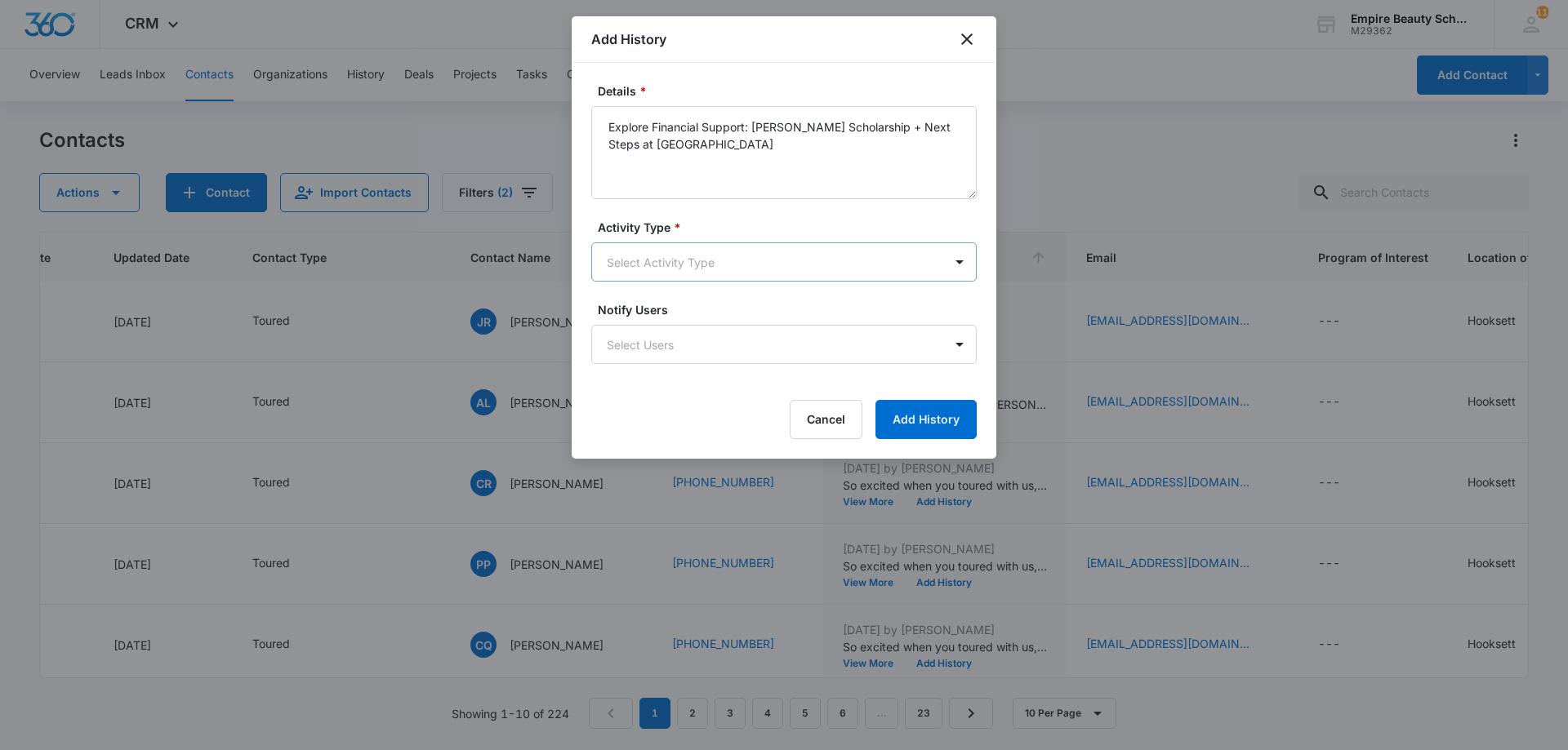
click at [708, 262] on body "CRM Apps Forms CRM Email Shop Payments POS Files Brand Settings Empire Beauty S…" at bounding box center [784, 375] width 1568 height 750
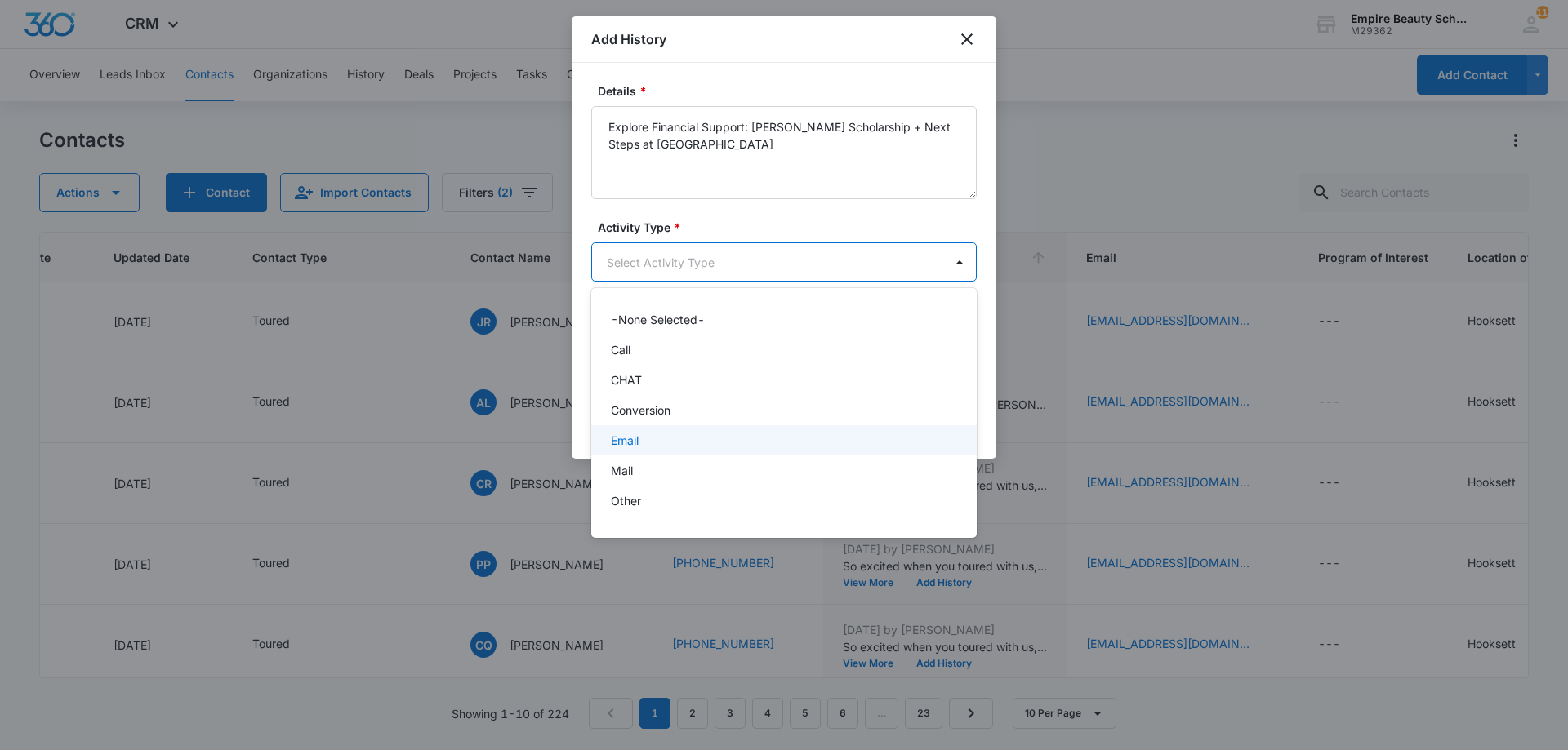
click at [665, 437] on div "Email" at bounding box center [782, 441] width 343 height 17
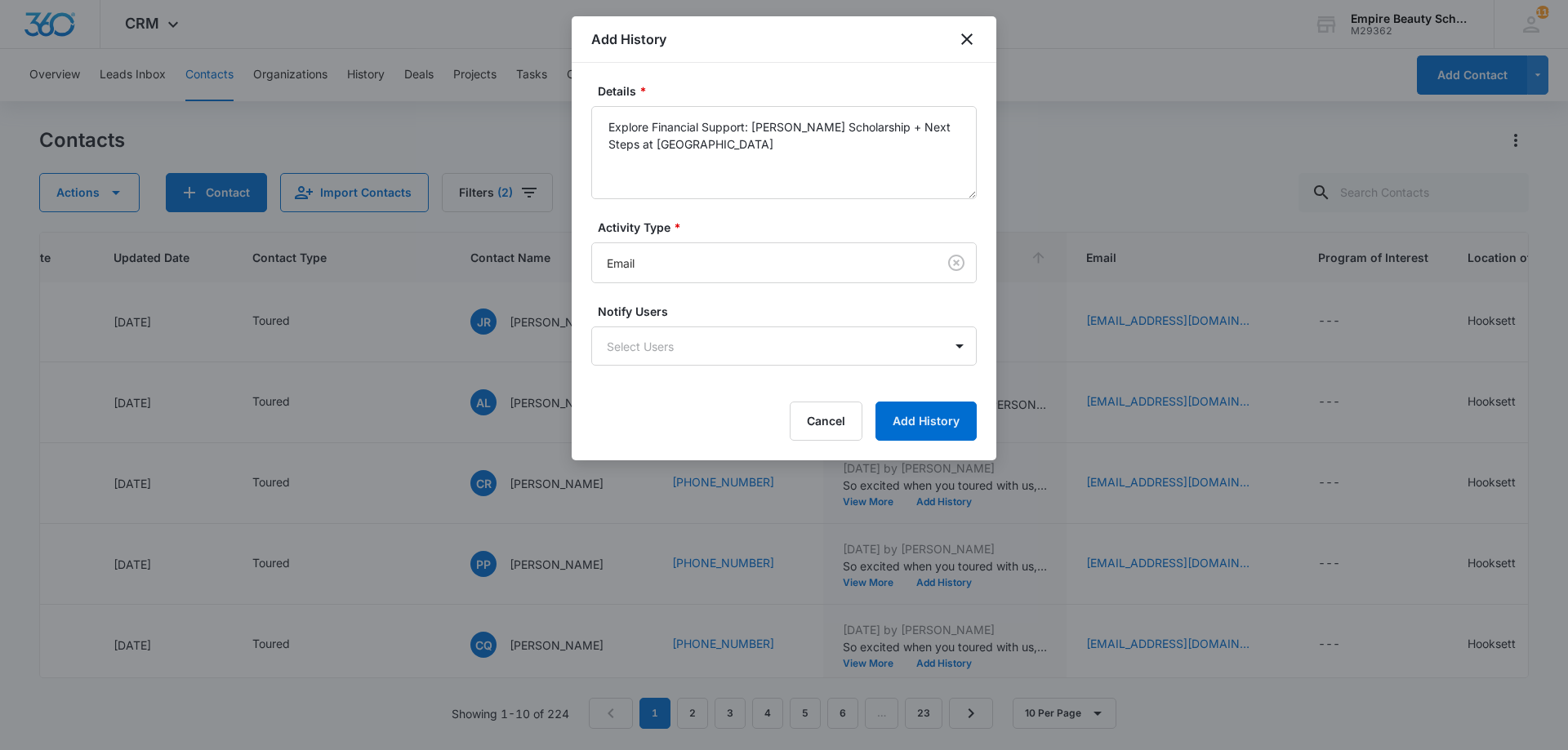
click at [935, 400] on form "Details * Explore Financial Support: [PERSON_NAME] Scholarship + Next Steps at …" at bounding box center [784, 262] width 386 height 358
click at [931, 412] on button "Add History" at bounding box center [926, 421] width 101 height 39
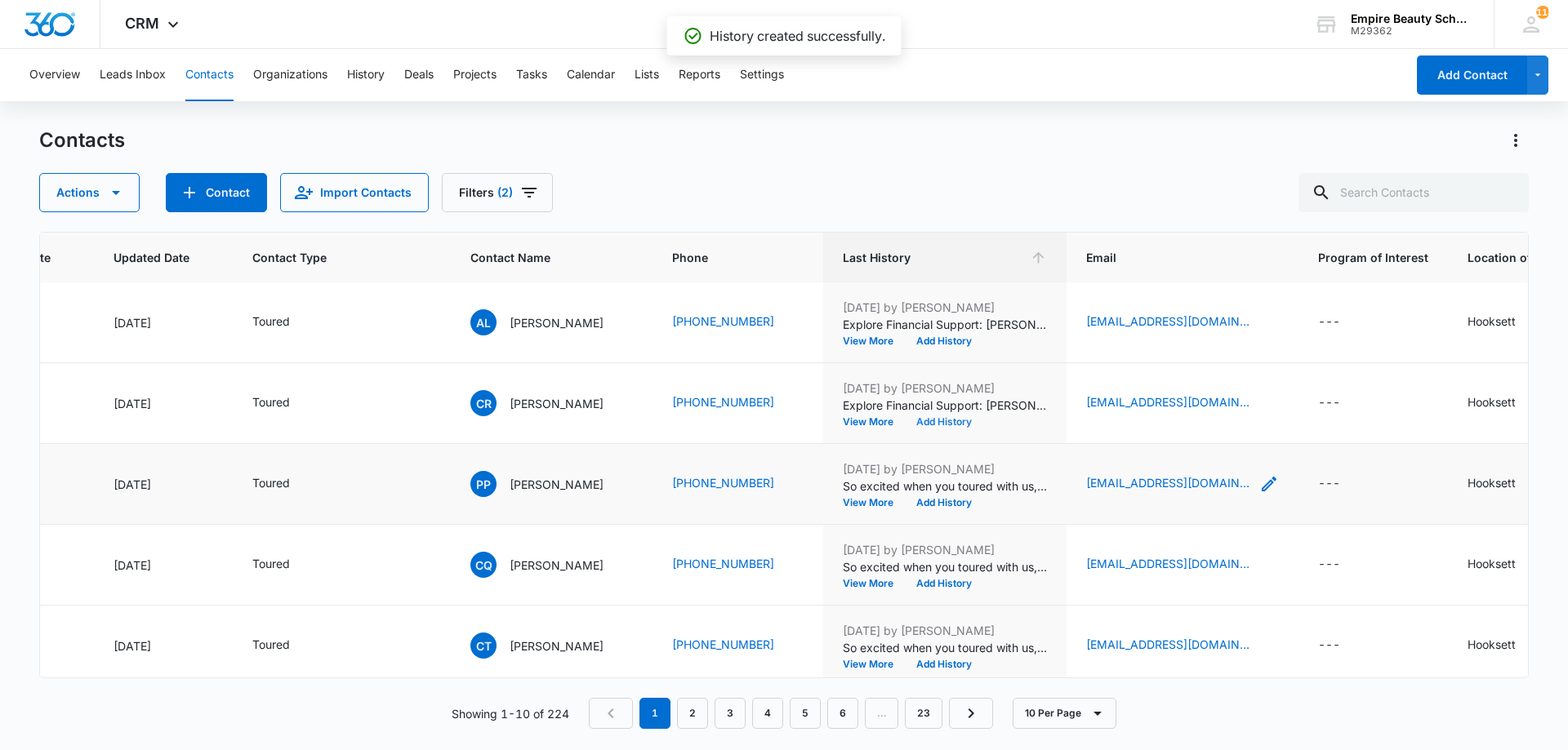
scroll to position [325, 221]
click at [1261, 484] on icon "Email - paigephillips1204@gmail.com - Select to Edit Field" at bounding box center [1268, 482] width 14 height 14
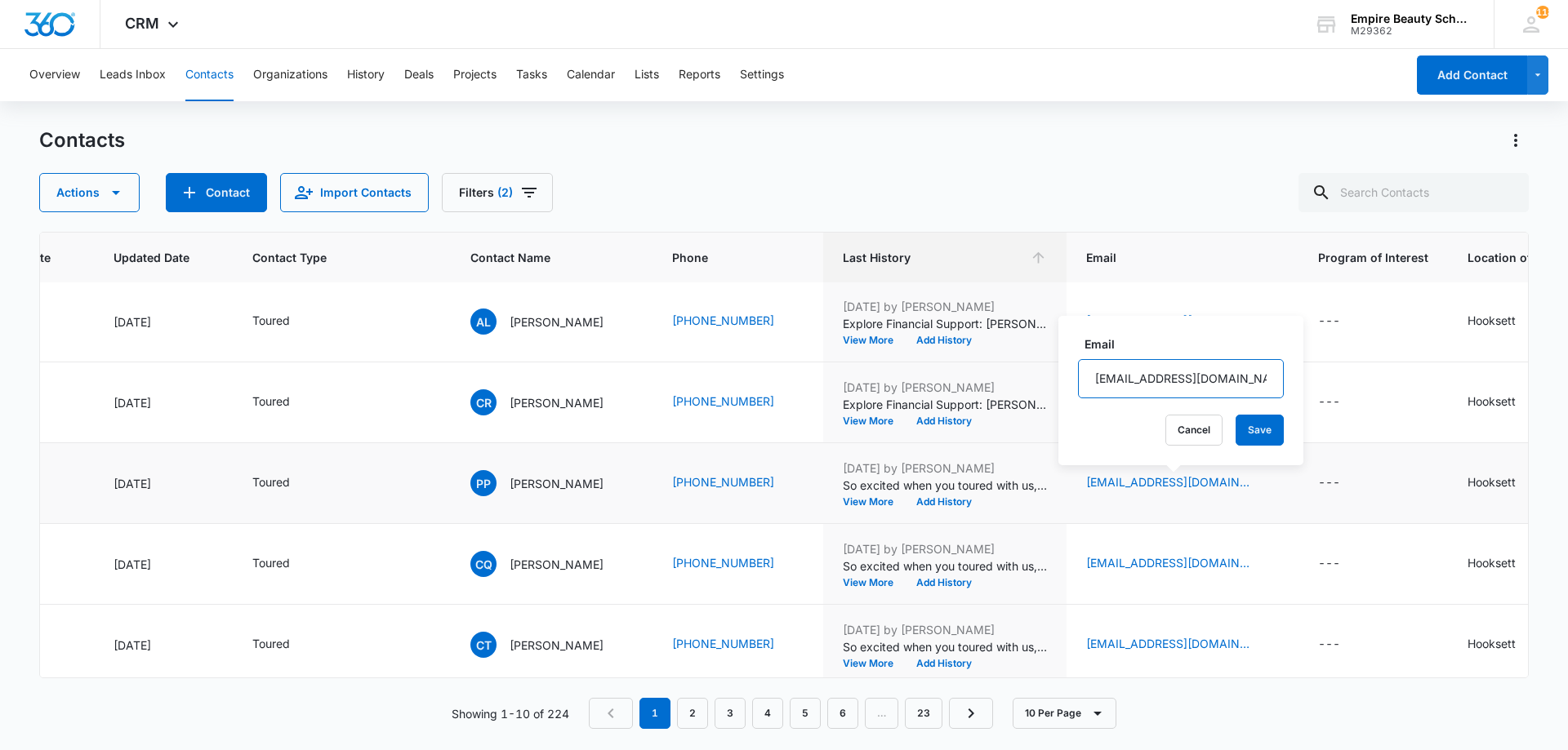
click at [1174, 375] on input "[EMAIL_ADDRESS][DOMAIN_NAME]" at bounding box center [1181, 379] width 206 height 39
click at [951, 499] on button "Add History" at bounding box center [944, 502] width 78 height 10
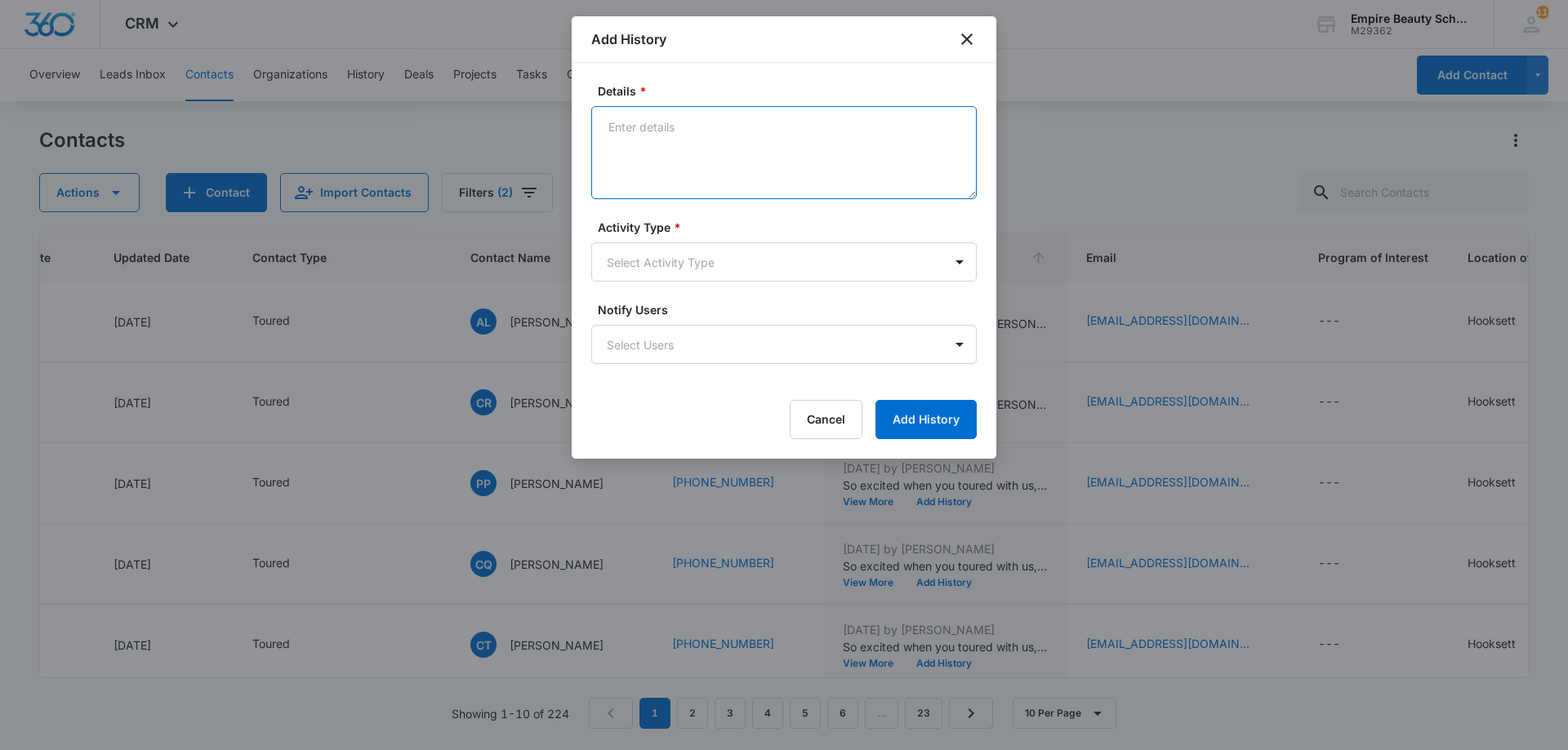
paste textarea "Explore Financial Support: [PERSON_NAME] Scholarship + Next Steps at [GEOGRAPHI…"
type textarea "Explore Financial Support: [PERSON_NAME] Scholarship + Next Steps at [GEOGRAPHI…"
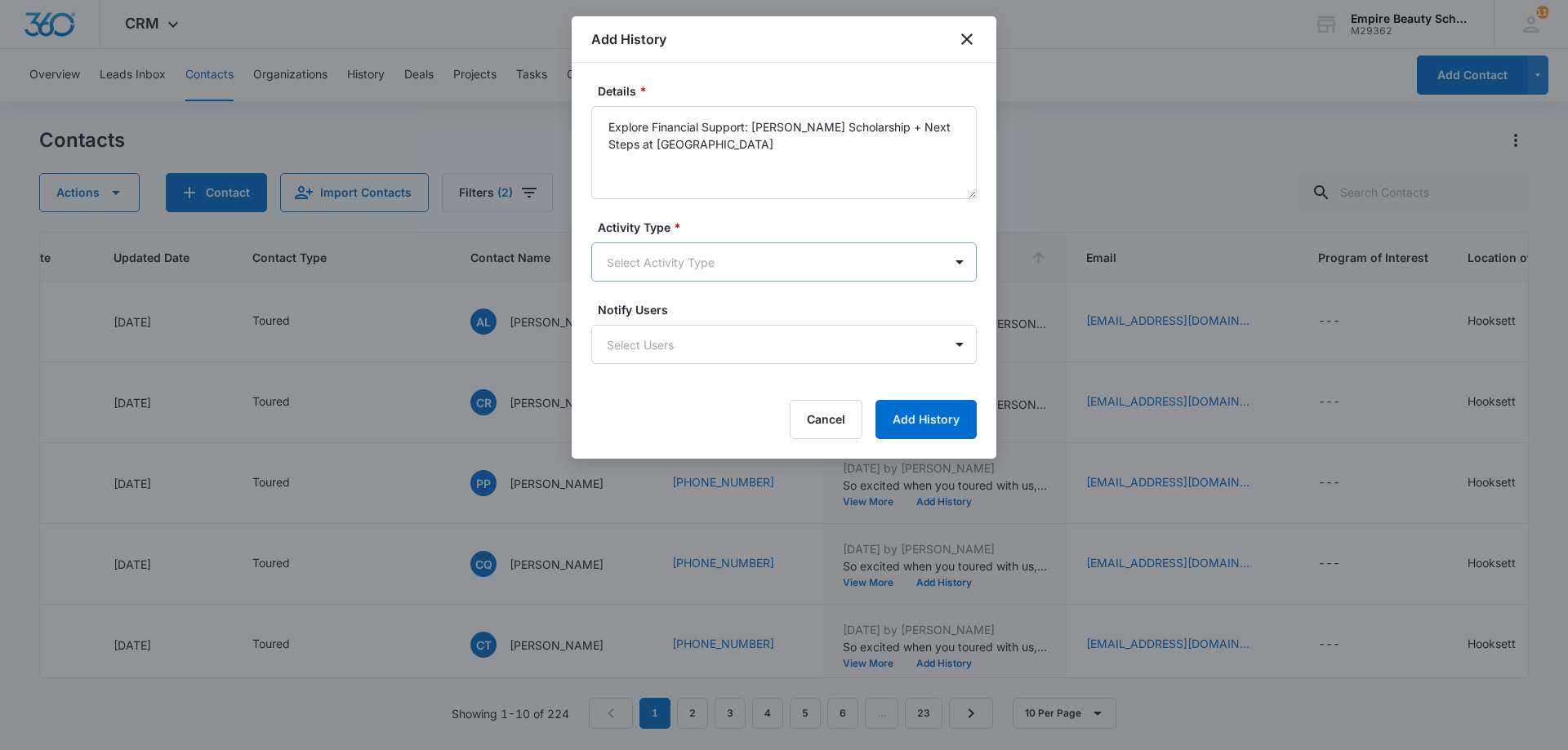
click at [691, 252] on body "CRM Apps Forms CRM Email Shop Payments POS Files Brand Settings Empire Beauty S…" at bounding box center [784, 375] width 1568 height 750
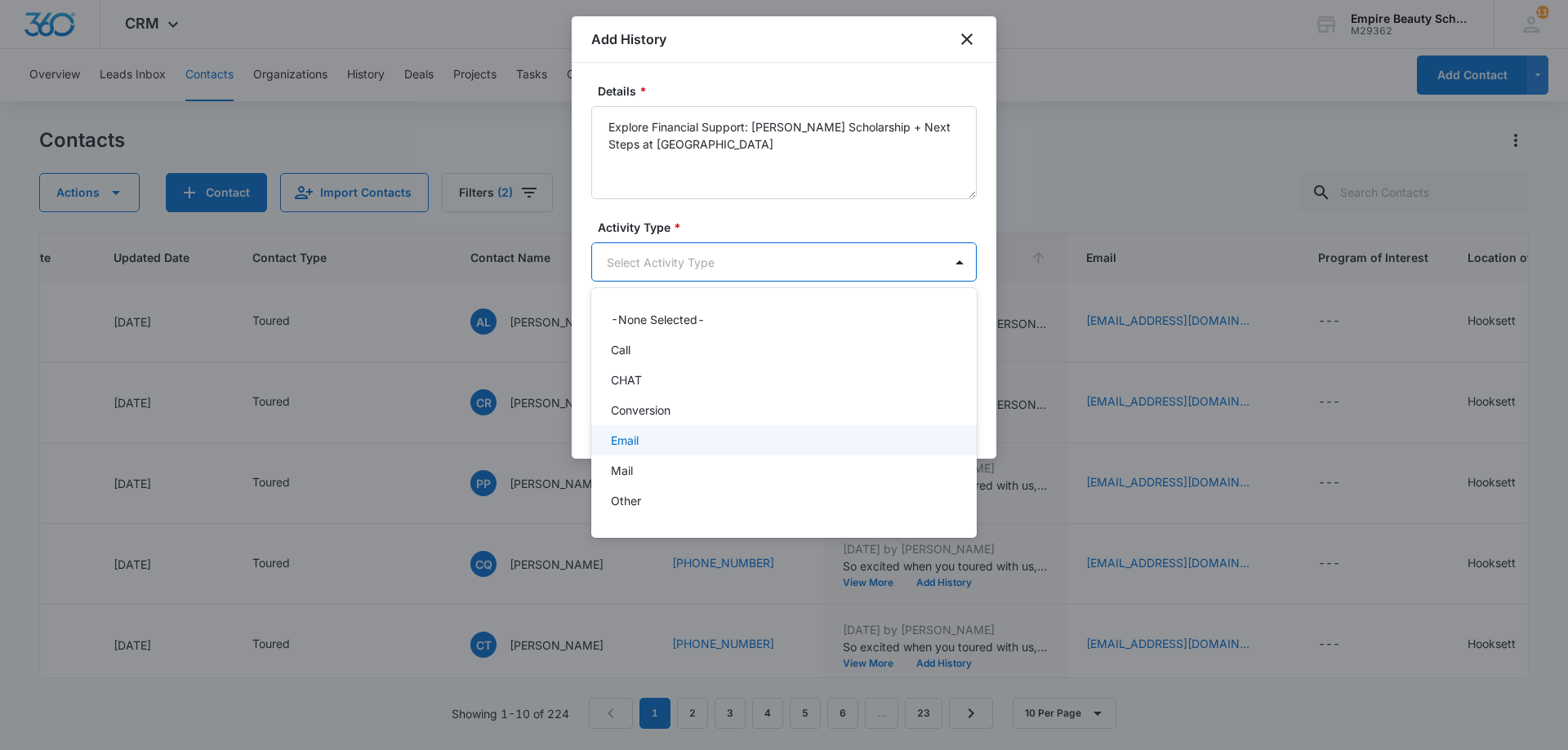
scroll to position [85, 0]
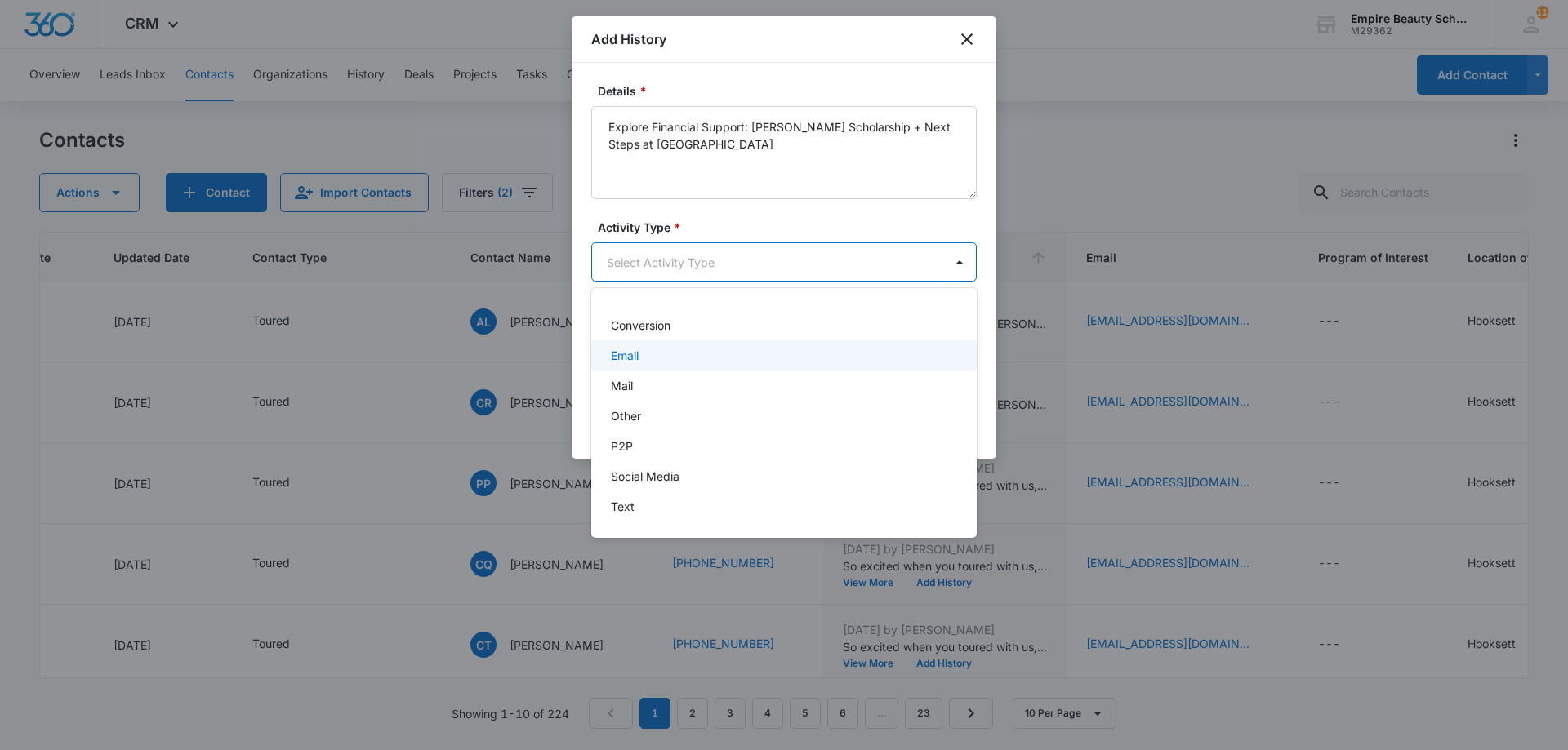
click at [635, 346] on div "Email" at bounding box center [784, 356] width 386 height 31
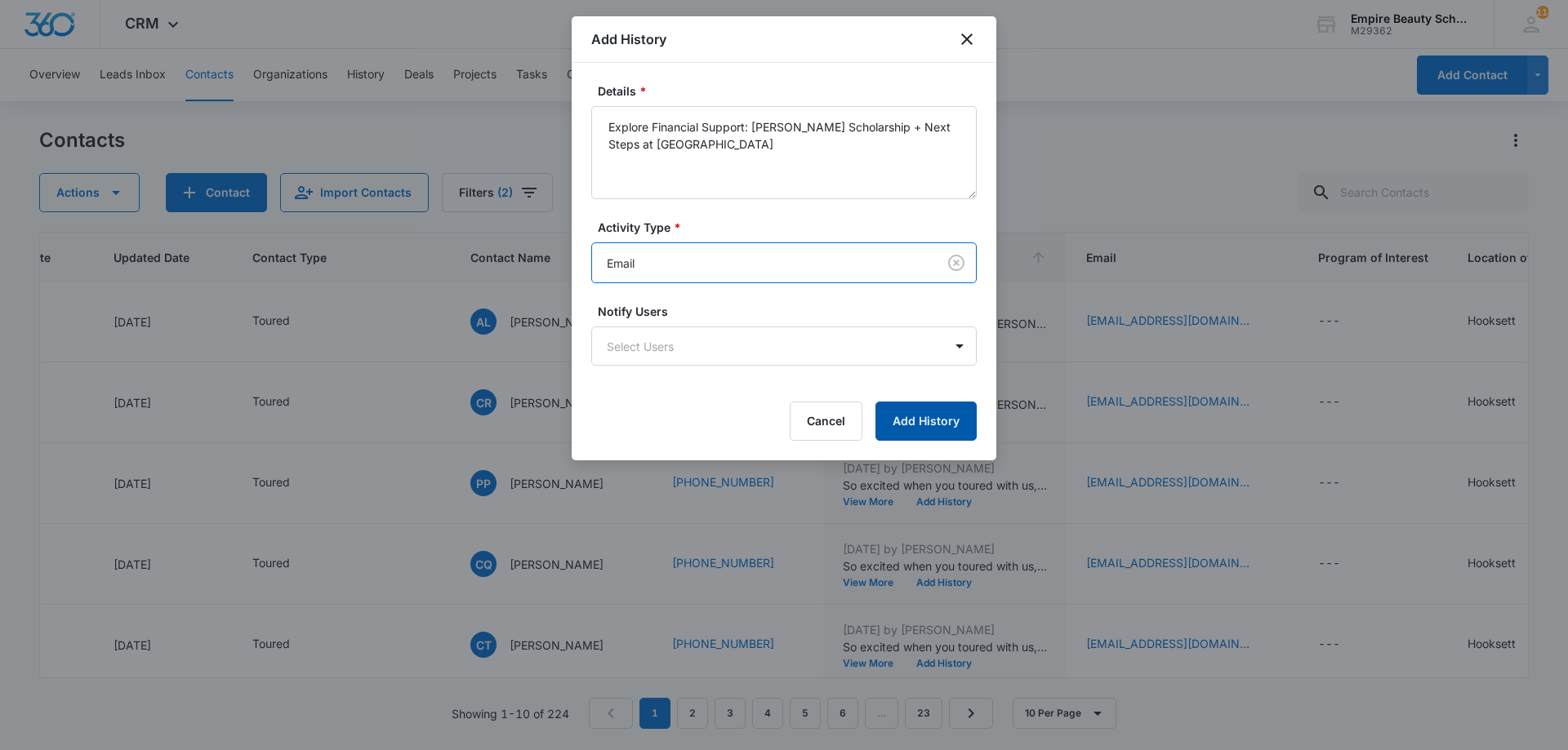
click at [951, 429] on button "Add History" at bounding box center [926, 421] width 101 height 39
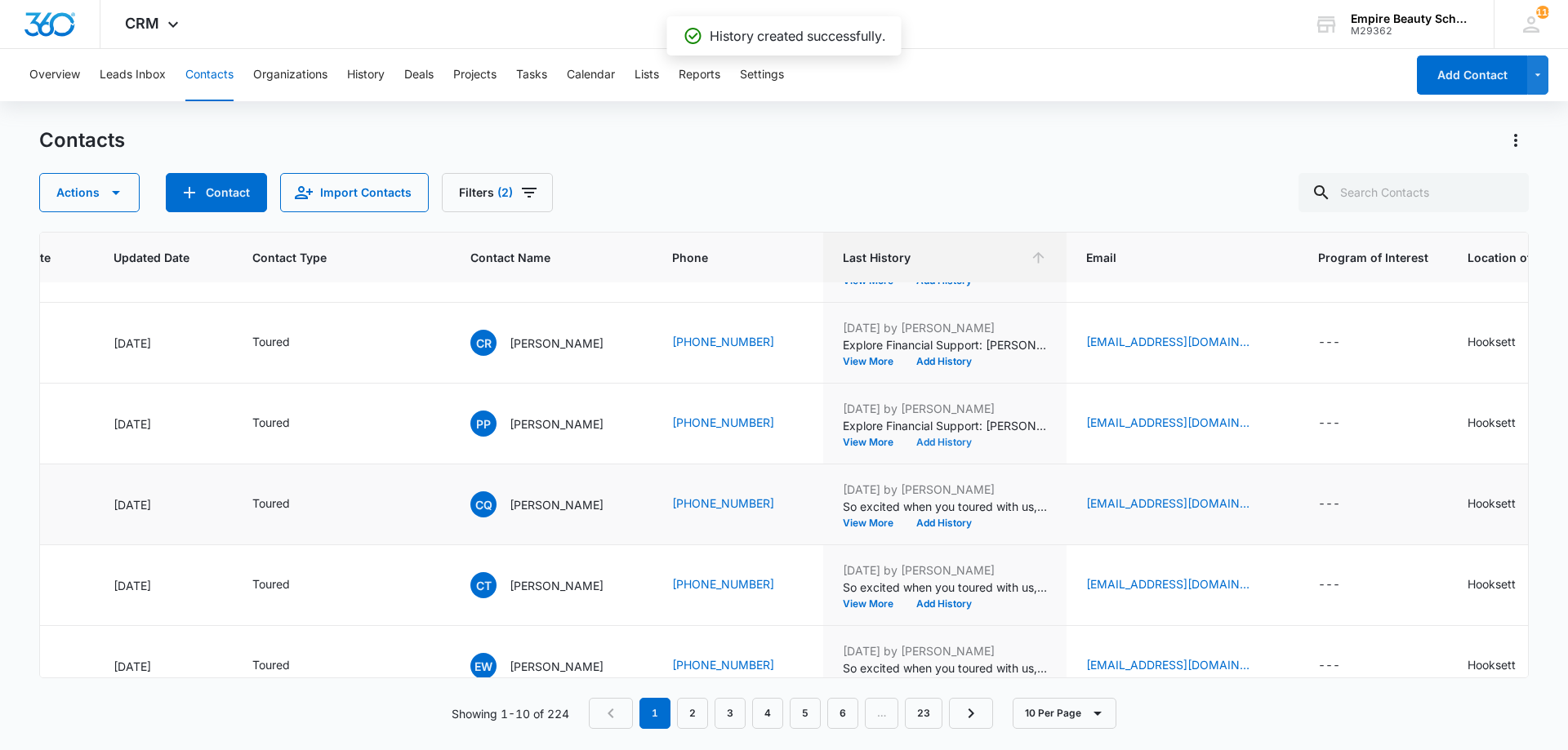
scroll to position [426, 221]
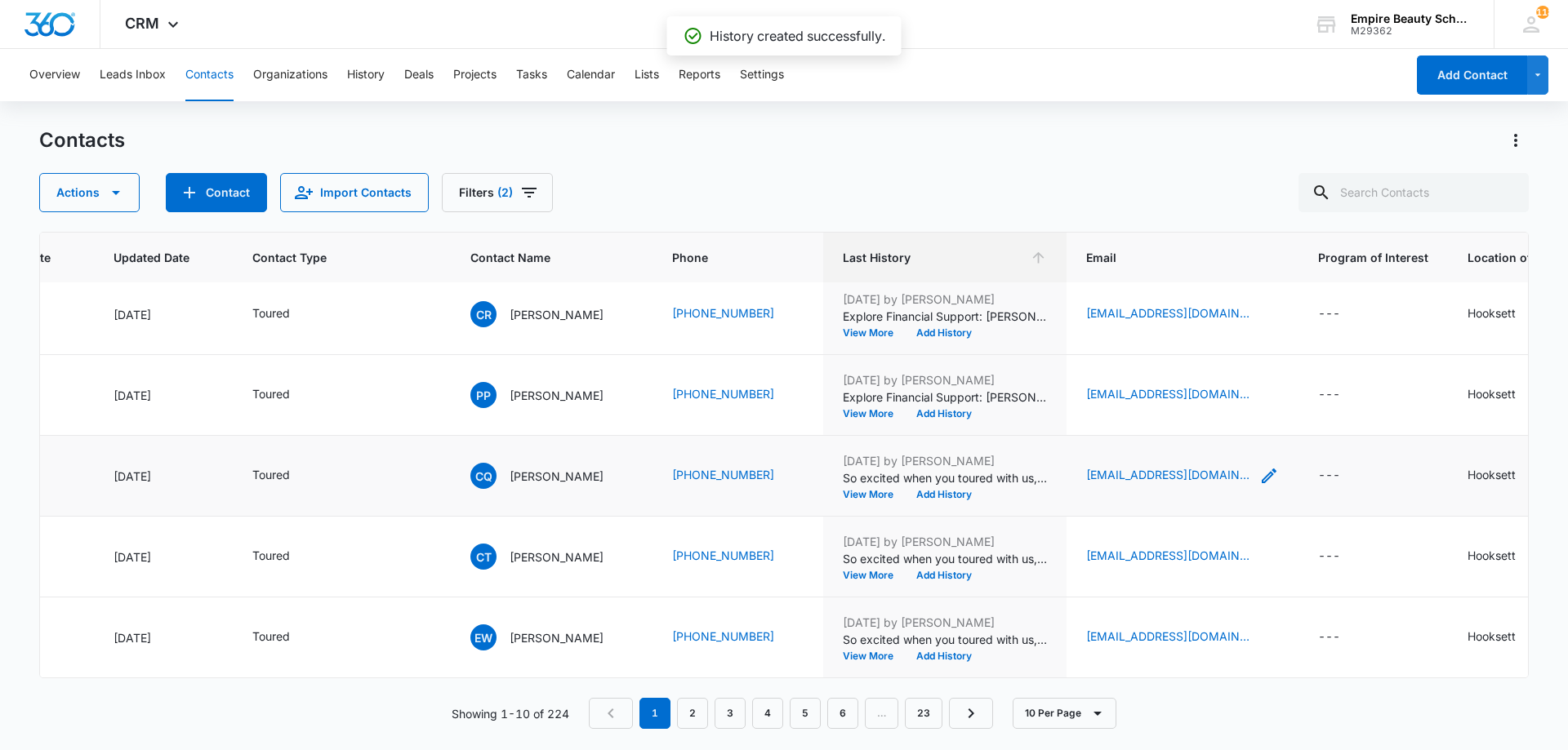
click at [1261, 469] on icon "Email - Carmenquintana82@yahoo.com - Select to Edit Field" at bounding box center [1268, 476] width 14 height 14
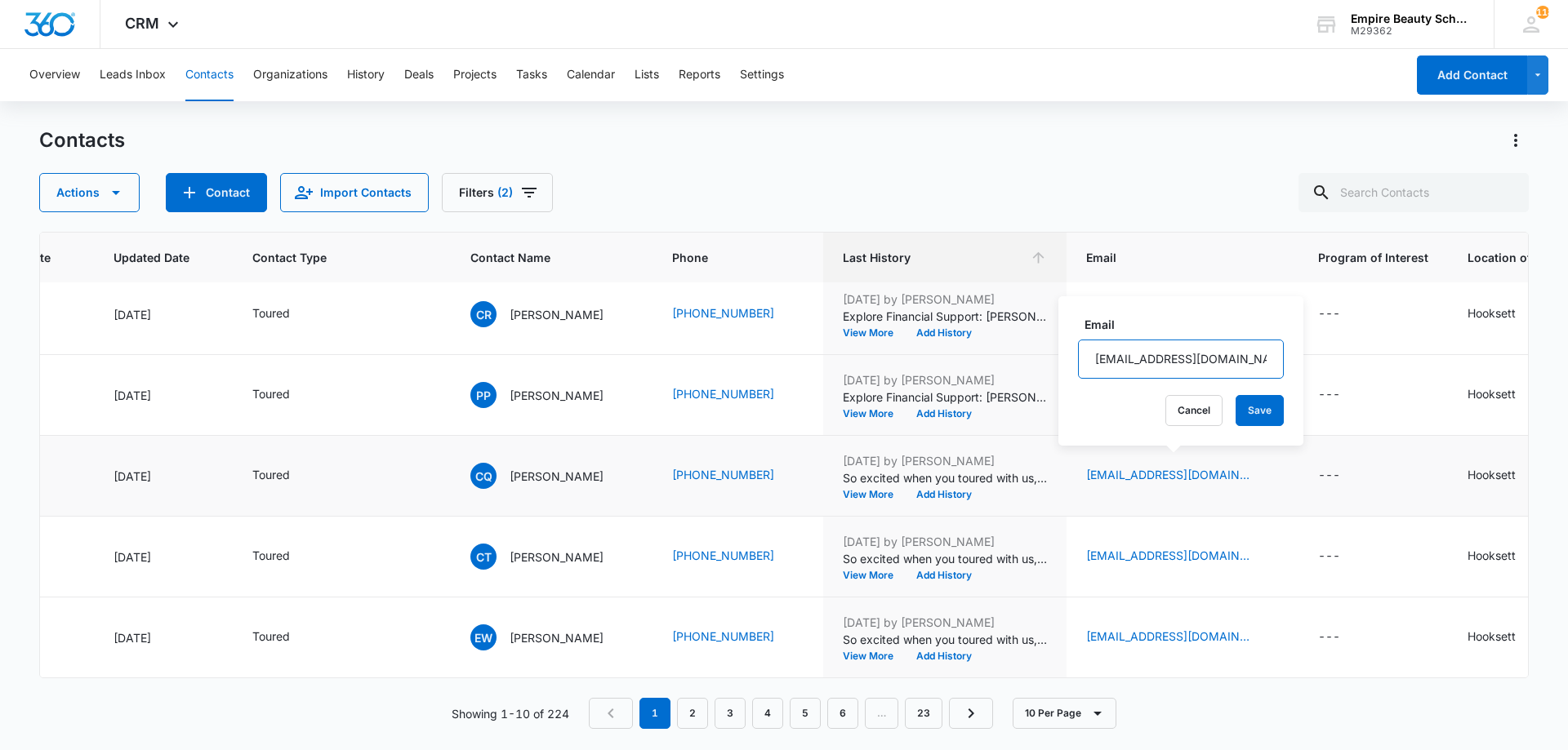
click at [1157, 360] on input "[EMAIL_ADDRESS][DOMAIN_NAME]" at bounding box center [1181, 359] width 206 height 39
click at [963, 490] on button "Add History" at bounding box center [944, 495] width 78 height 10
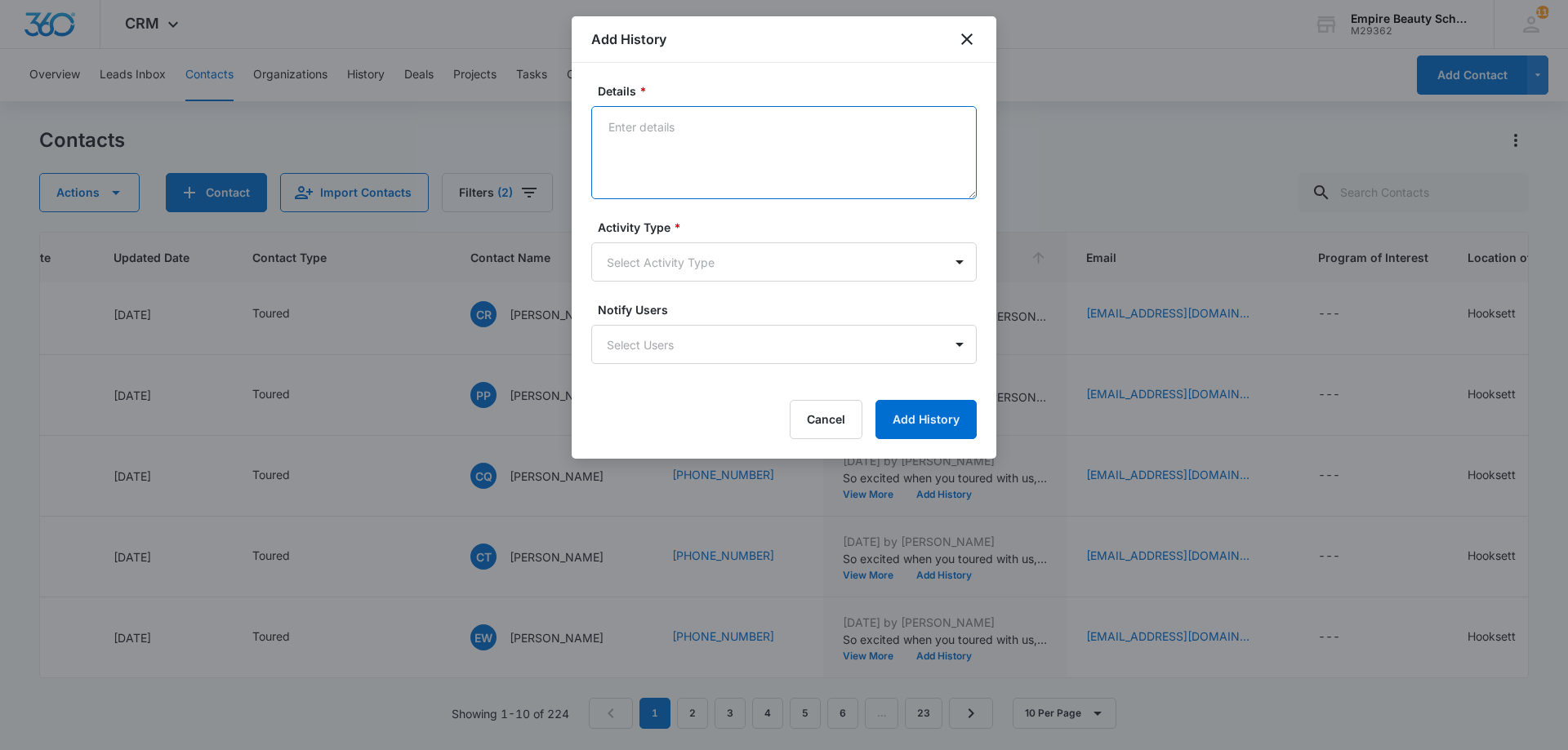
paste textarea "Explore Financial Support: [PERSON_NAME] Scholarship + Next Steps at [GEOGRAPHI…"
type textarea "Explore Financial Support: [PERSON_NAME] Scholarship + Next Steps at [GEOGRAPHI…"
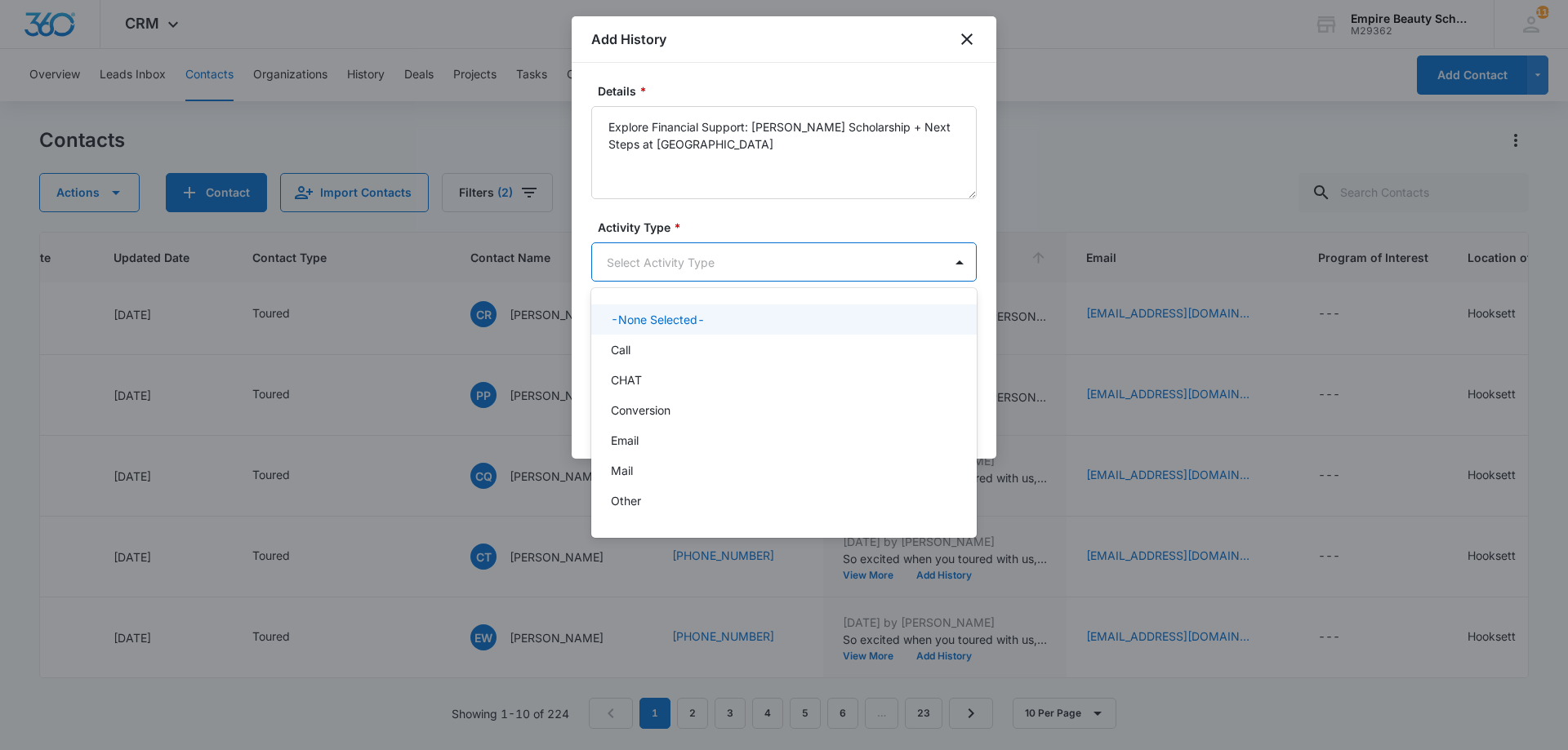
click at [749, 245] on body "CRM Apps Forms CRM Email Shop Payments POS Files Brand Settings Empire Beauty S…" at bounding box center [784, 375] width 1568 height 750
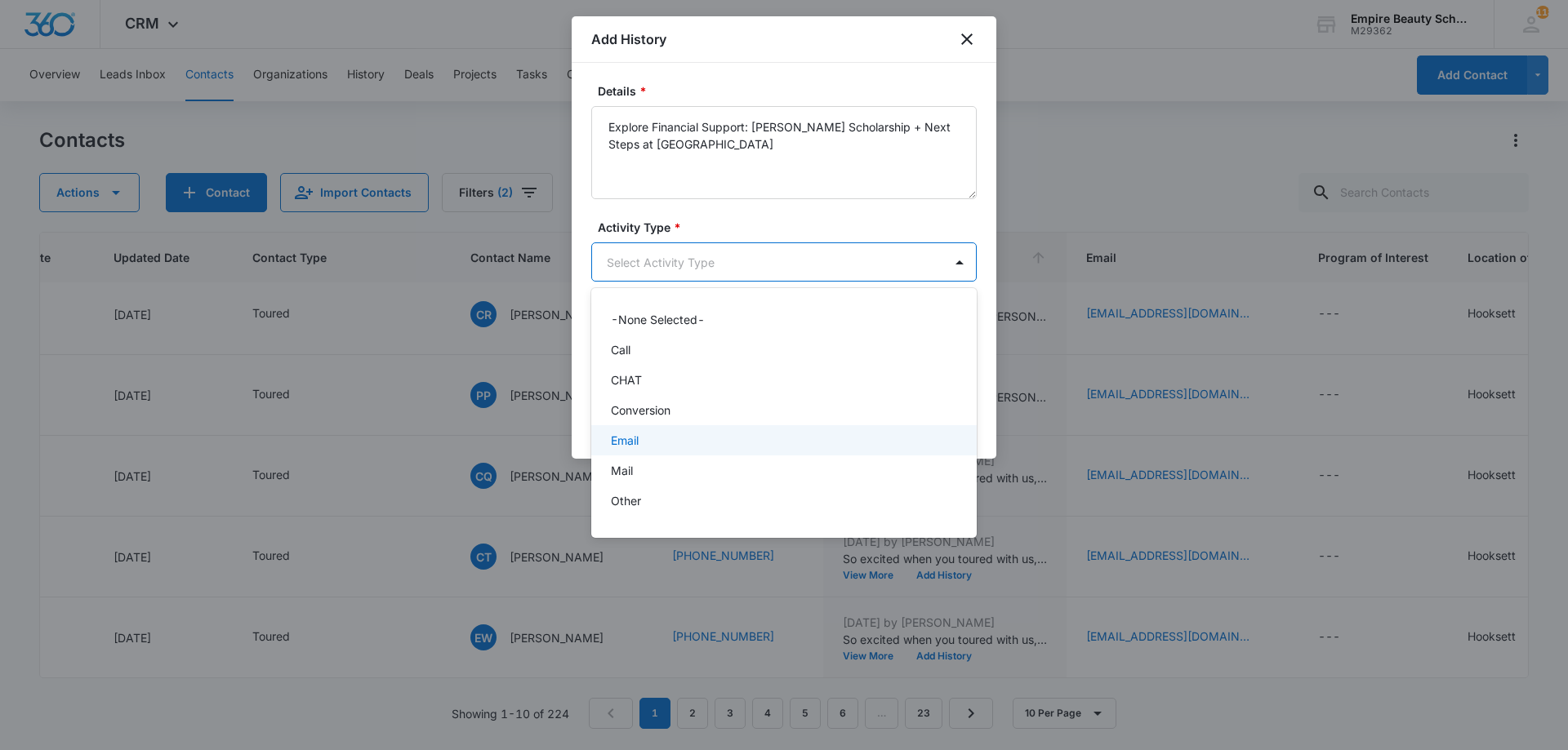
click at [647, 454] on div "Email" at bounding box center [784, 441] width 386 height 31
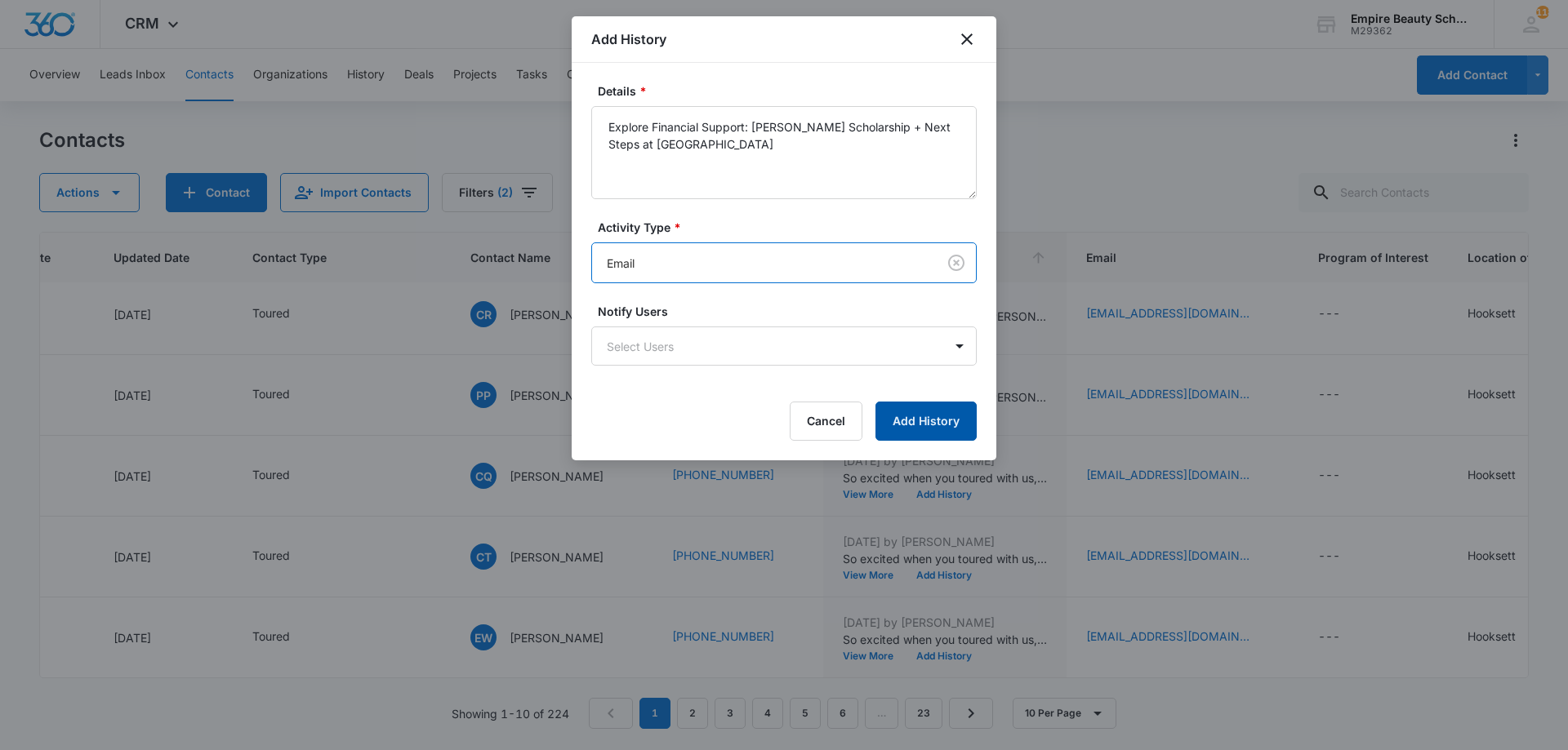
click at [928, 434] on button "Add History" at bounding box center [926, 421] width 101 height 39
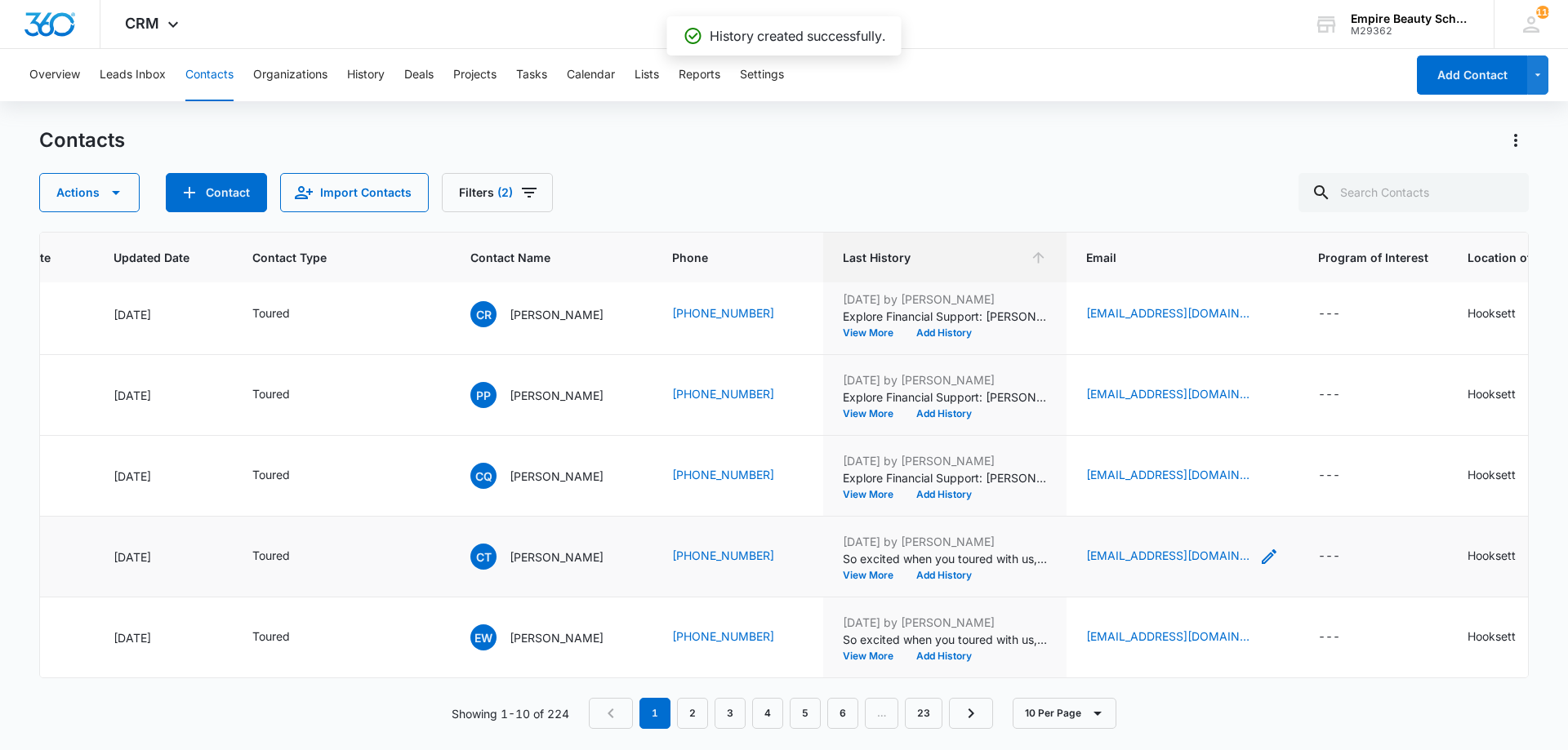
click at [1259, 553] on icon "Email - Cassietyler99@gmail.com - Select to Edit Field" at bounding box center [1268, 556] width 20 height 20
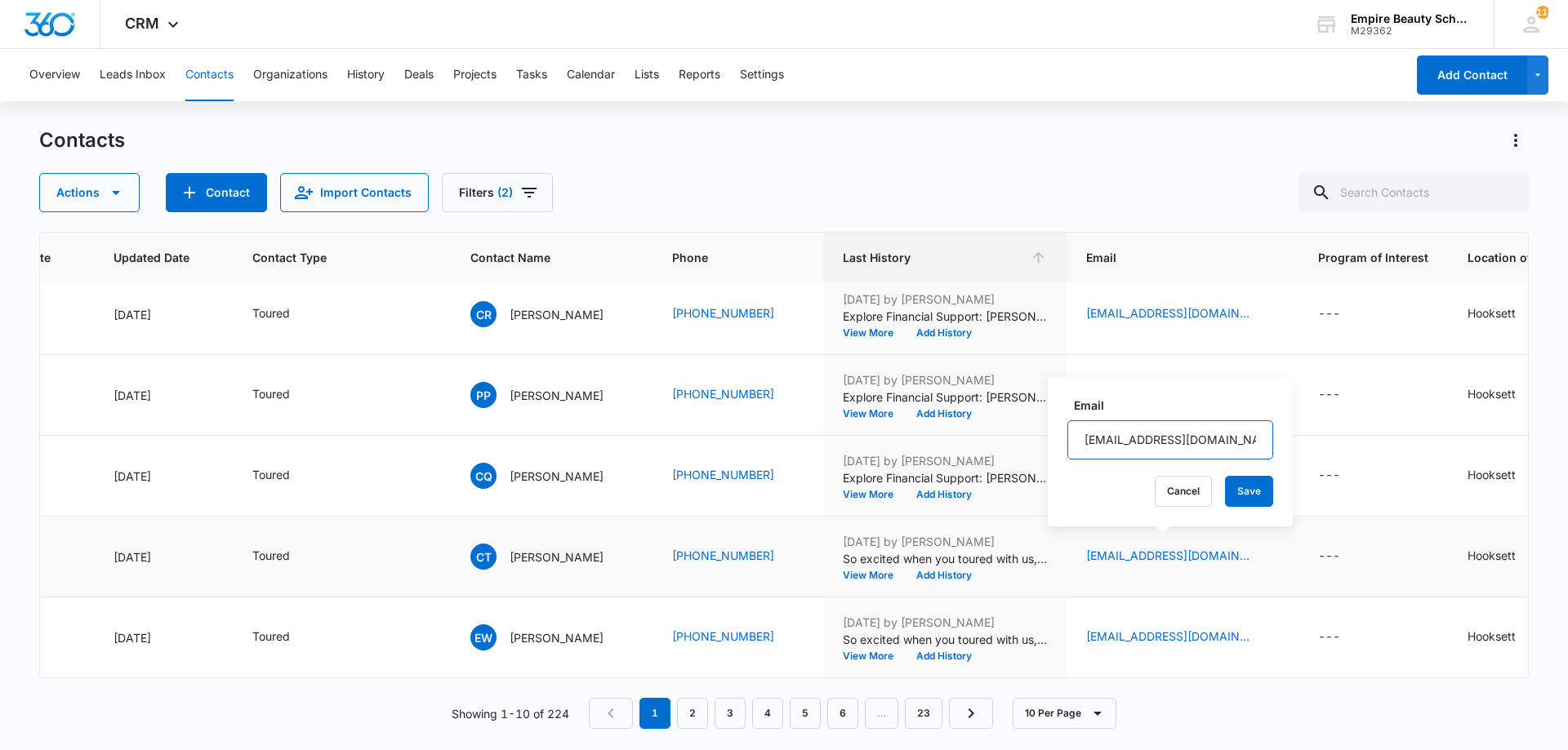
click at [1130, 441] on input "[EMAIL_ADDRESS][DOMAIN_NAME]" at bounding box center [1170, 440] width 206 height 39
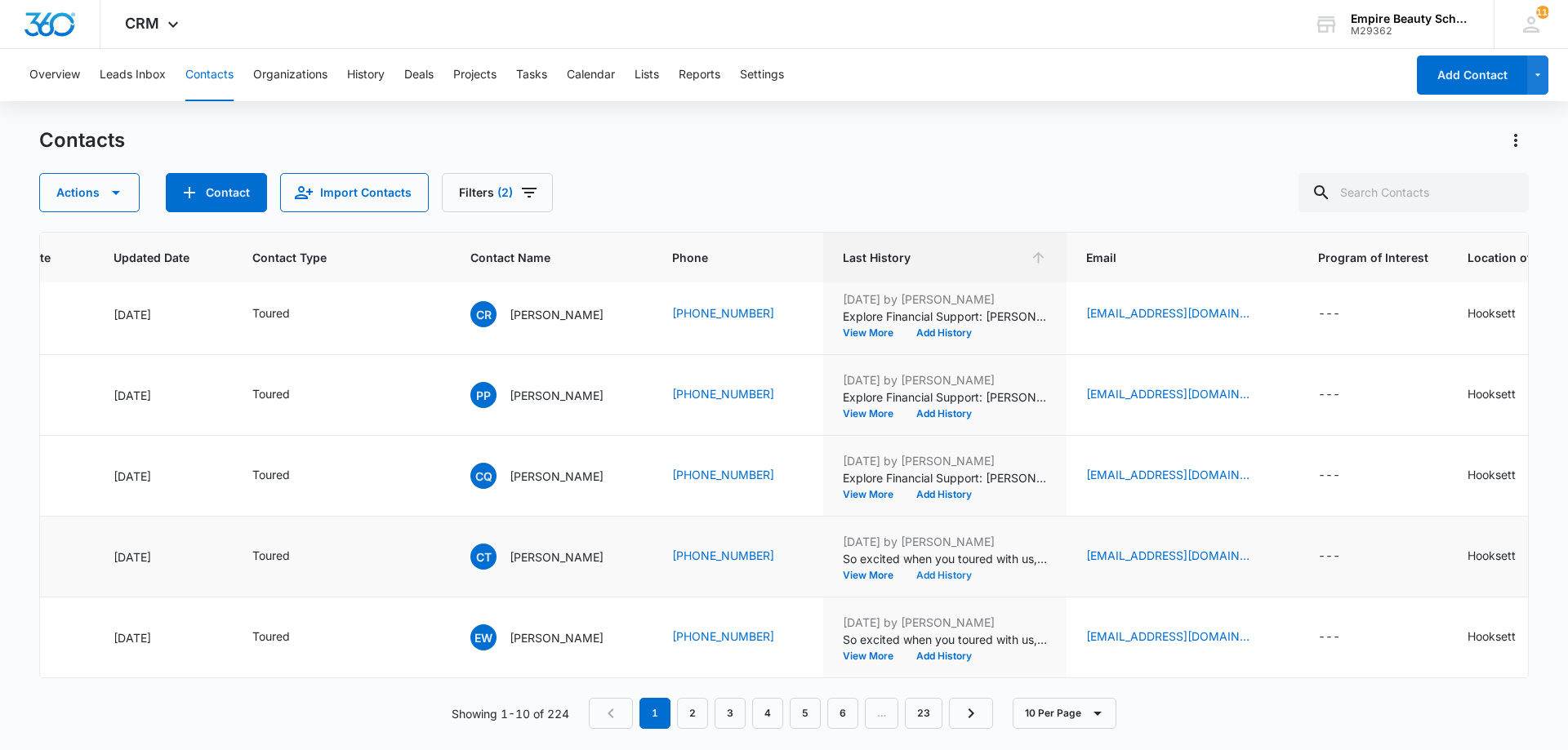
click at [945, 571] on button "Add History" at bounding box center [944, 576] width 78 height 10
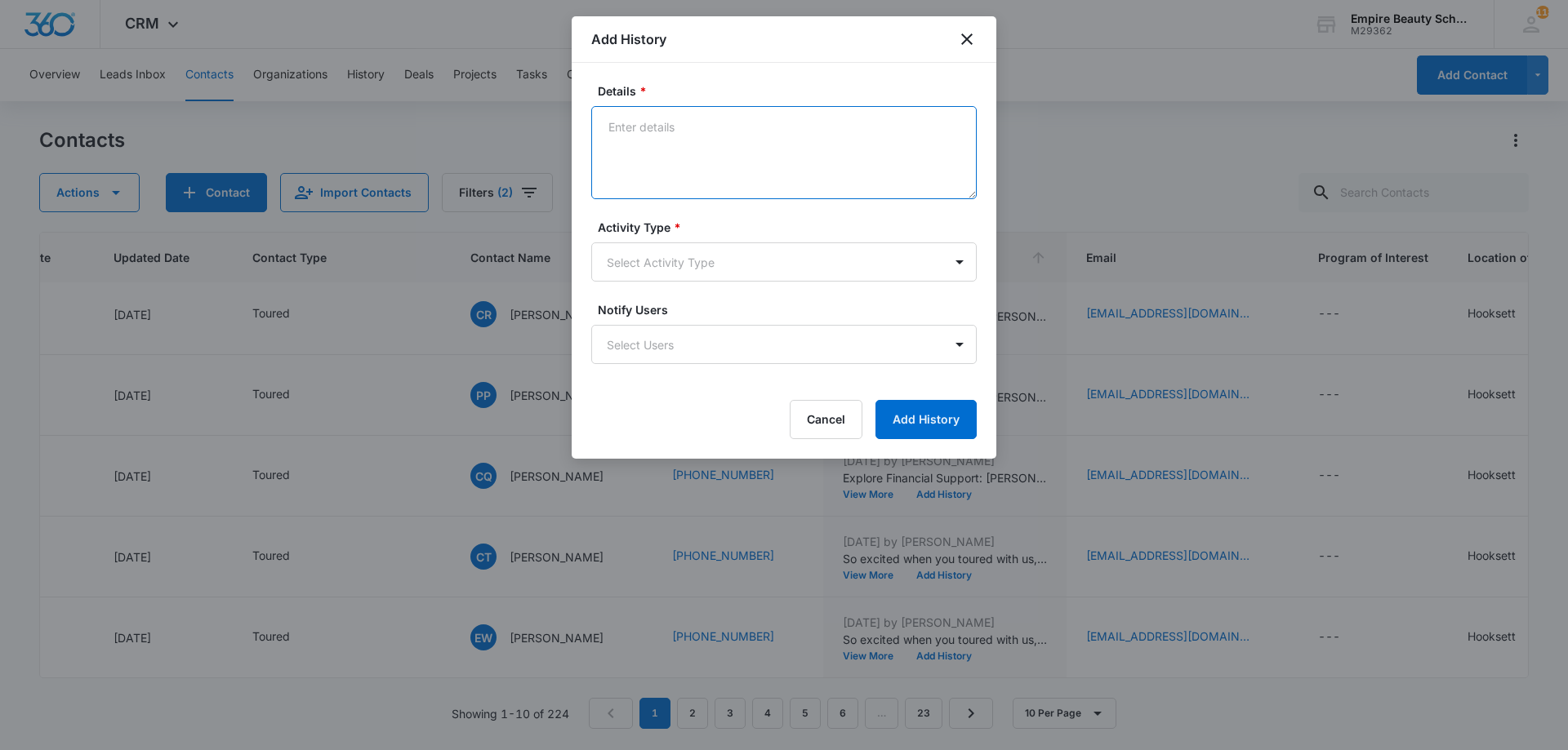
paste textarea "Explore Financial Support: [PERSON_NAME] Scholarship + Next Steps at [GEOGRAPHI…"
type textarea "Explore Financial Support: [PERSON_NAME] Scholarship + Next Steps at [GEOGRAPHI…"
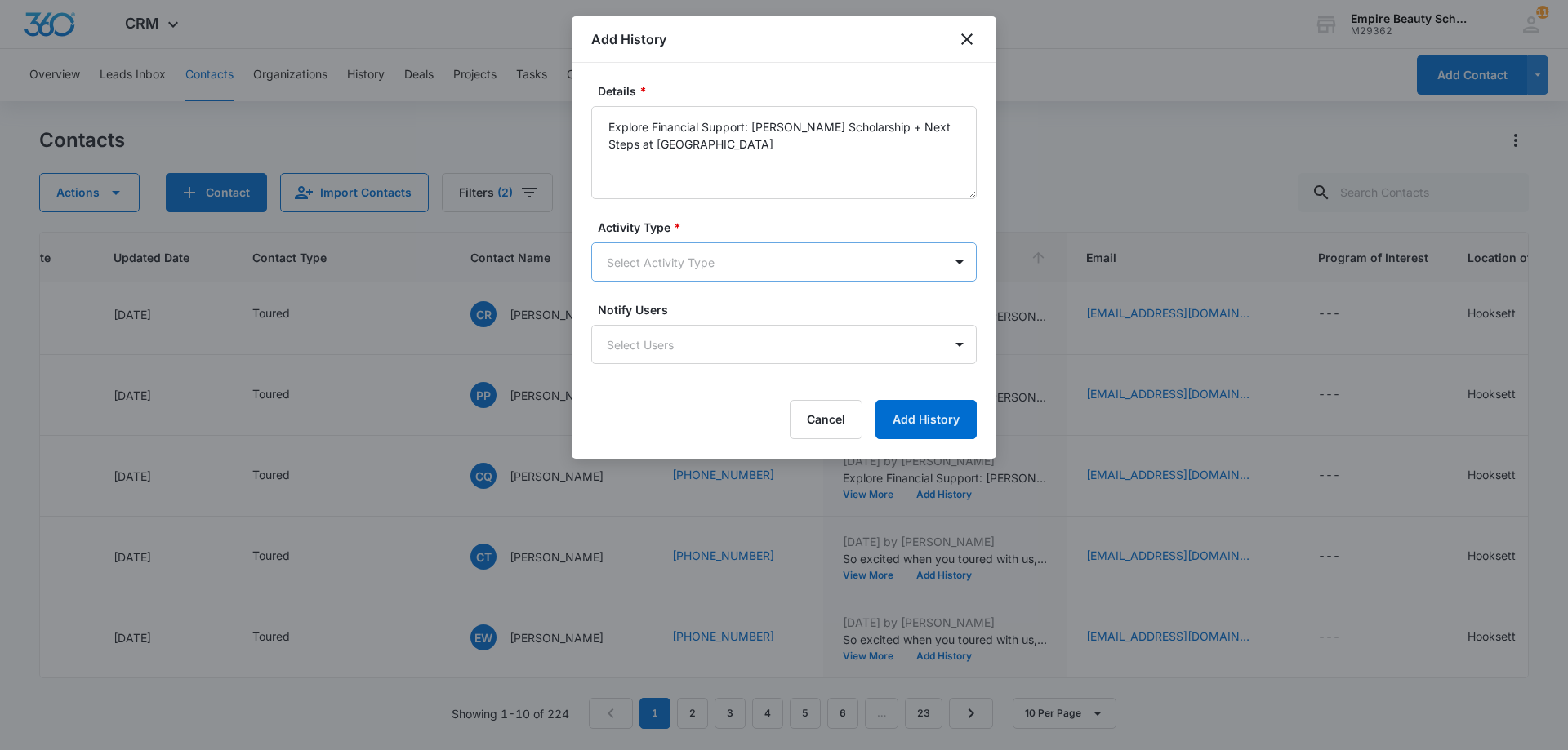
click at [692, 267] on body "CRM Apps Forms CRM Email Shop Payments POS Files Brand Settings Empire Beauty S…" at bounding box center [784, 375] width 1568 height 750
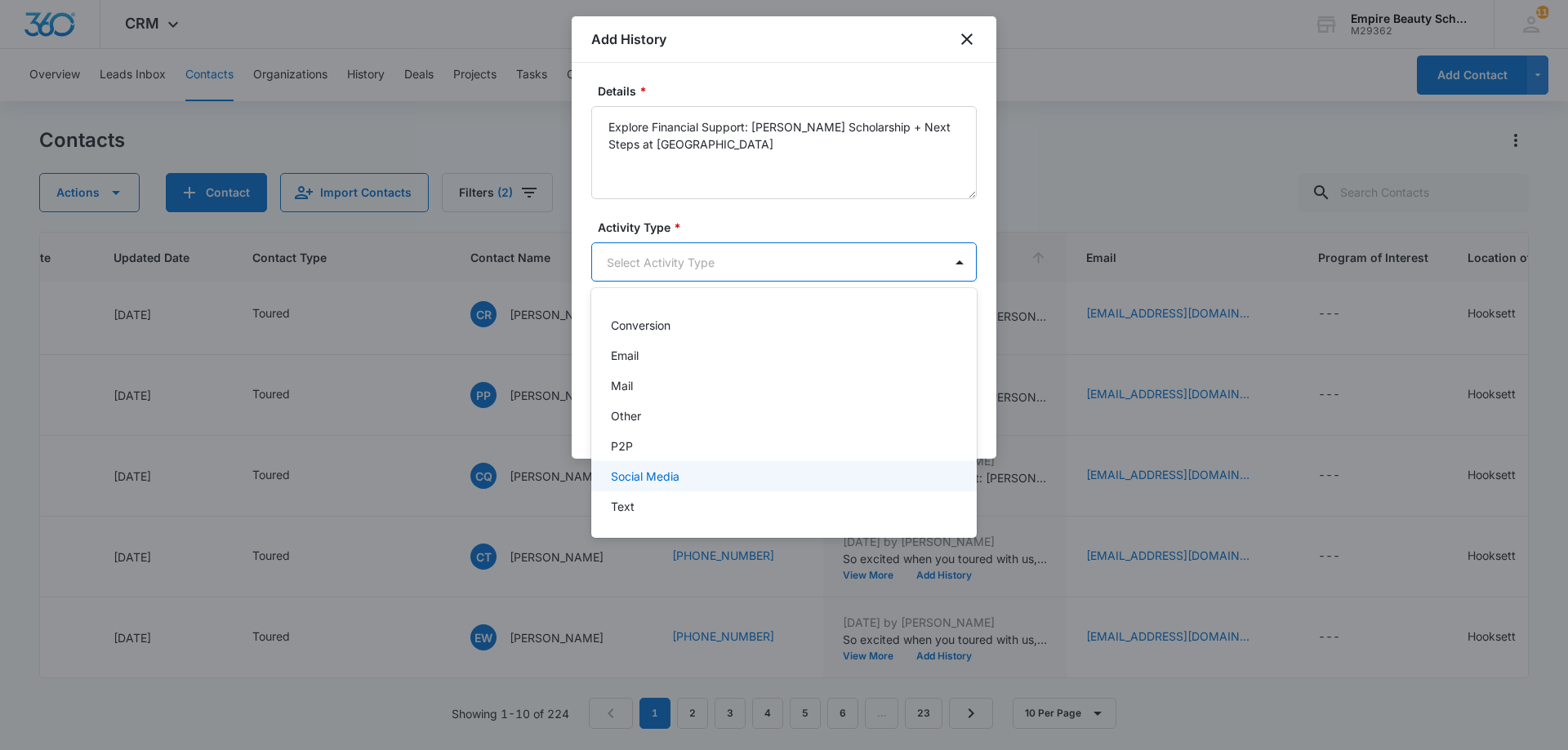
scroll to position [0, 0]
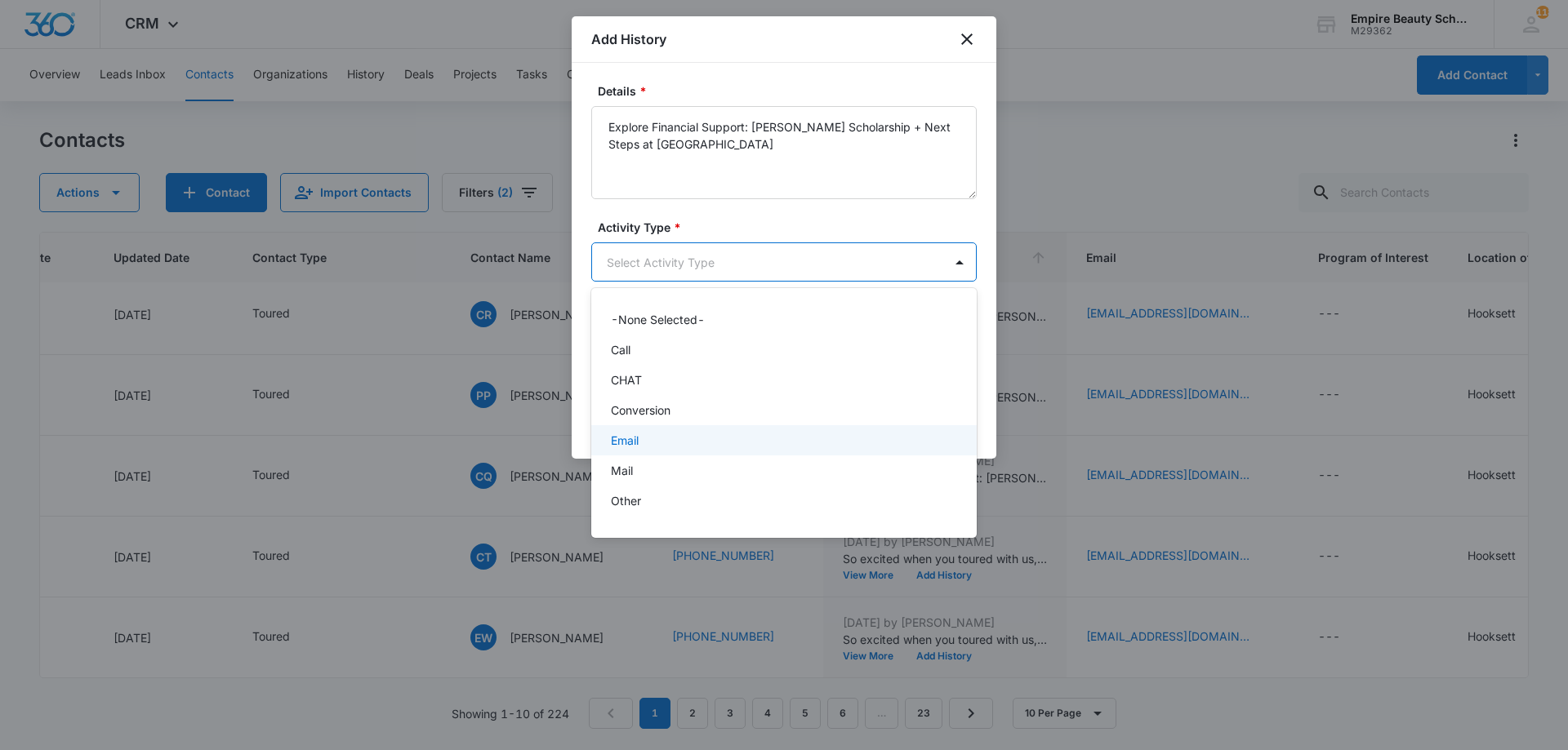
click at [635, 445] on p "Email" at bounding box center [624, 441] width 28 height 17
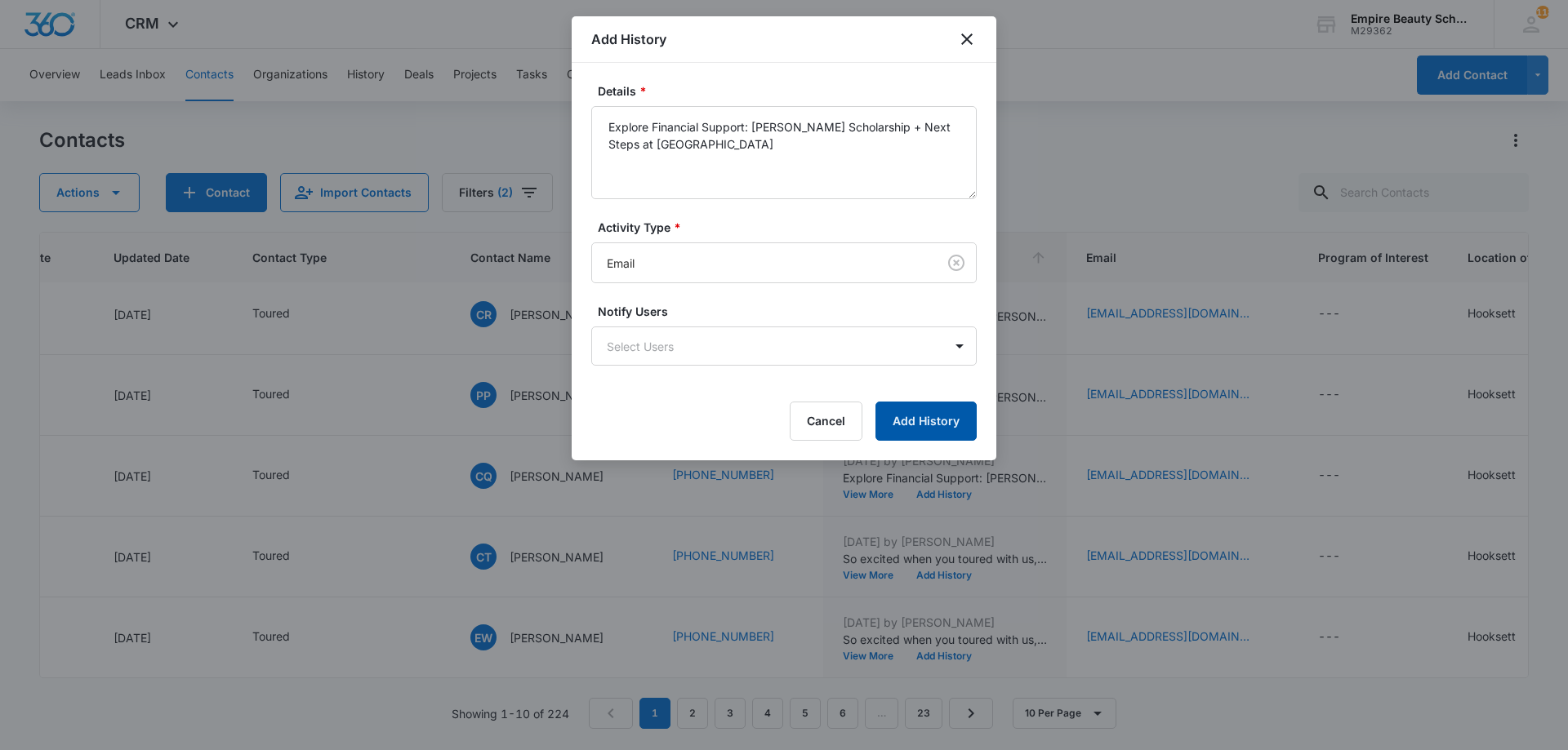
click at [929, 421] on button "Add History" at bounding box center [926, 421] width 101 height 39
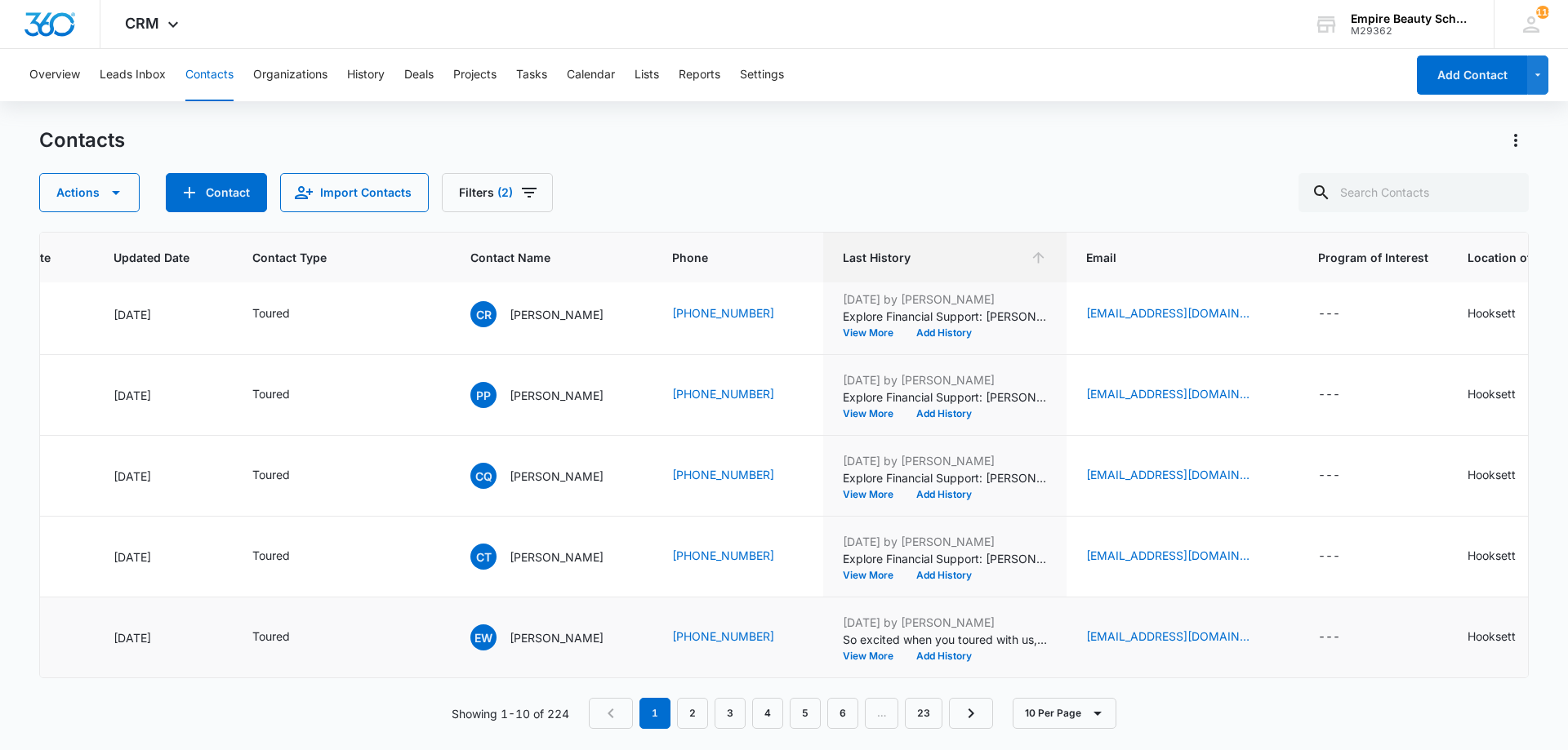
click at [1240, 628] on div "[EMAIL_ADDRESS][DOMAIN_NAME]" at bounding box center [1182, 637] width 193 height 20
click at [1259, 628] on icon "Email - evawarren@icloud.com - Select to Edit Field" at bounding box center [1268, 637] width 20 height 20
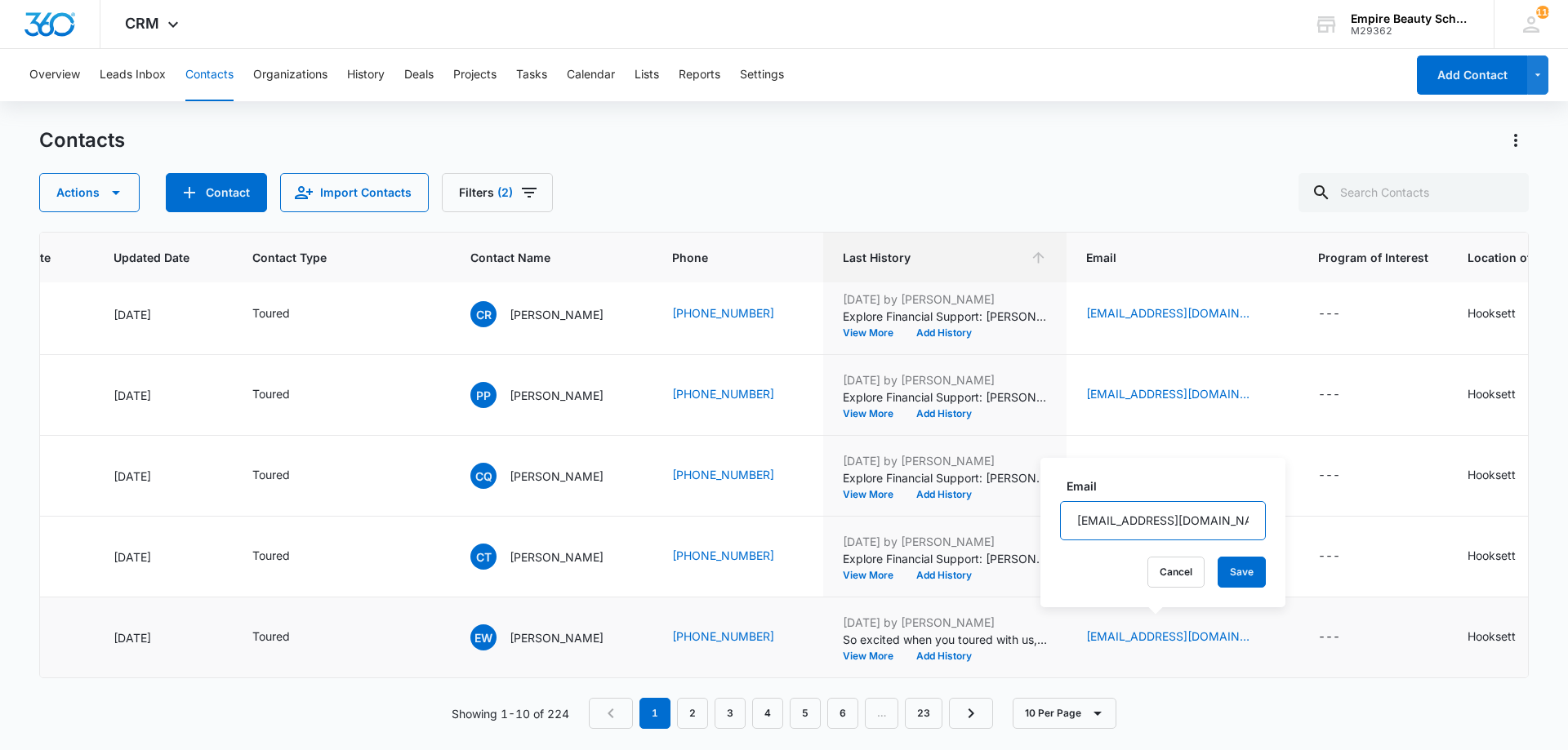
click at [1186, 521] on input "[EMAIL_ADDRESS][DOMAIN_NAME]" at bounding box center [1163, 521] width 206 height 39
drag, startPoint x: 1193, startPoint y: 548, endPoint x: 1184, endPoint y: 525, distance: 24.7
click at [1185, 523] on input "[EMAIL_ADDRESS][DOMAIN_NAME]" at bounding box center [1163, 521] width 206 height 39
click at [1148, 587] on button "Cancel" at bounding box center [1176, 572] width 57 height 31
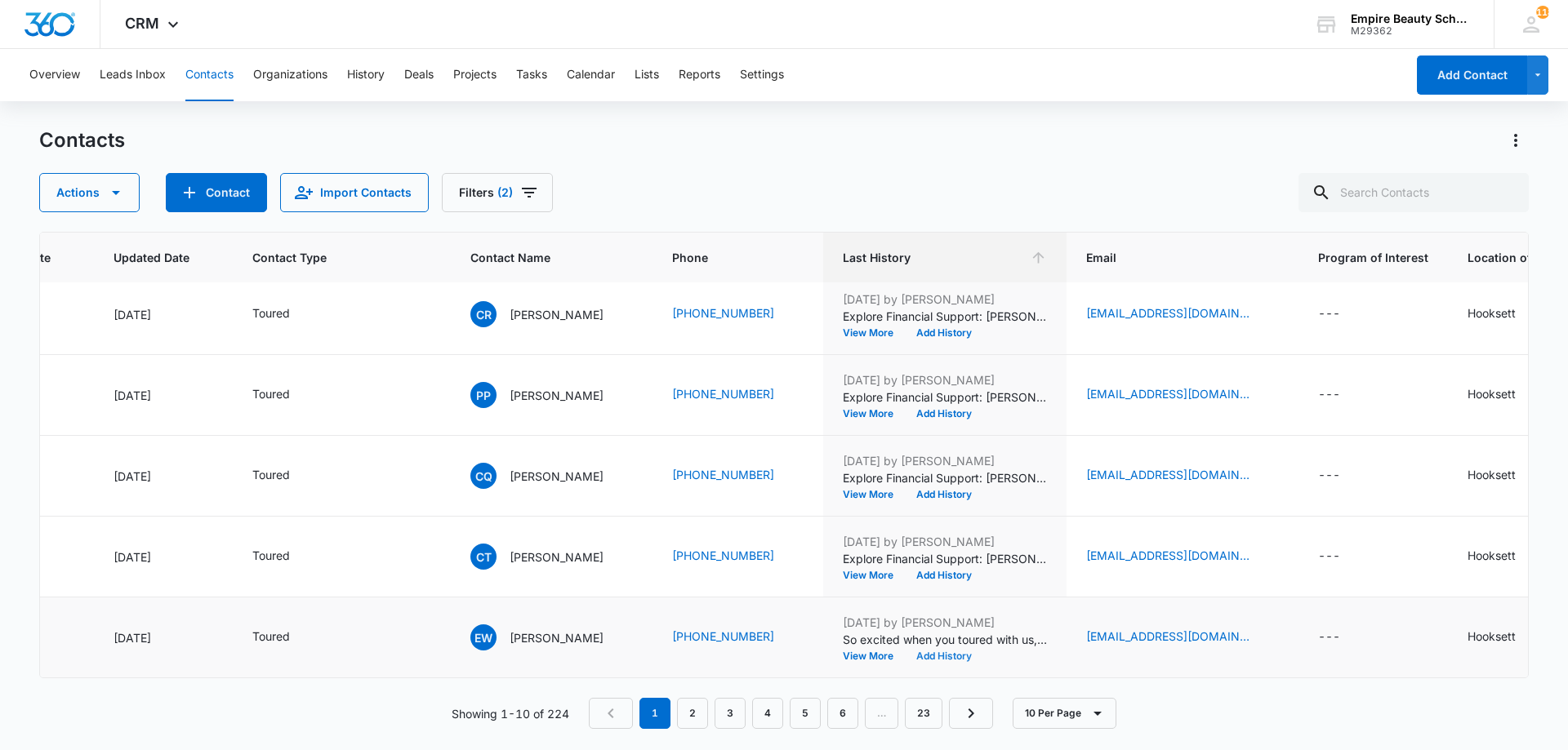
click at [945, 651] on button "Add History" at bounding box center [944, 657] width 78 height 10
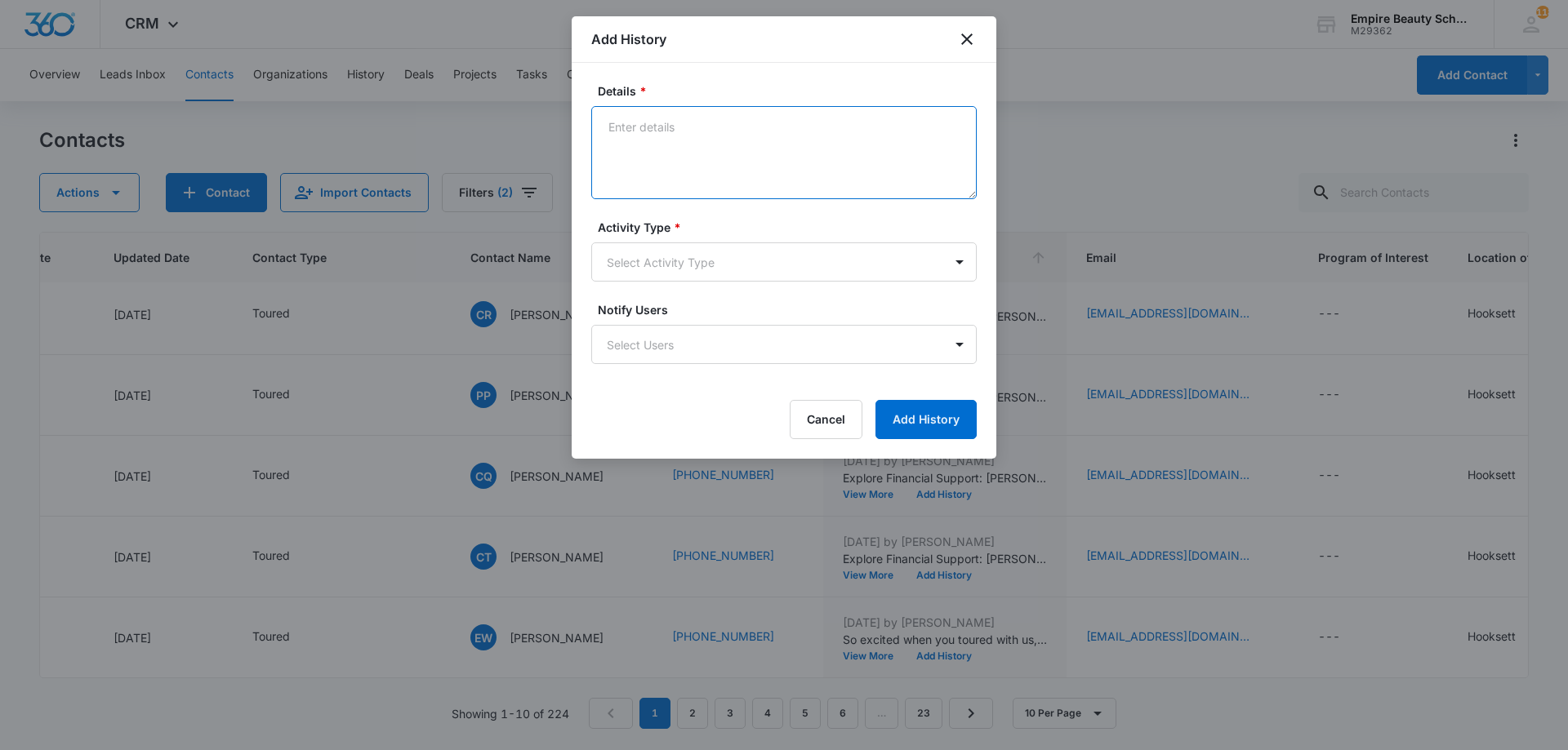
paste textarea "Explore Financial Support: [PERSON_NAME] Scholarship + Next Steps at [GEOGRAPHI…"
type textarea "Explore Financial Support: [PERSON_NAME] Scholarship + Next Steps at [GEOGRAPHI…"
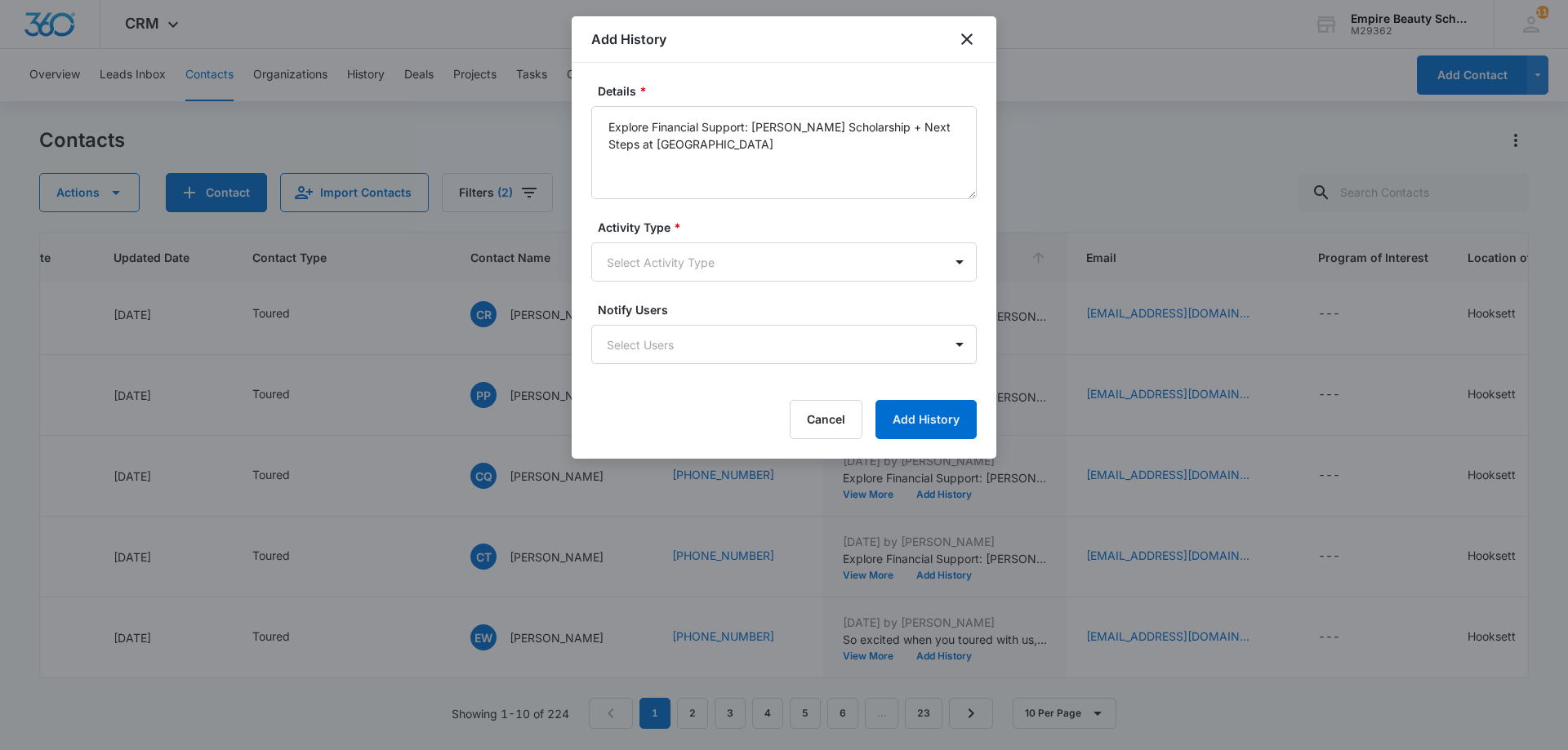
click at [676, 283] on form "Details * Explore Financial Support: [PERSON_NAME] Scholarship + Next Steps at …" at bounding box center [784, 261] width 386 height 357
click at [691, 269] on body "CRM Apps Forms CRM Email Shop Payments POS Files Brand Settings Empire Beauty S…" at bounding box center [784, 375] width 1568 height 750
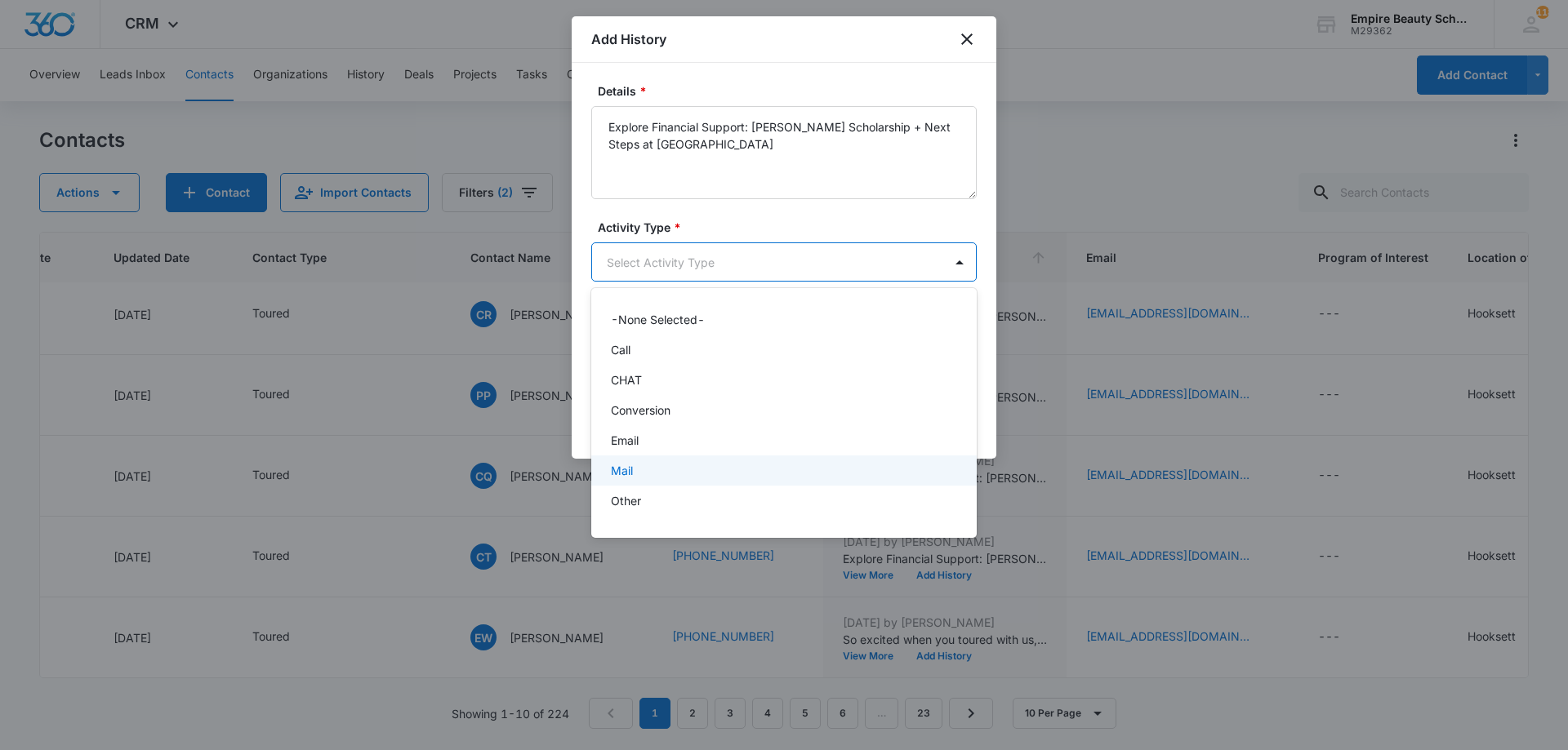
scroll to position [85, 0]
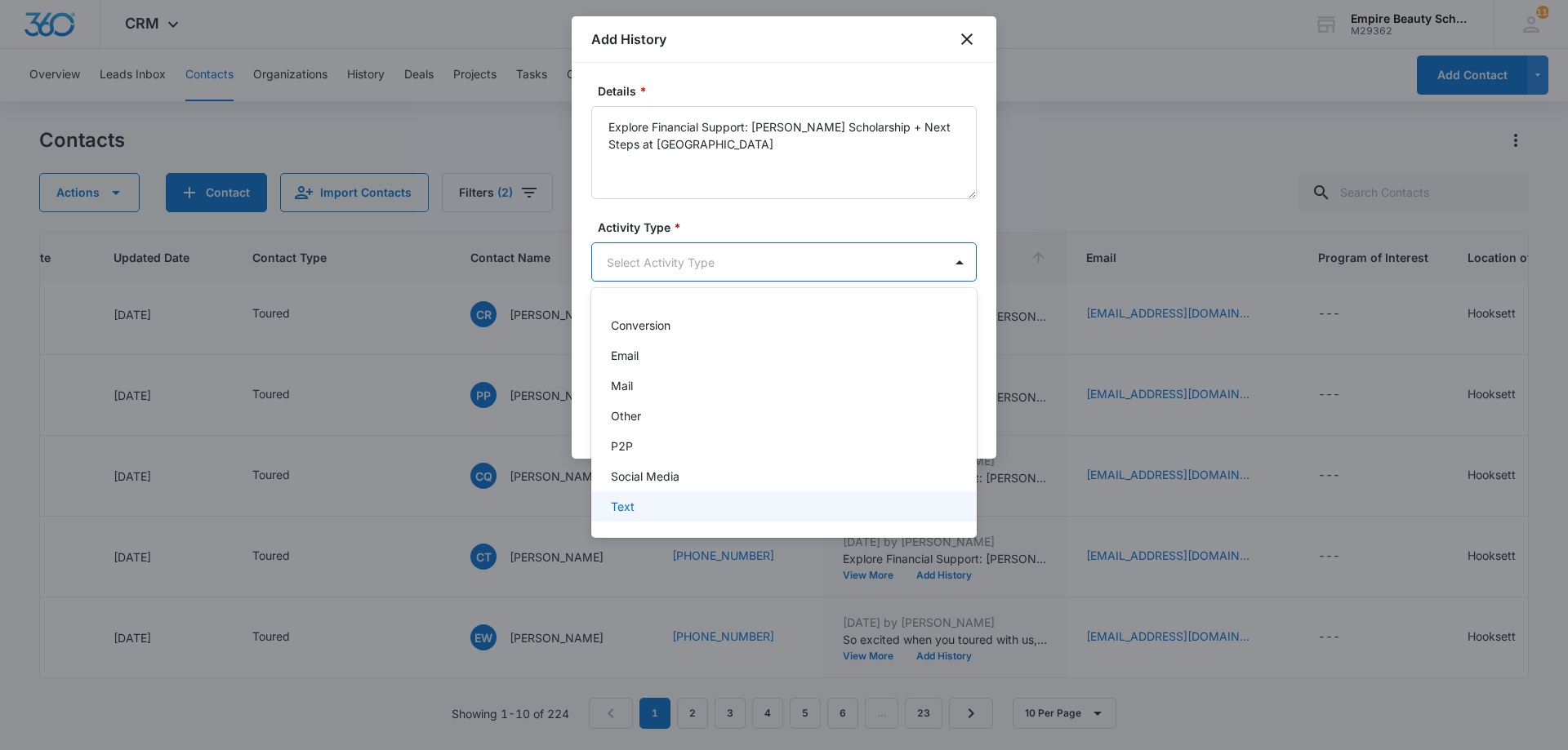
click at [670, 510] on div "Text" at bounding box center [782, 506] width 343 height 17
click at [848, 243] on body "CRM Apps Forms CRM Email Shop Payments POS Files Brand Settings Empire Beauty S…" at bounding box center [784, 375] width 1568 height 750
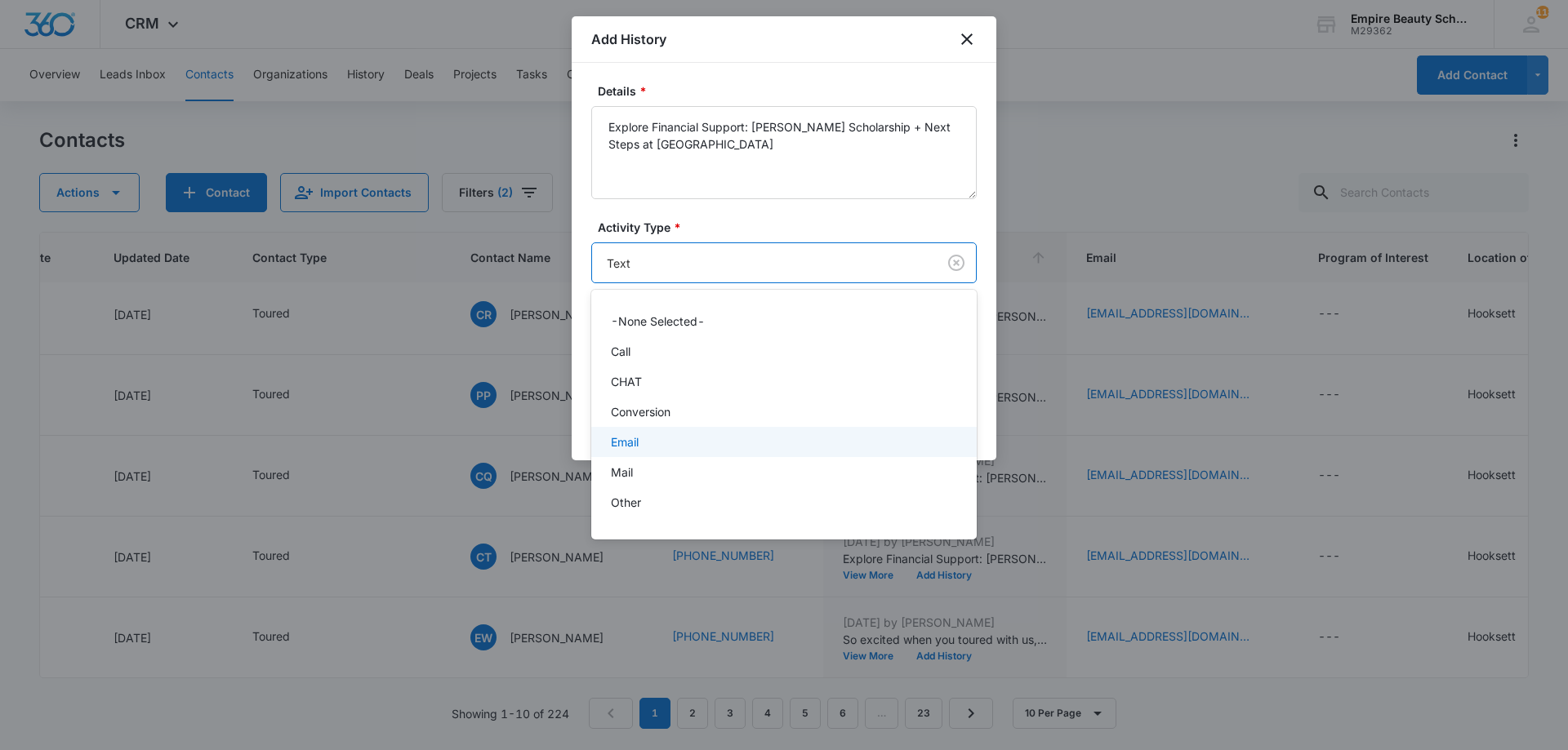
click at [663, 439] on div "Email" at bounding box center [782, 442] width 343 height 17
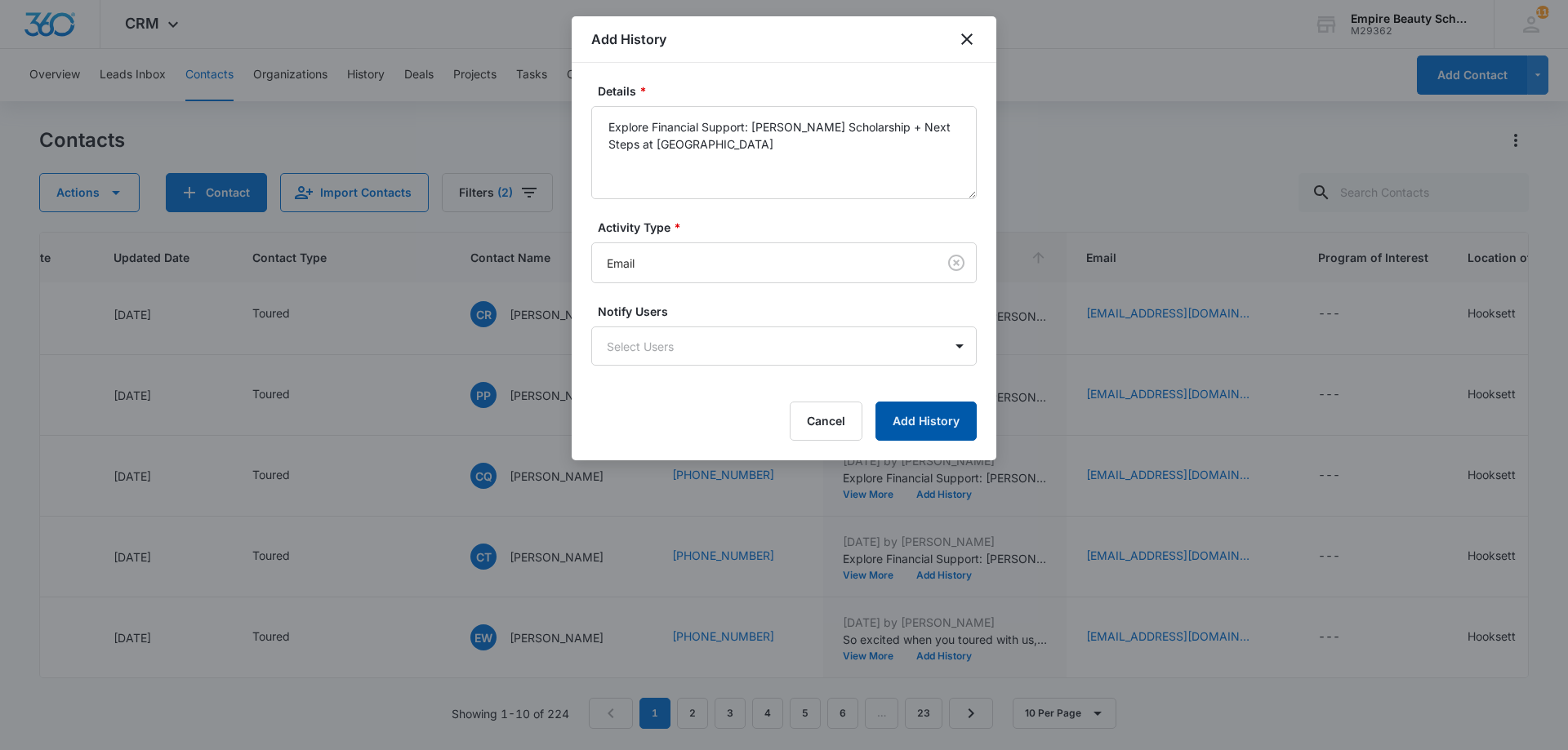
click at [916, 433] on button "Add History" at bounding box center [926, 421] width 101 height 39
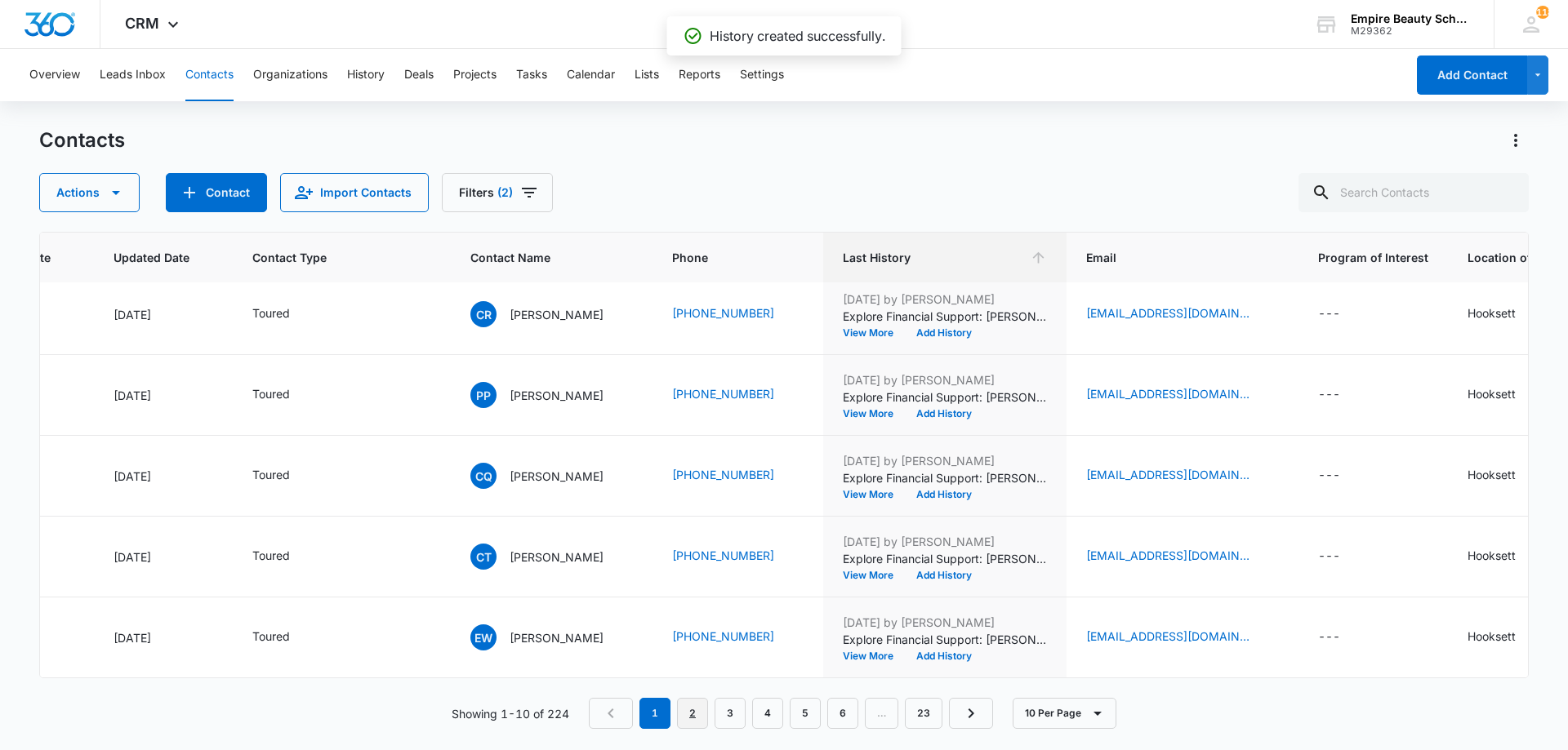
click at [696, 714] on link "2" at bounding box center [692, 713] width 31 height 31
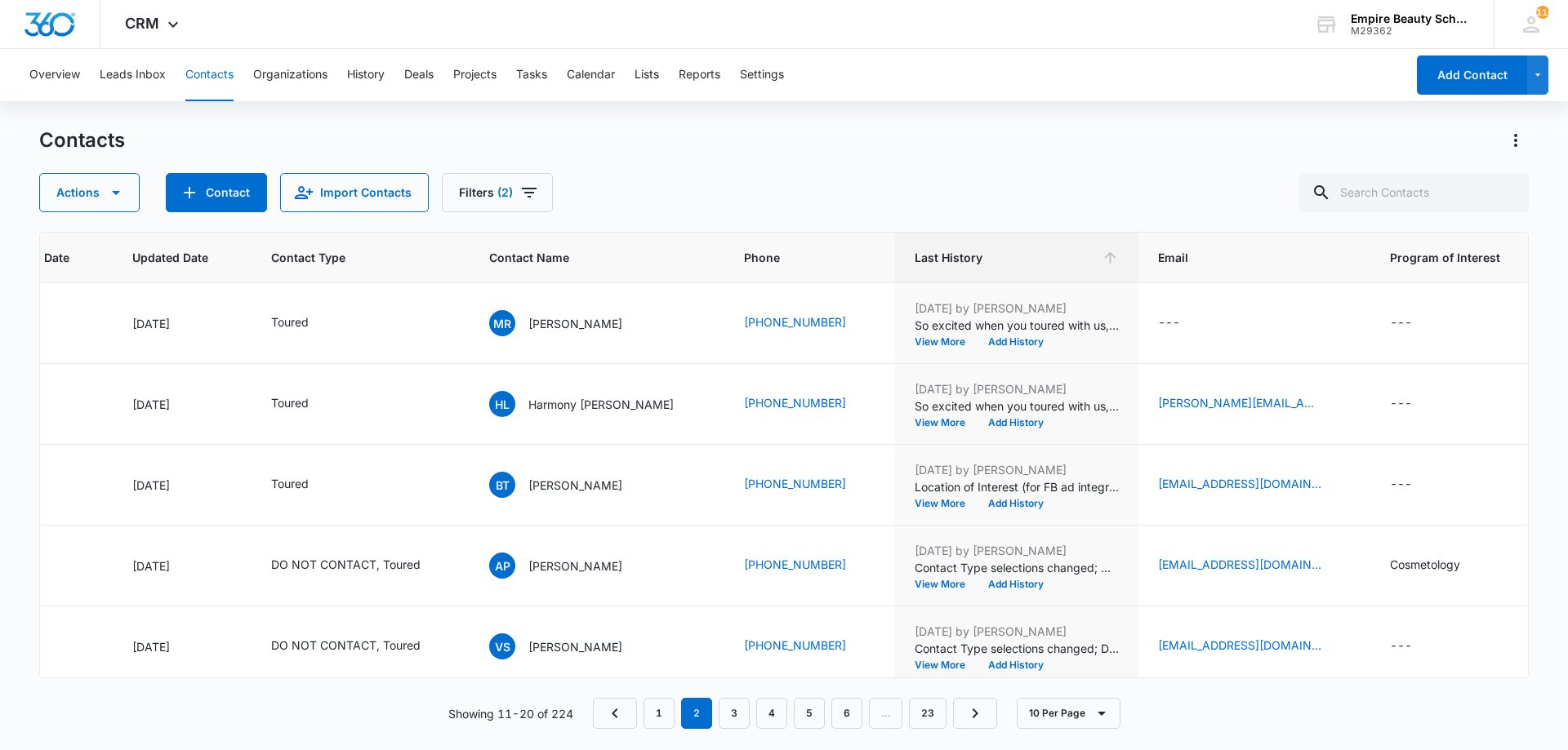
scroll to position [0, 243]
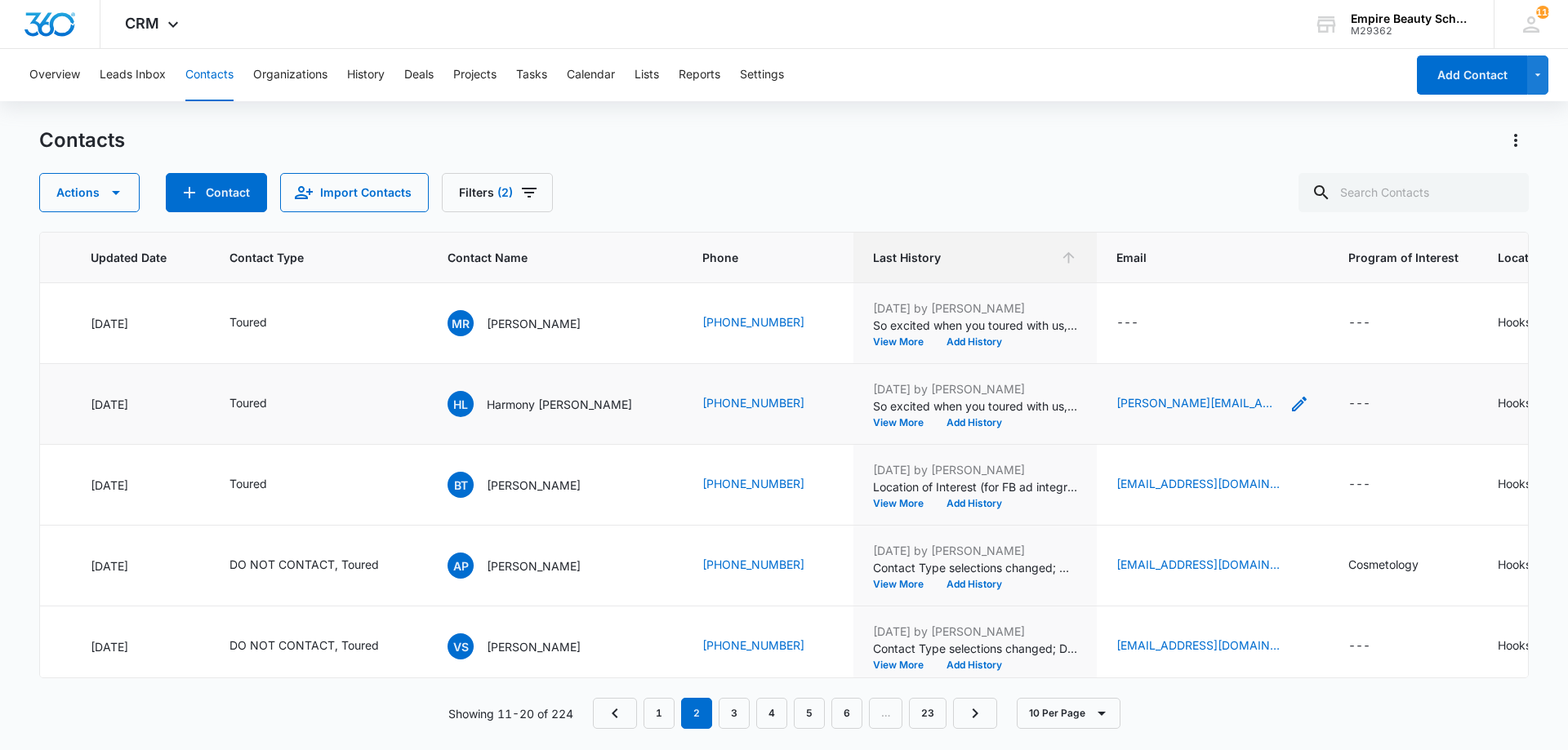
click at [1292, 402] on icon "Email - legault.harmony@gmail.com - Select to Edit Field" at bounding box center [1299, 403] width 14 height 14
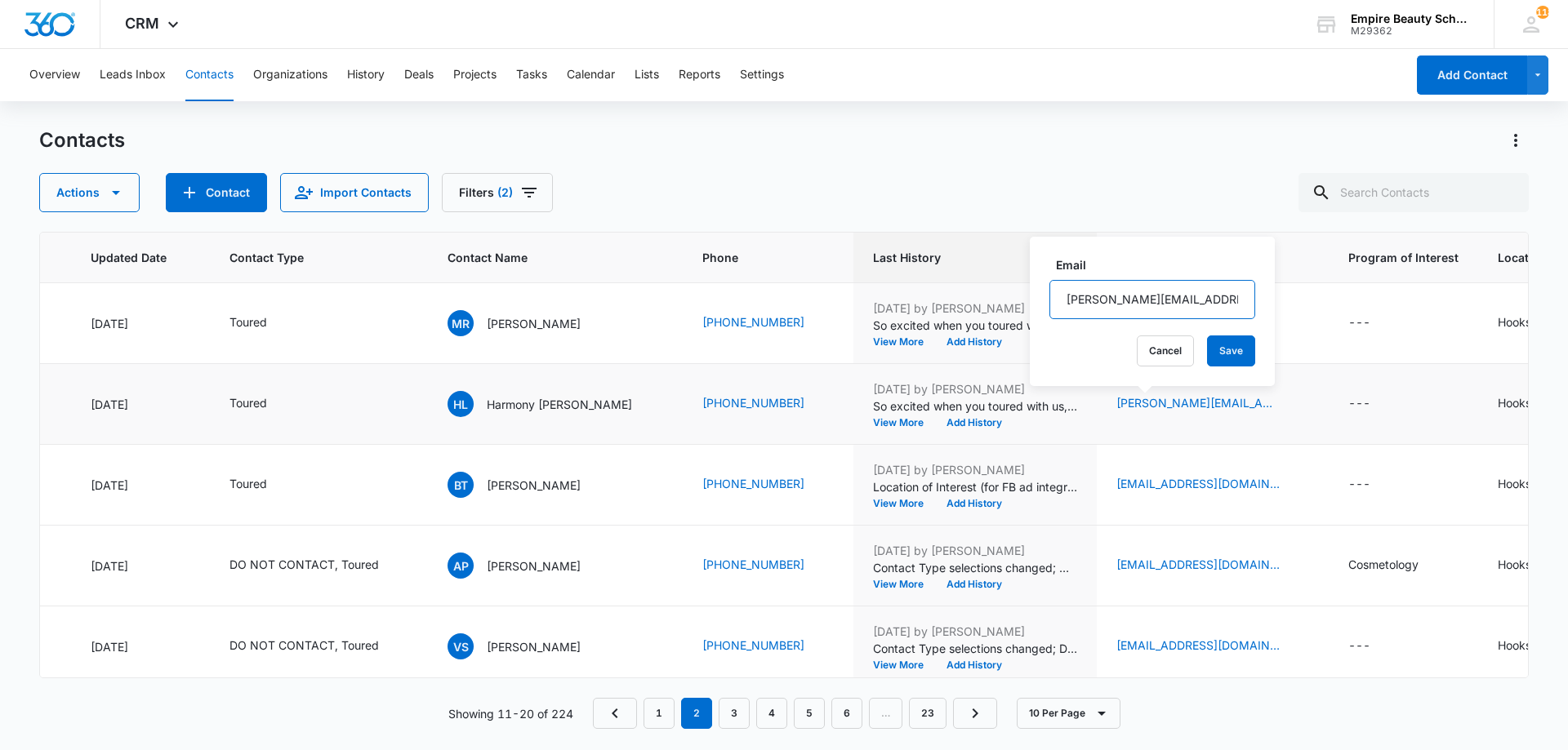
click at [1141, 296] on input "[PERSON_NAME][EMAIL_ADDRESS][DOMAIN_NAME]" at bounding box center [1152, 300] width 206 height 39
paste input "Explore Financial Support: [PERSON_NAME] Scholarship + Next Steps at [GEOGRAPHI…"
type input "Explore Financial Support: [PERSON_NAME] Scholarship + Next Steps at [GEOGRAPHI…"
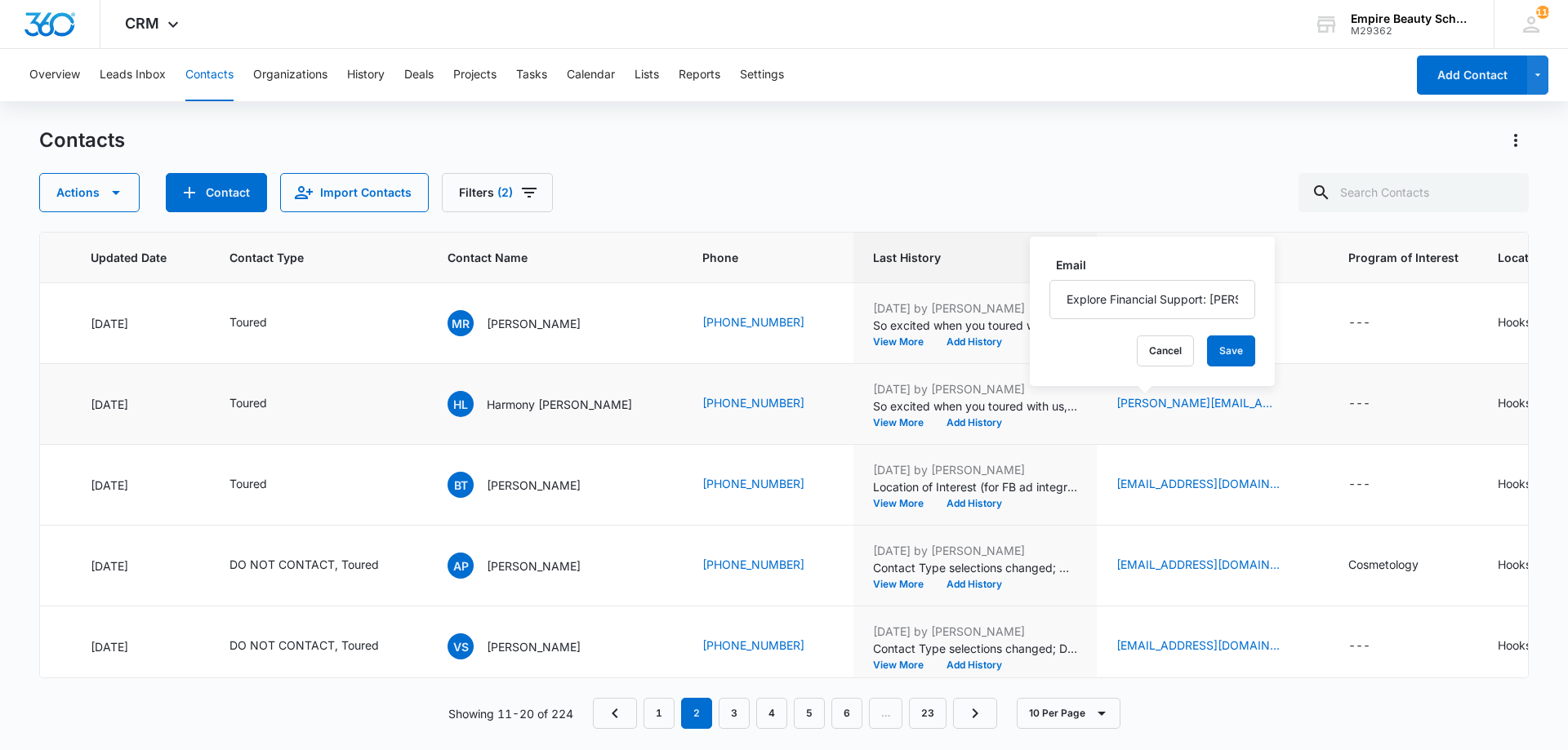
scroll to position [0, 0]
click at [1177, 434] on td "[PERSON_NAME][EMAIL_ADDRESS][DOMAIN_NAME]" at bounding box center [1212, 404] width 232 height 81
click at [1289, 405] on icon "Email - legault.harmony@gmail.com - Select to Edit Field" at bounding box center [1299, 403] width 20 height 20
click at [1142, 299] on input "Explore Financial Support: [PERSON_NAME] Scholarship + Next Steps at [GEOGRAPHI…" at bounding box center [1152, 300] width 206 height 39
click at [1140, 300] on input "Explore Financial Support: [PERSON_NAME] Scholarship + Next Steps at [GEOGRAPHI…" at bounding box center [1152, 300] width 206 height 39
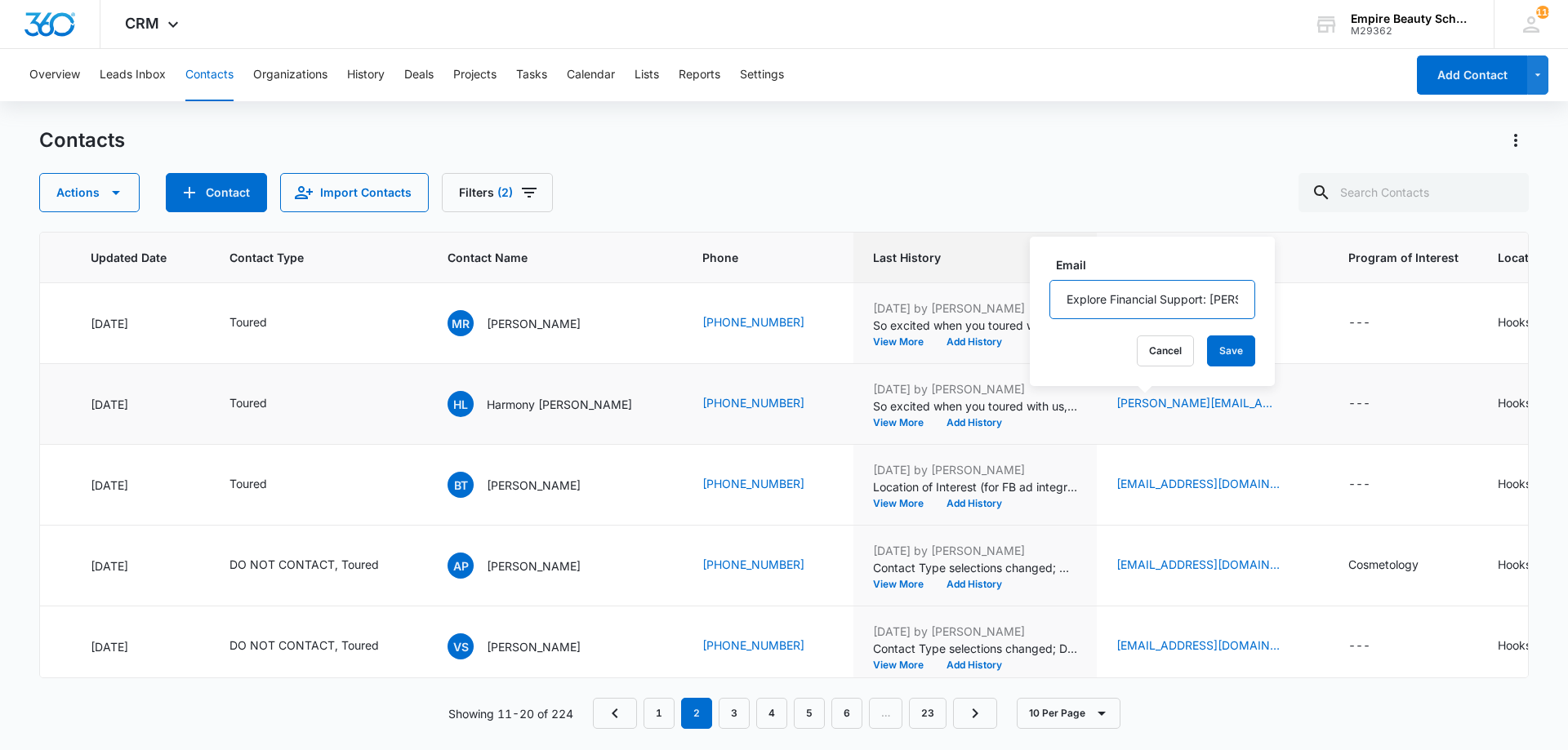
click at [1140, 300] on input "Explore Financial Support: [PERSON_NAME] Scholarship + Next Steps at [GEOGRAPHI…" at bounding box center [1152, 300] width 206 height 39
click at [1153, 349] on button "Cancel" at bounding box center [1165, 351] width 57 height 31
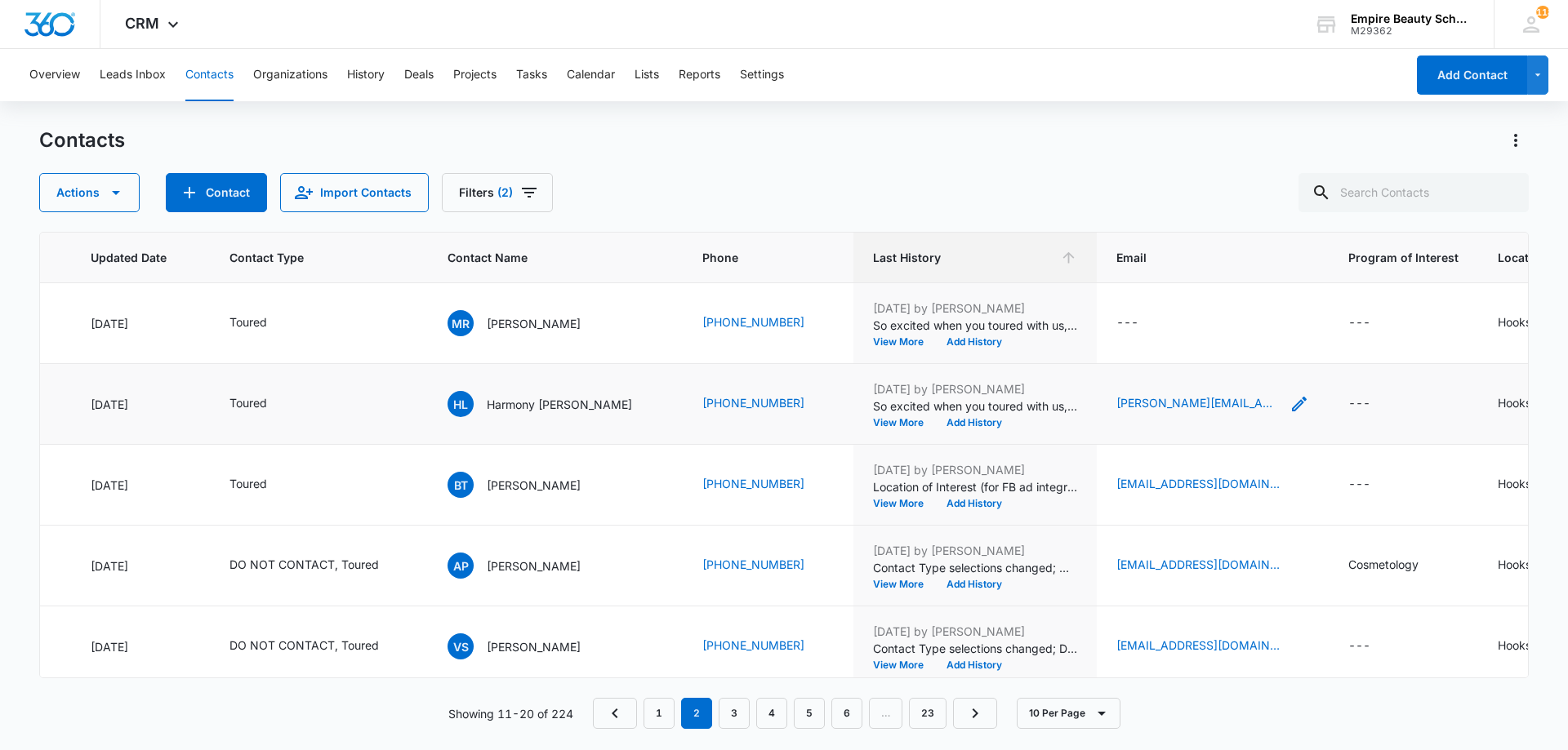
click at [1289, 400] on icon "Email - legault.harmony@gmail.com - Select to Edit Field" at bounding box center [1299, 403] width 20 height 20
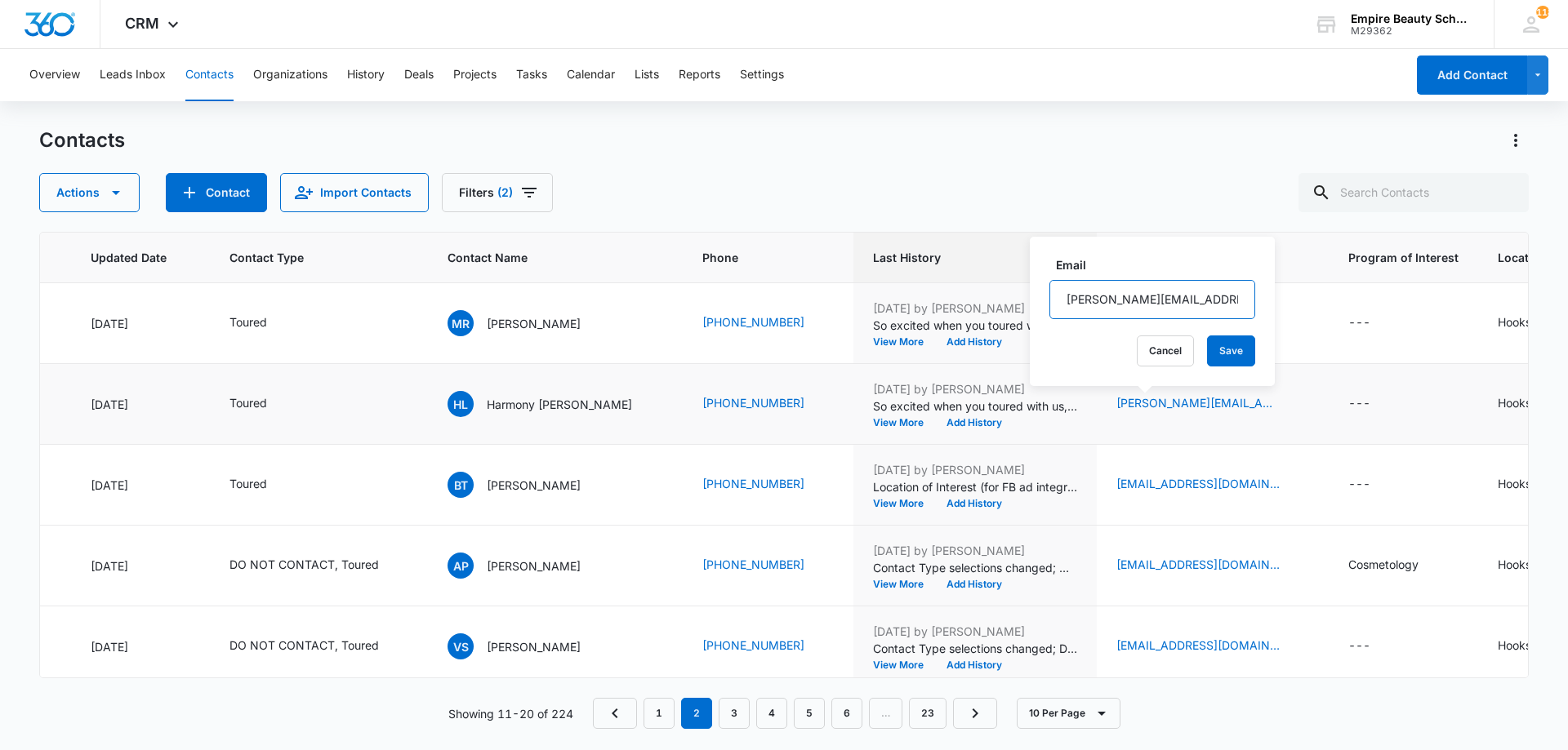
click at [1142, 302] on input "[PERSON_NAME][EMAIL_ADDRESS][DOMAIN_NAME]" at bounding box center [1152, 300] width 206 height 39
click at [1137, 348] on button "Cancel" at bounding box center [1165, 351] width 57 height 31
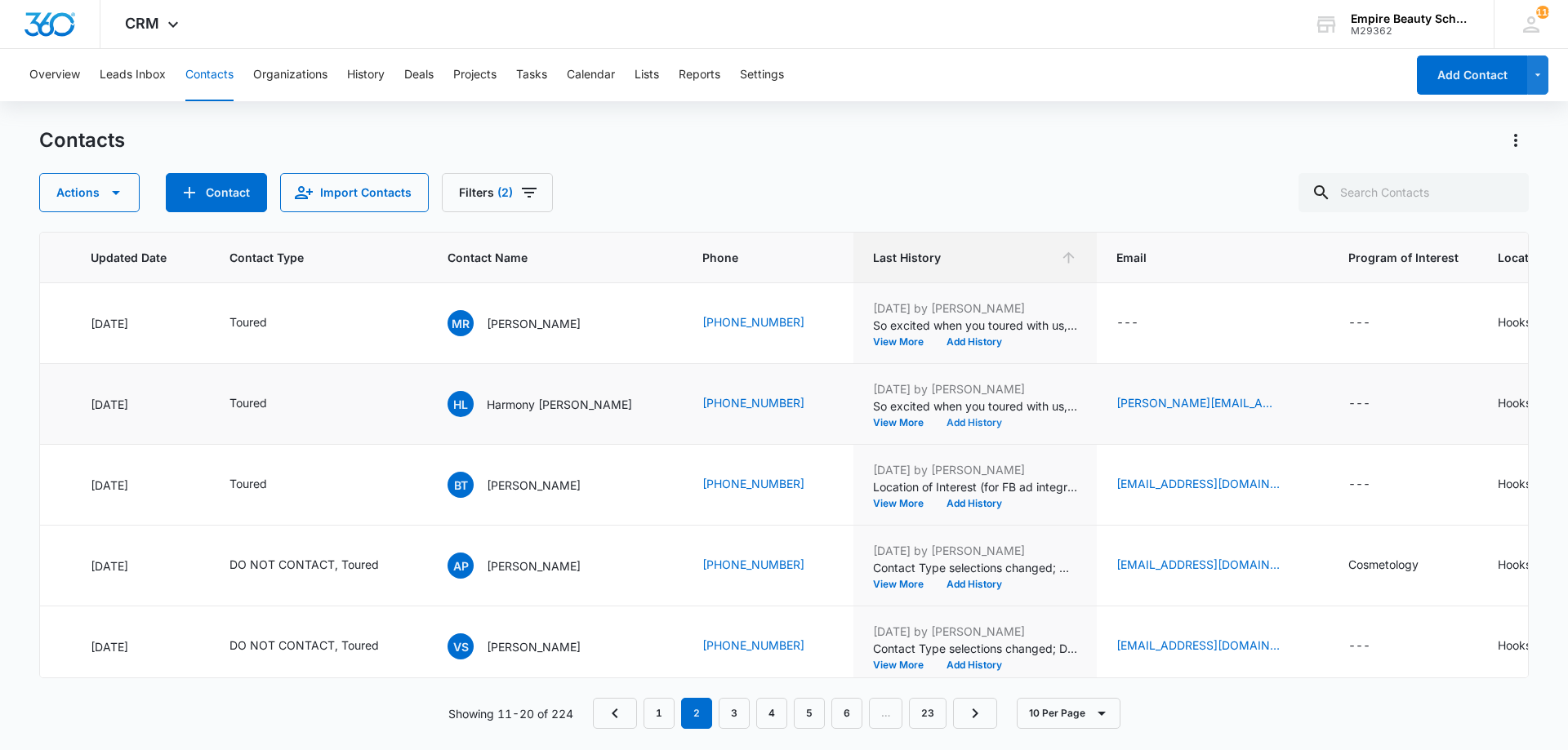
click at [935, 426] on button "Add History" at bounding box center [974, 423] width 78 height 10
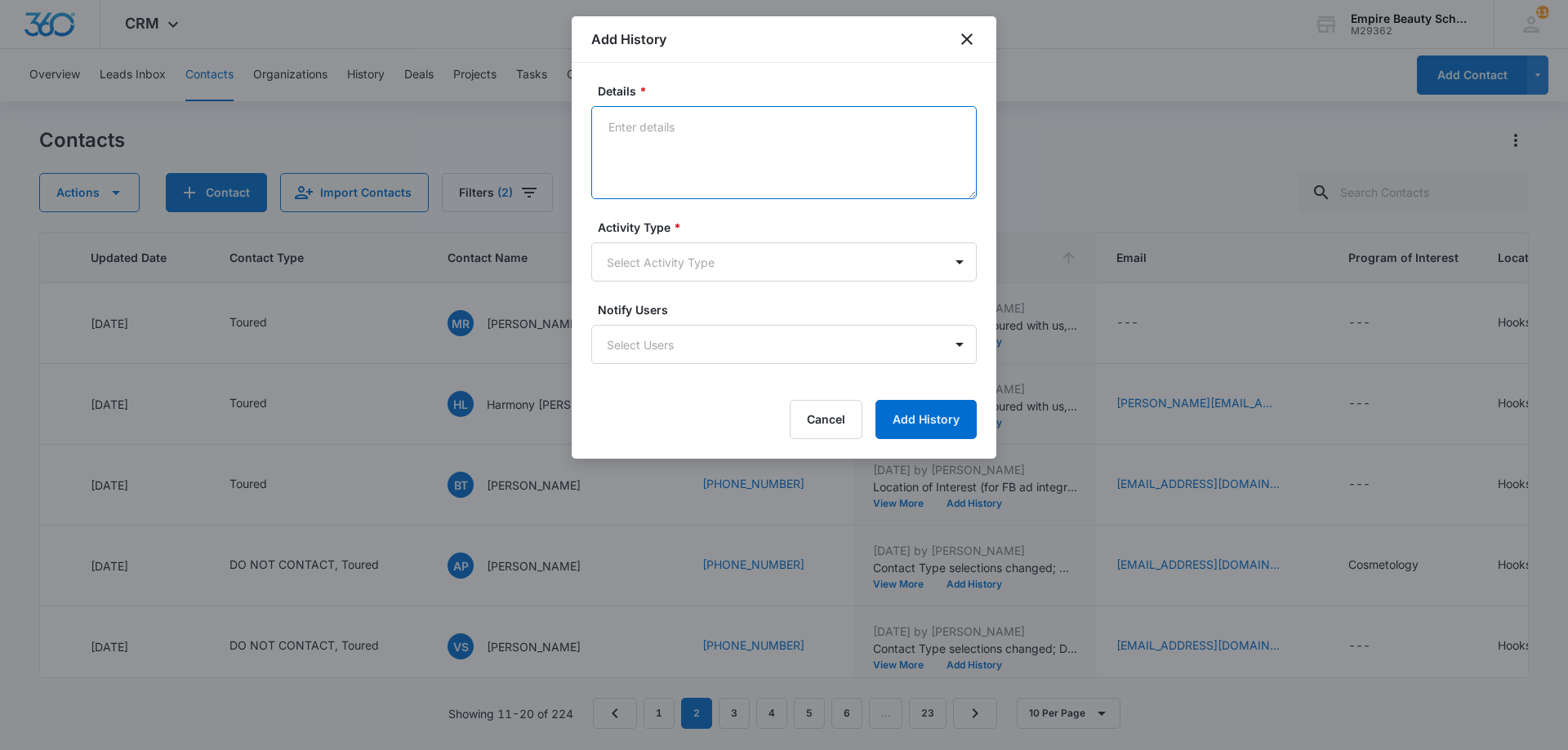
paste textarea "Explore Financial Support: [PERSON_NAME] Scholarship + Next Steps at [GEOGRAPHI…"
type textarea "Explore Financial Support: [PERSON_NAME] Scholarship + Next Steps at [GEOGRAPHI…"
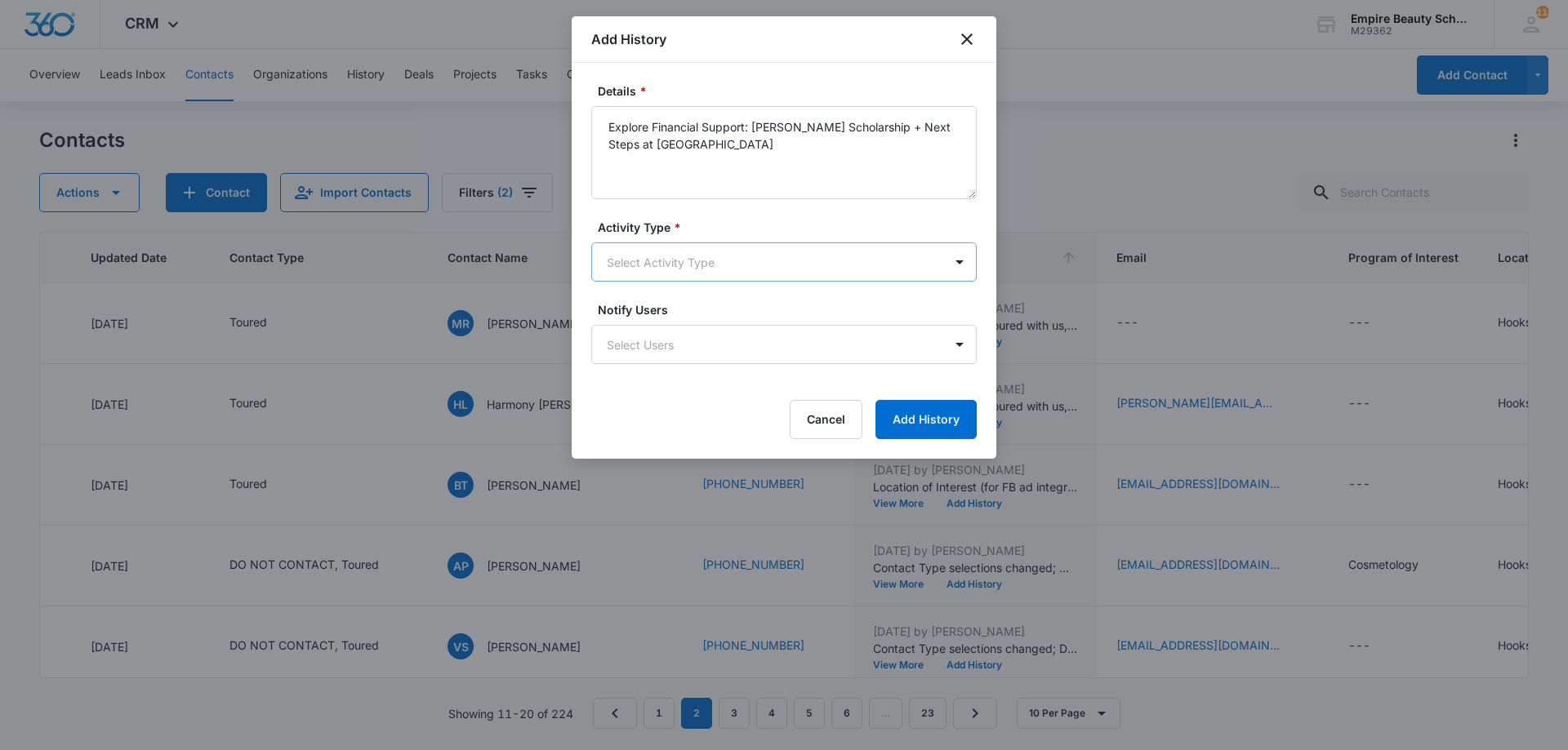
click at [734, 281] on body "CRM Apps Forms CRM Email Shop Payments POS Files Brand Settings Empire Beauty S…" at bounding box center [784, 375] width 1568 height 750
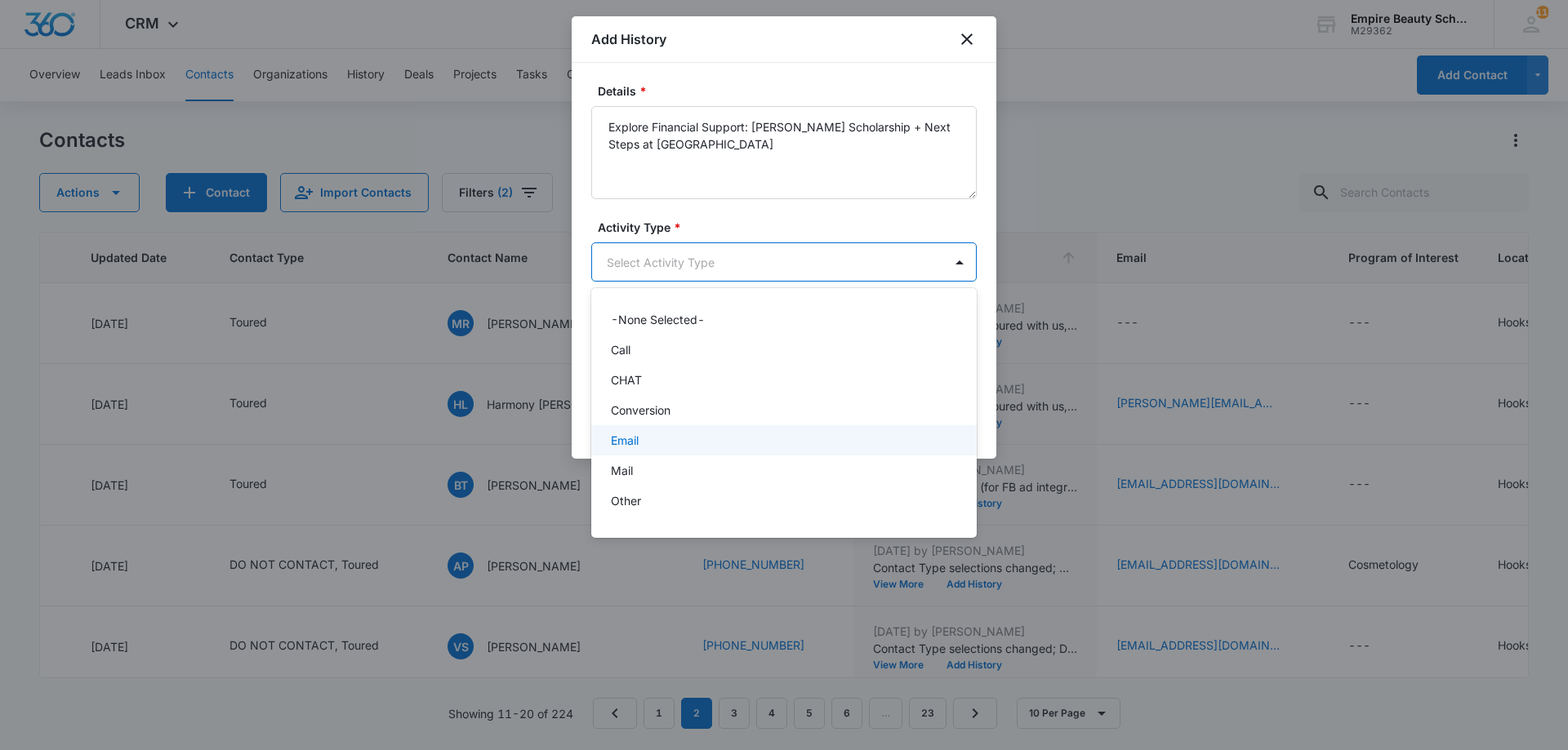
click at [639, 436] on p "Email" at bounding box center [624, 441] width 28 height 17
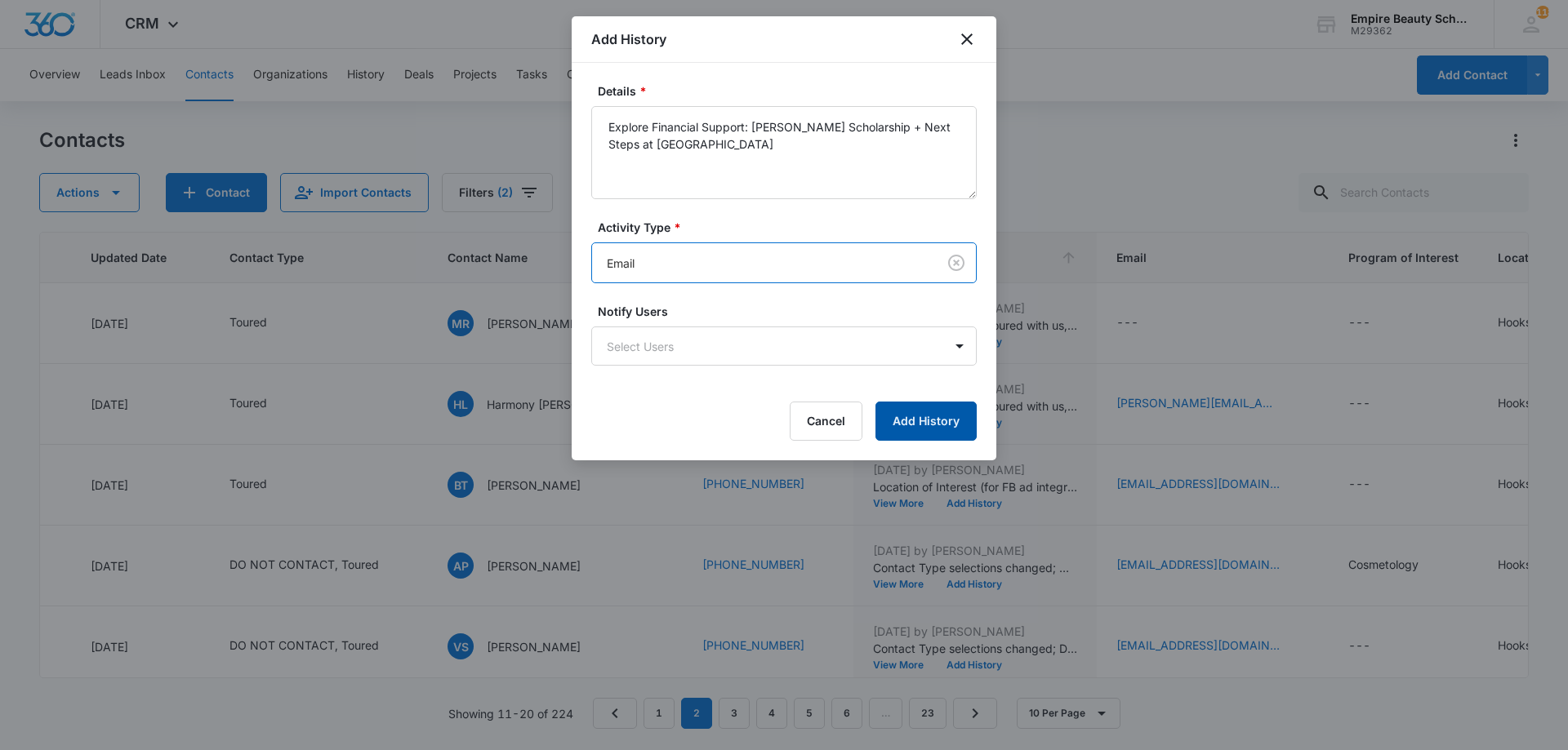
click at [954, 437] on button "Add History" at bounding box center [926, 421] width 101 height 39
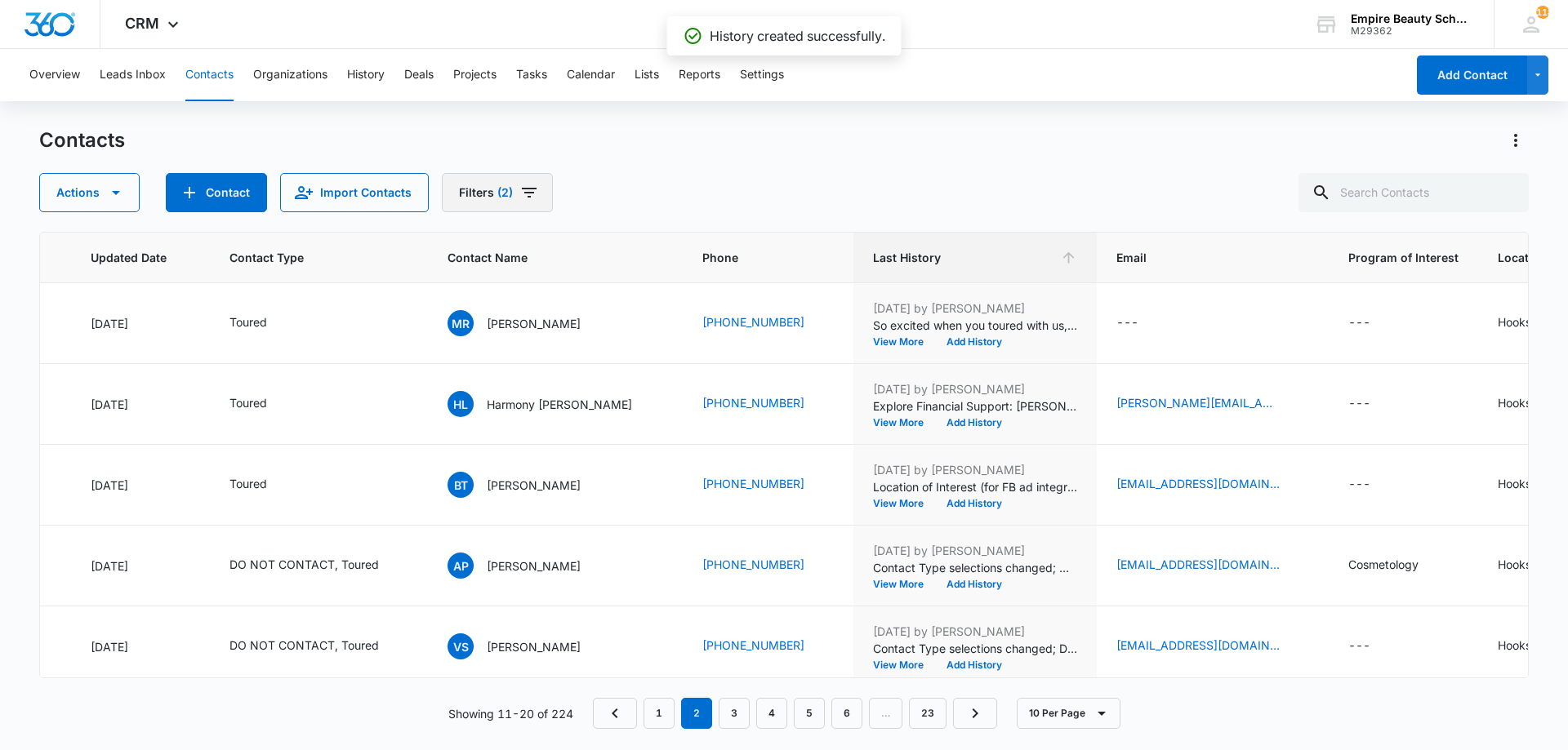
click at [529, 197] on icon "Filters" at bounding box center [528, 192] width 20 height 20
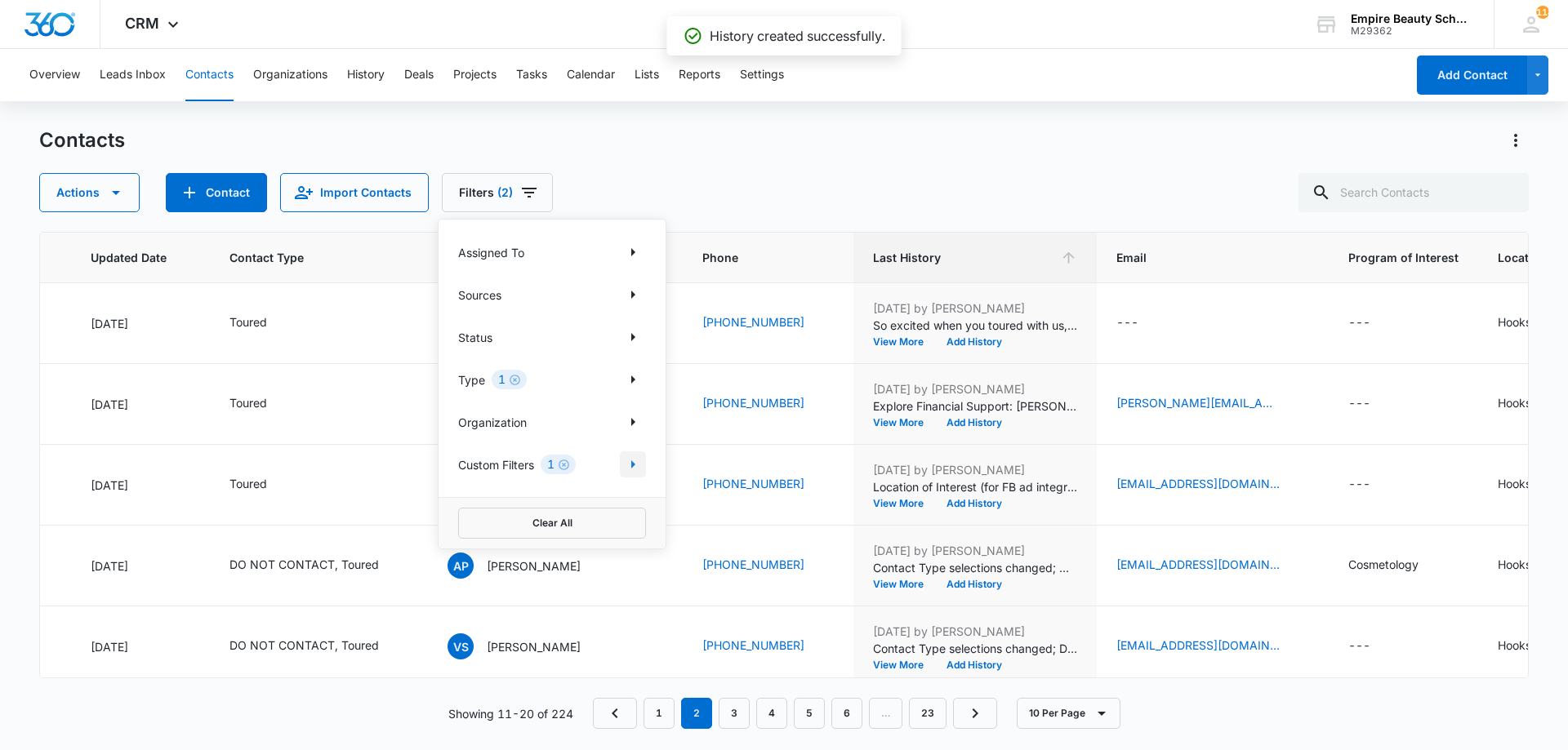
click at [635, 463] on icon "Show Custom Filters filters" at bounding box center [633, 464] width 20 height 20
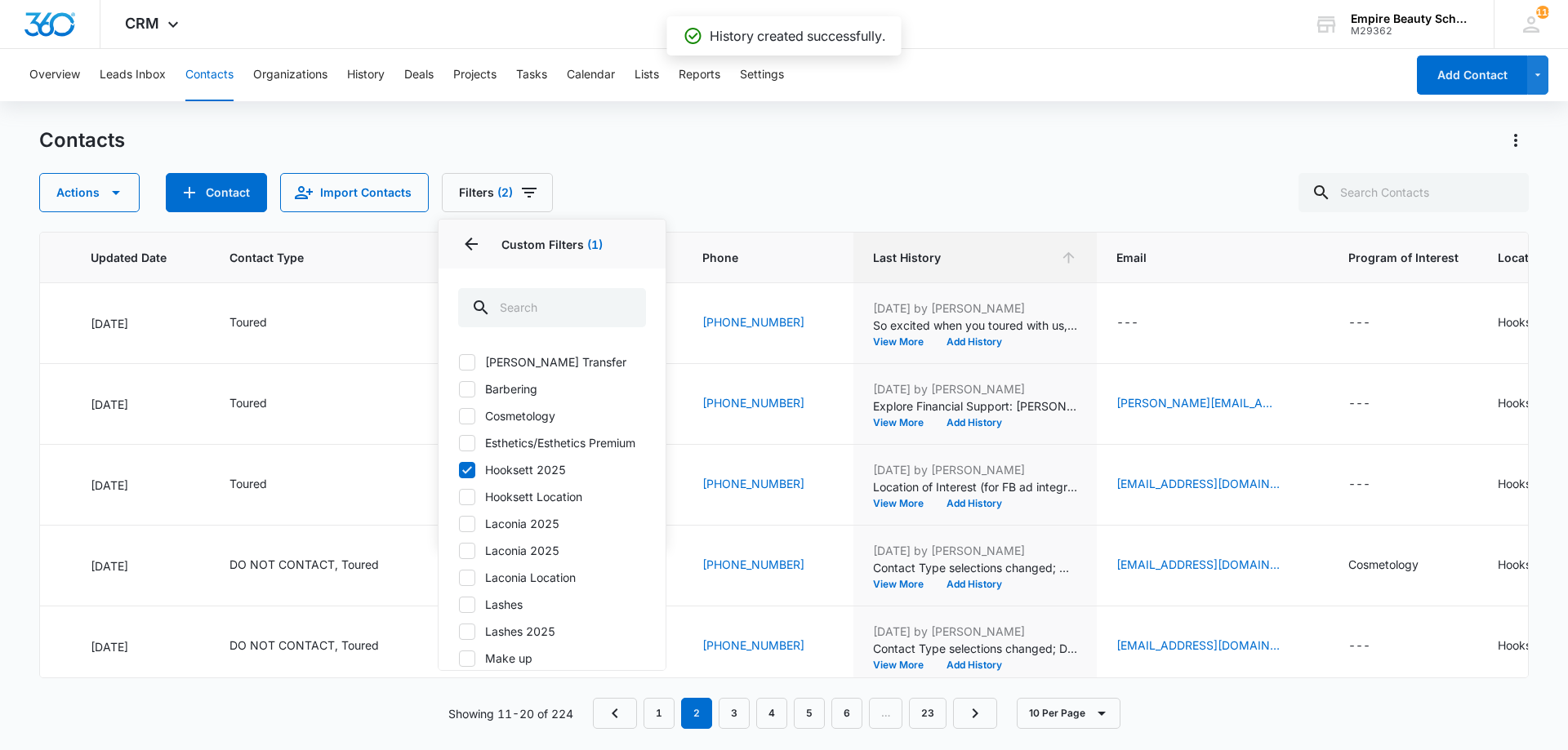
click at [773, 158] on div "Contacts Actions Contact Import Contacts Filters (2) Assigned To Sources Status…" at bounding box center [783, 170] width 1489 height 85
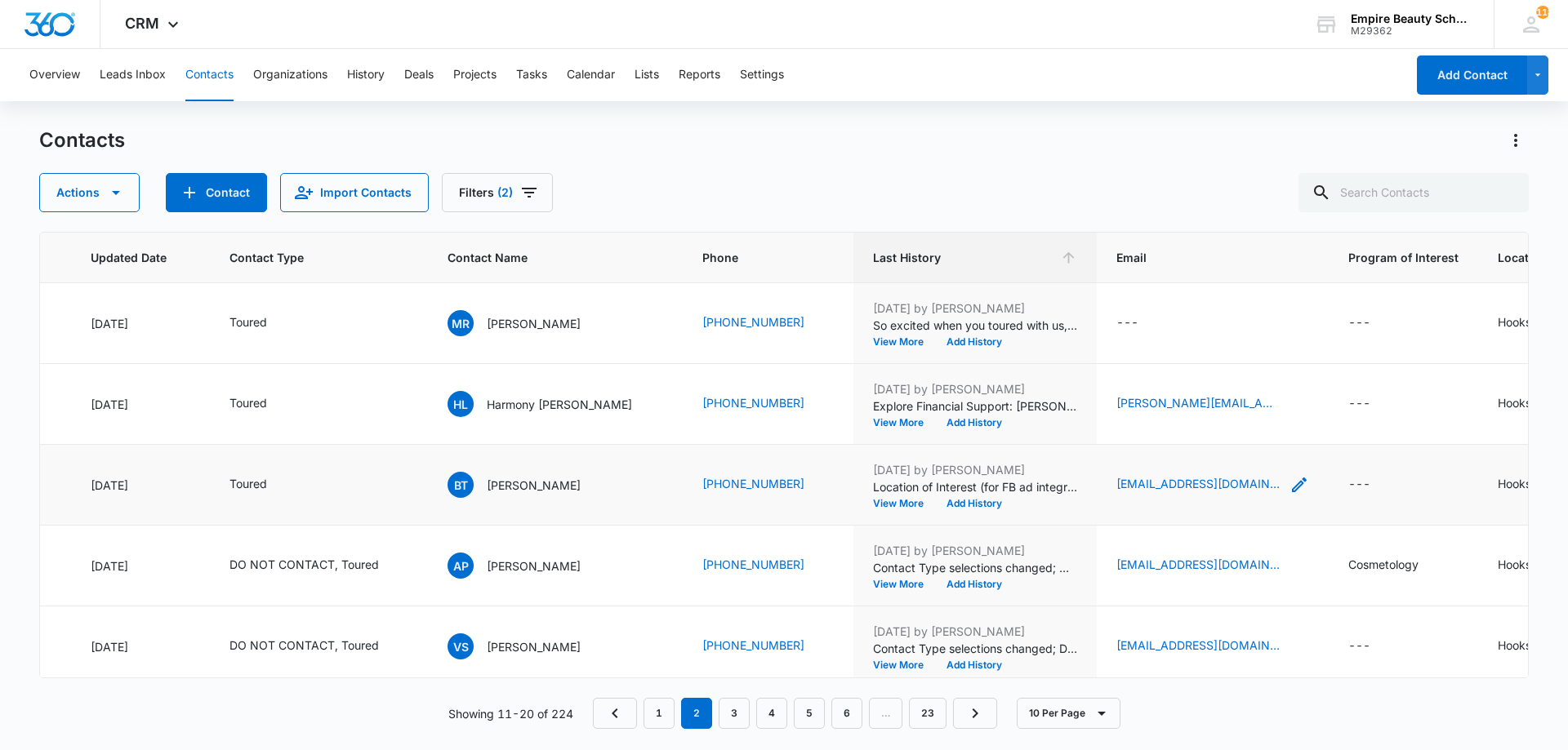
click at [1292, 486] on icon "Email - brianathompson700@gmail.org - Select to Edit Field" at bounding box center [1299, 484] width 14 height 14
click at [1108, 393] on input "[EMAIL_ADDRESS][DOMAIN_NAME]" at bounding box center [1157, 381] width 206 height 39
click at [1146, 435] on button "Cancel" at bounding box center [1170, 431] width 57 height 31
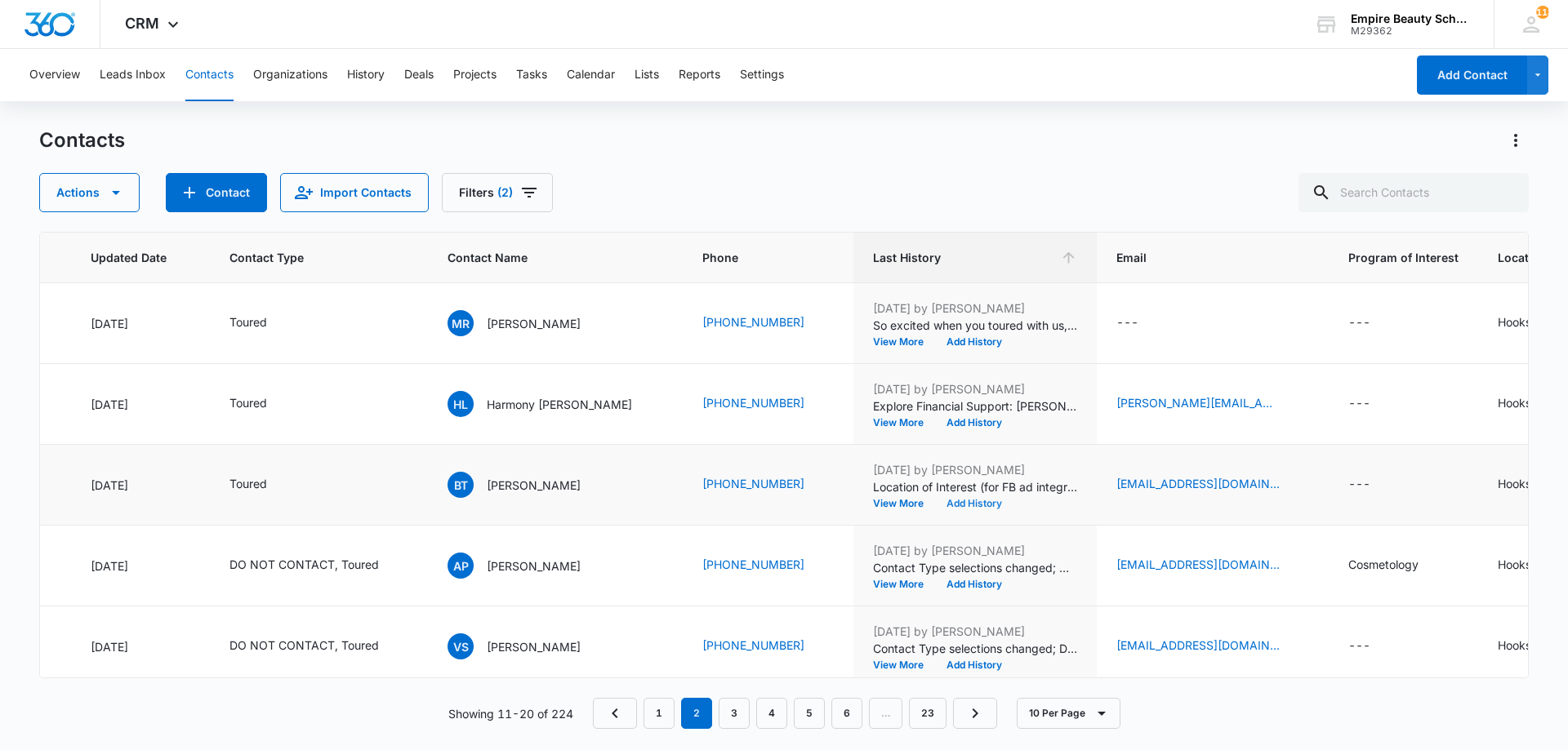
click at [935, 505] on button "Add History" at bounding box center [974, 504] width 78 height 10
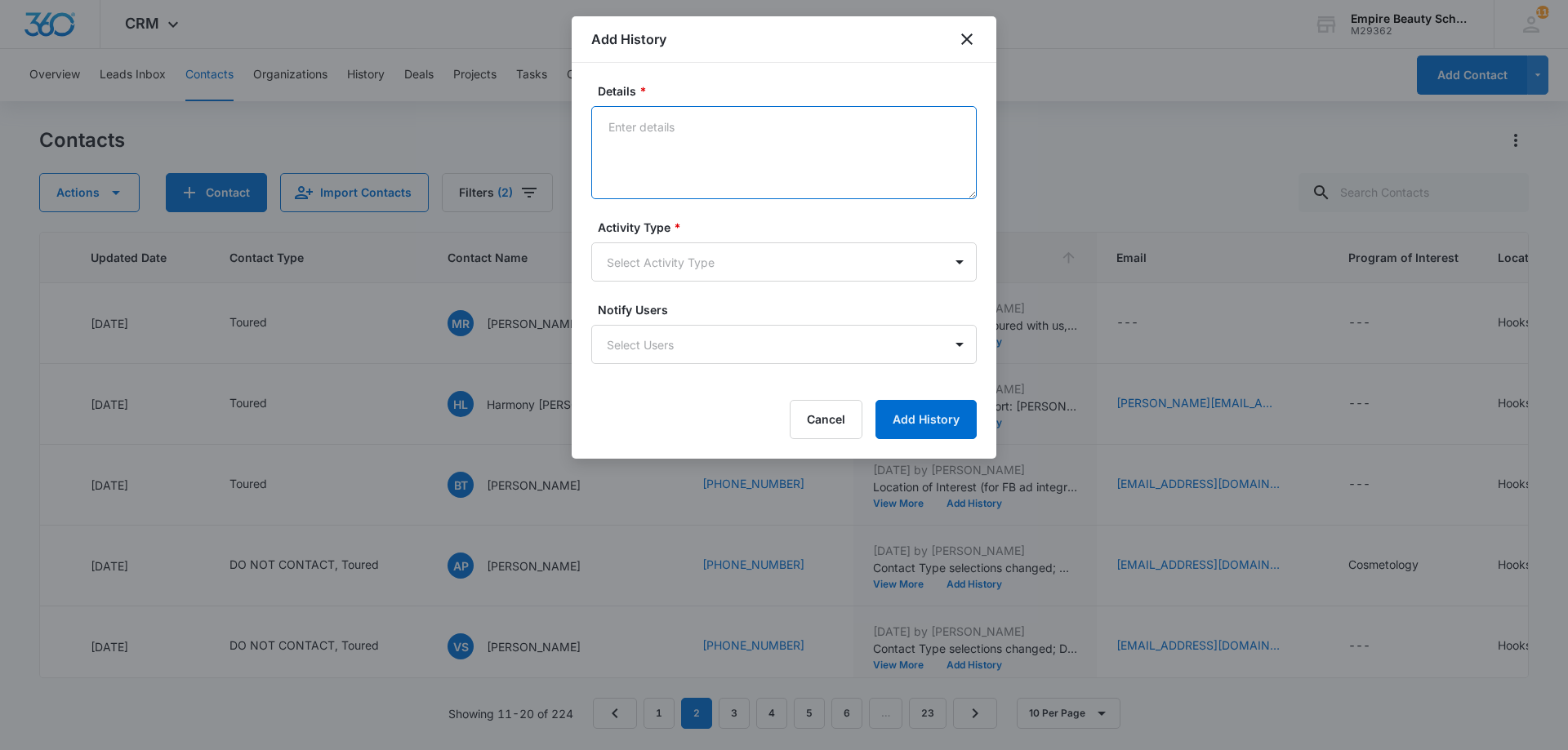
paste textarea "Explore Financial Support: [PERSON_NAME] Scholarship + Next Steps at [GEOGRAPHI…"
type textarea "Explore Financial Support: [PERSON_NAME] Scholarship + Next Steps at [GEOGRAPHI…"
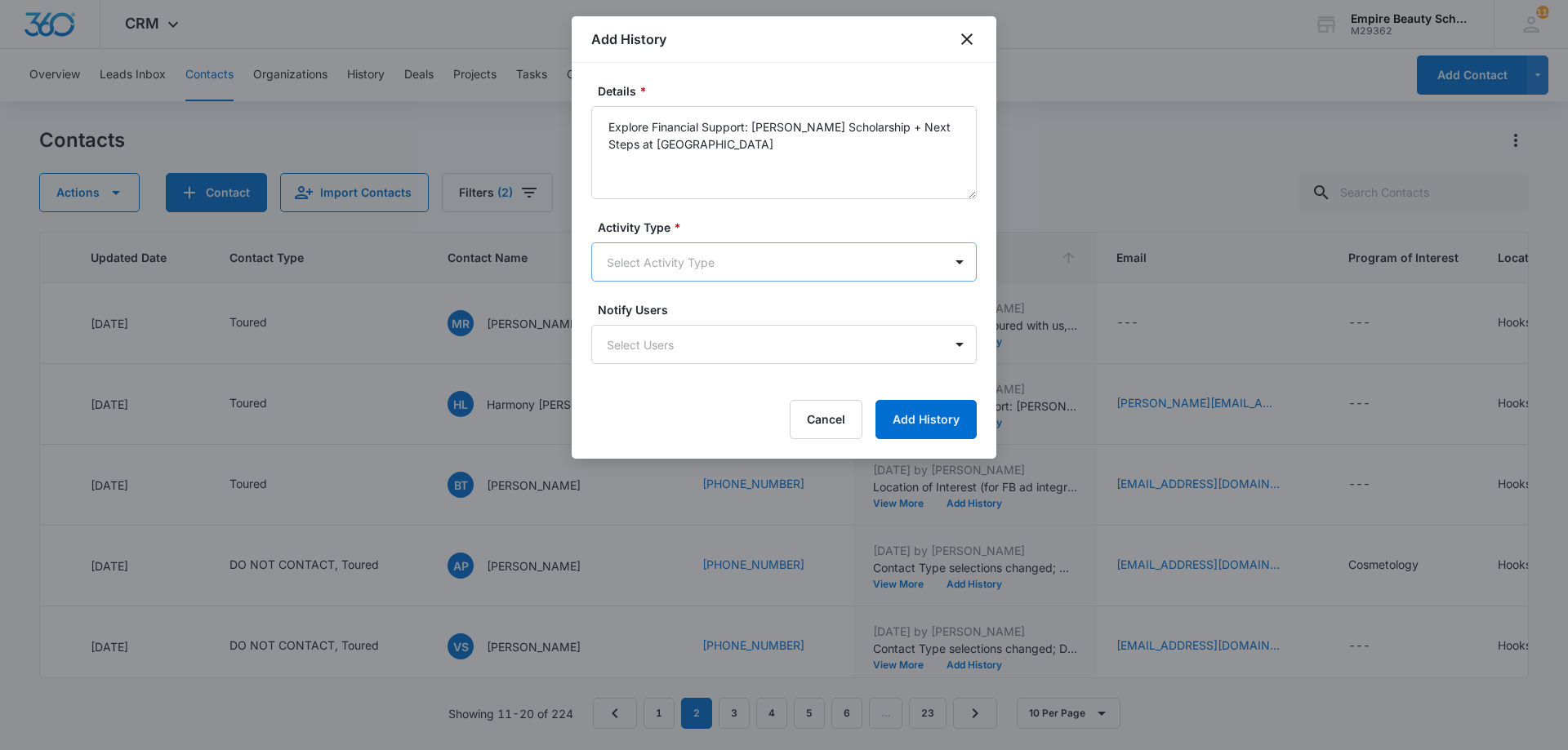
click at [698, 251] on body "CRM Apps Forms CRM Email Shop Payments POS Files Brand Settings Empire Beauty S…" at bounding box center [784, 375] width 1568 height 750
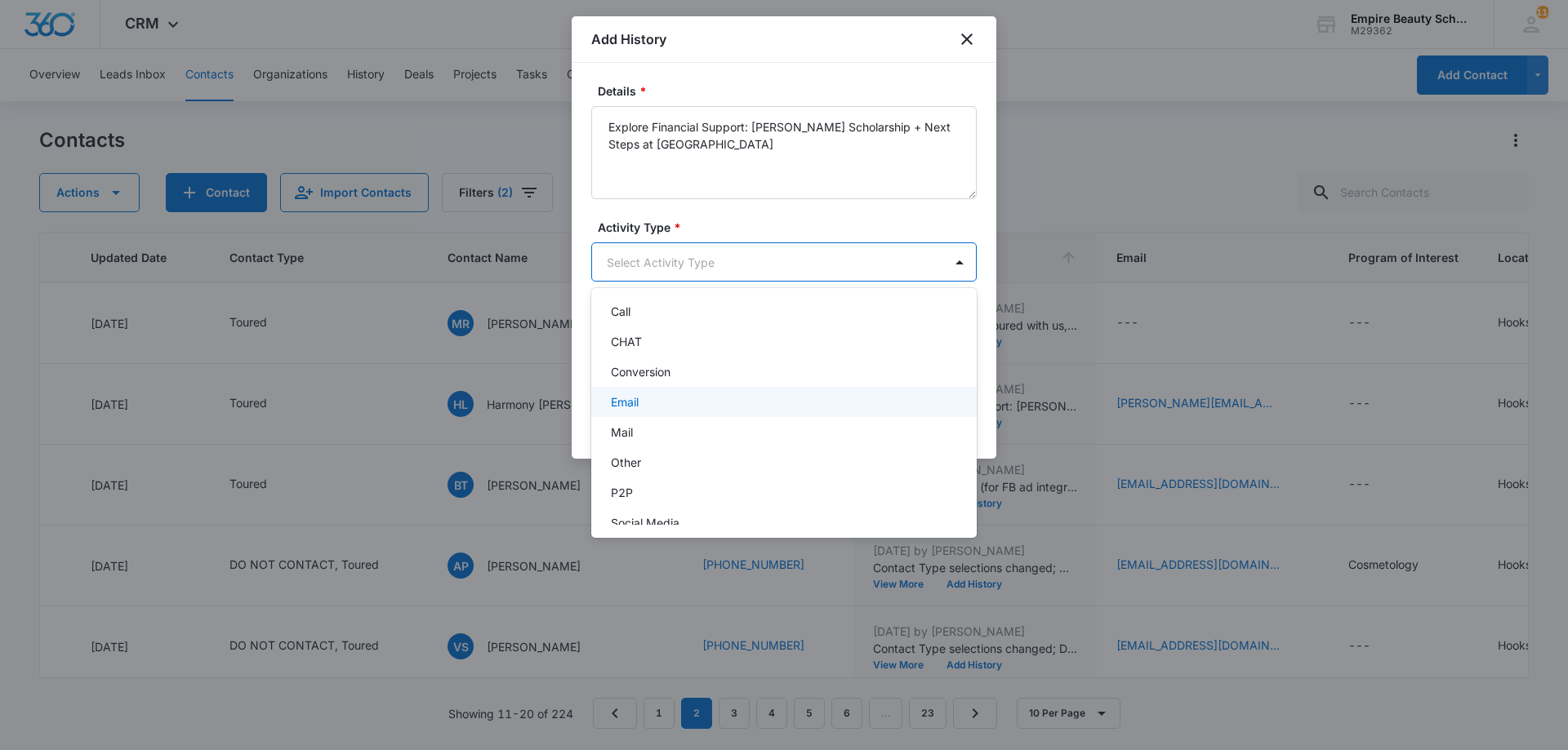
scroll to position [85, 0]
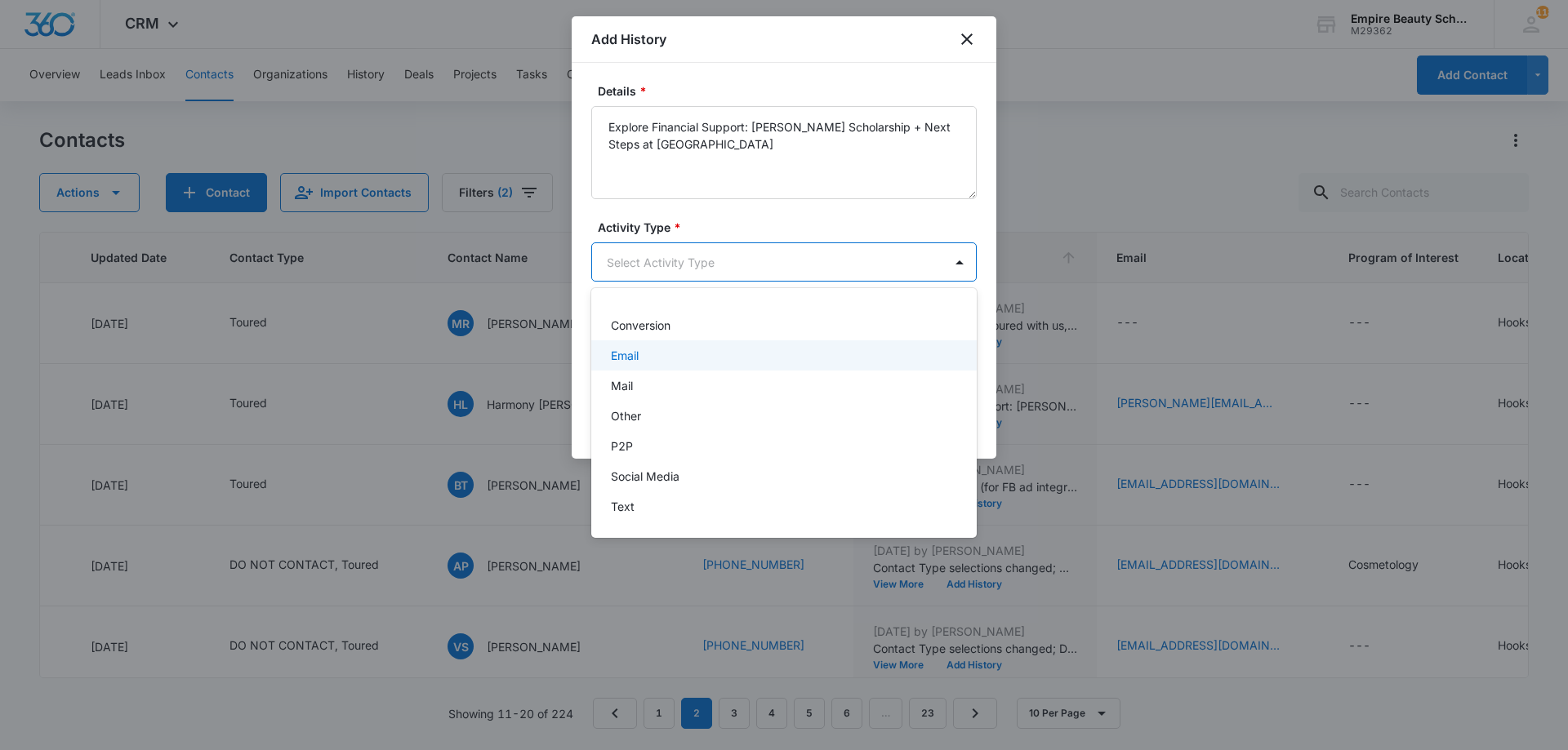
click at [645, 359] on div "Email" at bounding box center [782, 356] width 343 height 17
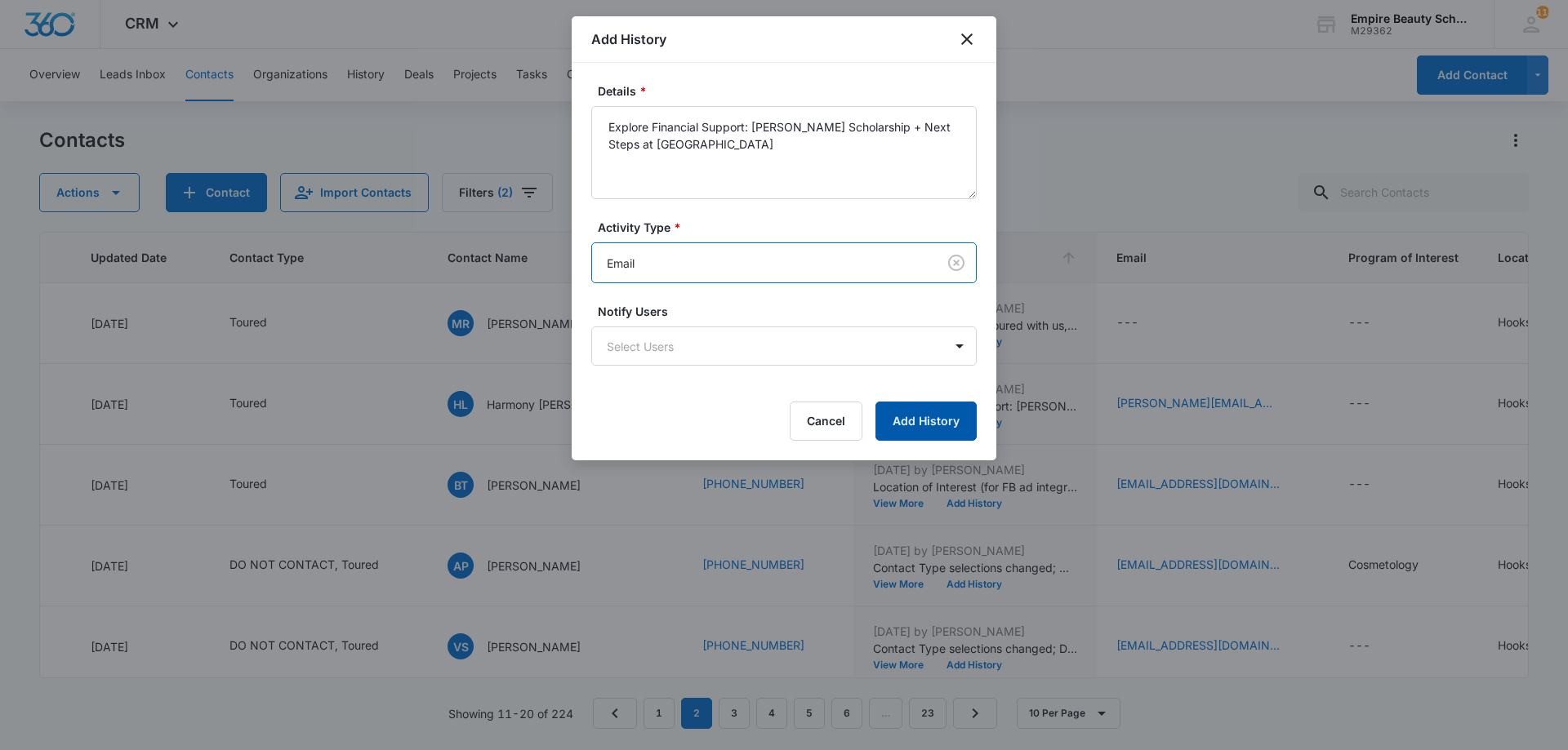
click at [888, 411] on button "Add History" at bounding box center [926, 421] width 101 height 39
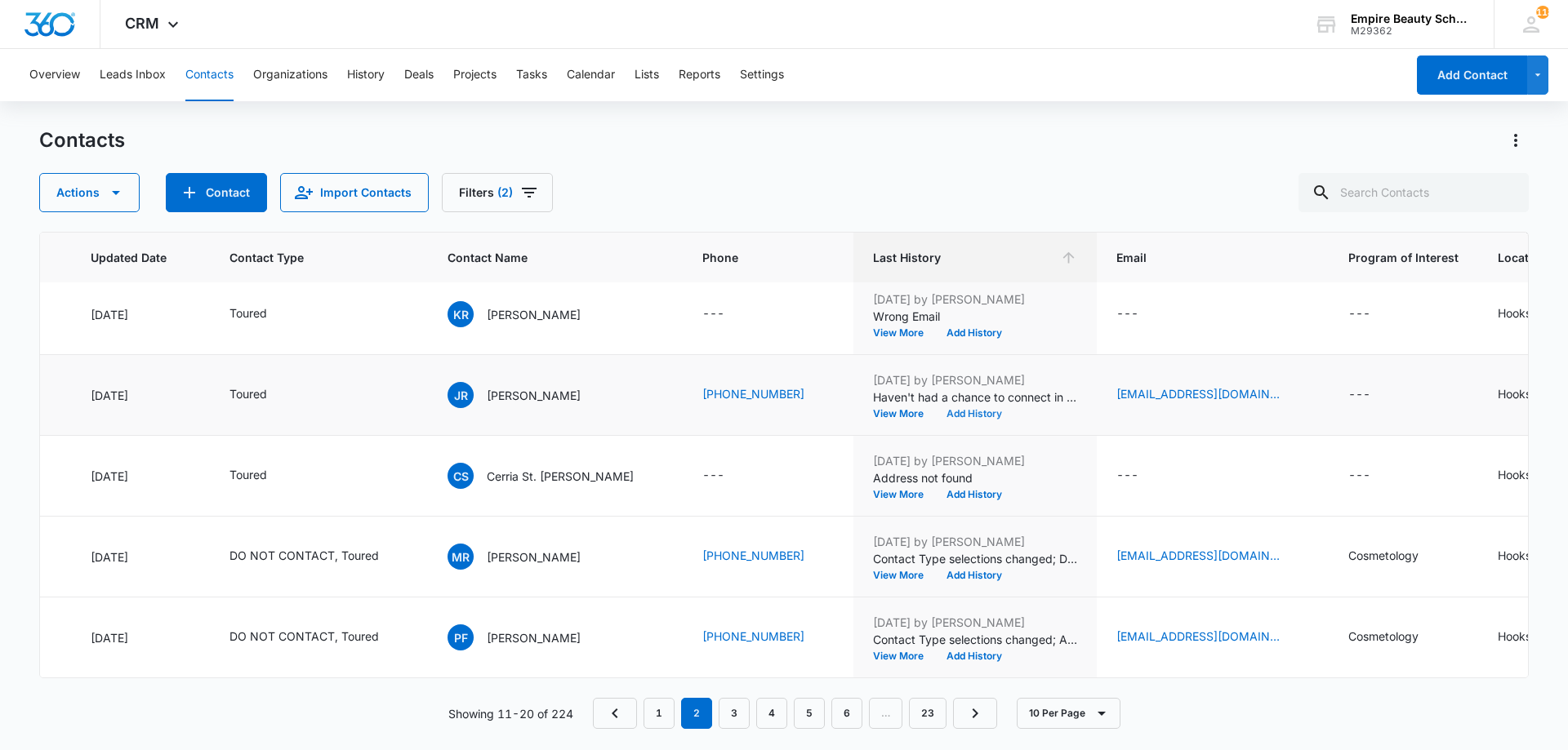
scroll to position [426, 243]
click at [742, 711] on link "3" at bounding box center [734, 713] width 31 height 31
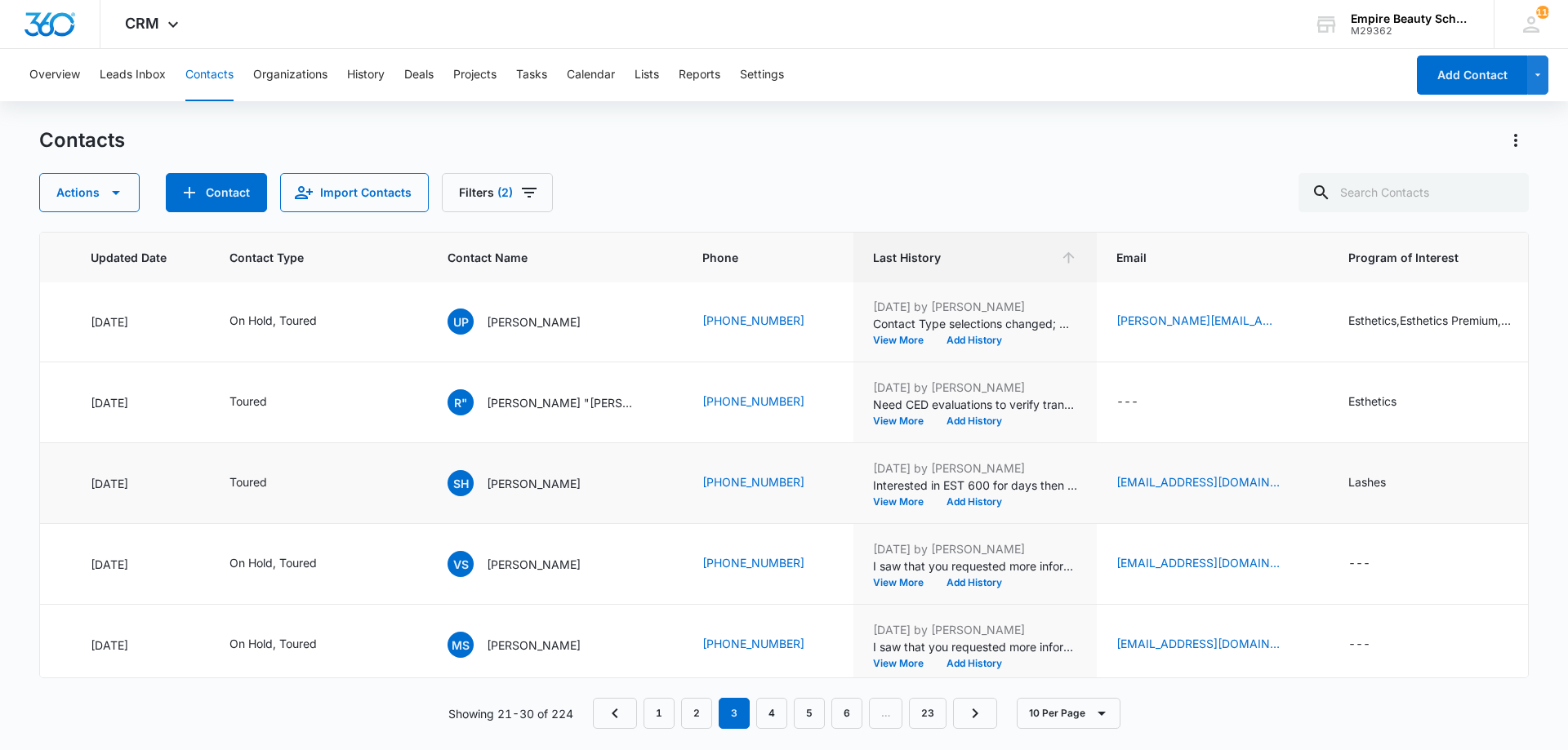
scroll to position [326, 243]
click at [1289, 482] on icon "Email - SamanthaHoward7@icloud.com - Select to Edit Field" at bounding box center [1299, 482] width 20 height 20
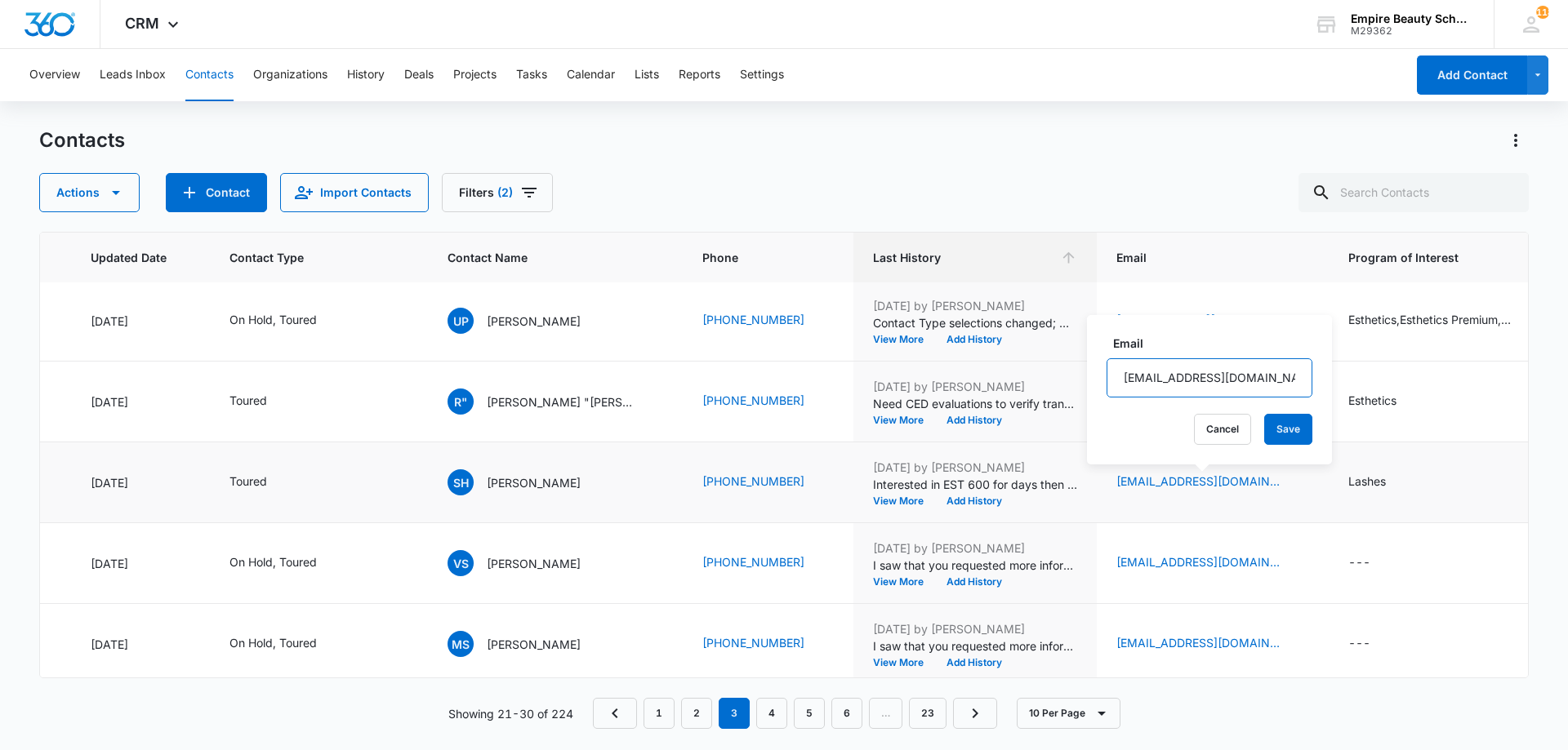
click at [1197, 386] on input "[EMAIL_ADDRESS][DOMAIN_NAME]" at bounding box center [1210, 378] width 206 height 39
click at [1198, 379] on input "[EMAIL_ADDRESS][DOMAIN_NAME]" at bounding box center [1210, 378] width 206 height 39
click at [1192, 382] on input "[EMAIL_ADDRESS][DOMAIN_NAME]" at bounding box center [1210, 378] width 206 height 39
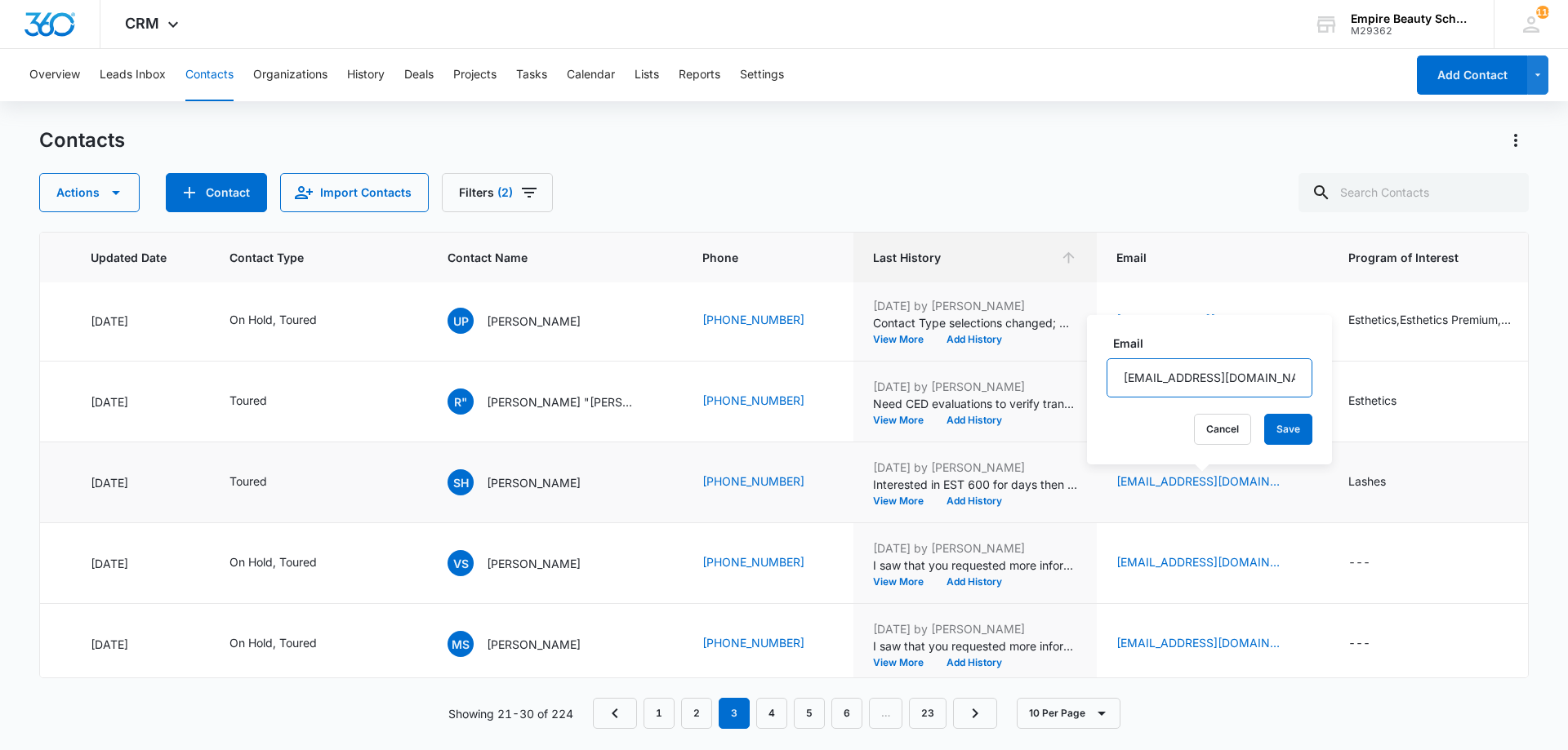
click at [1192, 382] on input "[EMAIL_ADDRESS][DOMAIN_NAME]" at bounding box center [1210, 378] width 206 height 39
click at [1193, 426] on button "Cancel" at bounding box center [1221, 429] width 57 height 31
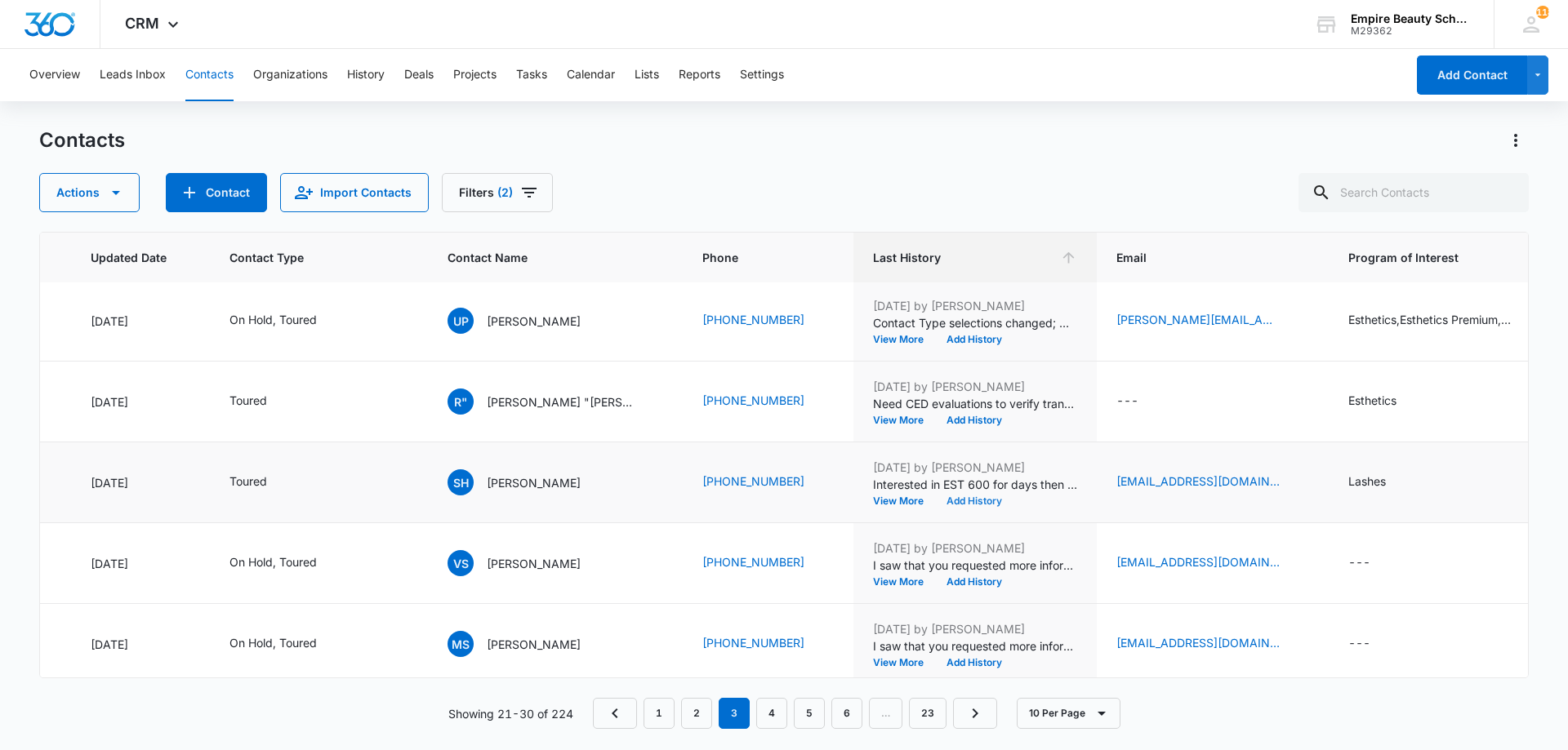
click at [941, 498] on button "Add History" at bounding box center [974, 501] width 78 height 10
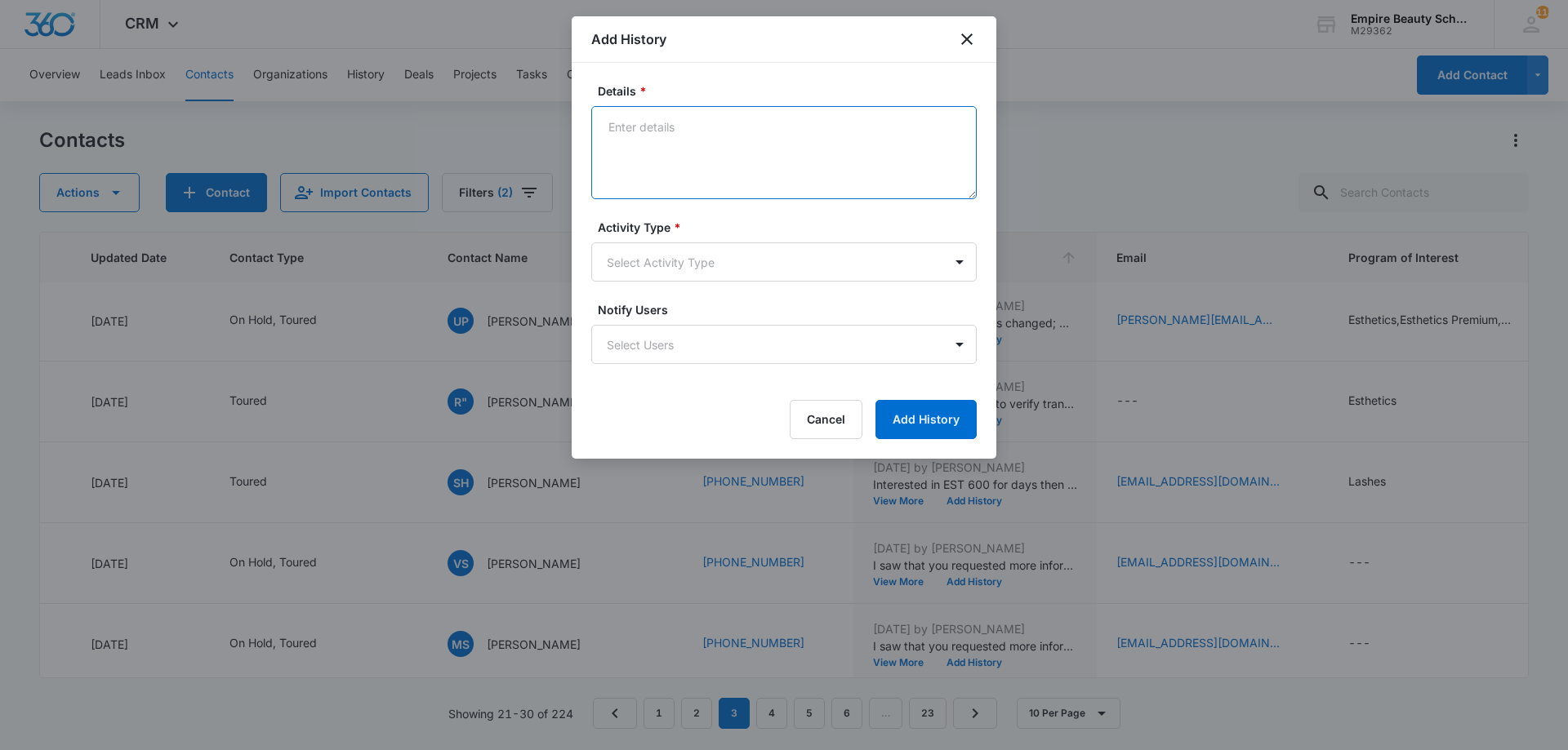
paste textarea "Explore Financial Support: [PERSON_NAME] Scholarship + Next Steps at [GEOGRAPHI…"
type textarea "Explore Financial Support: [PERSON_NAME] Scholarship + Next Steps at [GEOGRAPHI…"
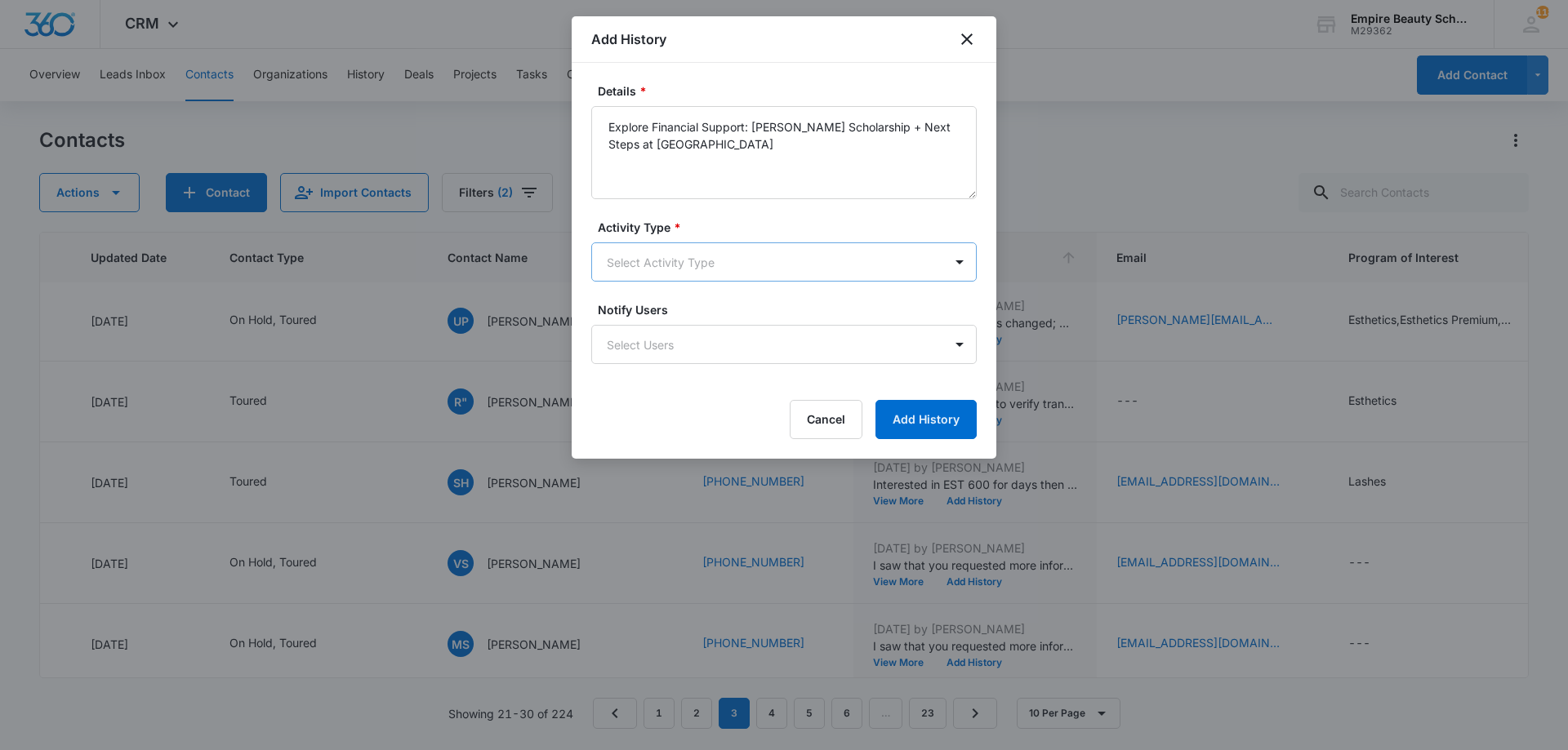
click at [681, 260] on body "CRM Apps Forms CRM Email Shop Payments POS Files Brand Settings Empire Beauty S…" at bounding box center [784, 375] width 1568 height 750
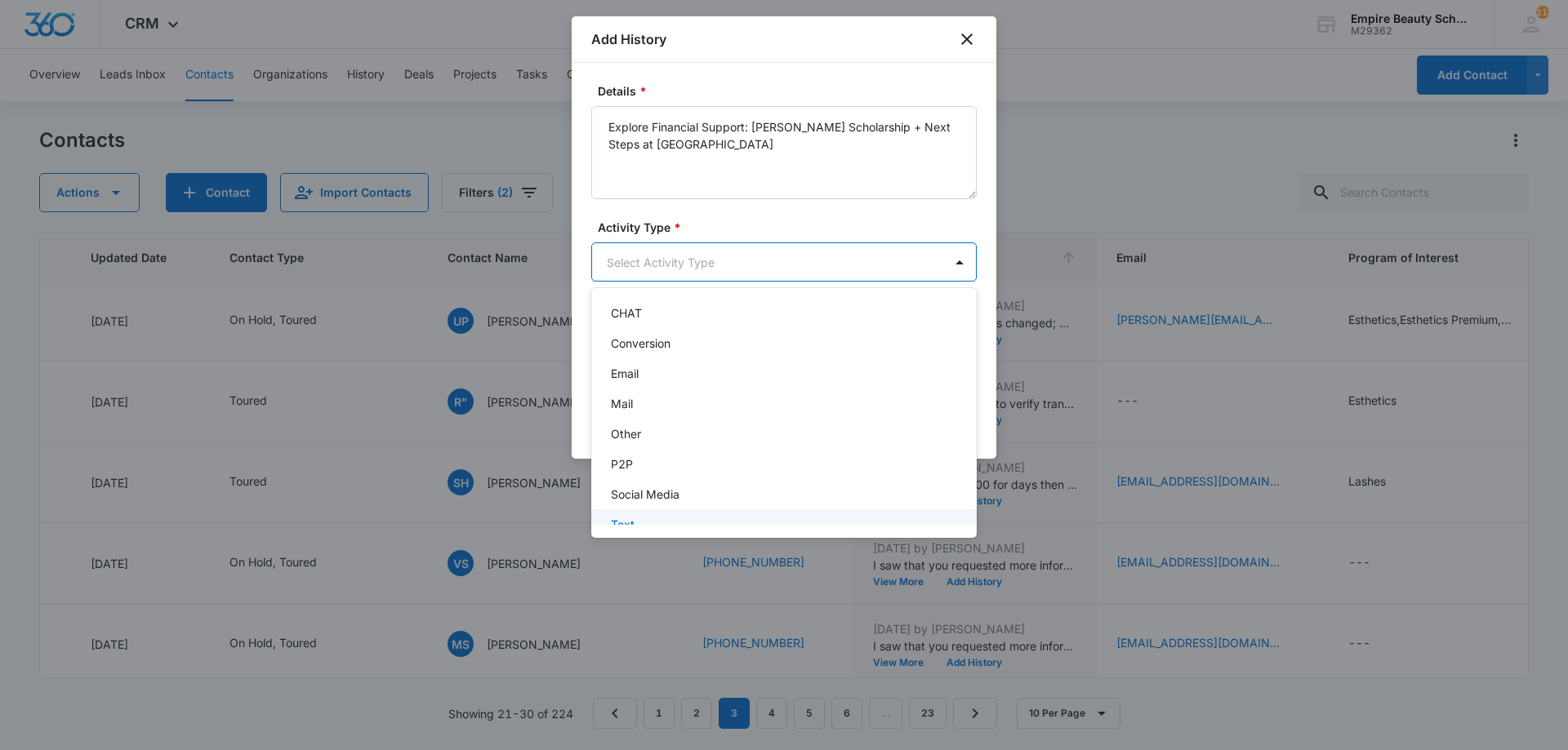
scroll to position [85, 0]
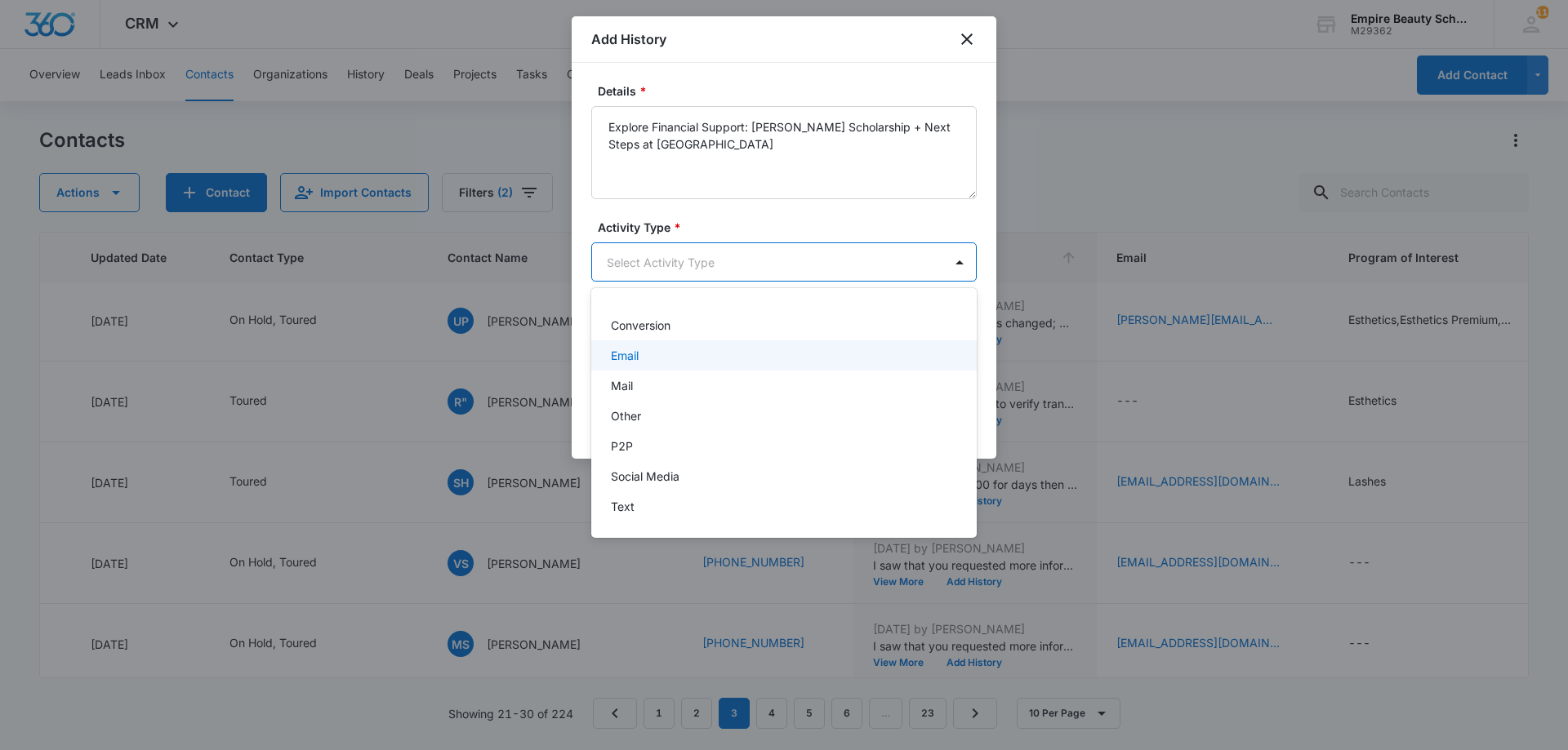
click at [647, 358] on div "Email" at bounding box center [782, 356] width 343 height 17
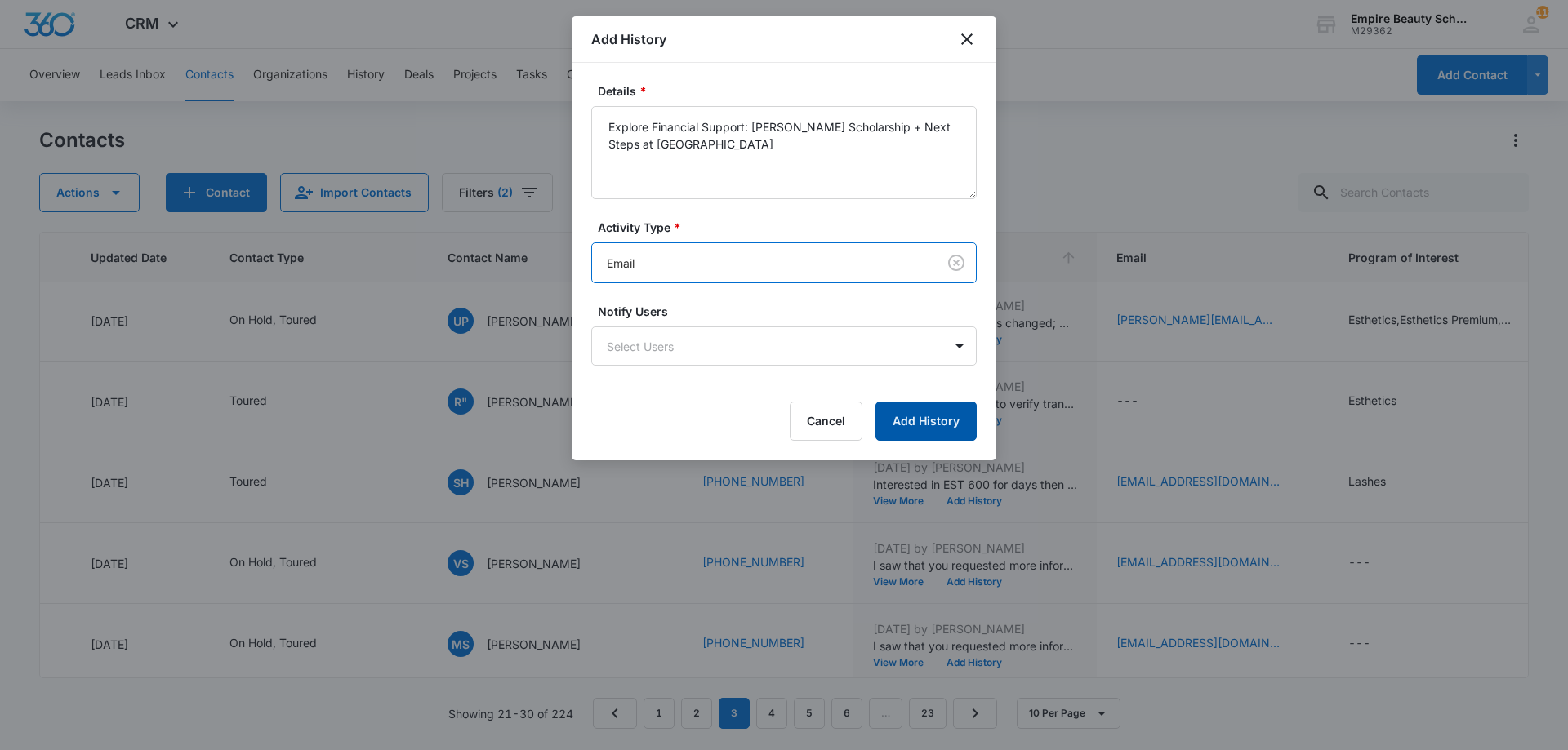
click at [931, 421] on button "Add History" at bounding box center [926, 421] width 101 height 39
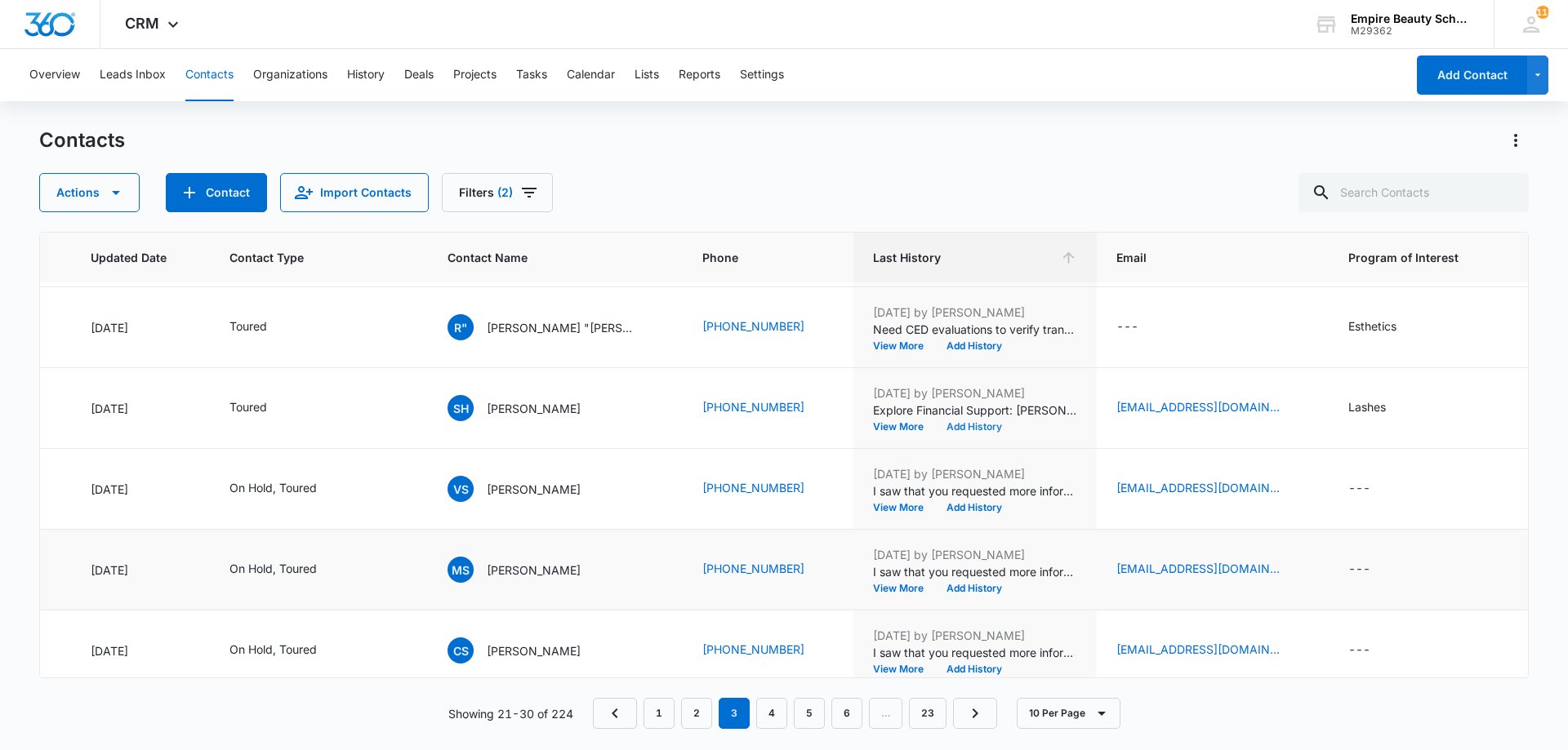
scroll to position [426, 243]
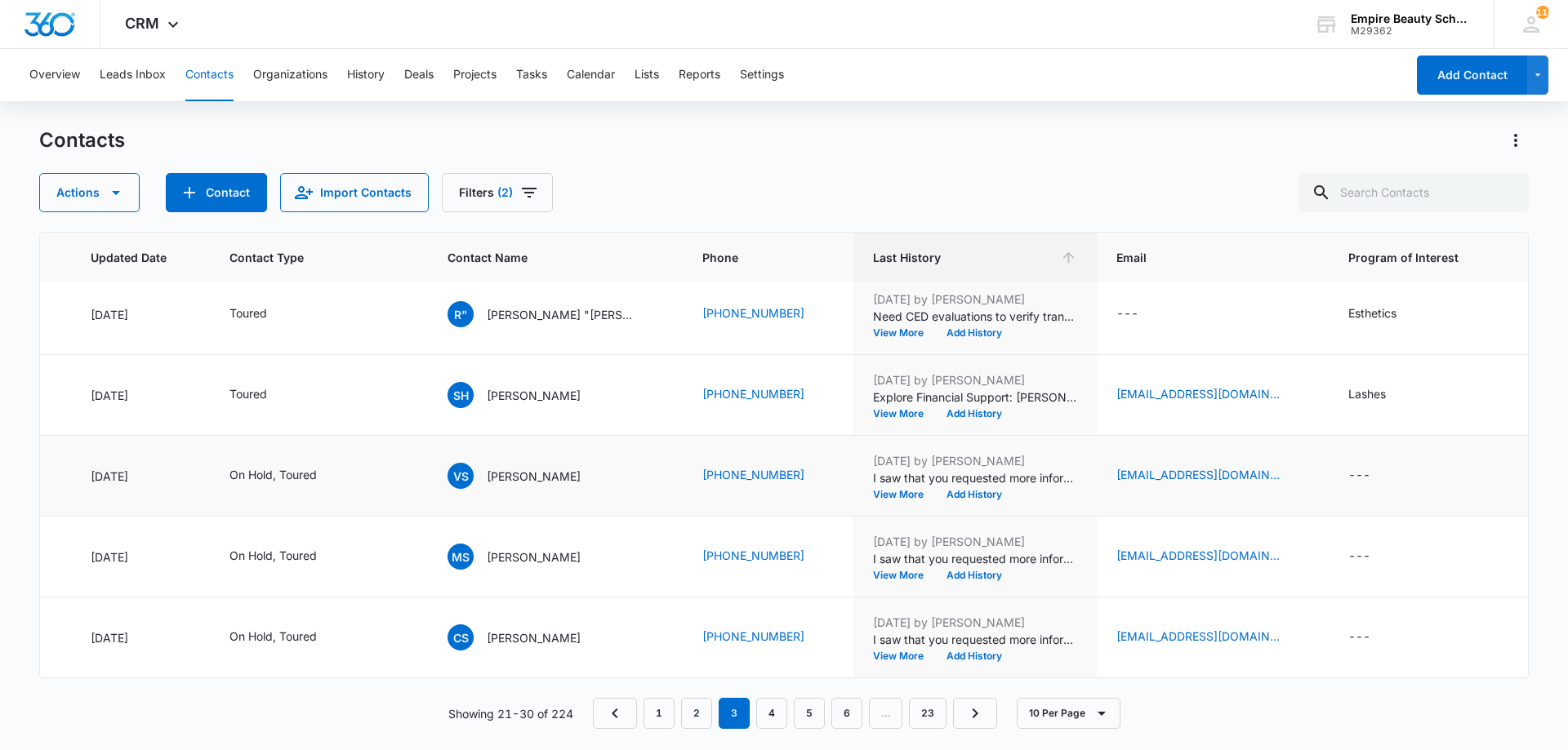
click at [883, 488] on td "[DATE] by [PERSON_NAME] I saw that you requested more information, but didn't g…" at bounding box center [975, 476] width 243 height 81
click at [905, 490] on button "View More" at bounding box center [904, 495] width 62 height 10
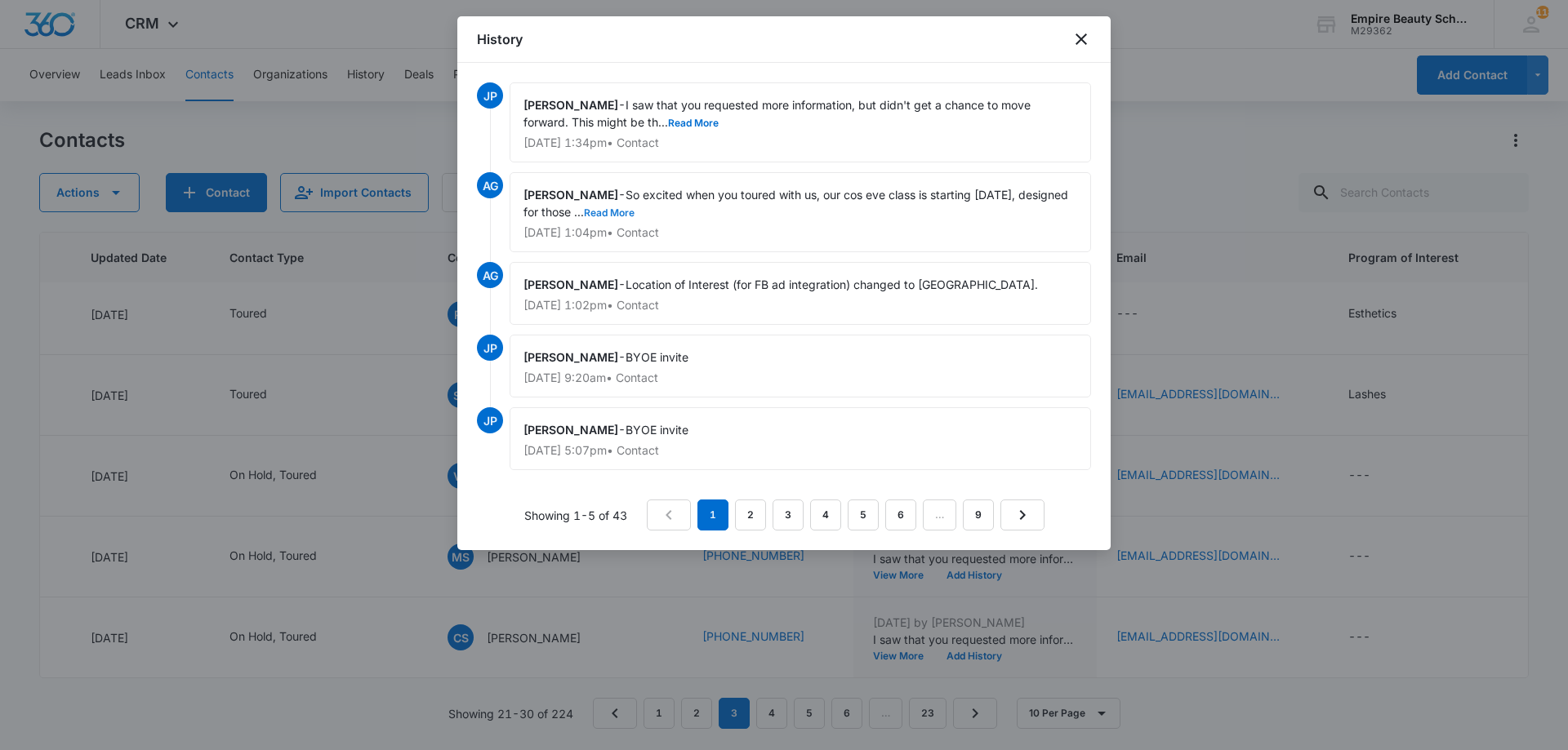
click at [635, 208] on button "Read More" at bounding box center [609, 213] width 51 height 10
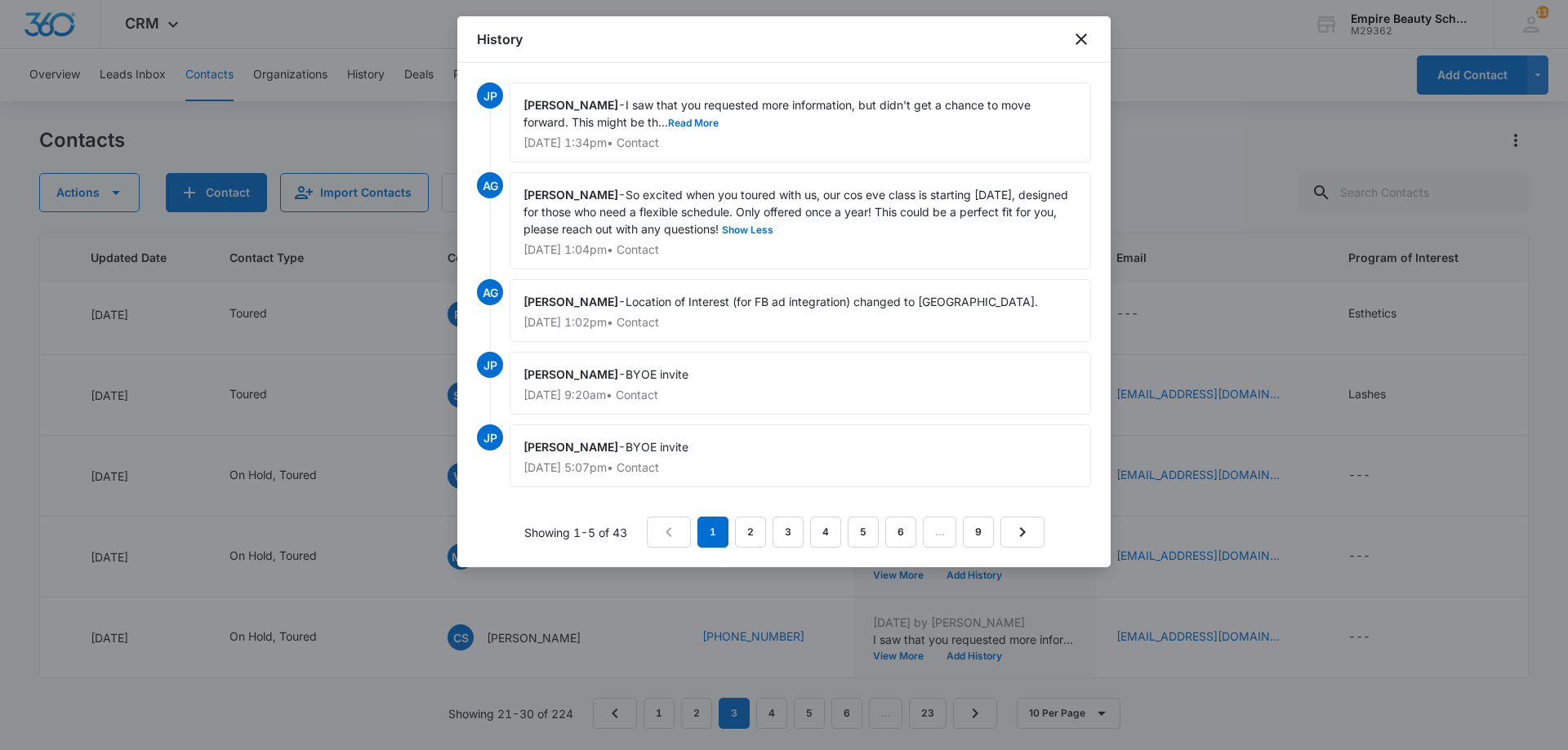
click at [678, 115] on div "[PERSON_NAME] - I saw that you requested more information, but didn't get a cha…" at bounding box center [800, 122] width 581 height 80
click at [686, 121] on button "Read More" at bounding box center [693, 123] width 51 height 10
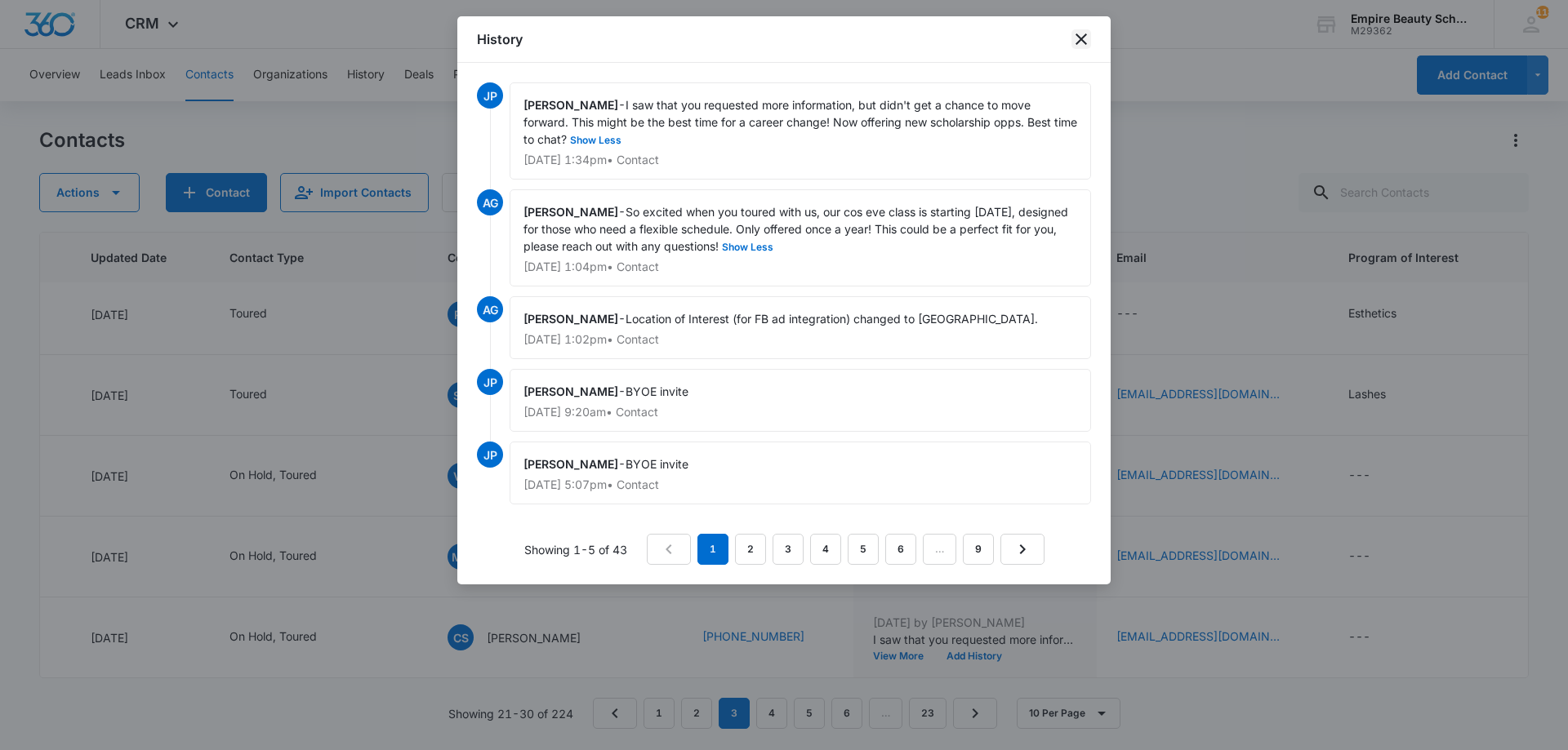
click at [1078, 38] on icon "close" at bounding box center [1080, 39] width 20 height 20
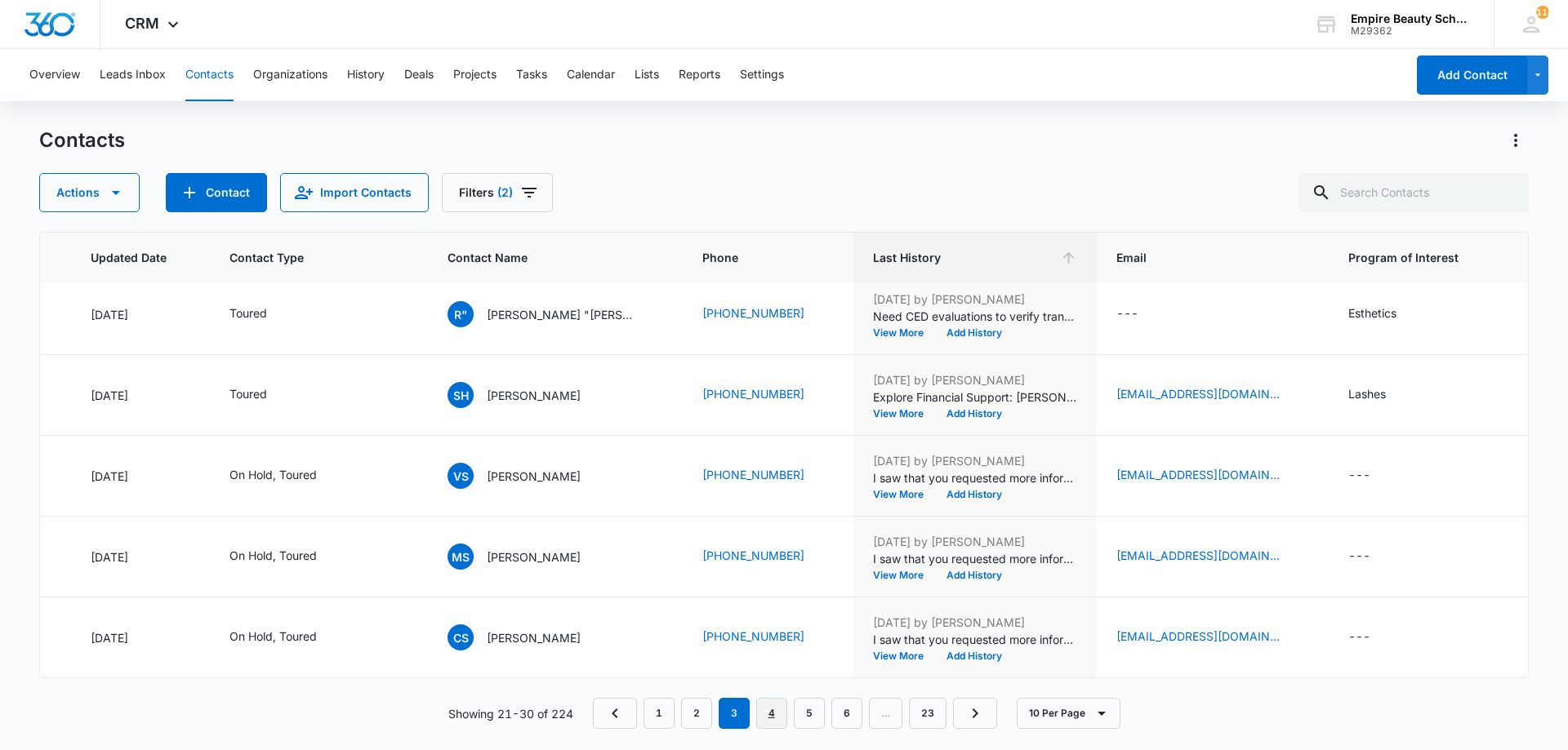
click at [781, 713] on link "4" at bounding box center [771, 713] width 31 height 31
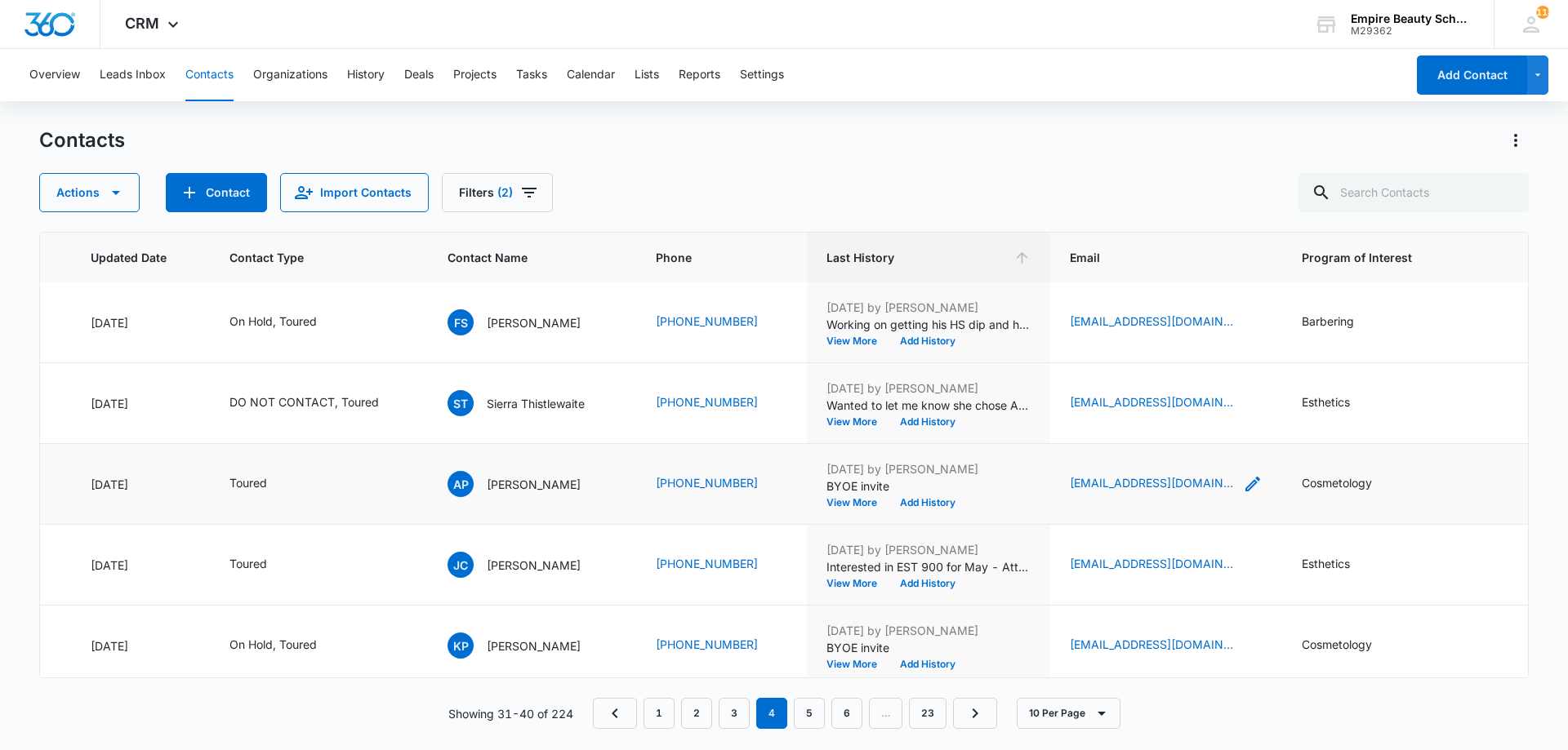
scroll to position [163, 243]
click at [1245, 483] on icon "Email - aarippena@gmail.com - Select to Edit Field" at bounding box center [1252, 482] width 14 height 14
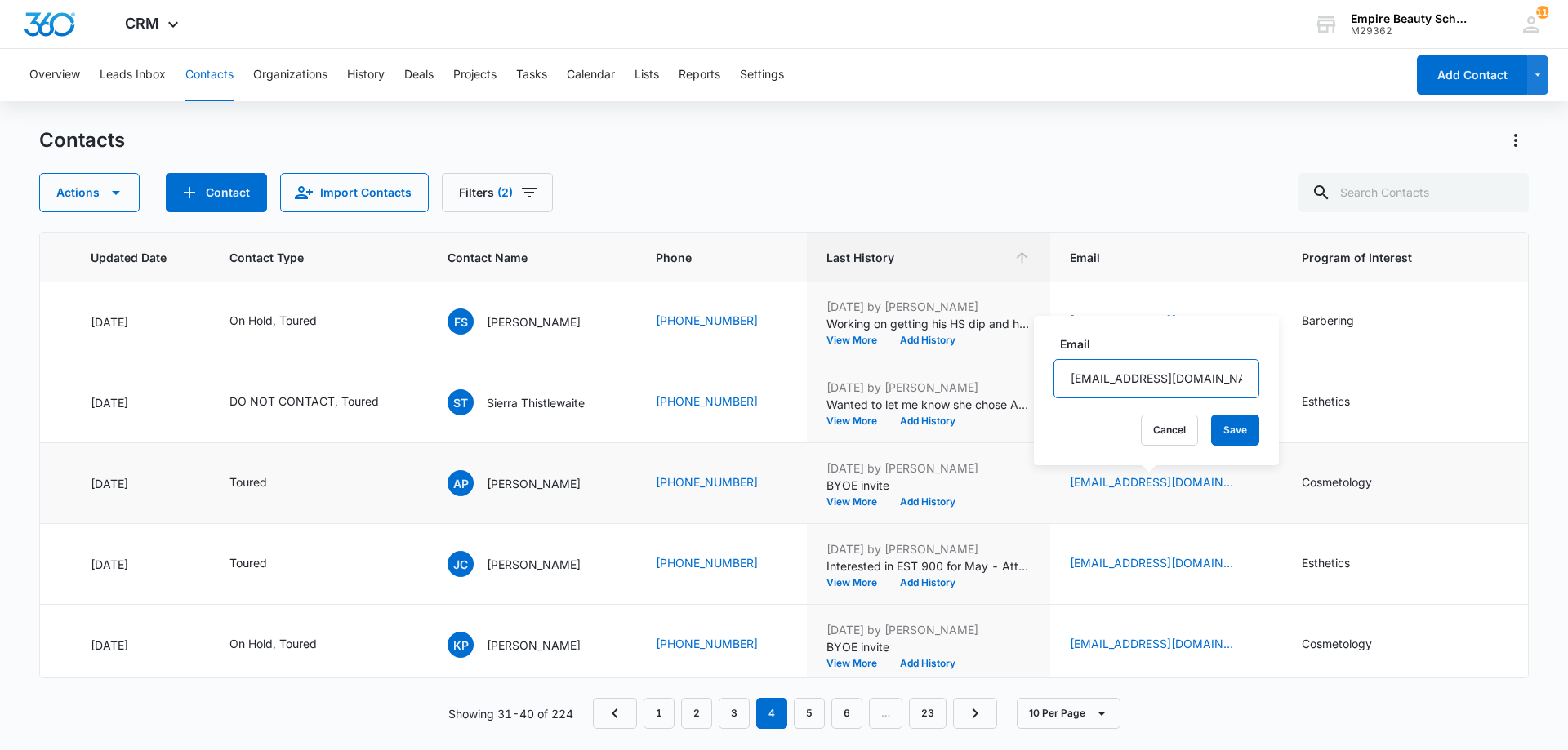
click at [1140, 371] on input "[EMAIL_ADDRESS][DOMAIN_NAME]" at bounding box center [1156, 379] width 206 height 39
click at [1141, 433] on button "Cancel" at bounding box center [1169, 430] width 57 height 31
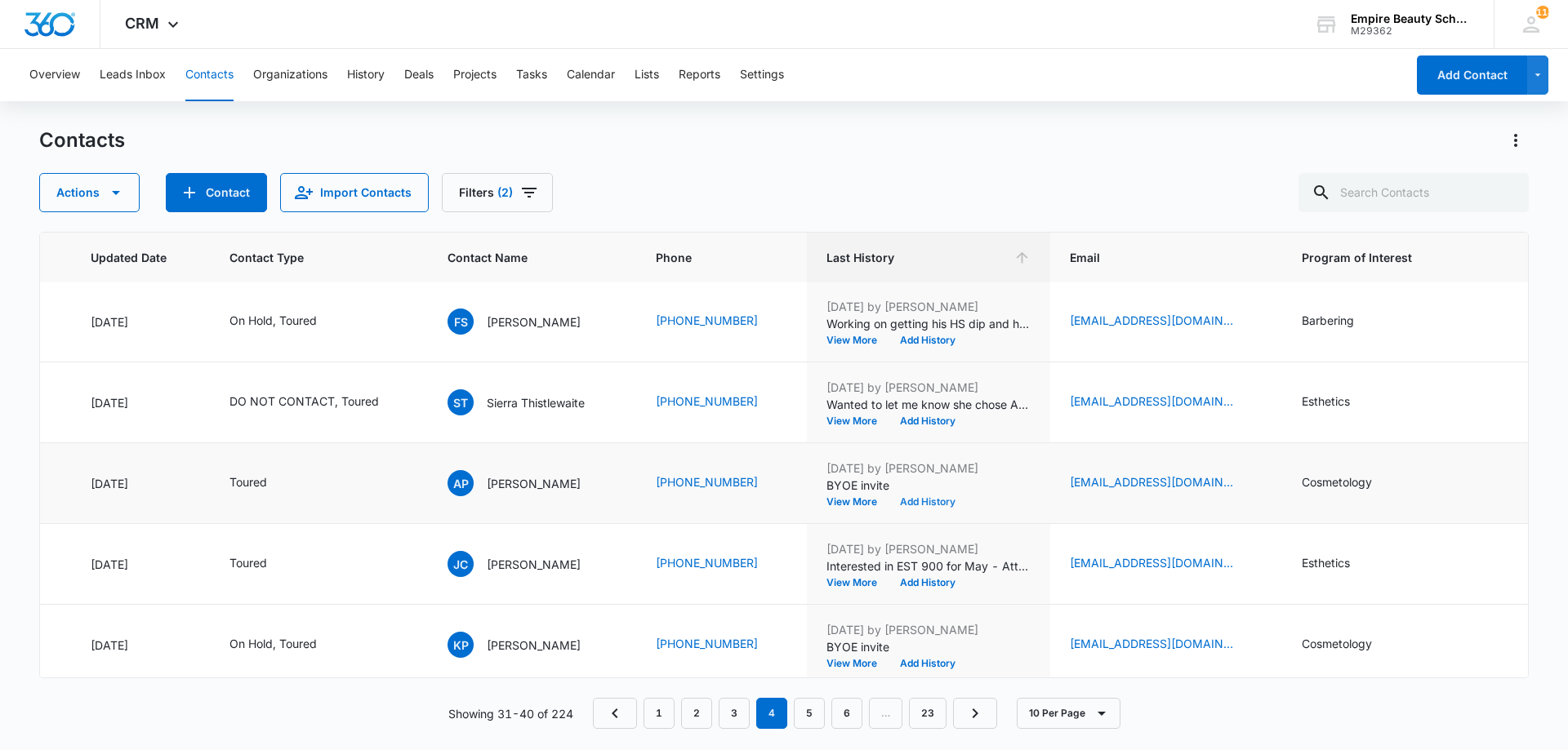
click at [927, 504] on button "Add History" at bounding box center [928, 502] width 78 height 10
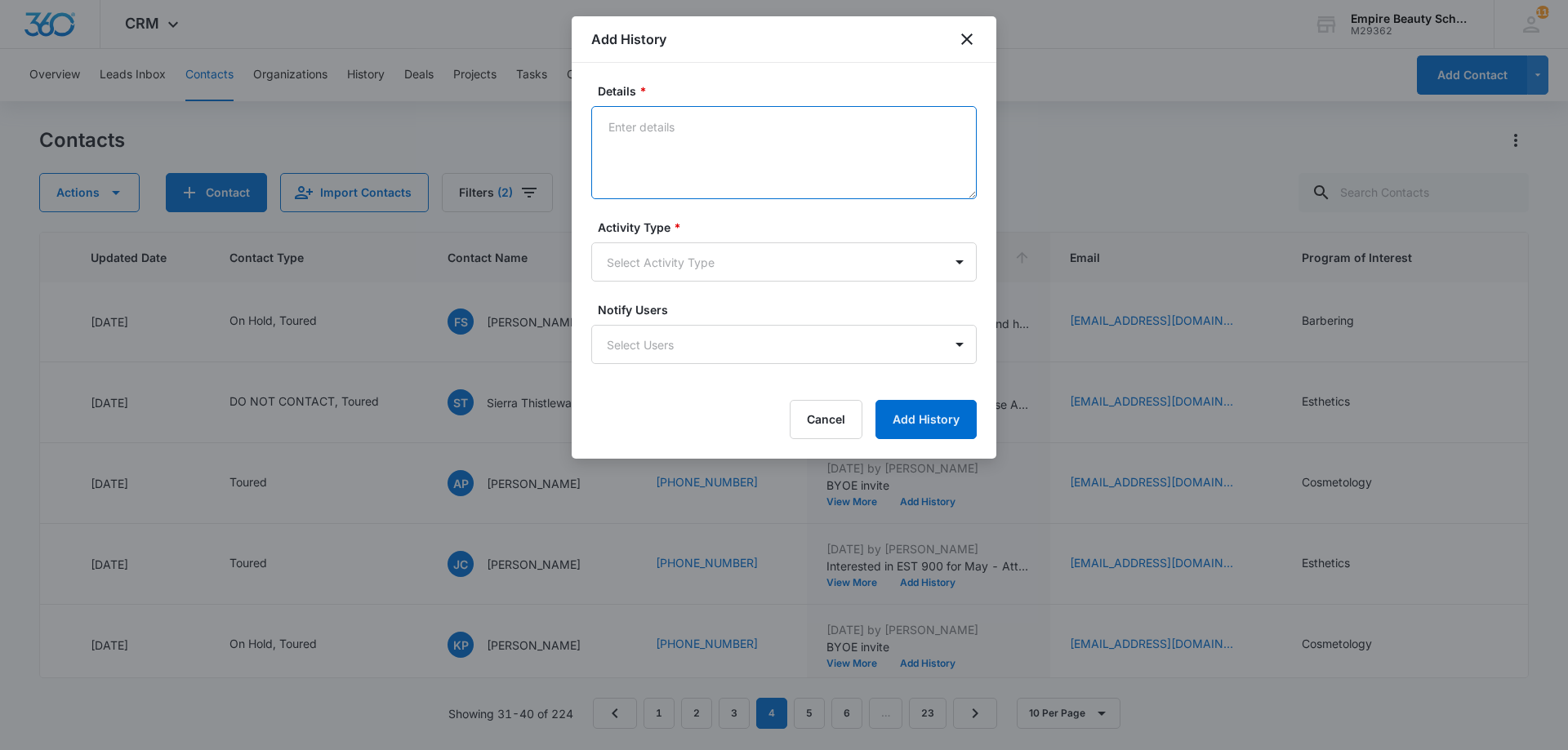
paste textarea "Explore Financial Support: [PERSON_NAME] Scholarship + Next Steps at [GEOGRAPHI…"
type textarea "Explore Financial Support: [PERSON_NAME] Scholarship + Next Steps at [GEOGRAPHI…"
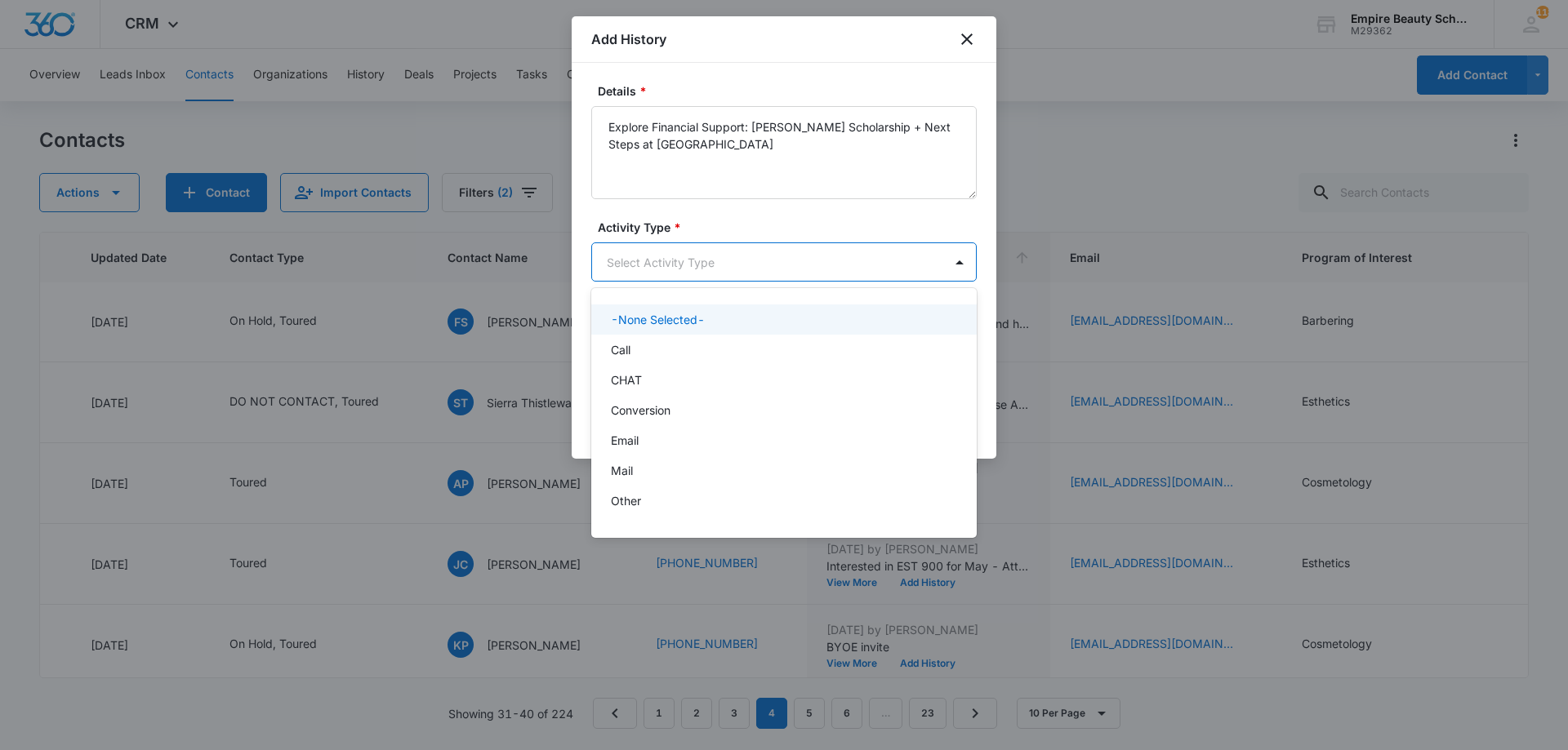
drag, startPoint x: 750, startPoint y: 258, endPoint x: 732, endPoint y: 285, distance: 32.4
click at [750, 268] on body "CRM Apps Forms CRM Email Shop Payments POS Files Brand Settings Empire Beauty S…" at bounding box center [784, 375] width 1568 height 750
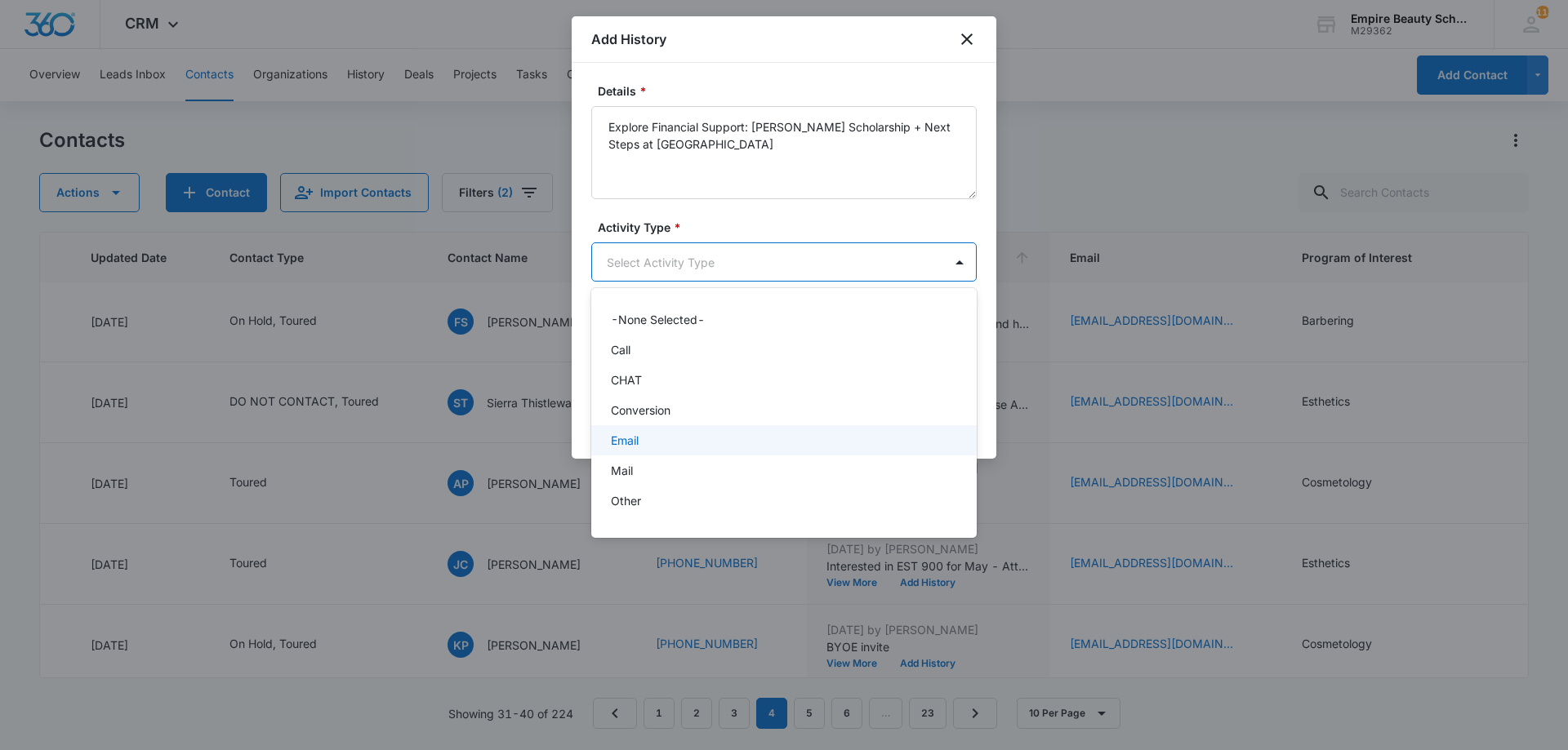
drag, startPoint x: 646, startPoint y: 437, endPoint x: 693, endPoint y: 432, distance: 47.3
click at [645, 437] on div "Email" at bounding box center [782, 441] width 343 height 17
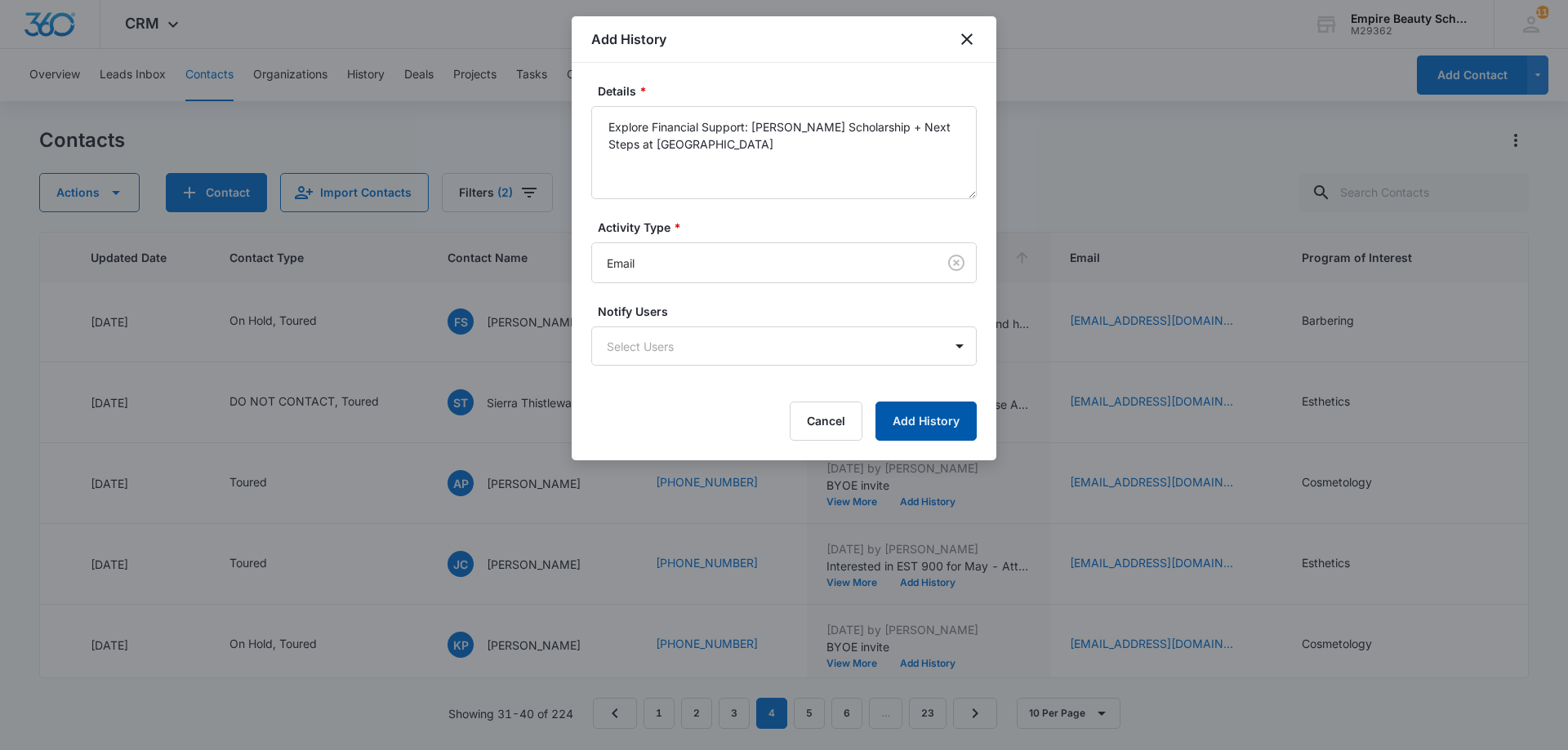
click at [894, 418] on button "Add History" at bounding box center [926, 421] width 101 height 39
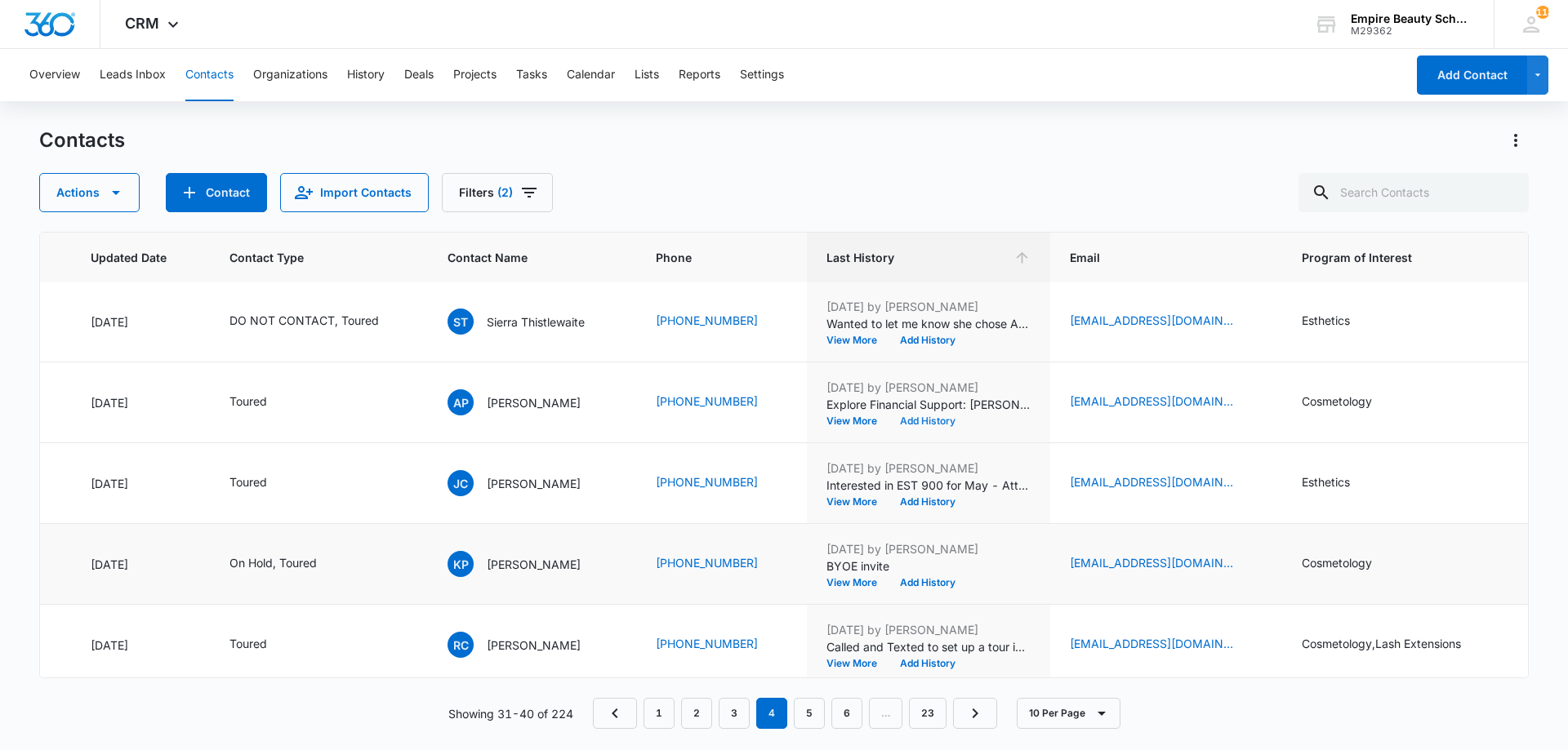
scroll to position [245, 243]
click at [1243, 479] on icon "Email - Jademu1234@gmail.com - Select to Edit Field" at bounding box center [1252, 482] width 20 height 20
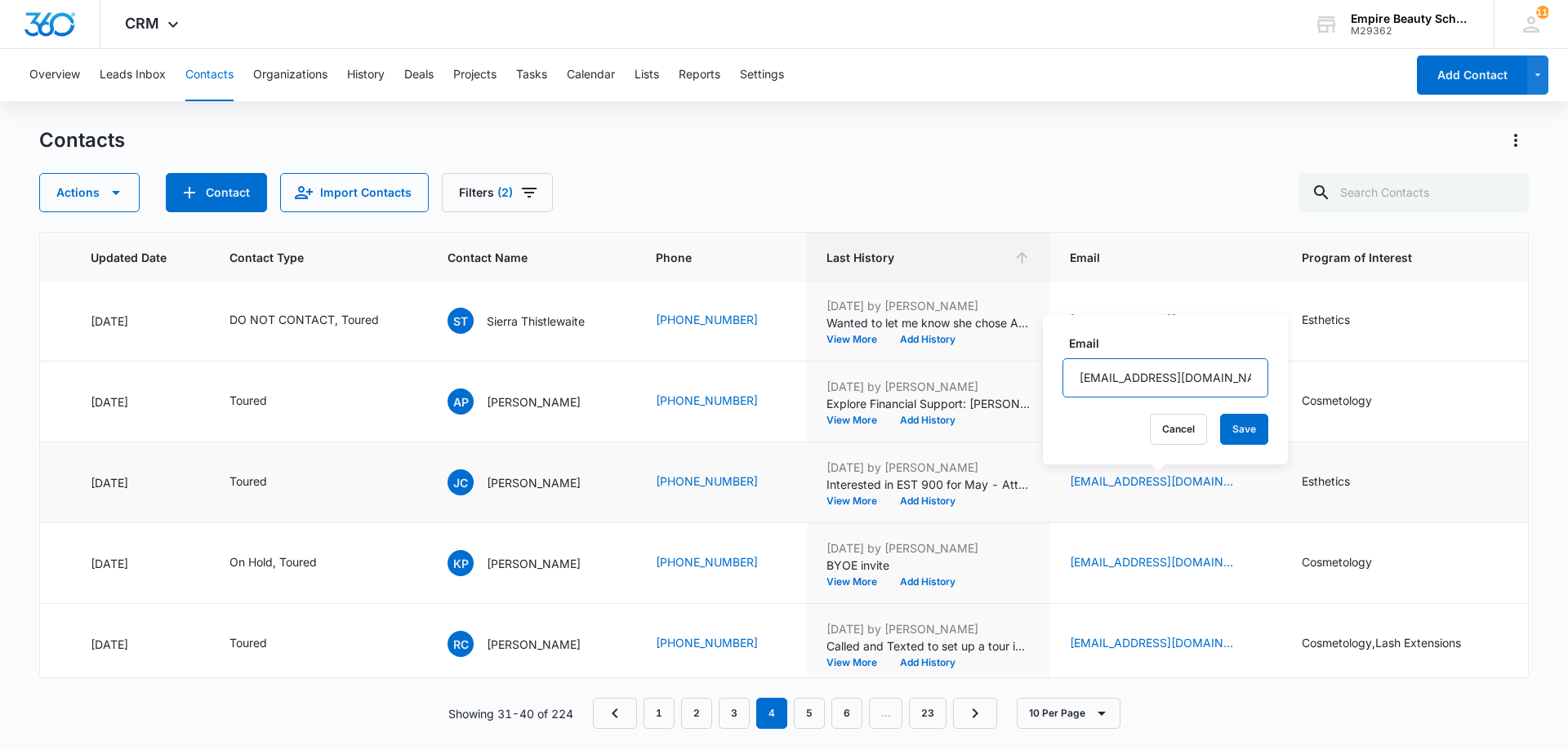
click at [1131, 375] on input "[EMAIL_ADDRESS][DOMAIN_NAME]" at bounding box center [1165, 378] width 206 height 39
click at [1150, 428] on button "Cancel" at bounding box center [1178, 429] width 57 height 31
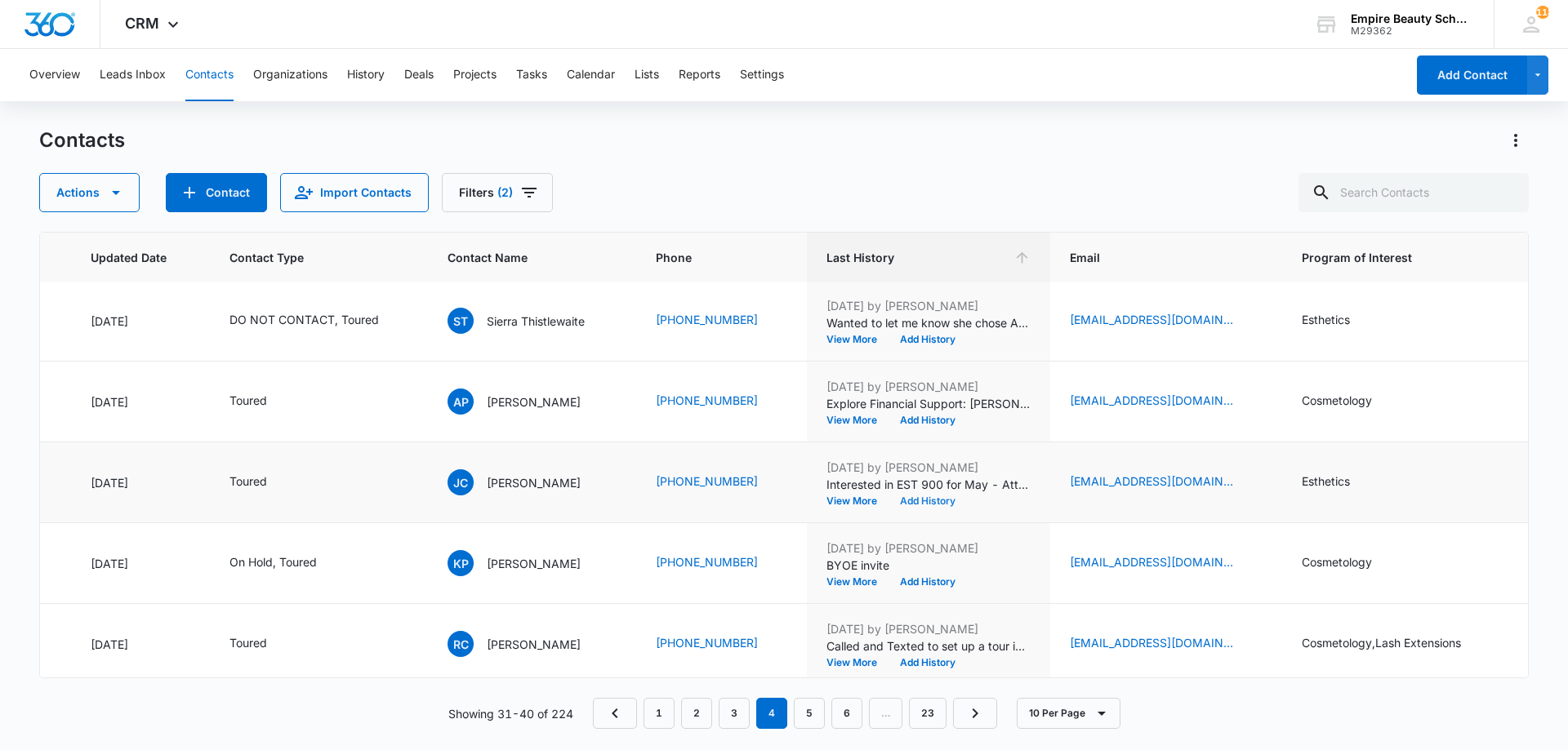
click at [939, 499] on button "Add History" at bounding box center [928, 501] width 78 height 10
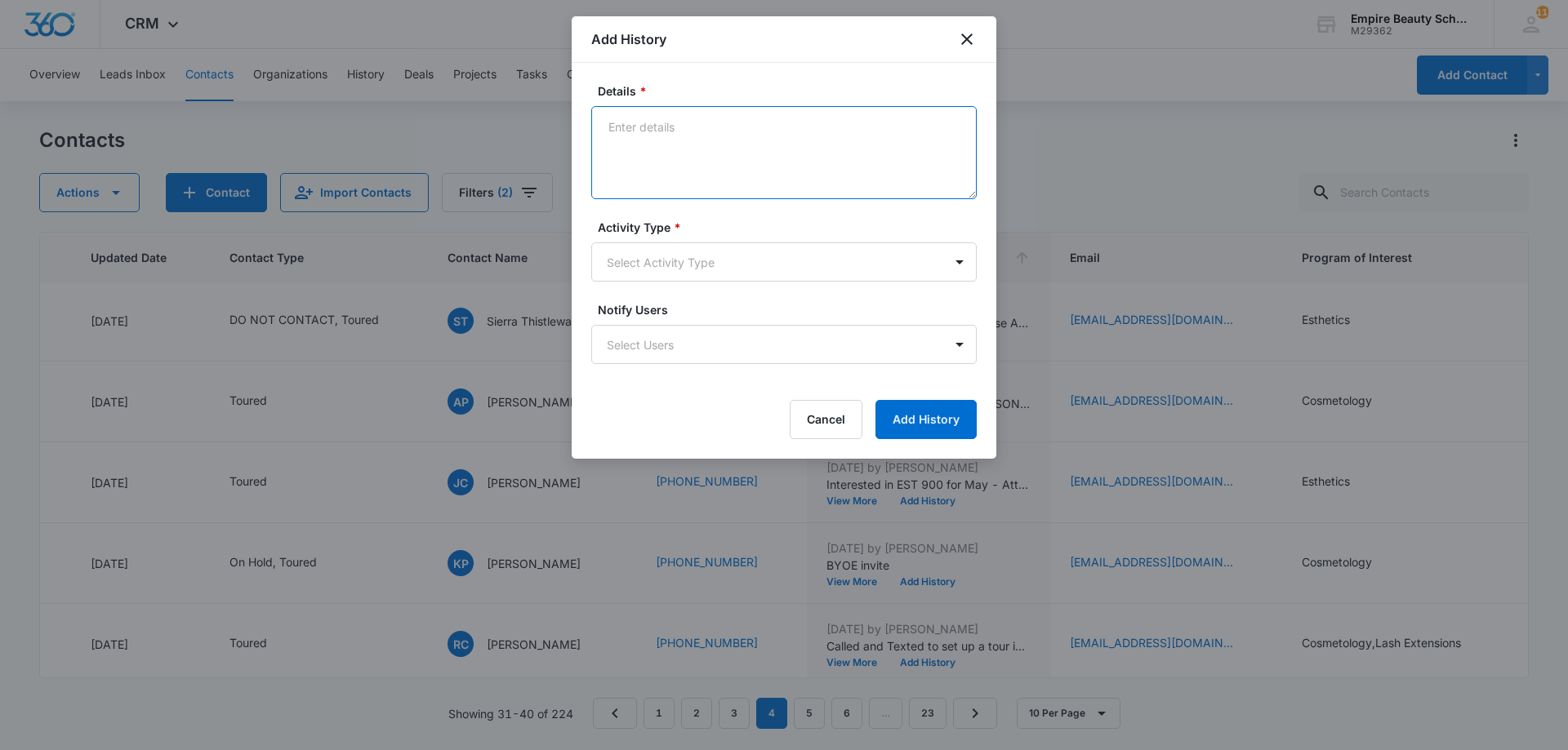
paste textarea "Explore Financial Support: [PERSON_NAME] Scholarship + Next Steps at [GEOGRAPHI…"
type textarea "Explore Financial Support: [PERSON_NAME] Scholarship + Next Steps at [GEOGRAPHI…"
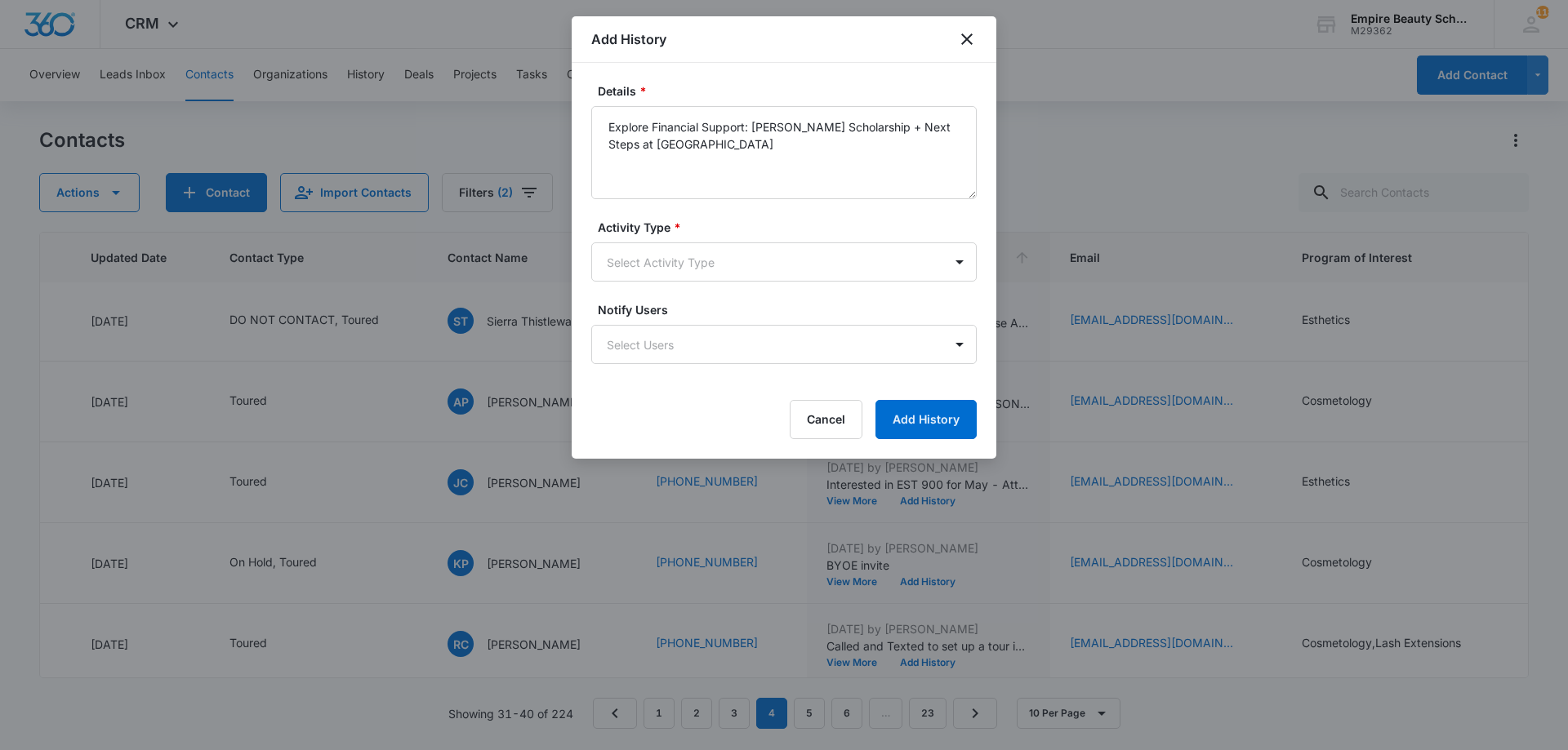
click at [809, 282] on form "Details * Explore Financial Support: [PERSON_NAME] Scholarship + Next Steps at …" at bounding box center [784, 261] width 386 height 357
click at [808, 279] on body "CRM Apps Forms CRM Email Shop Payments POS Files Brand Settings Empire Beauty S…" at bounding box center [784, 375] width 1568 height 750
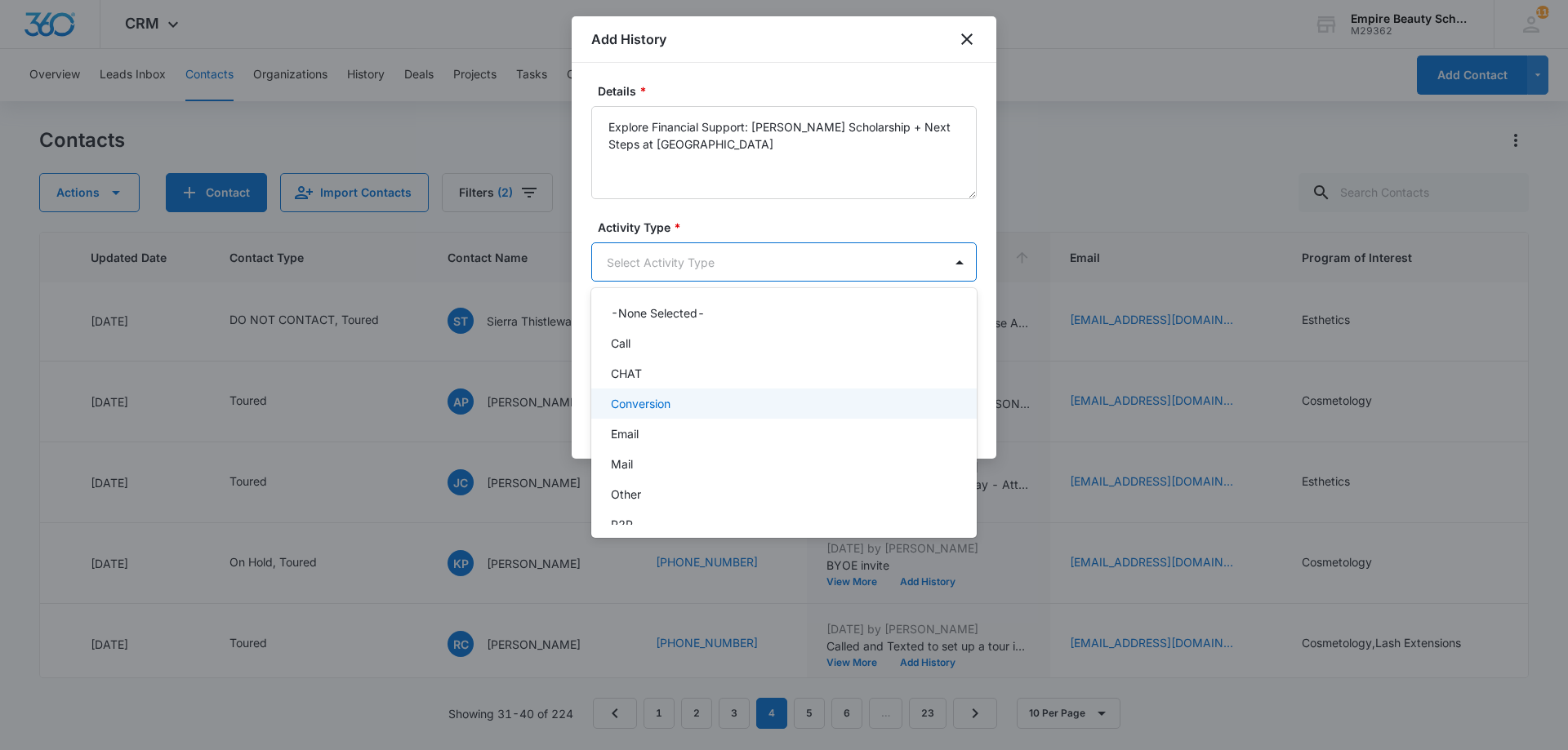
drag, startPoint x: 628, startPoint y: 418, endPoint x: 620, endPoint y: 426, distance: 11.3
click at [623, 424] on div "-None Selected- Call CHAT Conversion Email Mail Other P2P Social Media Text" at bounding box center [784, 413] width 386 height 223
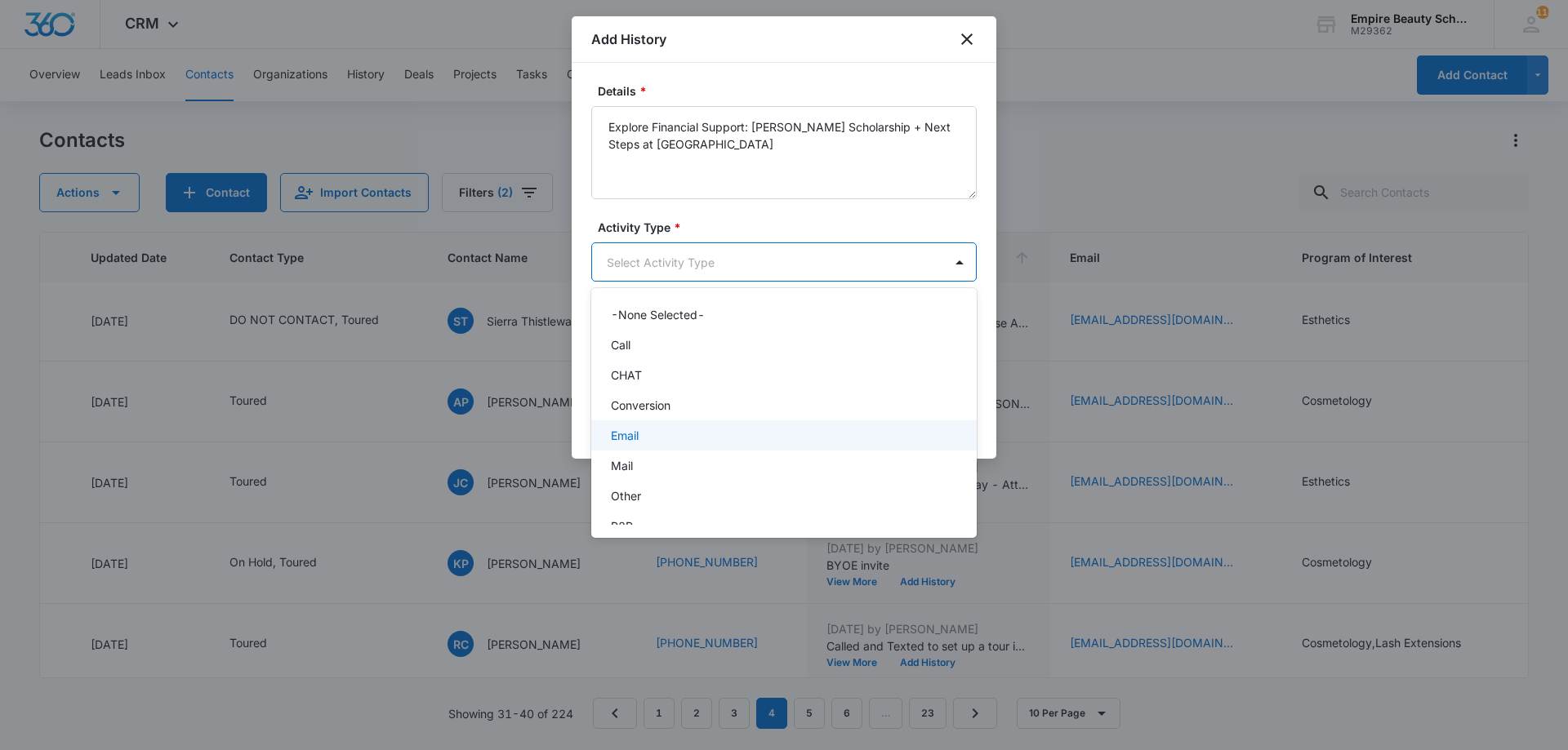
click at [619, 431] on p "Email" at bounding box center [624, 436] width 28 height 17
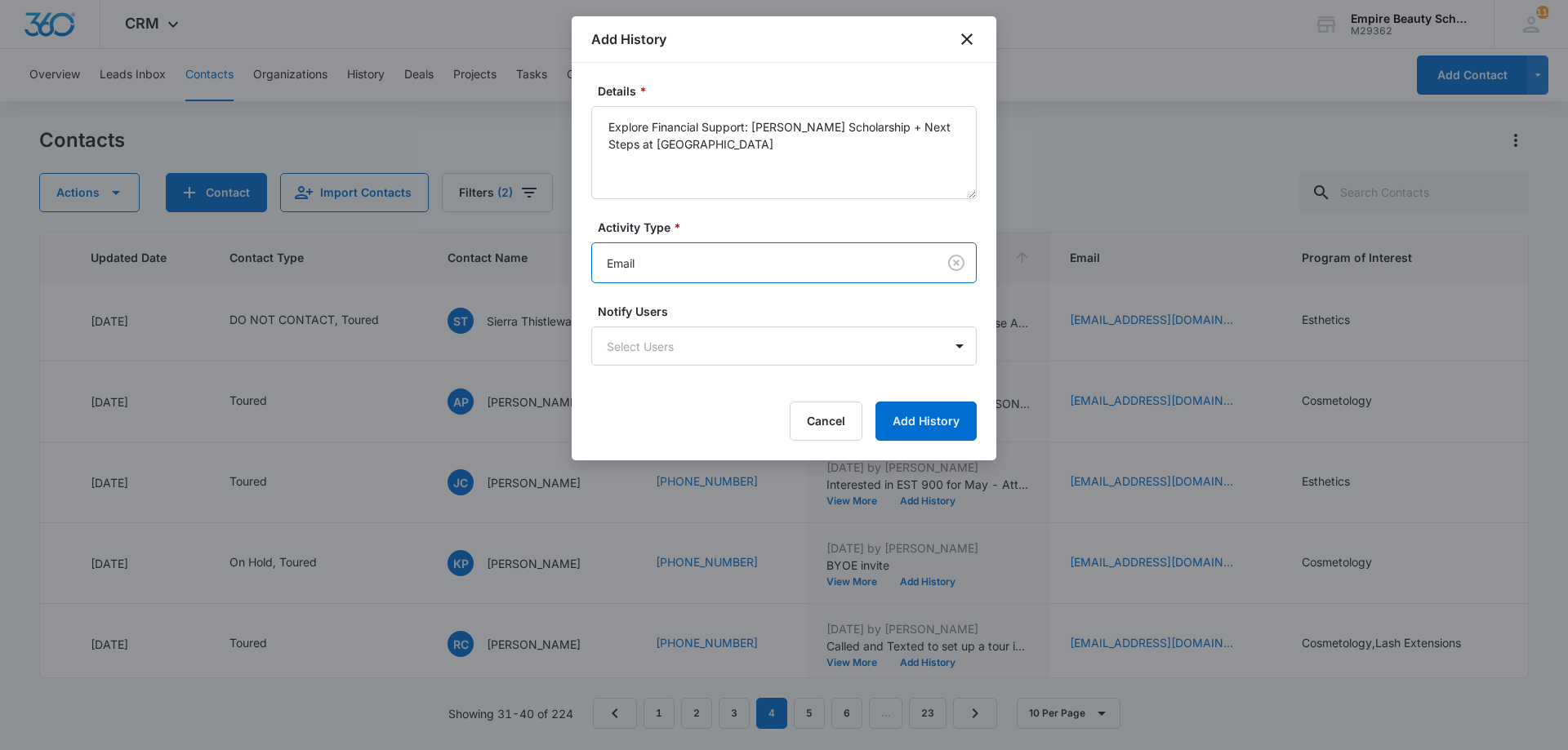
click at [990, 419] on div "Details * Explore Financial Support: [PERSON_NAME] Scholarship + Next Steps at …" at bounding box center [784, 262] width 425 height 398
click at [954, 426] on button "Add History" at bounding box center [926, 421] width 101 height 39
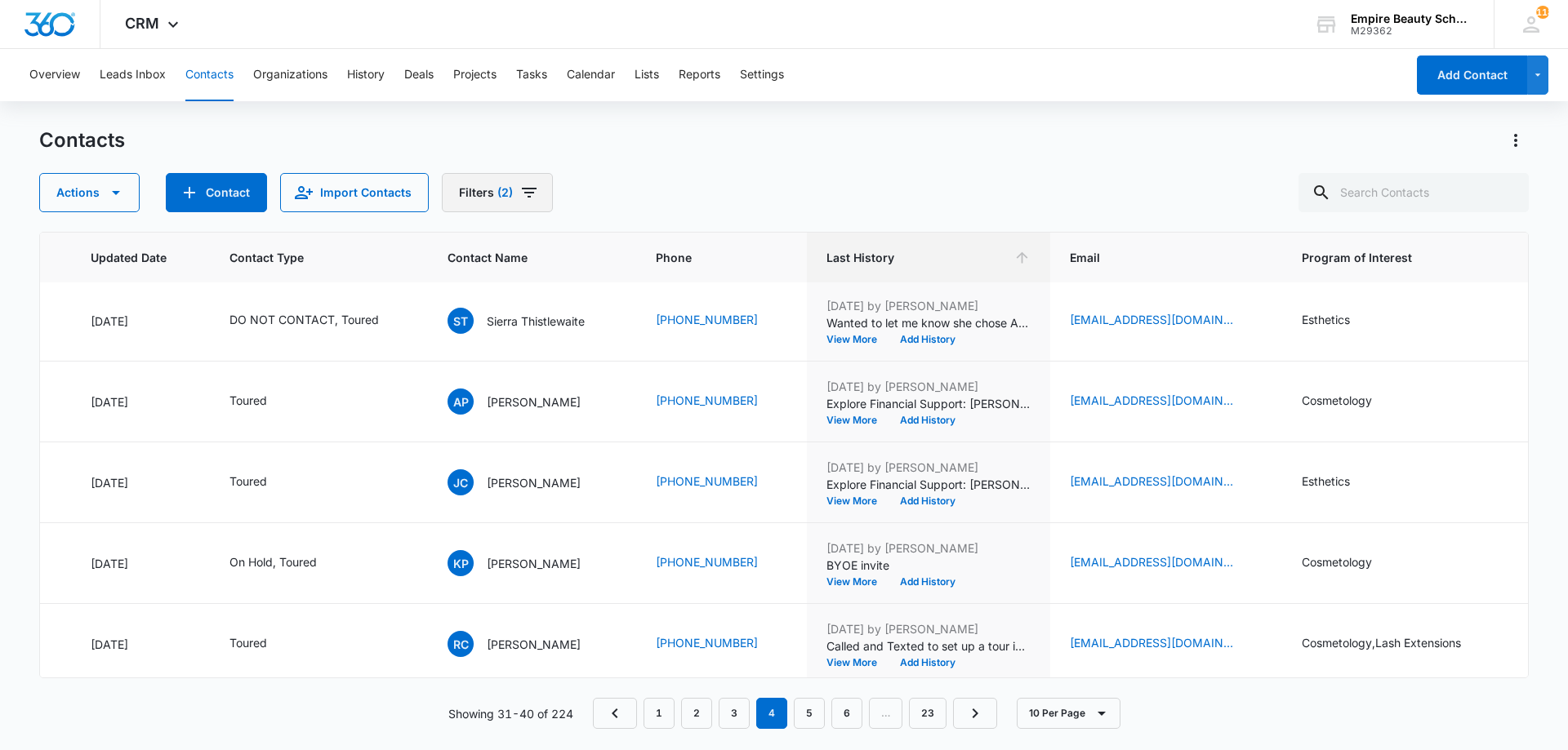
click at [547, 193] on button "Filters (2)" at bounding box center [497, 193] width 111 height 39
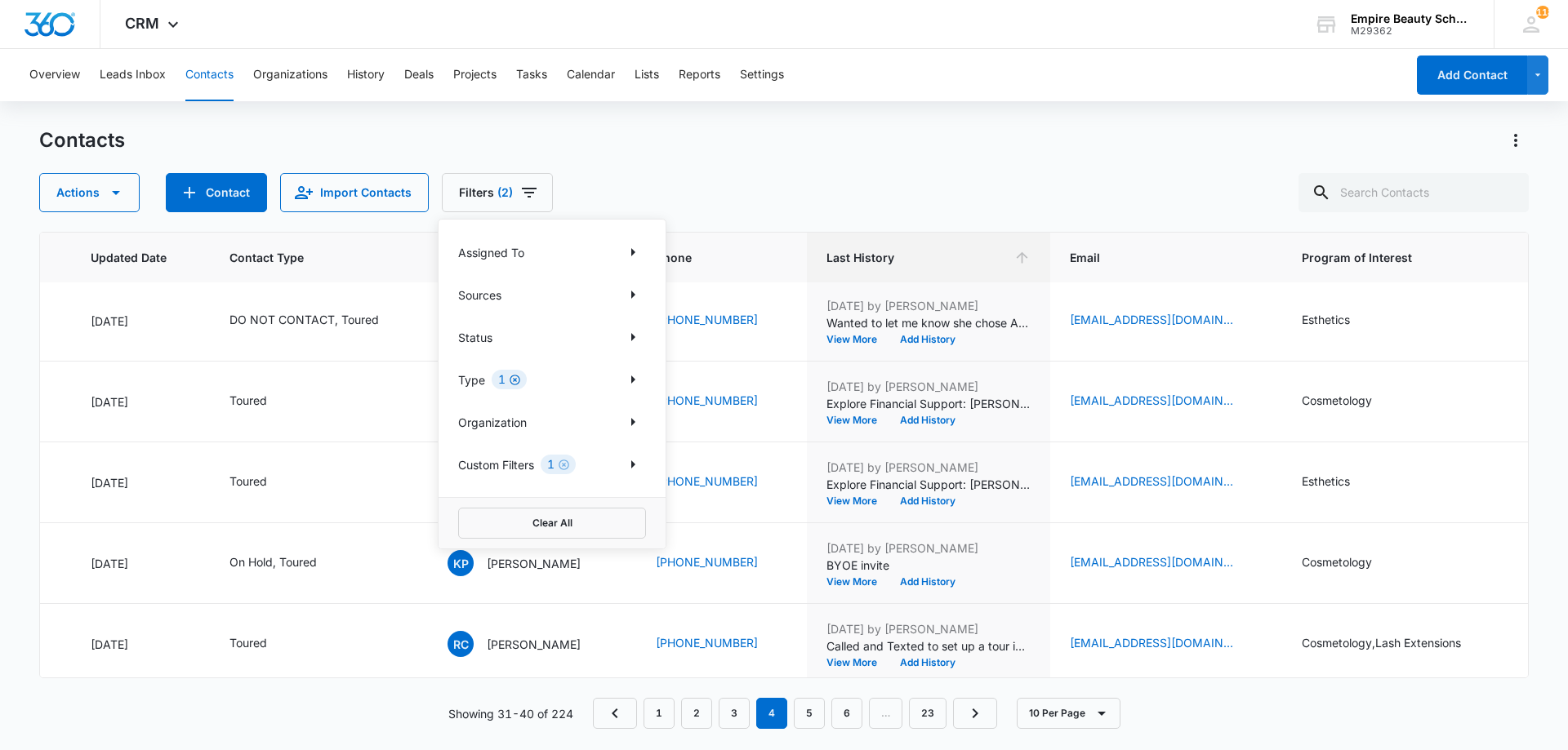
click at [514, 383] on icon "Clear" at bounding box center [515, 380] width 12 height 12
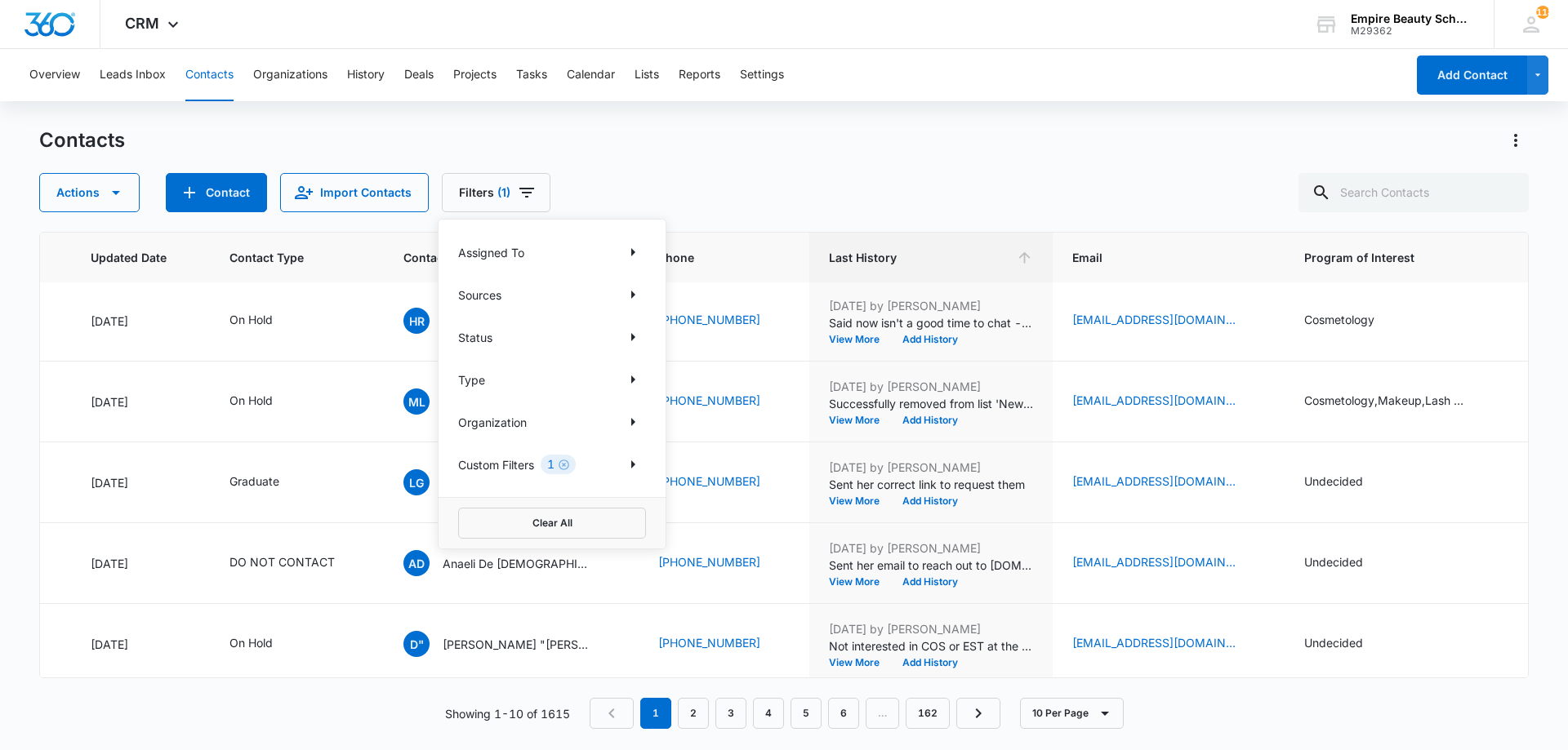
scroll to position [0, 243]
click at [1387, 184] on input "text" at bounding box center [1413, 193] width 230 height 39
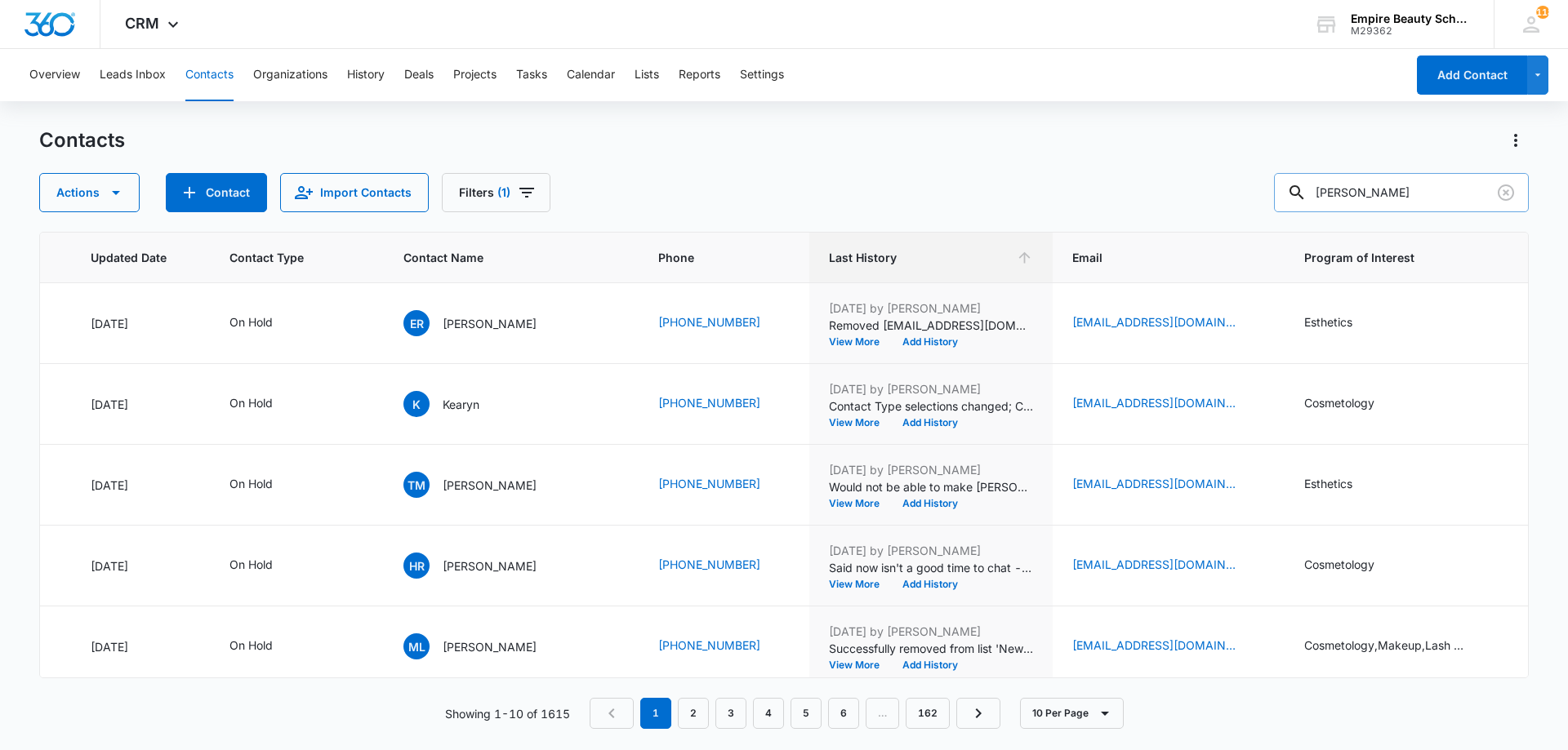
type input "[PERSON_NAME]"
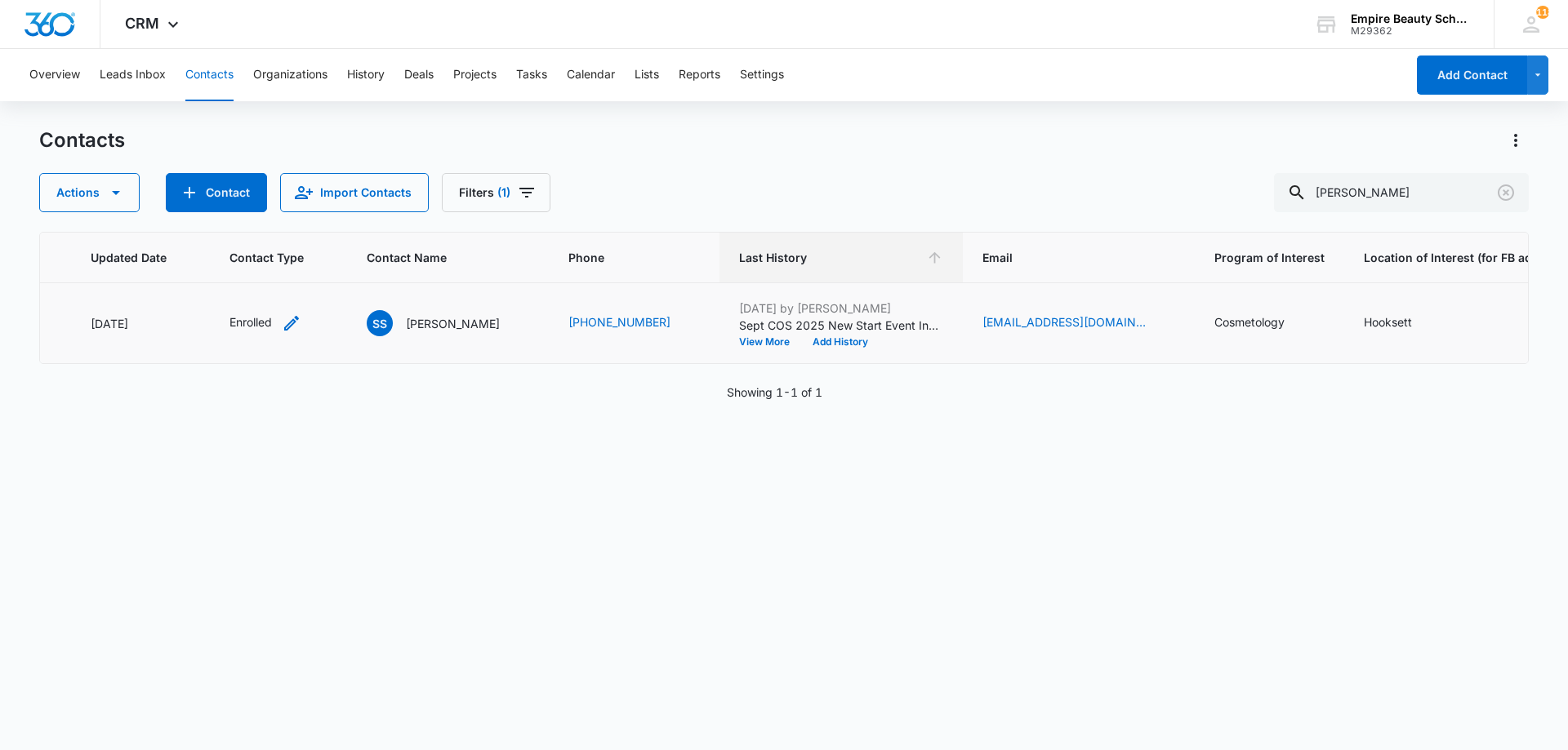
click at [285, 323] on icon "Contact Type - Enrolled - Select to Edit Field" at bounding box center [291, 323] width 20 height 20
click at [264, 223] on icon "Remove Enrolled" at bounding box center [267, 218] width 11 height 12
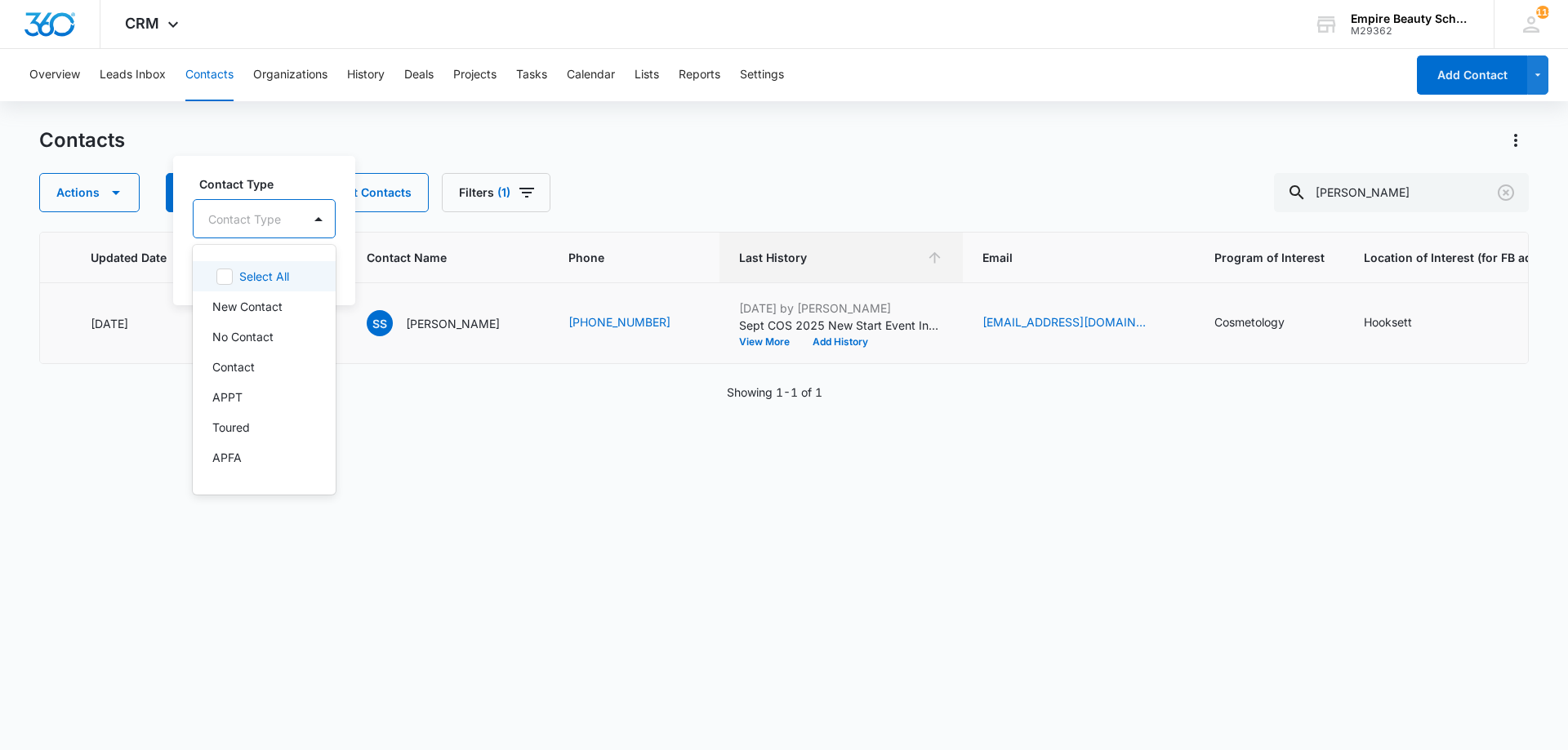
click at [259, 216] on div at bounding box center [245, 219] width 73 height 20
drag, startPoint x: 264, startPoint y: 335, endPoint x: 429, endPoint y: 633, distance: 340.6
click at [443, 645] on div "ID Created Date Updated Date Contact Type Contact Name Phone Last History Email…" at bounding box center [783, 480] width 1489 height 497
click at [266, 374] on p "NO START" at bounding box center [241, 373] width 58 height 17
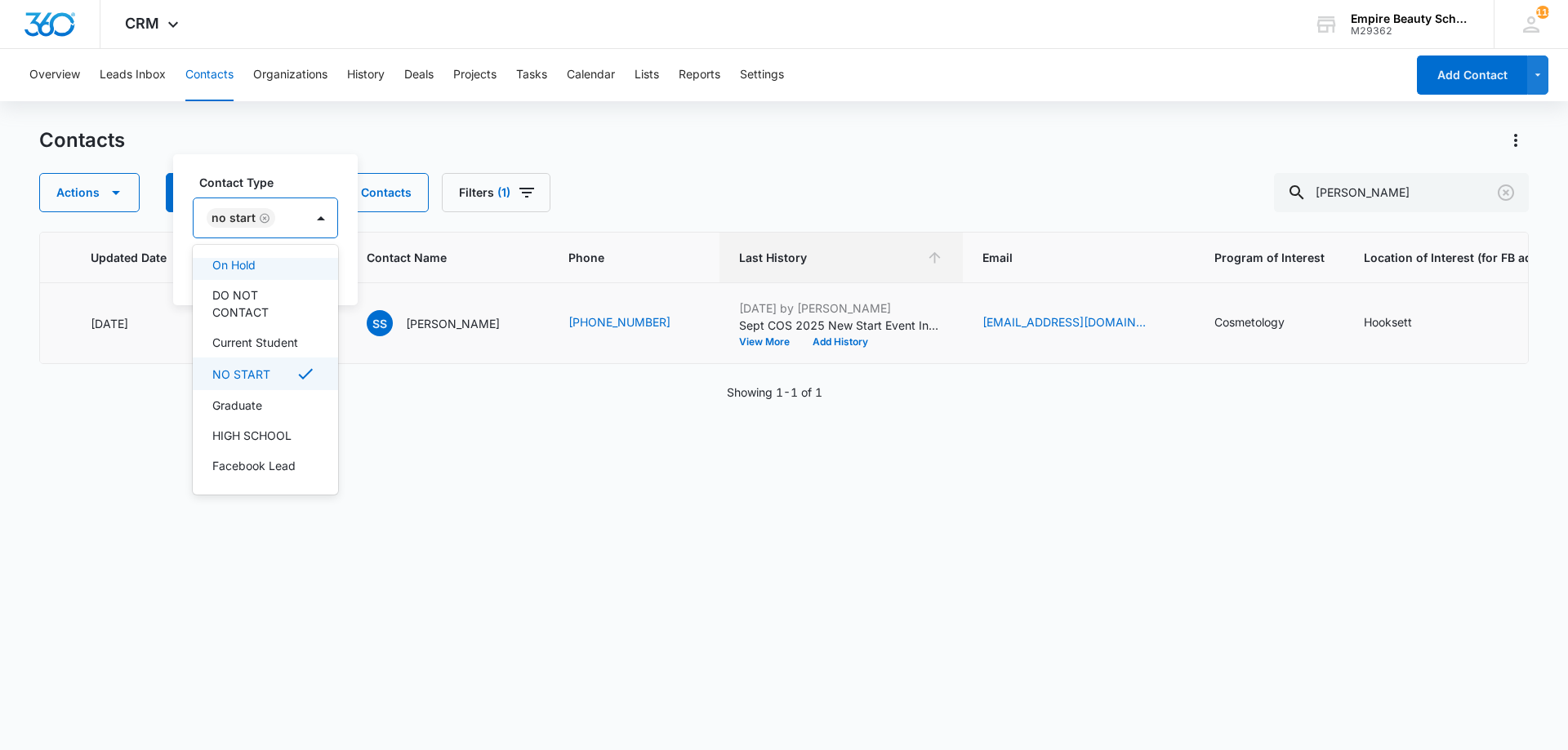
click at [303, 194] on div "Contact Type option NO START, selected. 16 results available. Use Up and Down t…" at bounding box center [265, 206] width 145 height 65
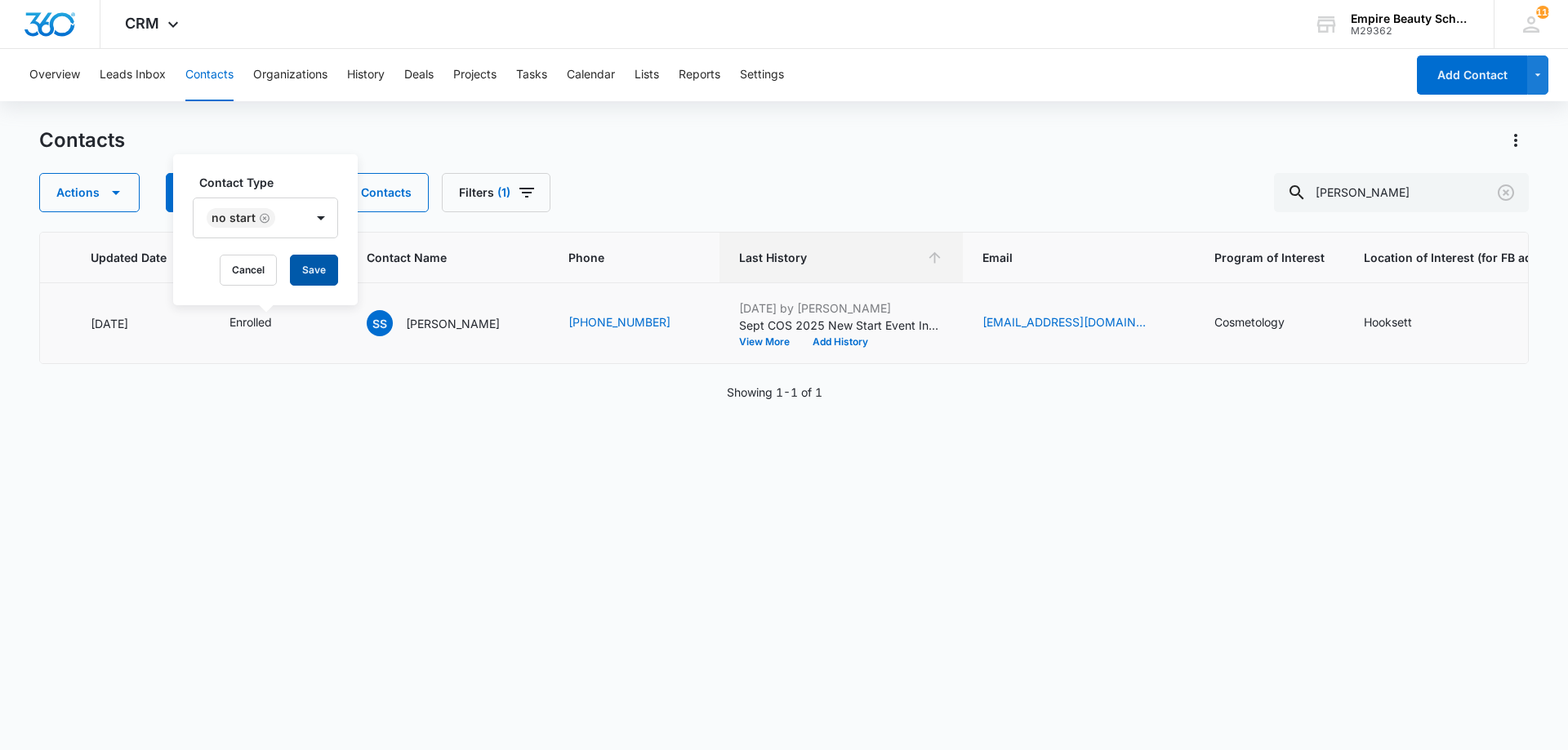
click at [313, 260] on button "Save" at bounding box center [313, 270] width 48 height 31
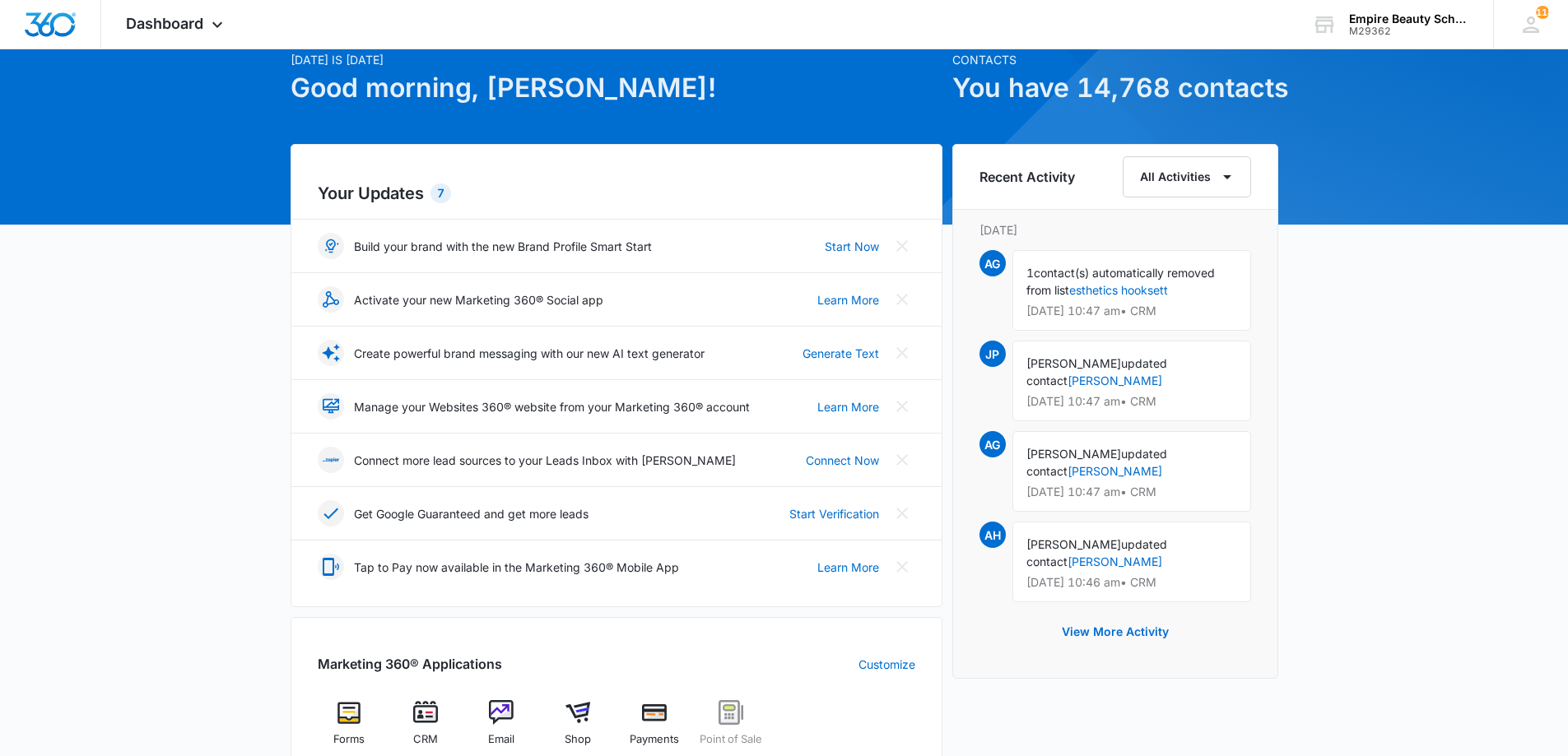
scroll to position [247, 0]
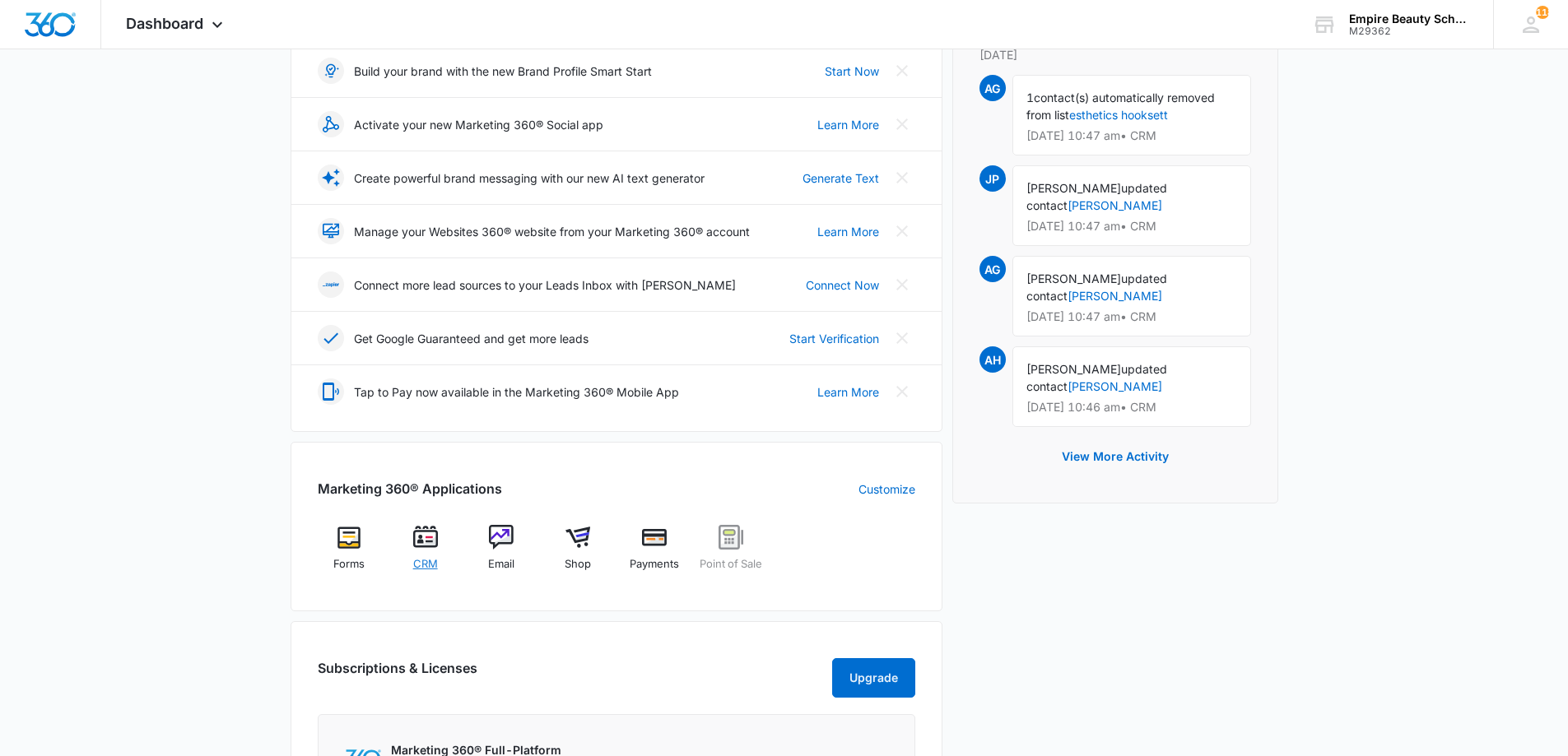
click at [415, 545] on img at bounding box center [426, 537] width 25 height 25
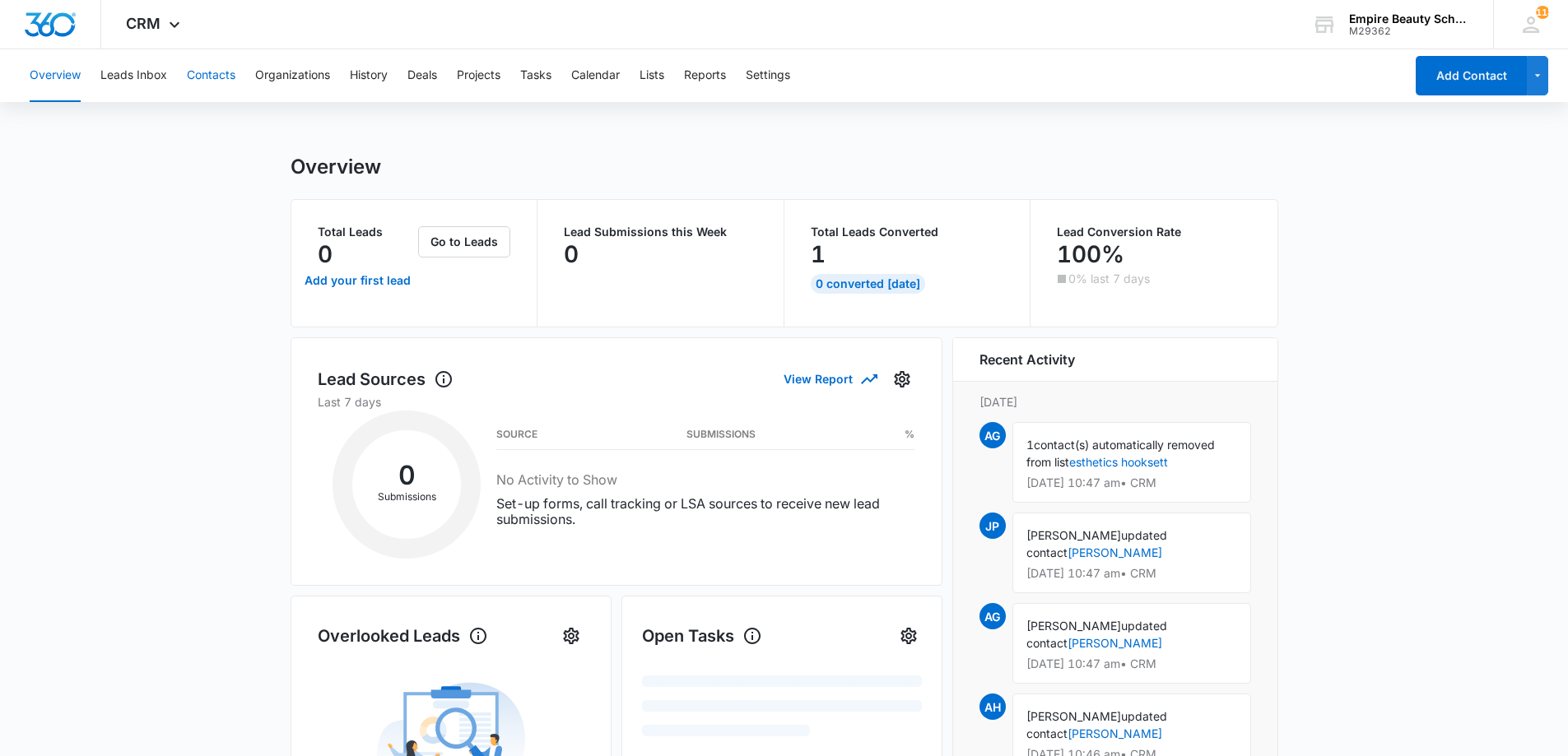
click at [233, 72] on button "Contacts" at bounding box center [211, 76] width 49 height 53
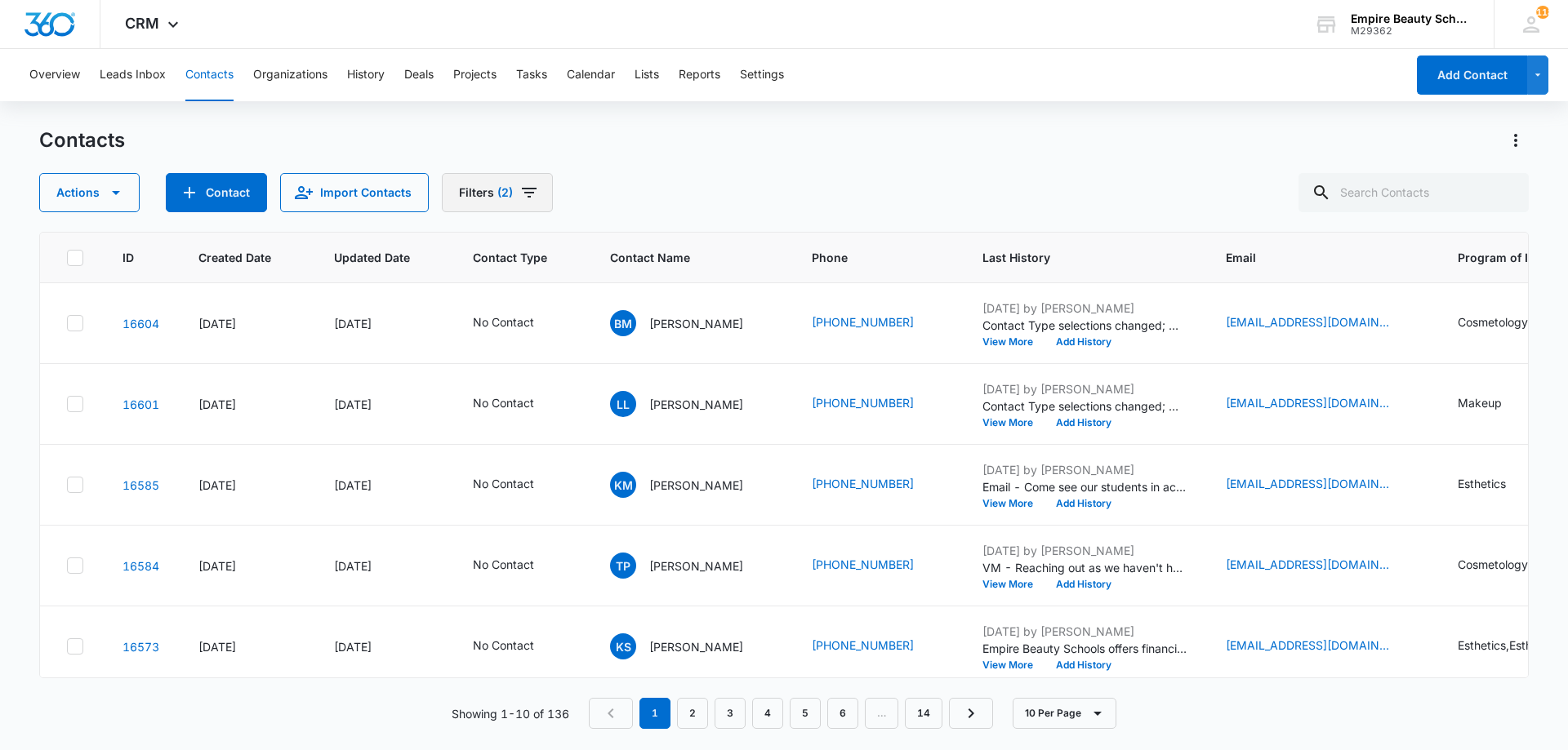
click at [538, 189] on button "Filters (2)" at bounding box center [497, 193] width 111 height 39
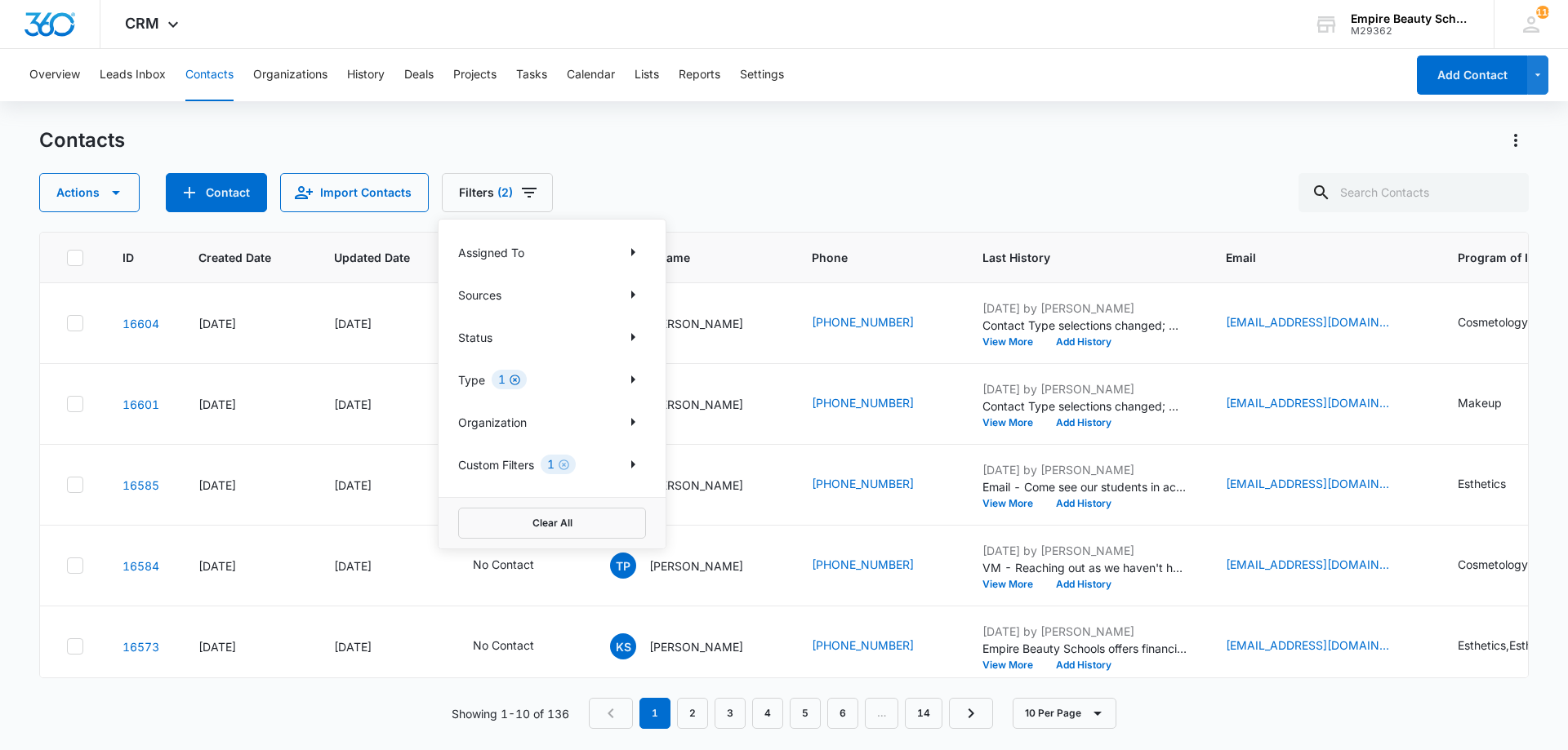
click at [517, 383] on icon "Clear" at bounding box center [515, 380] width 12 height 12
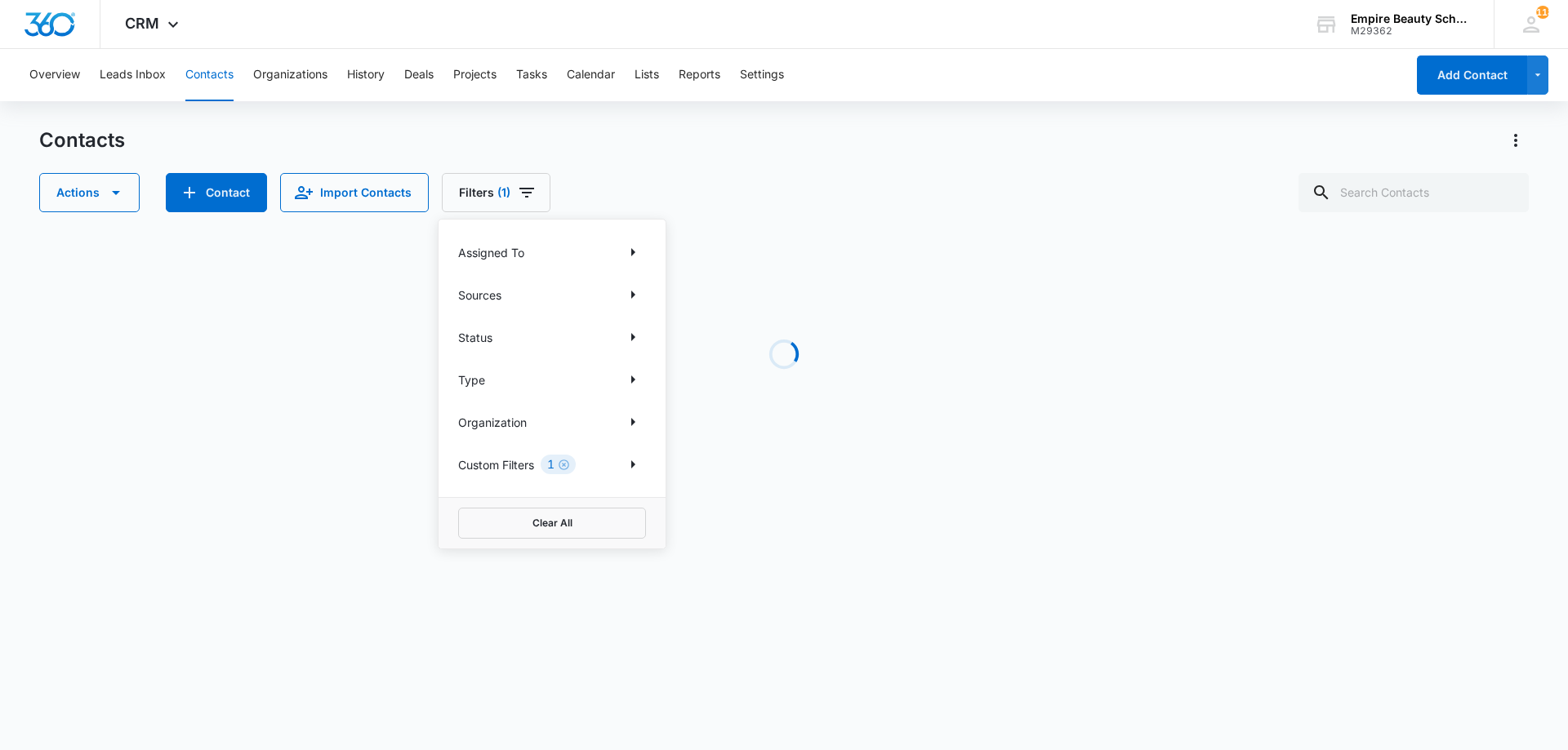
click at [681, 185] on div "Actions Contact Import Contacts Filters (1) Assigned To Sources Status Type Org…" at bounding box center [783, 193] width 1489 height 39
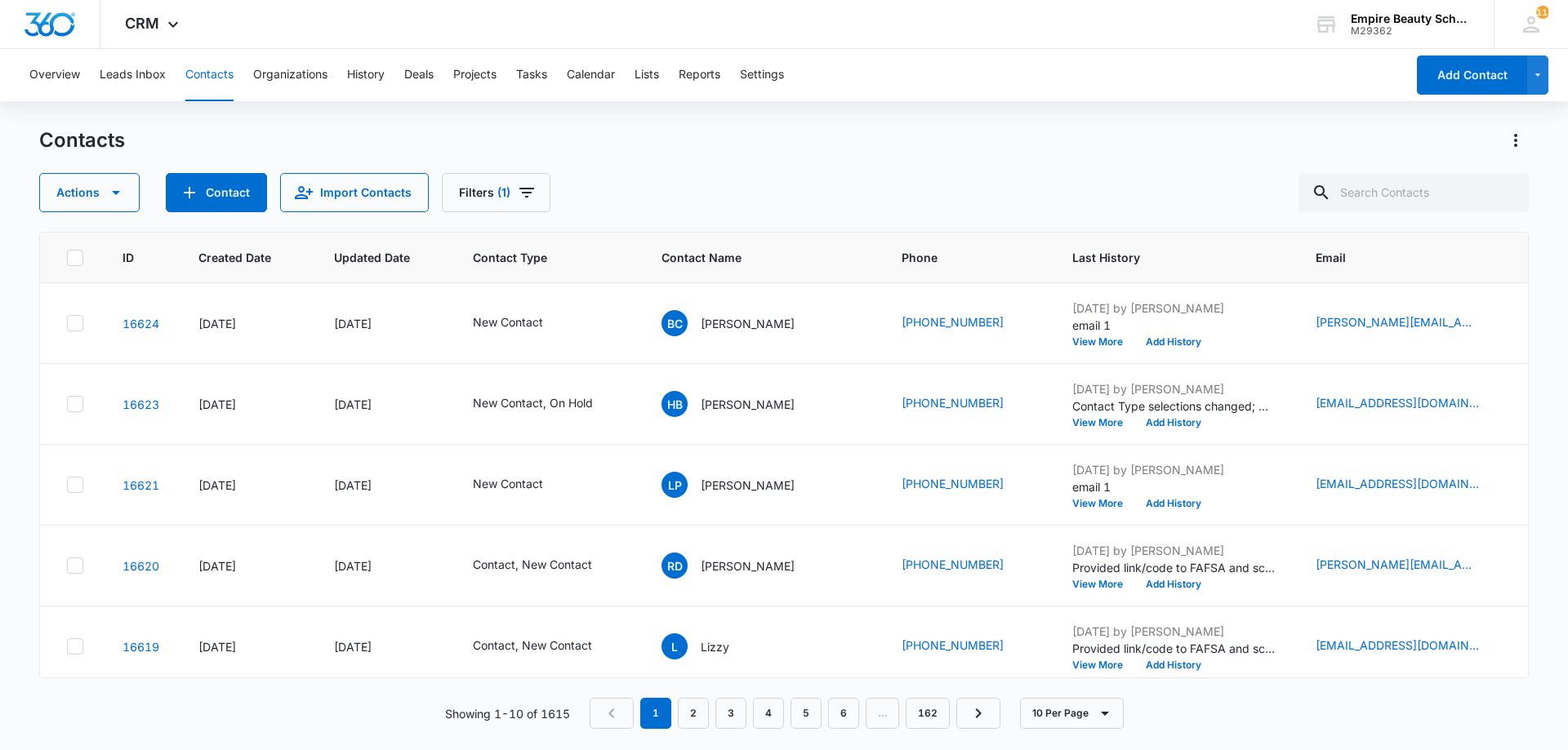
click at [813, 171] on div "Contacts Actions Contact Import Contacts Filters (1)" at bounding box center [783, 170] width 1489 height 85
click at [525, 202] on span "Filters" at bounding box center [527, 192] width 20 height 20
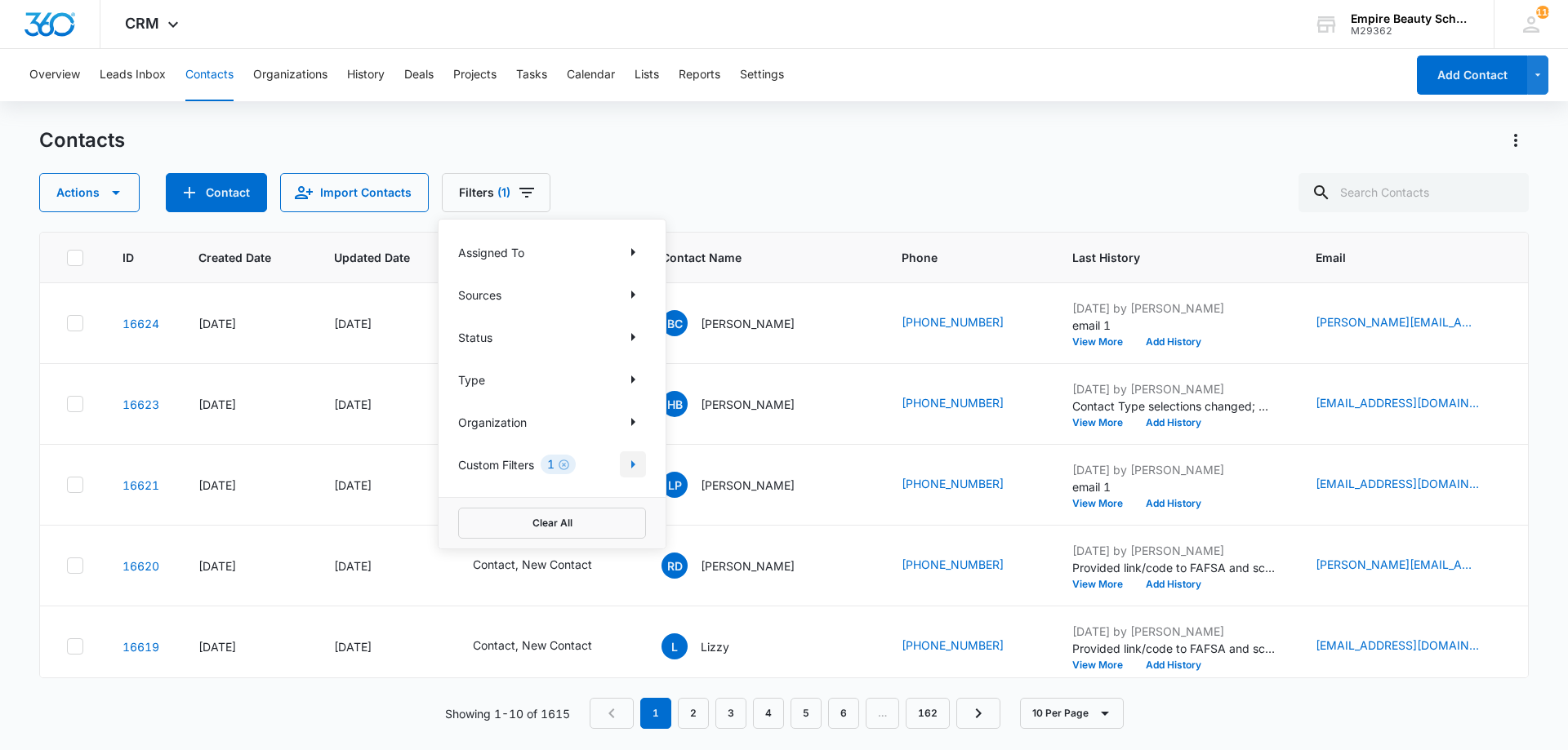
click at [644, 465] on button "Show Custom Filters filters" at bounding box center [633, 465] width 26 height 26
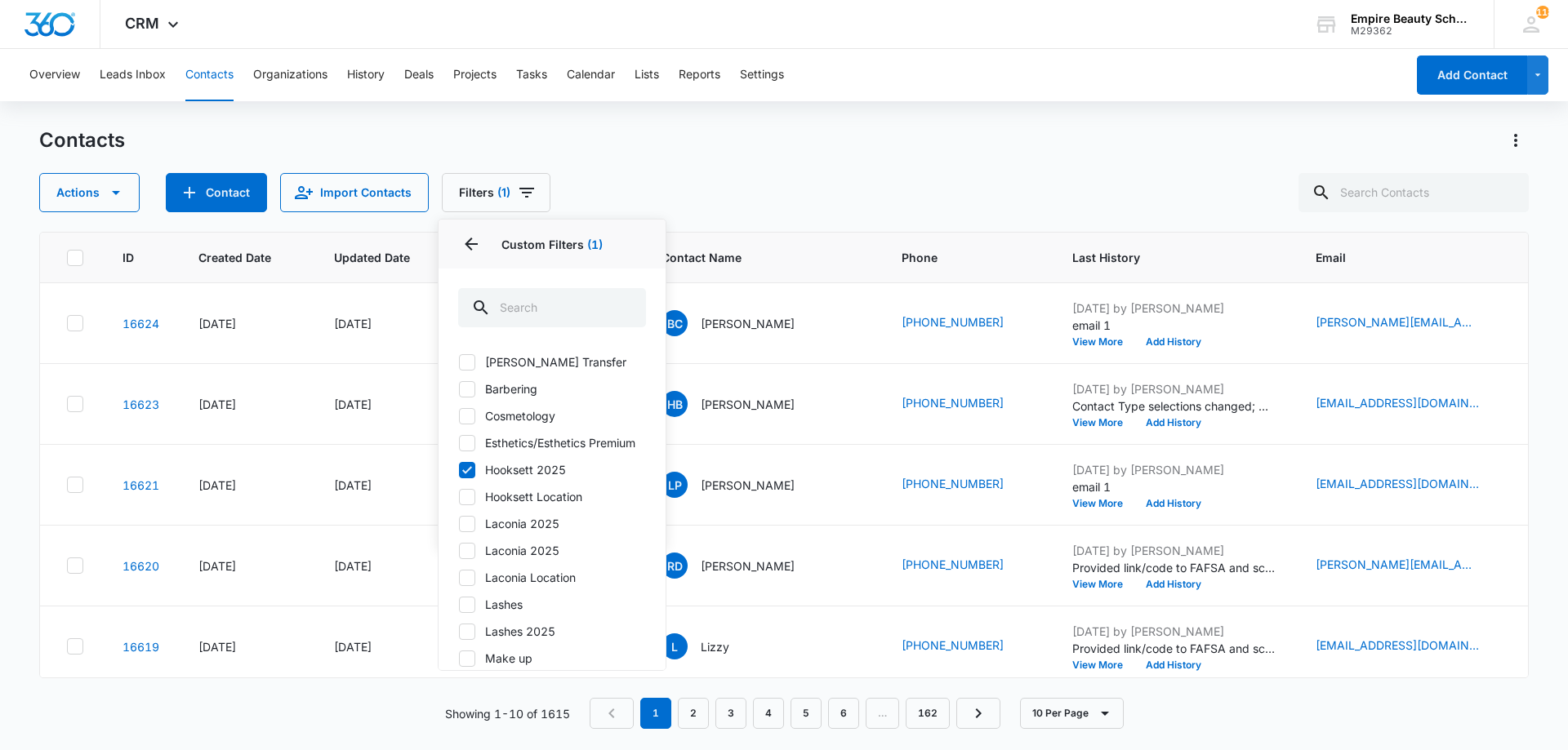
click at [795, 177] on div "Actions Contact Import Contacts Filters (1) Assigned To Sources Status Type Org…" at bounding box center [783, 193] width 1489 height 39
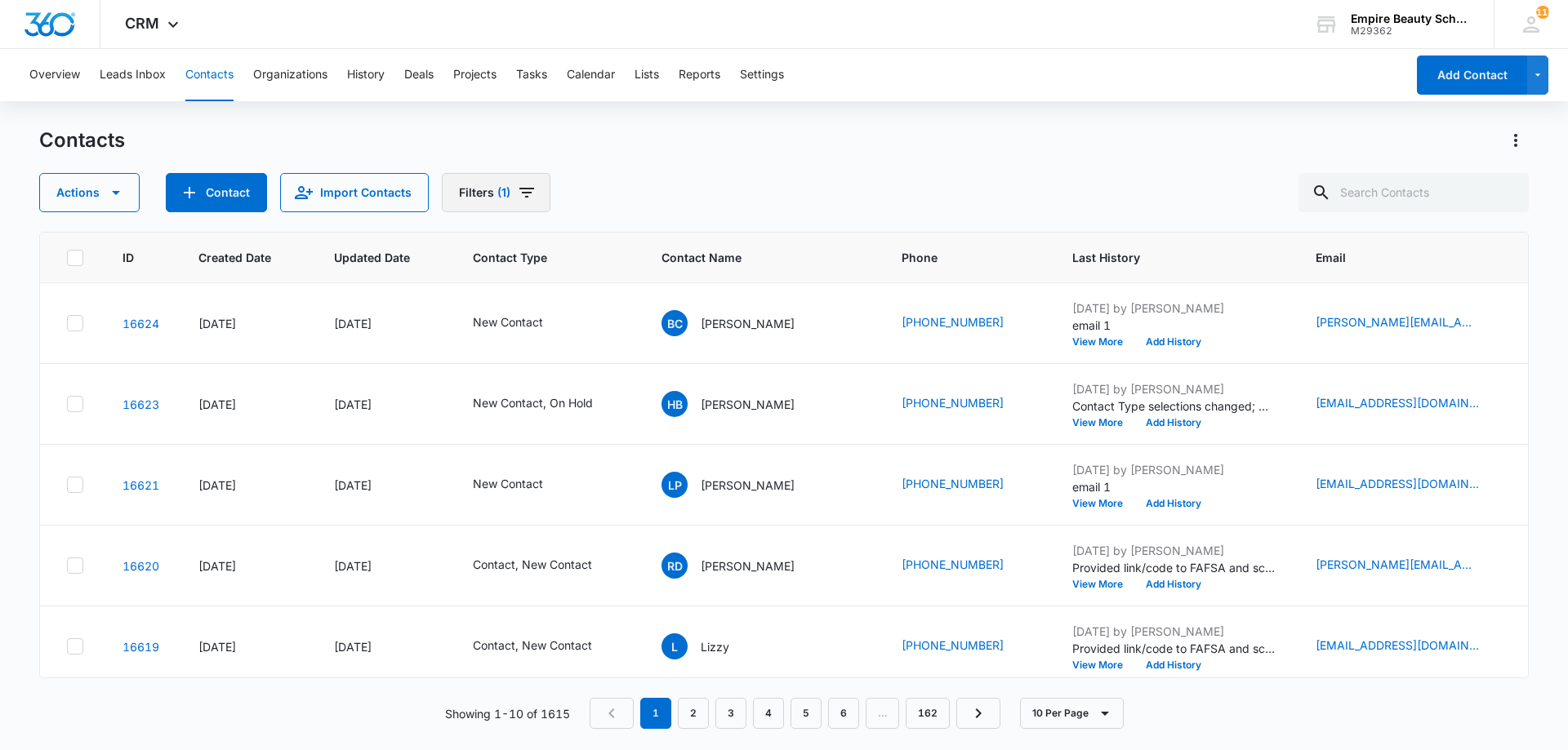
click at [510, 191] on button "Filters (1)" at bounding box center [496, 193] width 109 height 39
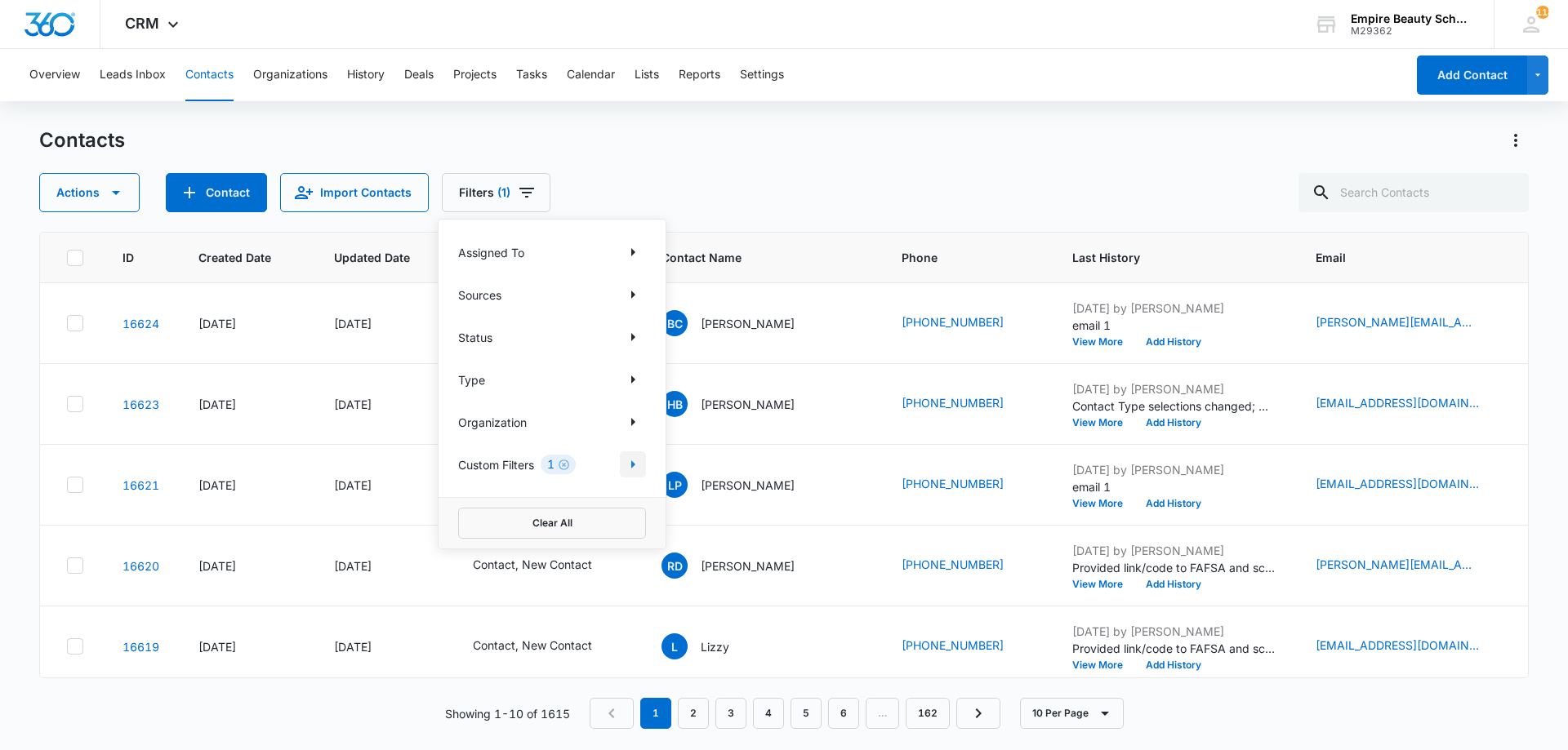
click at [633, 456] on icon "Show Custom Filters filters" at bounding box center [633, 464] width 20 height 20
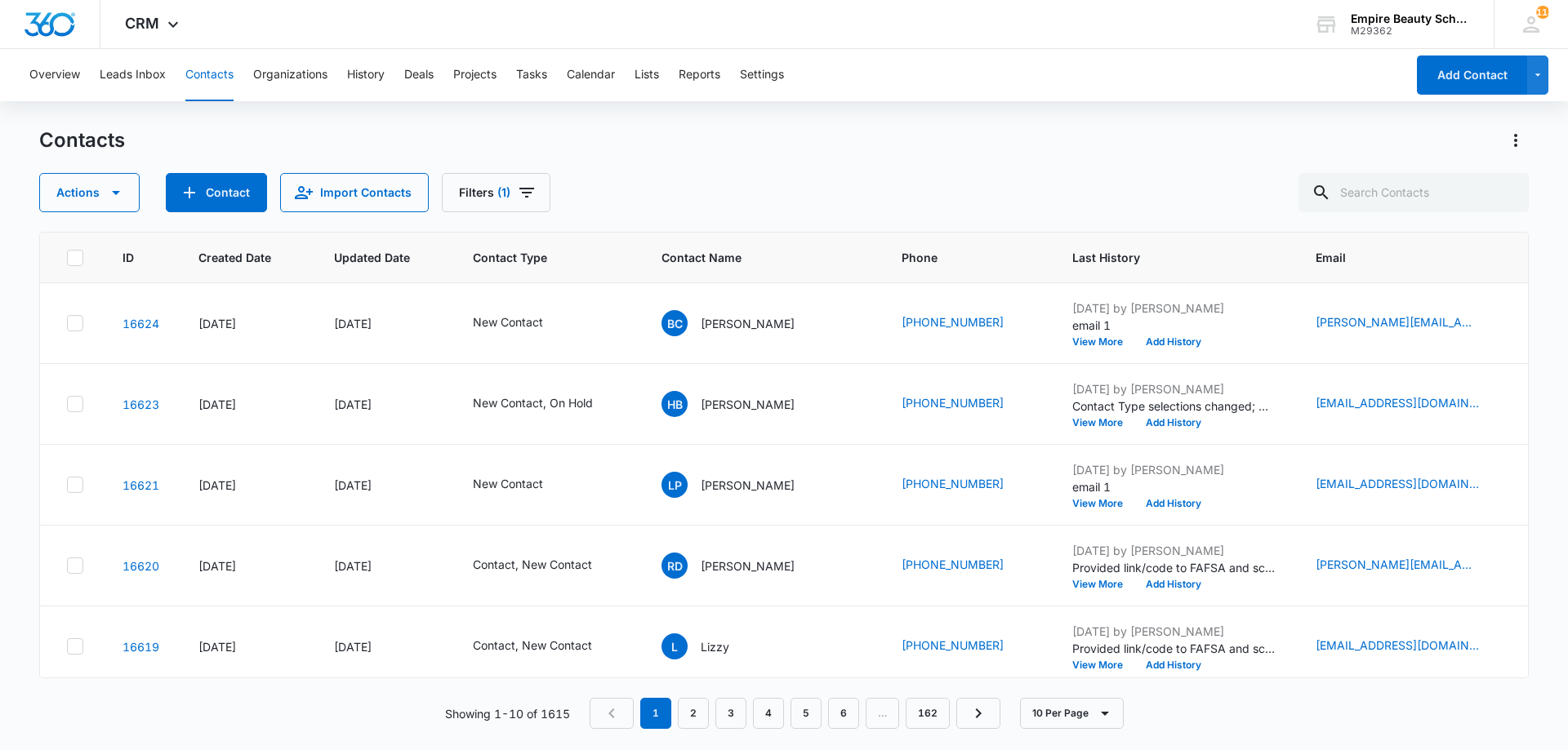
drag, startPoint x: 723, startPoint y: 171, endPoint x: 580, endPoint y: 199, distance: 145.7
click at [723, 173] on div "Contacts Actions Contact Import Contacts Filters (1)" at bounding box center [783, 170] width 1489 height 85
click at [544, 200] on button "Filters (1)" at bounding box center [496, 193] width 109 height 39
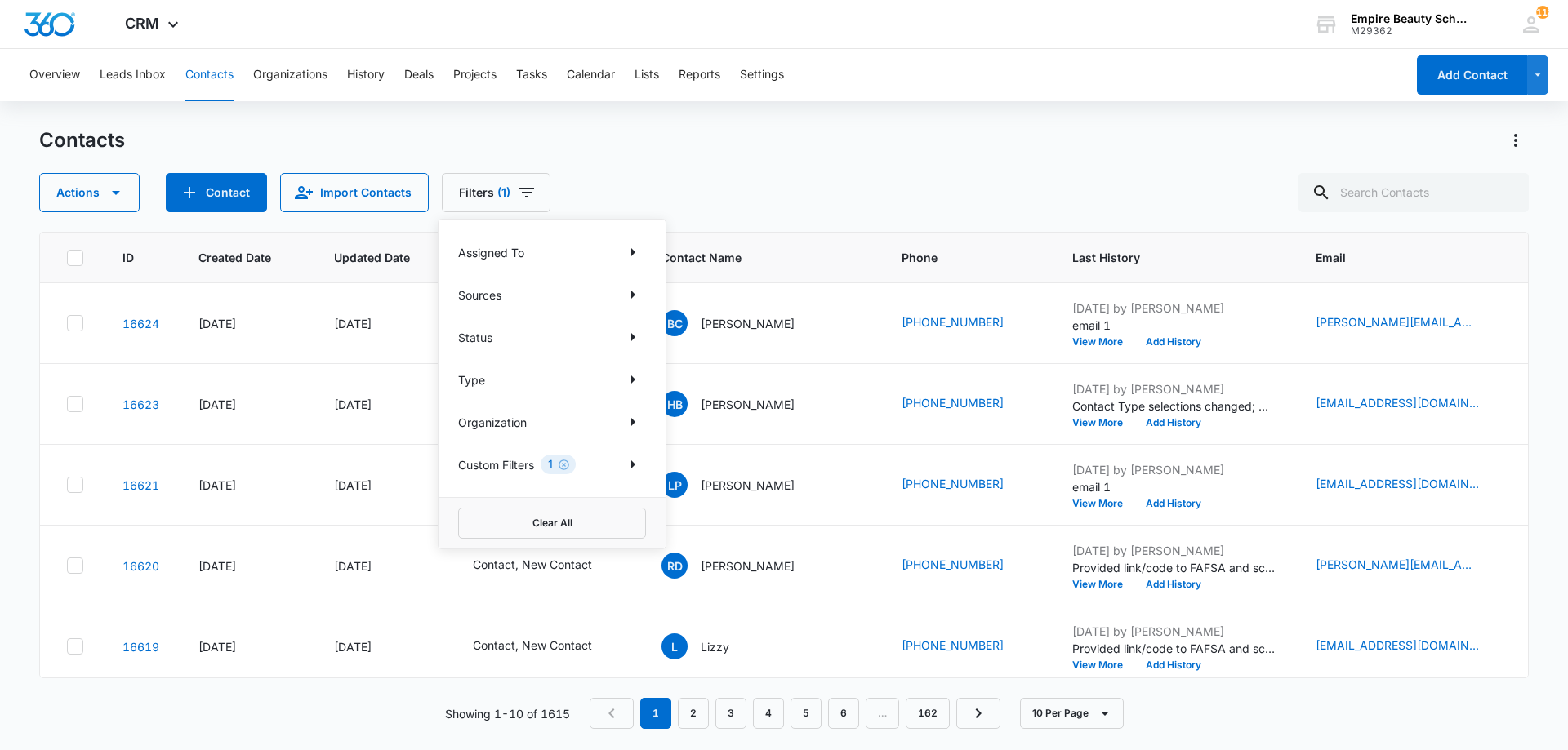
click at [855, 166] on div "Contacts Actions Contact Import Contacts Filters (1) Assigned To Sources Status…" at bounding box center [783, 170] width 1489 height 85
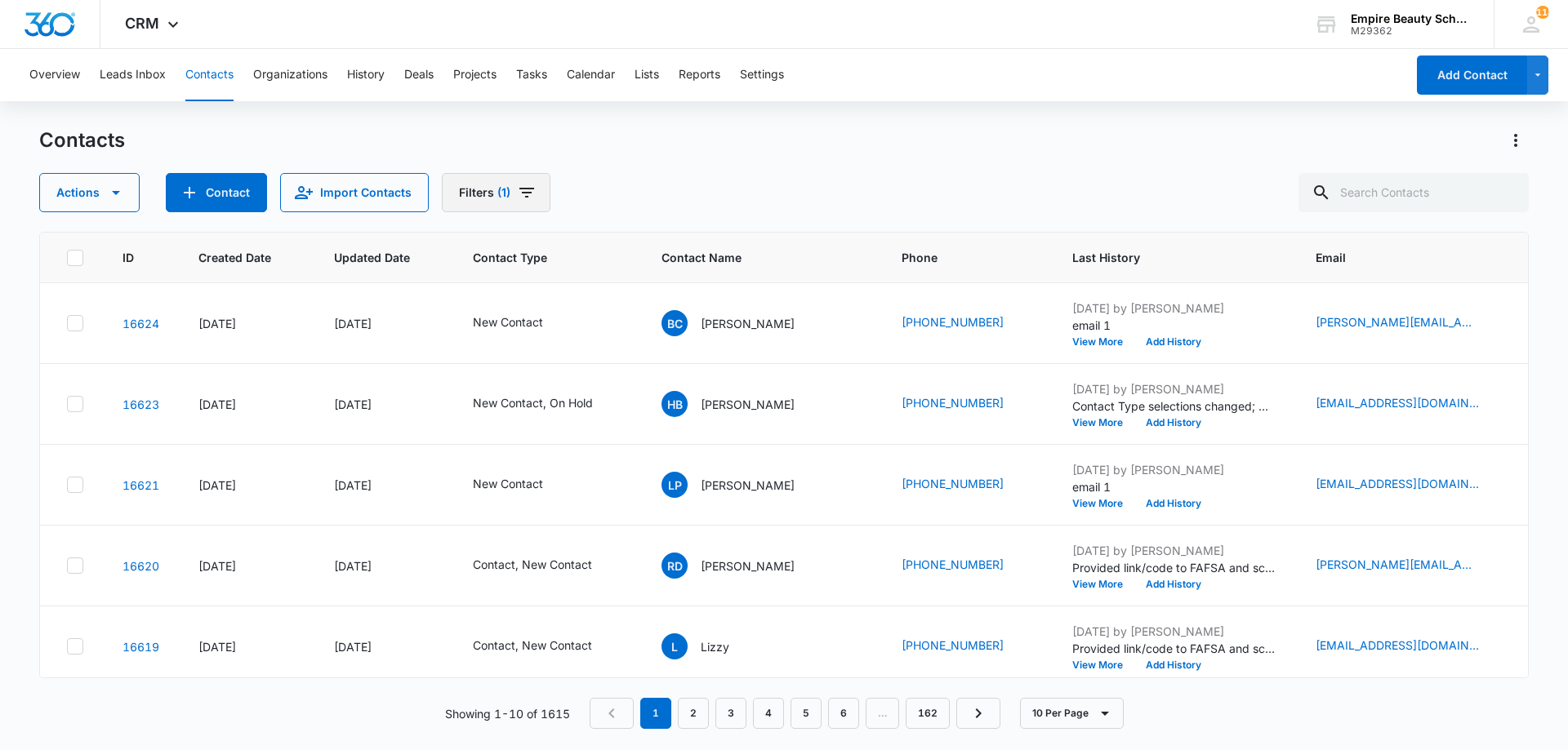
click at [484, 183] on button "Filters (1)" at bounding box center [496, 193] width 109 height 39
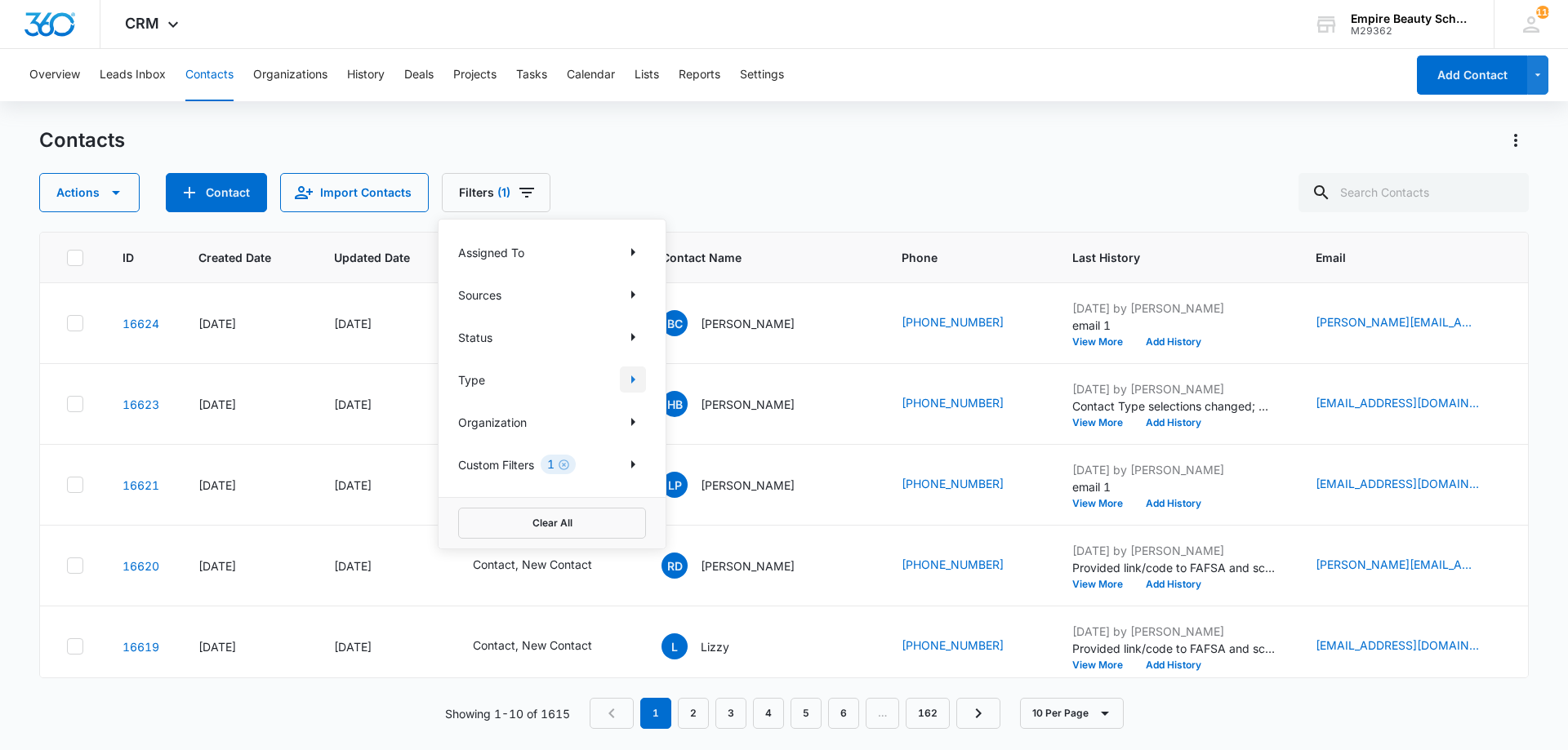
click at [629, 379] on icon "Show Type filters" at bounding box center [633, 379] width 20 height 20
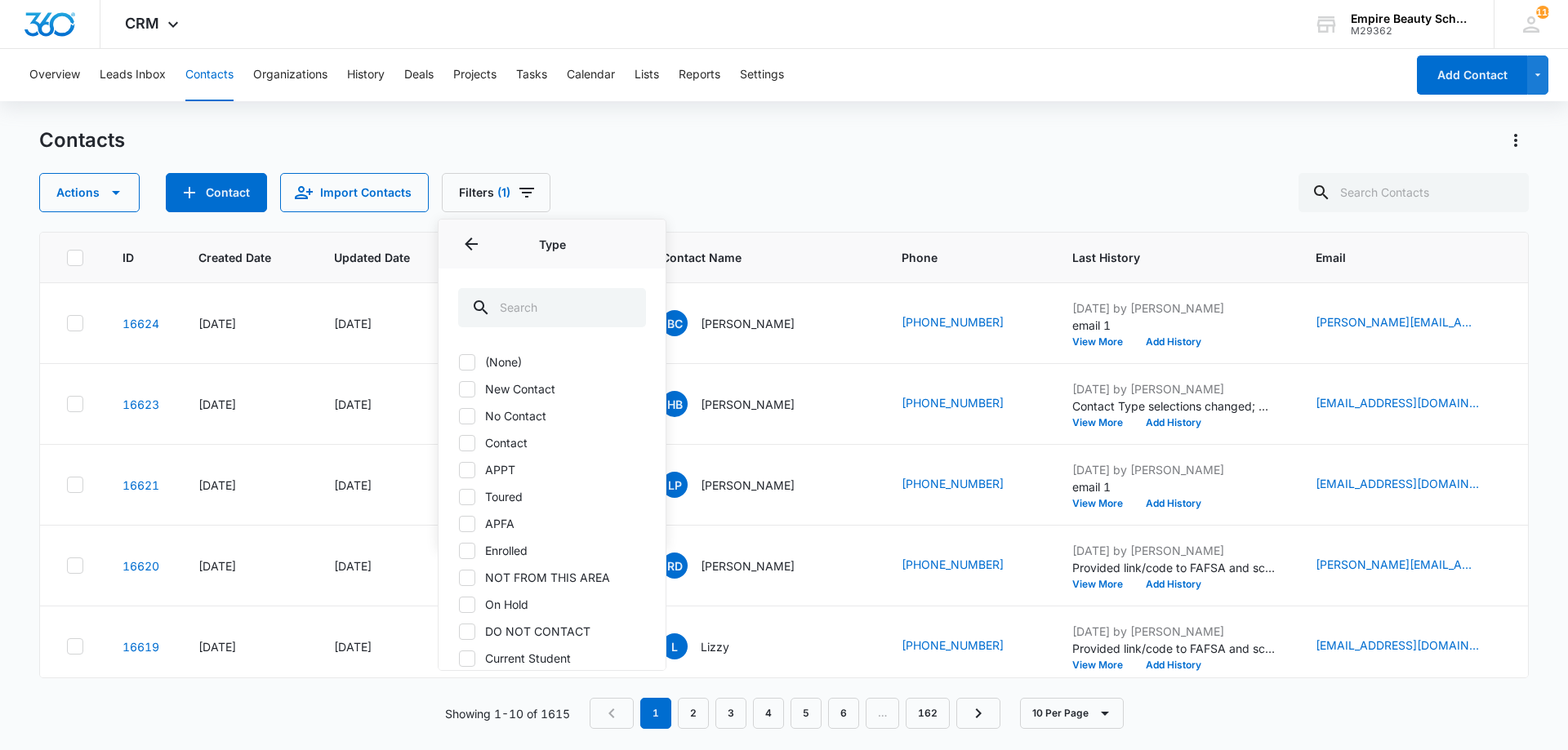
click at [488, 417] on label "No Contact" at bounding box center [551, 416] width 188 height 17
click at [459, 416] on input "No Contact" at bounding box center [458, 415] width 1 height 1
checkbox input "true"
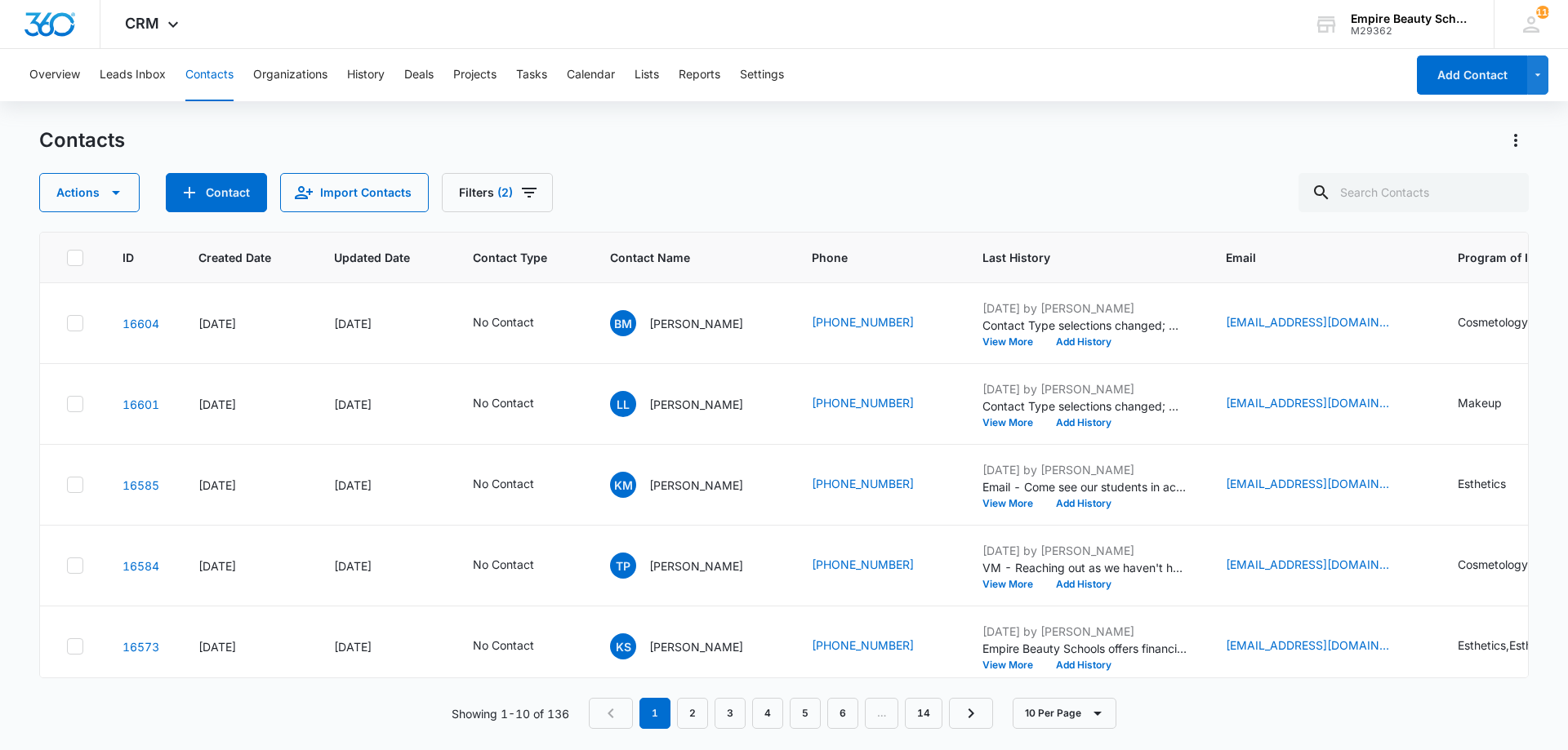
click at [759, 222] on div "Contacts Actions Contact Import Contacts Filters (2) ID Created Date Updated Da…" at bounding box center [783, 438] width 1489 height 622
click at [519, 198] on icon "Filters" at bounding box center [528, 192] width 20 height 20
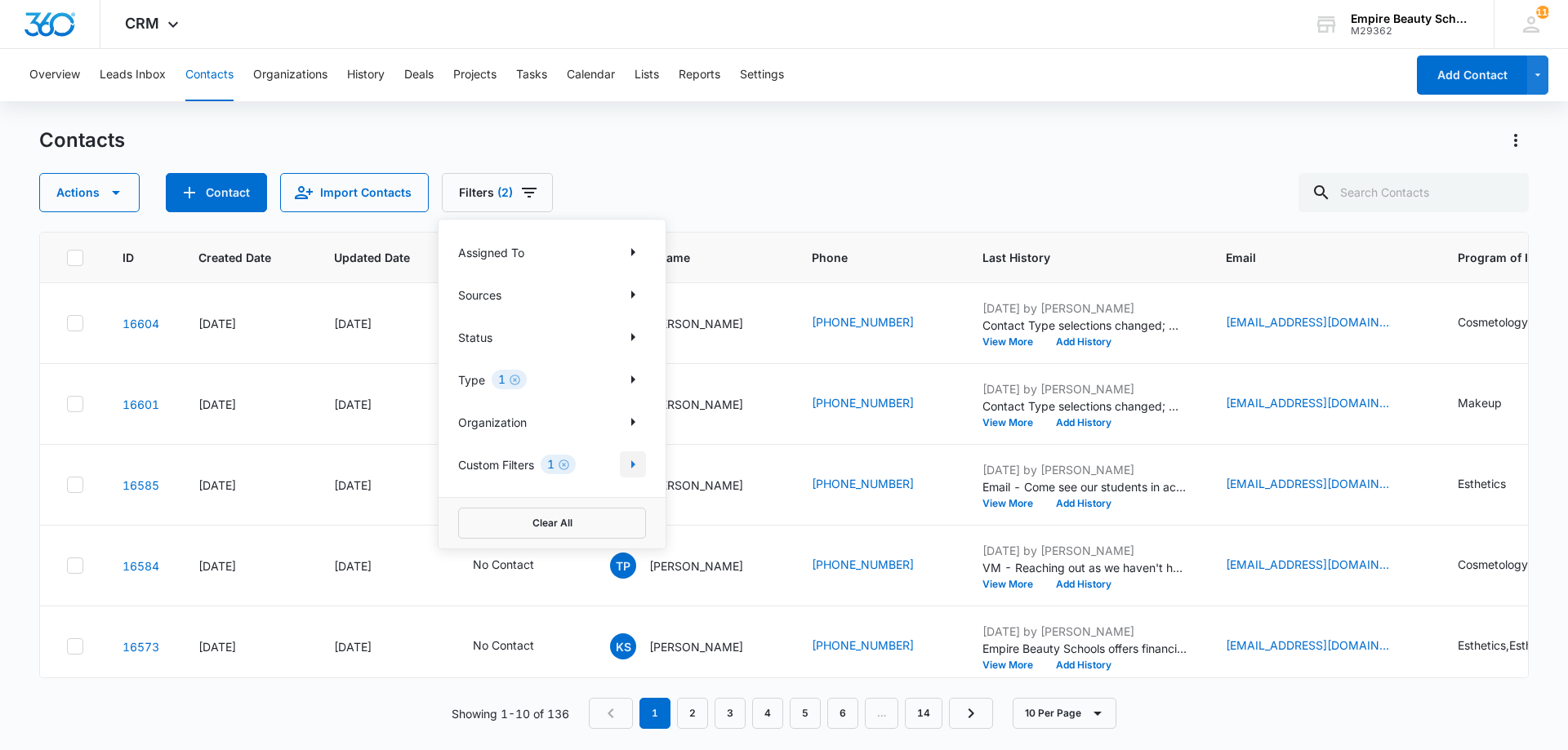
click at [635, 473] on icon "Show Custom Filters filters" at bounding box center [633, 464] width 20 height 20
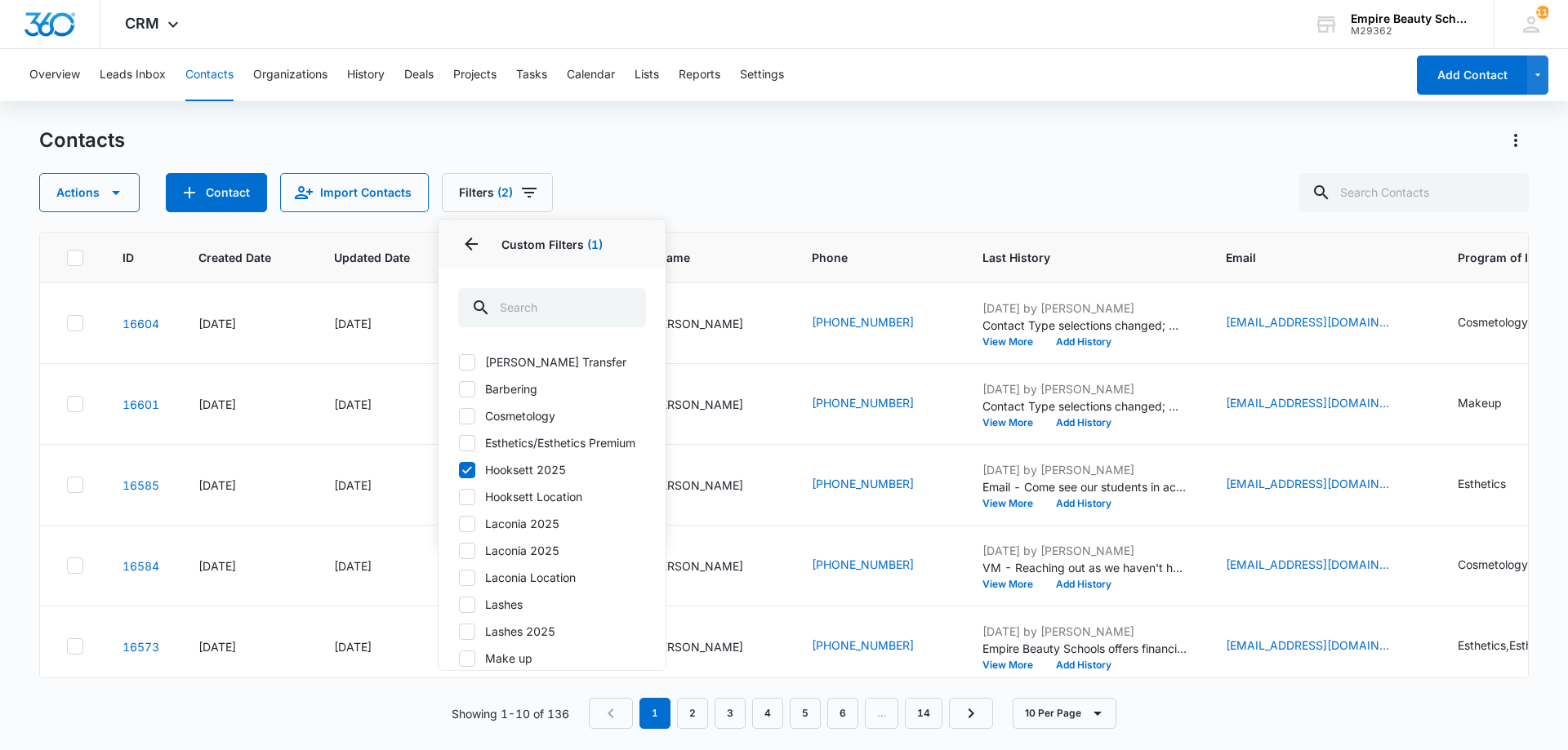
click at [790, 213] on div "Contacts Actions Contact Import Contacts Filters (2) Assigned To Sources Status…" at bounding box center [783, 438] width 1489 height 622
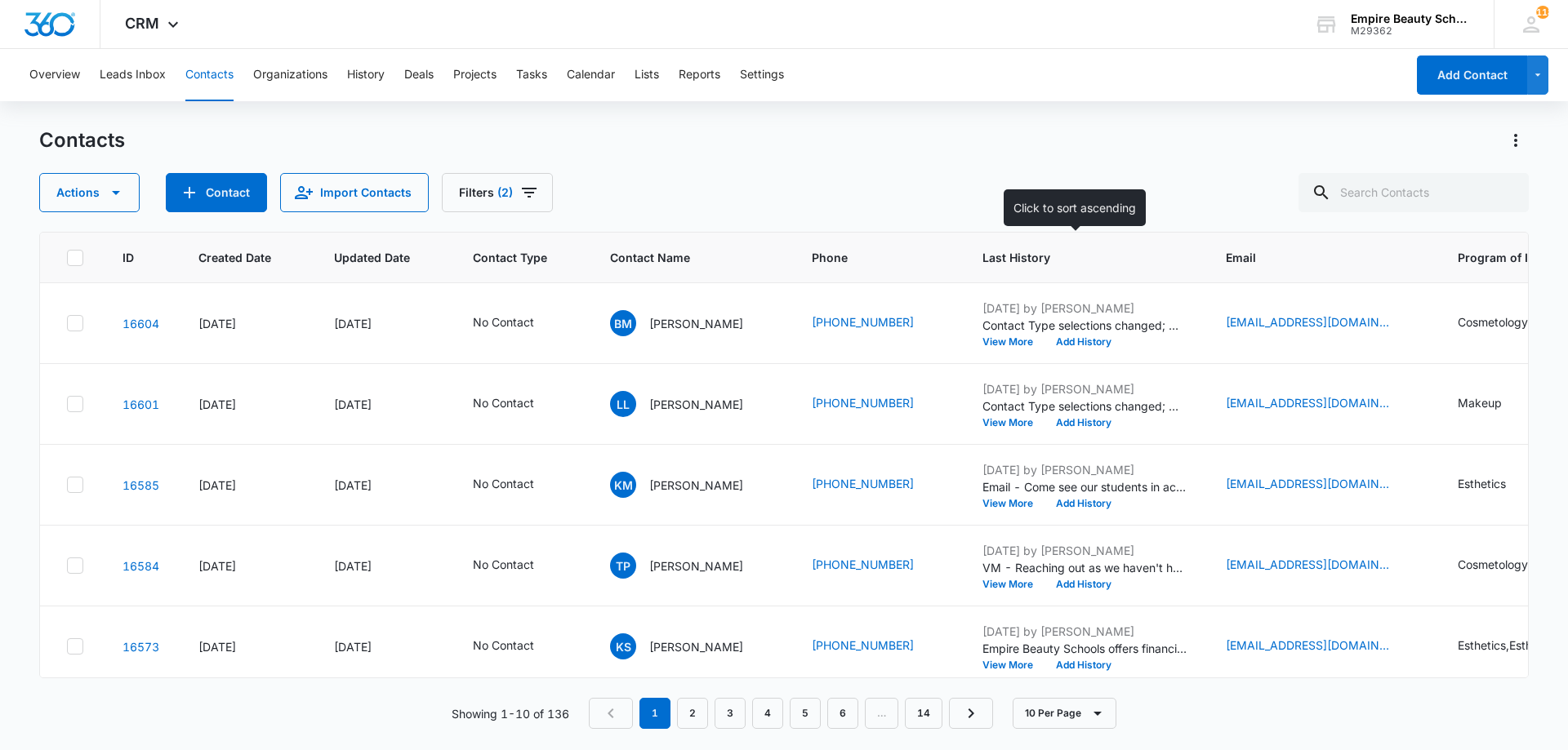
click at [1045, 266] on th "Last History" at bounding box center [1084, 258] width 243 height 51
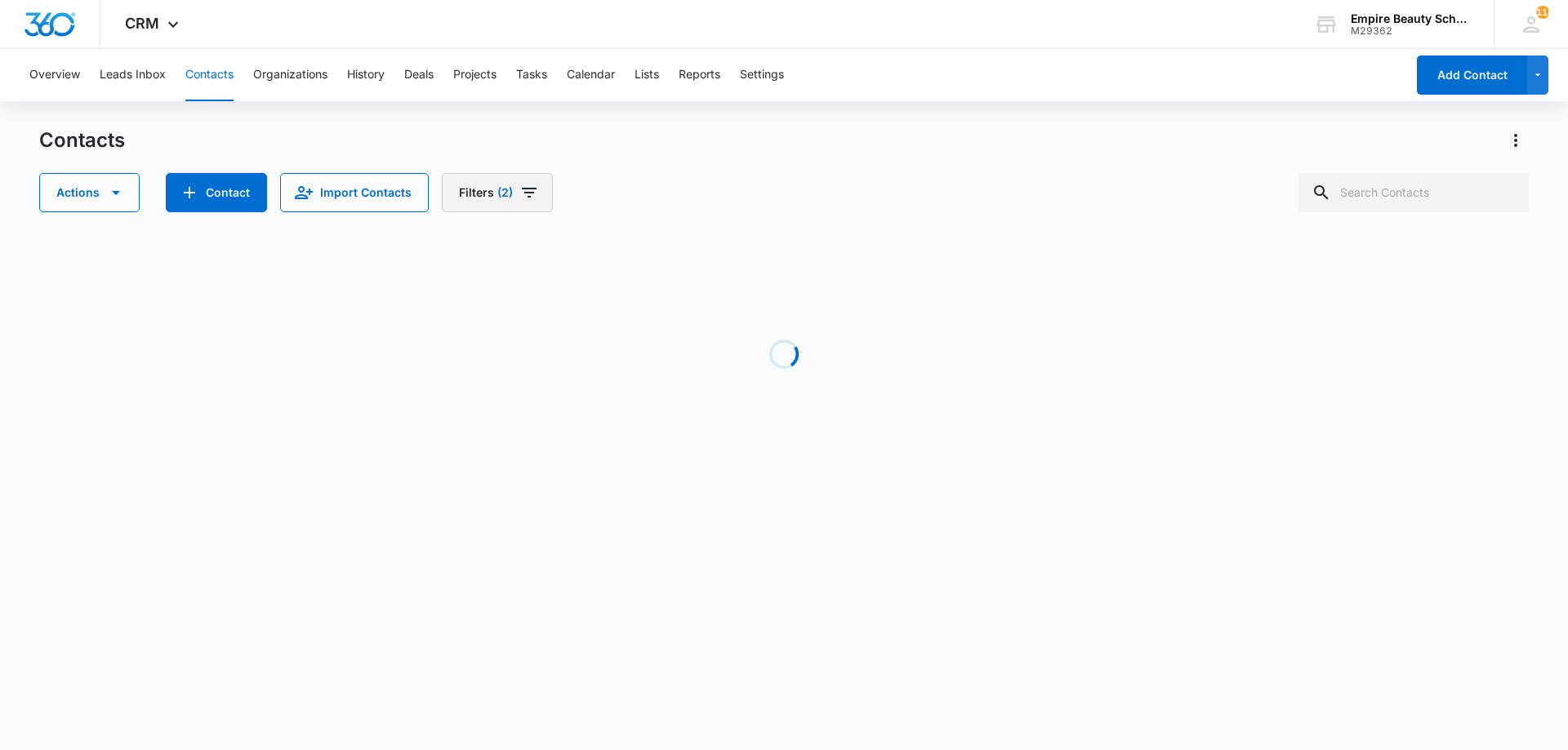
click at [527, 199] on icon "Filters" at bounding box center [528, 192] width 20 height 20
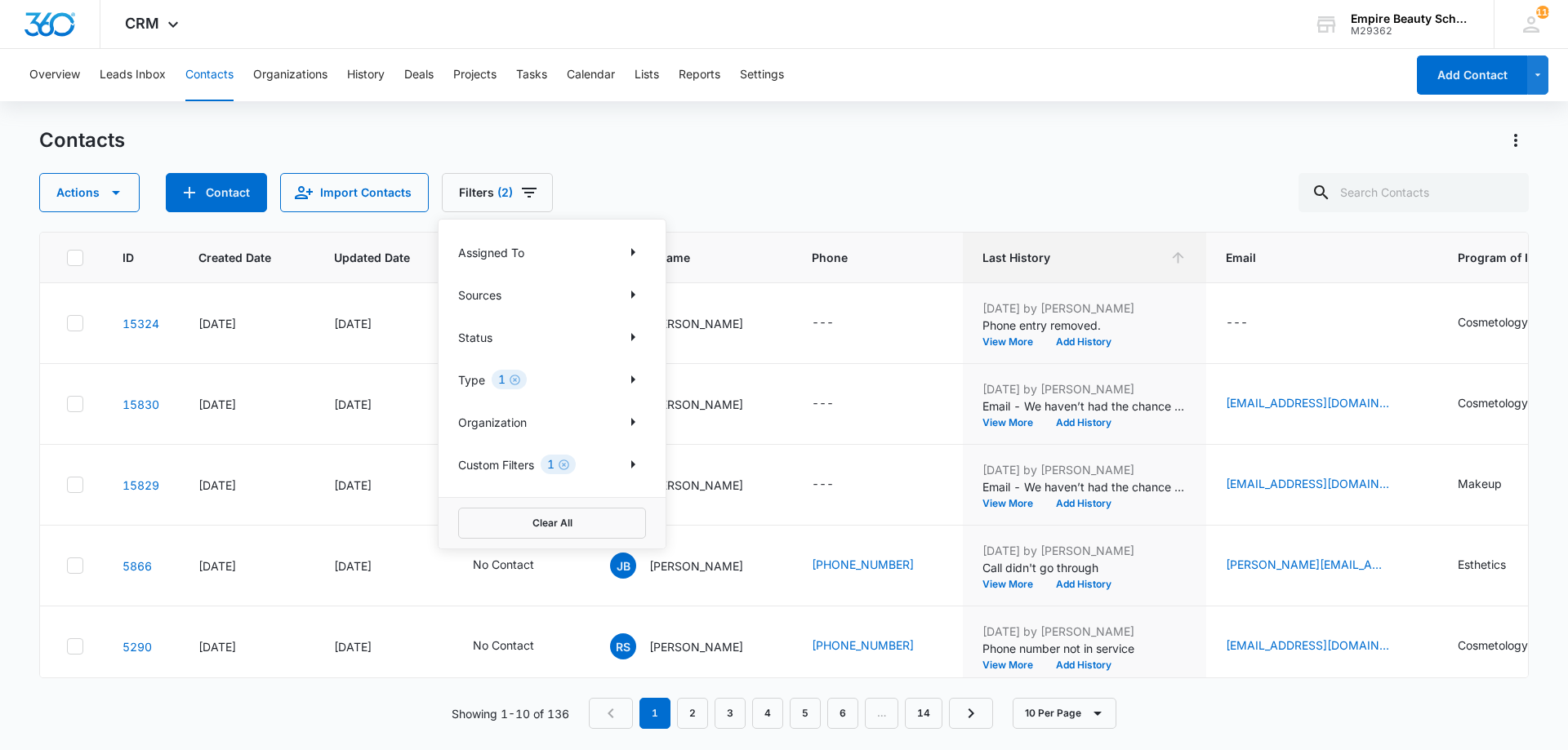
click at [623, 173] on div "Actions Contact Import Contacts Filters (2) Assigned To Sources Status Type 1 O…" at bounding box center [783, 193] width 1489 height 39
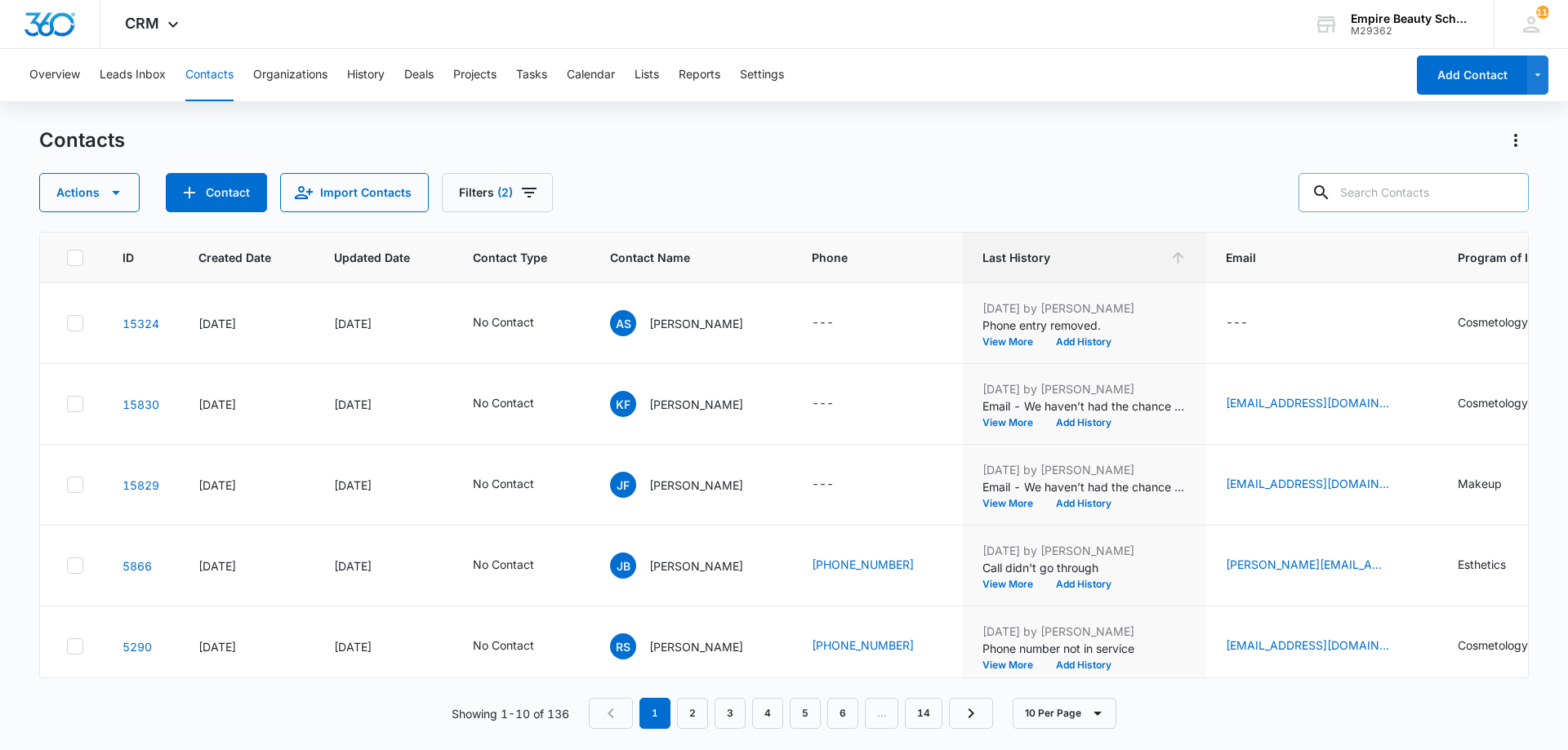
click at [1419, 194] on input "text" at bounding box center [1413, 193] width 230 height 39
type input "chance to connect"
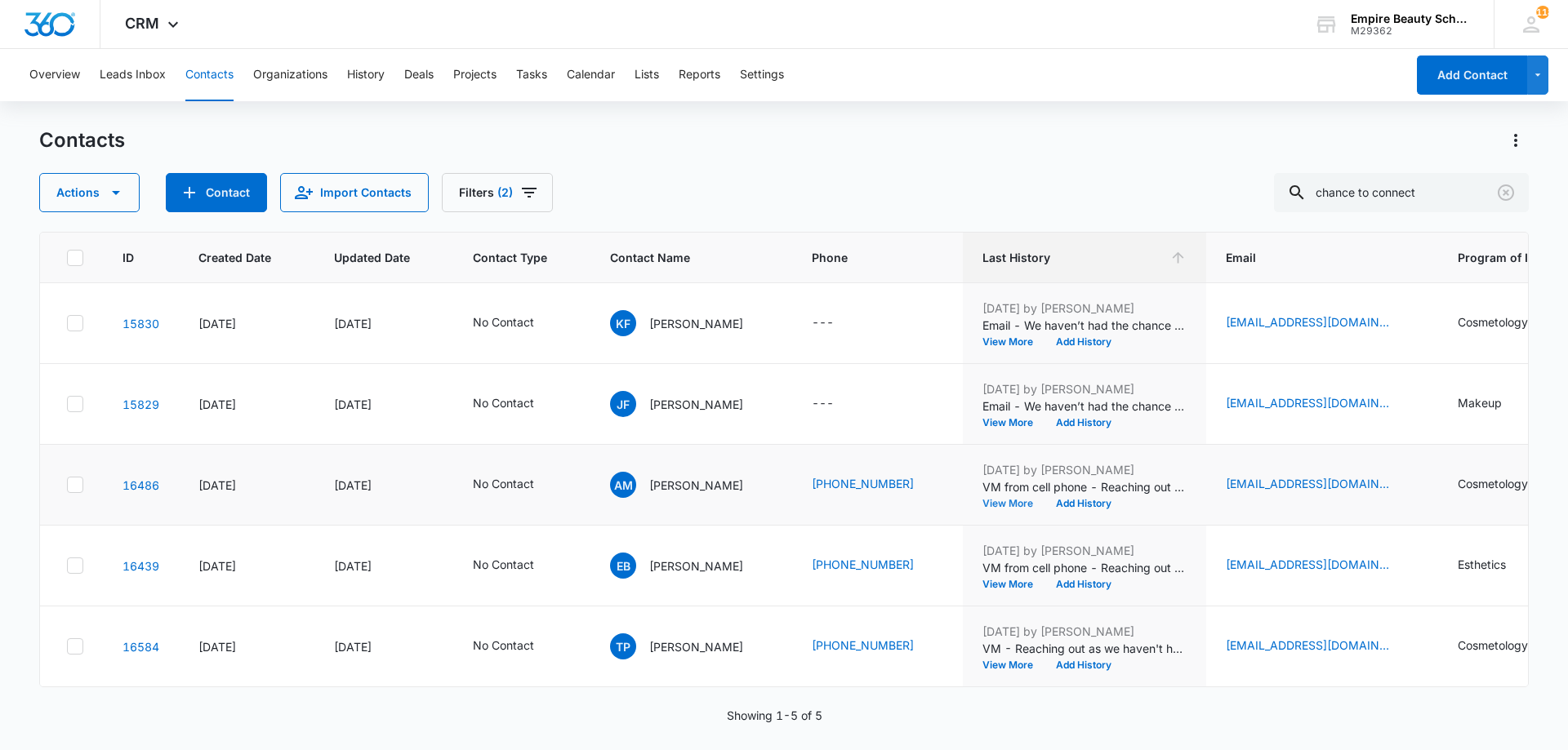
click at [1006, 503] on button "View More" at bounding box center [1012, 504] width 62 height 10
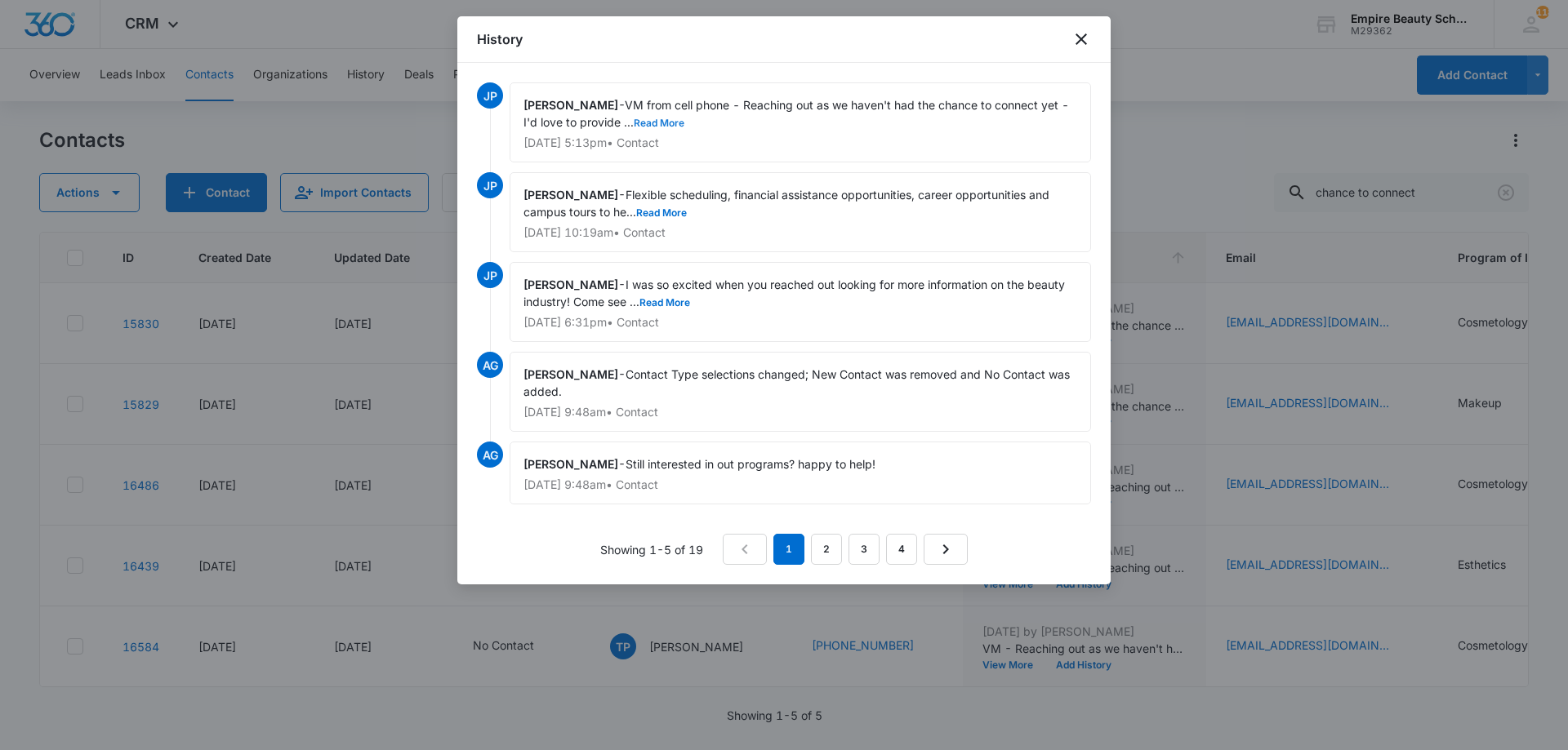
click at [670, 121] on button "Read More" at bounding box center [659, 123] width 51 height 10
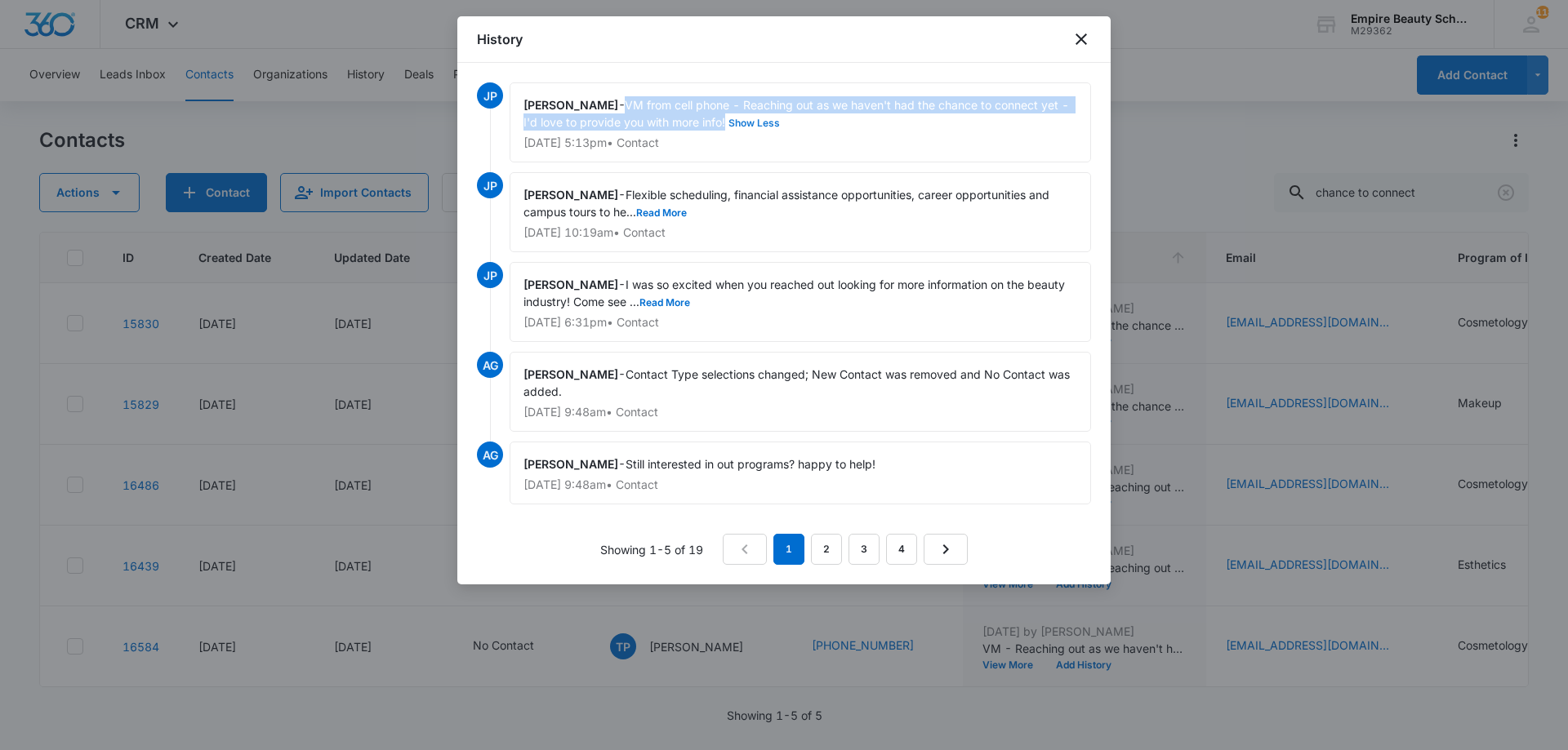
drag, startPoint x: 632, startPoint y: 99, endPoint x: 726, endPoint y: 121, distance: 96.5
click at [726, 121] on span "VM from cell phone - Reaching out as we haven't had the chance to connect yet -…" at bounding box center [798, 113] width 549 height 31
copy span "VM from cell phone - Reaching out as we haven't had the chance to connect yet -…"
click at [1084, 36] on icon "close" at bounding box center [1080, 38] width 11 height 11
